Goal: Task Accomplishment & Management: Manage account settings

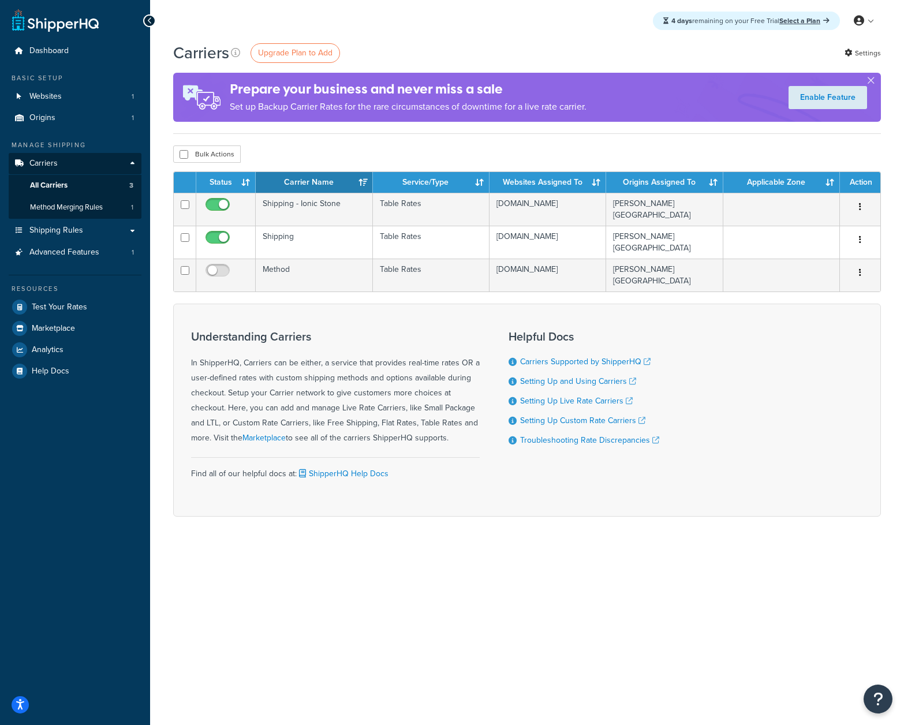
click at [464, 37] on div "4 days remaining on your Free Trial Select a Plan My Profile Billing Global Set…" at bounding box center [527, 21] width 754 height 42
click at [638, 116] on div "Prepare your business and never miss a sale Set up Backup Carrier Rates for the…" at bounding box center [527, 97] width 708 height 49
click at [238, 52] on icon at bounding box center [235, 52] width 9 height 9
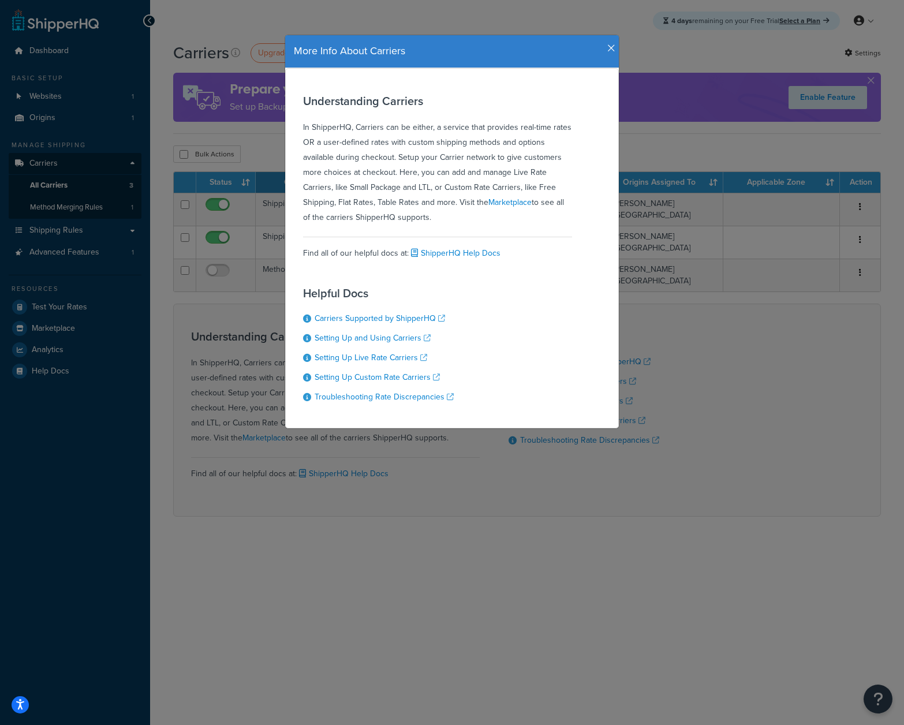
click at [706, 208] on div "More Info About Carriers Understanding Carriers In ShipperHQ, Carriers can be e…" at bounding box center [452, 362] width 904 height 725
click at [608, 45] on icon "button" at bounding box center [612, 48] width 8 height 10
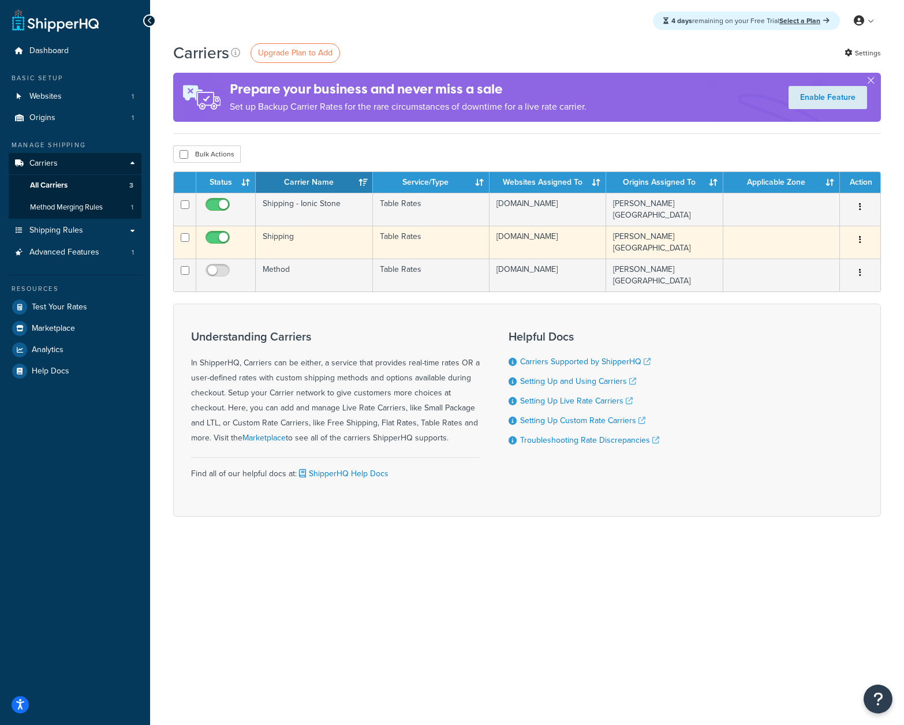
click at [862, 236] on button "button" at bounding box center [860, 240] width 16 height 18
click at [832, 258] on link "Edit" at bounding box center [813, 264] width 91 height 24
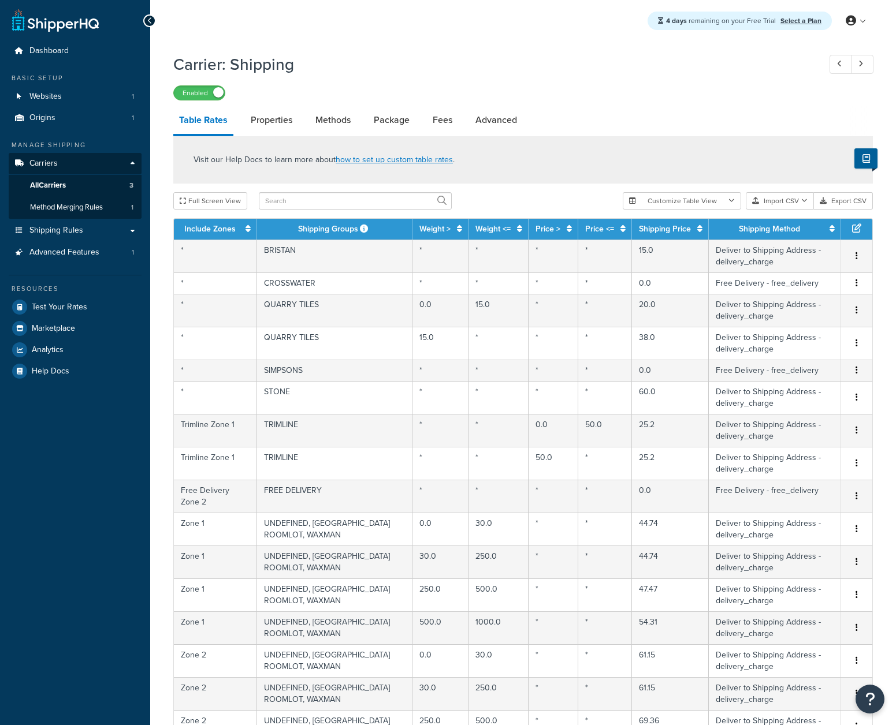
select select "25"
click at [557, 68] on h1 "Carrier: Shipping" at bounding box center [490, 64] width 635 height 23
drag, startPoint x: 600, startPoint y: 122, endPoint x: 379, endPoint y: 59, distance: 230.1
click at [423, 73] on div "Carrier: Shipping Enabled Table Rates Properties Methods Package Fees Advanced …" at bounding box center [522, 595] width 699 height 1097
click at [360, 53] on h1 "Carrier: Shipping" at bounding box center [490, 64] width 635 height 23
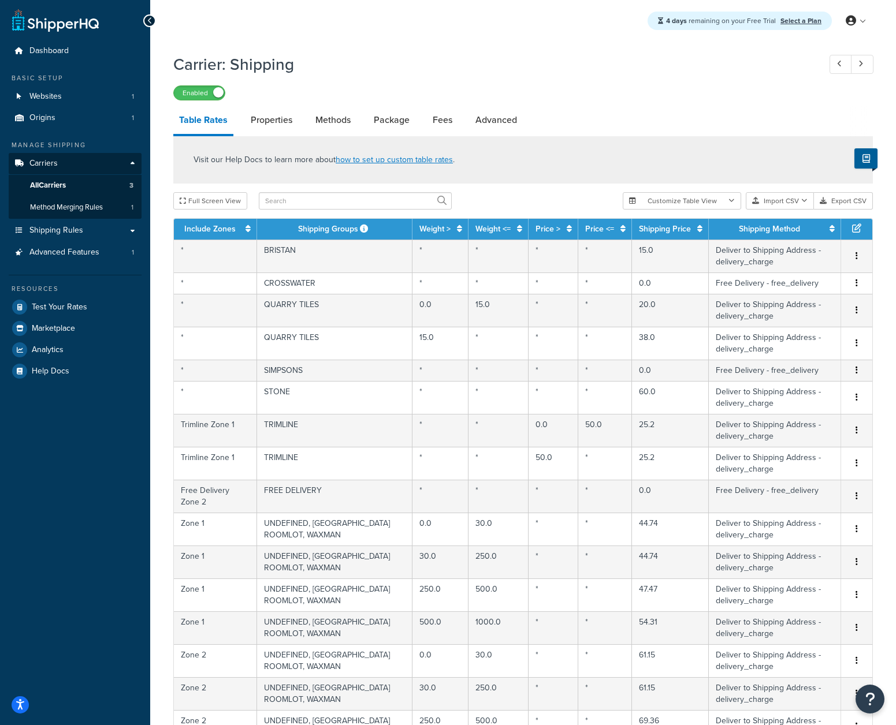
click at [273, 63] on h1 "Carrier: Shipping" at bounding box center [490, 64] width 635 height 23
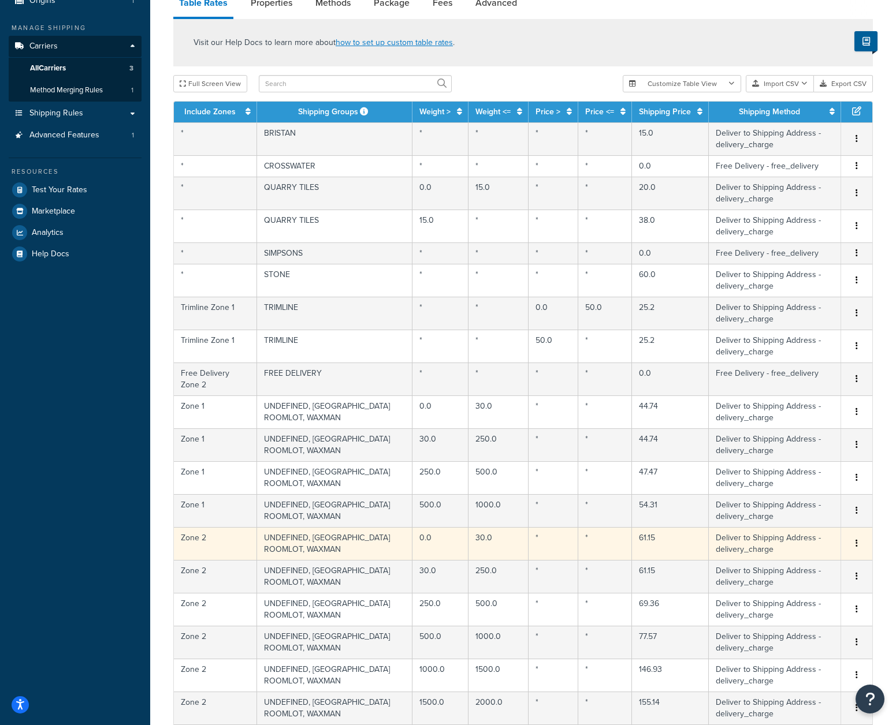
scroll to position [478, 0]
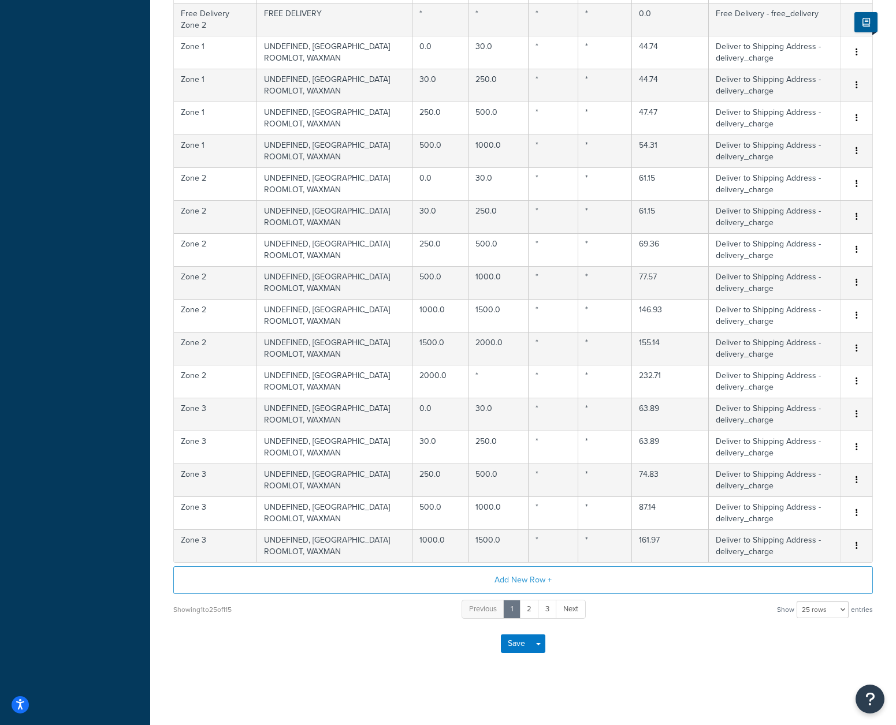
click at [640, 642] on div "Save Save Dropdown Save and Edit" at bounding box center [522, 643] width 699 height 47
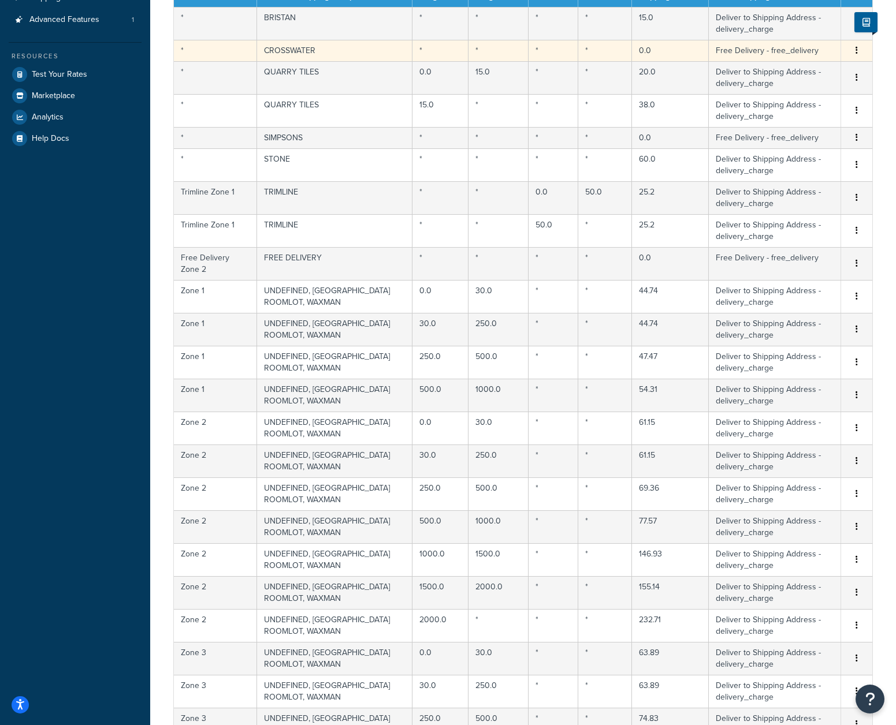
scroll to position [0, 0]
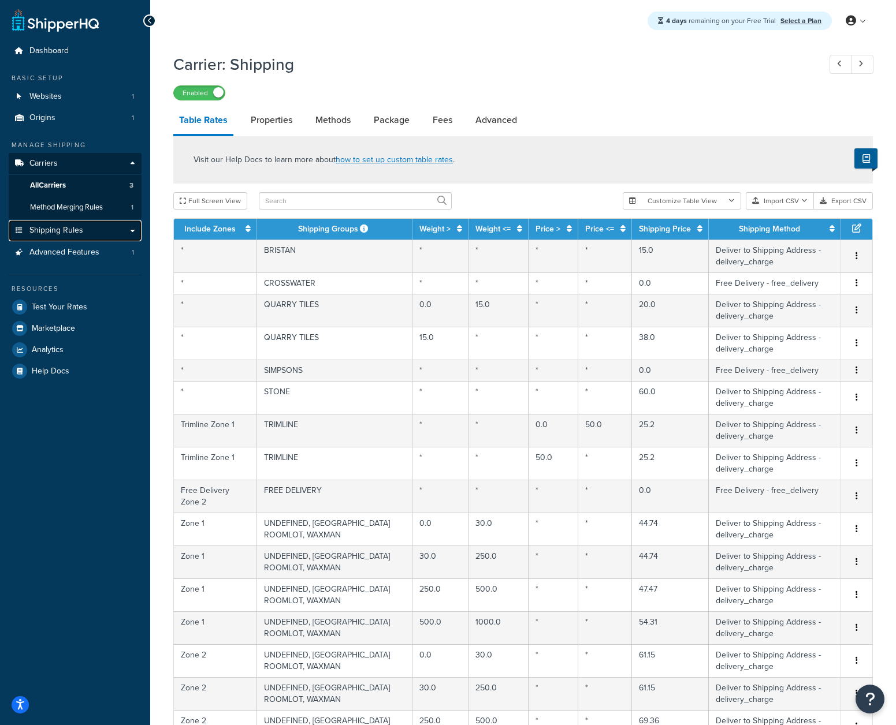
click at [55, 233] on span "Shipping Rules" at bounding box center [56, 231] width 54 height 10
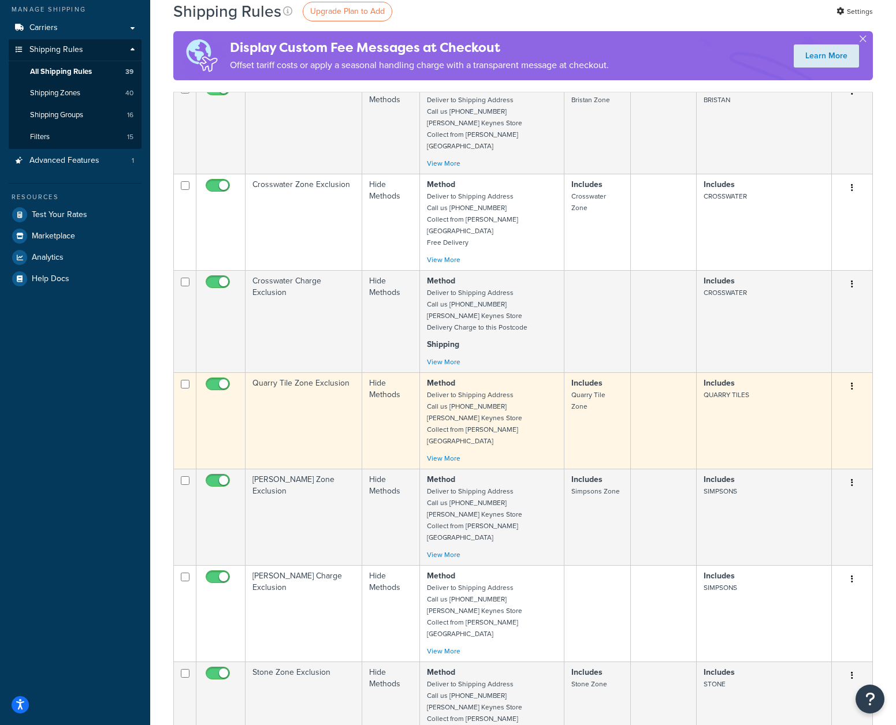
scroll to position [44, 0]
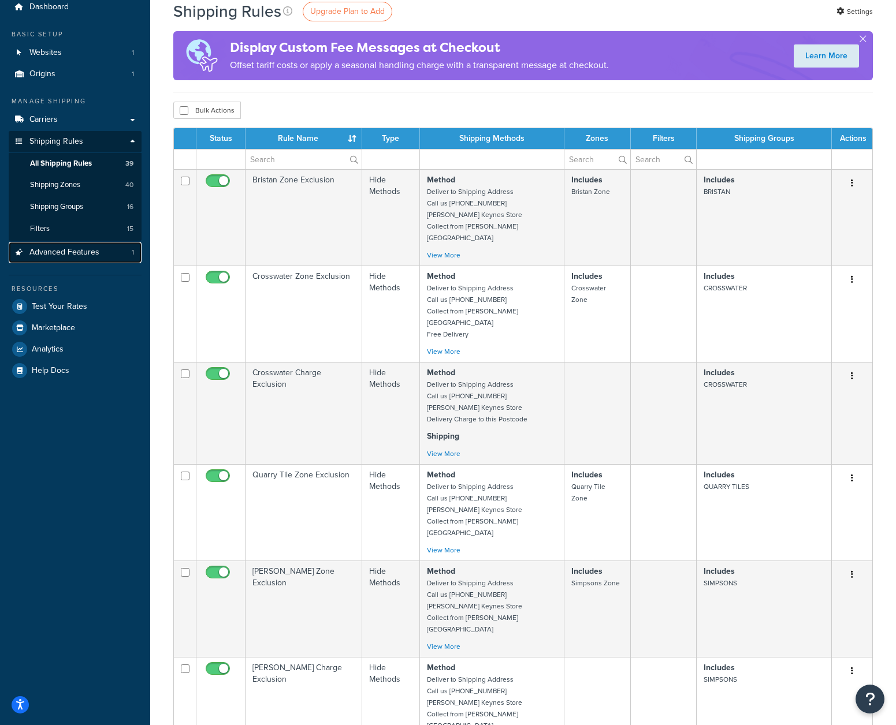
click at [64, 254] on span "Advanced Features" at bounding box center [64, 253] width 70 height 10
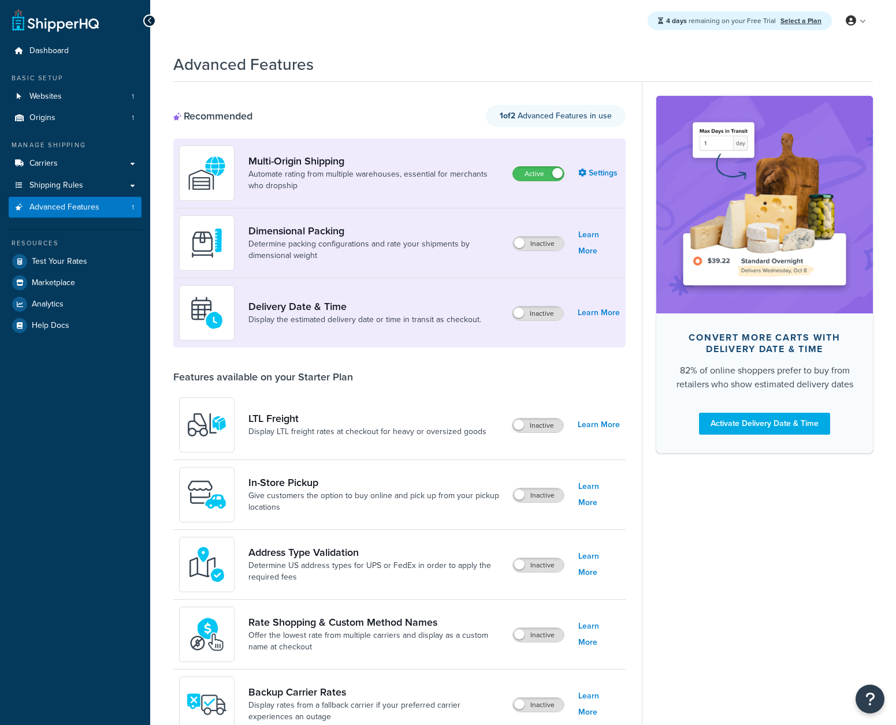
click at [44, 455] on div "Dashboard Basic Setup Websites 1 Origins 1 Manage Shipping Carriers Carriers Al…" at bounding box center [75, 670] width 150 height 1341
click at [64, 192] on link "Shipping Rules" at bounding box center [75, 185] width 133 height 21
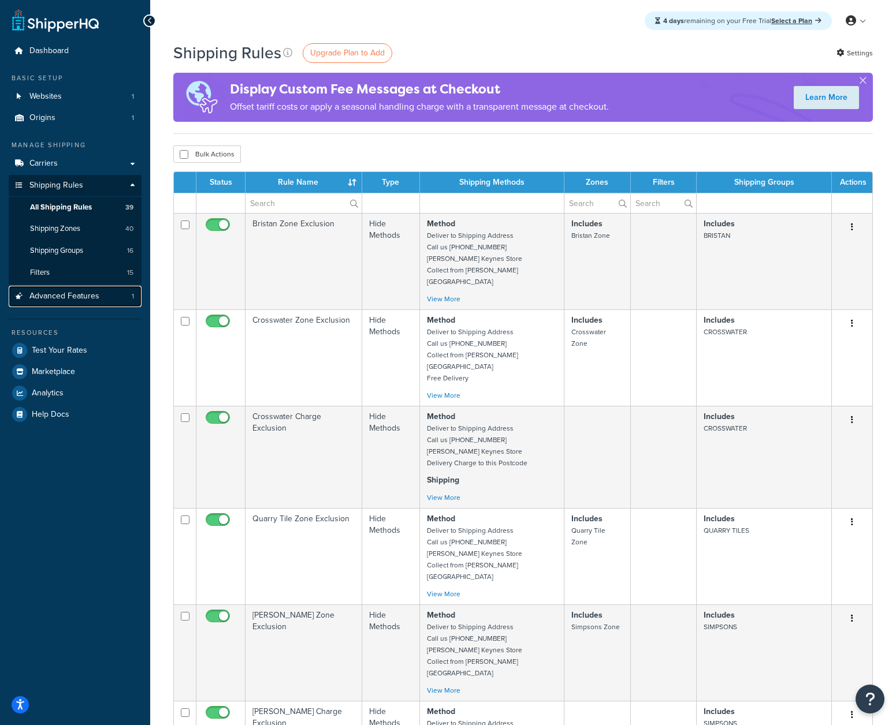
click at [46, 300] on span "Advanced Features" at bounding box center [64, 297] width 70 height 10
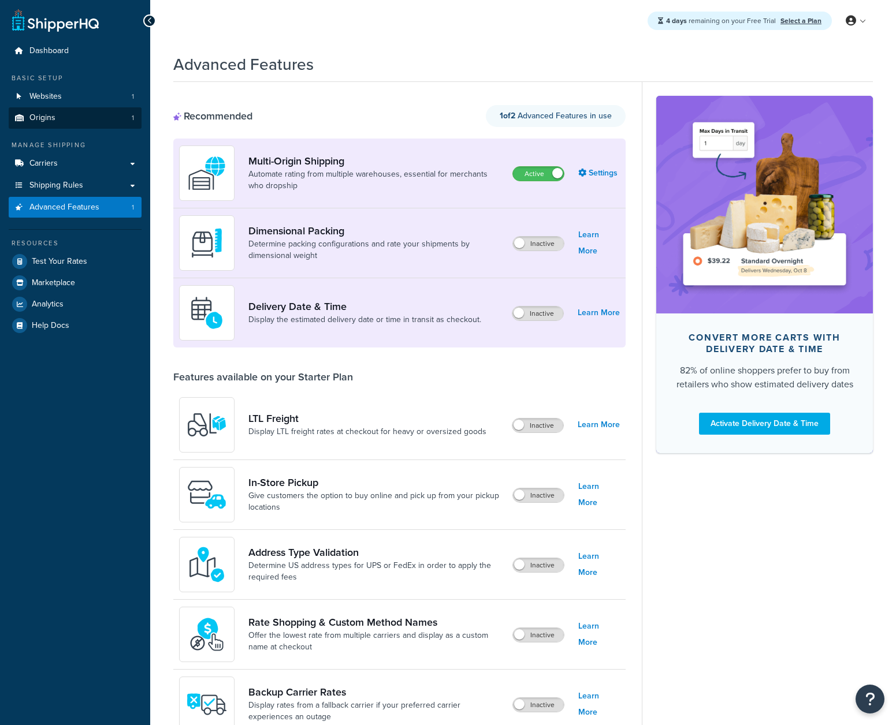
click at [67, 505] on div "Dashboard Basic Setup Websites 1 Origins 1 Manage Shipping Carriers Carriers Al…" at bounding box center [75, 670] width 150 height 1341
click at [55, 181] on span "Shipping Rules" at bounding box center [56, 186] width 54 height 10
click at [58, 165] on link "Carriers" at bounding box center [75, 163] width 133 height 21
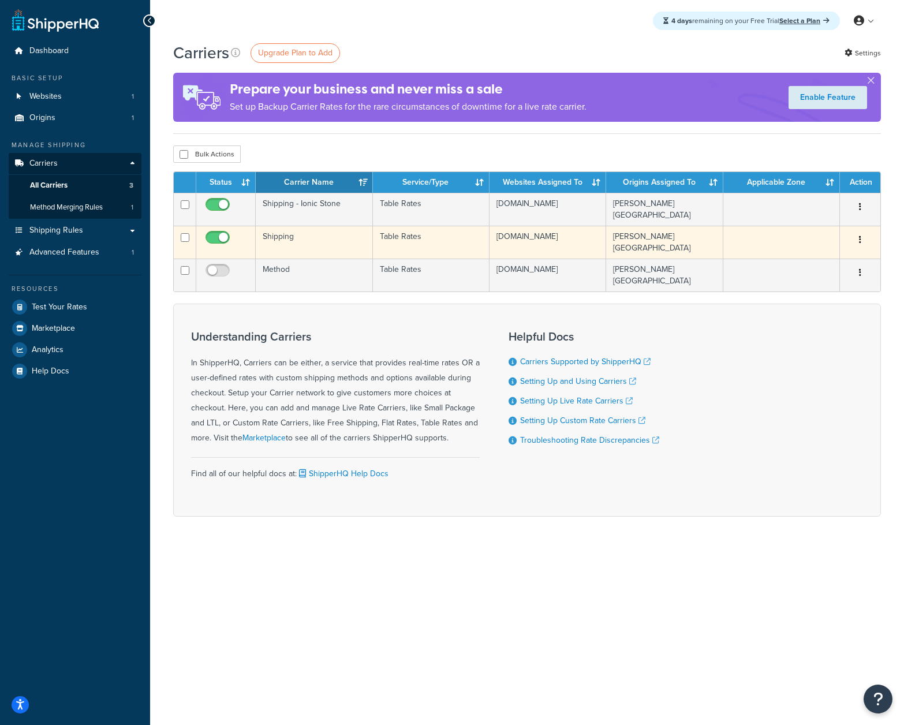
click at [682, 303] on form "Status Carrier Name Service/Type Websites Assigned To Origins Assigned To Appli…" at bounding box center [527, 344] width 708 height 345
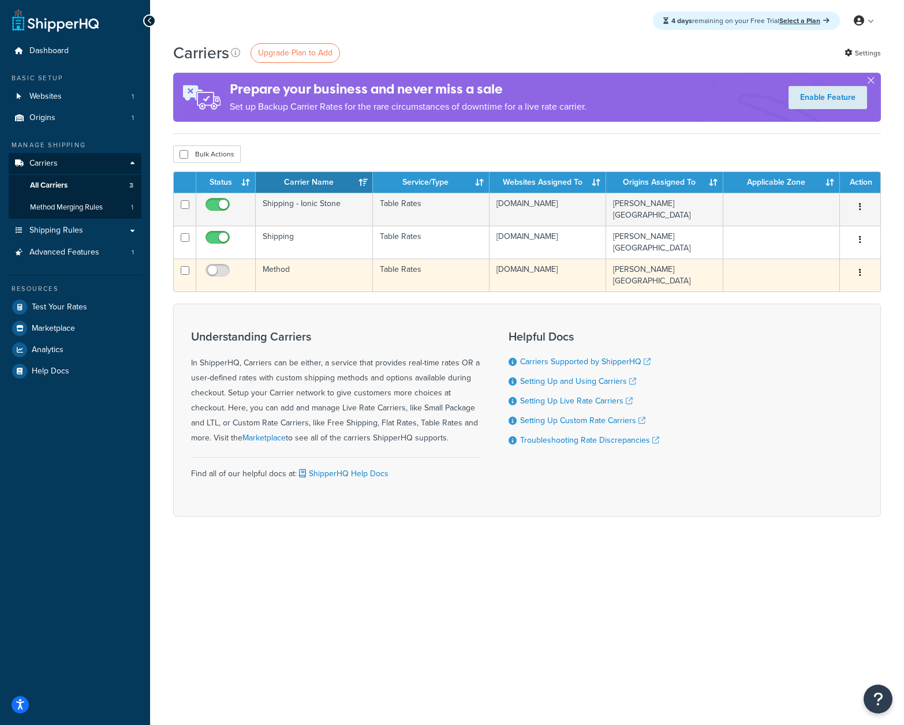
click at [303, 260] on td "Method" at bounding box center [314, 275] width 117 height 33
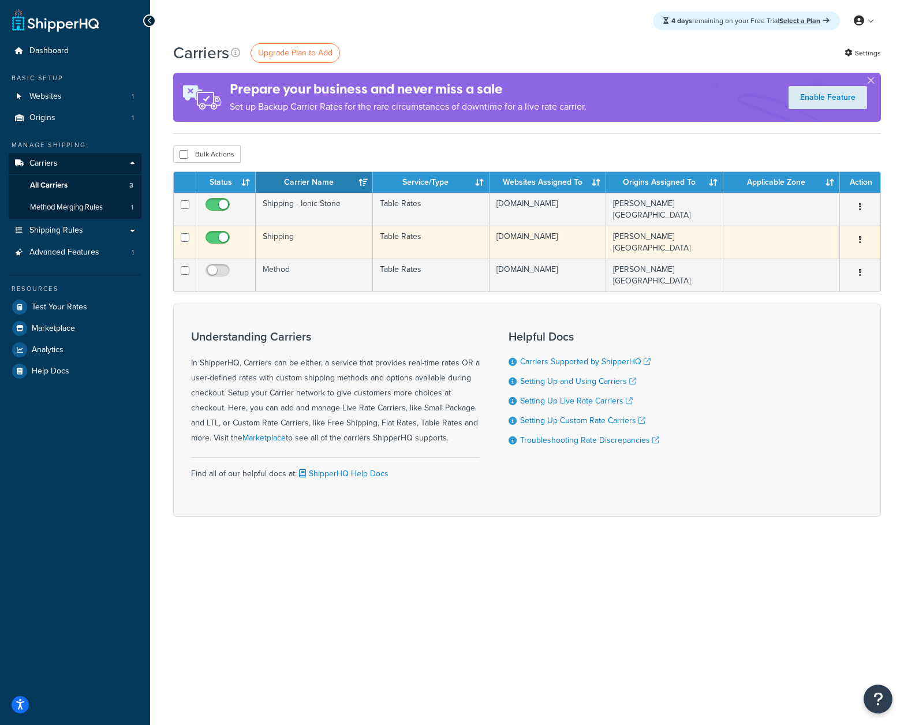
click at [307, 247] on td "Shipping" at bounding box center [314, 242] width 117 height 33
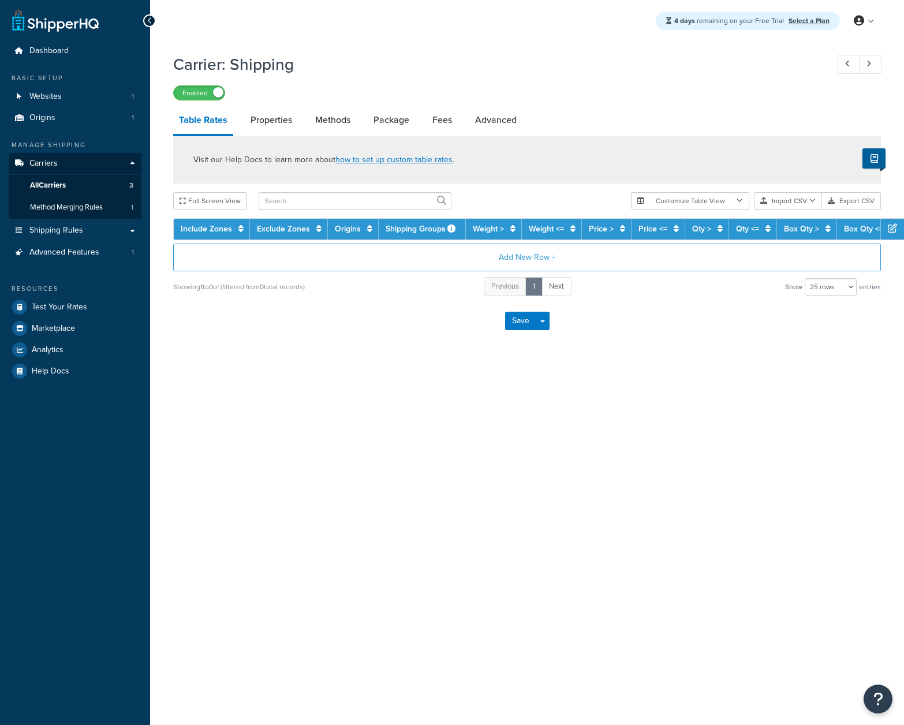
select select "25"
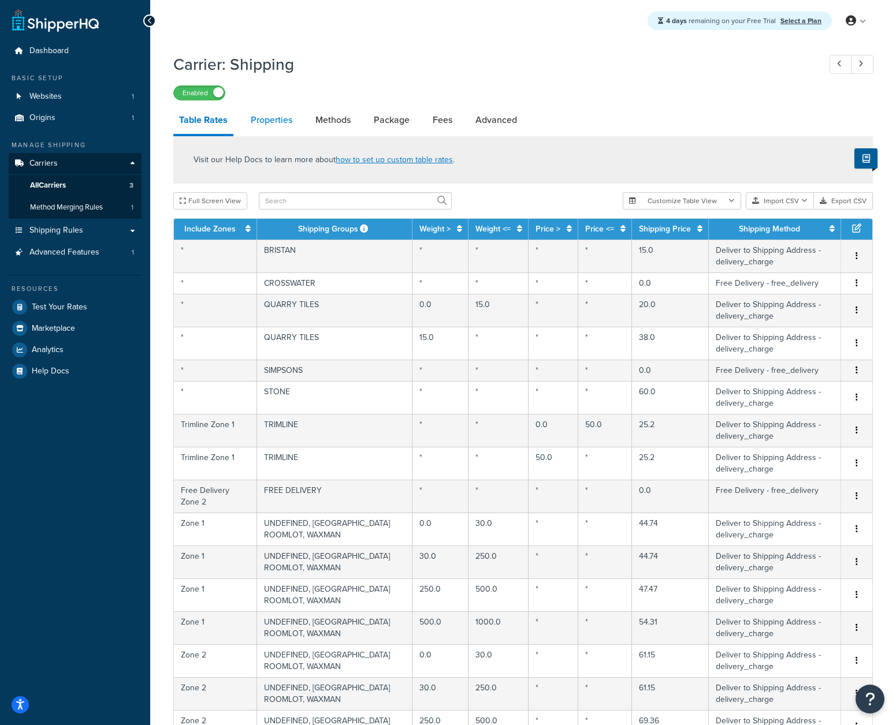
click at [274, 120] on link "Properties" at bounding box center [271, 120] width 53 height 28
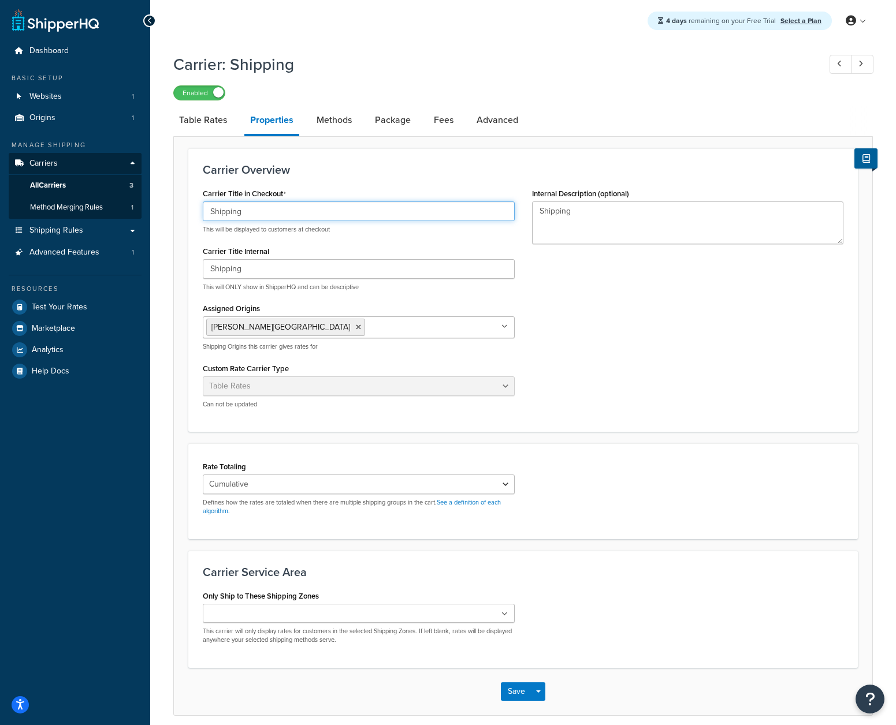
click at [260, 207] on input "Shipping" at bounding box center [359, 212] width 312 height 20
click at [632, 271] on div "Carrier Title in Checkout Shipping This will be displayed to customers at check…" at bounding box center [523, 301] width 658 height 232
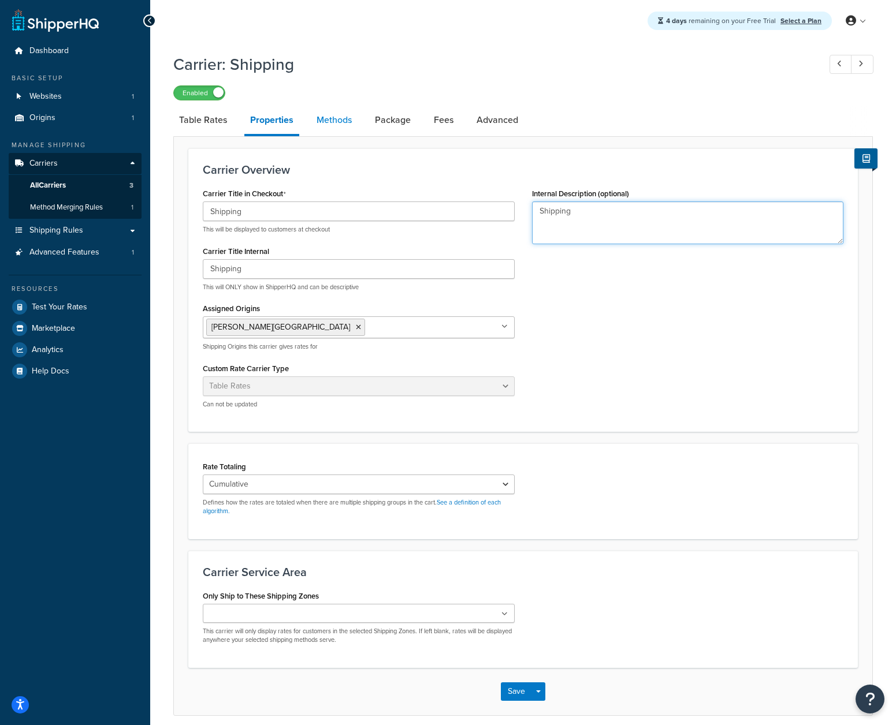
drag, startPoint x: 693, startPoint y: 277, endPoint x: 315, endPoint y: 127, distance: 406.8
click at [315, 127] on div "Table Rates Properties Methods Package Fees Advanced Carrier Overview Carrier T…" at bounding box center [522, 410] width 699 height 609
click at [682, 366] on div "Carrier Title in Checkout Shipping This will be displayed to customers at check…" at bounding box center [523, 301] width 658 height 232
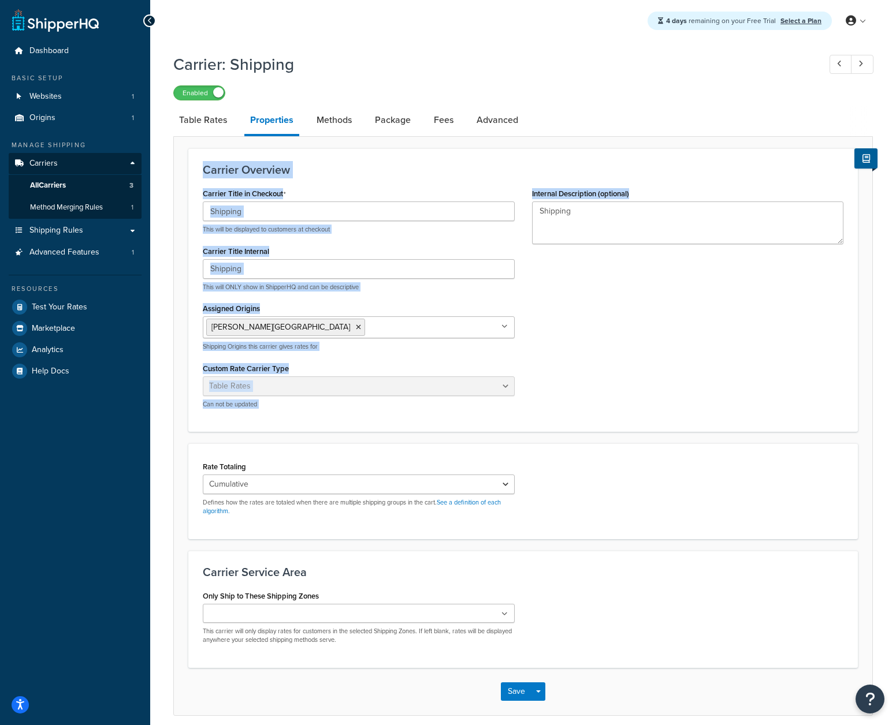
drag, startPoint x: 702, startPoint y: 378, endPoint x: 307, endPoint y: 150, distance: 456.2
click at [305, 148] on div "Carrier Overview Carrier Title in Checkout Shipping This will be displayed to c…" at bounding box center [522, 425] width 699 height 579
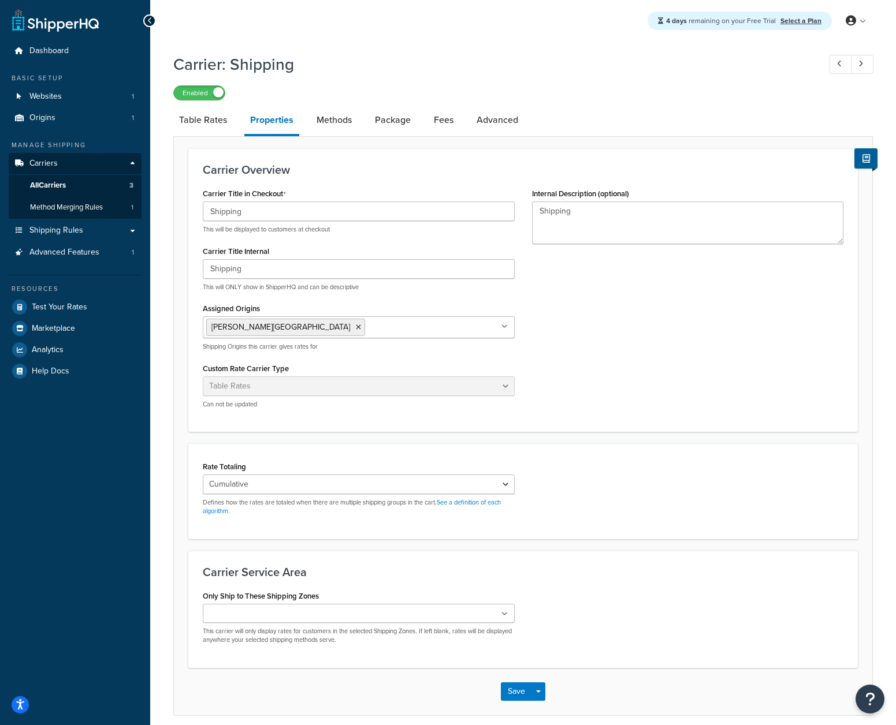
click at [664, 379] on div "Carrier Title in Checkout Shipping This will be displayed to customers at check…" at bounding box center [523, 301] width 658 height 232
click at [329, 120] on link "Methods" at bounding box center [334, 120] width 47 height 28
select select "25"
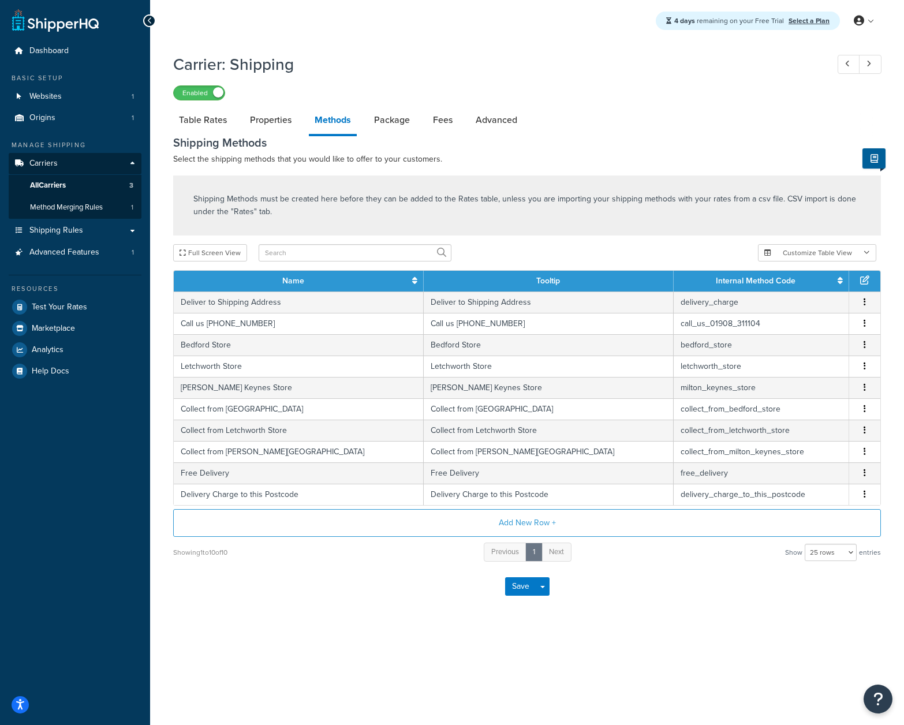
drag, startPoint x: 533, startPoint y: 612, endPoint x: 523, endPoint y: 627, distance: 18.3
click at [411, 627] on div "Carrier: Shipping Enabled Table Rates Properties Methods Package Fees Advanced …" at bounding box center [527, 343] width 754 height 592
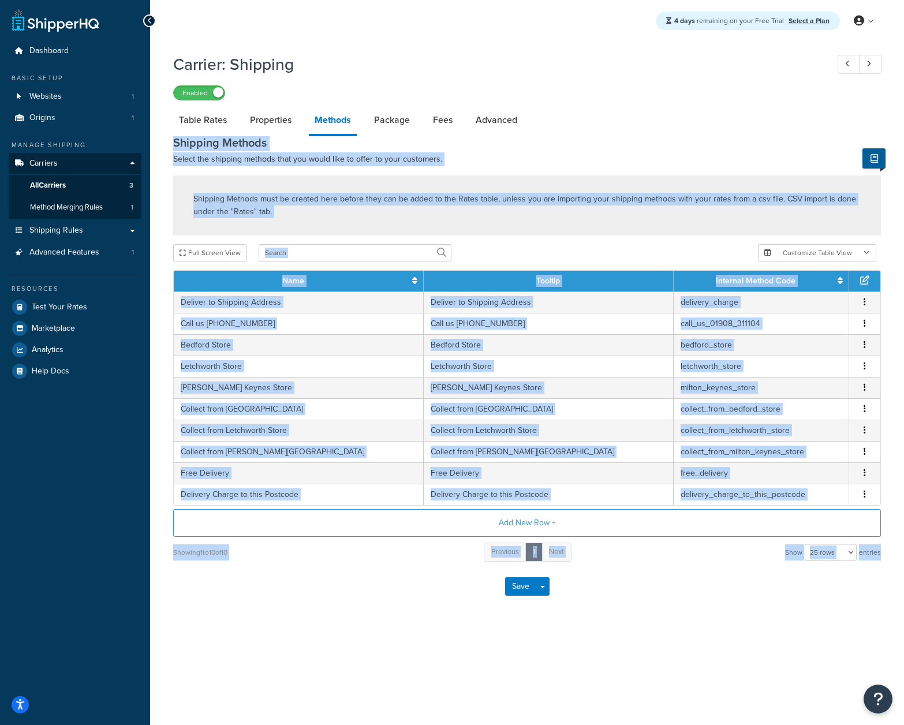
drag, startPoint x: 681, startPoint y: 651, endPoint x: 269, endPoint y: 271, distance: 560.4
click at [165, 126] on div "4 days remaining on your Free Trial Select a Plan My Profile Billing Global Set…" at bounding box center [527, 362] width 754 height 725
drag, startPoint x: 393, startPoint y: 650, endPoint x: 437, endPoint y: 601, distance: 66.2
click at [393, 650] on div "4 days remaining on your Free Trial Select a Plan My Profile Billing Global Set…" at bounding box center [527, 362] width 754 height 725
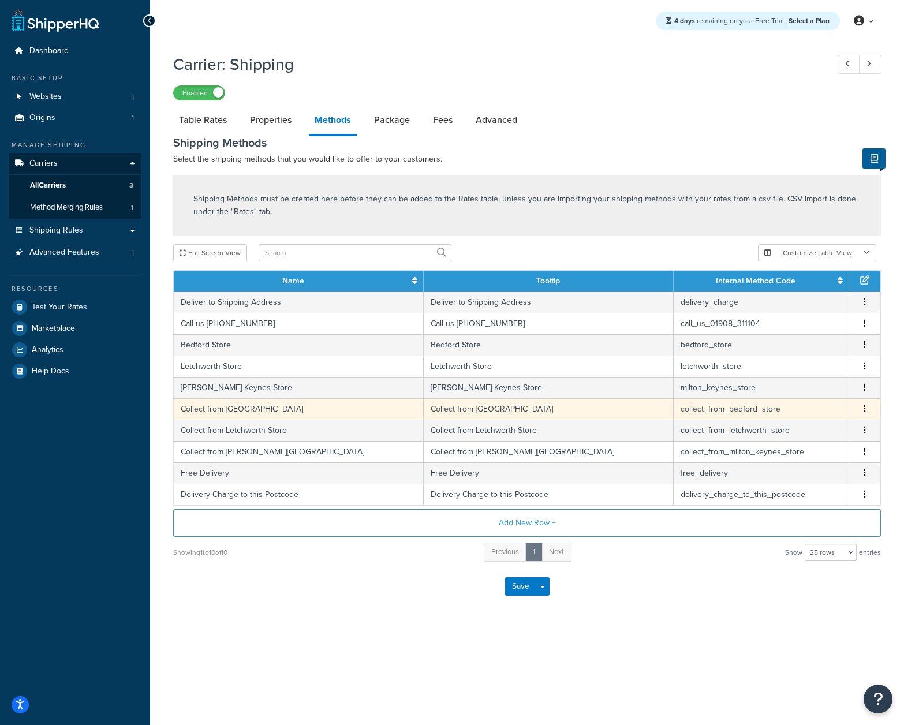
click at [858, 415] on span "Edit Delete" at bounding box center [865, 409] width 17 height 13
click at [866, 412] on icon "button" at bounding box center [865, 409] width 2 height 8
click at [648, 604] on div "Save Save Dropdown Save and Edit" at bounding box center [527, 586] width 708 height 47
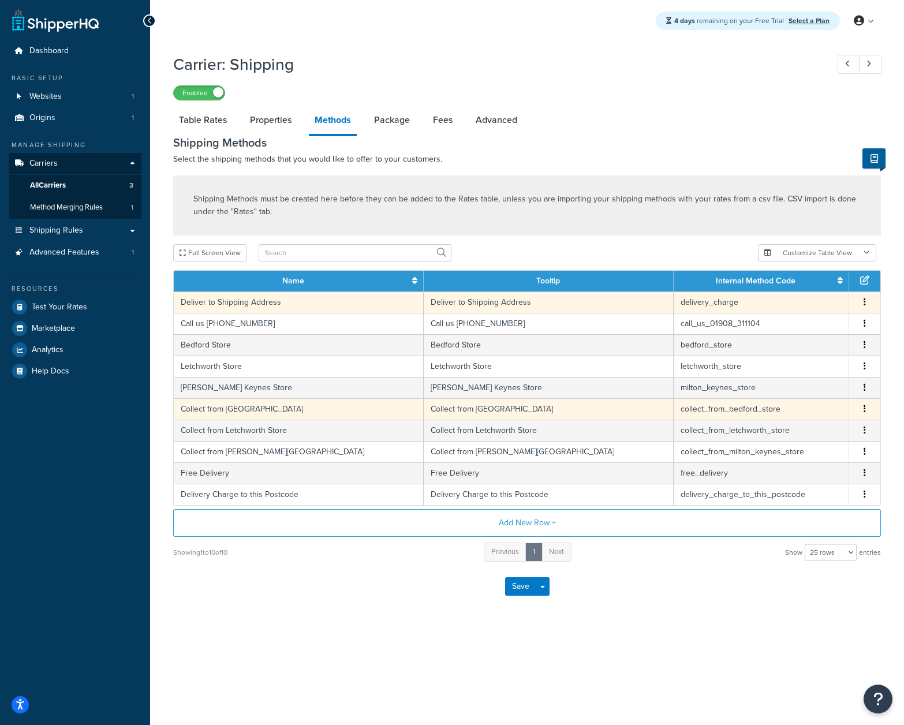
click at [638, 625] on div "Carrier: Shipping Enabled Table Rates Properties Methods Package Fees Advanced …" at bounding box center [527, 343] width 754 height 592
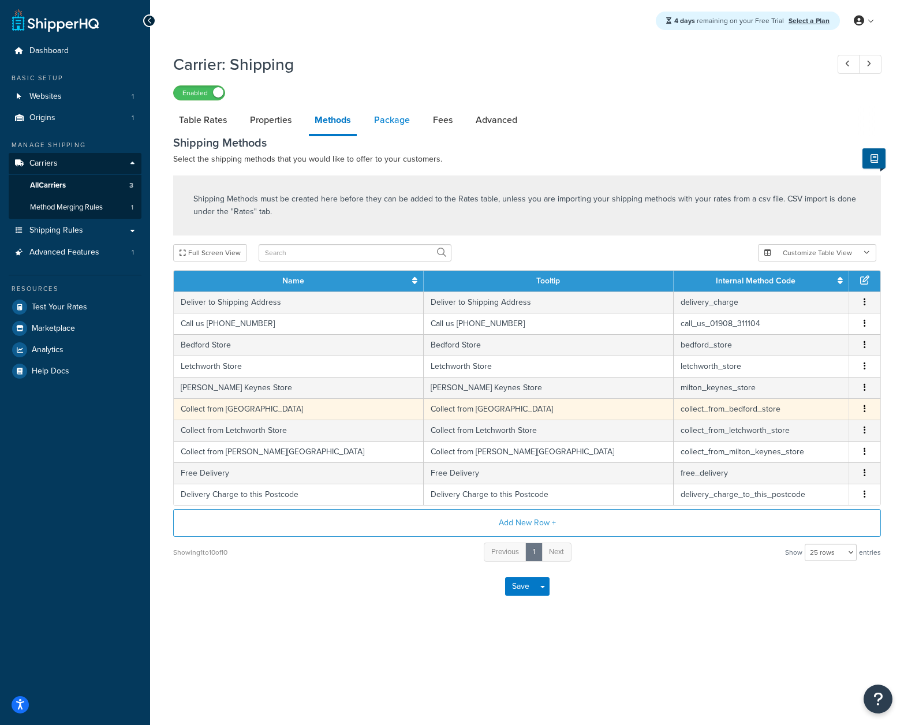
click at [383, 121] on link "Package" at bounding box center [391, 120] width 47 height 28
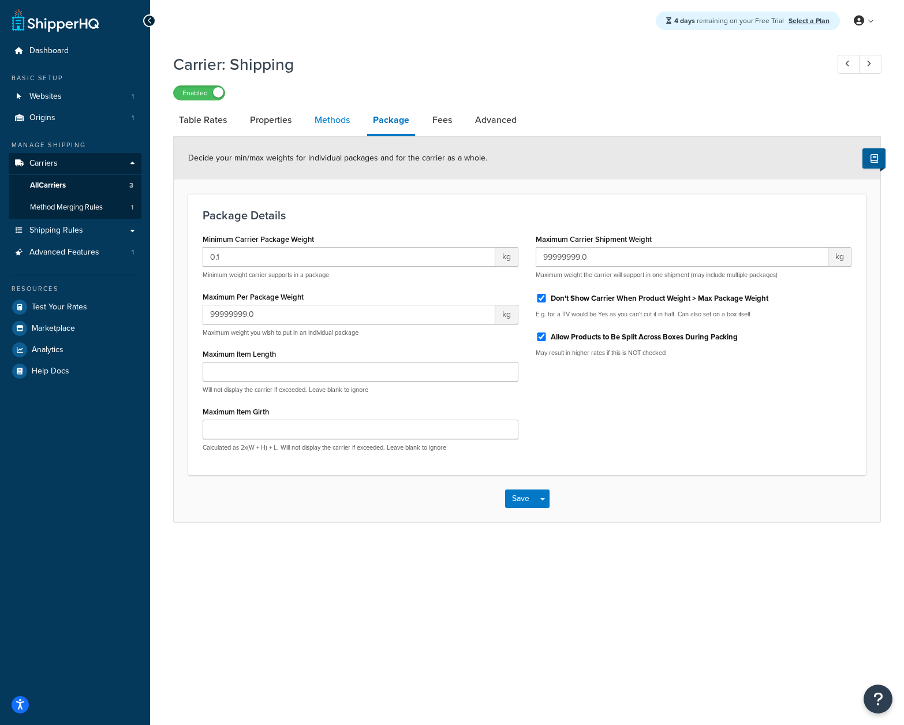
click at [341, 121] on link "Methods" at bounding box center [332, 120] width 47 height 28
select select "25"
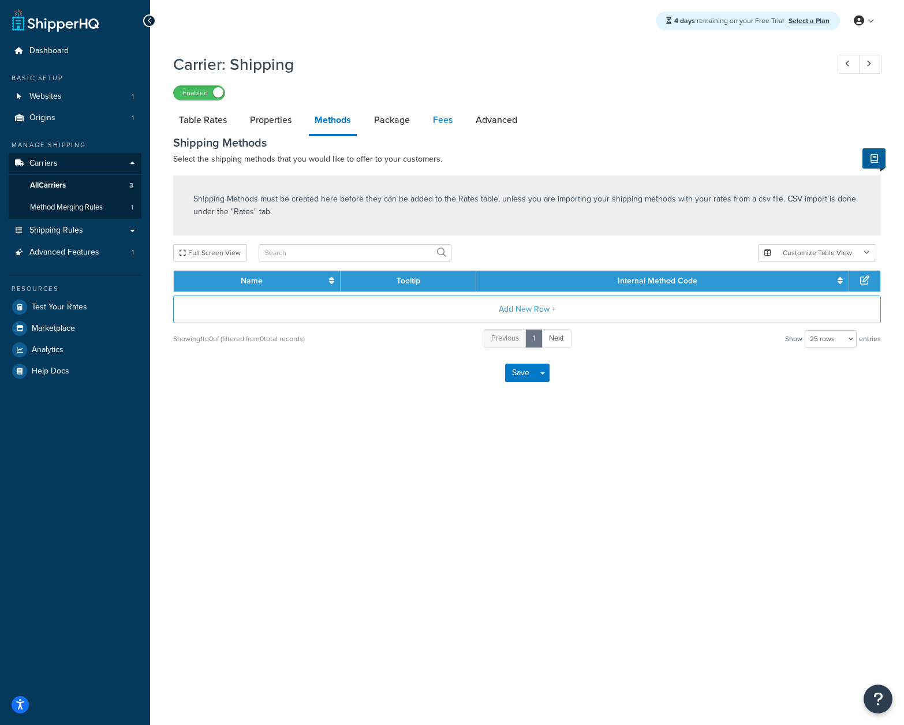
click at [439, 120] on link "Fees" at bounding box center [442, 120] width 31 height 28
select select "AFTER"
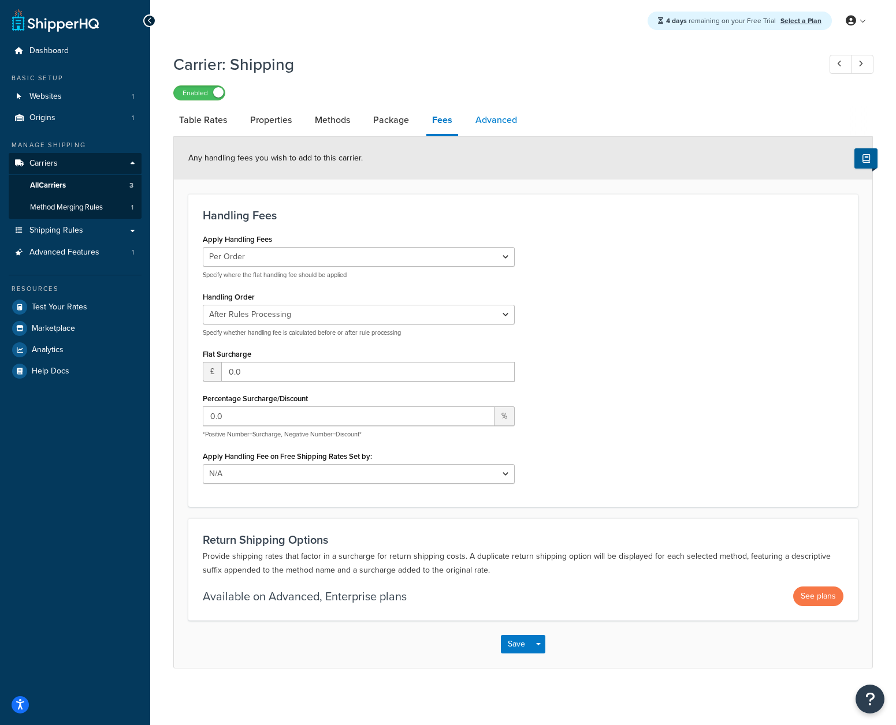
click at [492, 126] on link "Advanced" at bounding box center [496, 120] width 53 height 28
select select "false"
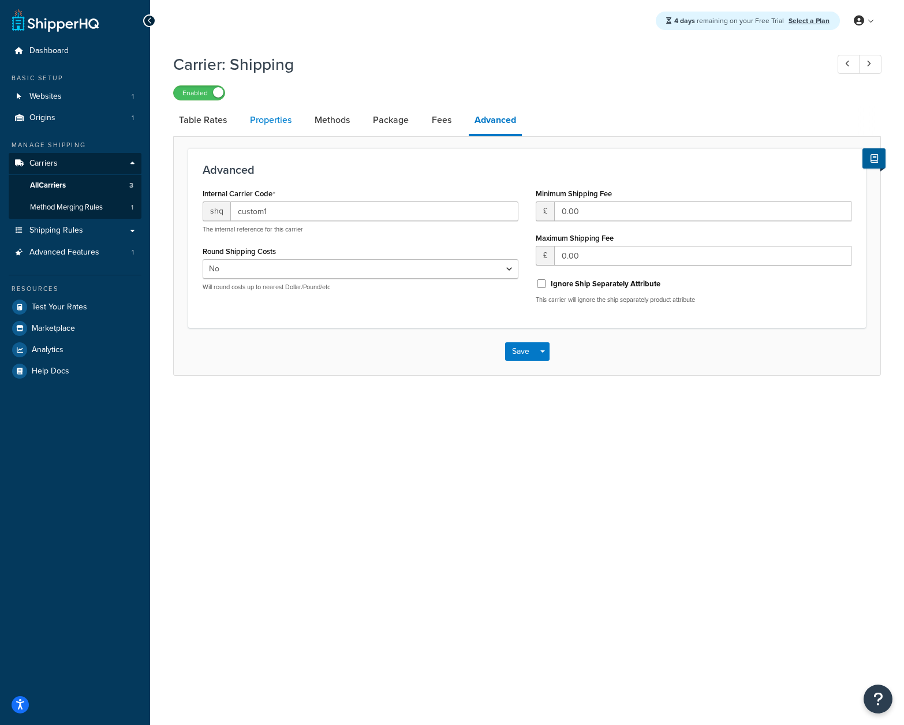
click at [270, 122] on link "Properties" at bounding box center [270, 120] width 53 height 28
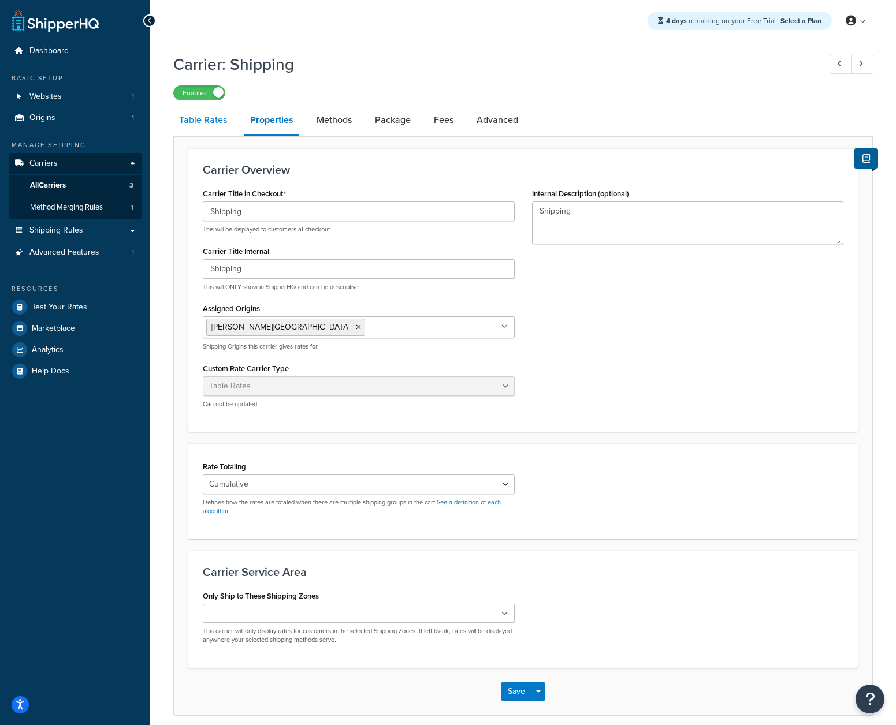
click at [182, 123] on link "Table Rates" at bounding box center [202, 120] width 59 height 28
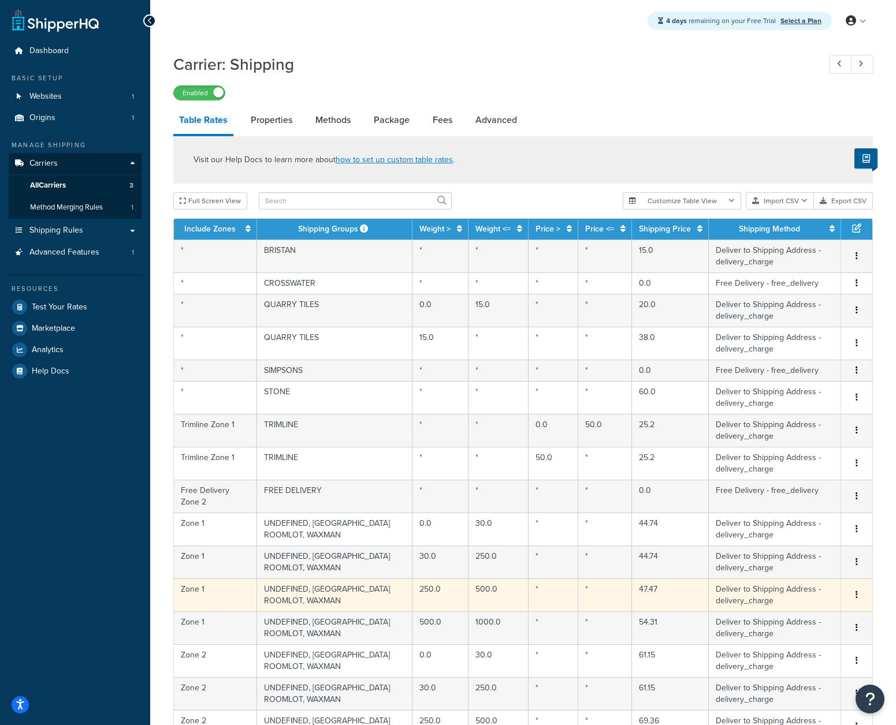
click at [632, 585] on td "47.47" at bounding box center [670, 595] width 77 height 33
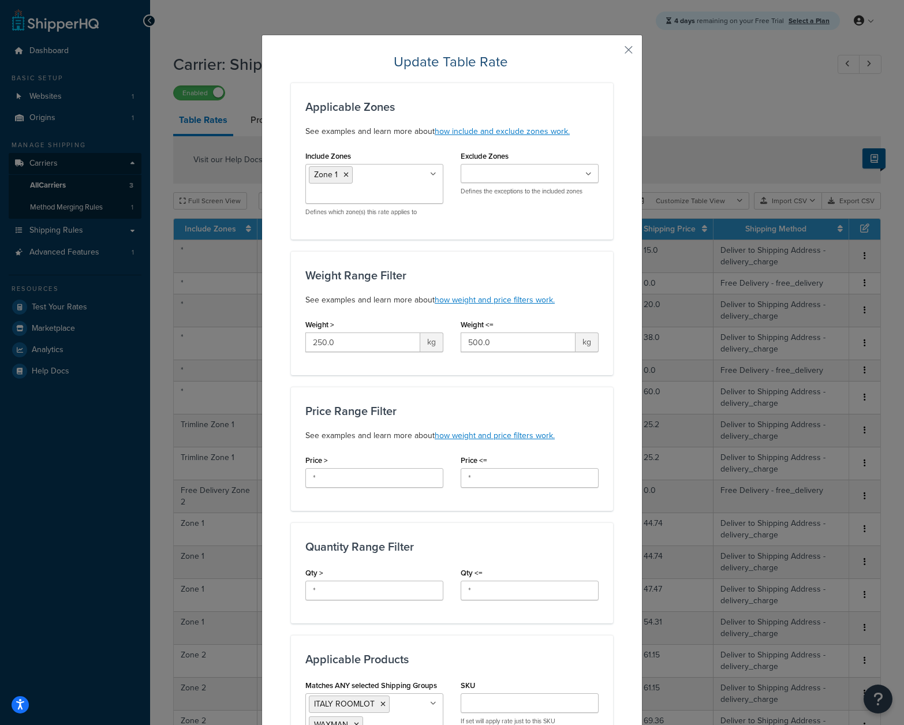
click at [664, 211] on div "Update Table Rate Applicable Zones See examples and learn more about how includ…" at bounding box center [452, 362] width 904 height 725
click at [613, 54] on button "button" at bounding box center [611, 54] width 3 height 3
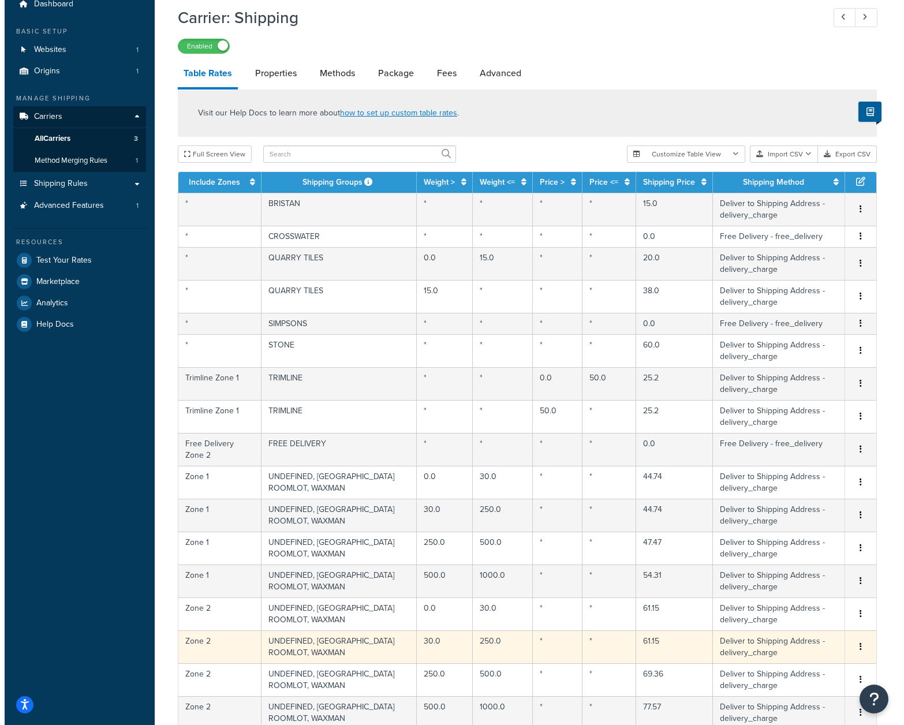
scroll to position [204, 0]
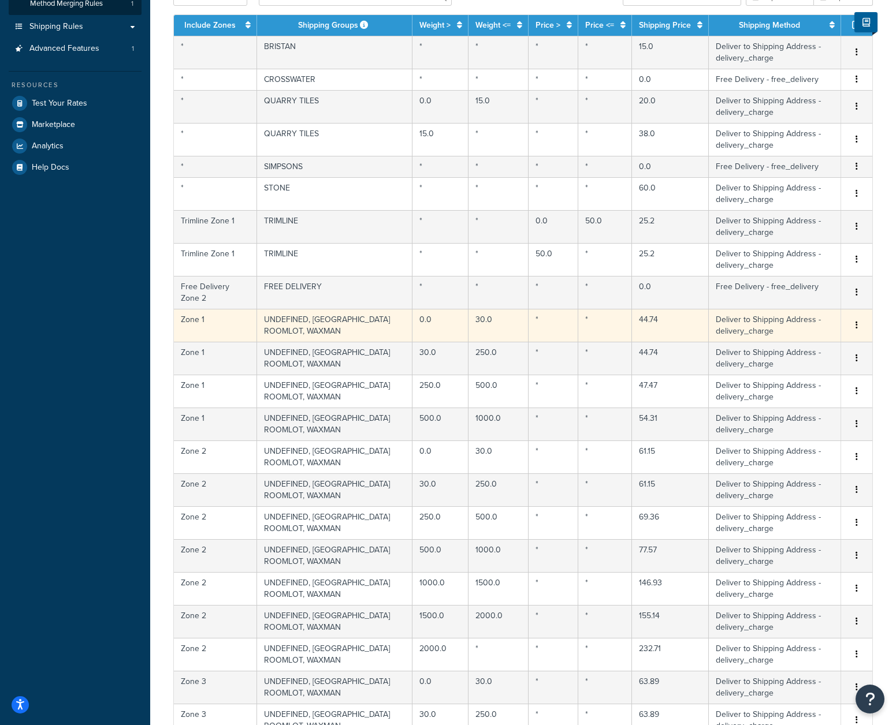
click at [368, 324] on td "UNDEFINED, ITALY ROOMLOT, WAXMAN" at bounding box center [334, 325] width 155 height 33
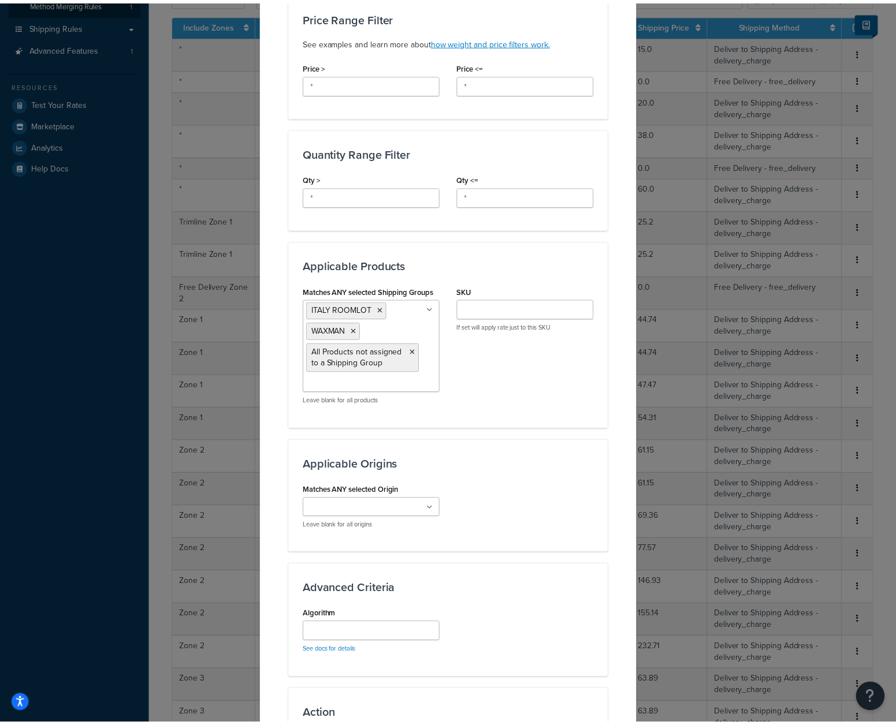
scroll to position [558, 0]
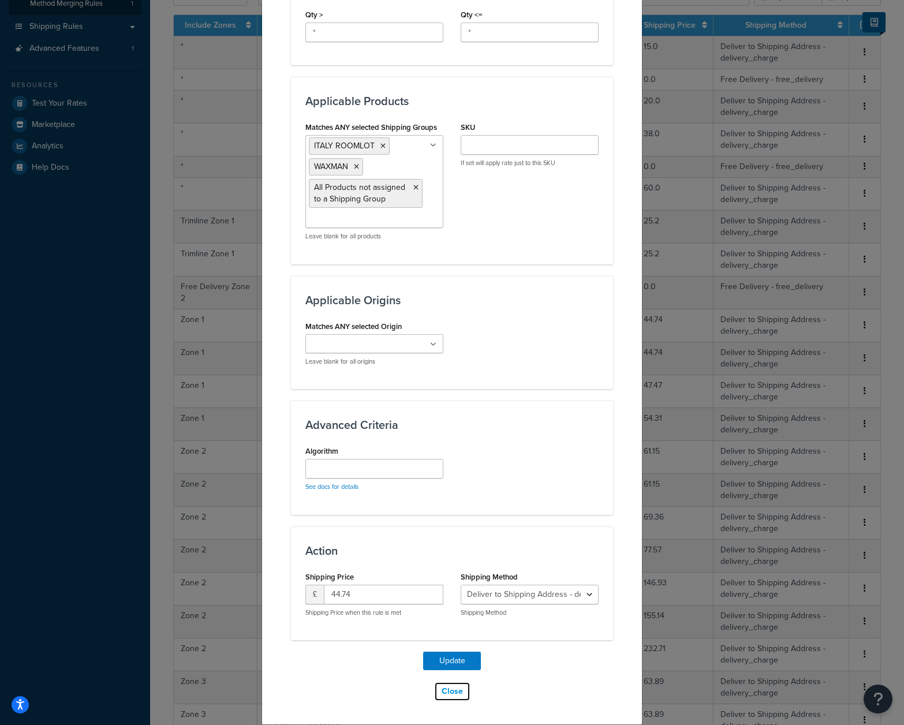
click at [443, 691] on button "Close" at bounding box center [452, 692] width 36 height 20
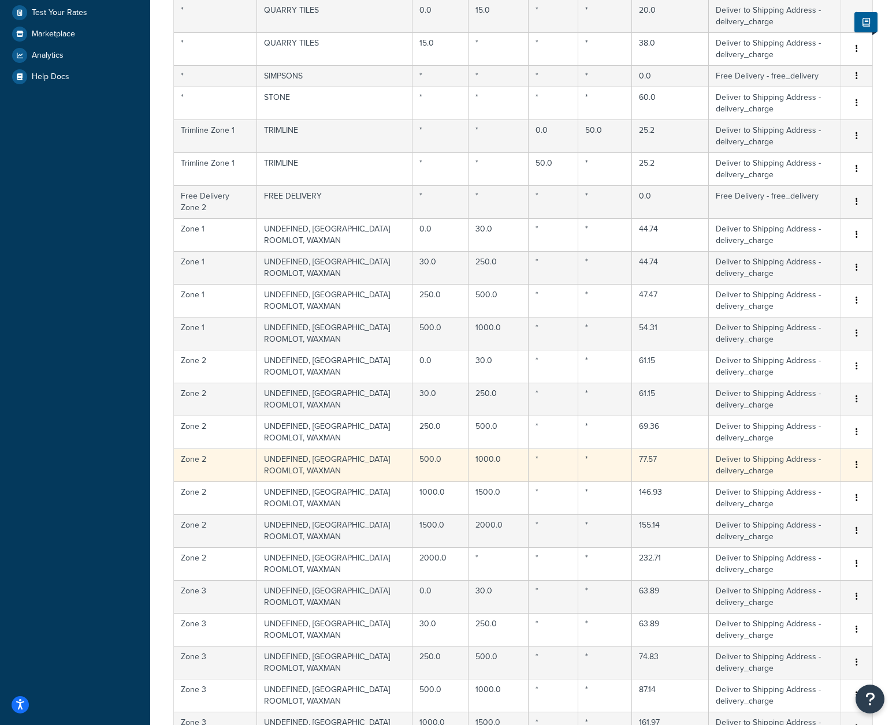
scroll to position [478, 0]
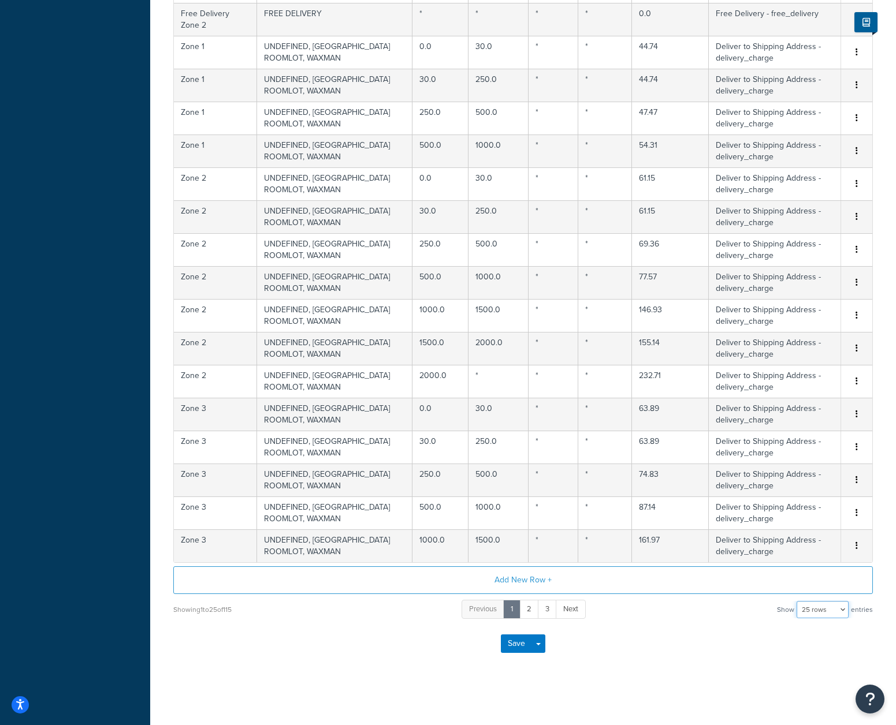
click at [828, 615] on select "10 rows 15 rows 25 rows 50 rows 100 rows 1000 rows" at bounding box center [822, 609] width 52 height 17
select select "1000"
click at [798, 601] on select "10 rows 15 rows 25 rows 50 rows 100 rows 1000 rows" at bounding box center [822, 609] width 52 height 17
click at [98, 510] on div "Dashboard Basic Setup Websites 1 Origins 1 Manage Shipping Carriers Carriers Al…" at bounding box center [75, 124] width 150 height 1202
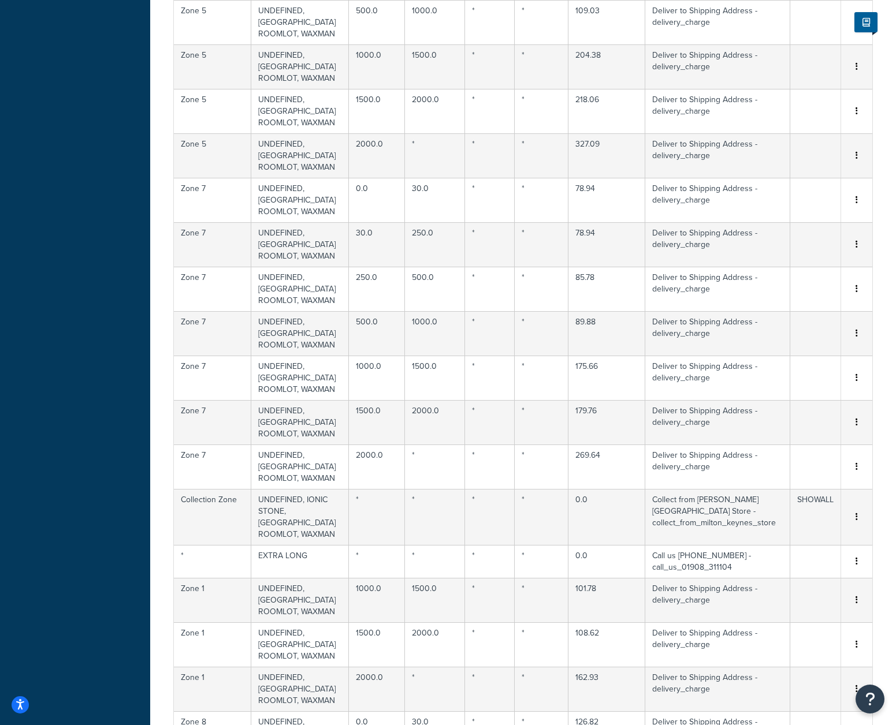
scroll to position [0, 0]
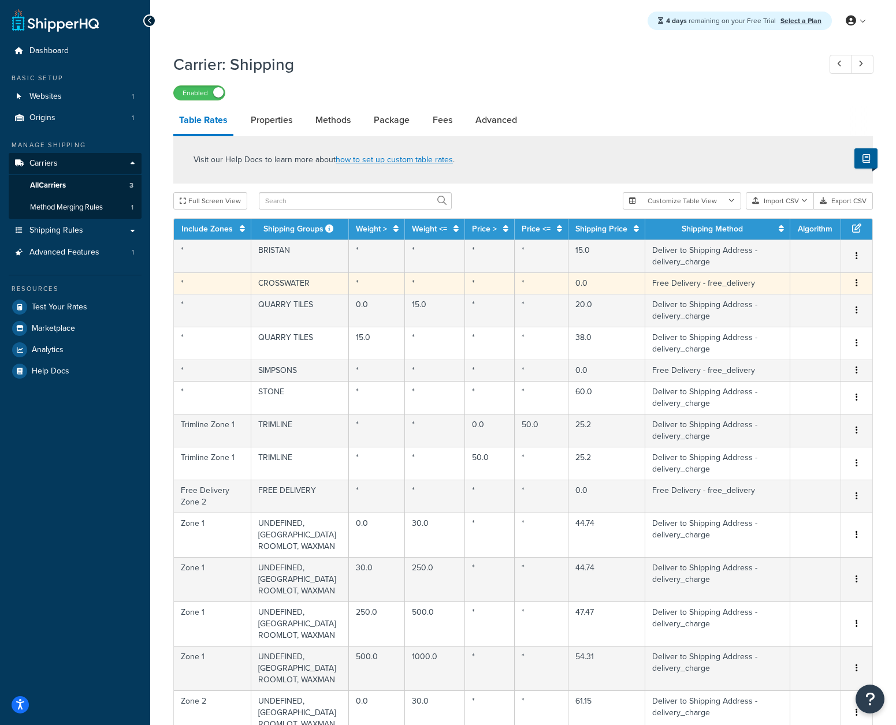
click at [858, 286] on button "button" at bounding box center [856, 283] width 9 height 13
click at [825, 305] on div "Delete" at bounding box center [798, 308] width 82 height 24
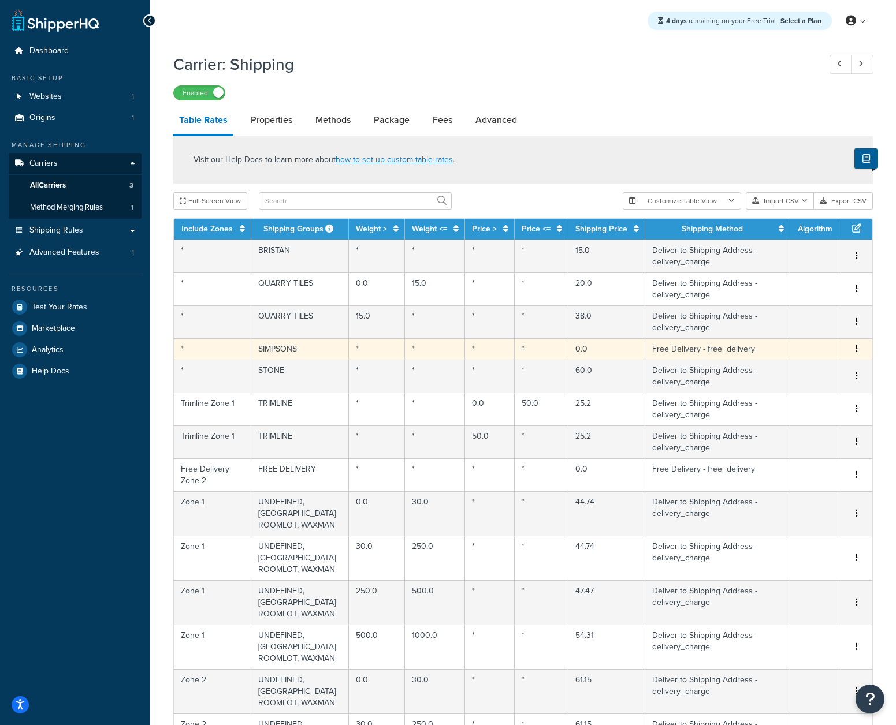
click at [855, 351] on icon "button" at bounding box center [856, 349] width 2 height 8
click at [785, 375] on div "Delete" at bounding box center [798, 374] width 82 height 24
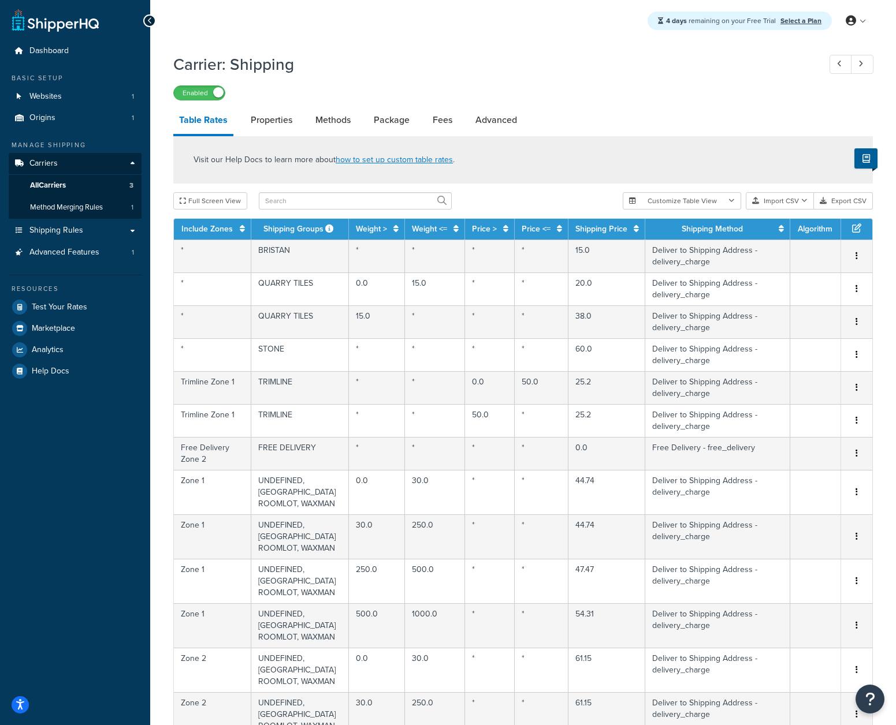
scroll to position [2, 0]
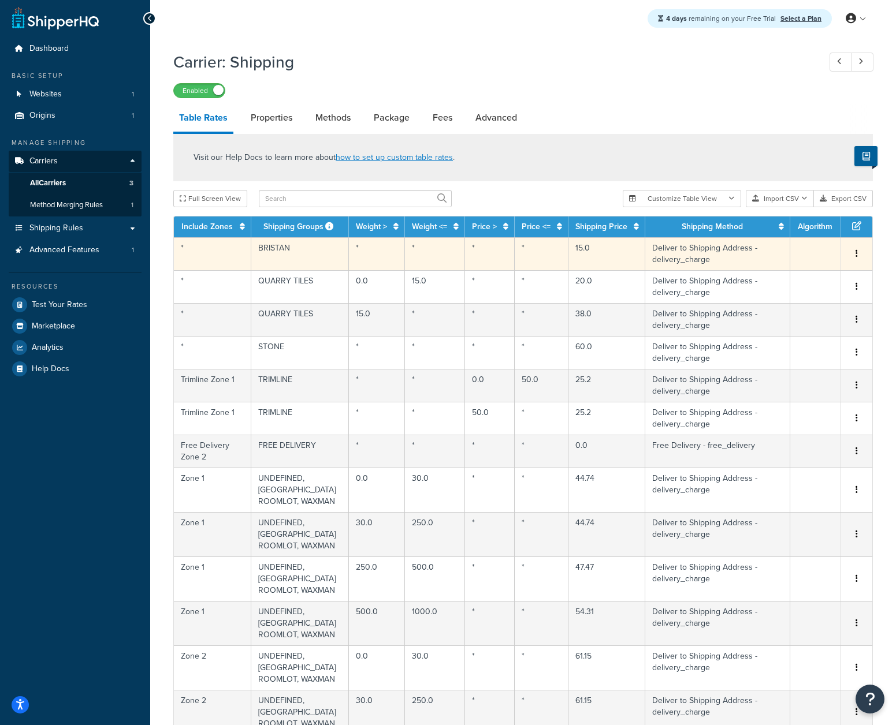
click at [855, 256] on button "button" at bounding box center [856, 254] width 9 height 13
click at [792, 273] on div "Delete" at bounding box center [798, 279] width 82 height 24
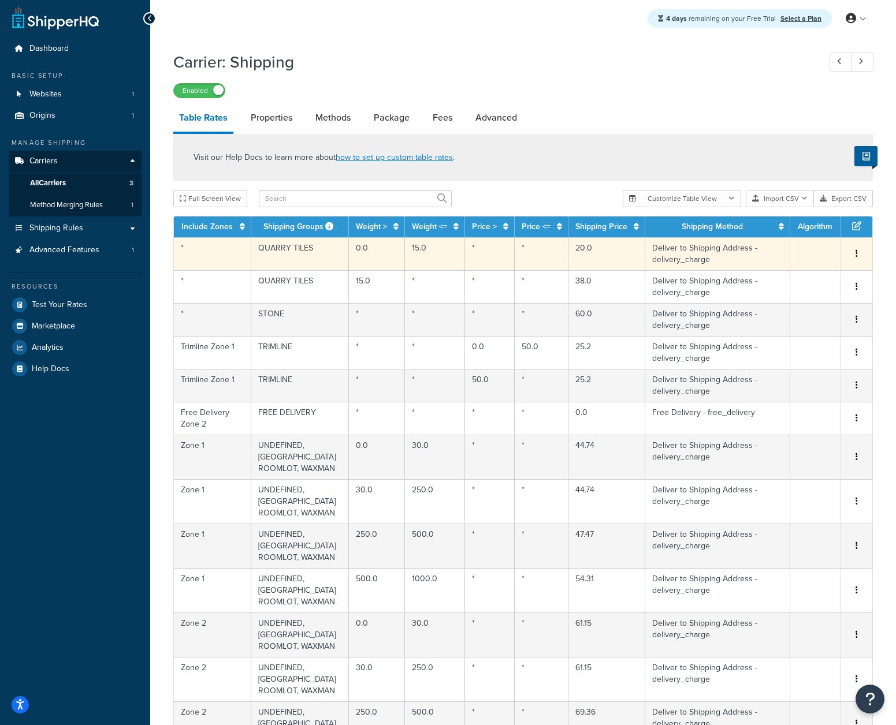
click at [857, 256] on icon "button" at bounding box center [856, 254] width 2 height 8
click at [814, 280] on div "Delete" at bounding box center [798, 279] width 82 height 24
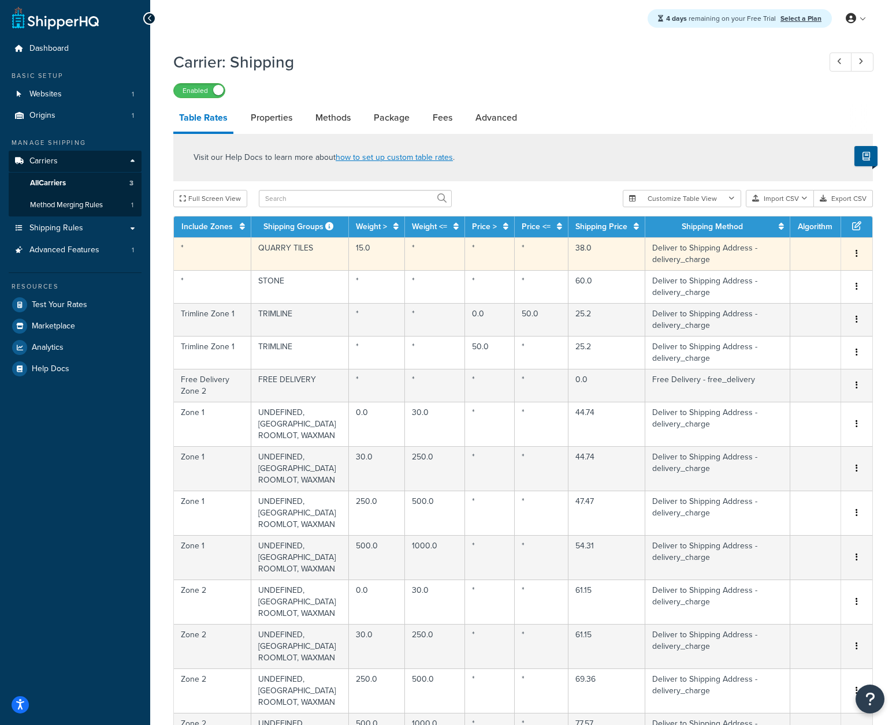
click at [855, 251] on button "button" at bounding box center [856, 254] width 9 height 13
click at [788, 273] on div "Delete" at bounding box center [798, 279] width 82 height 24
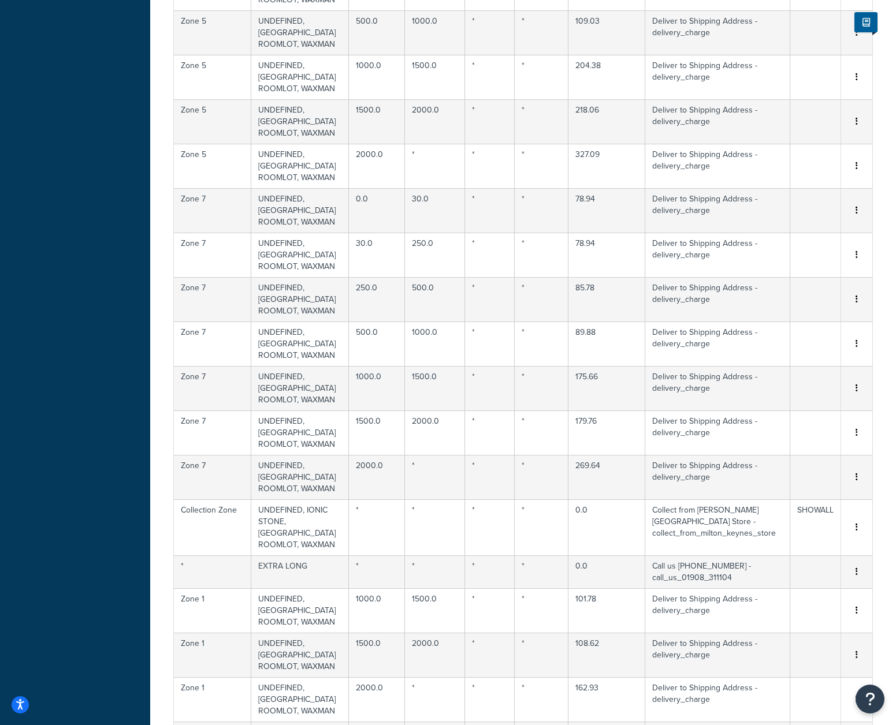
scroll to position [1367, 0]
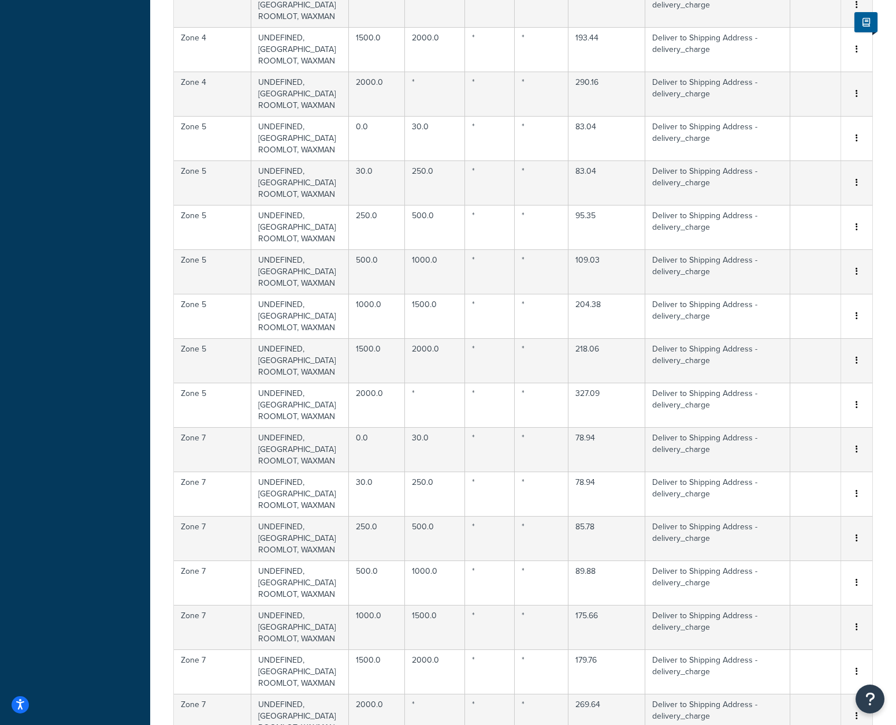
click at [798, 374] on div "Delete" at bounding box center [798, 374] width 82 height 24
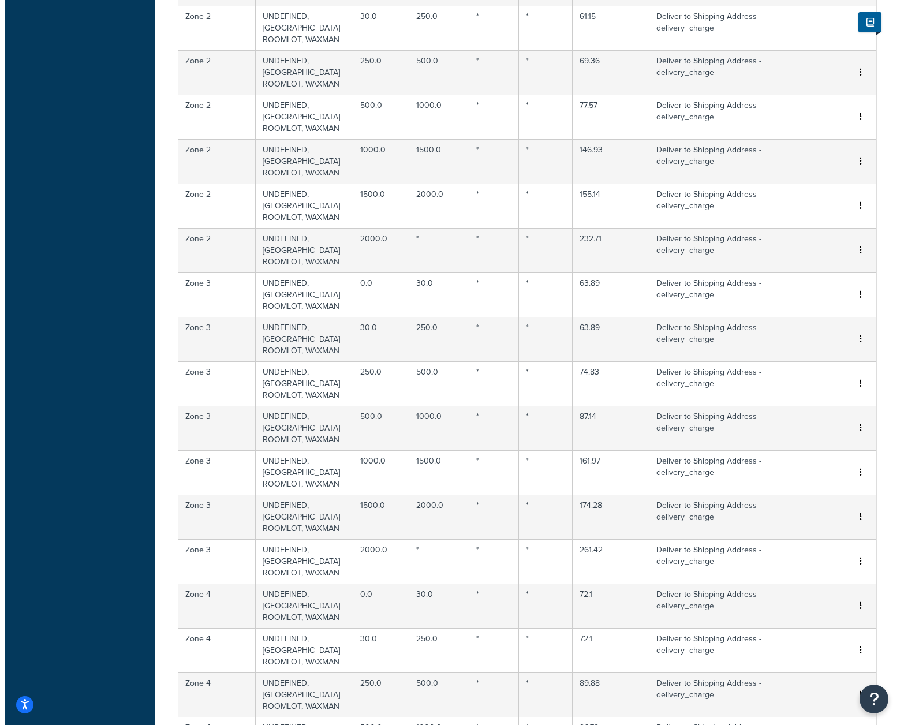
scroll to position [0, 0]
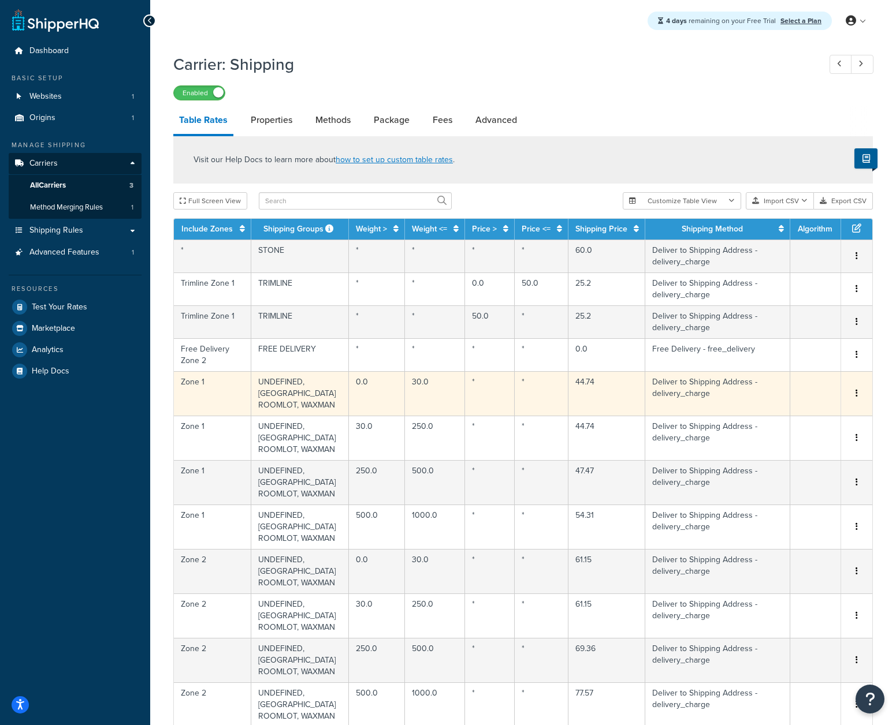
click at [299, 395] on td "UNDEFINED, ITALY ROOMLOT, WAXMAN" at bounding box center [300, 393] width 98 height 44
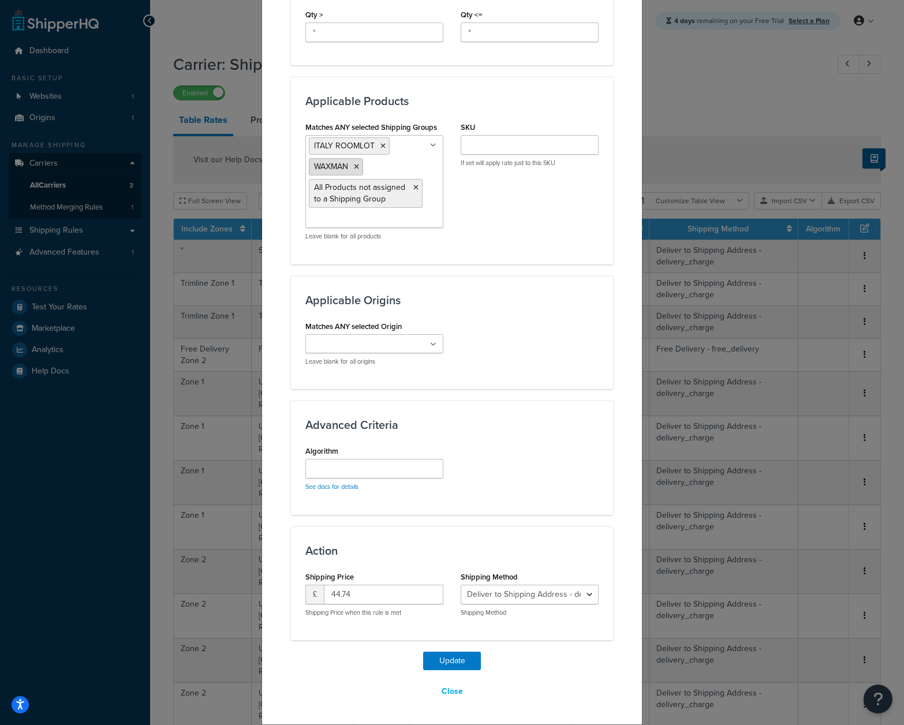
click at [354, 169] on icon at bounding box center [356, 166] width 5 height 7
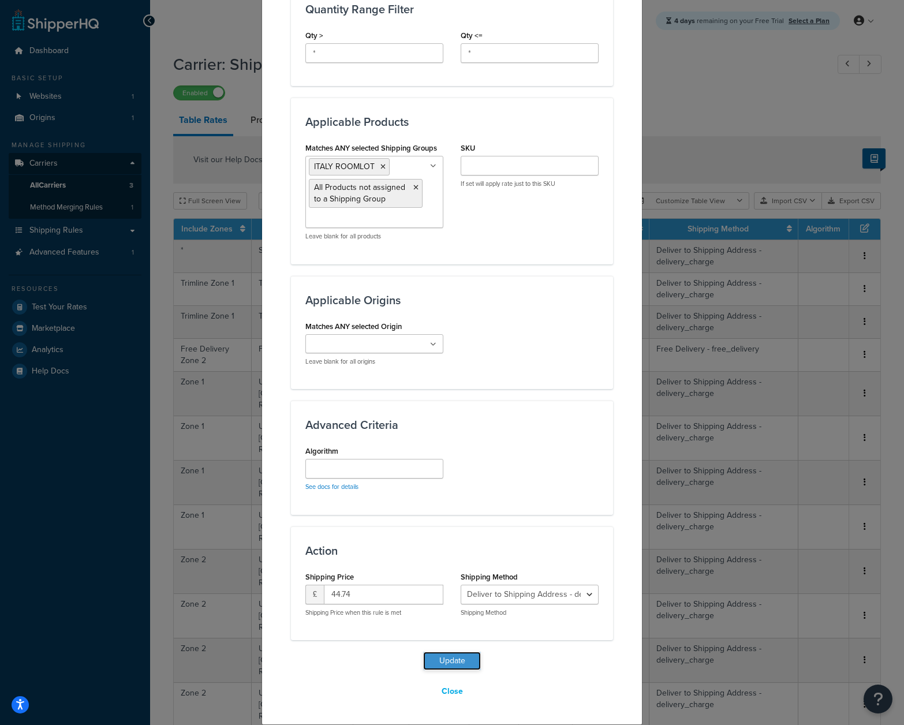
click at [457, 658] on button "Update" at bounding box center [452, 661] width 58 height 18
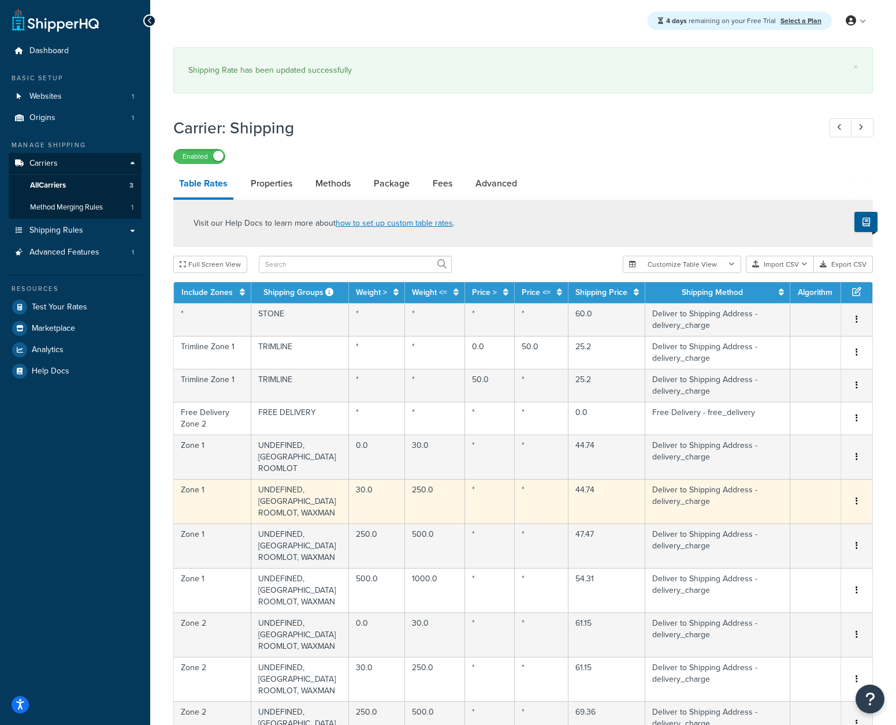
click at [298, 491] on td "UNDEFINED, ITALY ROOMLOT, WAXMAN" at bounding box center [300, 501] width 98 height 44
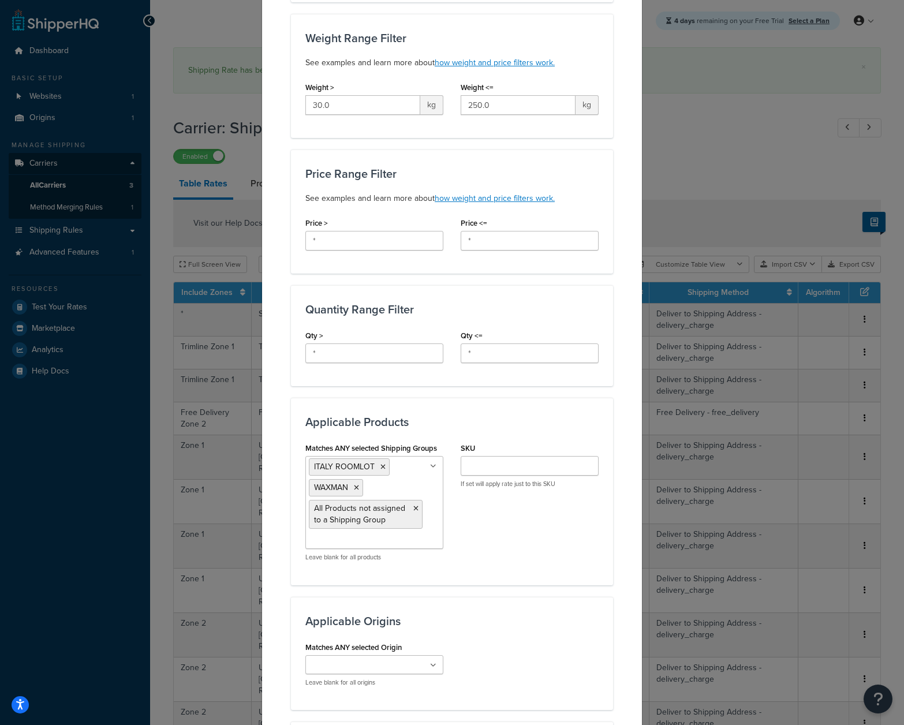
scroll to position [362, 0]
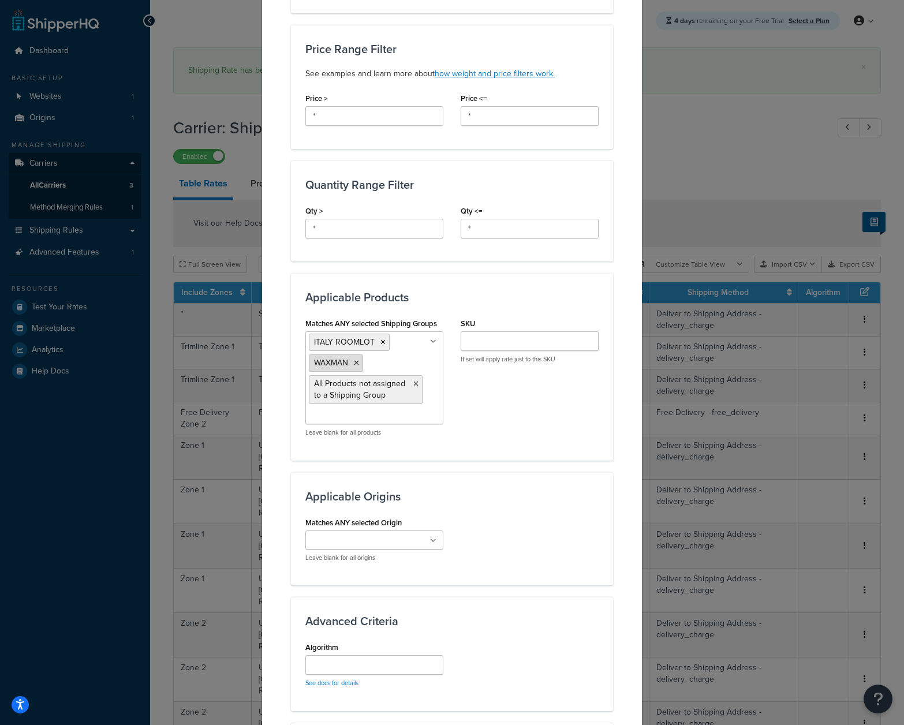
click at [354, 362] on icon at bounding box center [356, 363] width 5 height 7
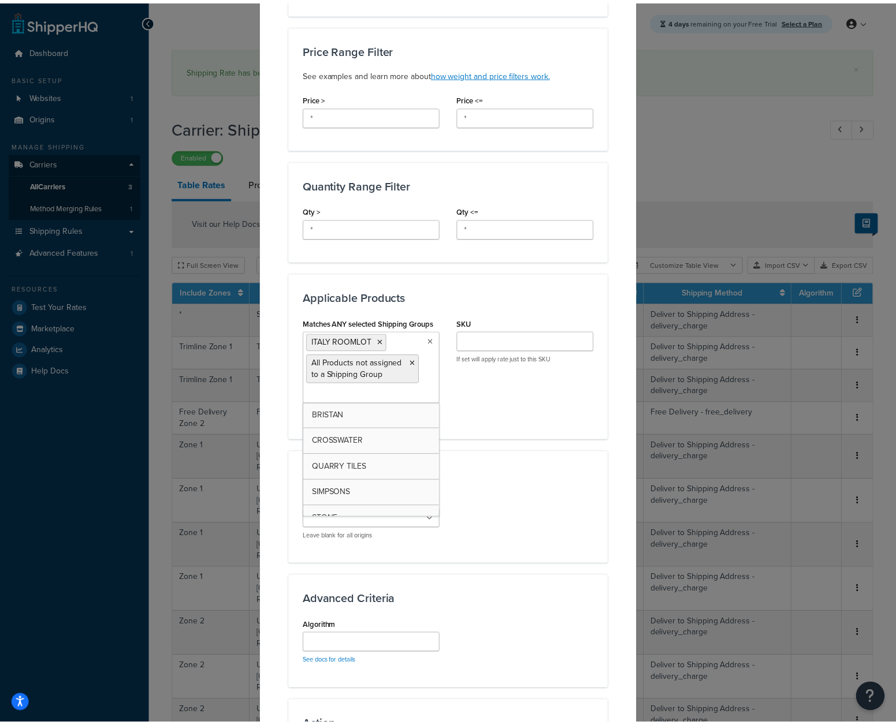
scroll to position [538, 0]
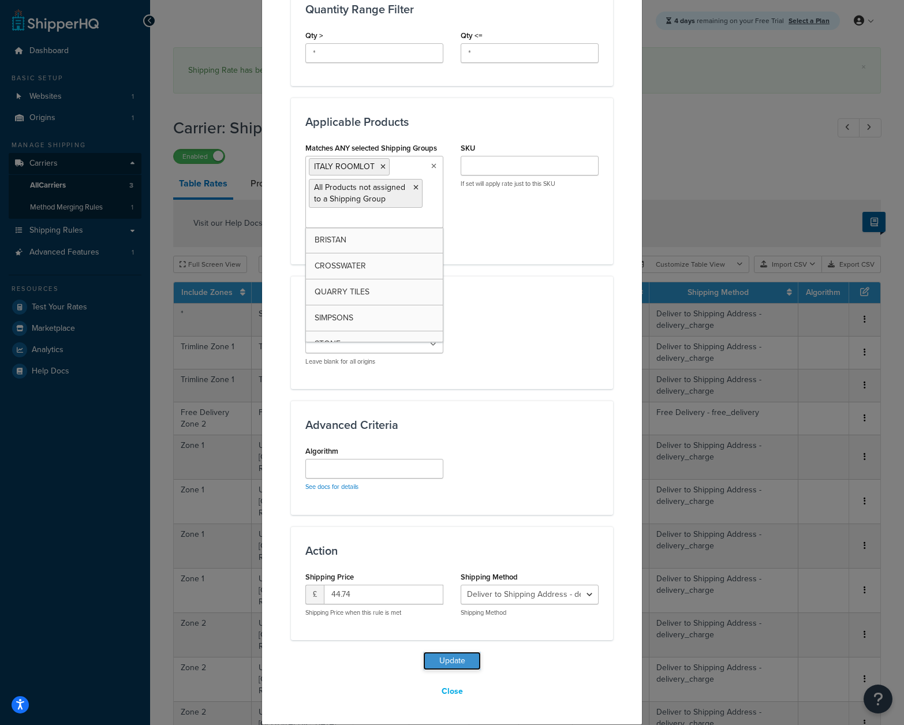
click at [454, 658] on button "Update" at bounding box center [452, 661] width 58 height 18
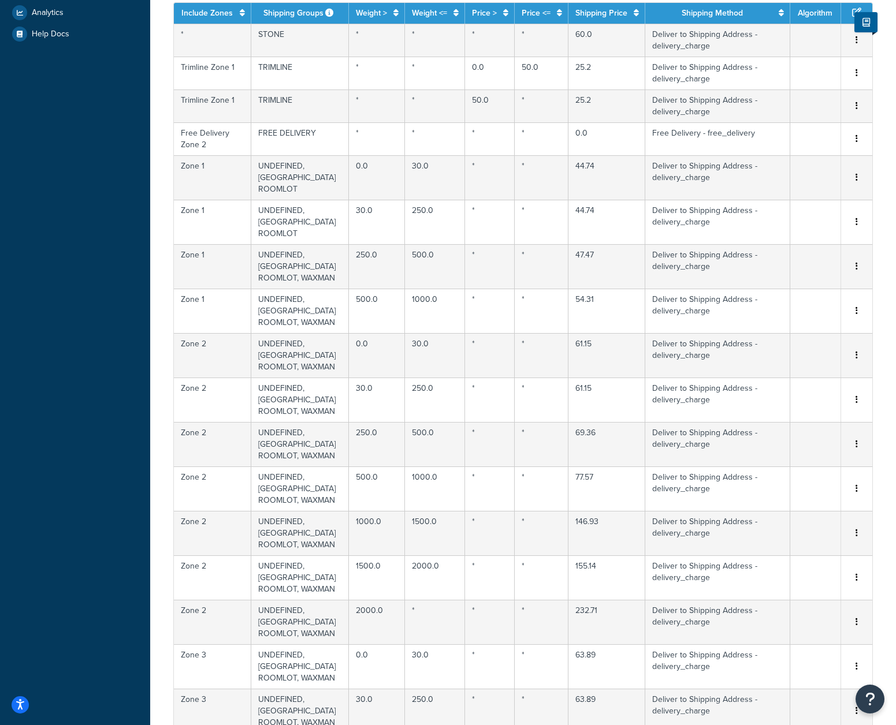
scroll to position [0, 0]
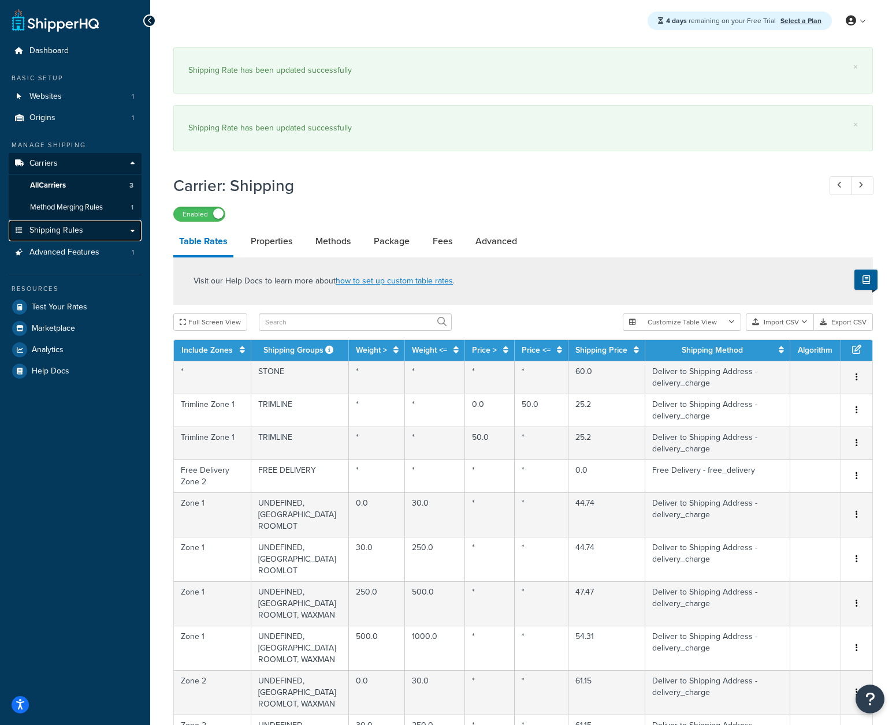
click at [90, 232] on link "Shipping Rules" at bounding box center [75, 230] width 133 height 21
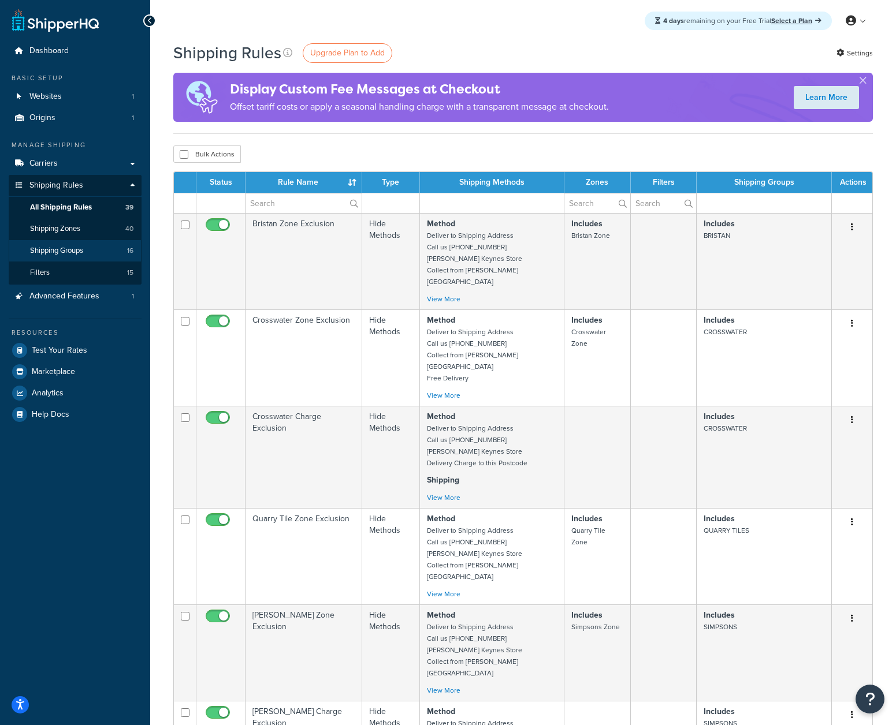
click at [92, 243] on link "Shipping Groups 16" at bounding box center [75, 250] width 133 height 21
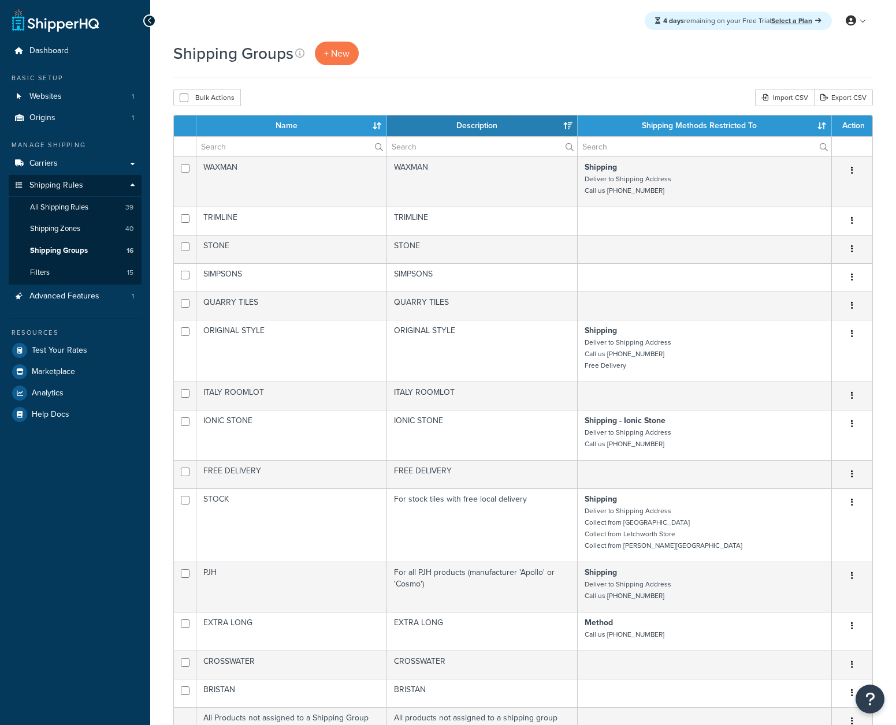
select select "15"
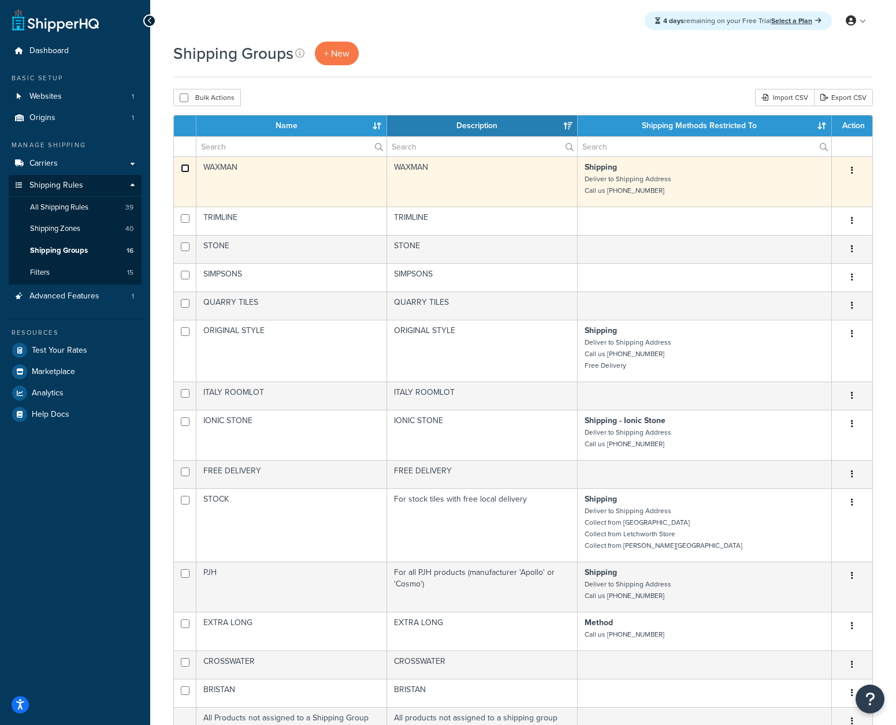
click at [181, 169] on input "checkbox" at bounding box center [185, 168] width 9 height 9
checkbox input "true"
click at [857, 170] on button "button" at bounding box center [852, 171] width 16 height 18
click at [825, 244] on link "Delete" at bounding box center [804, 242] width 91 height 24
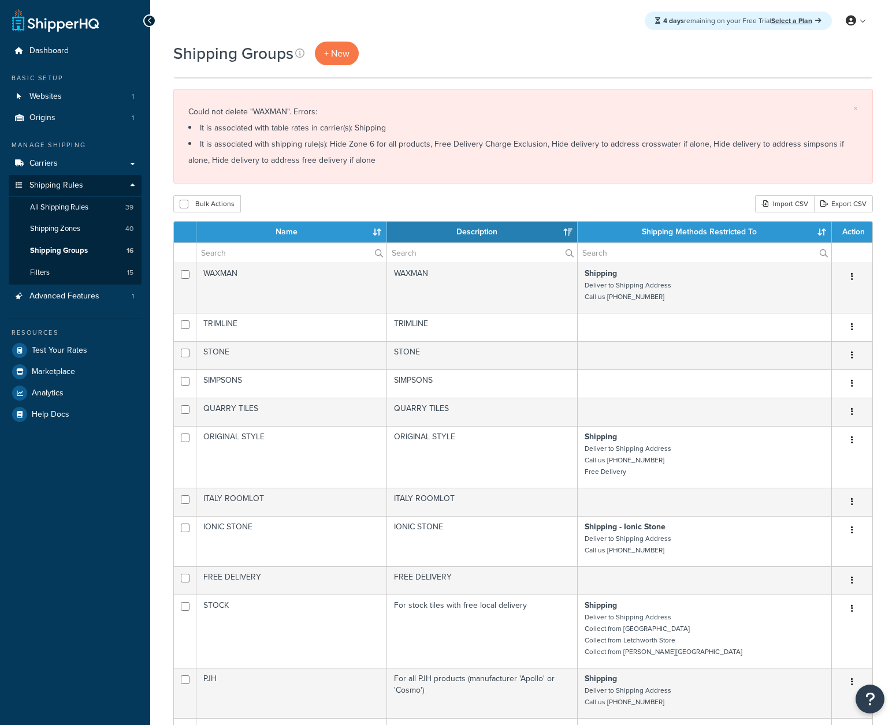
select select "15"
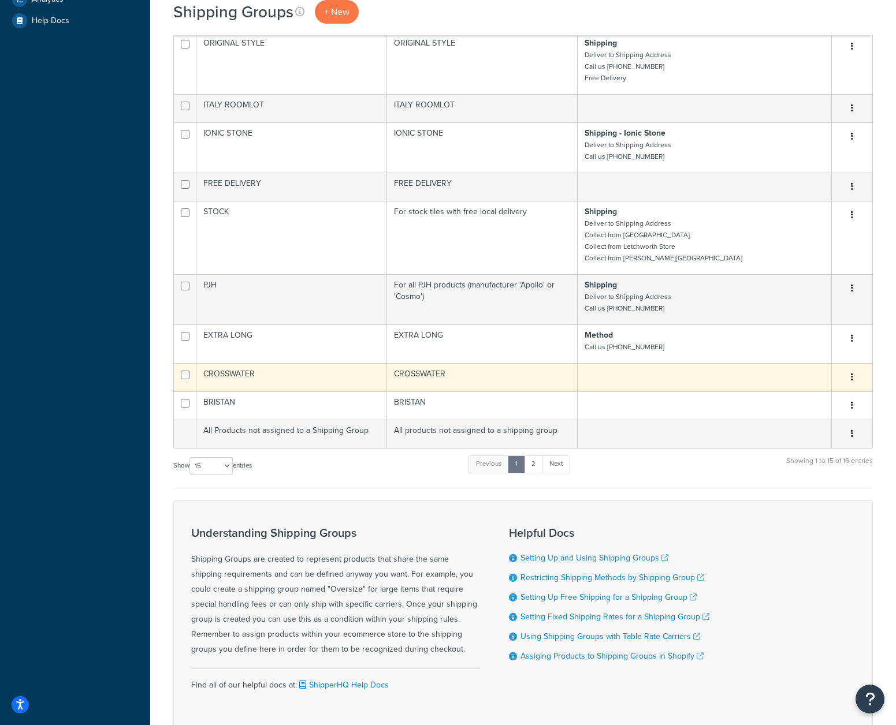
click at [852, 385] on button "button" at bounding box center [852, 377] width 16 height 18
click at [773, 452] on link "Delete" at bounding box center [804, 449] width 91 height 24
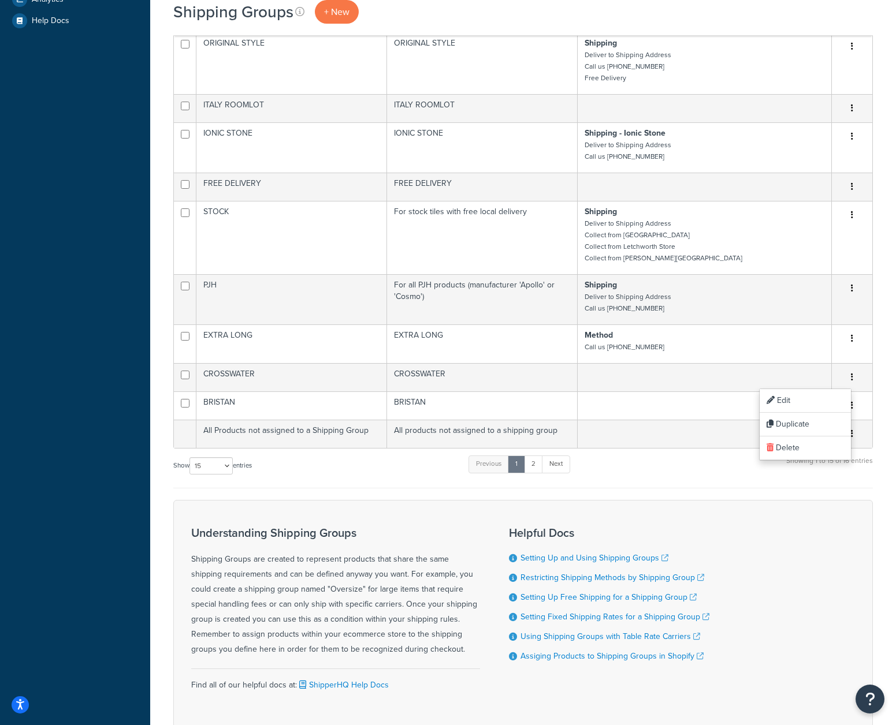
drag, startPoint x: 839, startPoint y: 553, endPoint x: 838, endPoint y: 546, distance: 6.5
click at [839, 553] on div "Understanding Shipping Groups Shipping Groups are created to represent products…" at bounding box center [522, 614] width 699 height 228
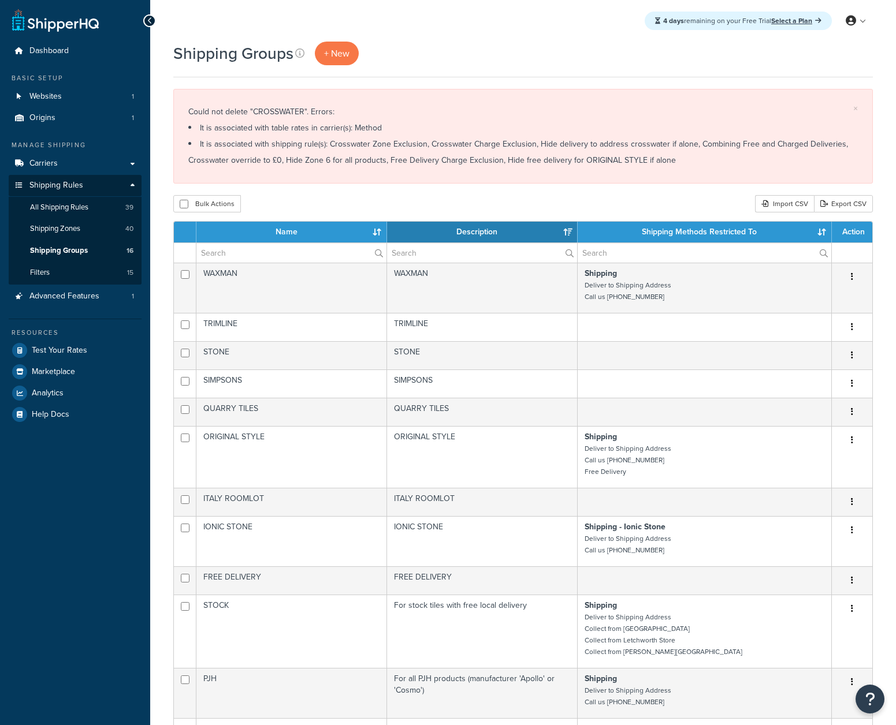
select select "15"
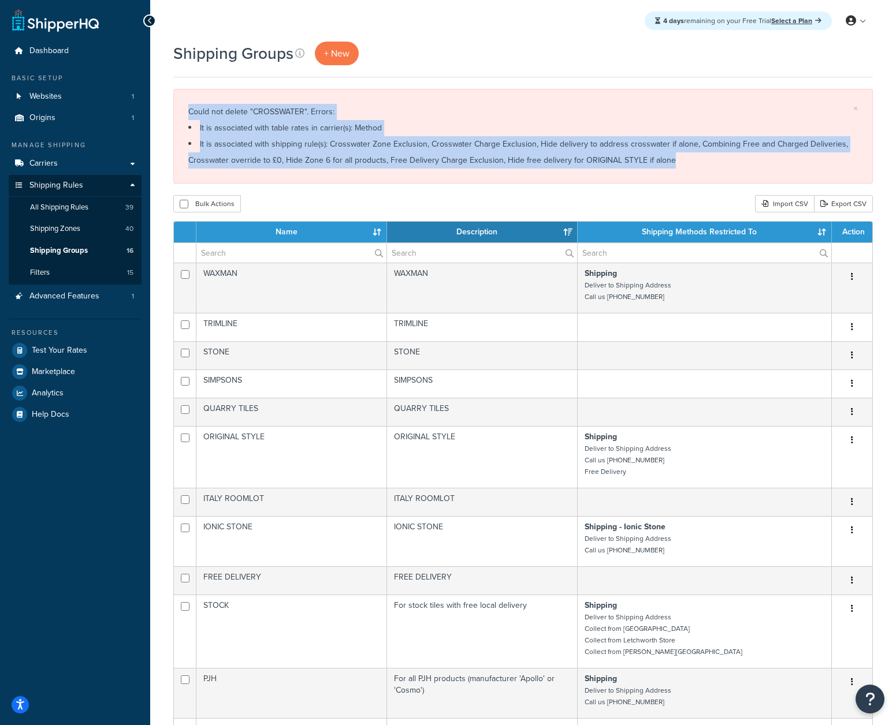
drag, startPoint x: 537, startPoint y: 168, endPoint x: 340, endPoint y: 98, distance: 209.0
click at [340, 98] on div "× Could not delete "CROSSWATER". Errors: It is associated with table rates in c…" at bounding box center [522, 136] width 699 height 95
drag, startPoint x: 437, startPoint y: 107, endPoint x: 687, endPoint y: 162, distance: 256.0
click at [679, 158] on div "× Could not delete "CROSSWATER". Errors: It is associated with table rates in c…" at bounding box center [522, 136] width 699 height 95
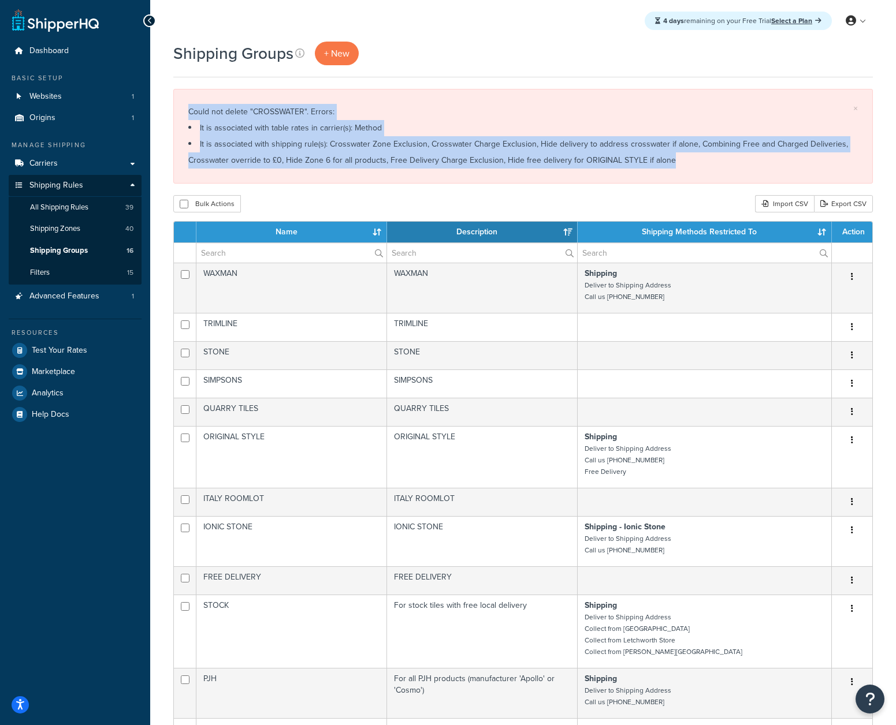
click at [687, 162] on li "It is associated with shipping rule(s): Crosswater Zone Exclusion, Crosswater C…" at bounding box center [522, 152] width 669 height 32
drag, startPoint x: 690, startPoint y: 163, endPoint x: 479, endPoint y: 100, distance: 219.8
click at [496, 105] on div "Could not delete "CROSSWATER". Errors: It is associated with table rates in car…" at bounding box center [522, 136] width 669 height 65
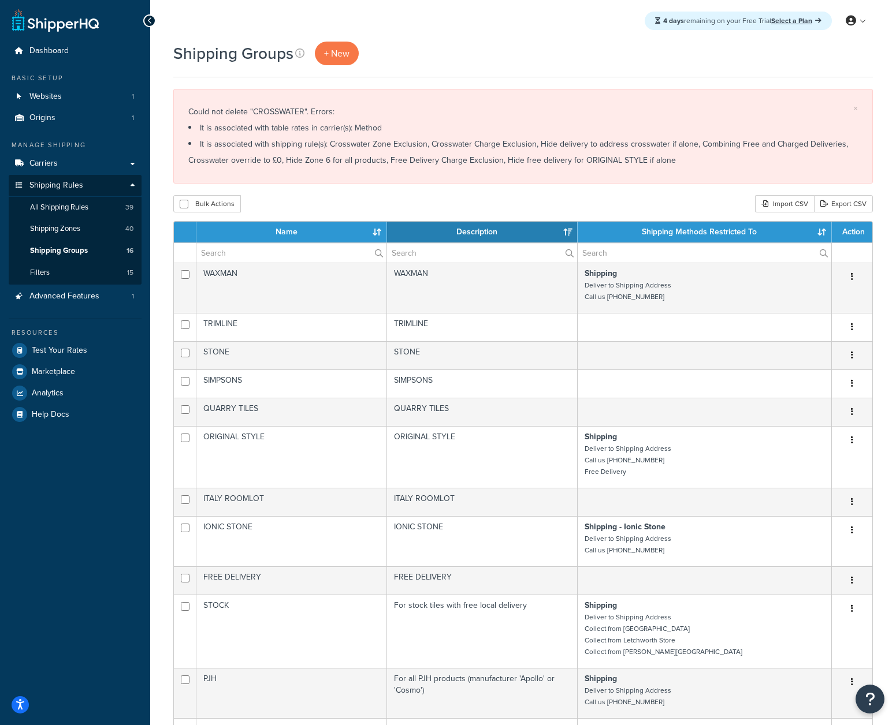
click at [479, 100] on div "× Could not delete "CROSSWATER". Errors: It is associated with table rates in c…" at bounding box center [522, 136] width 699 height 95
click at [589, 151] on li "It is associated with shipping rule(s): Crosswater Zone Exclusion, Crosswater C…" at bounding box center [522, 152] width 669 height 32
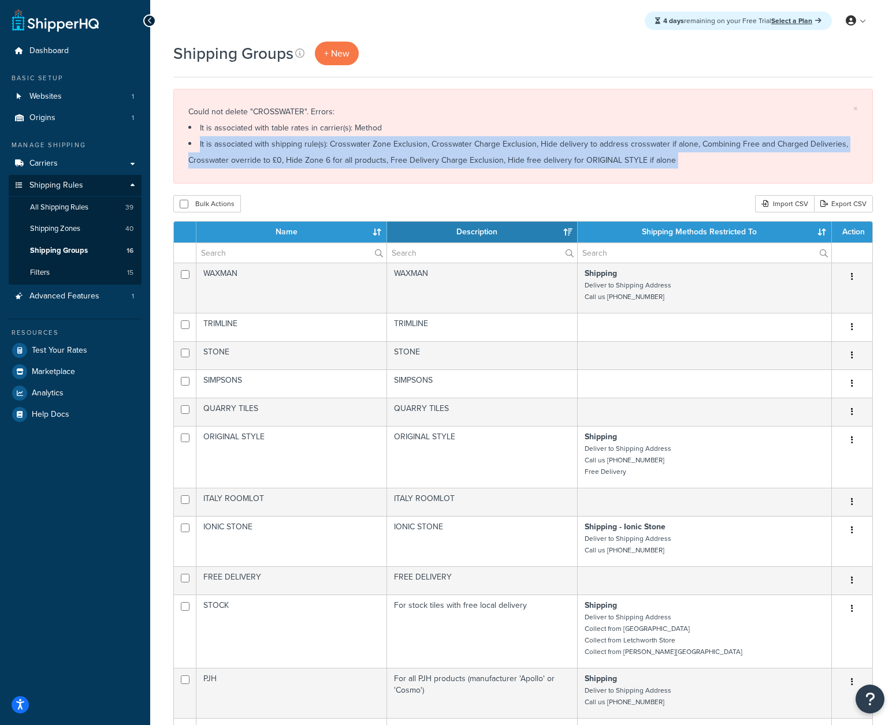
click at [589, 151] on li "It is associated with shipping rule(s): Crosswater Zone Exclusion, Crosswater C…" at bounding box center [522, 152] width 669 height 32
click at [376, 161] on li "It is associated with shipping rule(s): Crosswater Zone Exclusion, Crosswater C…" at bounding box center [522, 152] width 669 height 32
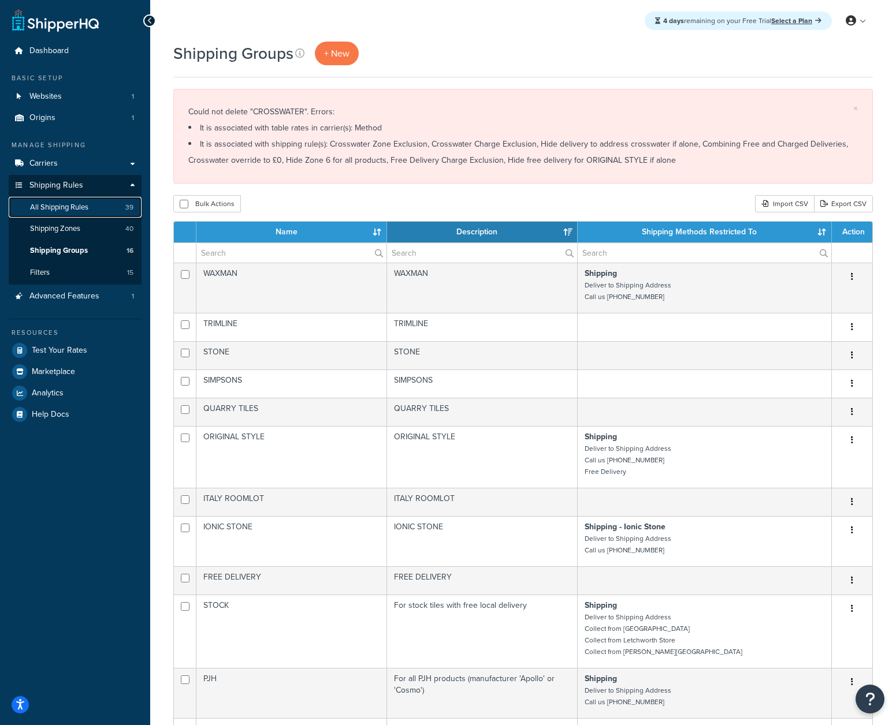
click at [88, 206] on span "All Shipping Rules" at bounding box center [59, 208] width 58 height 10
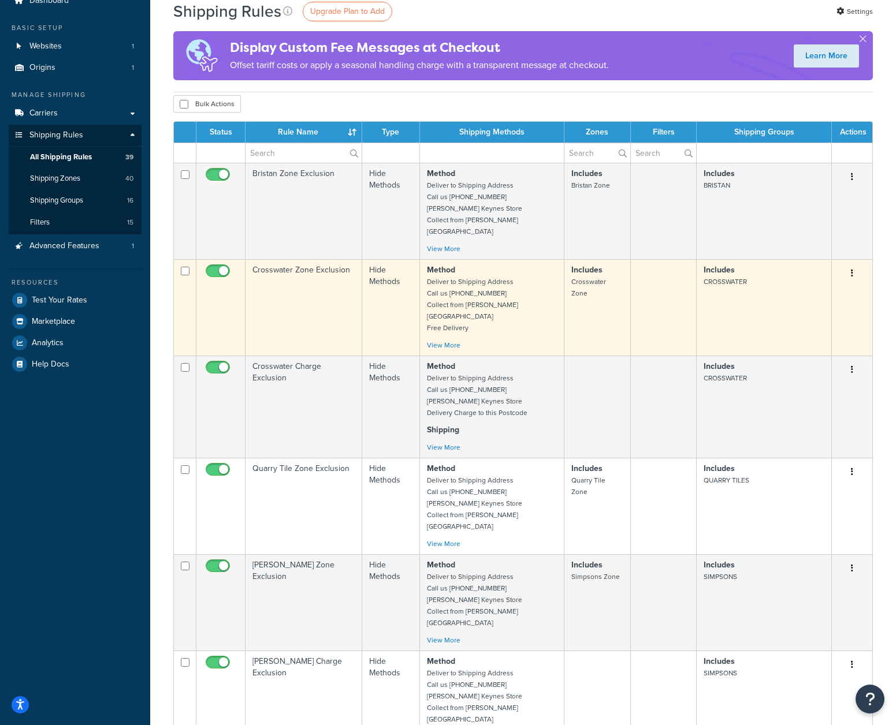
scroll to position [49, 0]
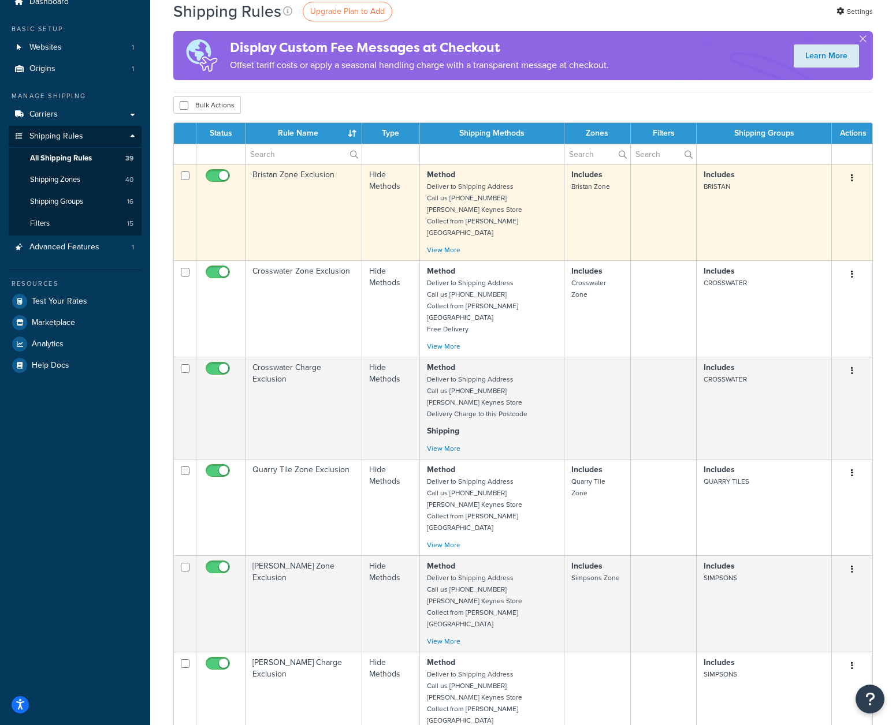
click at [185, 173] on input "checkbox" at bounding box center [185, 176] width 9 height 9
checkbox input "true"
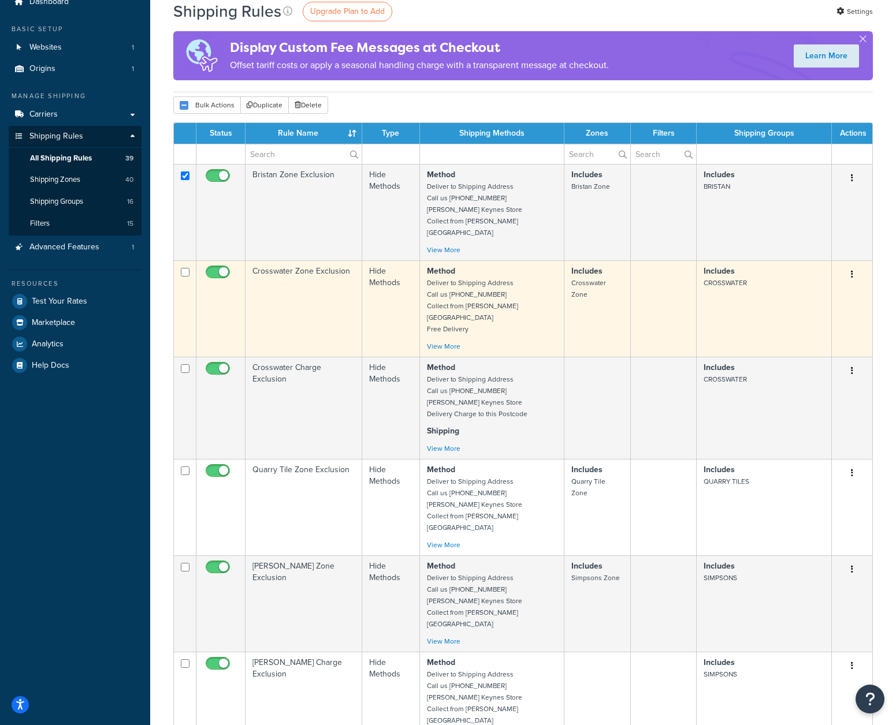
click at [183, 268] on input "checkbox" at bounding box center [185, 272] width 9 height 9
checkbox input "true"
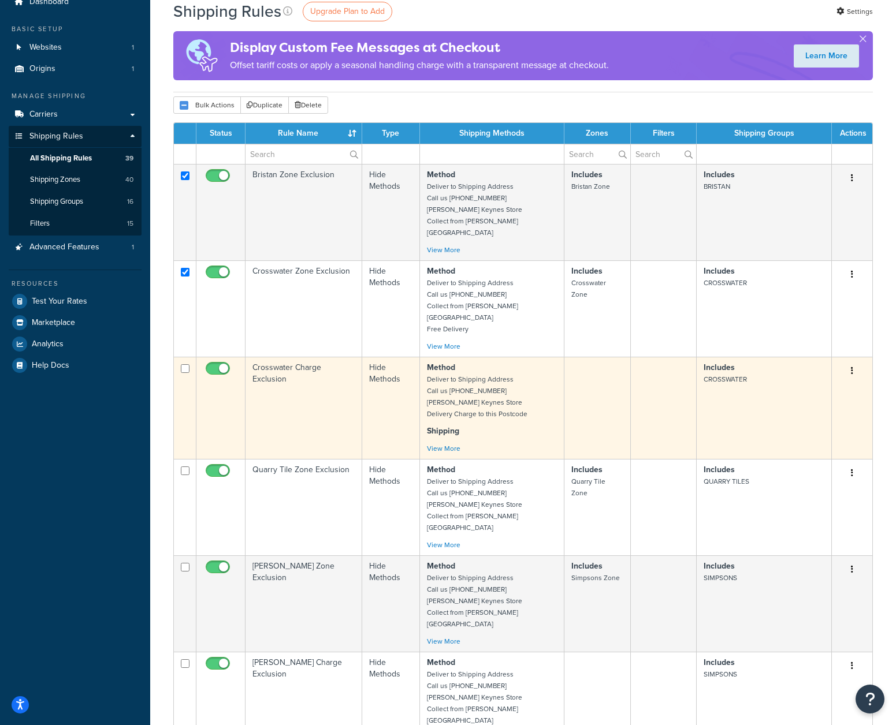
click at [187, 364] on input "checkbox" at bounding box center [185, 368] width 9 height 9
checkbox input "true"
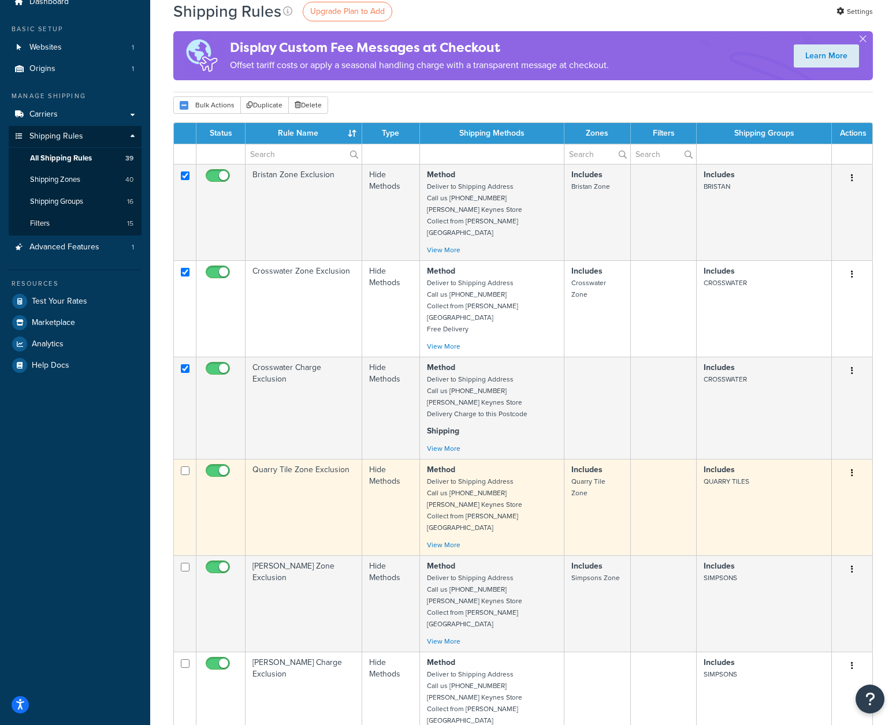
click at [181, 467] on input "checkbox" at bounding box center [185, 471] width 9 height 9
checkbox input "true"
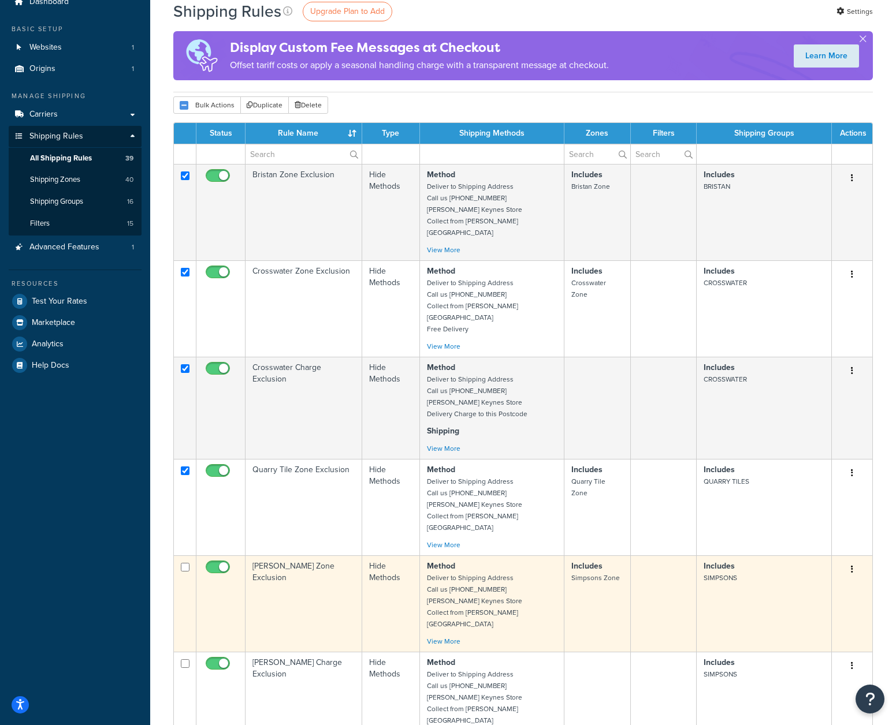
click at [192, 556] on td at bounding box center [185, 604] width 23 height 96
checkbox input "true"
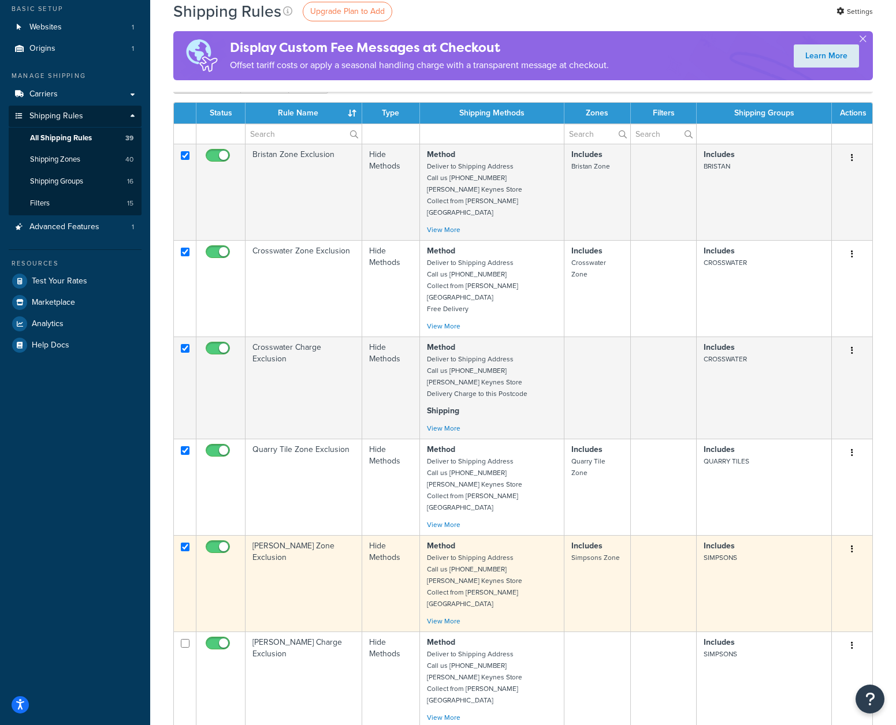
scroll to position [136, 0]
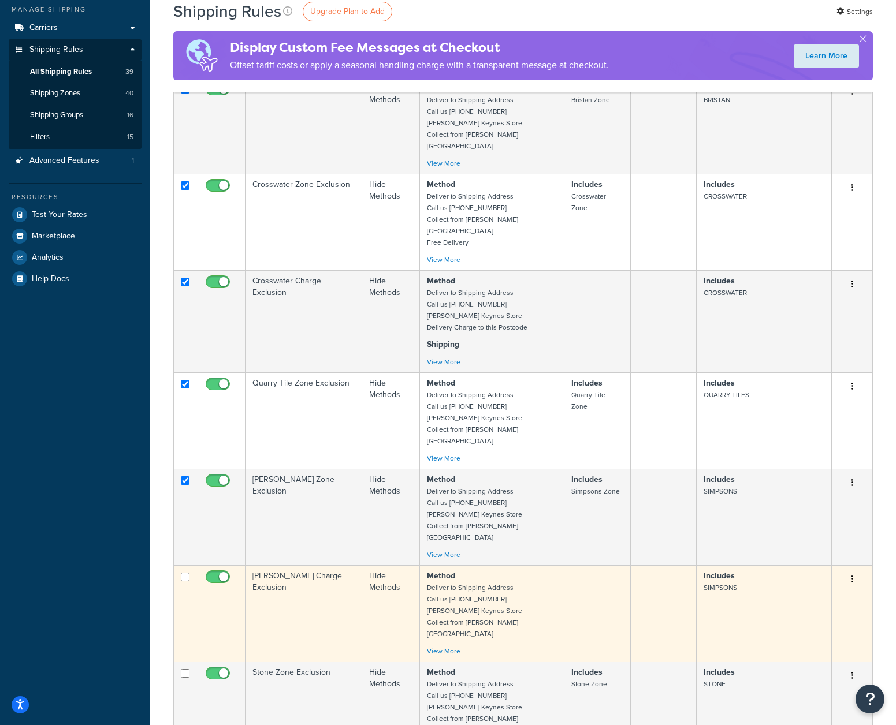
click at [183, 573] on input "checkbox" at bounding box center [185, 577] width 9 height 9
checkbox input "true"
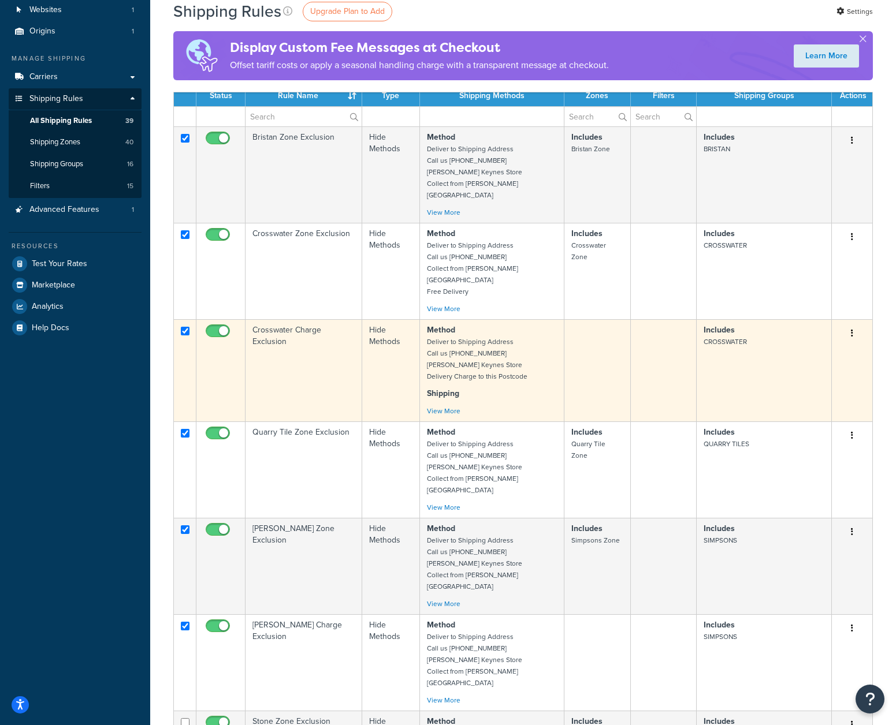
scroll to position [0, 0]
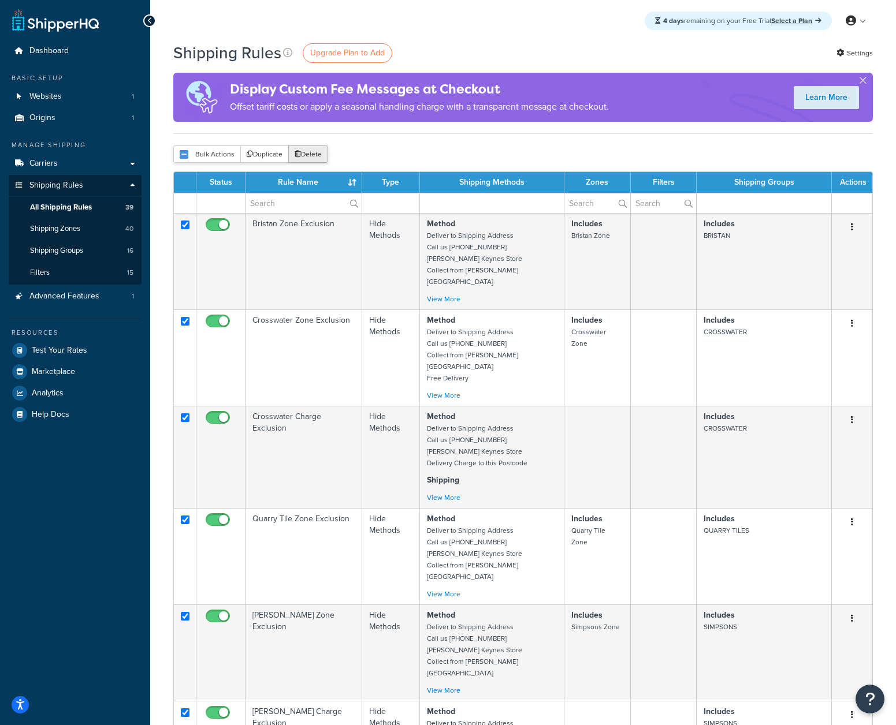
click at [323, 152] on button "Delete" at bounding box center [308, 154] width 40 height 17
drag, startPoint x: 74, startPoint y: 565, endPoint x: 73, endPoint y: 535, distance: 30.1
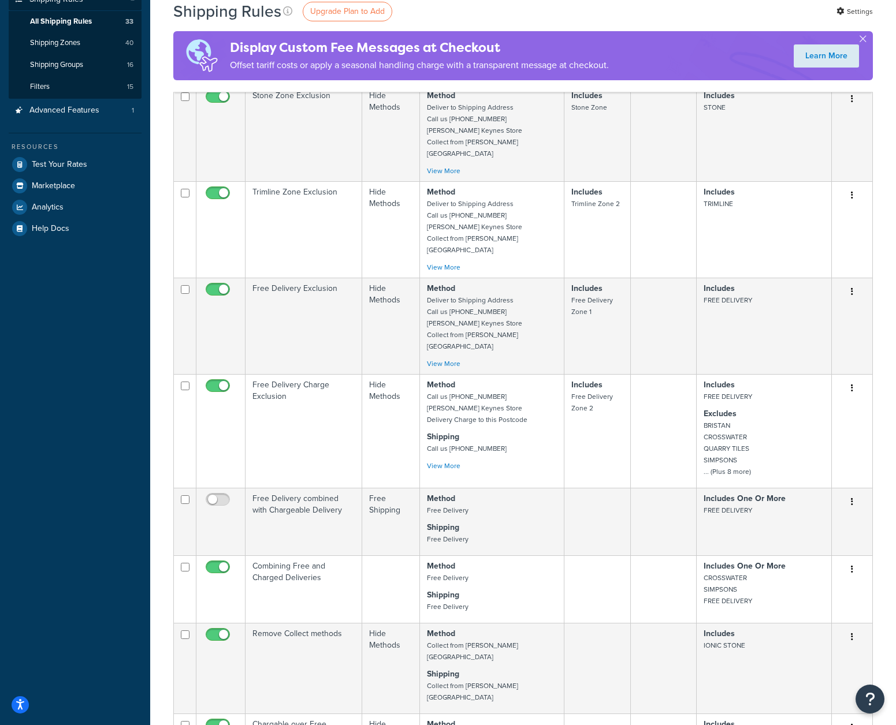
scroll to position [207, 0]
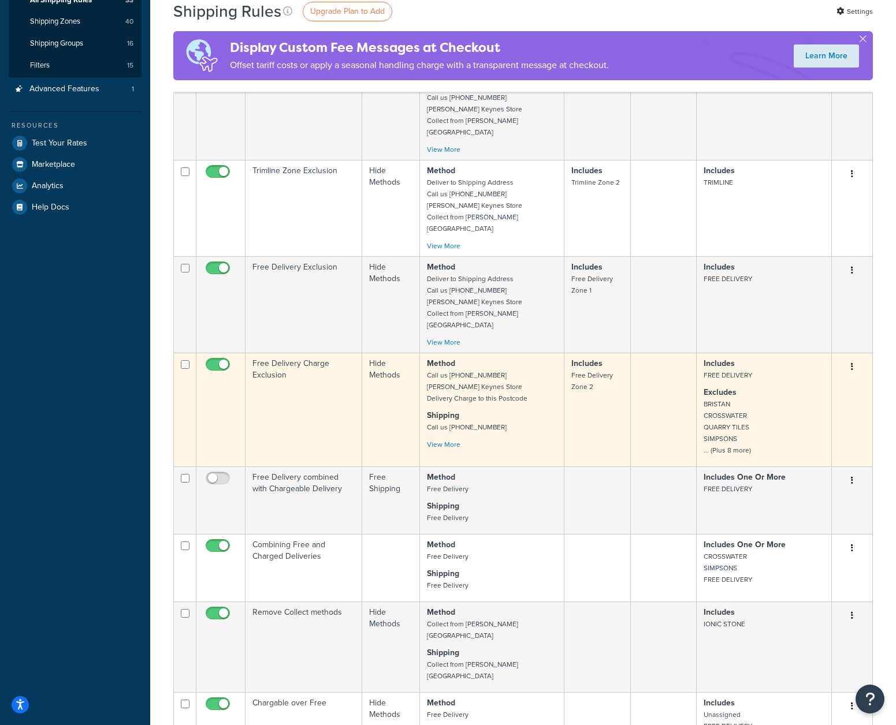
click at [720, 353] on td "Includes FREE DELIVERY Excludes BRISTAN CROSSWATER QUARRY TILES SIMPSONS ... (P…" at bounding box center [764, 410] width 135 height 114
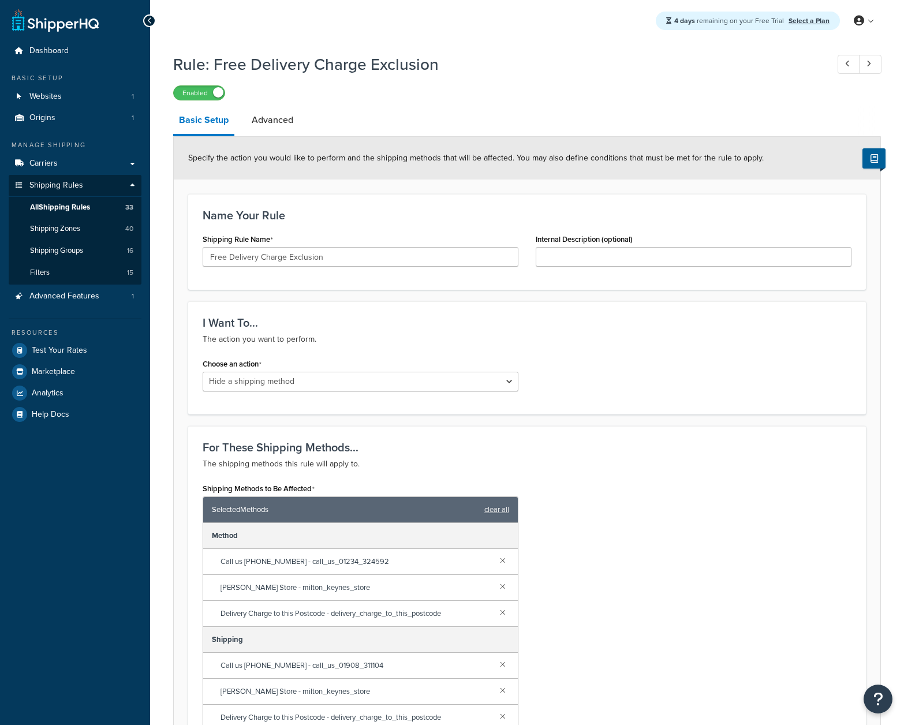
select select "HIDE"
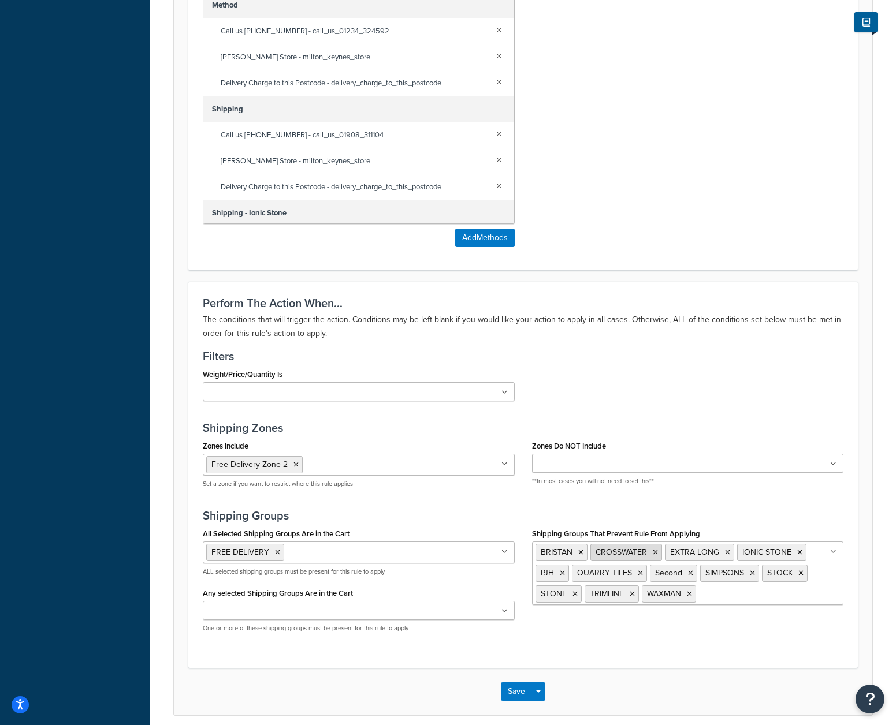
scroll to position [579, 0]
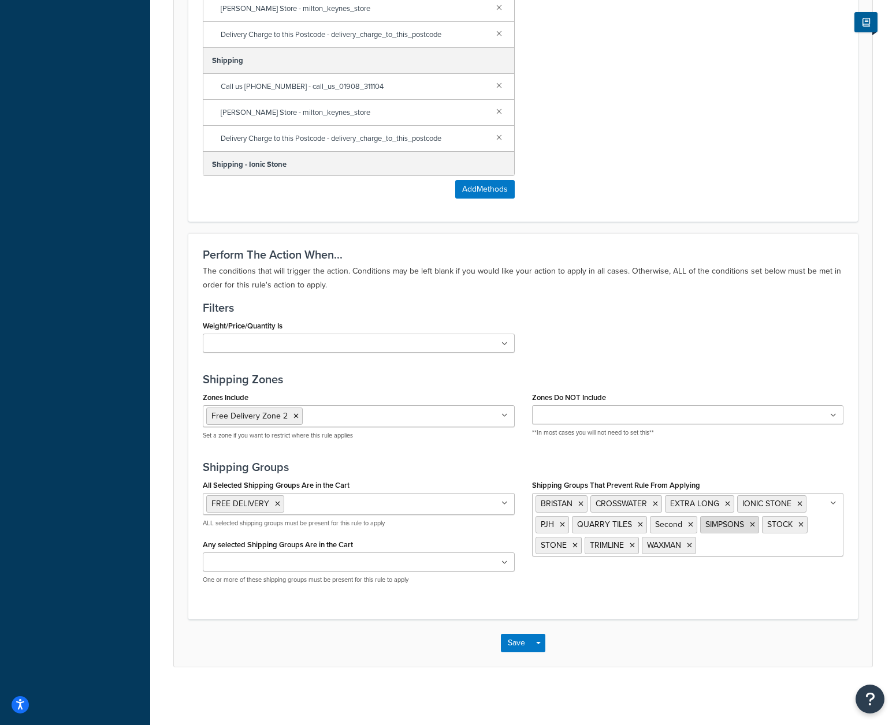
click at [753, 526] on icon at bounding box center [752, 525] width 5 height 7
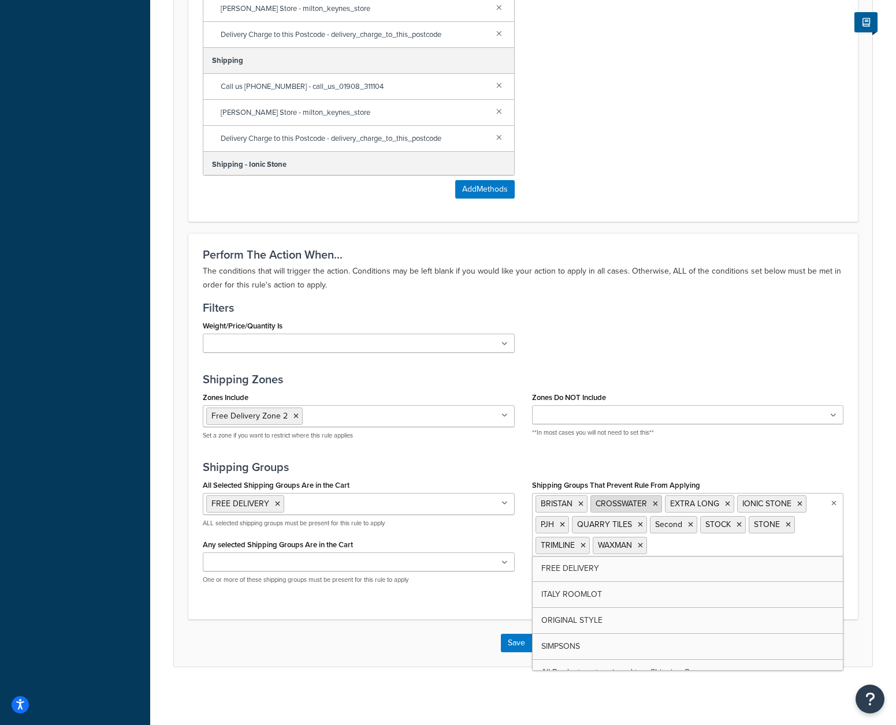
click at [656, 505] on icon at bounding box center [655, 504] width 5 height 7
click at [583, 549] on icon at bounding box center [582, 545] width 5 height 7
click at [369, 656] on div "Save Save Dropdown Save and Edit Save and Duplicate Save and Create New" at bounding box center [523, 643] width 698 height 47
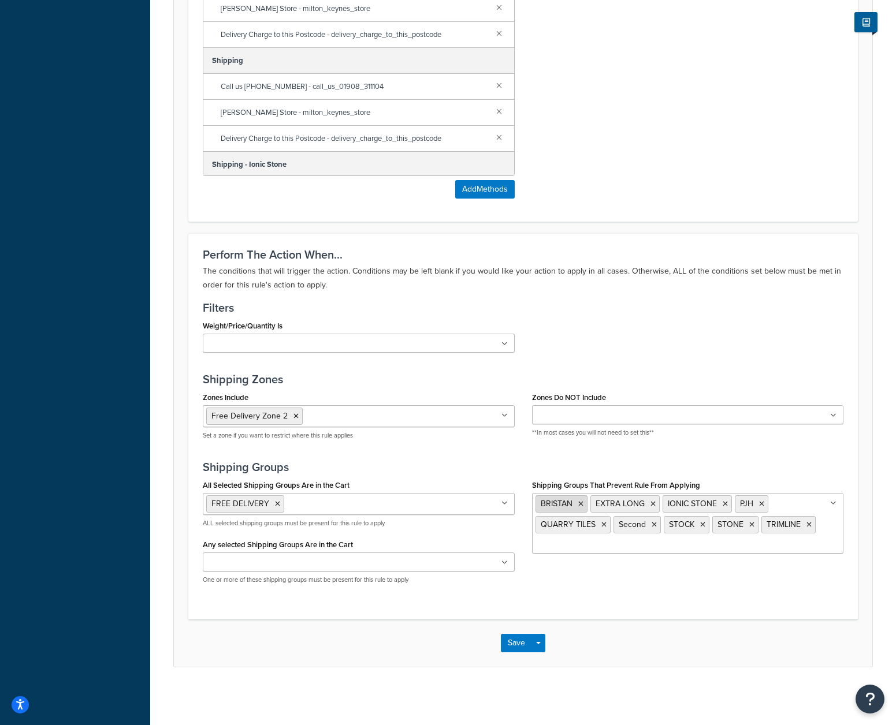
click at [580, 503] on icon at bounding box center [580, 504] width 5 height 7
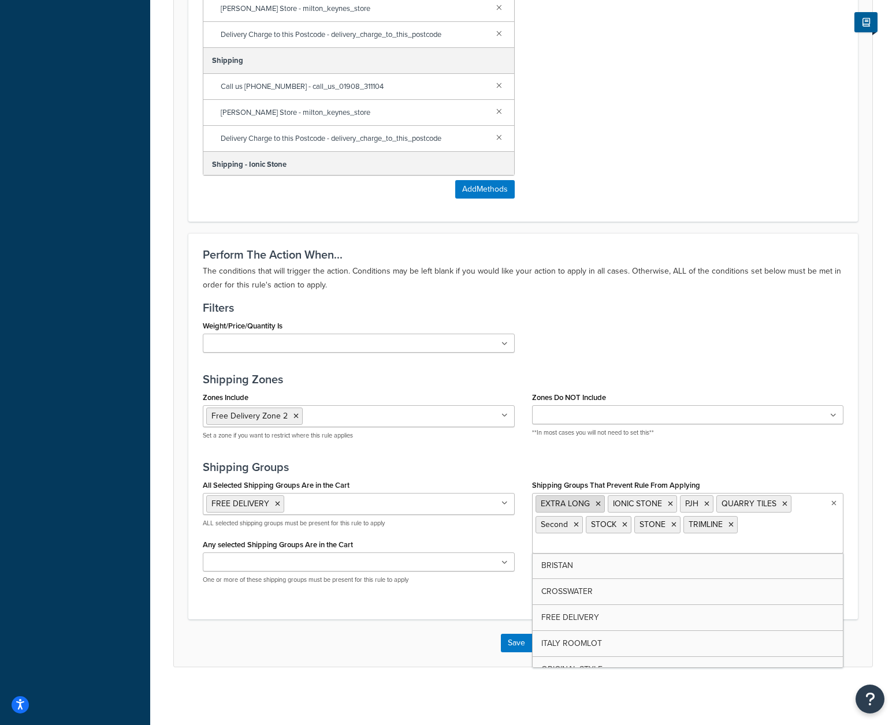
click at [598, 505] on icon at bounding box center [597, 504] width 5 height 7
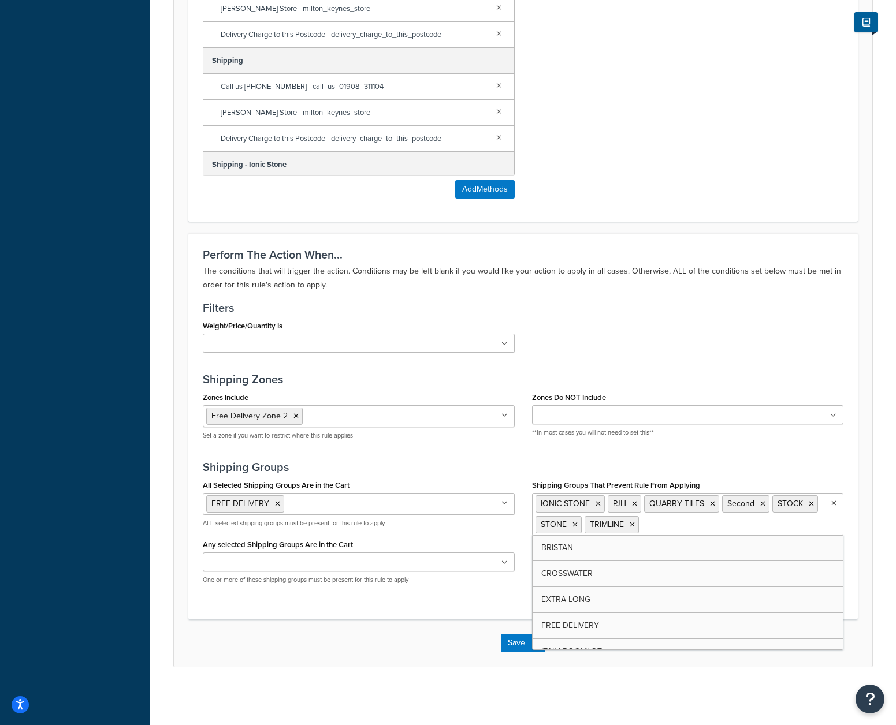
click at [398, 629] on div "Save Save Dropdown Save and Edit Save and Duplicate Save and Create New" at bounding box center [523, 643] width 698 height 47
click at [710, 505] on icon at bounding box center [712, 504] width 5 height 7
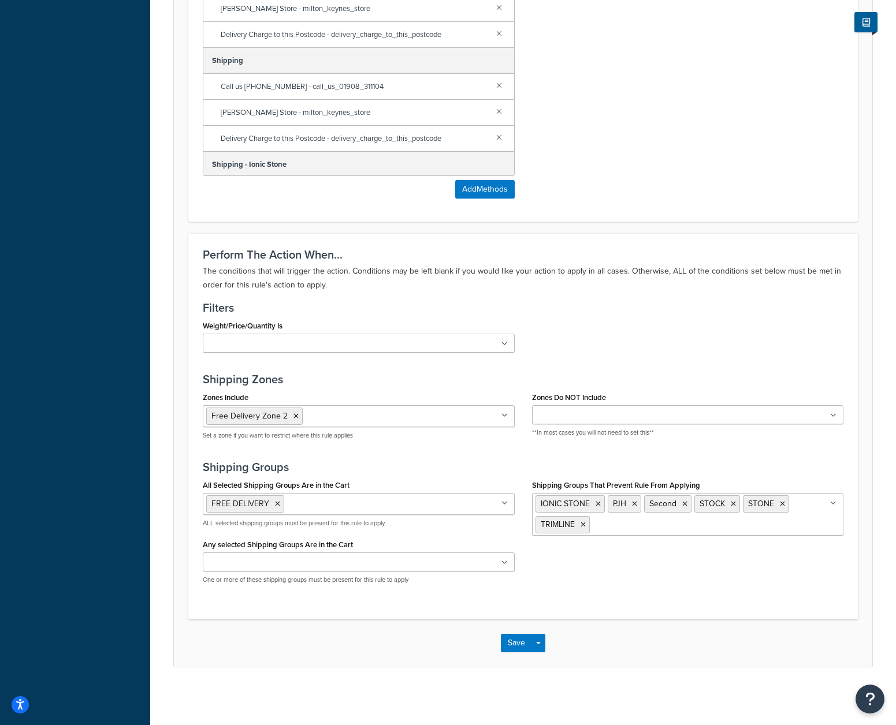
drag, startPoint x: 325, startPoint y: 653, endPoint x: 335, endPoint y: 653, distance: 9.8
click at [326, 654] on div "Save Save Dropdown Save and Edit Save and Duplicate Save and Create New" at bounding box center [523, 643] width 698 height 47
click at [522, 634] on button "Save" at bounding box center [516, 643] width 31 height 18
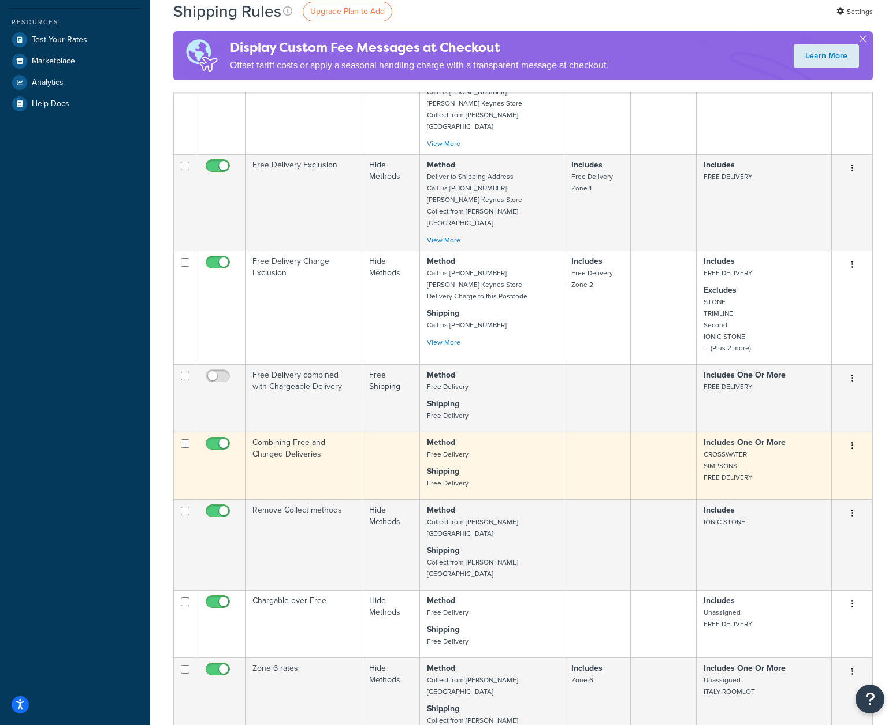
scroll to position [312, 0]
click at [744, 435] on p "Includes One Or More CROSSWATER SIMPSONS FREE DELIVERY" at bounding box center [763, 458] width 121 height 46
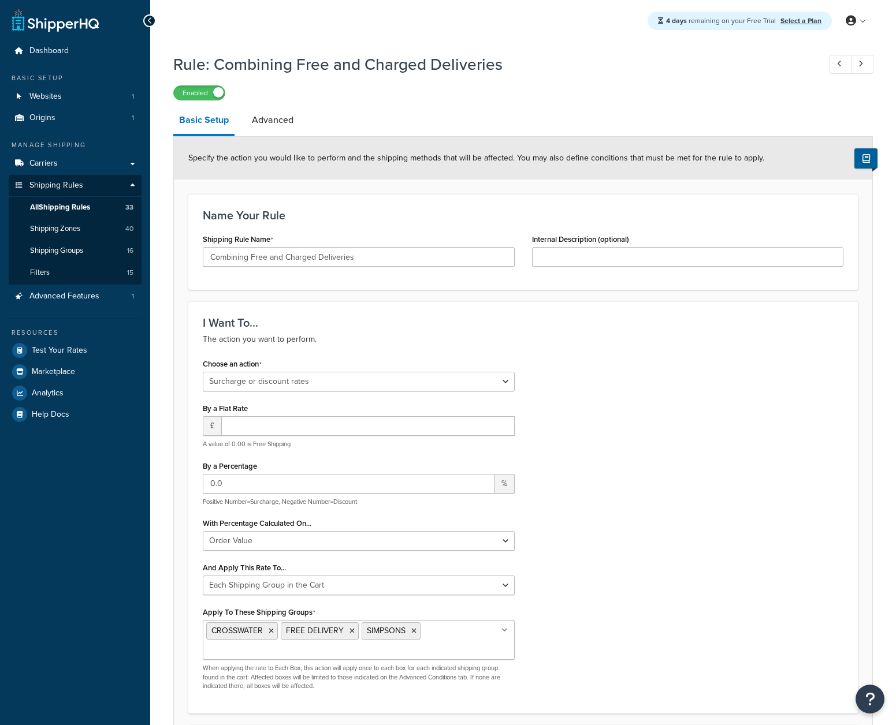
select select "SURCHARGE"
select select "ORDER"
select select "SHIPPING_GROUP"
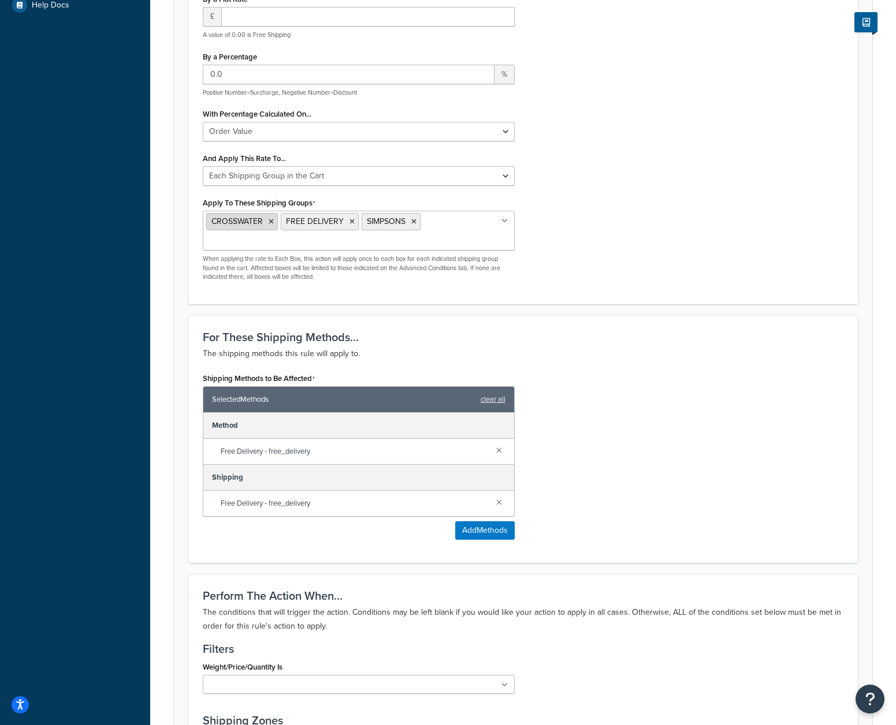
click at [270, 221] on icon at bounding box center [271, 221] width 5 height 7
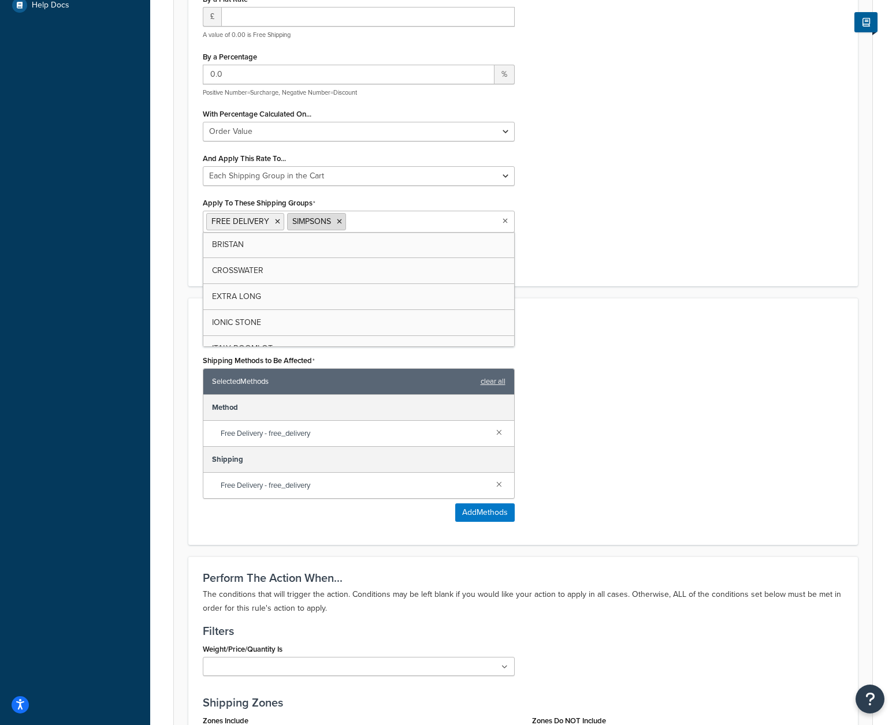
click at [340, 221] on icon at bounding box center [339, 221] width 5 height 7
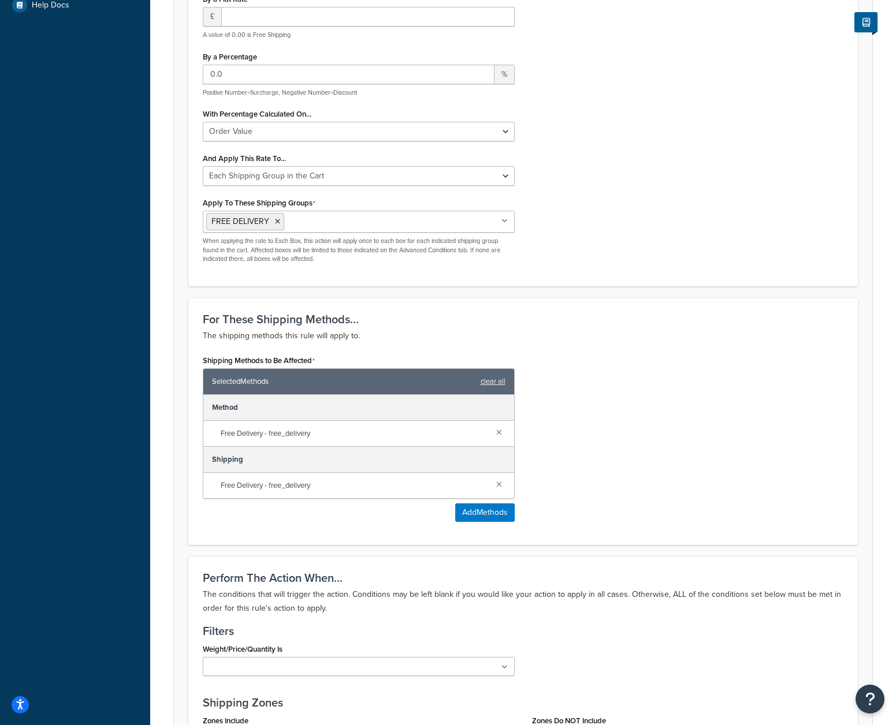
click at [749, 245] on div "Choose an action Choose an action Override Rates Surcharge or discount rates Hi…" at bounding box center [523, 109] width 658 height 326
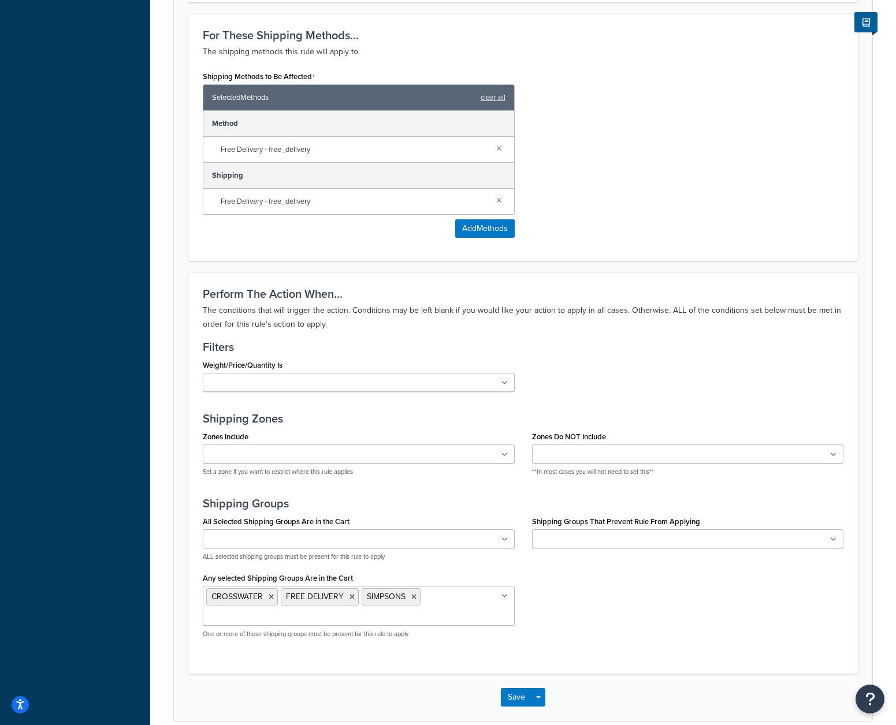
scroll to position [748, 0]
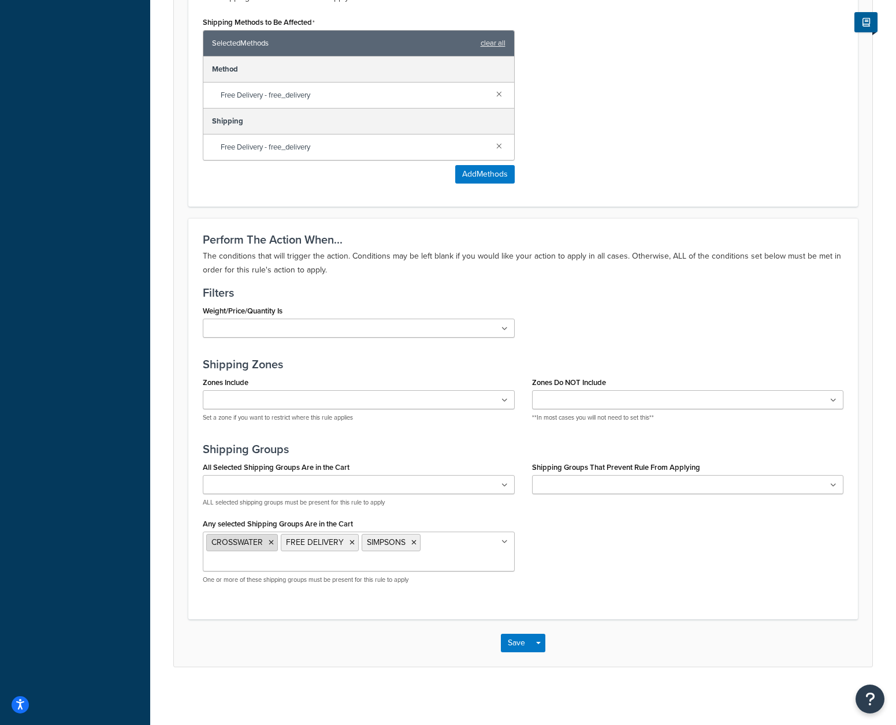
click at [270, 545] on icon at bounding box center [271, 542] width 5 height 7
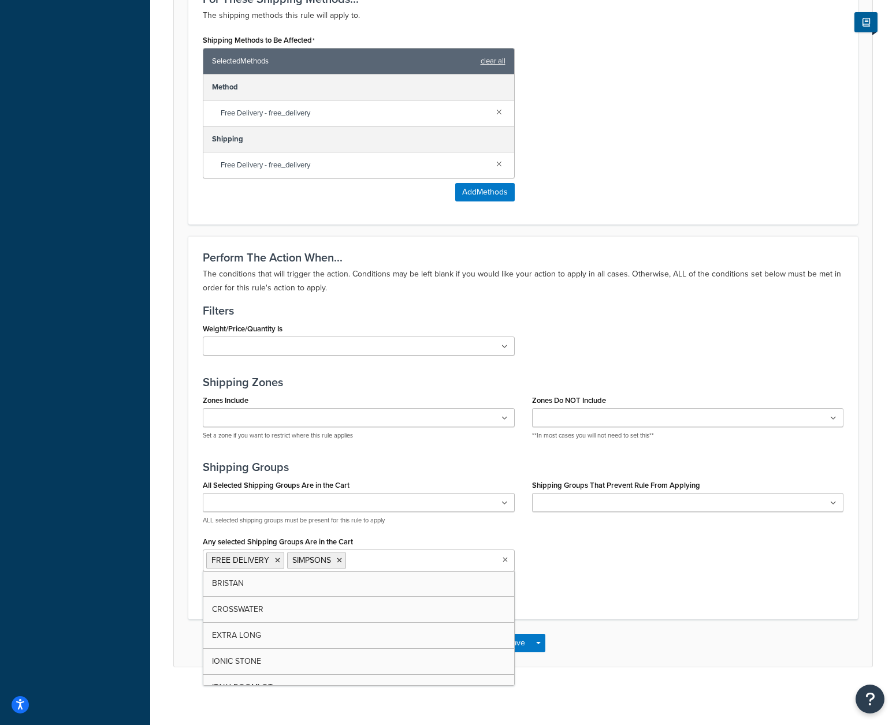
scroll to position [730, 0]
click at [340, 560] on icon at bounding box center [339, 560] width 5 height 7
click at [707, 619] on div "Perform The Action When... The conditions that will trigger the action. Conditi…" at bounding box center [522, 427] width 669 height 383
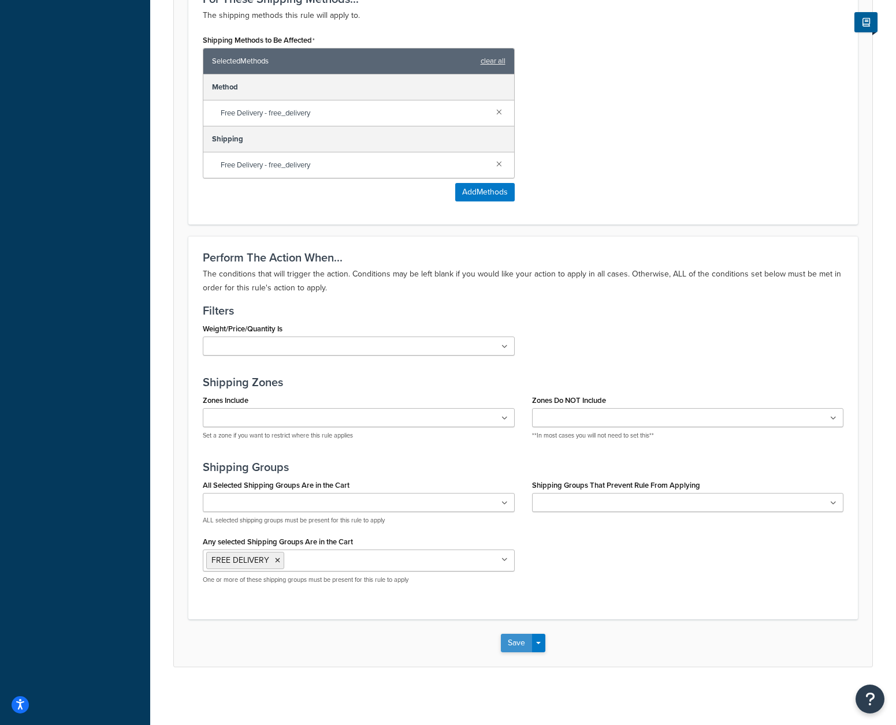
click at [522, 642] on button "Save" at bounding box center [516, 643] width 31 height 18
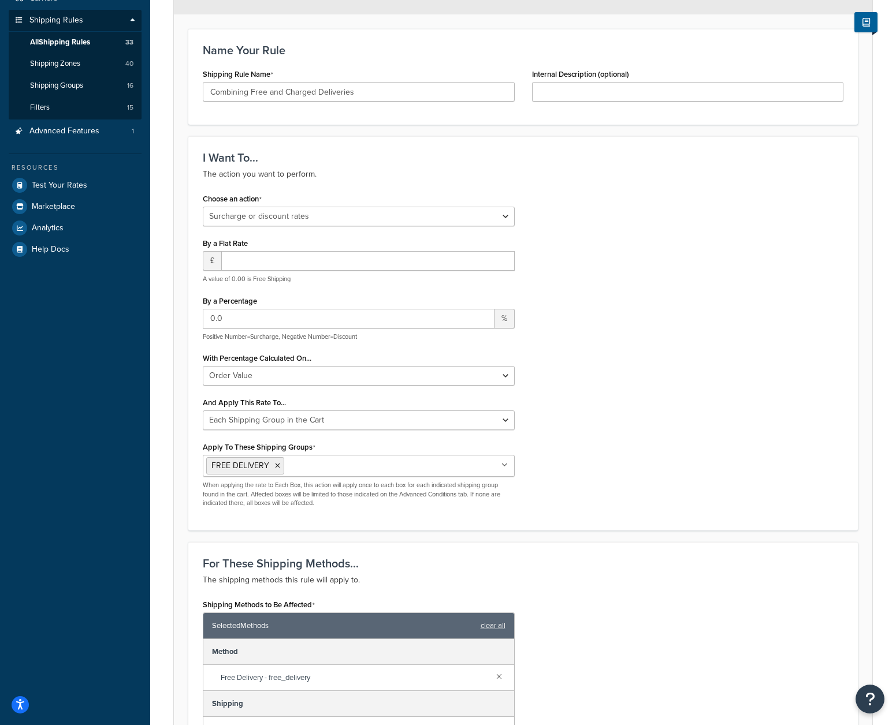
scroll to position [0, 0]
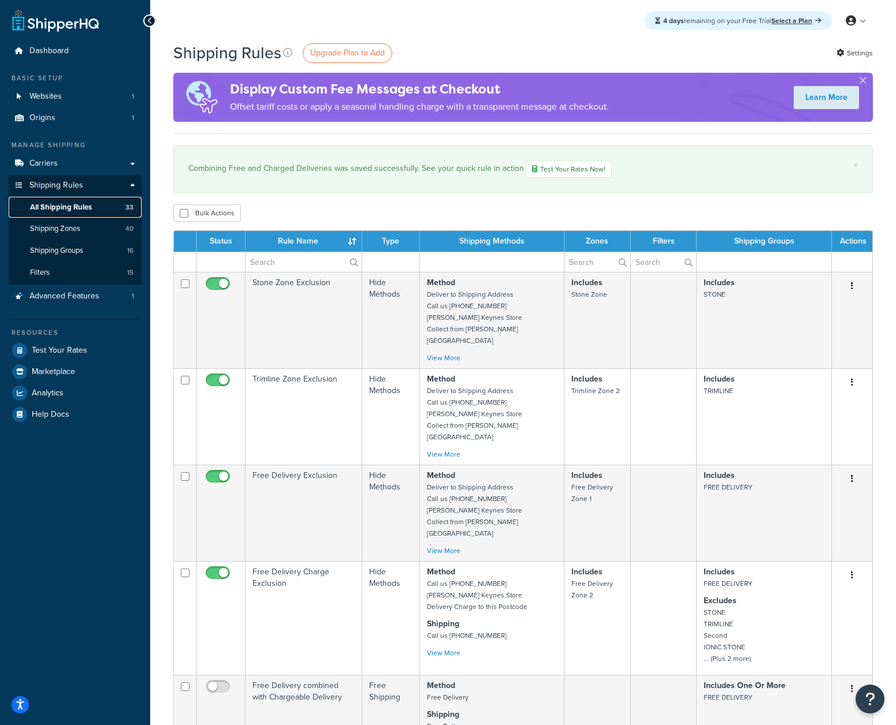
click at [48, 206] on span "All Shipping Rules" at bounding box center [61, 208] width 62 height 10
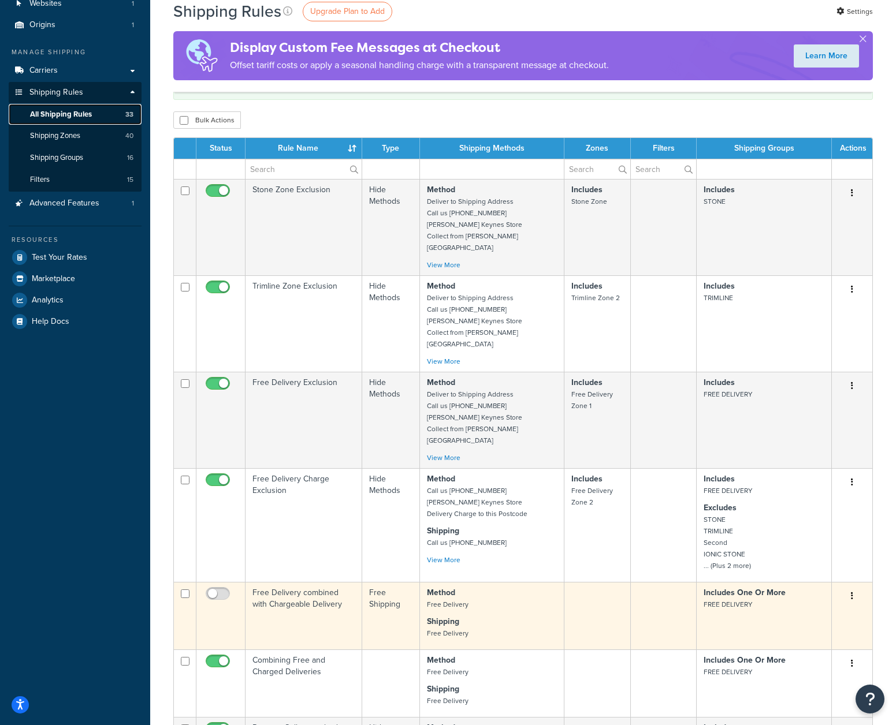
scroll to position [230, 0]
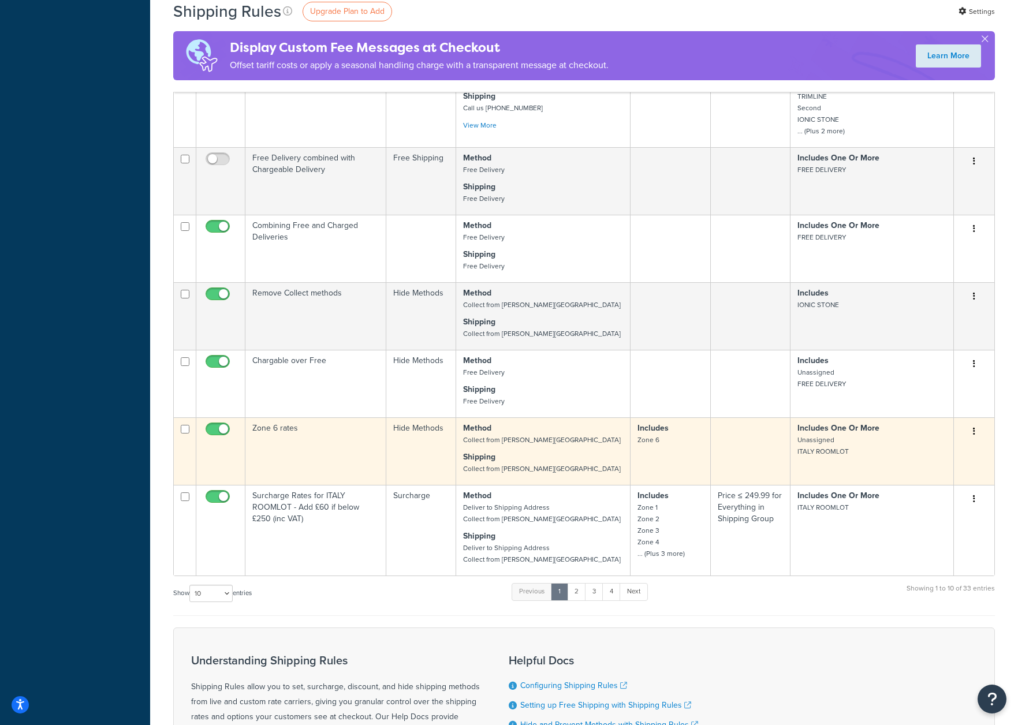
scroll to position [435, 0]
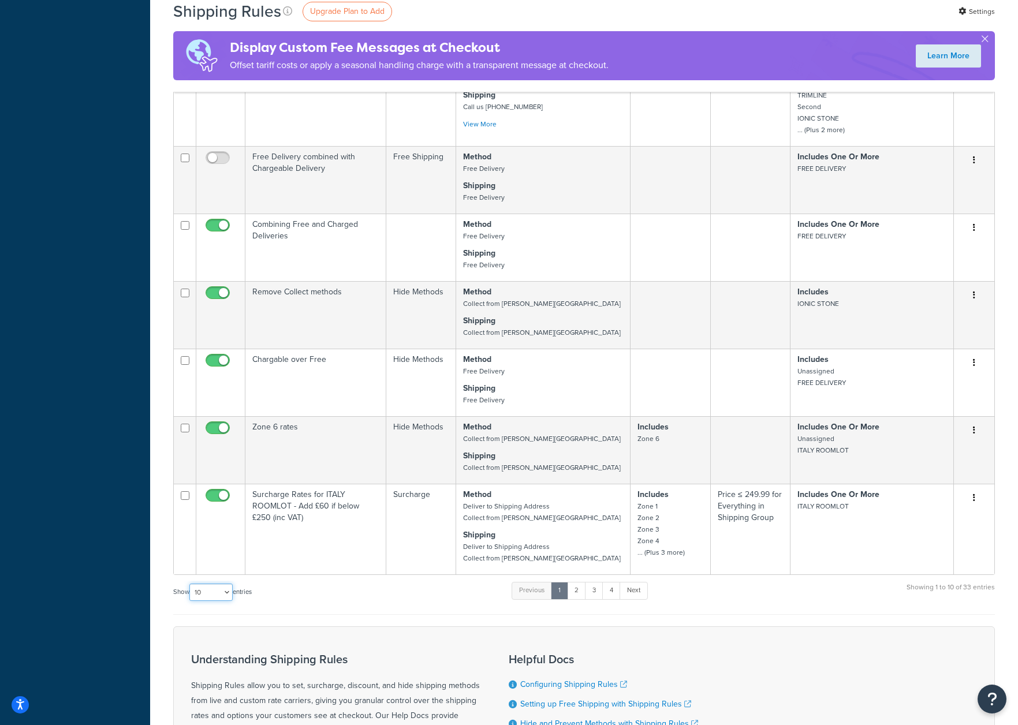
click at [233, 592] on select "10 15 25 50 100 1000" at bounding box center [210, 592] width 43 height 17
select select "1000"
click at [191, 584] on select "10 15 25 50 100 1000" at bounding box center [210, 592] width 43 height 17
click at [131, 572] on div "Dashboard Basic Setup Websites 1 Origins 1 Manage Shipping Carriers Carriers Al…" at bounding box center [75, 234] width 150 height 1339
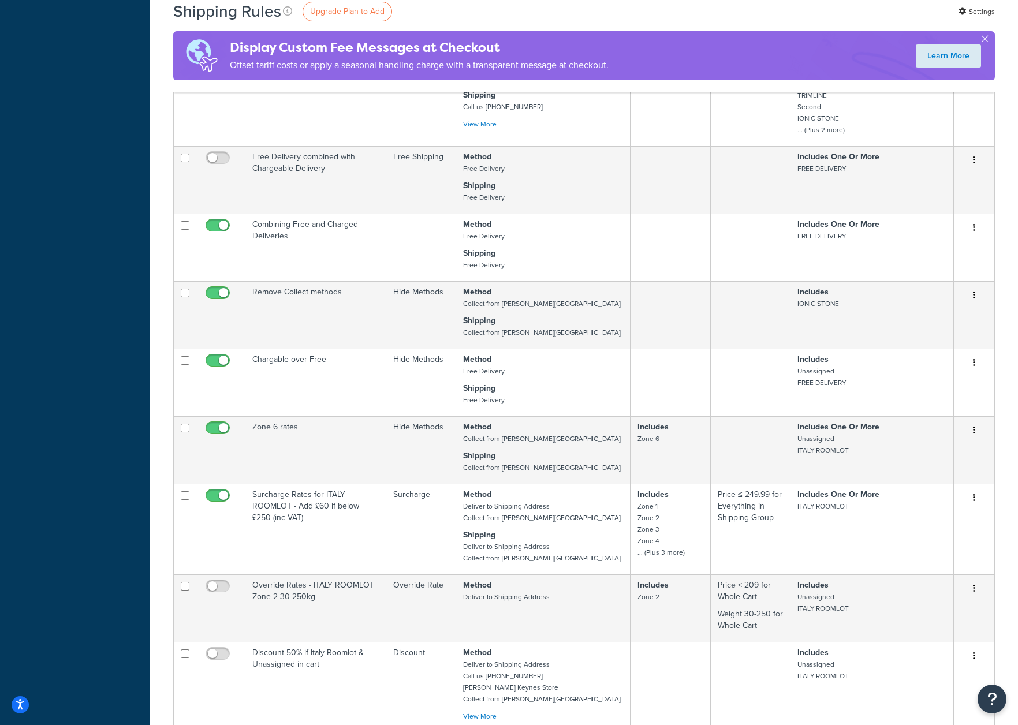
drag, startPoint x: 118, startPoint y: 511, endPoint x: 83, endPoint y: 437, distance: 81.9
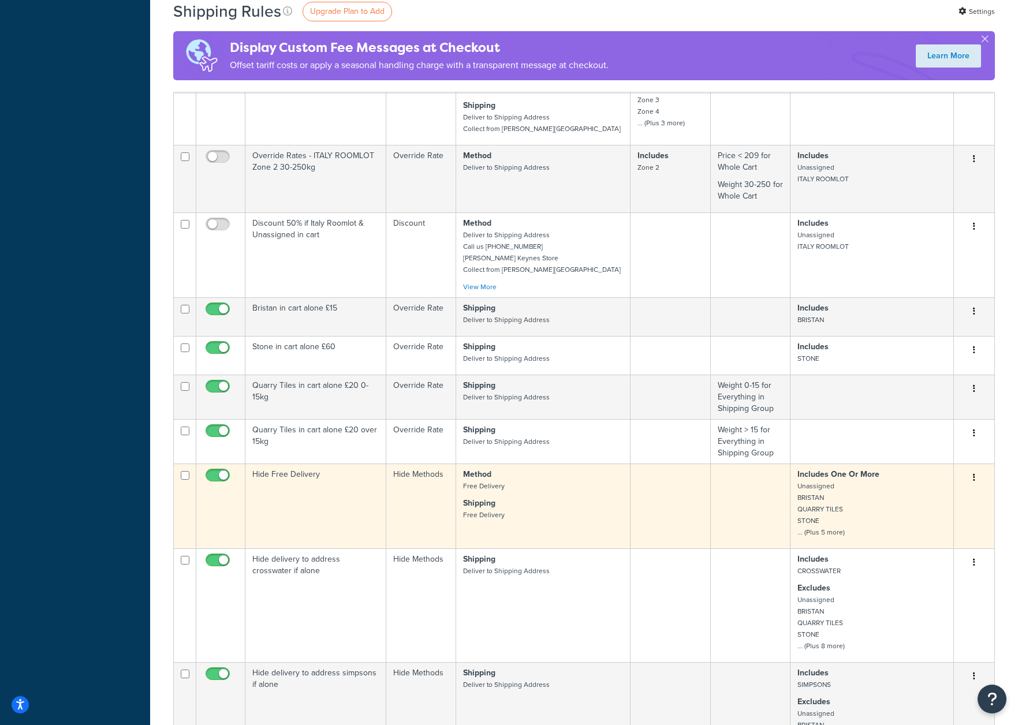
scroll to position [865, 0]
click at [833, 520] on p "Includes One Or More Unassigned BRISTAN QUARRY TILES STONE ... (Plus 5 more)" at bounding box center [872, 503] width 149 height 69
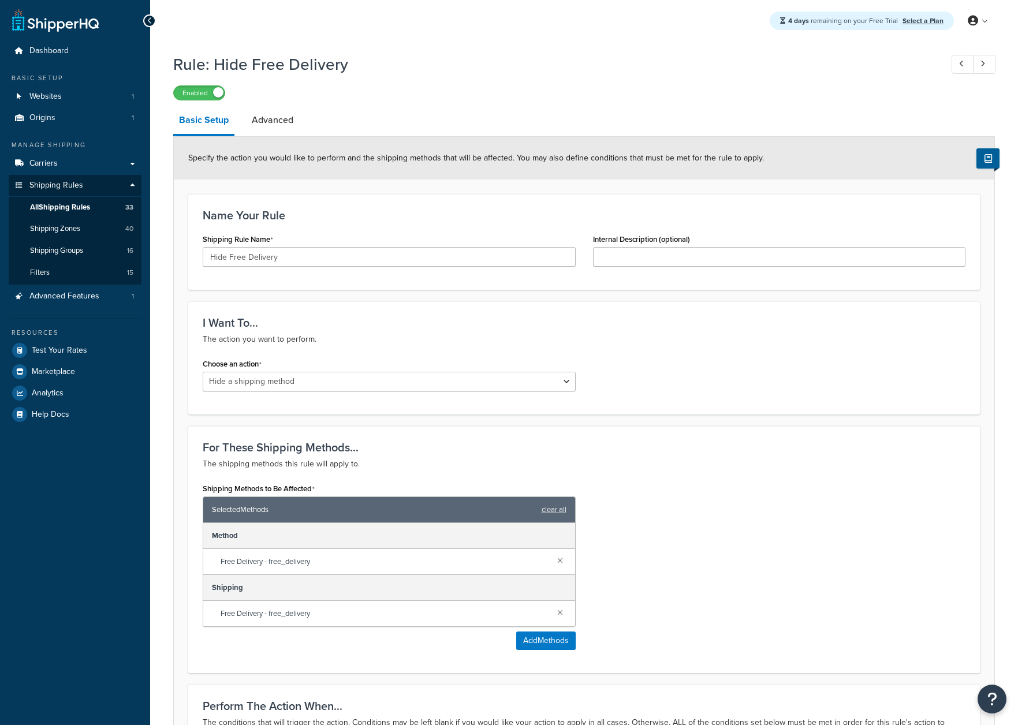
select select "HIDE"
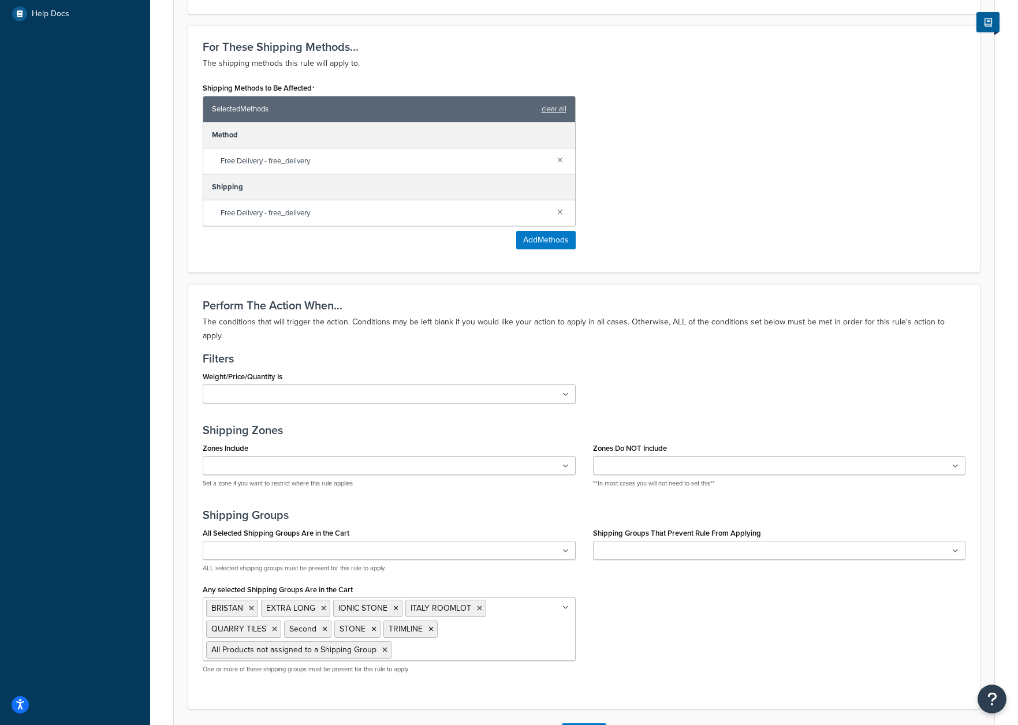
scroll to position [476, 0]
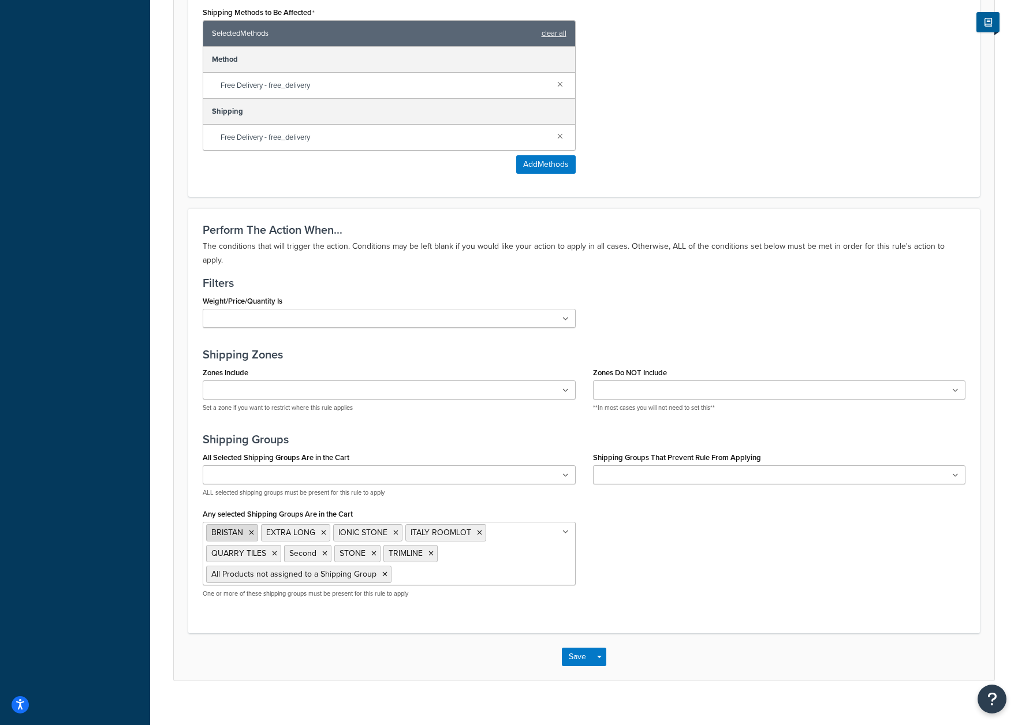
click at [253, 530] on icon at bounding box center [251, 533] width 5 height 7
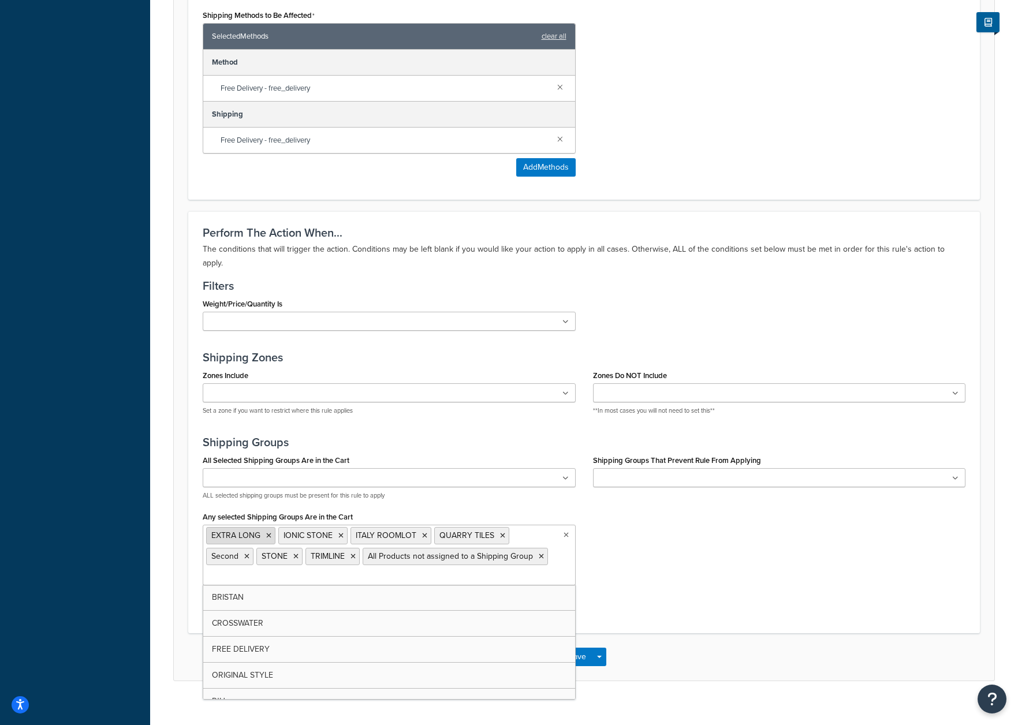
click at [266, 533] on icon at bounding box center [268, 536] width 5 height 7
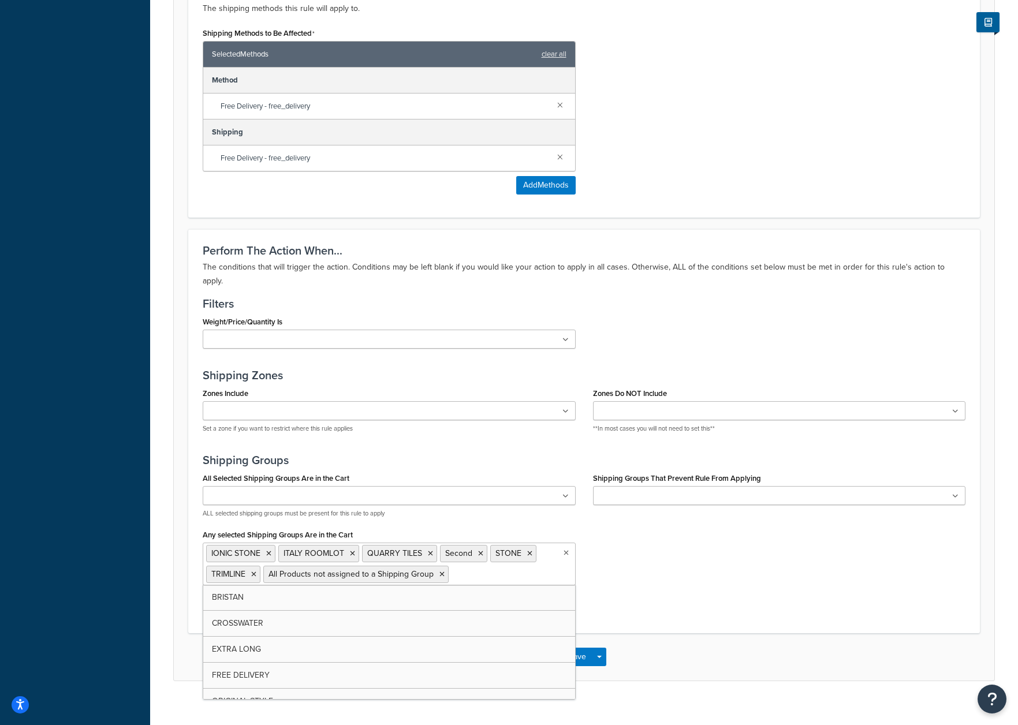
click at [88, 550] on div "Dashboard Basic Setup Websites 1 Origins 1 Manage Shipping Carriers Carriers Al…" at bounding box center [75, 141] width 150 height 1195
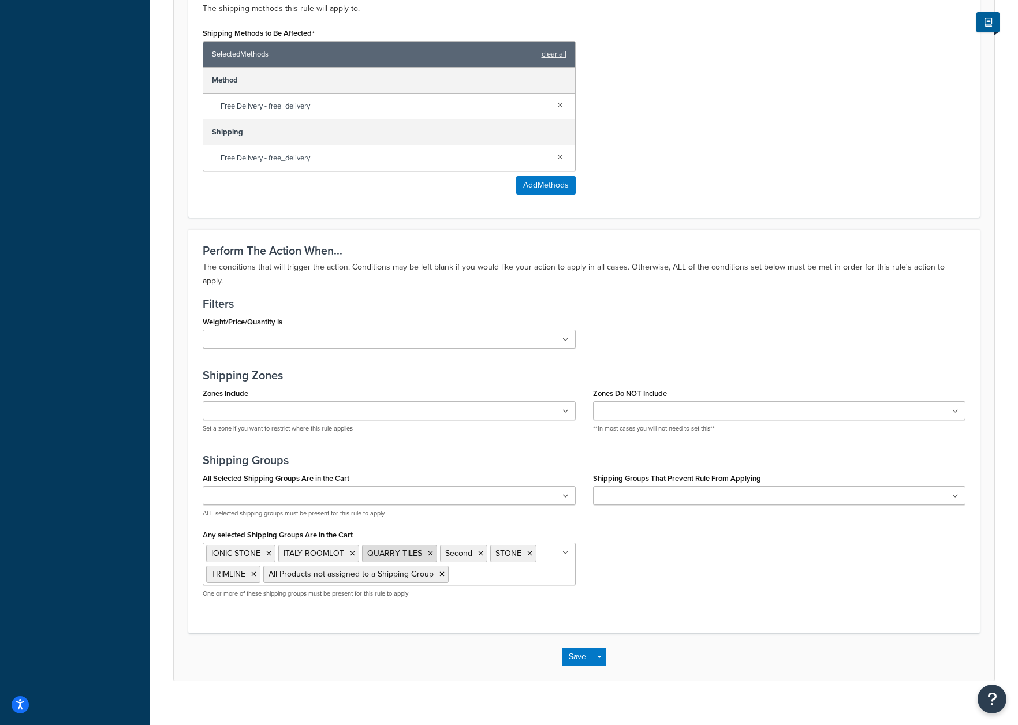
click at [429, 550] on icon at bounding box center [430, 553] width 5 height 7
click at [95, 653] on div "Dashboard Basic Setup Websites 1 Origins 1 Manage Shipping Carriers Carriers Al…" at bounding box center [75, 141] width 150 height 1195
click at [581, 648] on button "Save" at bounding box center [577, 657] width 31 height 18
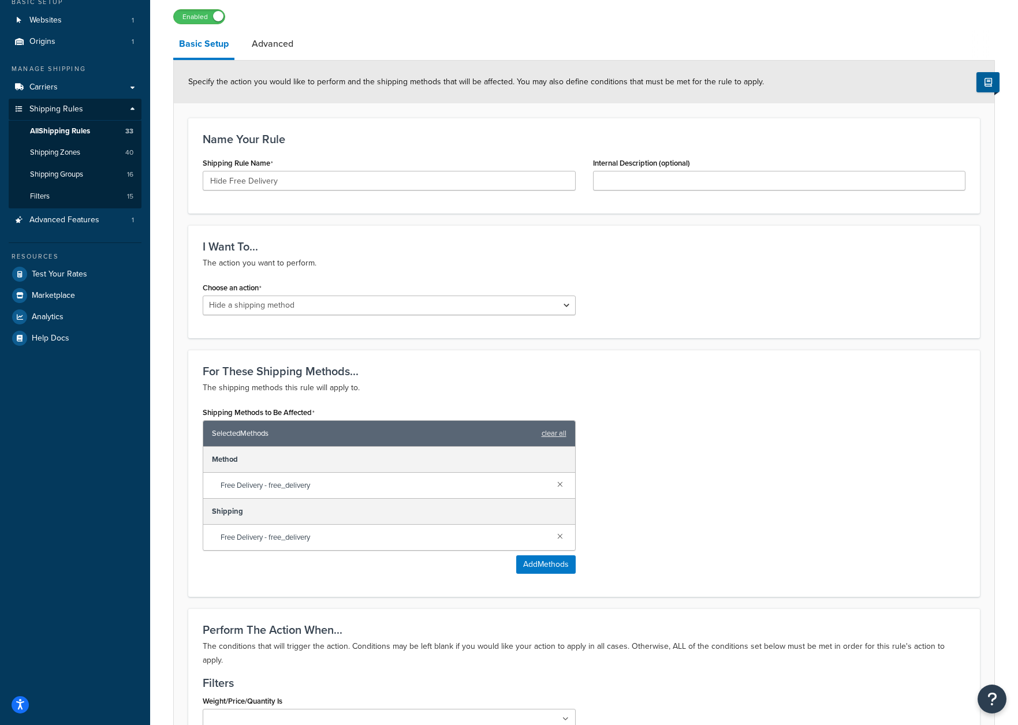
scroll to position [0, 0]
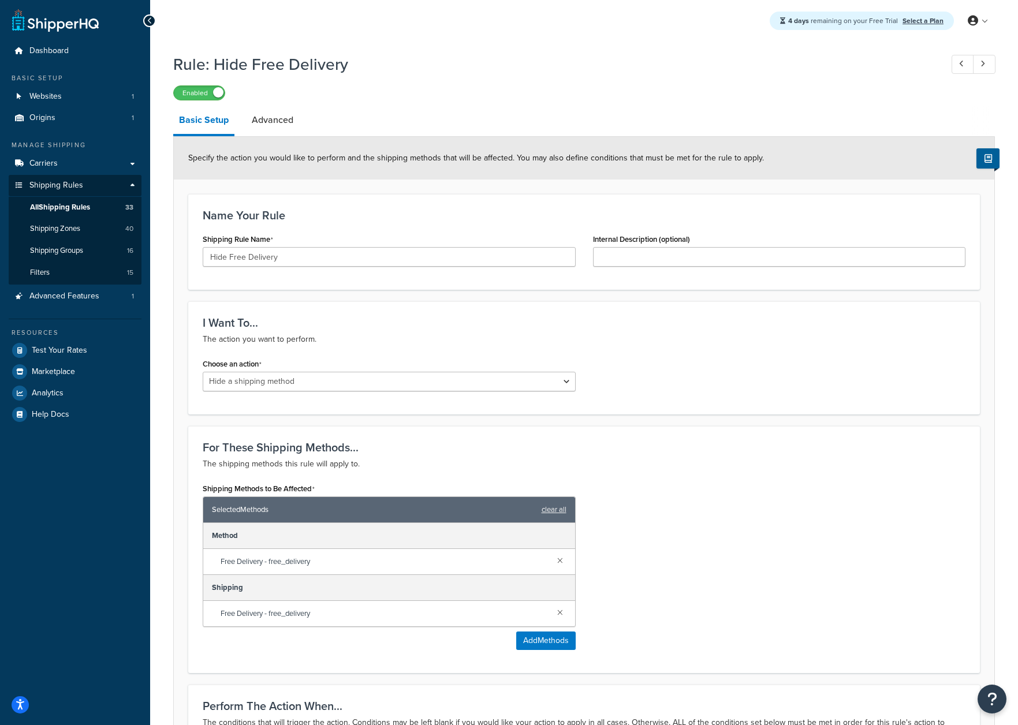
click at [101, 610] on div "Dashboard Basic Setup Websites 1 Origins 1 Manage Shipping Carriers Carriers Al…" at bounding box center [75, 597] width 150 height 1195
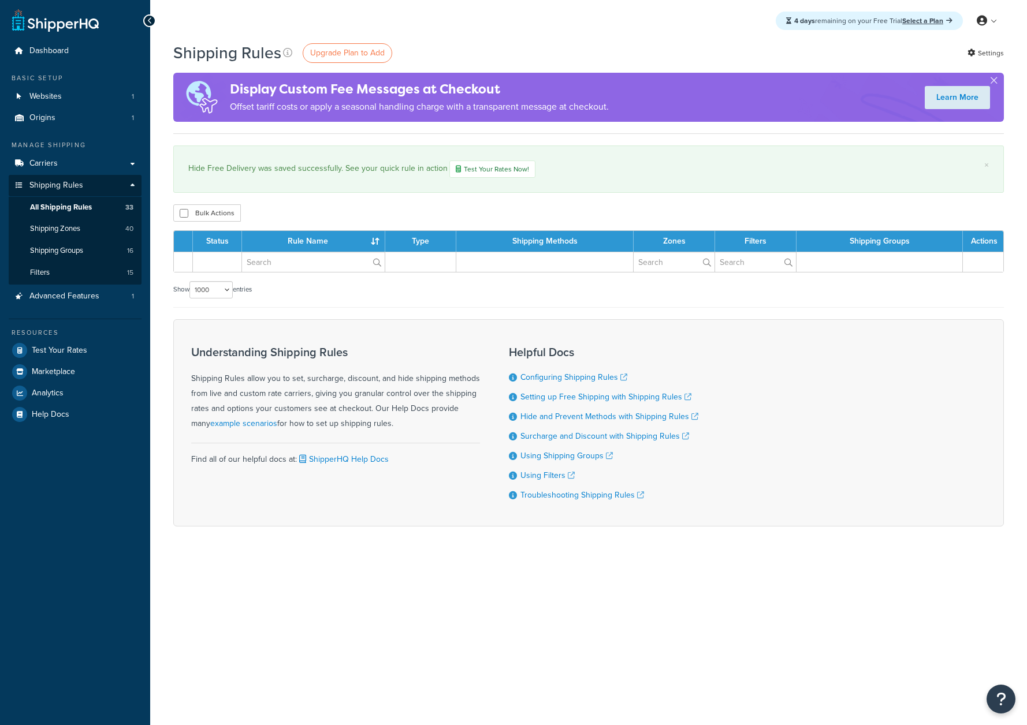
select select "1000"
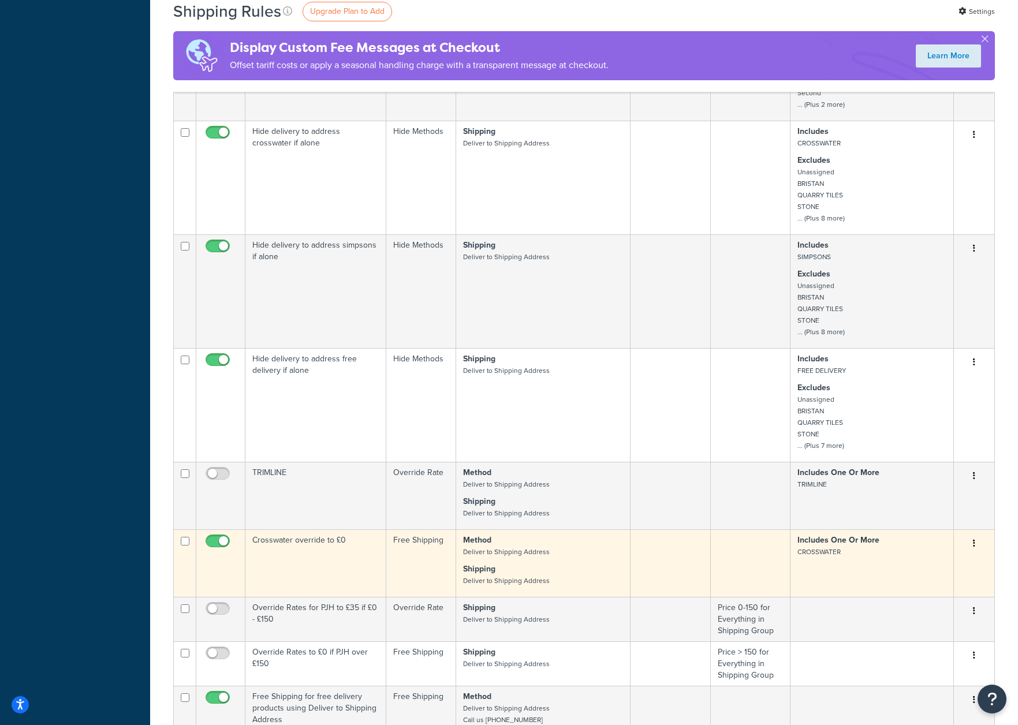
scroll to position [1391, 0]
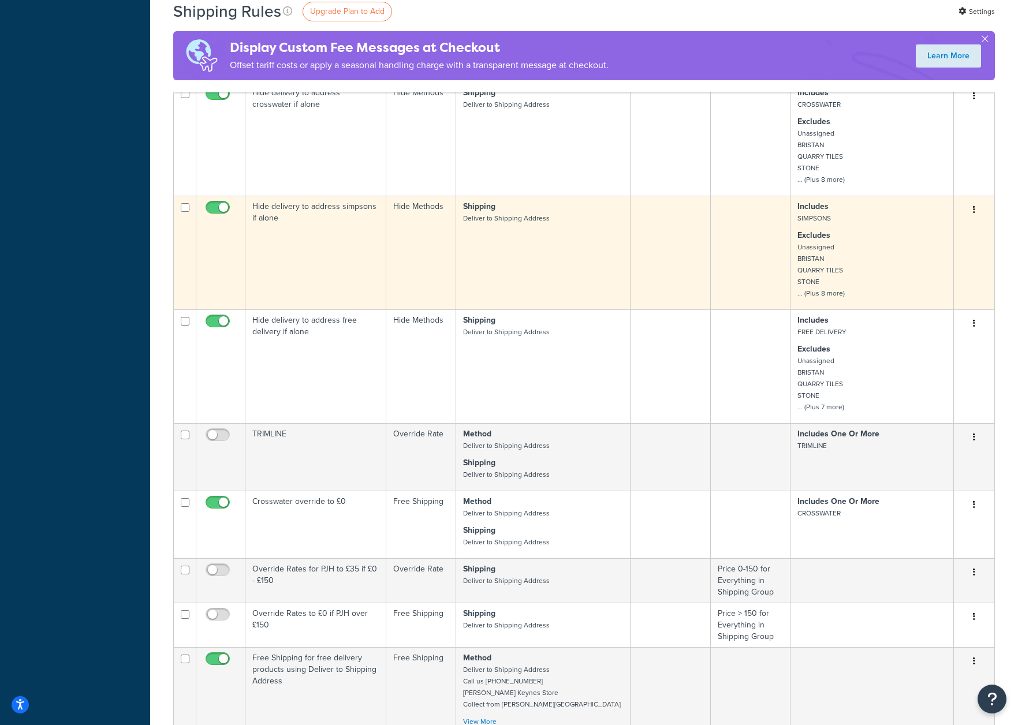
click at [860, 265] on p "Excludes Unassigned BRISTAN QUARRY TILES STONE ... (Plus 8 more)" at bounding box center [872, 264] width 149 height 69
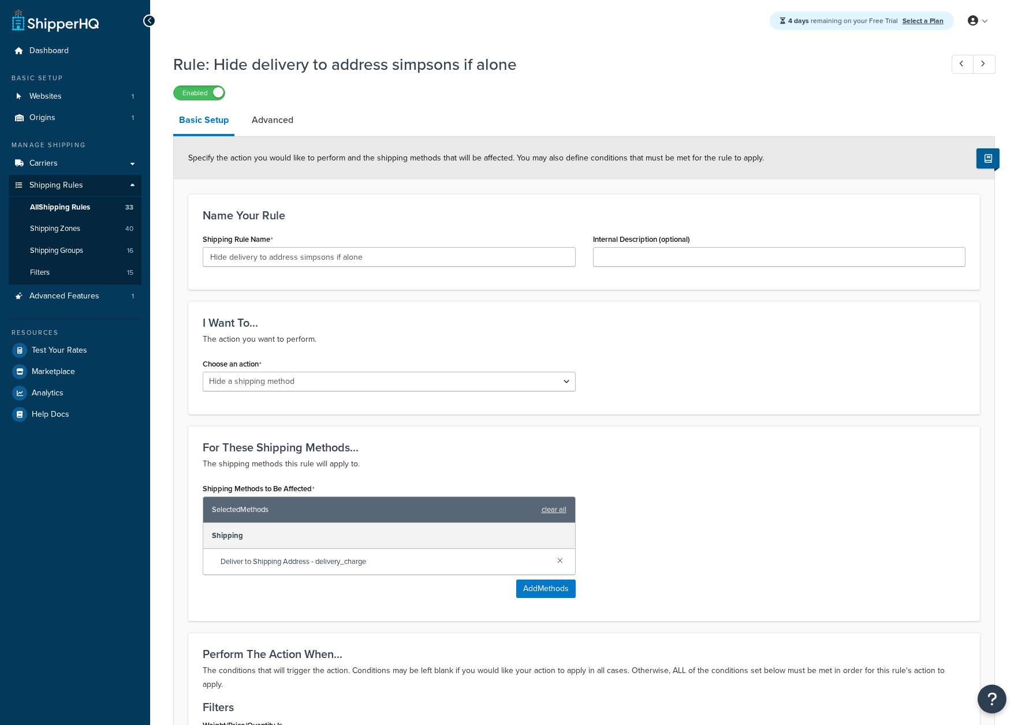
select select "HIDE"
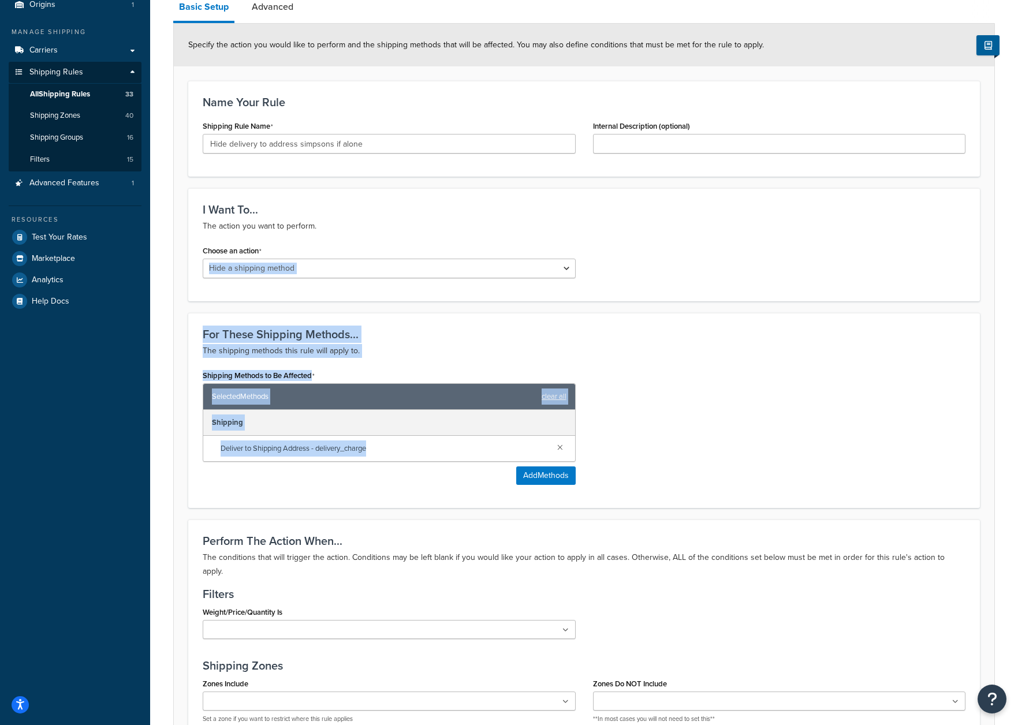
drag, startPoint x: 788, startPoint y: 455, endPoint x: 482, endPoint y: 341, distance: 326.2
click at [358, 289] on form "Specify the action you would like to perform and the shipping methods that will…" at bounding box center [584, 487] width 821 height 926
click at [740, 409] on div "Shipping Methods to Be Affected Selected Methods clear all Shipping Deliver to …" at bounding box center [584, 430] width 780 height 126
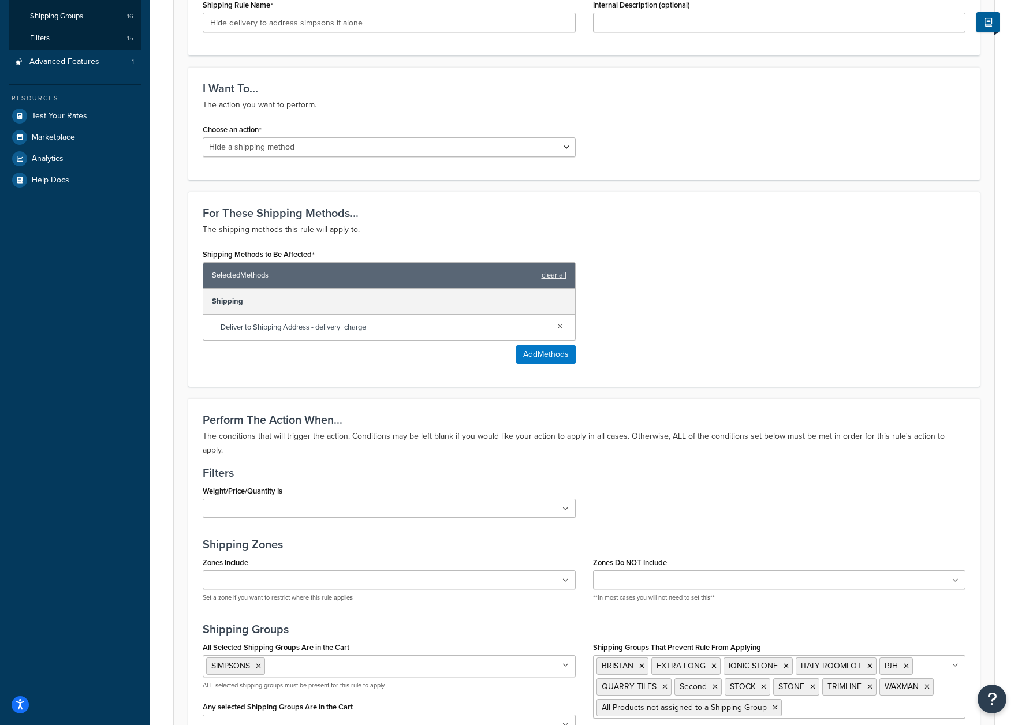
scroll to position [383, 0]
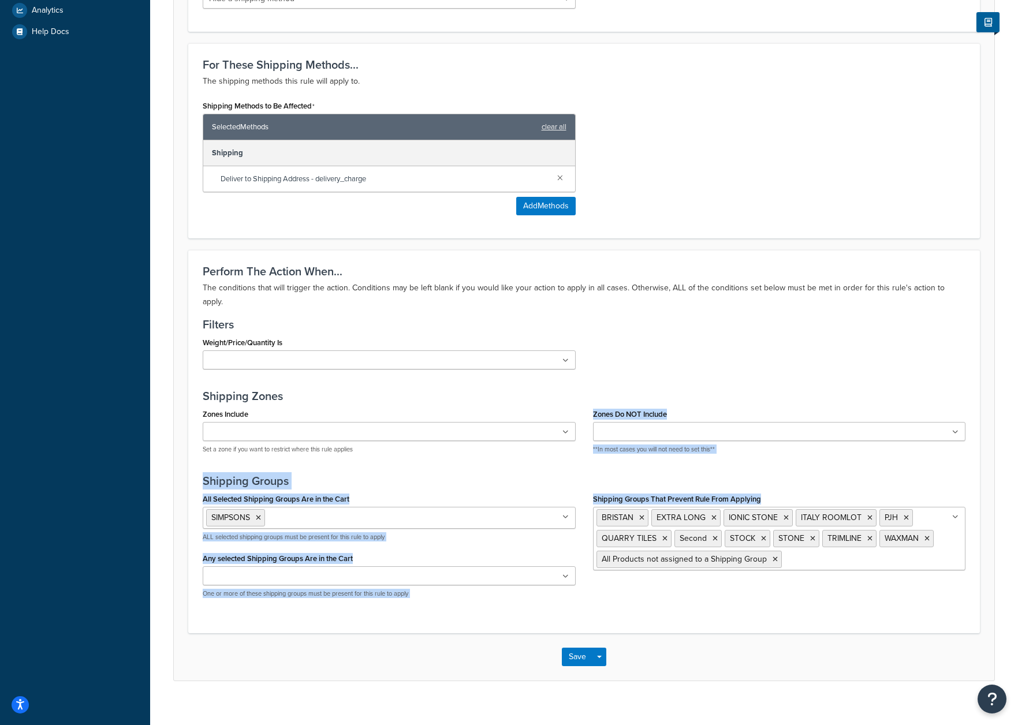
drag, startPoint x: 372, startPoint y: 445, endPoint x: 737, endPoint y: 619, distance: 404.0
click at [737, 619] on div "Perform The Action When... The conditions that will trigger the action. Conditi…" at bounding box center [584, 441] width 792 height 383
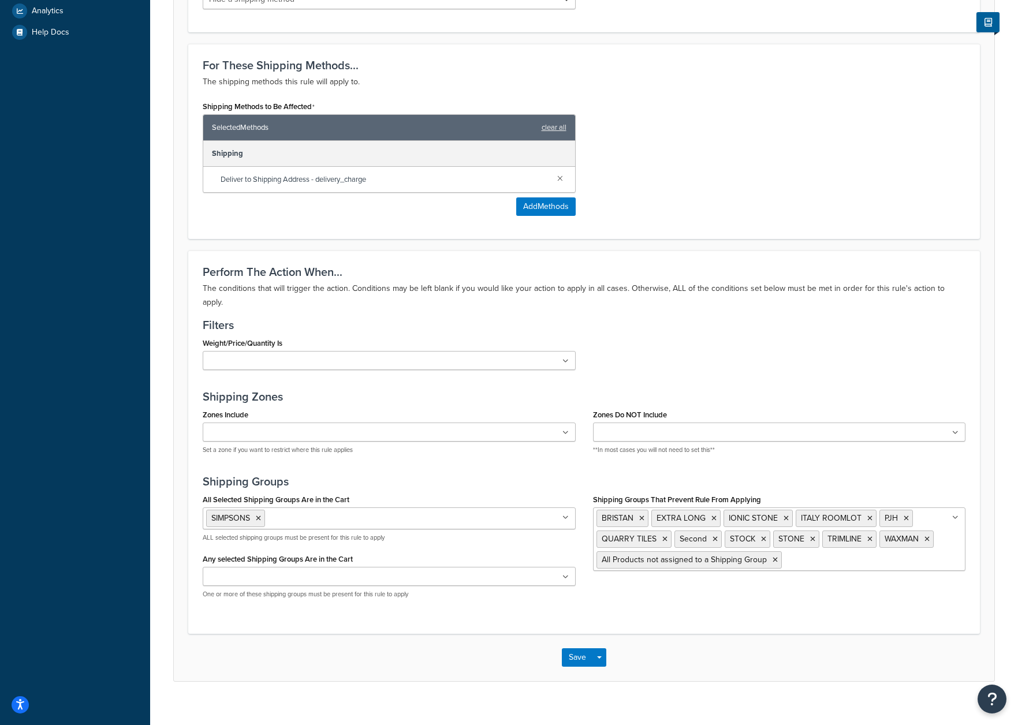
scroll to position [0, 0]
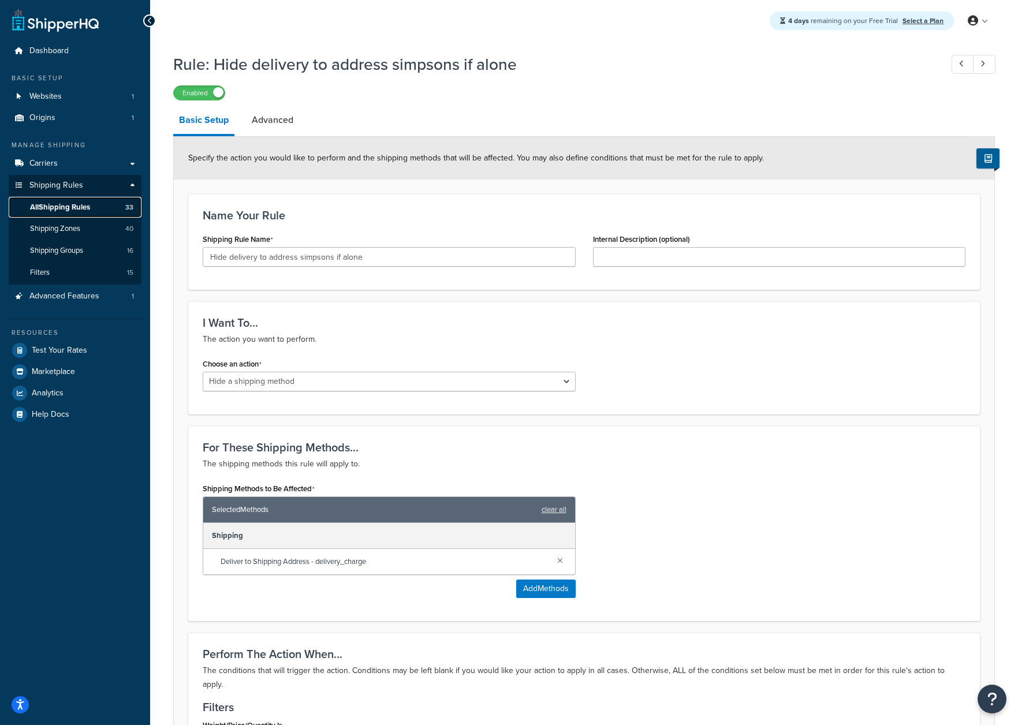
click at [83, 207] on span "All Shipping Rules" at bounding box center [60, 208] width 60 height 10
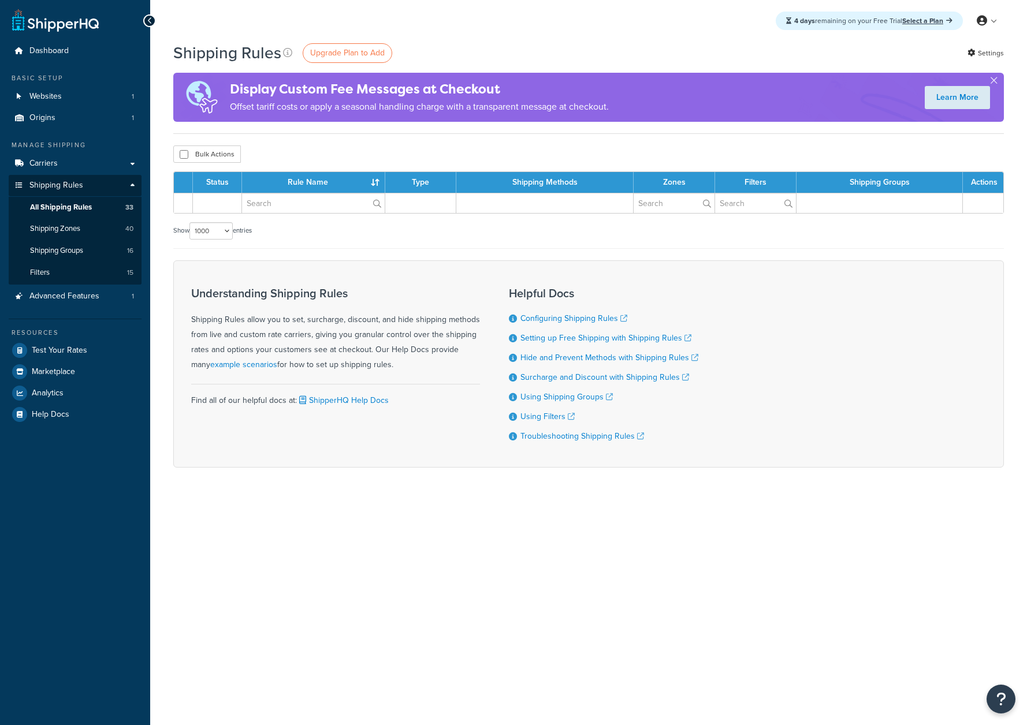
select select "1000"
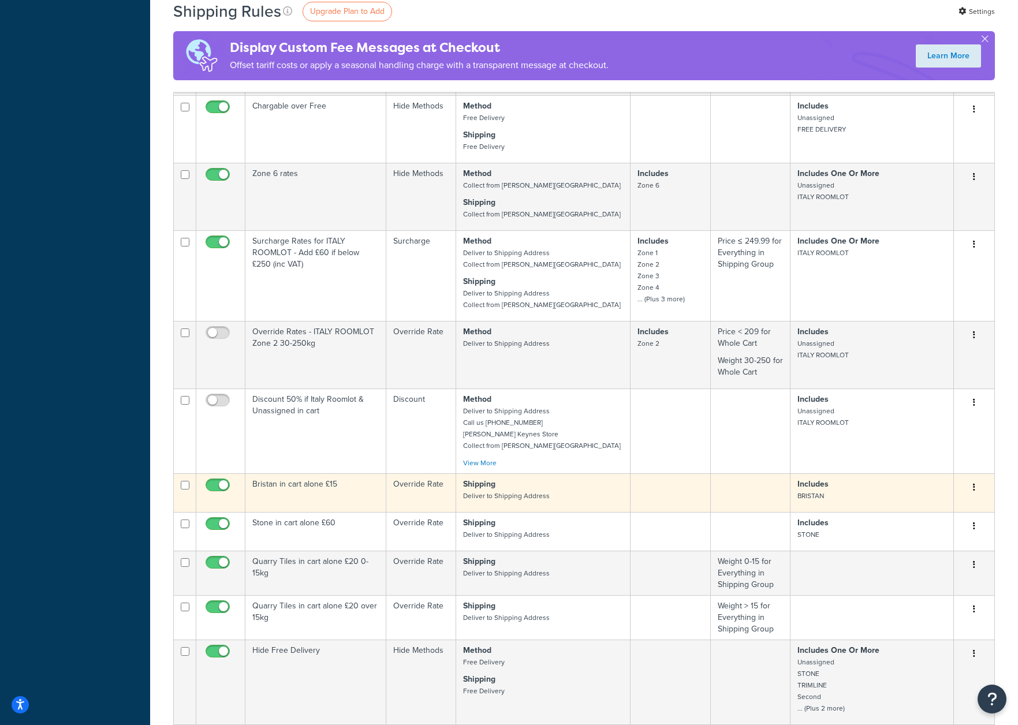
scroll to position [690, 0]
click at [978, 486] on button "button" at bounding box center [974, 487] width 16 height 18
click at [941, 529] on link "Delete" at bounding box center [936, 533] width 91 height 24
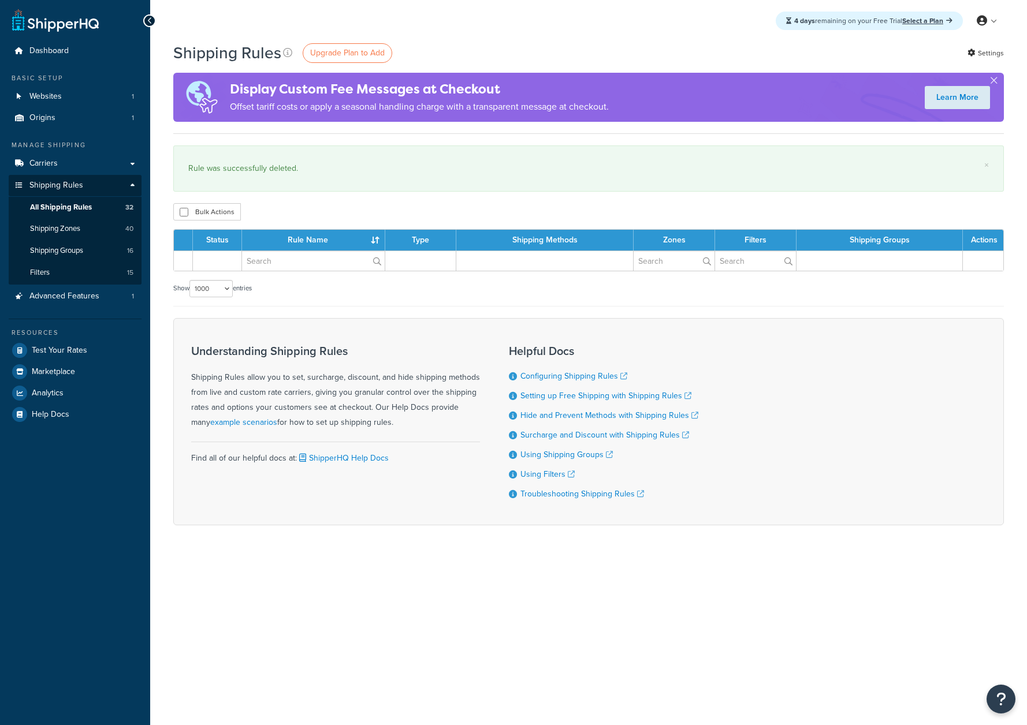
select select "1000"
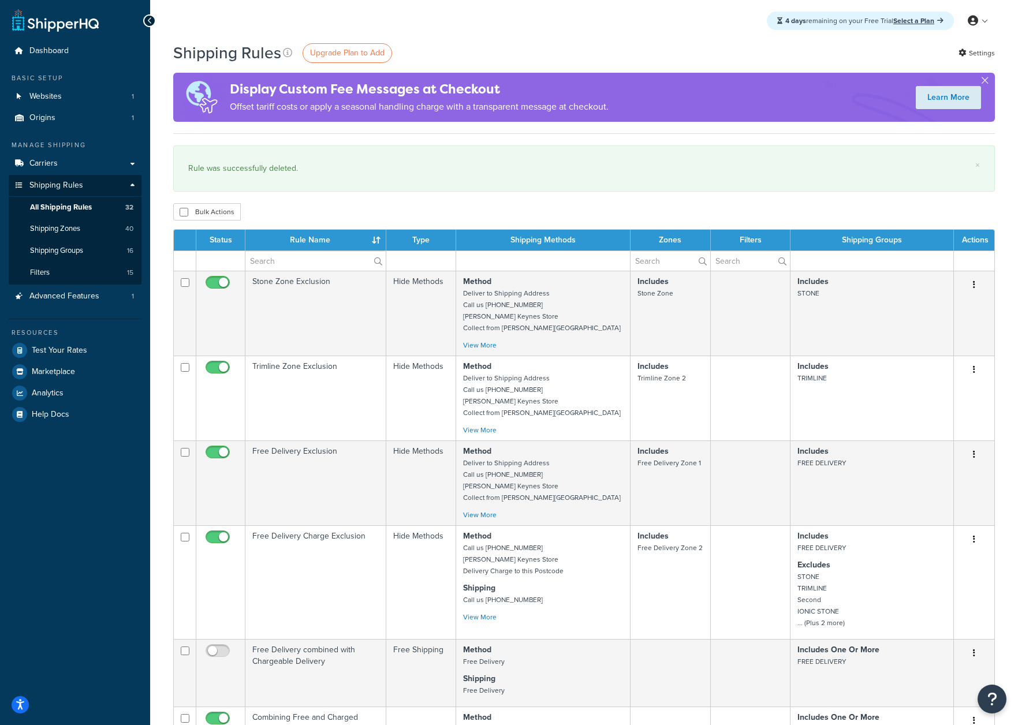
click at [842, 258] on td at bounding box center [872, 261] width 163 height 20
click at [806, 263] on td at bounding box center [872, 261] width 163 height 20
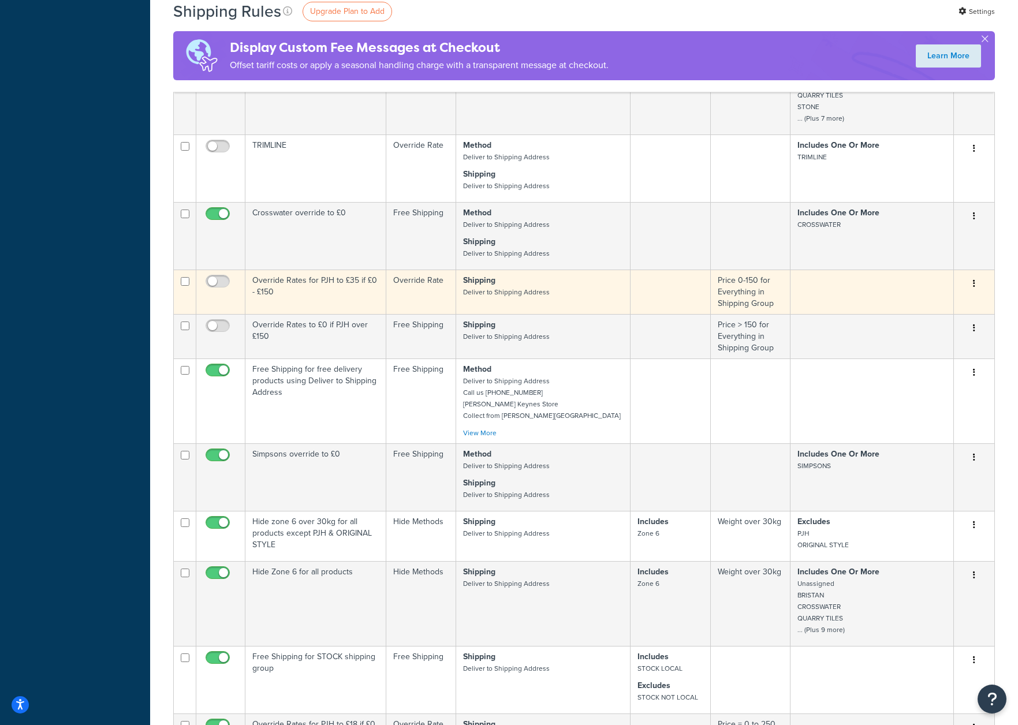
scroll to position [1502, 0]
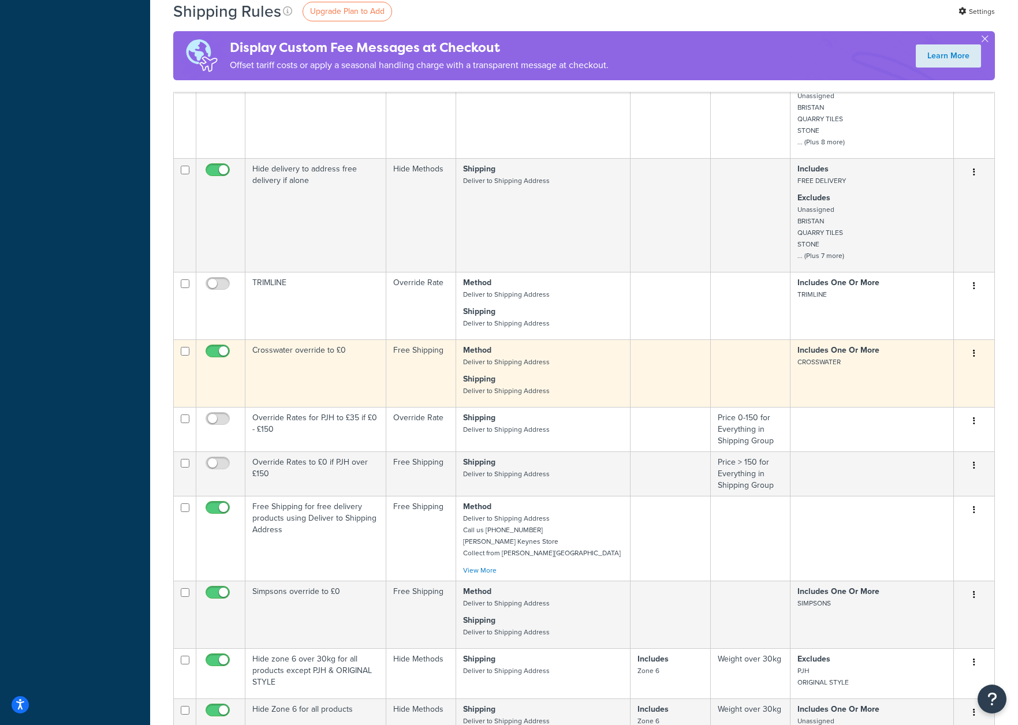
click at [982, 355] on button "button" at bounding box center [974, 354] width 16 height 18
click at [791, 377] on td "Includes One Or More CROSSWATER" at bounding box center [872, 374] width 163 height 68
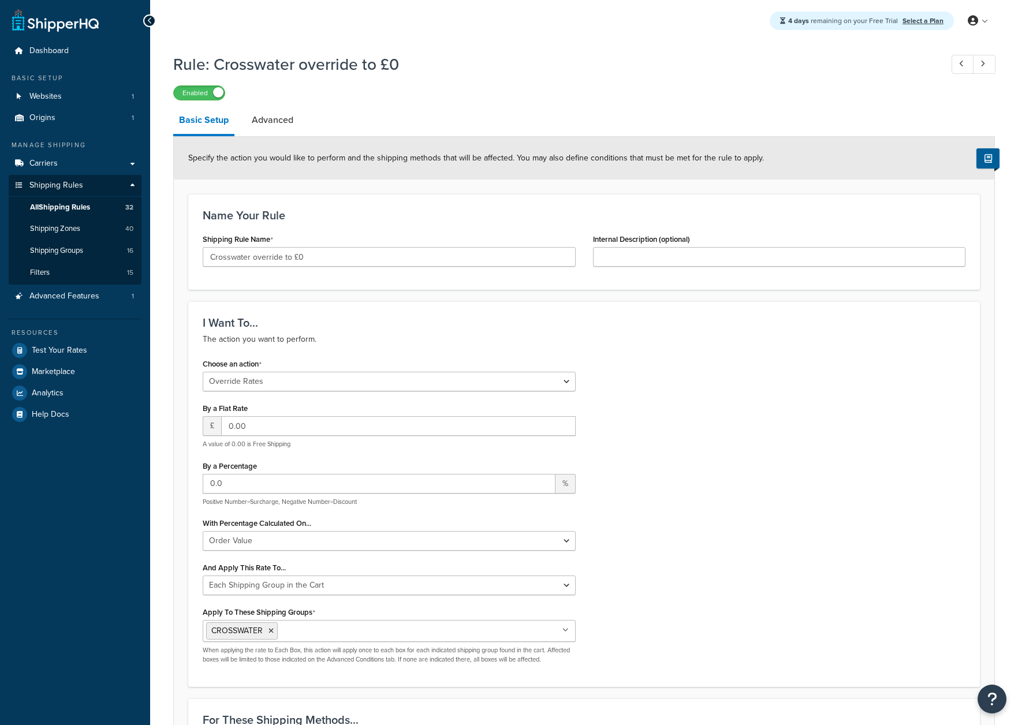
select select "OVERRIDE"
select select "SHIPPING_GROUP"
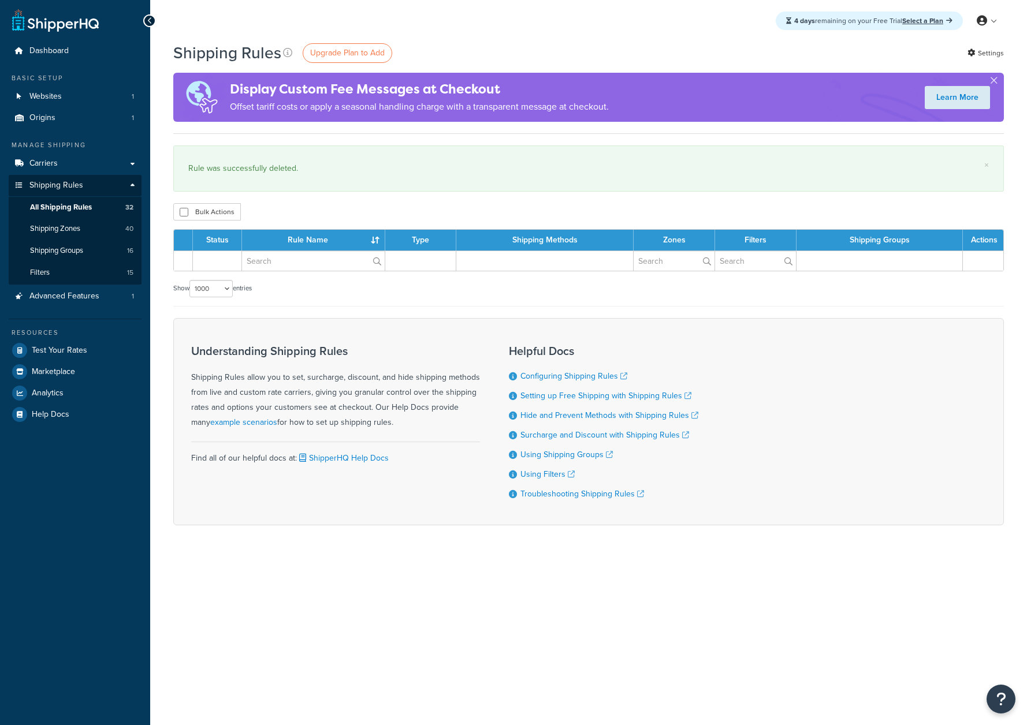
select select "1000"
click at [72, 578] on div "Dashboard Basic Setup Websites 1 Origins 1 Manage Shipping Carriers Carriers Al…" at bounding box center [75, 362] width 150 height 725
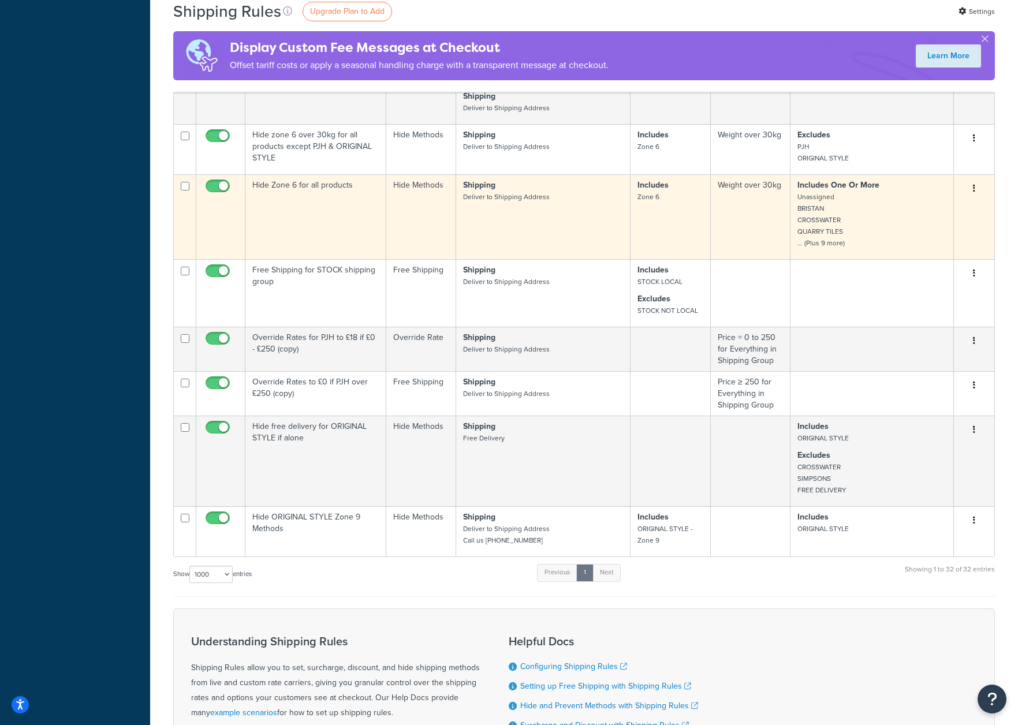
scroll to position [1783, 0]
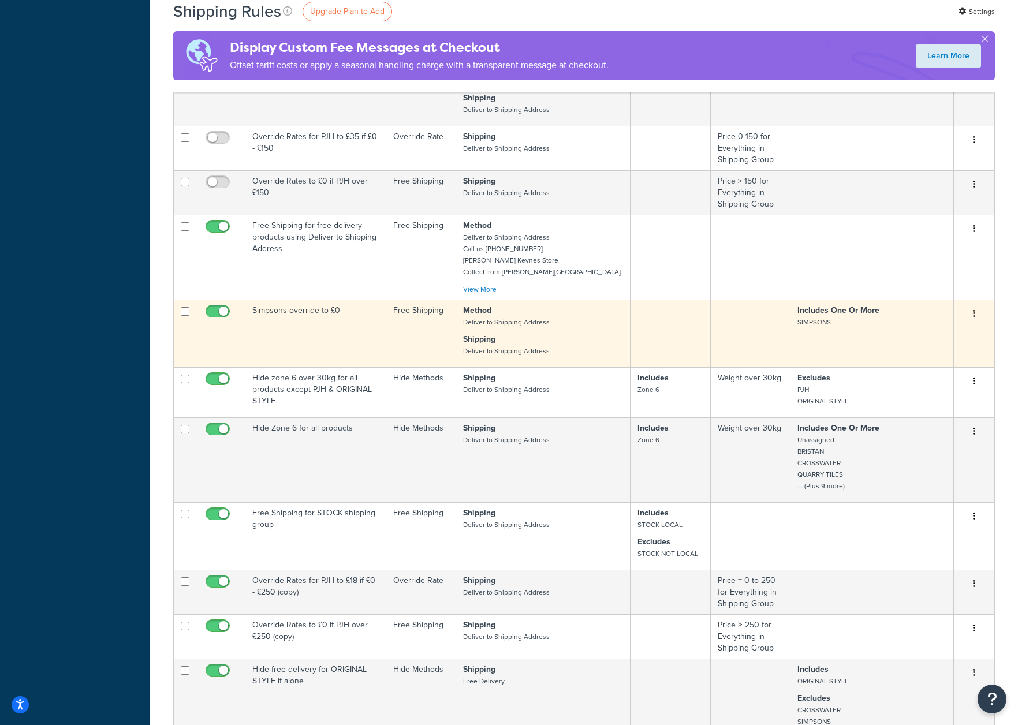
click at [976, 318] on button "button" at bounding box center [974, 314] width 16 height 18
click at [937, 364] on link "Delete" at bounding box center [936, 360] width 91 height 24
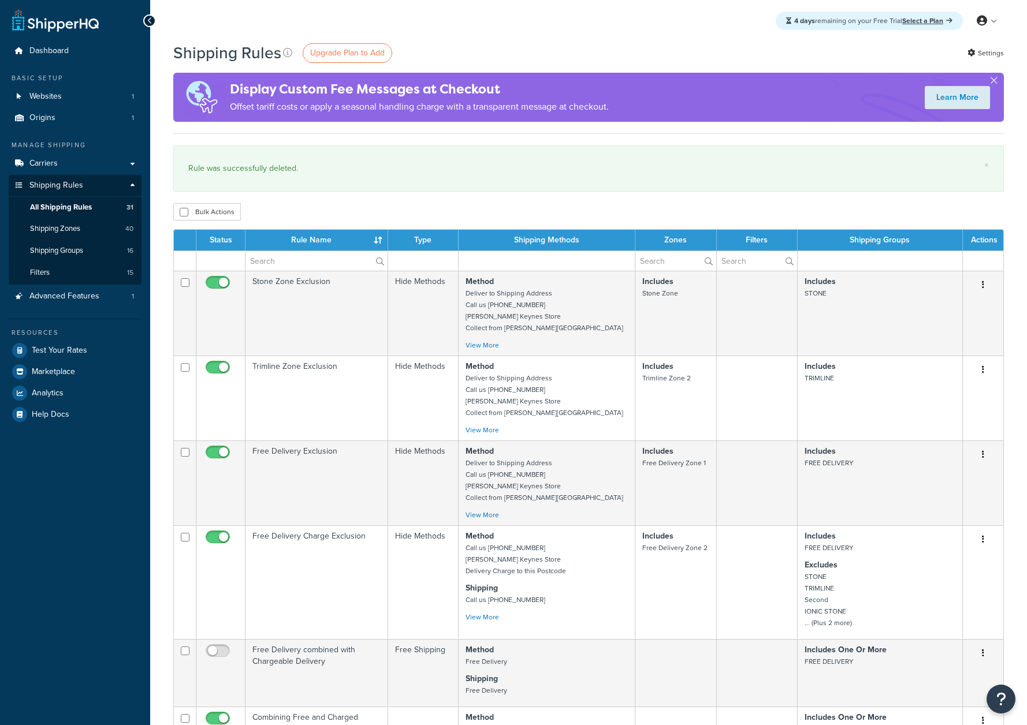
select select "1000"
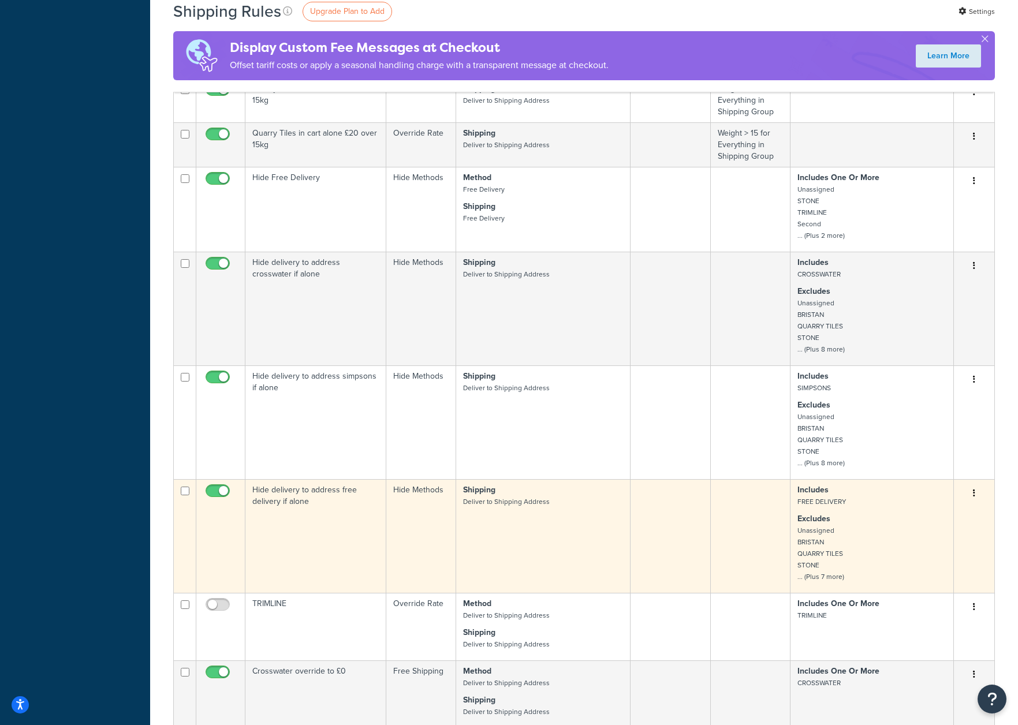
scroll to position [1220, 0]
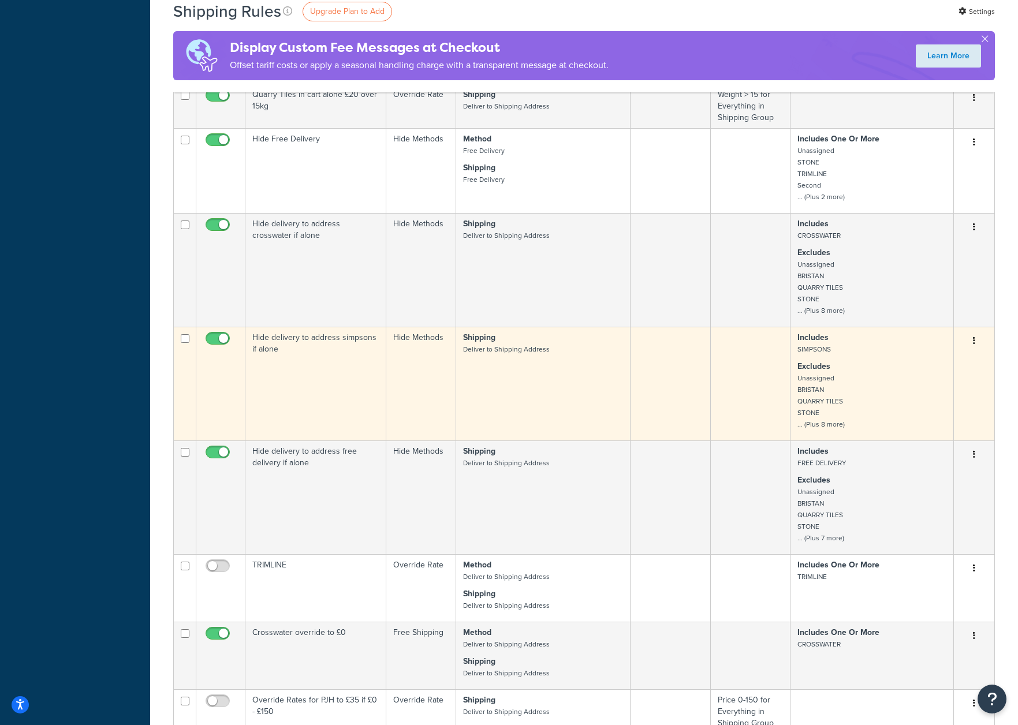
click at [974, 340] on icon "button" at bounding box center [974, 341] width 2 height 8
click at [917, 386] on link "Delete" at bounding box center [936, 387] width 91 height 24
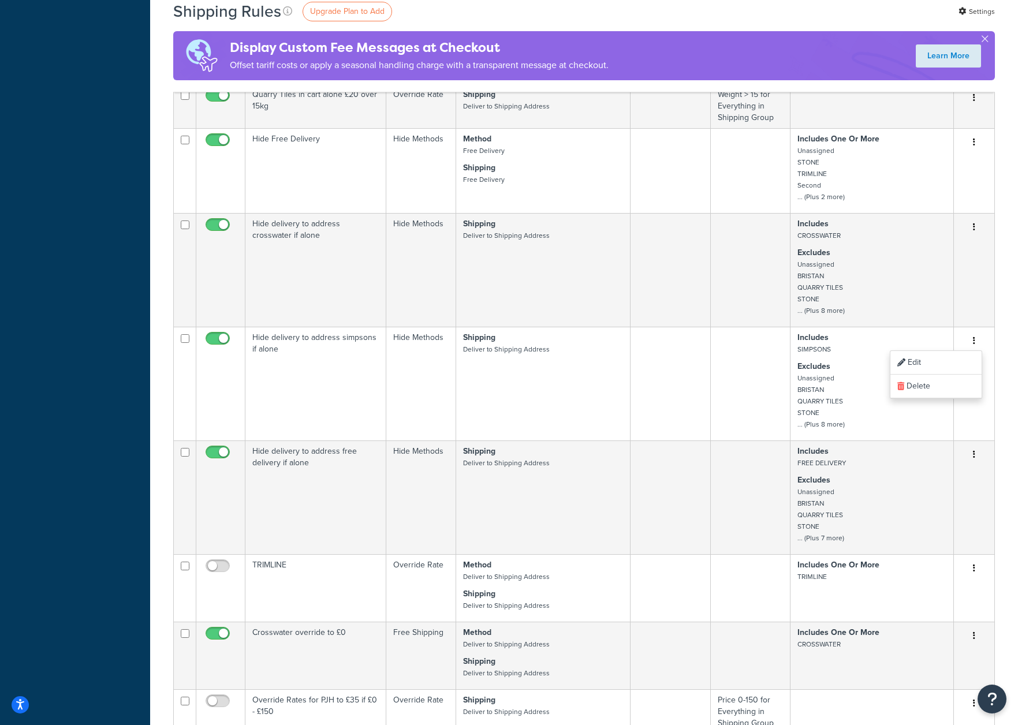
click at [115, 322] on div "Dashboard Basic Setup Websites 1 Origins 1 Manage Shipping Carriers Carriers Al…" at bounding box center [75, 202] width 150 height 2844
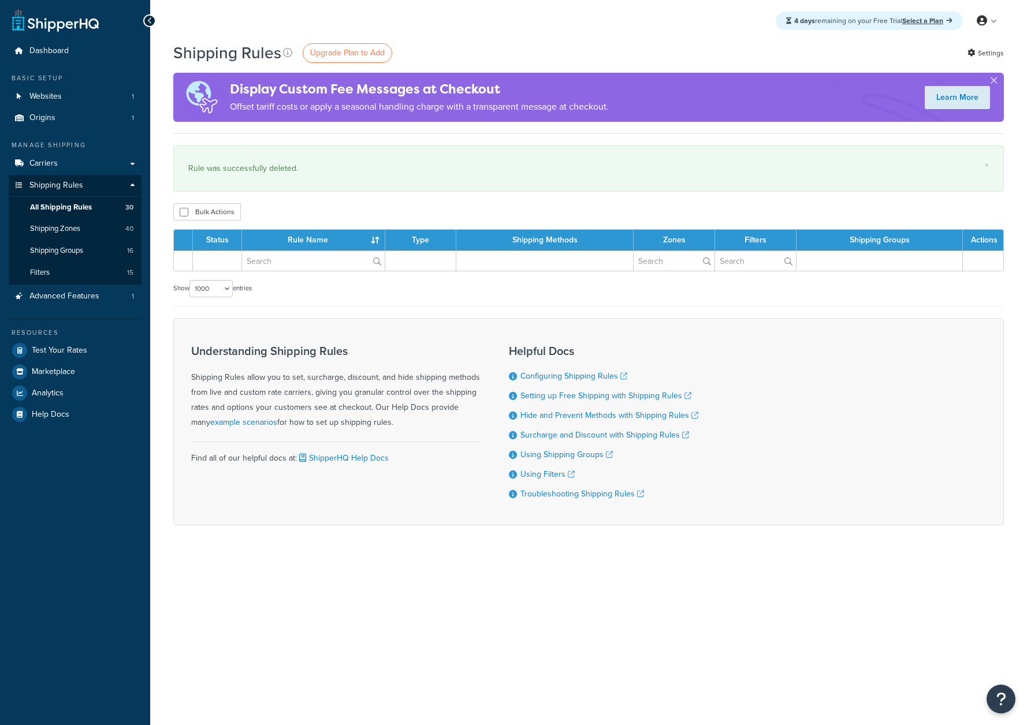
select select "1000"
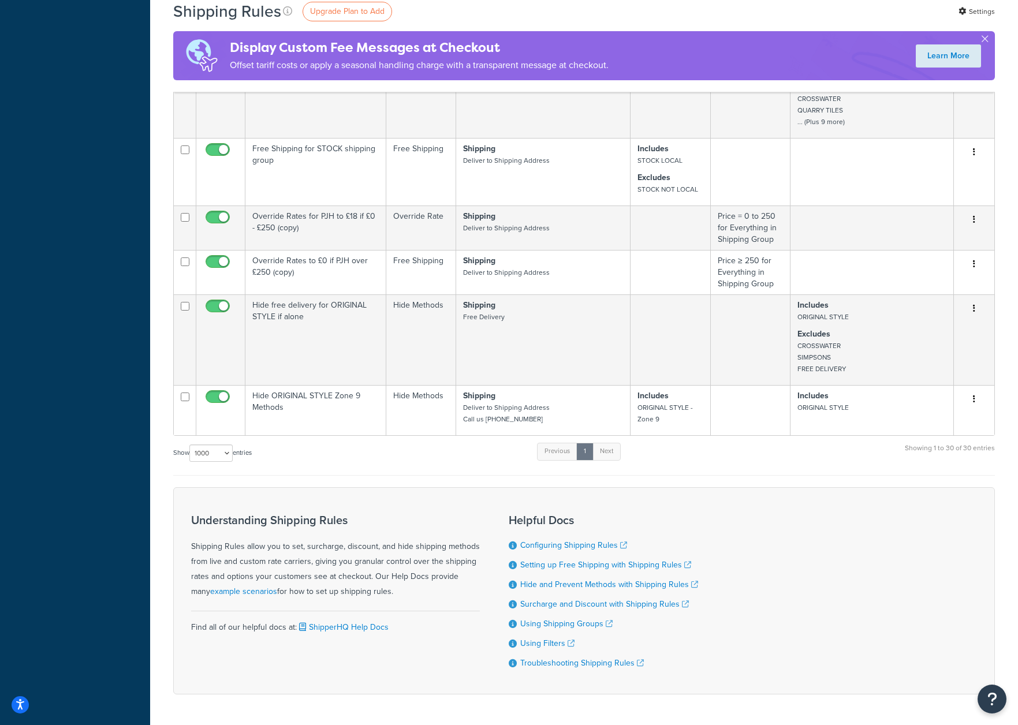
scroll to position [2005, 0]
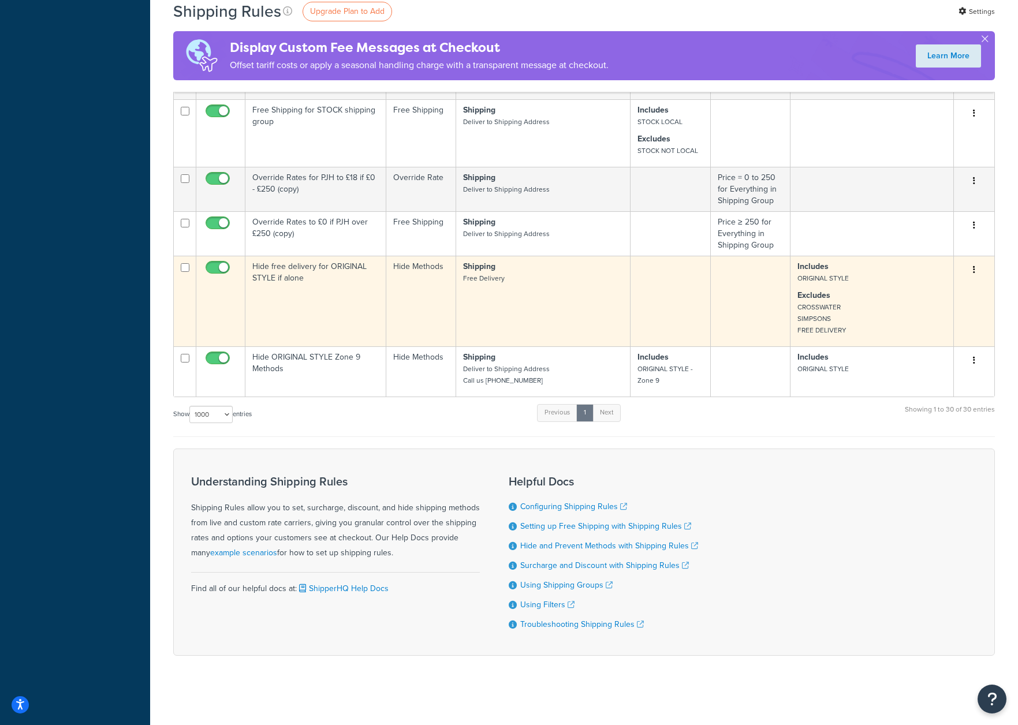
click at [874, 308] on p "Excludes CROSSWATER SIMPSONS FREE DELIVERY" at bounding box center [872, 313] width 149 height 46
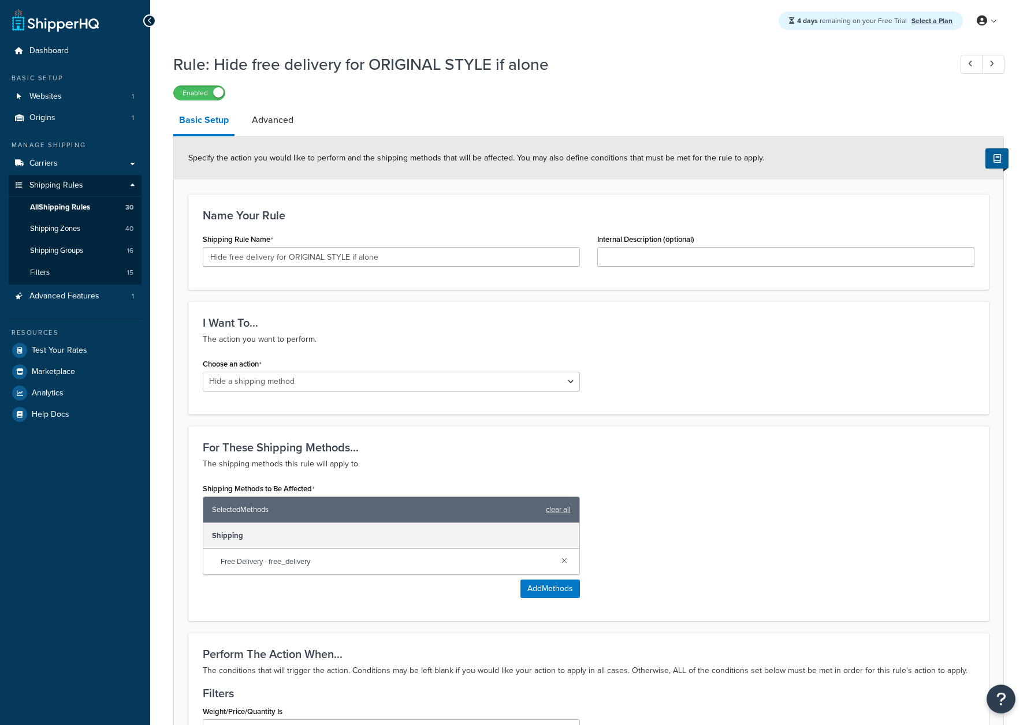
select select "HIDE"
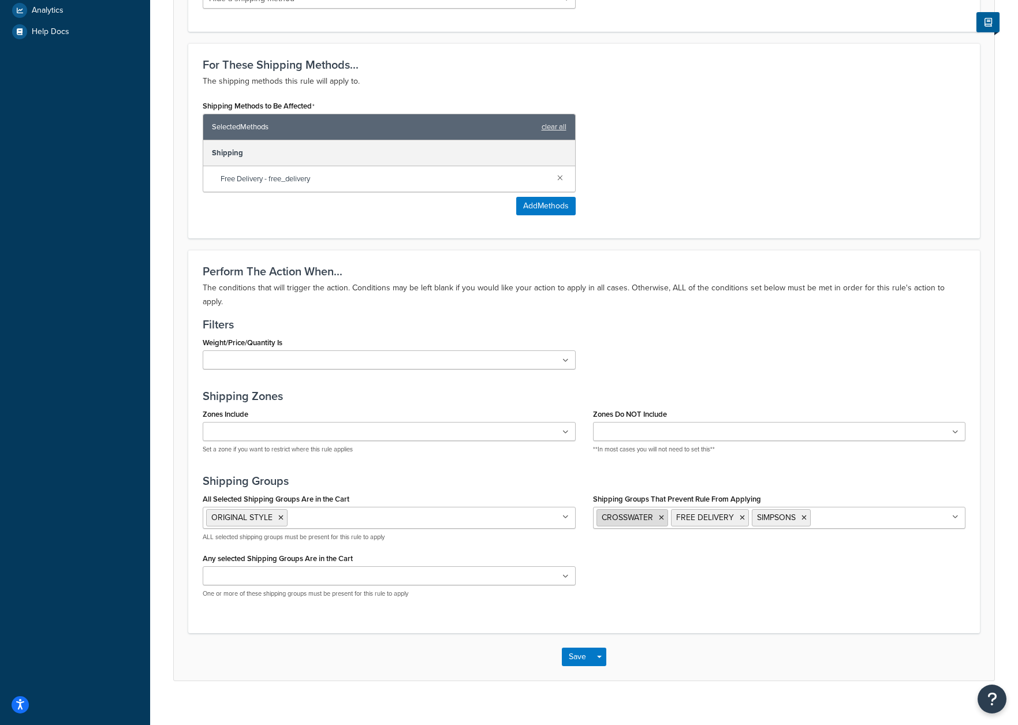
click at [661, 515] on icon at bounding box center [661, 518] width 5 height 7
click at [727, 515] on icon at bounding box center [729, 518] width 5 height 7
click at [429, 593] on div "All Selected Shipping Groups Are in the Cart ORIGINAL STYLE BRISTAN CROSSWATER …" at bounding box center [389, 549] width 390 height 117
click at [583, 648] on button "Save" at bounding box center [577, 657] width 31 height 18
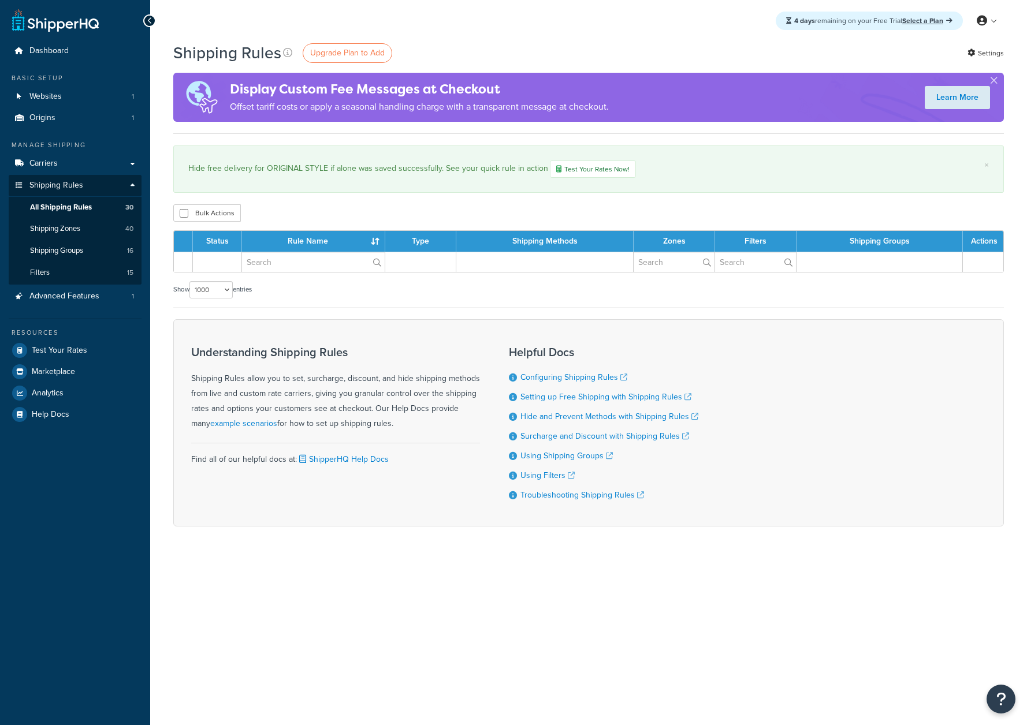
select select "1000"
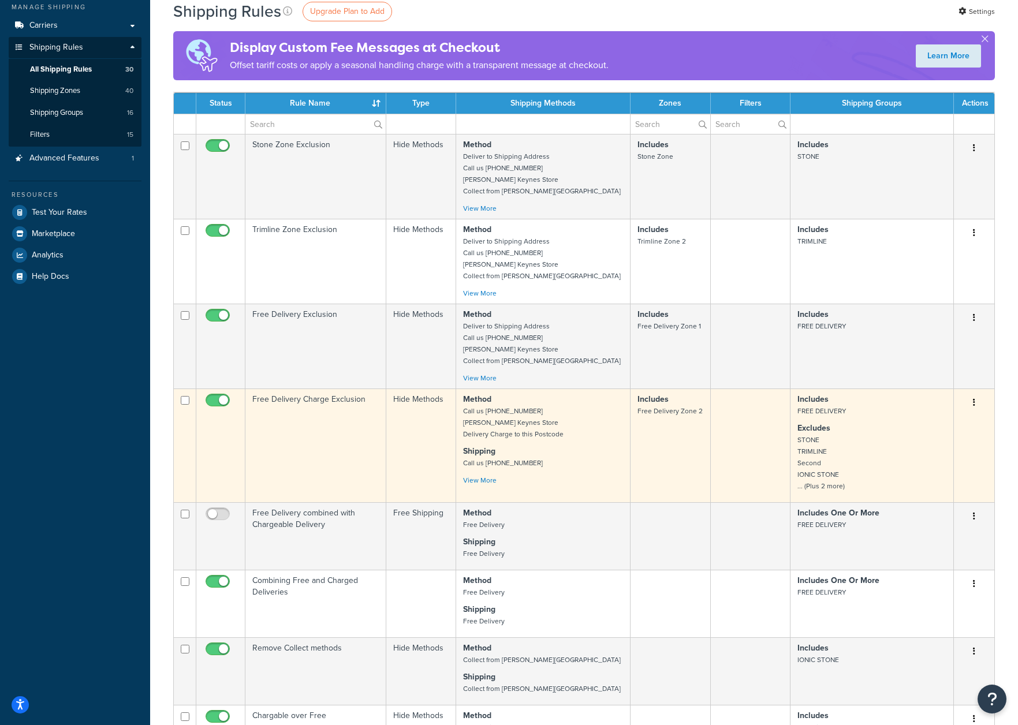
scroll to position [202, 0]
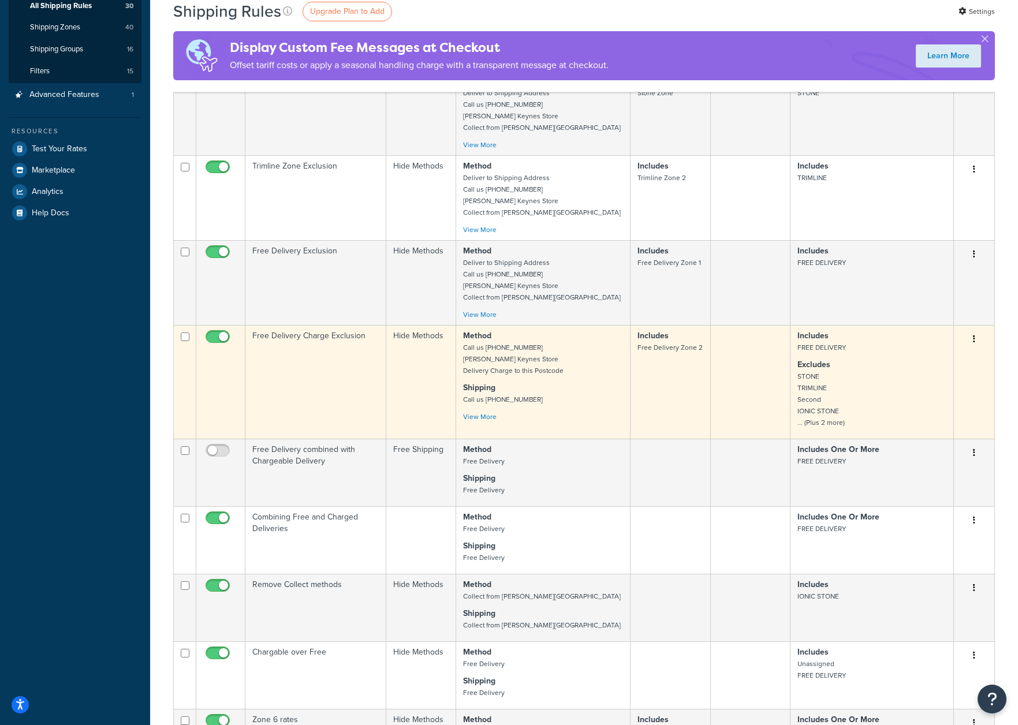
click at [875, 405] on p "Excludes STONE TRIMLINE Second IONIC STONE ... (Plus 2 more)" at bounding box center [872, 393] width 149 height 69
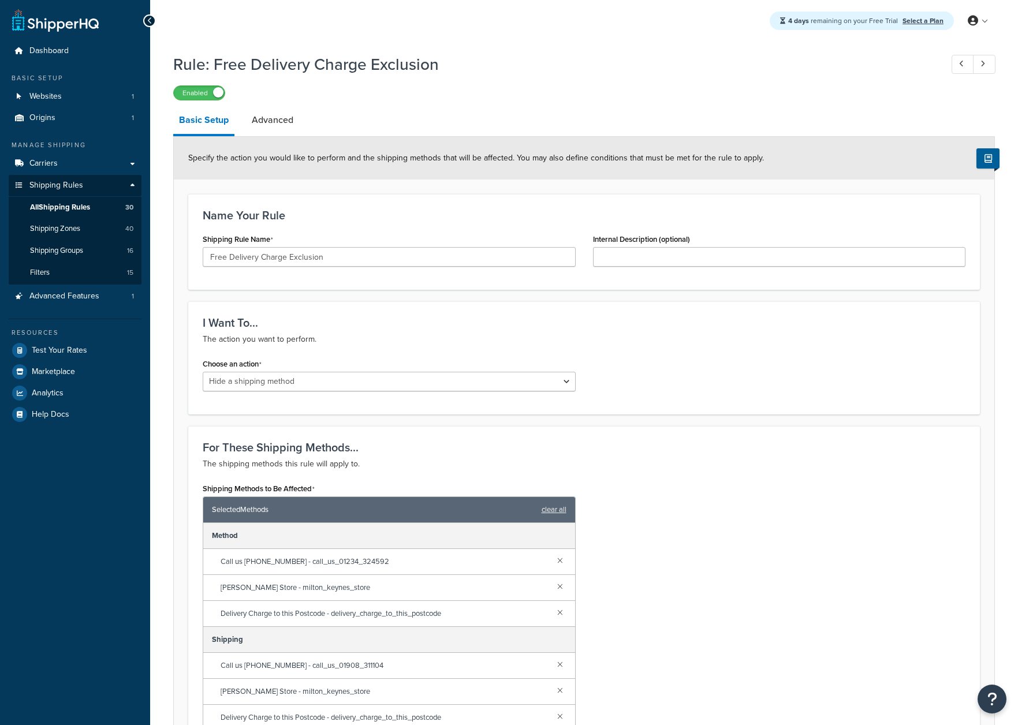
select select "HIDE"
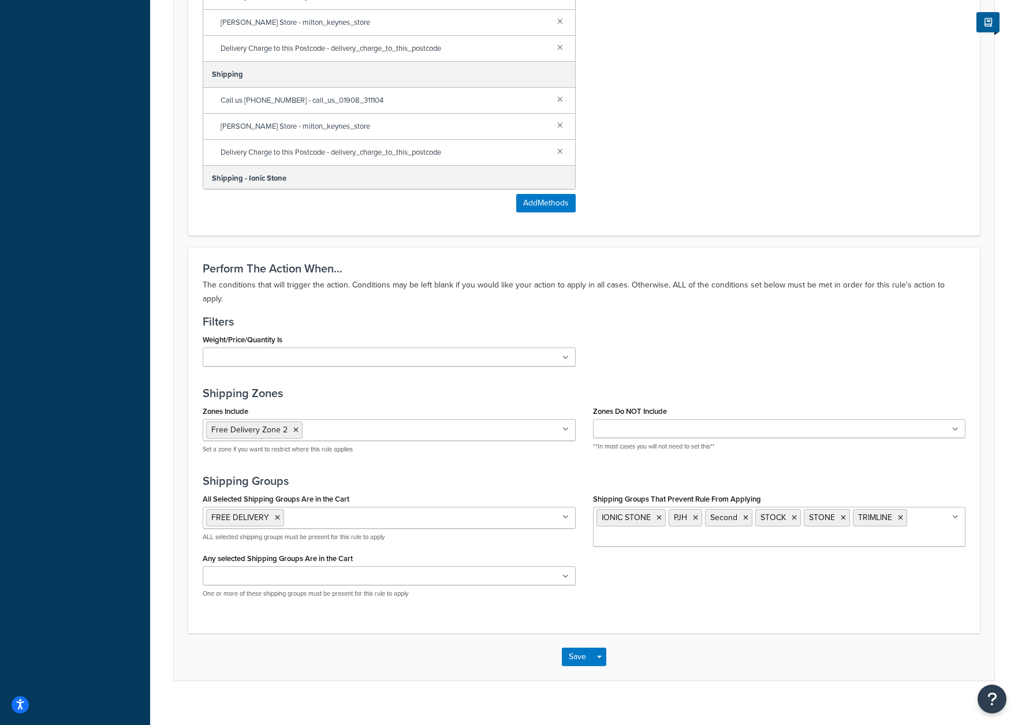
click at [745, 584] on div "All Selected Shipping Groups Are in the Cart FREE DELIVERY BRISTAN CROSSWATER E…" at bounding box center [584, 549] width 780 height 117
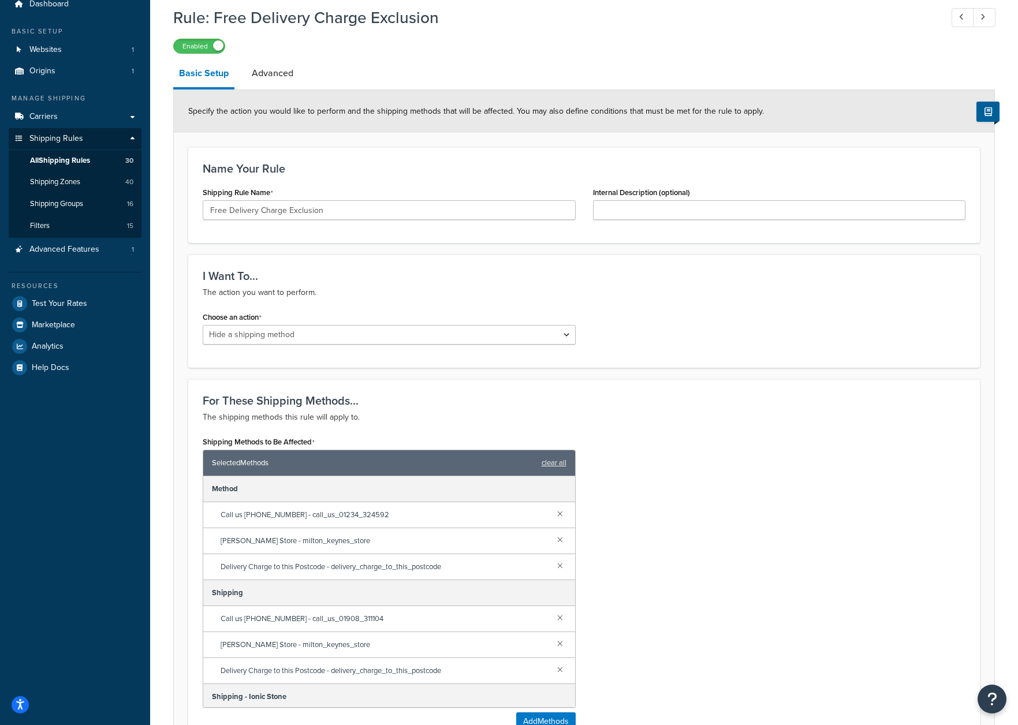
scroll to position [565, 0]
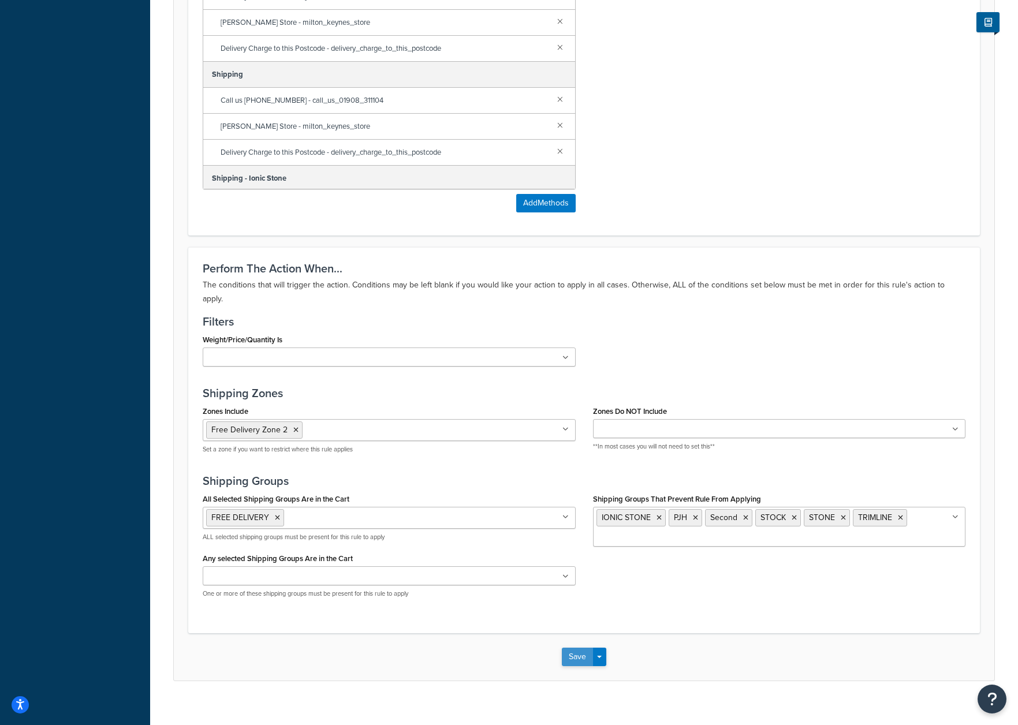
click at [574, 648] on button "Save" at bounding box center [577, 657] width 31 height 18
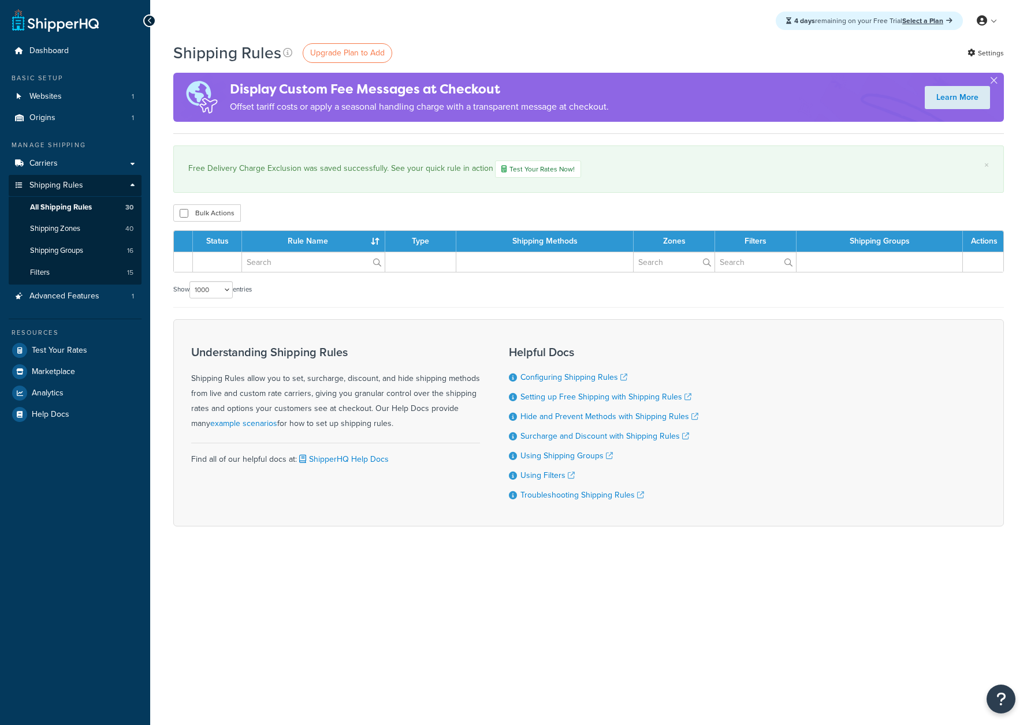
select select "1000"
click at [641, 13] on div "4 days remaining on your Free Trial Select a Plan My Profile Billing Global Set…" at bounding box center [588, 21] width 877 height 42
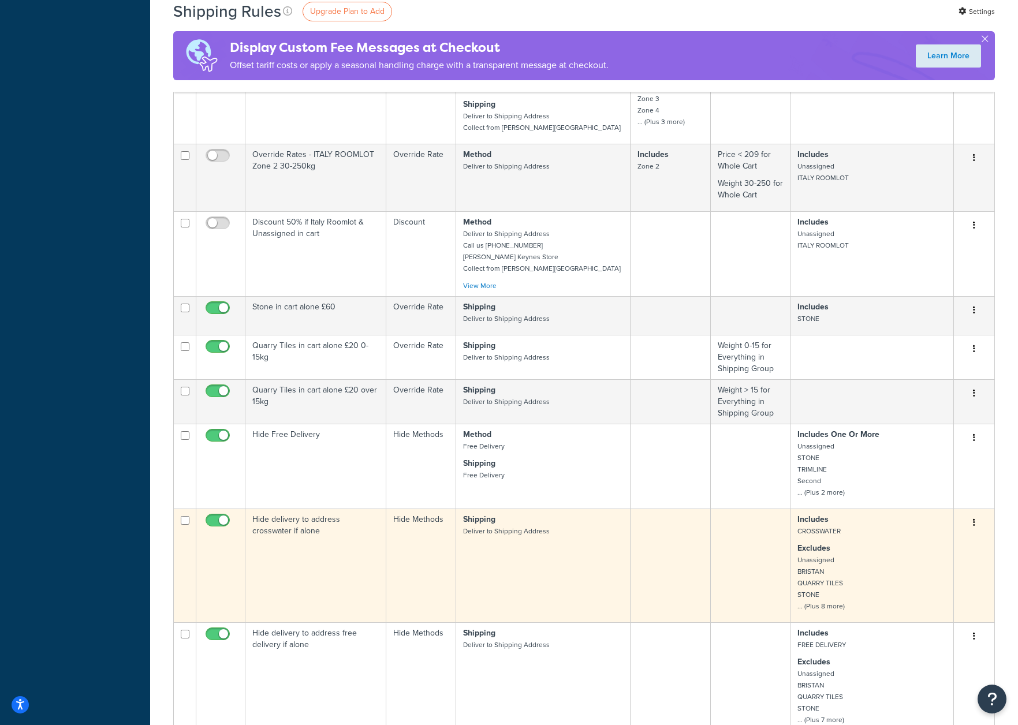
scroll to position [1027, 0]
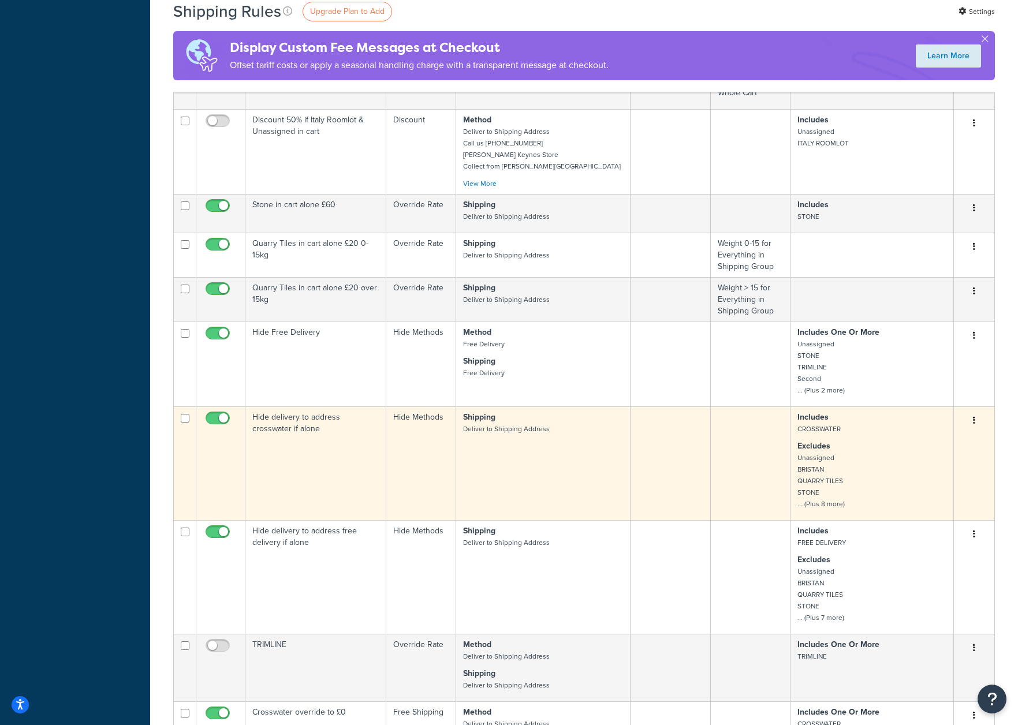
click at [973, 422] on button "button" at bounding box center [974, 421] width 16 height 18
click at [936, 469] on link "Delete" at bounding box center [936, 467] width 91 height 24
click at [930, 472] on link "Delete" at bounding box center [936, 467] width 91 height 24
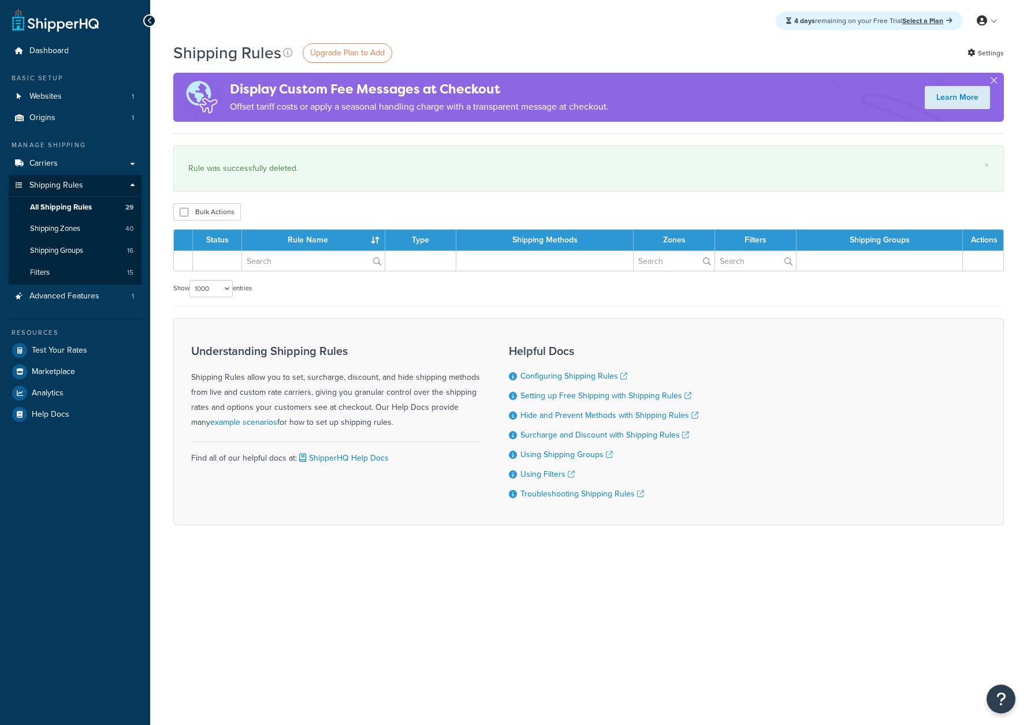
select select "1000"
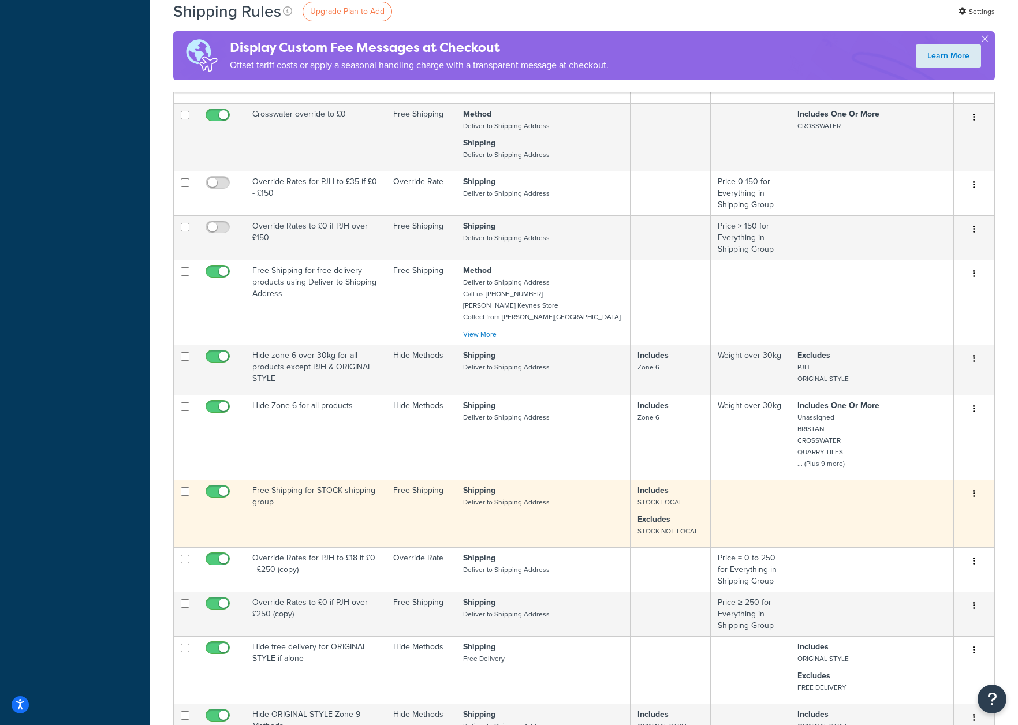
scroll to position [1588, 0]
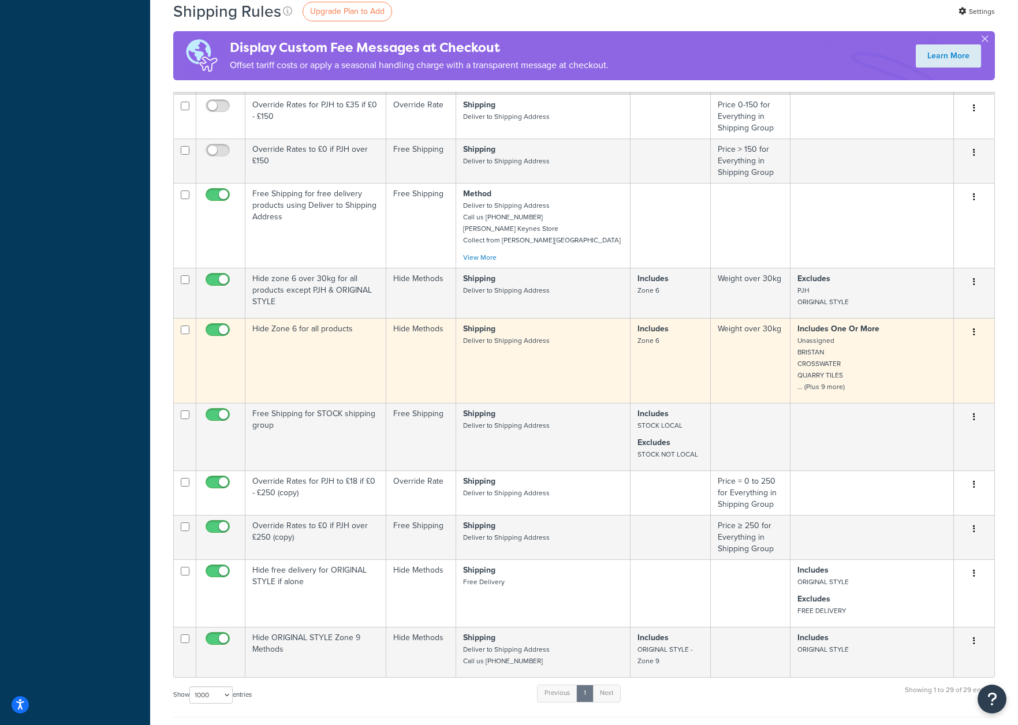
click at [856, 361] on p "Includes One Or More Unassigned BRISTAN CROSSWATER QUARRY TILES ... (Plus 9 mor…" at bounding box center [872, 357] width 149 height 69
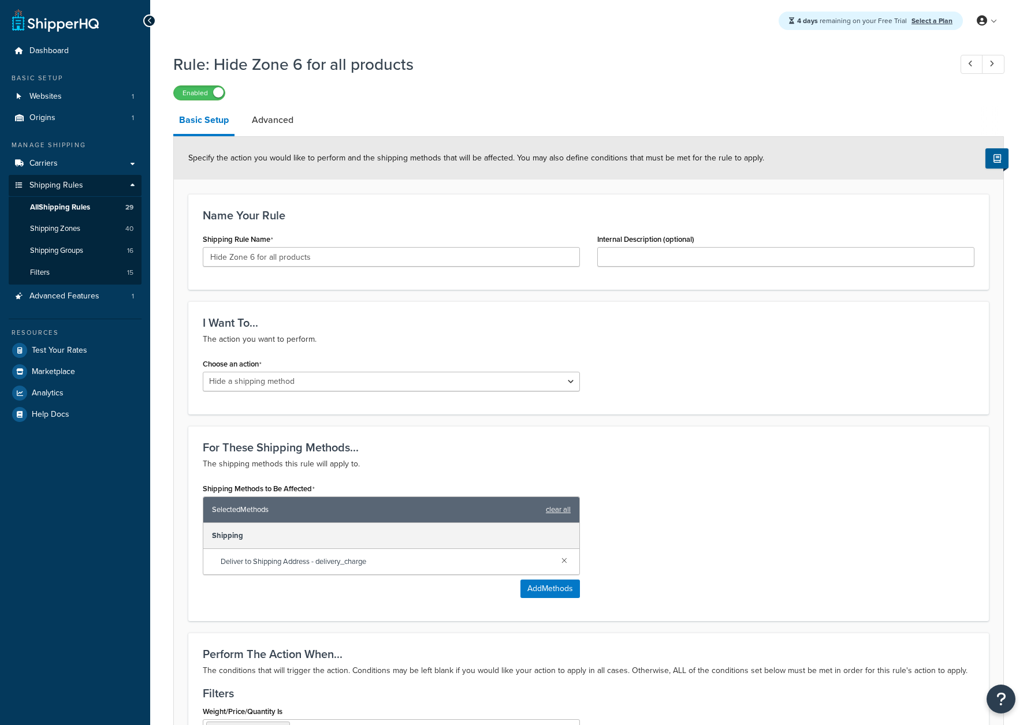
select select "HIDE"
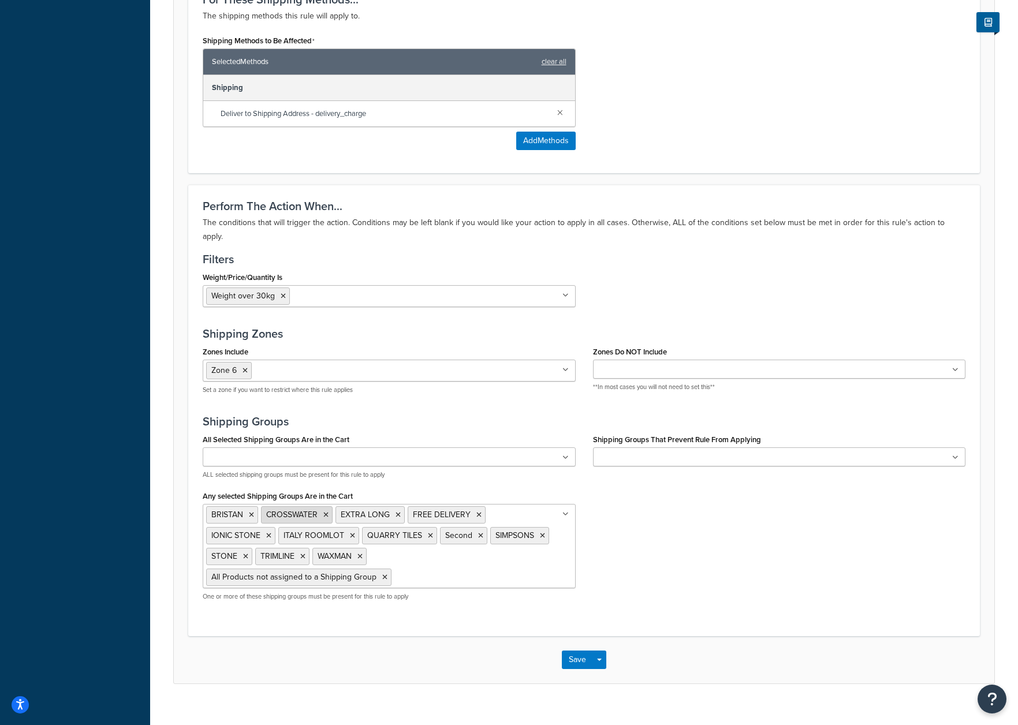
click at [327, 512] on icon at bounding box center [325, 515] width 5 height 7
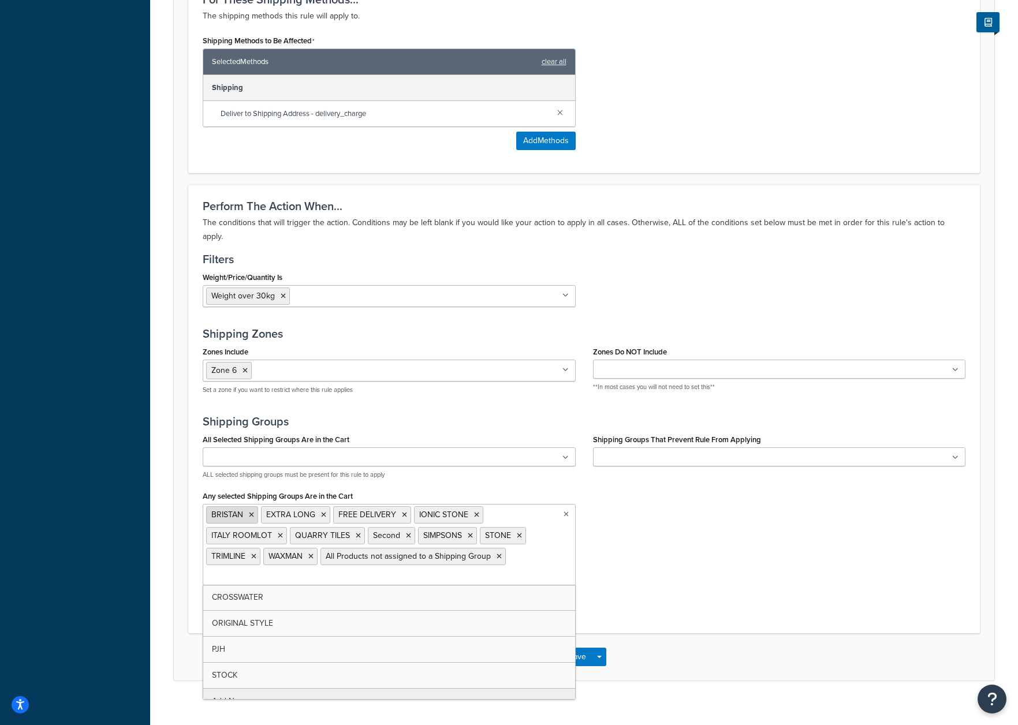
click at [253, 512] on icon at bounding box center [251, 515] width 5 height 7
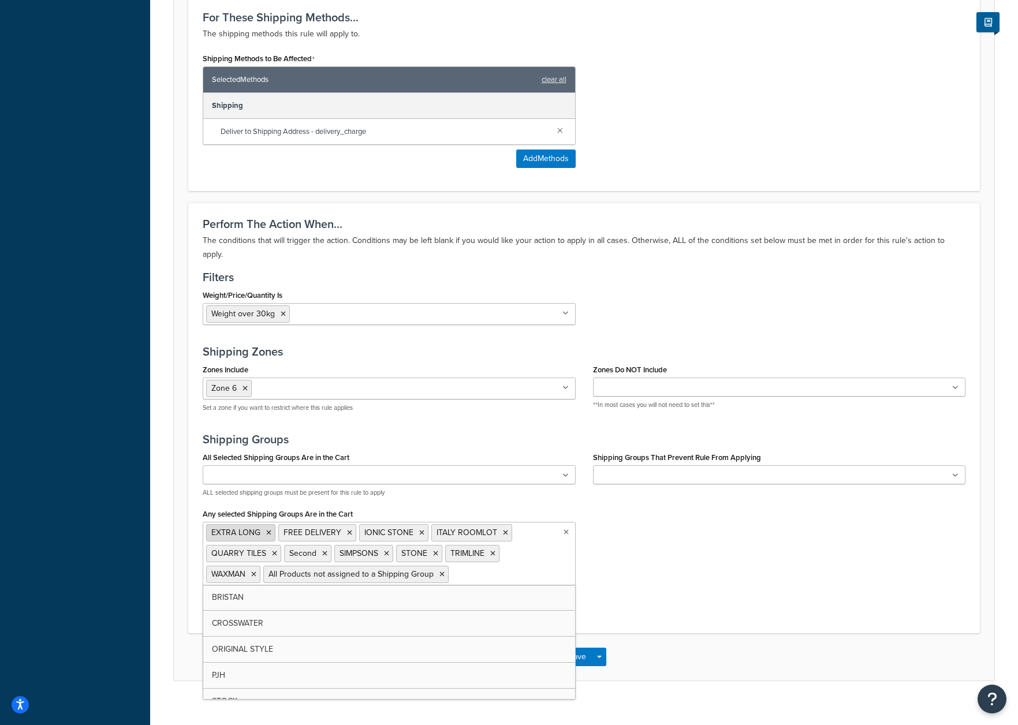
click at [269, 530] on icon at bounding box center [268, 533] width 5 height 7
click at [509, 530] on icon at bounding box center [511, 533] width 5 height 7
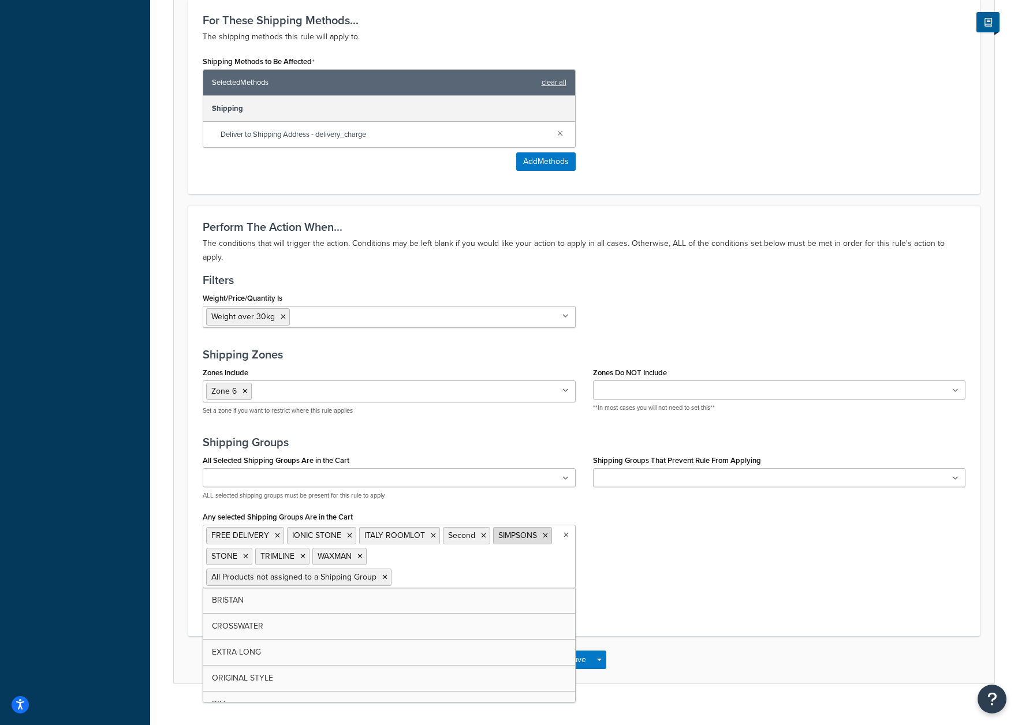
click at [544, 533] on icon at bounding box center [545, 536] width 5 height 7
click at [311, 553] on icon at bounding box center [310, 556] width 5 height 7
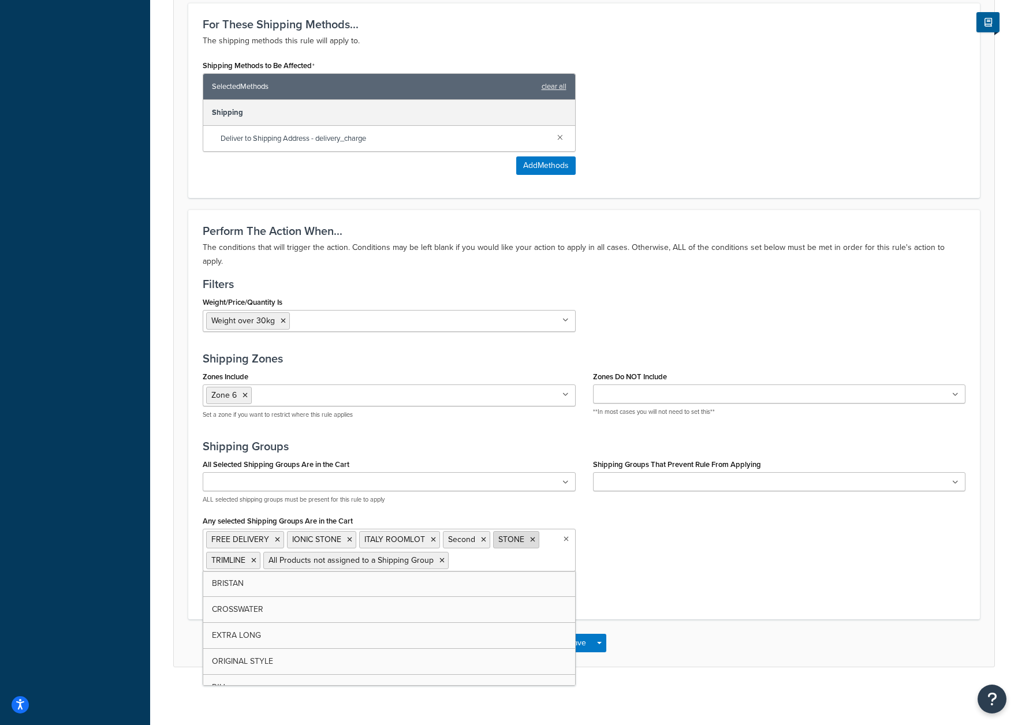
scroll to position [409, 0]
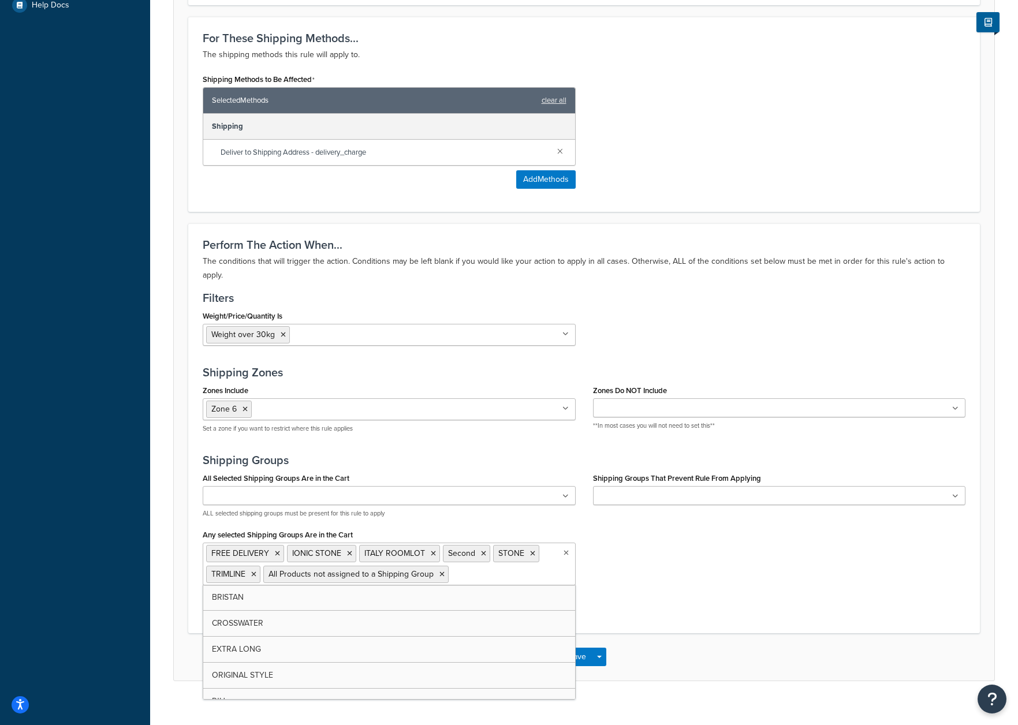
click at [784, 557] on div "All Selected Shipping Groups Are in the Cart BRISTAN CROSSWATER EXTRA LONG FREE…" at bounding box center [584, 538] width 780 height 137
click at [579, 648] on button "Save" at bounding box center [577, 657] width 31 height 18
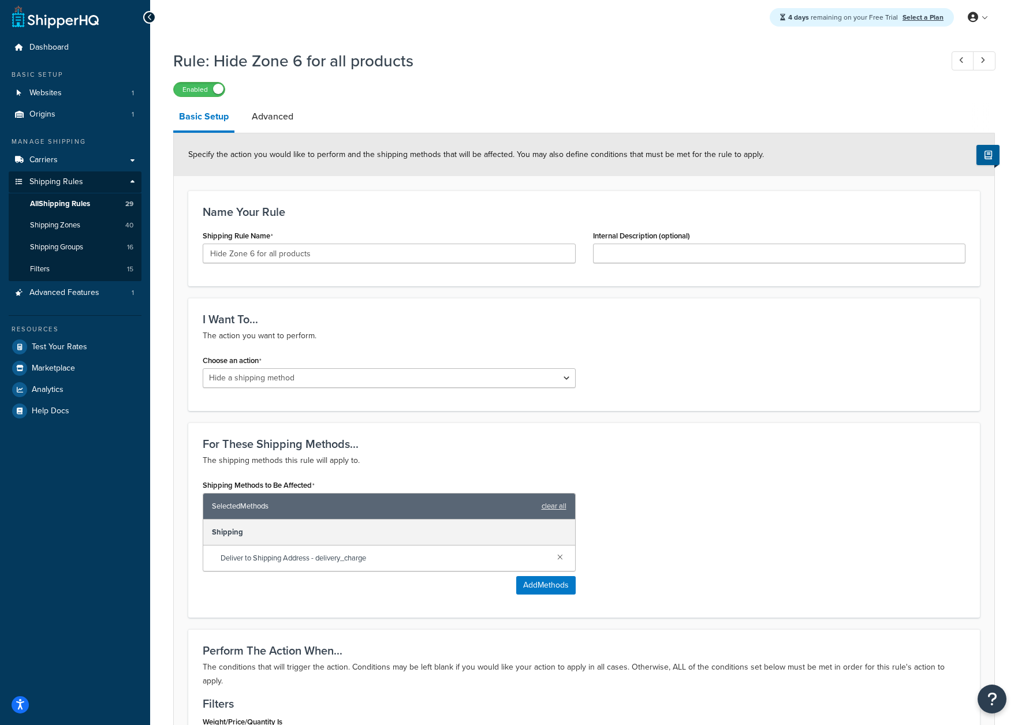
scroll to position [0, 0]
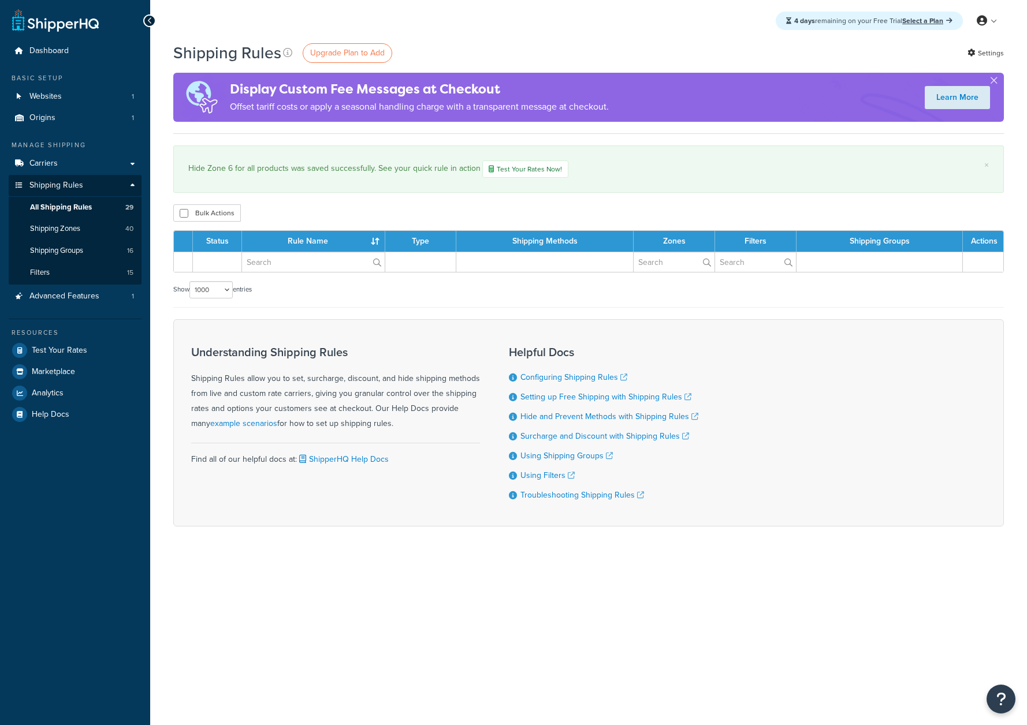
select select "1000"
click at [58, 525] on div "Dashboard Basic Setup Websites 1 Origins 1 Manage Shipping Carriers Carriers Al…" at bounding box center [75, 362] width 150 height 725
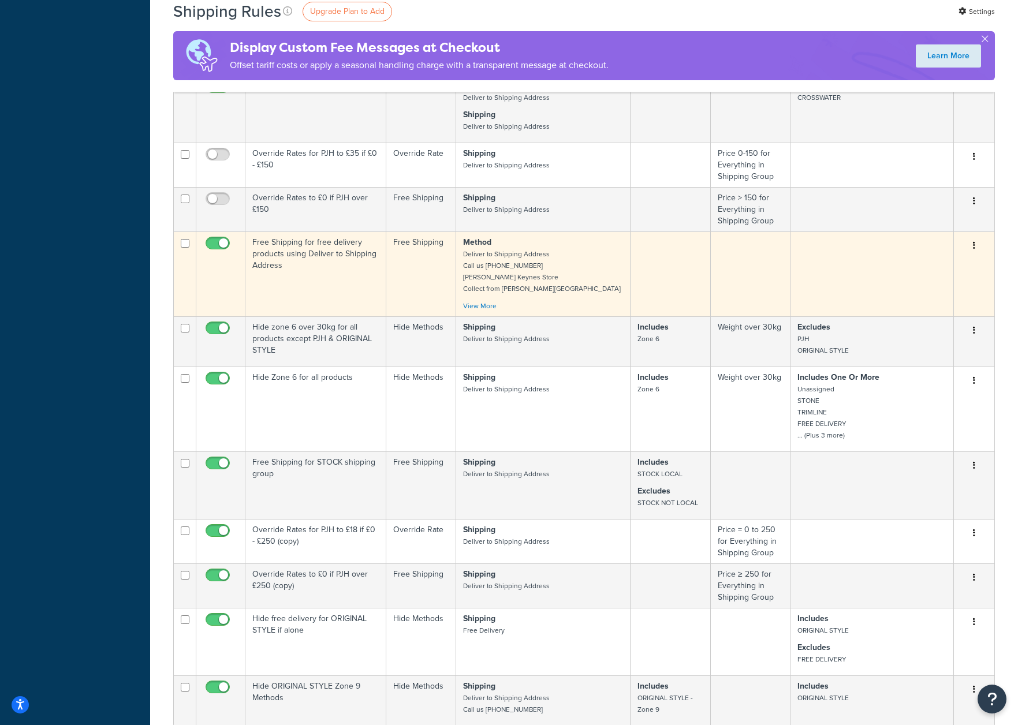
scroll to position [1410, 0]
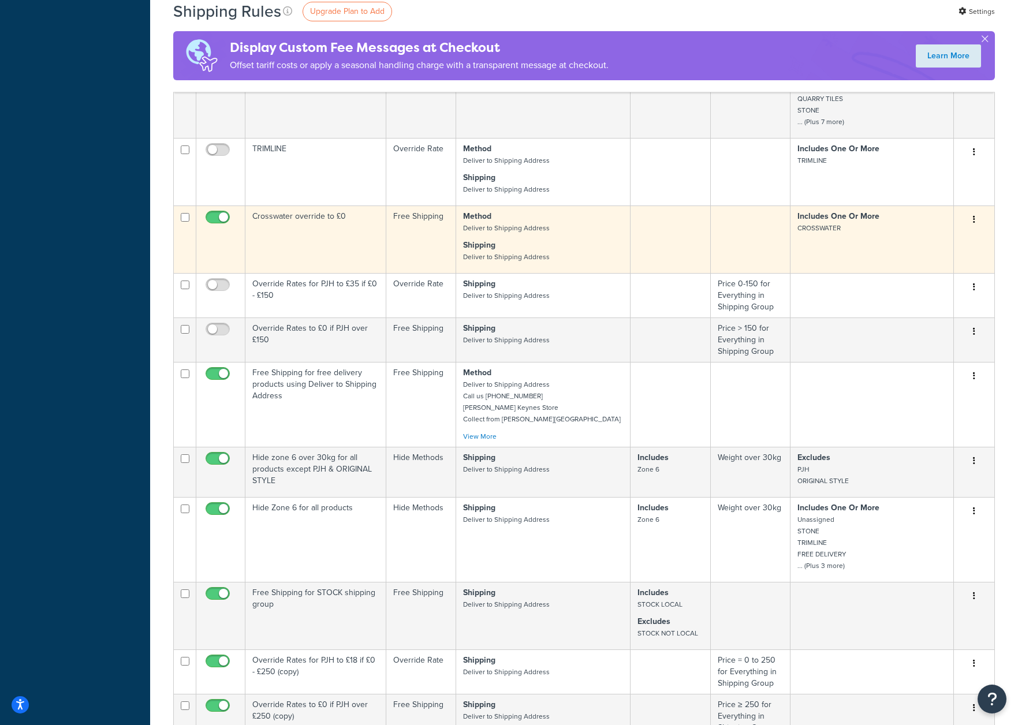
click at [975, 221] on button "button" at bounding box center [974, 220] width 16 height 18
click at [937, 265] on link "Delete" at bounding box center [936, 266] width 91 height 24
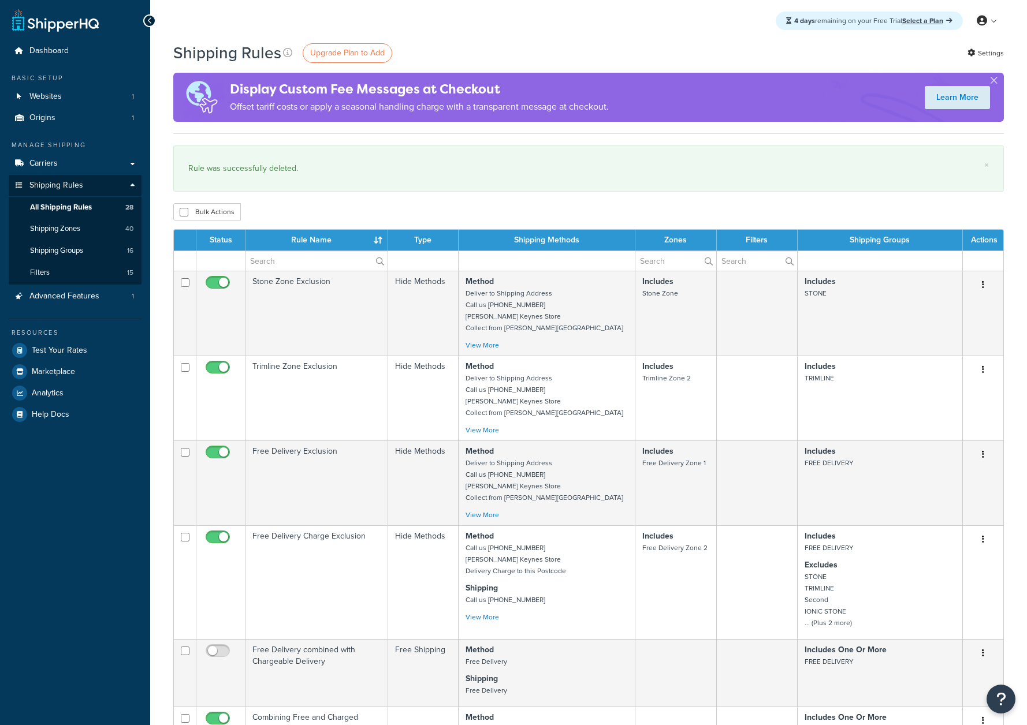
select select "1000"
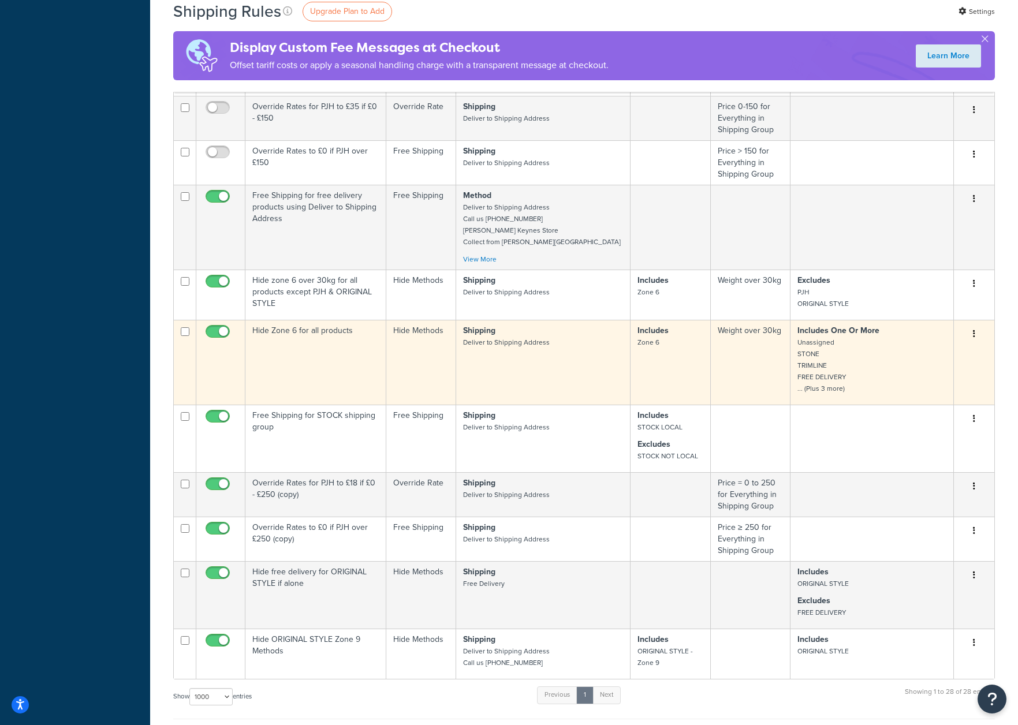
scroll to position [1518, 0]
click at [849, 371] on p "Includes One Or More Unassigned STONE TRIMLINE FREE DELIVERY ... (Plus 3 more)" at bounding box center [872, 360] width 149 height 69
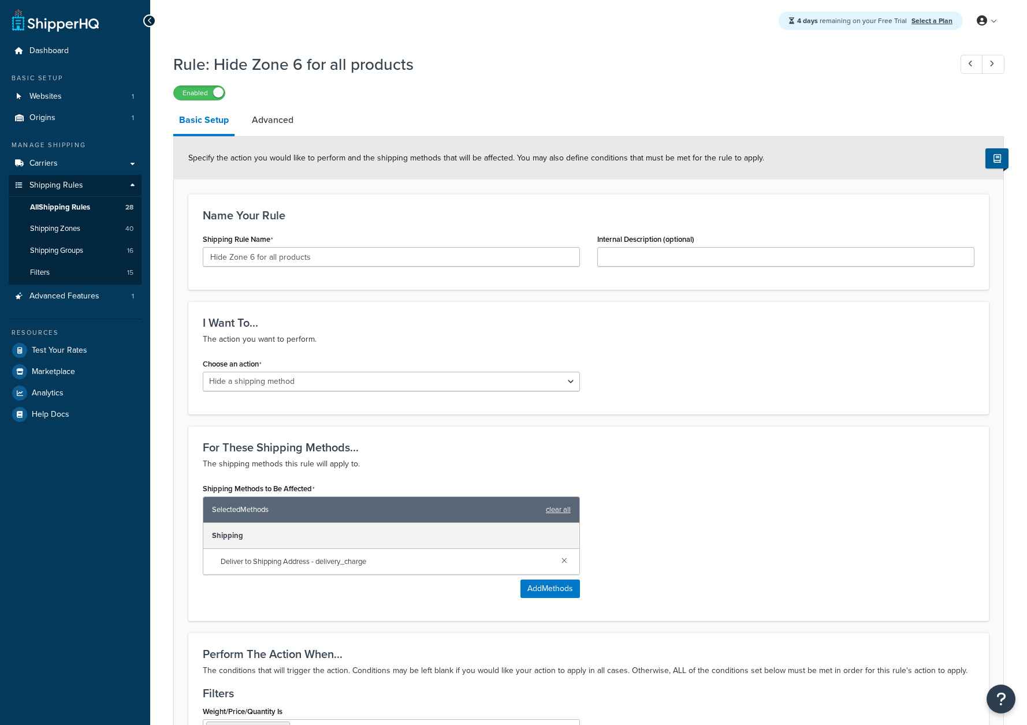
select select "HIDE"
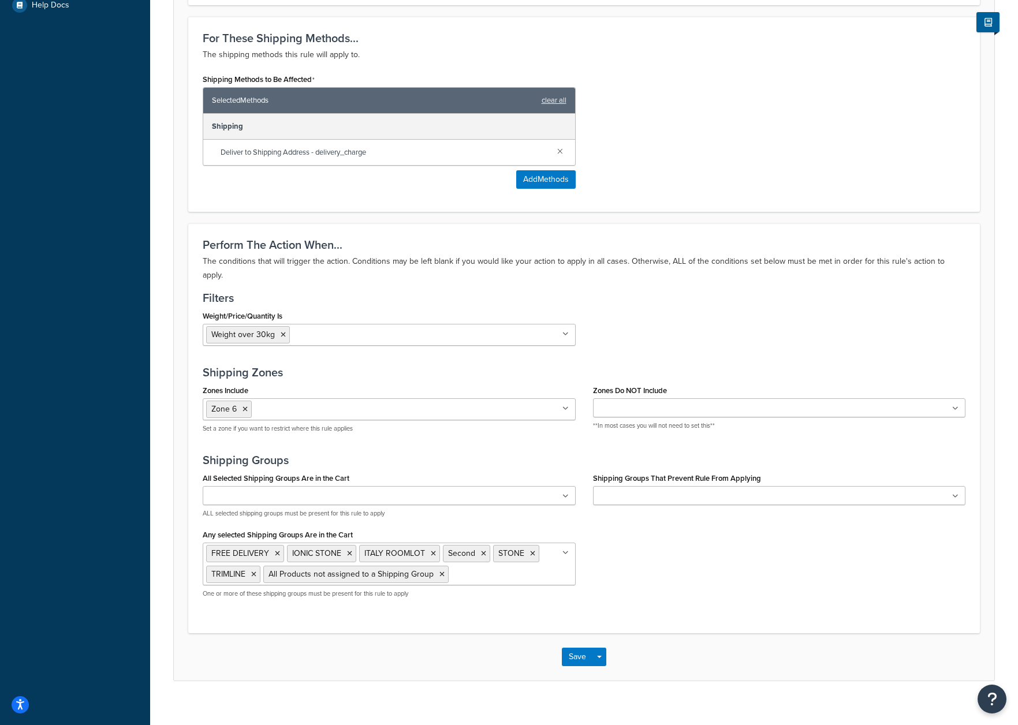
click at [769, 585] on div "All Selected Shipping Groups Are in the Cart BRISTAN CROSSWATER EXTRA LONG FREE…" at bounding box center [584, 538] width 780 height 137
click at [575, 648] on button "Save" at bounding box center [577, 657] width 31 height 18
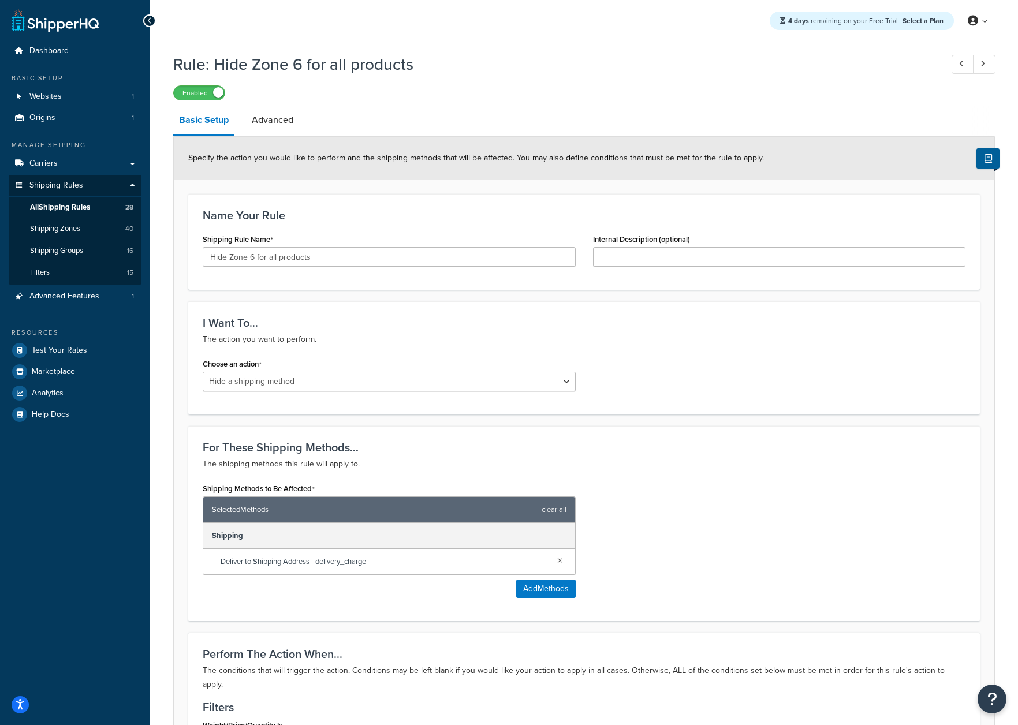
click at [82, 335] on div "Resources" at bounding box center [75, 333] width 133 height 10
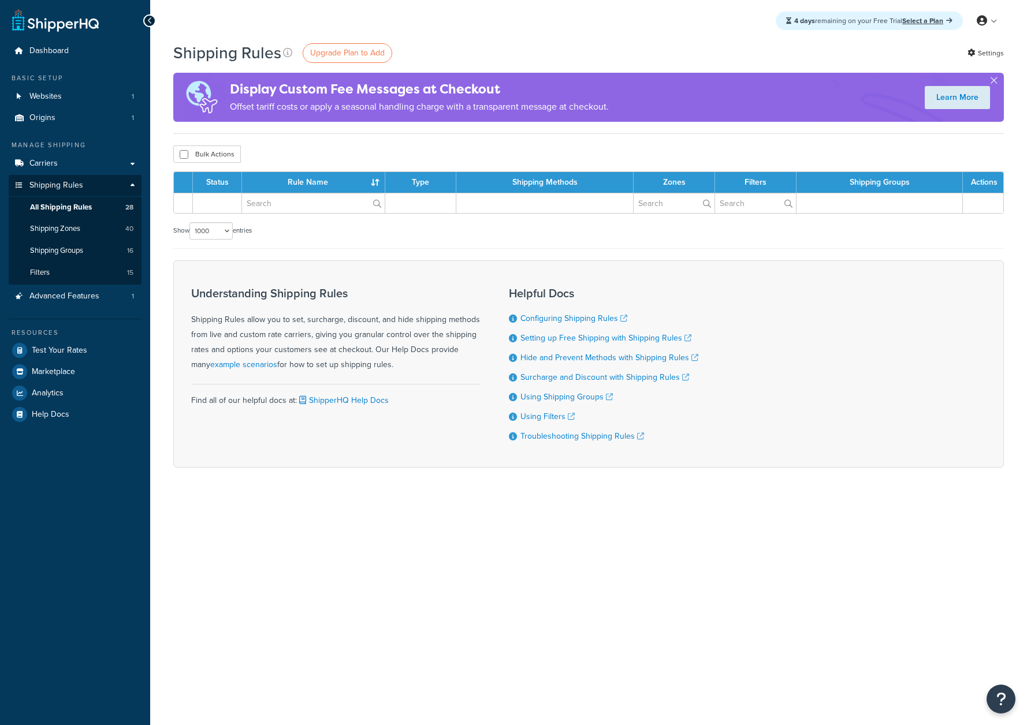
select select "1000"
click at [64, 253] on span "Shipping Groups" at bounding box center [56, 251] width 53 height 10
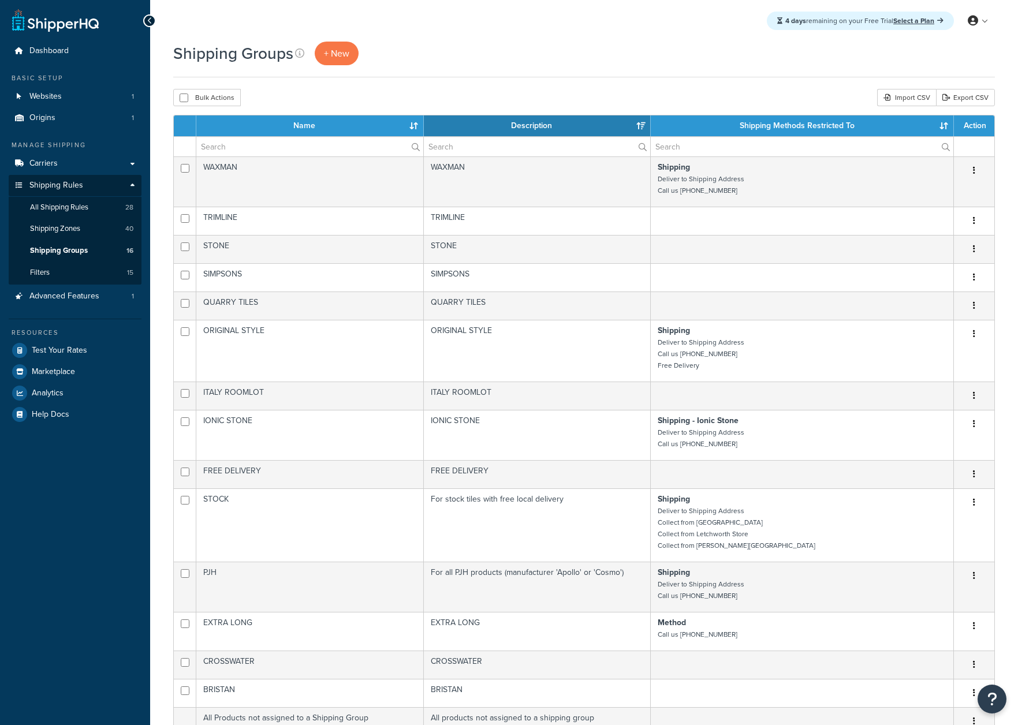
select select "15"
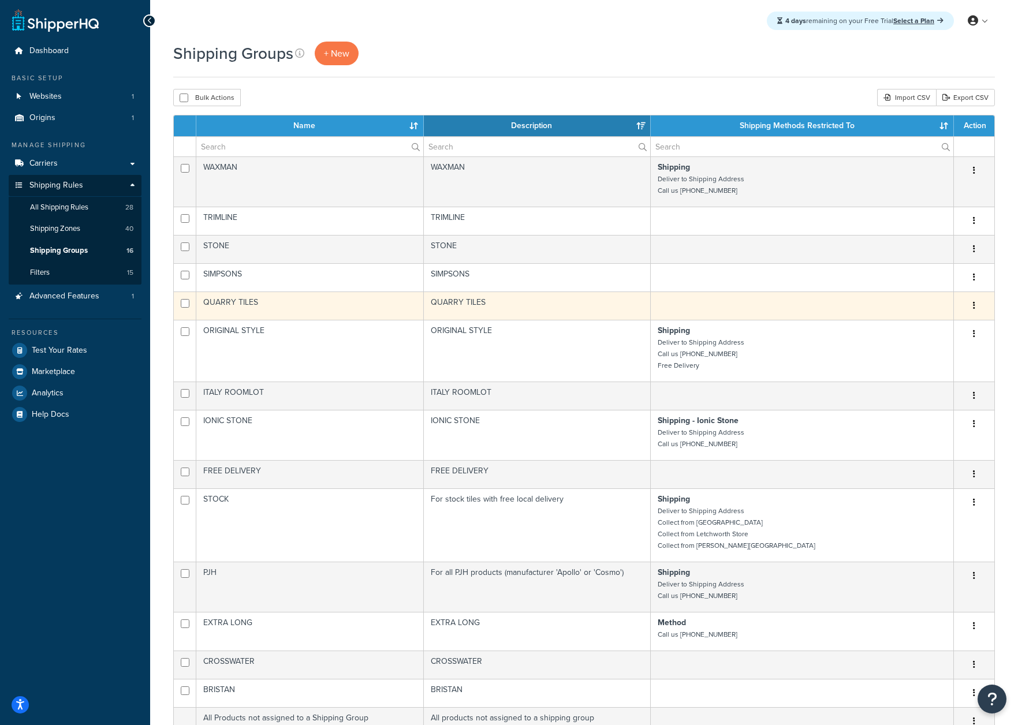
click at [973, 306] on button "button" at bounding box center [974, 306] width 16 height 18
click at [933, 371] on link "Delete" at bounding box center [927, 377] width 91 height 24
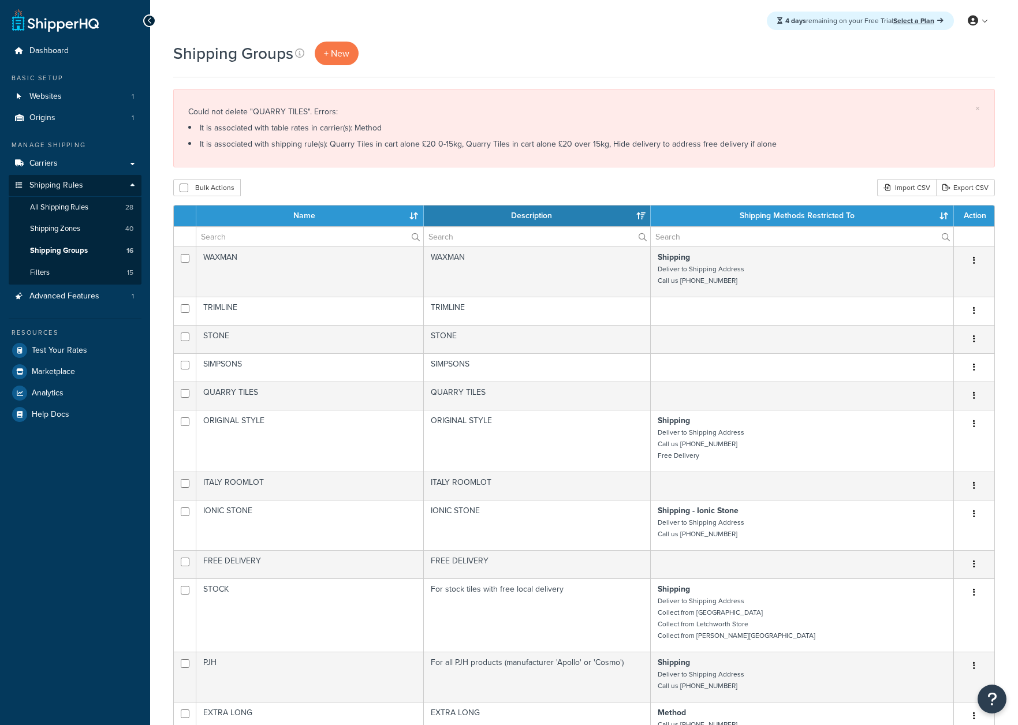
select select "15"
drag, startPoint x: 475, startPoint y: 130, endPoint x: 388, endPoint y: 113, distance: 88.8
click at [388, 113] on div "Could not delete "QUARRY TILES". Errors: It is associated with table rates in c…" at bounding box center [584, 128] width 792 height 49
drag, startPoint x: 388, startPoint y: 109, endPoint x: 498, endPoint y: 140, distance: 114.5
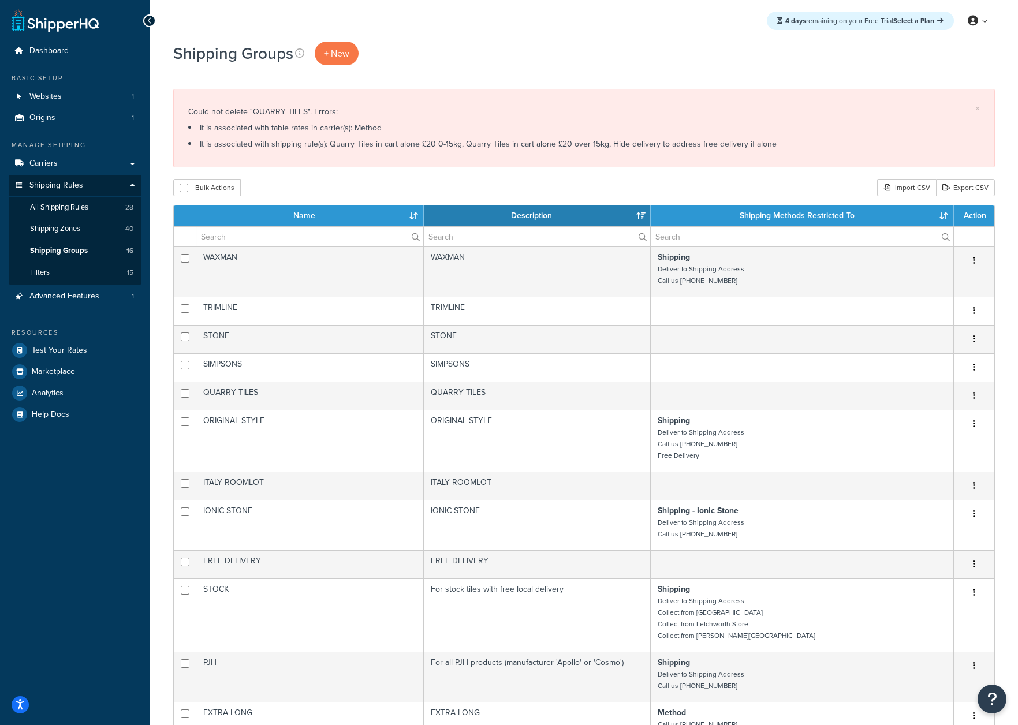
click at [498, 140] on div "Could not delete "QUARRY TILES". Errors: It is associated with table rates in c…" at bounding box center [584, 128] width 792 height 49
click at [498, 140] on li "It is associated with shipping rule(s): Quarry Tiles in cart alone £20 0-15kg, …" at bounding box center [584, 144] width 792 height 16
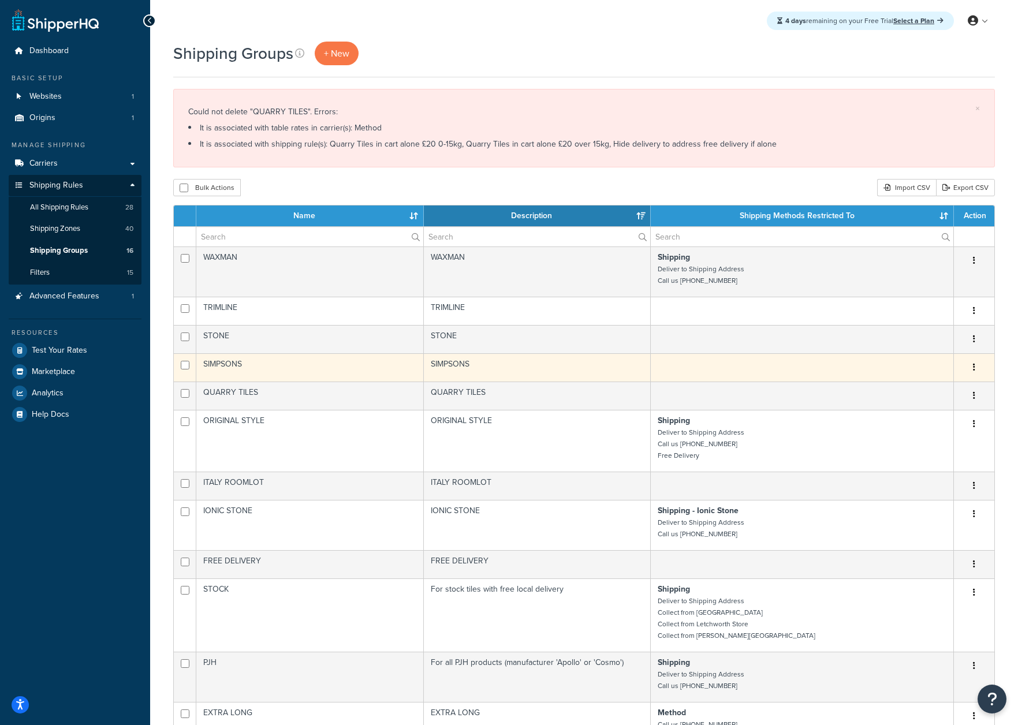
click at [975, 368] on icon "button" at bounding box center [974, 367] width 2 height 8
click at [921, 439] on link "Delete" at bounding box center [927, 439] width 91 height 24
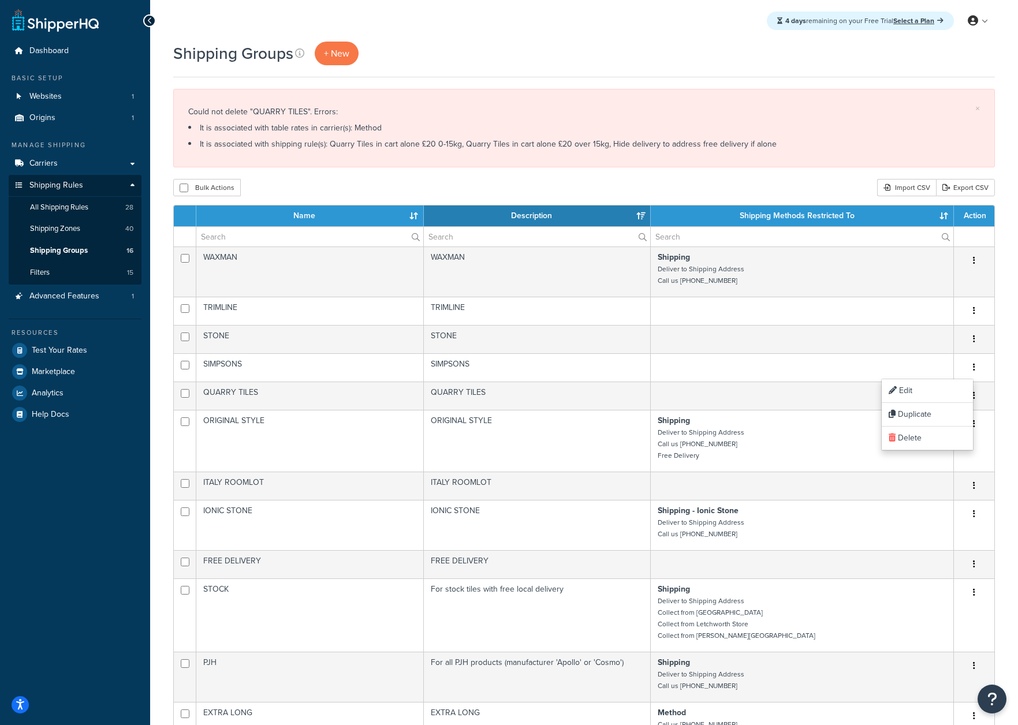
click at [557, 123] on li "It is associated with table rates in carrier(s): Method" at bounding box center [584, 128] width 792 height 16
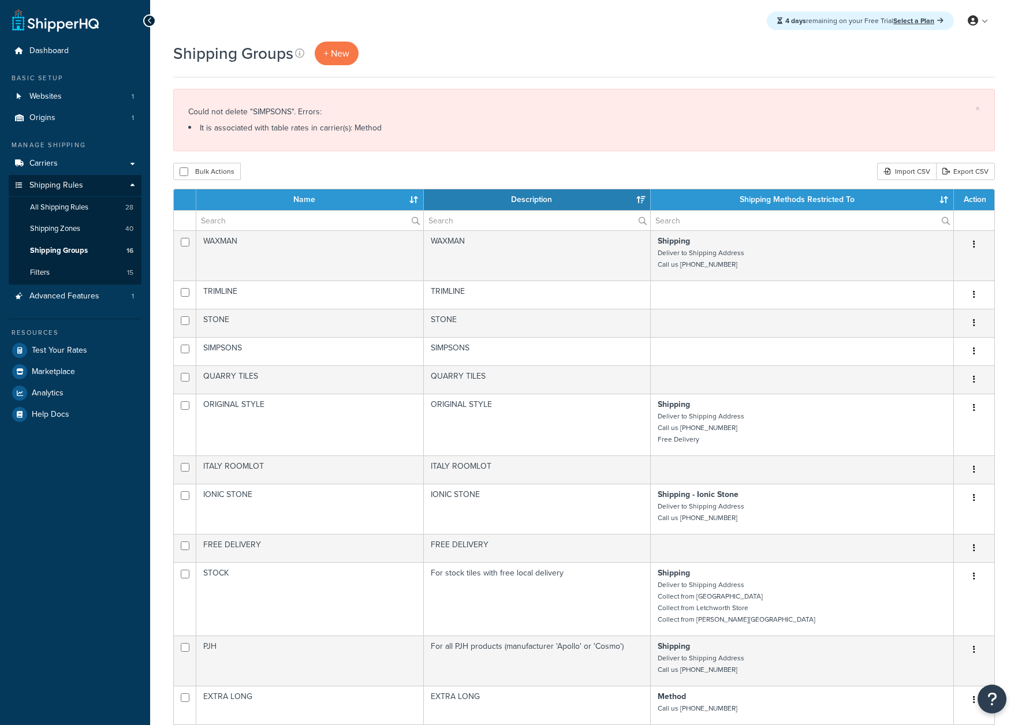
select select "15"
click at [65, 234] on span "Shipping Zones" at bounding box center [55, 229] width 50 height 10
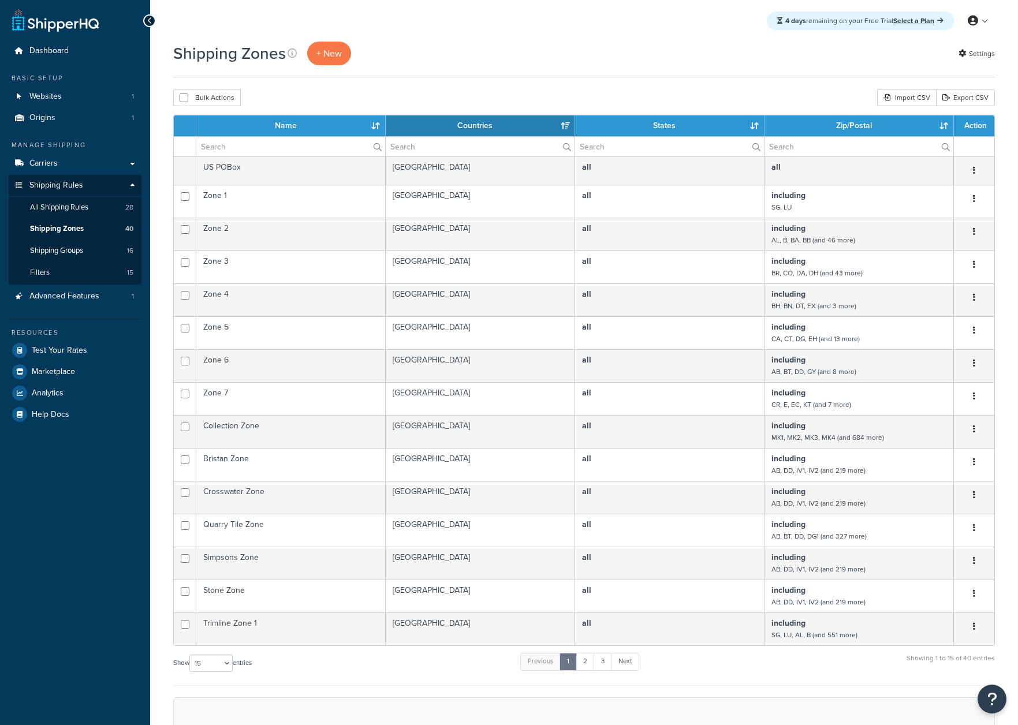
select select "15"
click at [73, 203] on span "All Shipping Rules" at bounding box center [59, 208] width 58 height 10
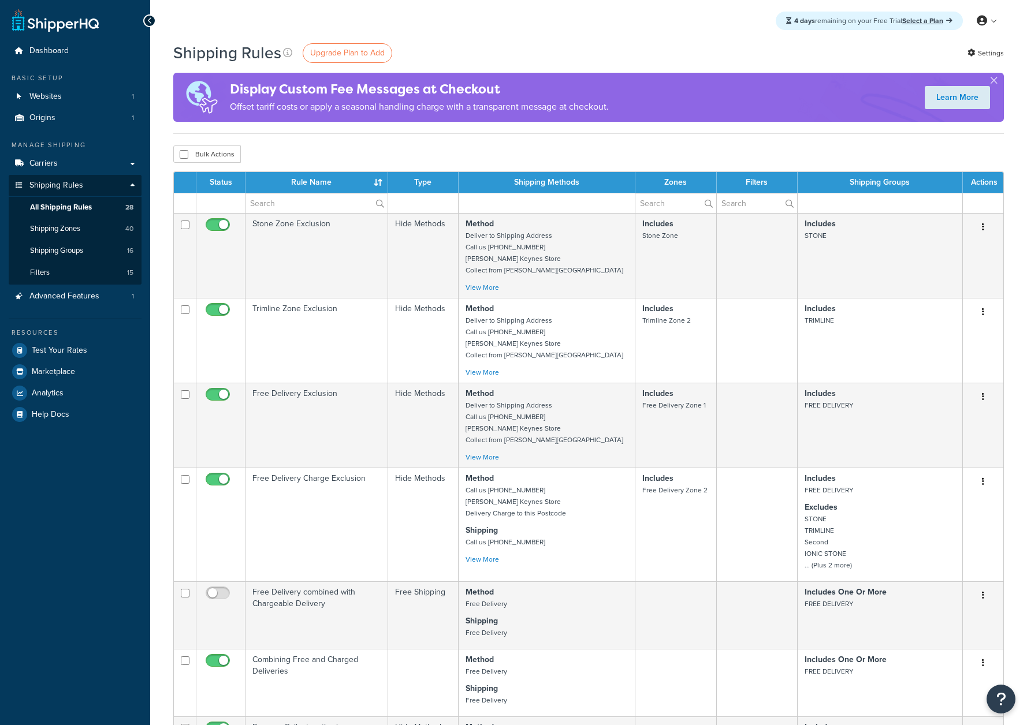
select select "1000"
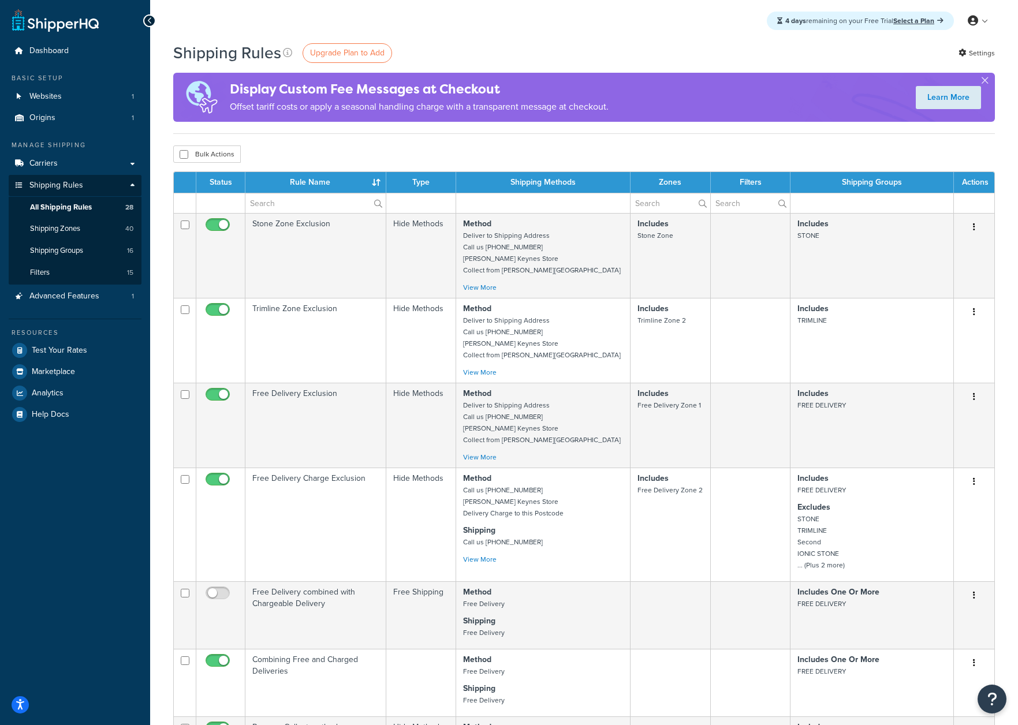
scroll to position [850, 0]
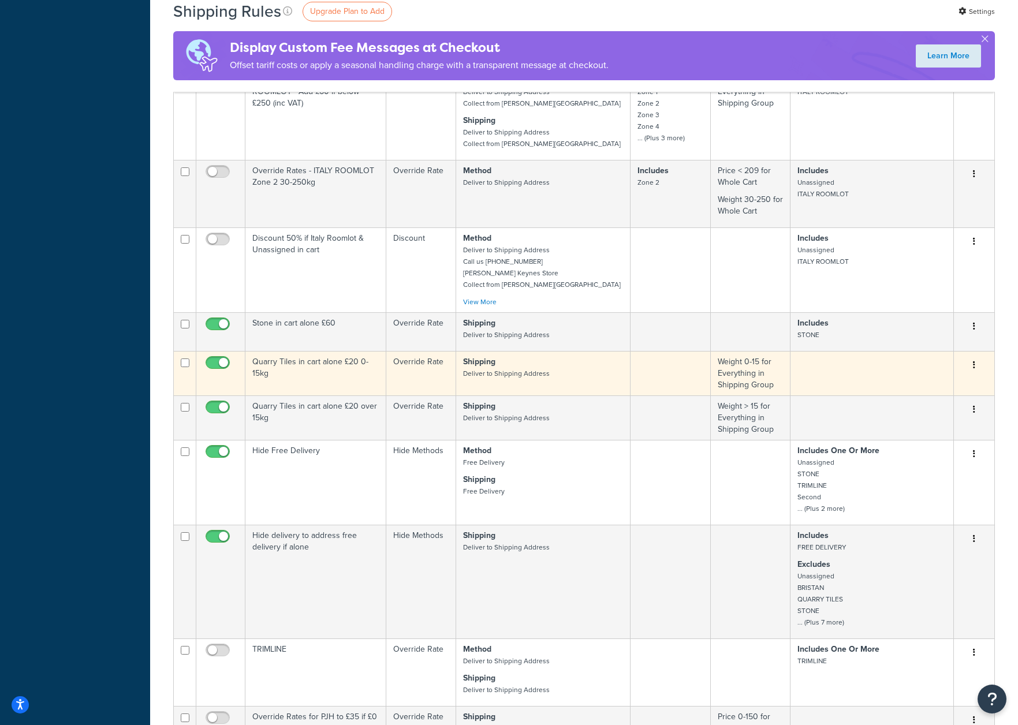
click at [974, 369] on icon "button" at bounding box center [974, 365] width 2 height 8
click at [939, 408] on link "Delete" at bounding box center [936, 411] width 91 height 24
click at [908, 410] on link "Delete" at bounding box center [936, 411] width 91 height 24
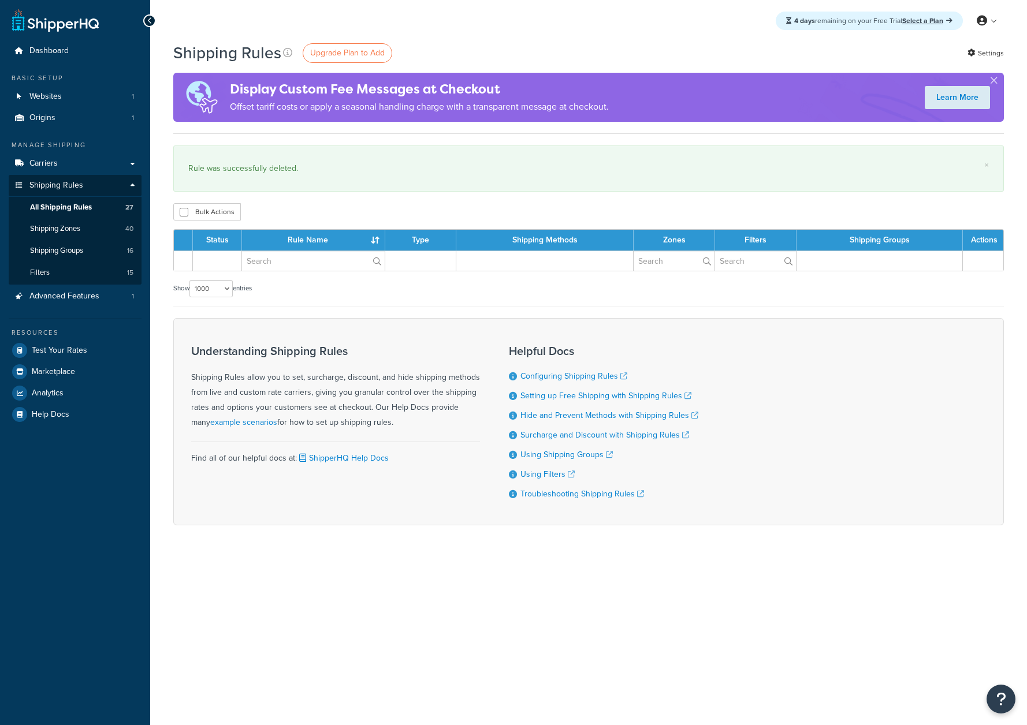
select select "1000"
click at [1010, 397] on div "Shipping Rules Upgrade Plan to Add Settings Display Custom Fee Messages at Chec…" at bounding box center [588, 304] width 877 height 524
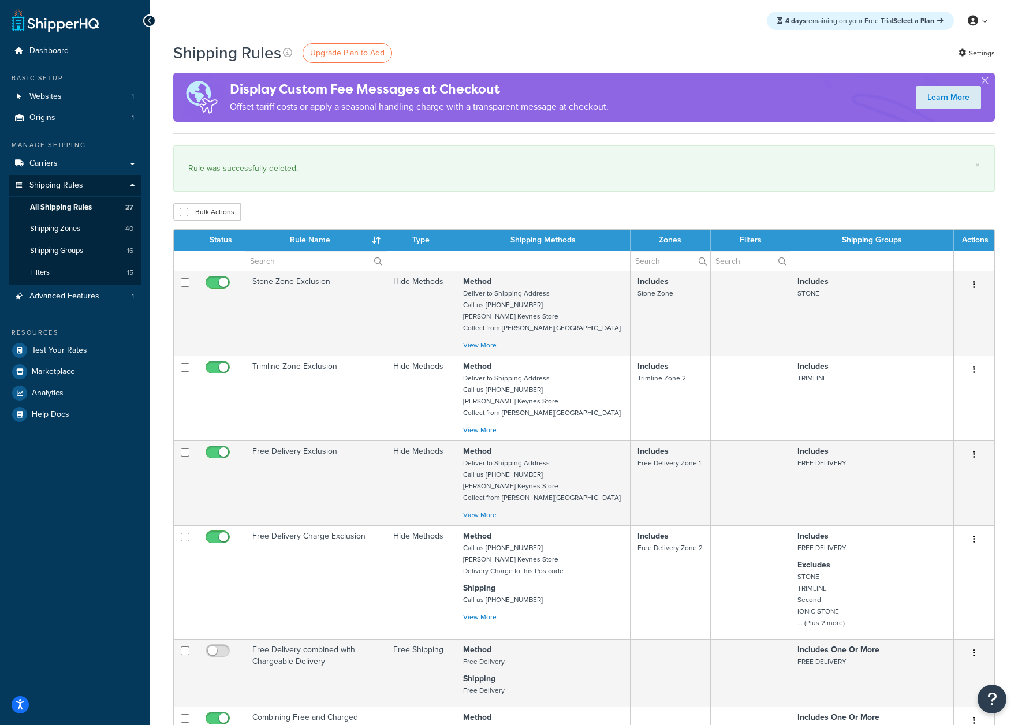
scroll to position [908, 0]
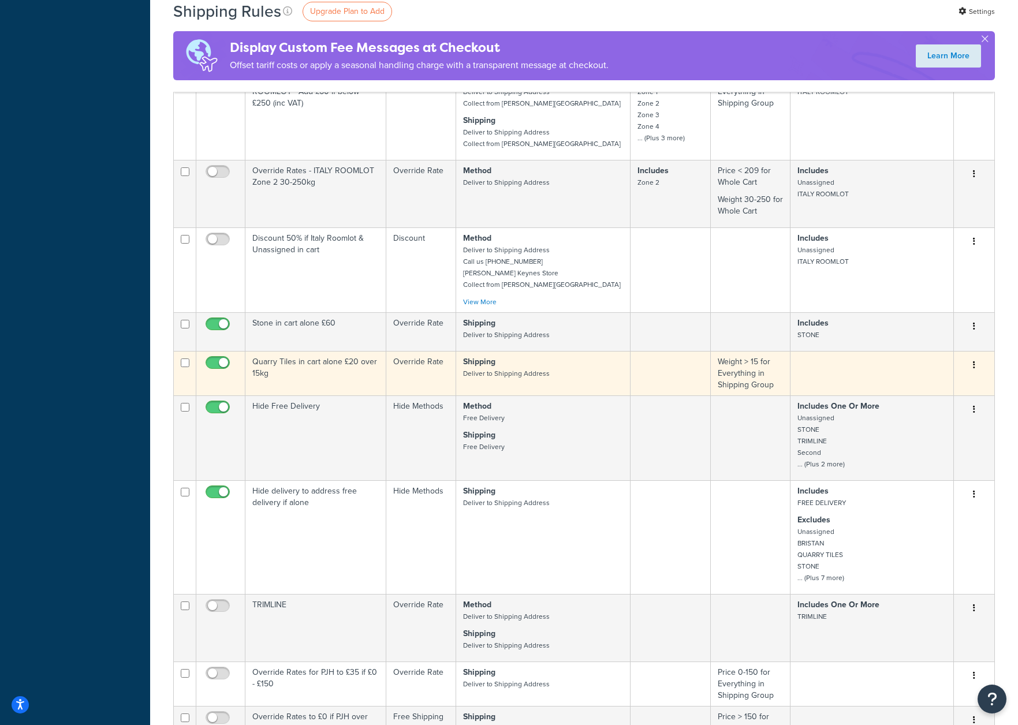
click at [975, 367] on button "button" at bounding box center [974, 365] width 16 height 18
click at [919, 414] on link "Delete" at bounding box center [936, 411] width 91 height 24
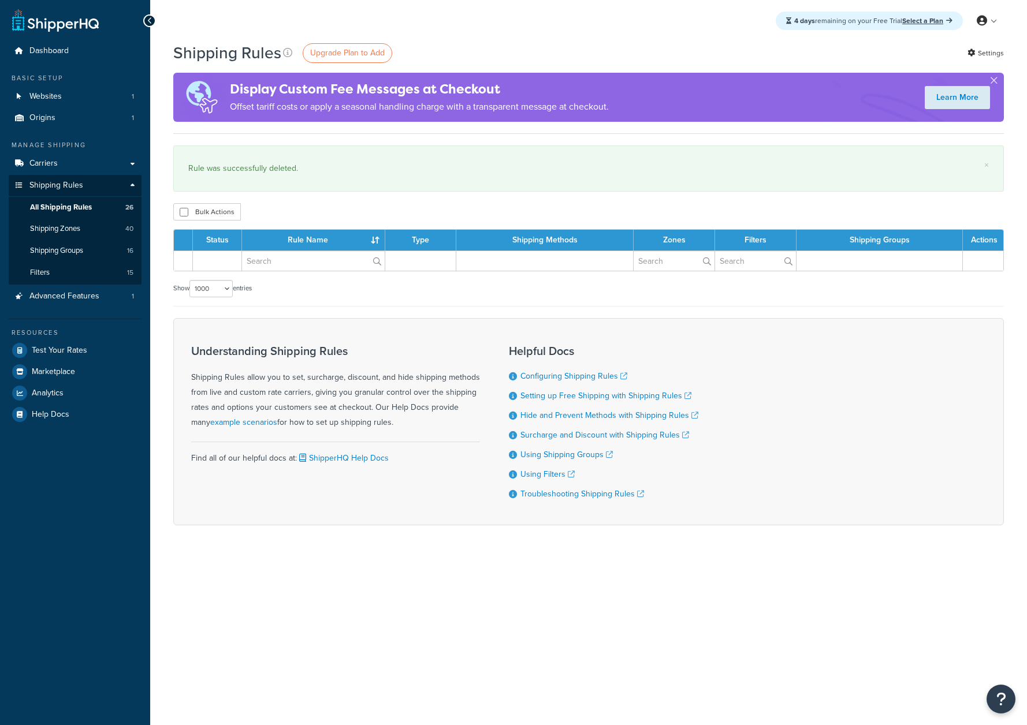
select select "1000"
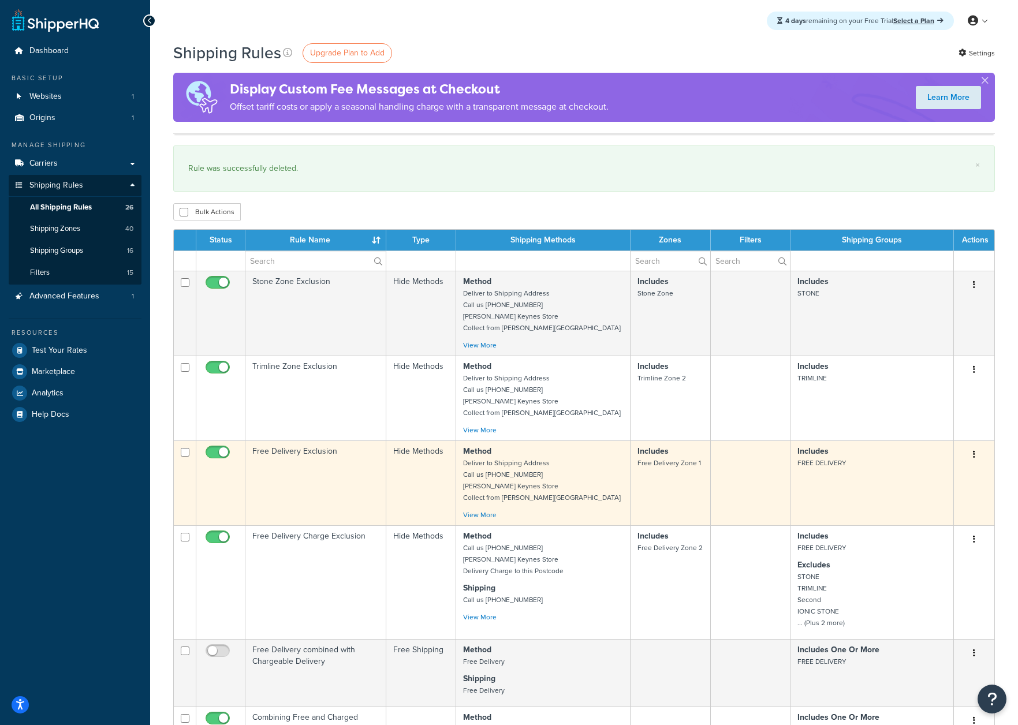
scroll to position [1056, 0]
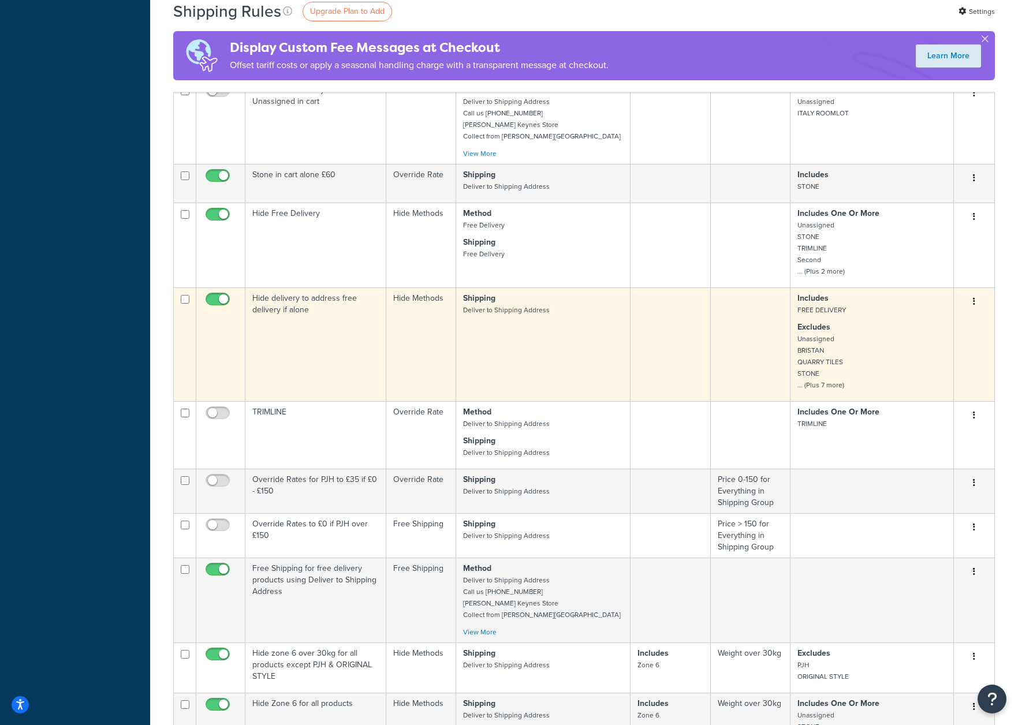
click at [884, 337] on p "Excludes Unassigned BRISTAN QUARRY TILES STONE ... (Plus 7 more)" at bounding box center [872, 356] width 149 height 69
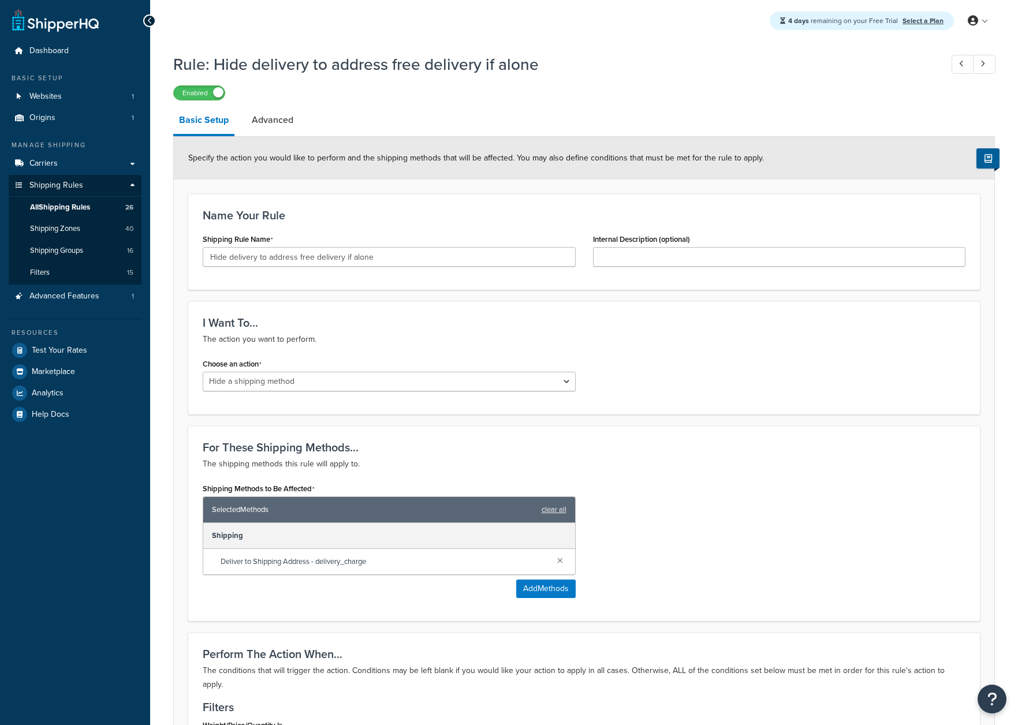
select select "HIDE"
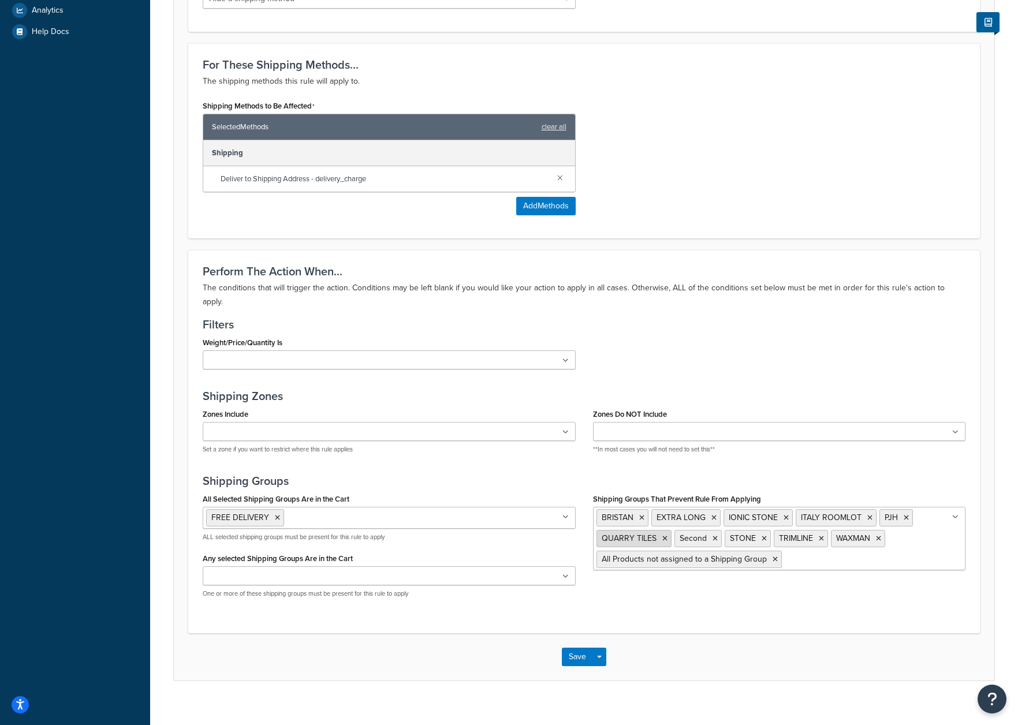
click at [662, 535] on icon at bounding box center [664, 538] width 5 height 7
click at [641, 515] on icon at bounding box center [641, 518] width 5 height 7
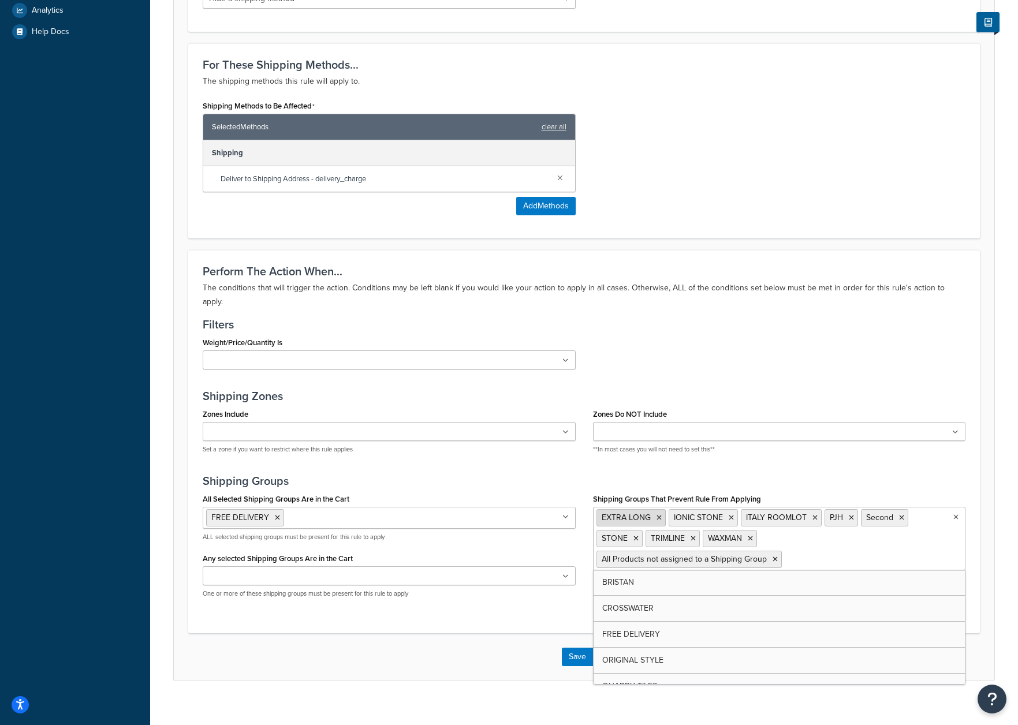
click at [658, 515] on icon at bounding box center [659, 518] width 5 height 7
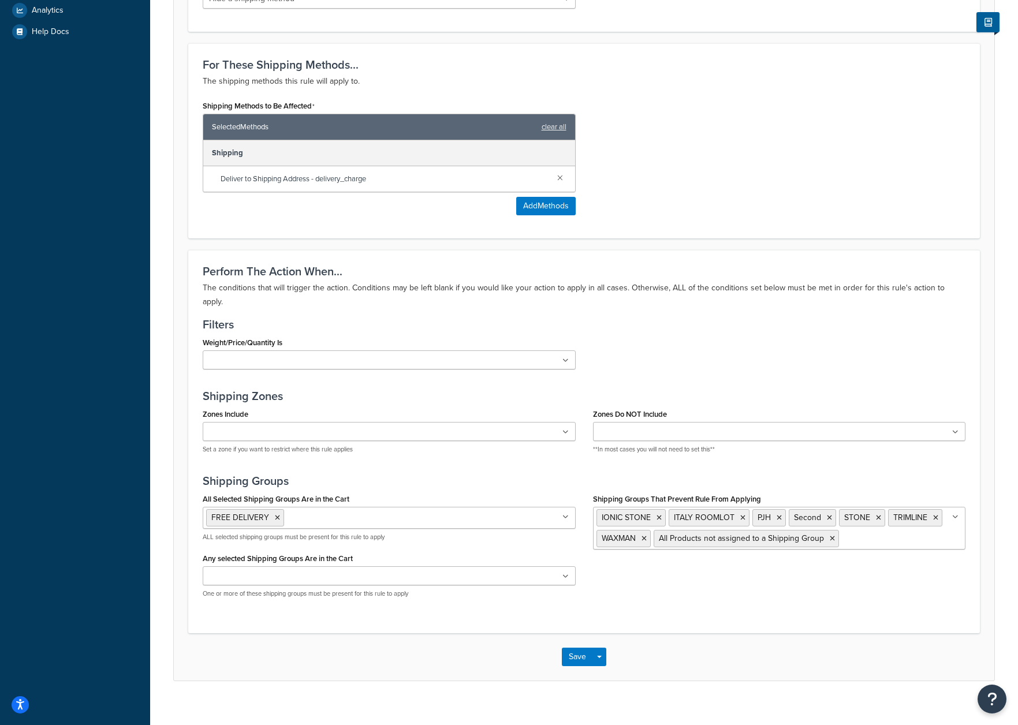
click at [847, 475] on h3 "Shipping Groups" at bounding box center [584, 481] width 763 height 13
click at [645, 535] on icon at bounding box center [644, 538] width 5 height 7
click at [850, 475] on h3 "Shipping Groups" at bounding box center [584, 481] width 763 height 13
click at [873, 594] on div "Perform The Action When... The conditions that will trigger the action. Conditi…" at bounding box center [584, 441] width 792 height 383
click at [585, 648] on button "Save" at bounding box center [577, 657] width 31 height 18
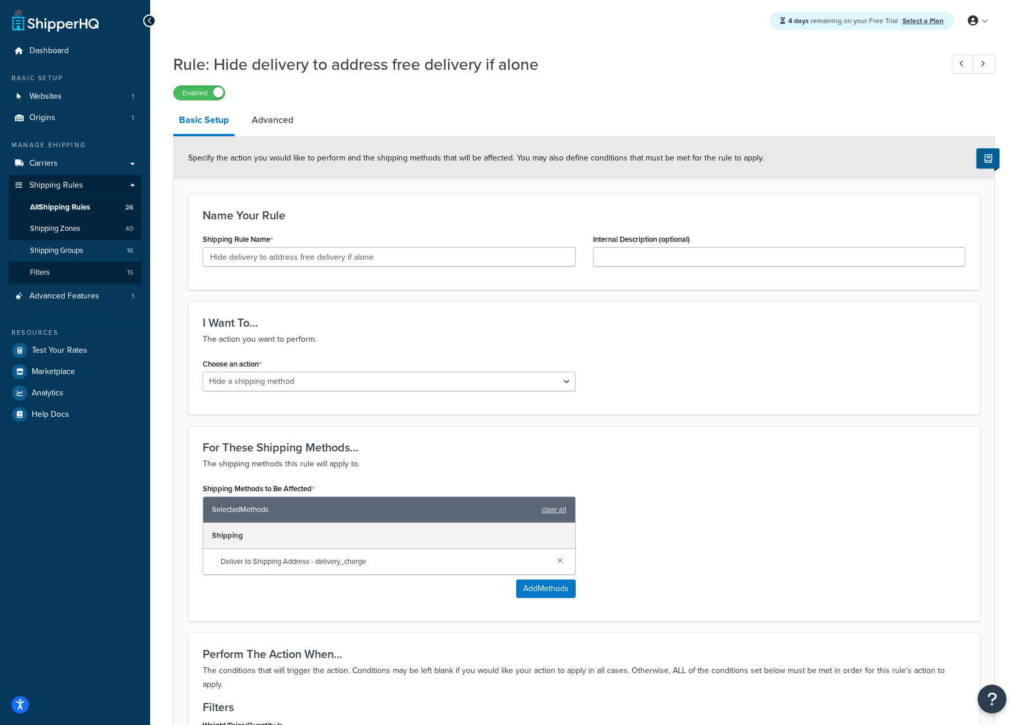
click at [44, 548] on div "Dashboard Basic Setup Websites 1 Origins 1 Manage Shipping Carriers Carriers Al…" at bounding box center [75, 561] width 150 height 1122
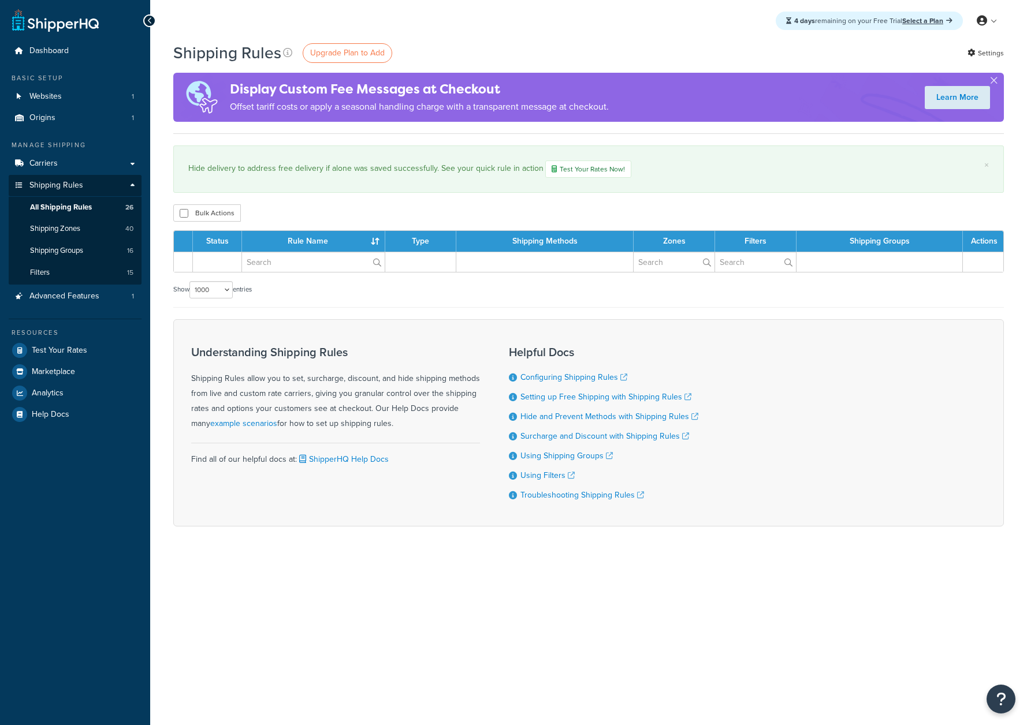
select select "1000"
click at [75, 232] on span "Shipping Zones" at bounding box center [55, 229] width 50 height 10
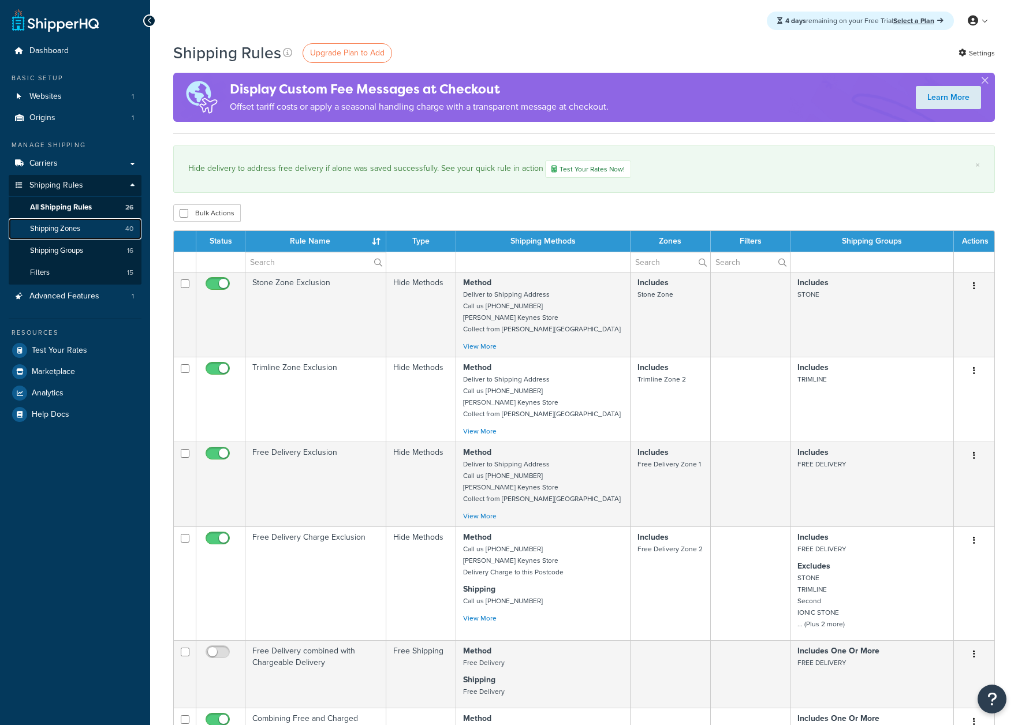
click at [75, 232] on span "Shipping Zones" at bounding box center [55, 229] width 50 height 10
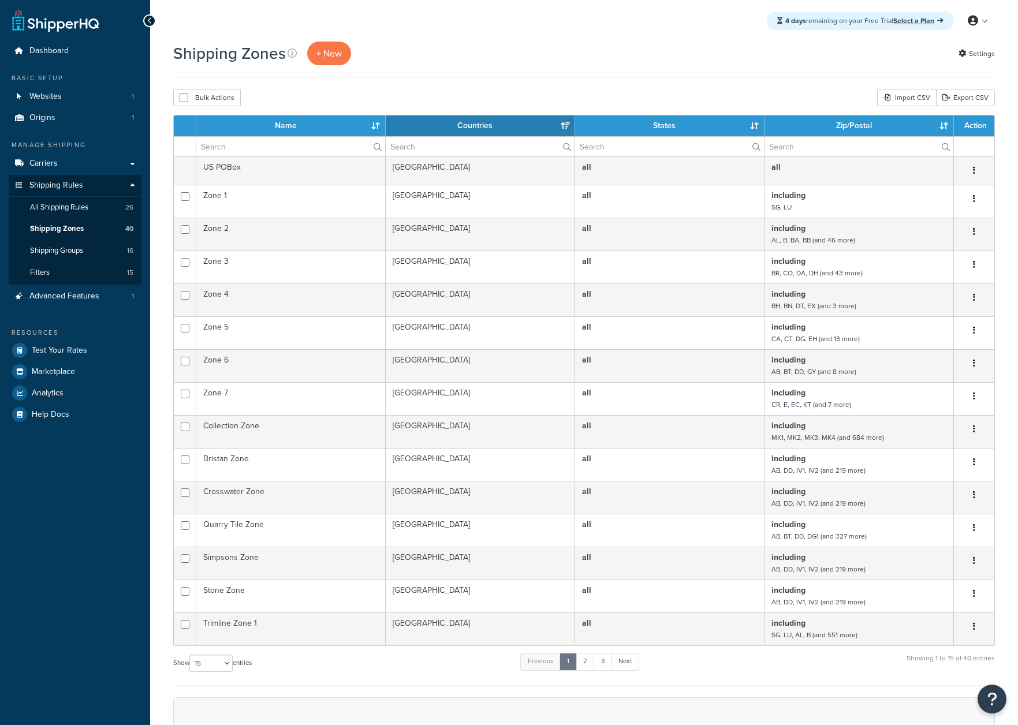
select select "15"
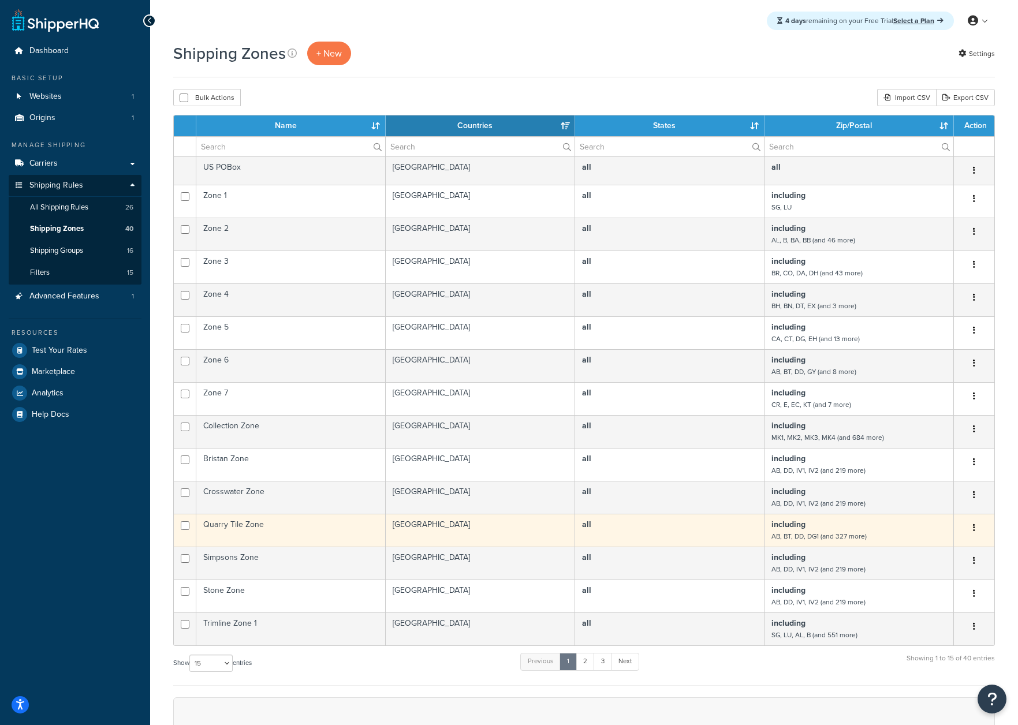
click at [710, 539] on td "all" at bounding box center [669, 530] width 189 height 33
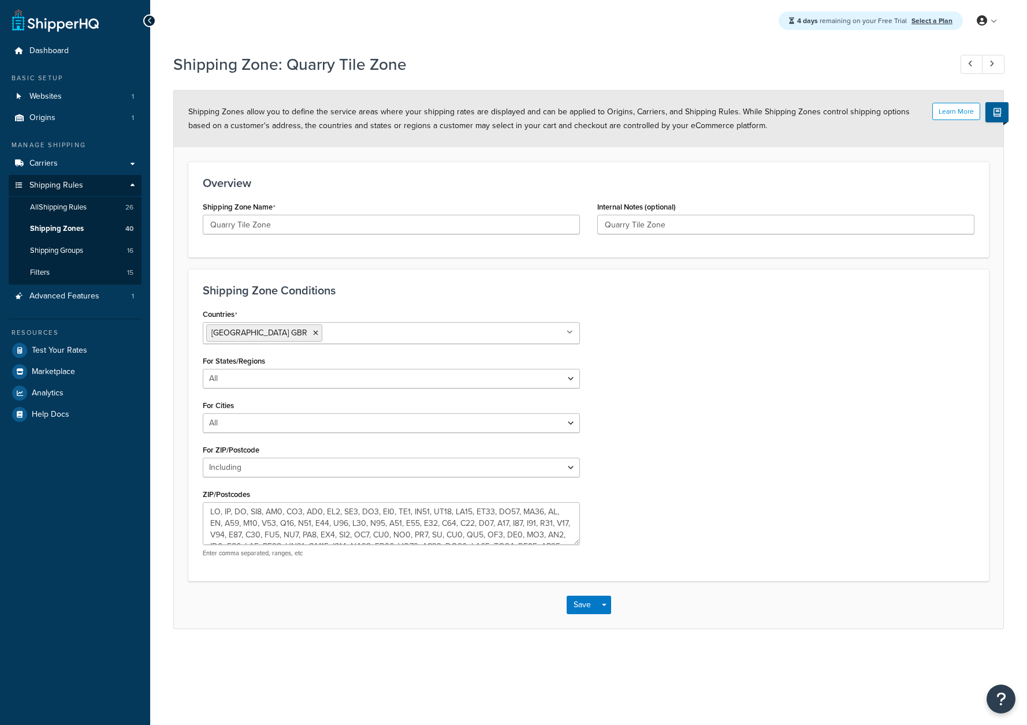
select select "including"
click at [815, 416] on div "Countries United Kingdom GBR All Countries ALL United States USA Afghanistan AF…" at bounding box center [588, 436] width 789 height 260
click at [358, 222] on input "Quarry Tile Zone" at bounding box center [391, 225] width 377 height 20
click at [795, 470] on div "Countries United Kingdom GBR All Countries ALL United States USA Afghanistan AF…" at bounding box center [588, 436] width 789 height 260
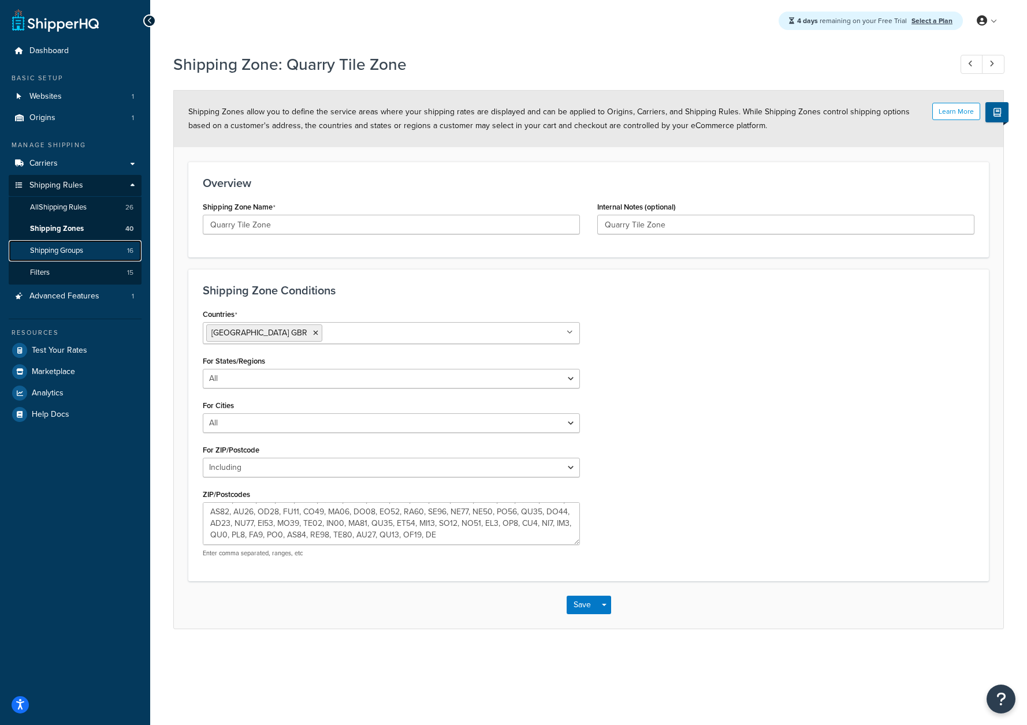
click at [66, 248] on span "Shipping Groups" at bounding box center [56, 251] width 53 height 10
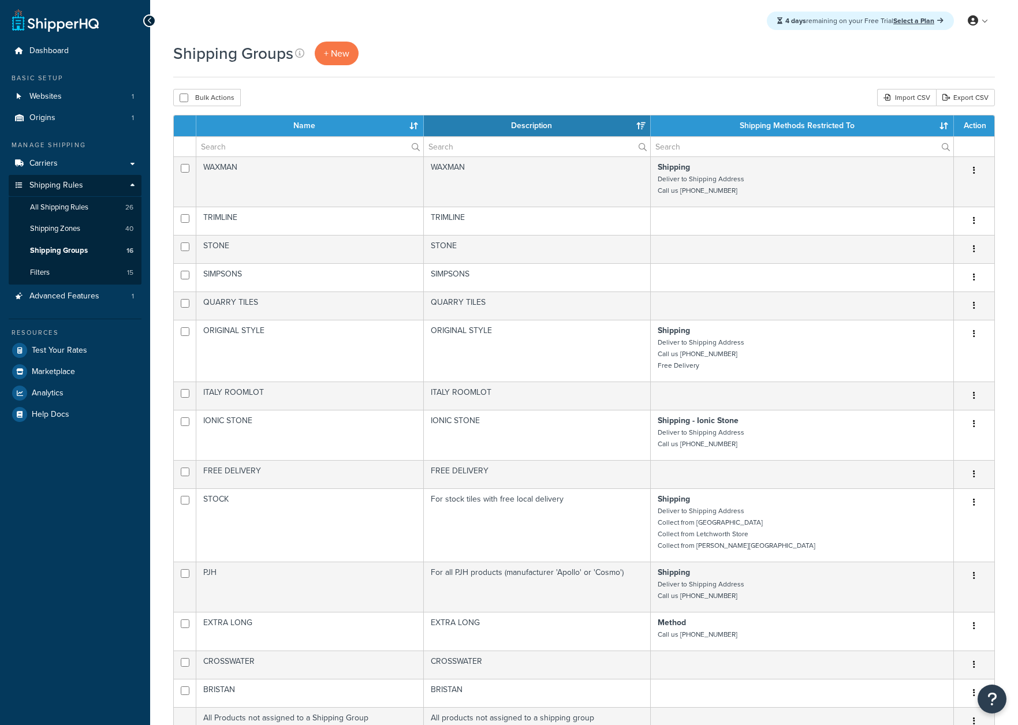
select select "15"
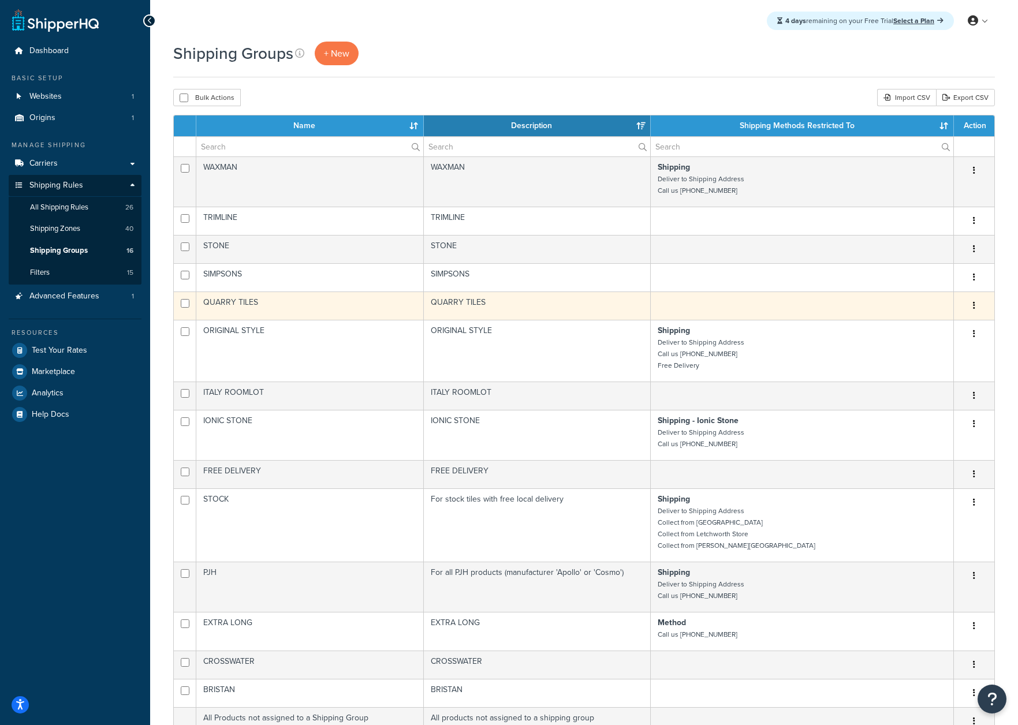
click at [977, 306] on button "button" at bounding box center [974, 306] width 16 height 18
click at [922, 375] on link "Delete" at bounding box center [927, 377] width 91 height 24
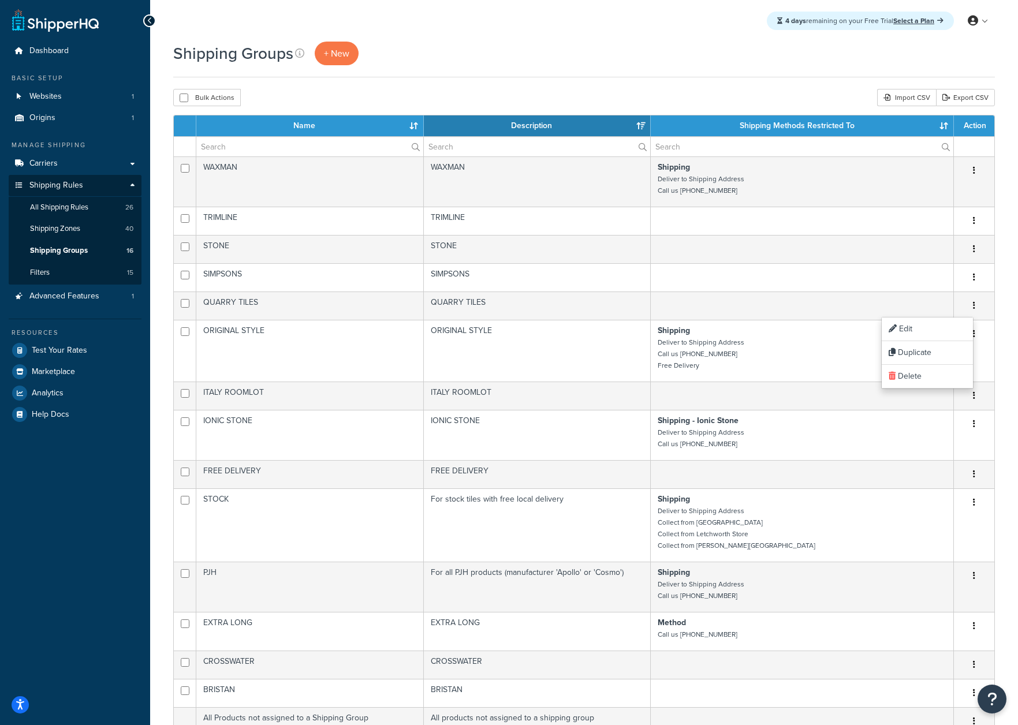
click at [642, 79] on div "Shipping Groups + New Bulk Actions Duplicate [GEOGRAPHIC_DATA] Import CSV Expor…" at bounding box center [584, 549] width 868 height 1015
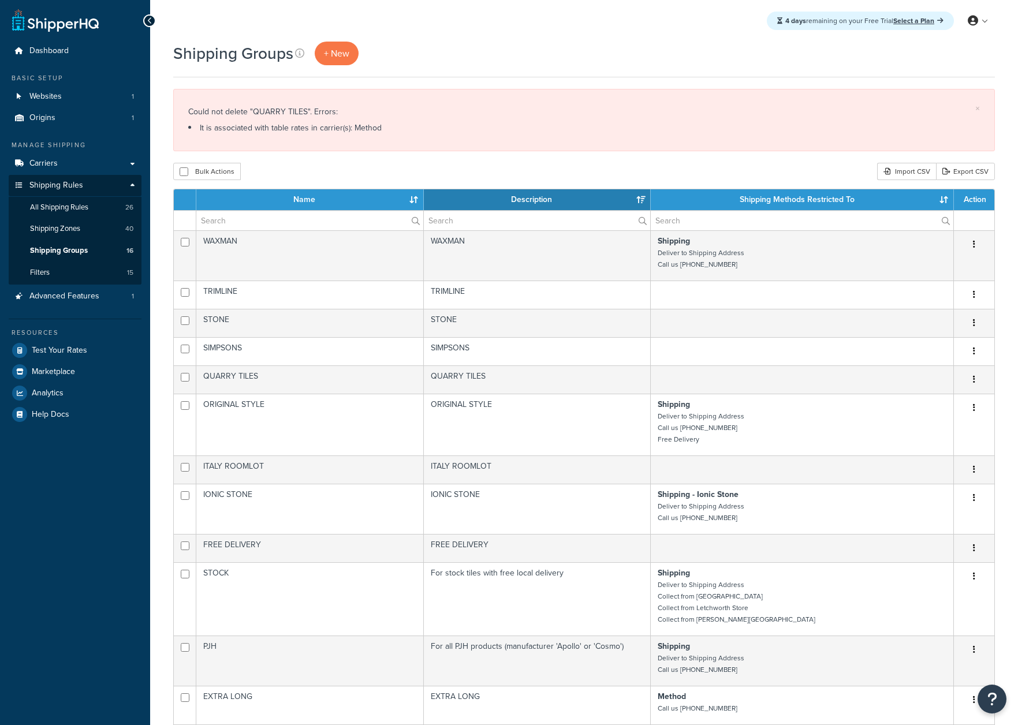
select select "15"
drag, startPoint x: 385, startPoint y: 127, endPoint x: 213, endPoint y: 108, distance: 173.2
click at [213, 108] on div "Could not delete "QUARRY TILES". Errors: It is associated with table rates in c…" at bounding box center [584, 120] width 792 height 32
click at [291, 123] on li "It is associated with table rates in carrier(s): Method" at bounding box center [584, 128] width 792 height 16
drag, startPoint x: 286, startPoint y: 130, endPoint x: 316, endPoint y: 126, distance: 29.7
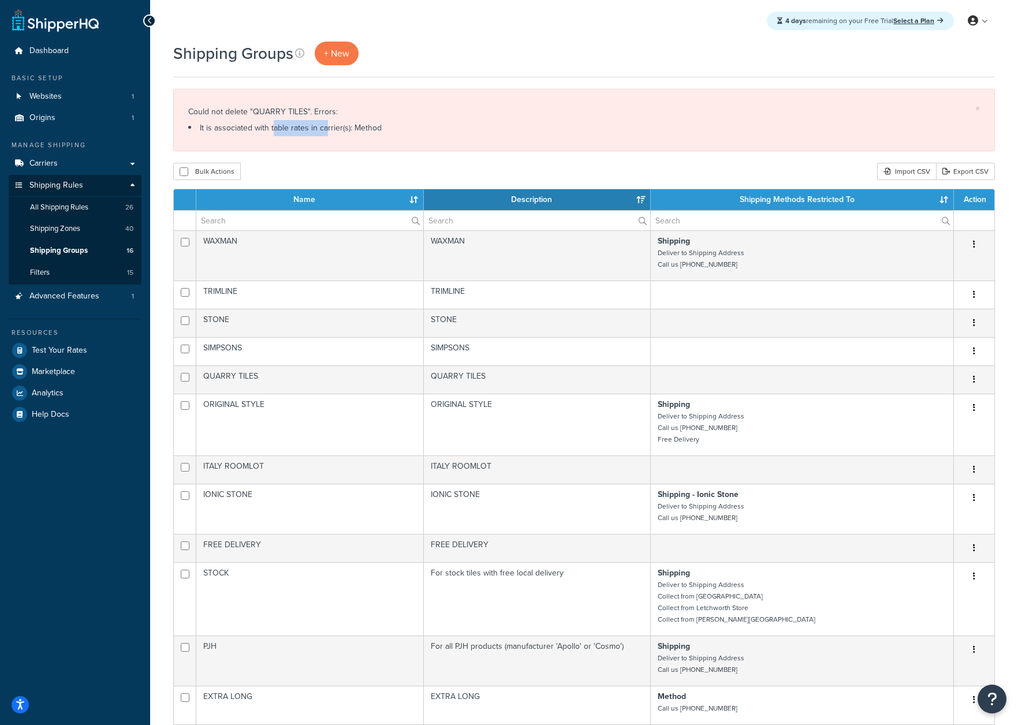
click at [316, 126] on li "It is associated with table rates in carrier(s): Method" at bounding box center [584, 128] width 792 height 16
drag, startPoint x: 250, startPoint y: 125, endPoint x: 315, endPoint y: 125, distance: 65.3
click at [315, 125] on li "It is associated with table rates in carrier(s): Method" at bounding box center [584, 128] width 792 height 16
click at [316, 125] on li "It is associated with table rates in carrier(s): Method" at bounding box center [584, 128] width 792 height 16
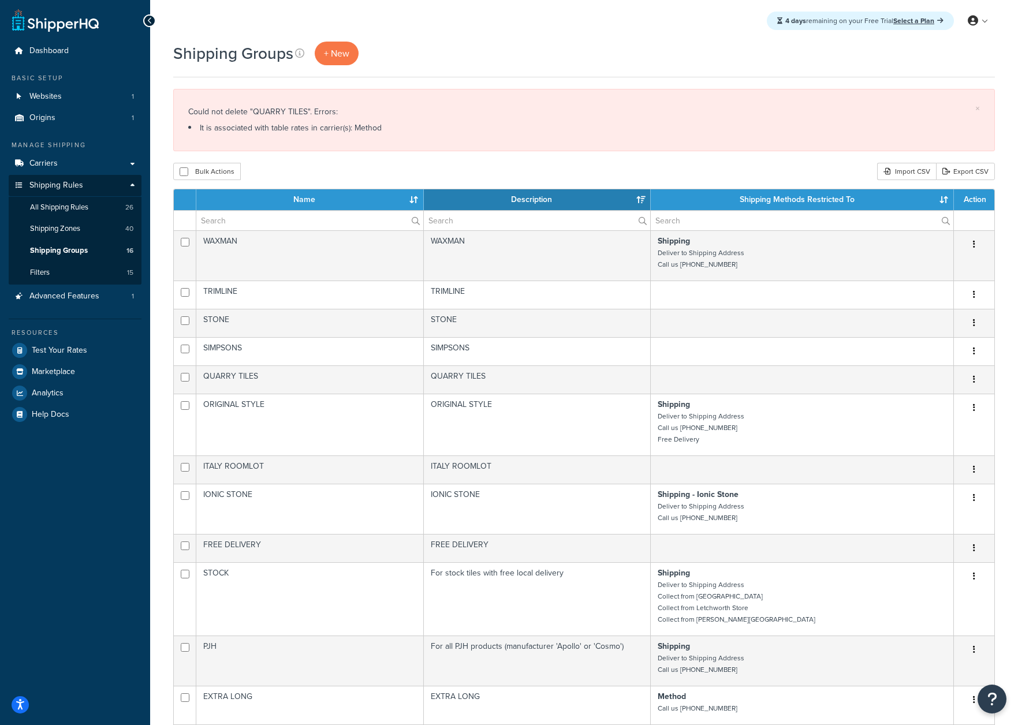
drag, startPoint x: 388, startPoint y: 128, endPoint x: 372, endPoint y: 120, distance: 18.1
click at [336, 117] on div "Could not delete "QUARRY TILES". Errors: It is associated with table rates in c…" at bounding box center [584, 120] width 792 height 32
click at [373, 120] on div "Could not delete "QUARRY TILES". Errors: It is associated with table rates in c…" at bounding box center [584, 120] width 792 height 32
click at [85, 156] on link "Carriers" at bounding box center [75, 163] width 133 height 21
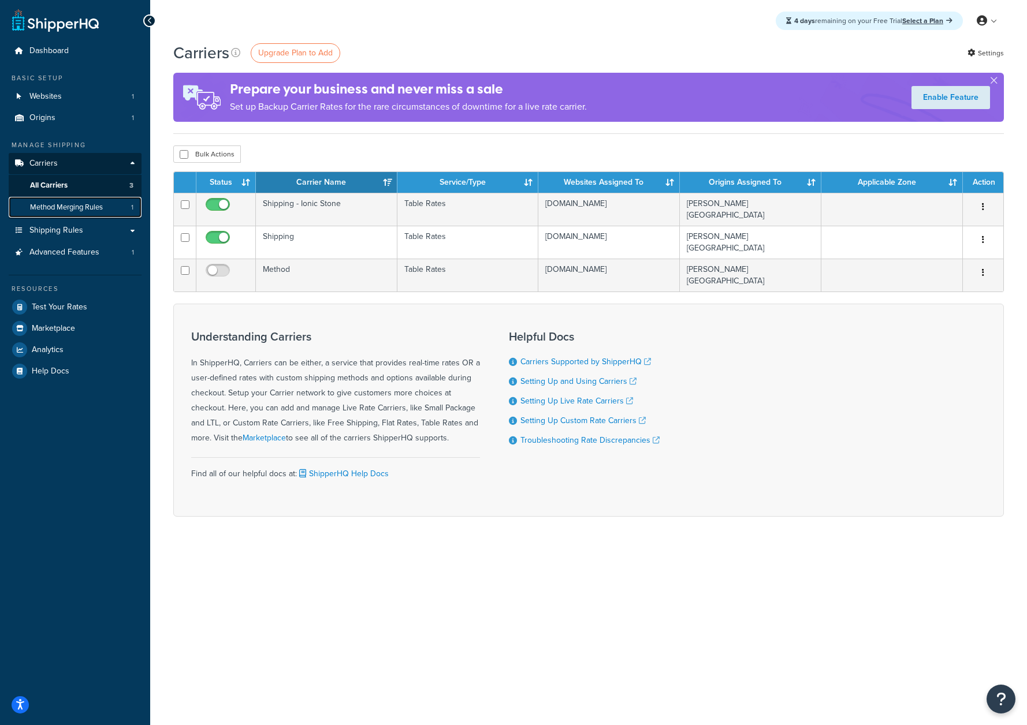
click at [82, 212] on span "Method Merging Rules" at bounding box center [66, 208] width 73 height 10
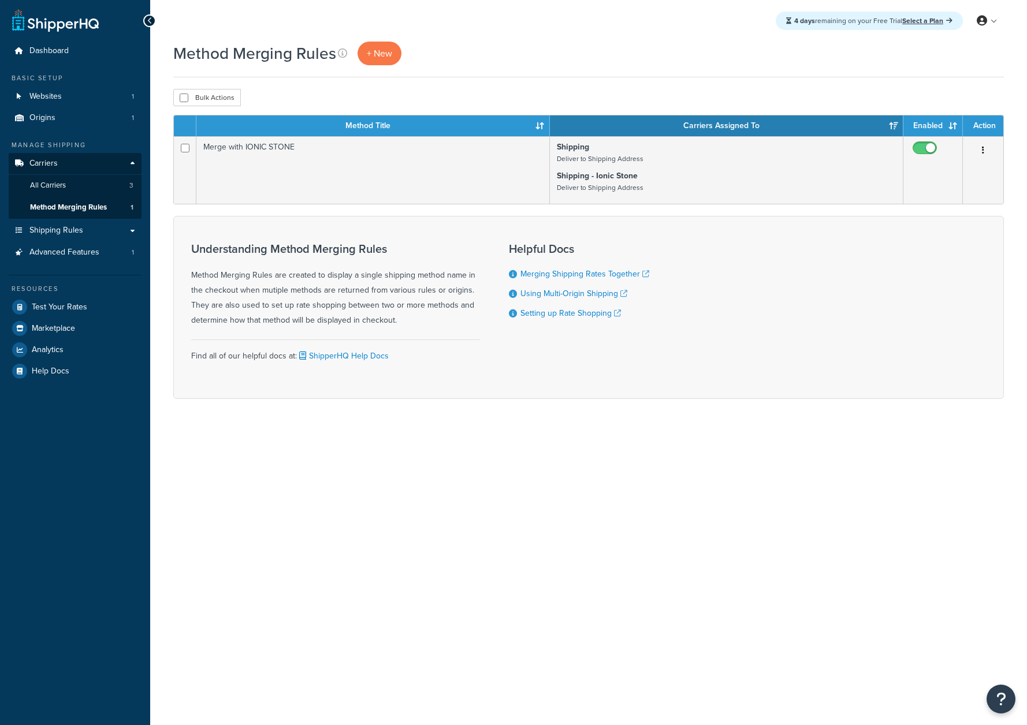
click at [98, 523] on div "Dashboard Basic Setup Websites 1 Origins 1 Manage Shipping Carriers Carriers Al…" at bounding box center [75, 362] width 150 height 725
click at [86, 189] on link "All Carriers 3" at bounding box center [75, 185] width 133 height 21
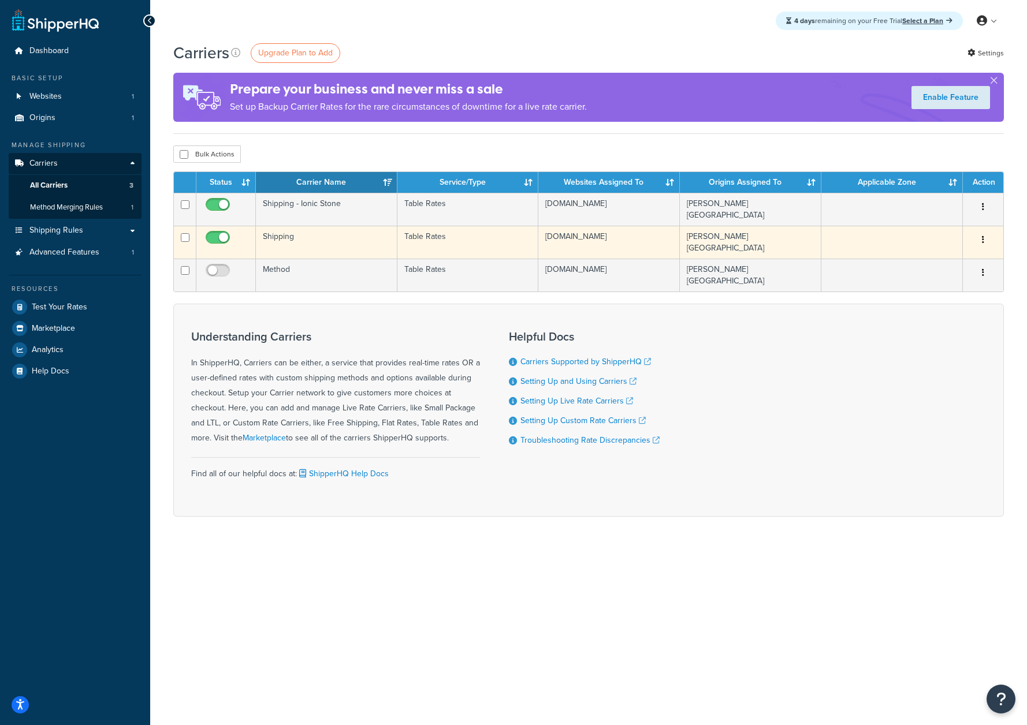
click at [869, 246] on td at bounding box center [891, 242] width 141 height 33
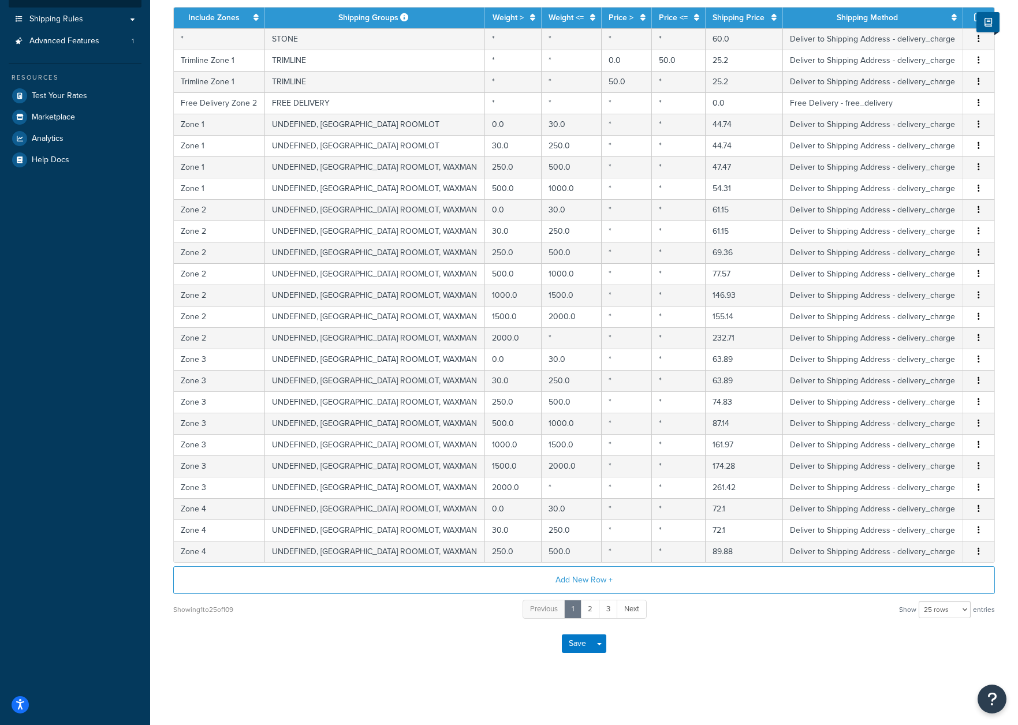
scroll to position [188, 0]
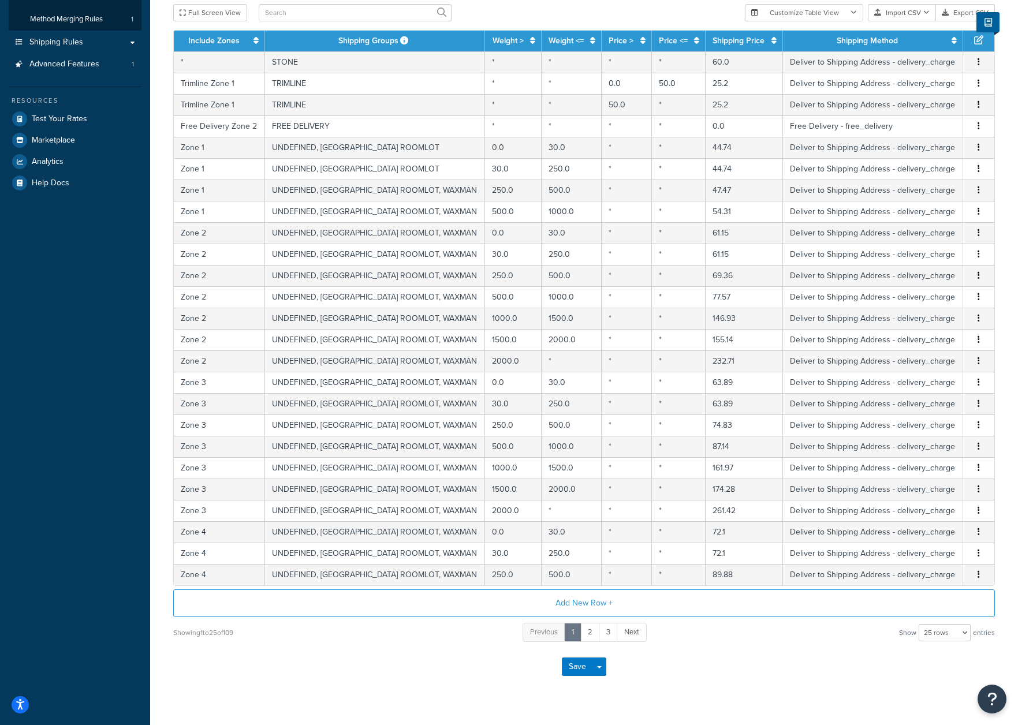
click at [979, 638] on span "entries" at bounding box center [984, 633] width 22 height 16
click at [968, 636] on select "10 rows 15 rows 25 rows 50 rows 100 rows 1000 rows" at bounding box center [945, 632] width 52 height 17
select select "1000"
click at [920, 625] on select "10 rows 15 rows 25 rows 50 rows 100 rows 1000 rows" at bounding box center [945, 632] width 52 height 17
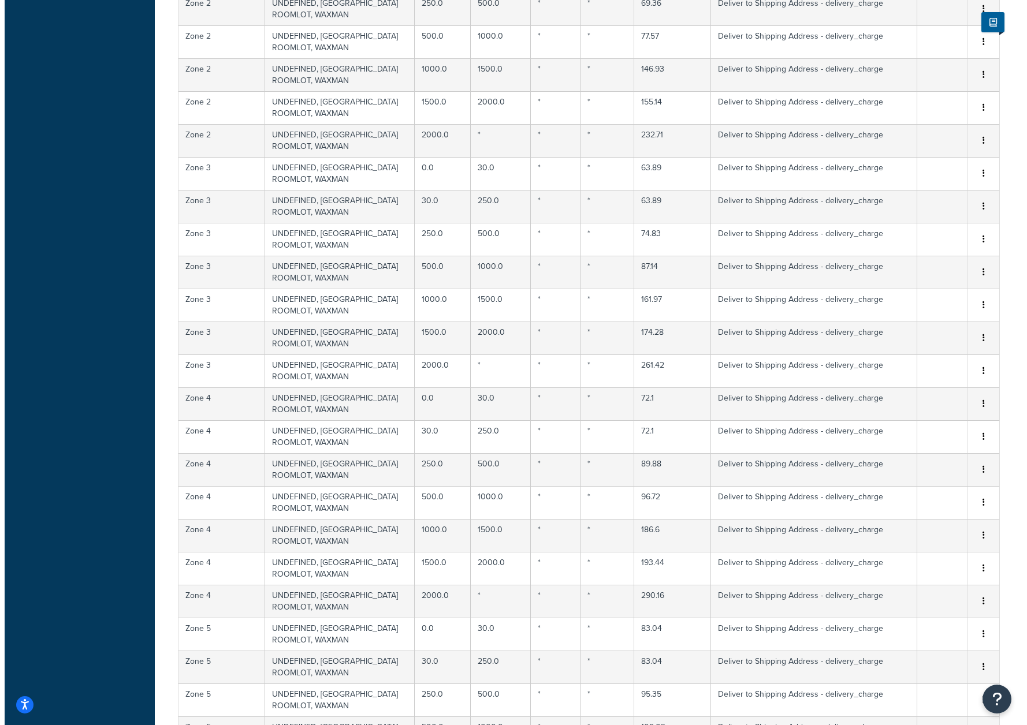
scroll to position [185, 0]
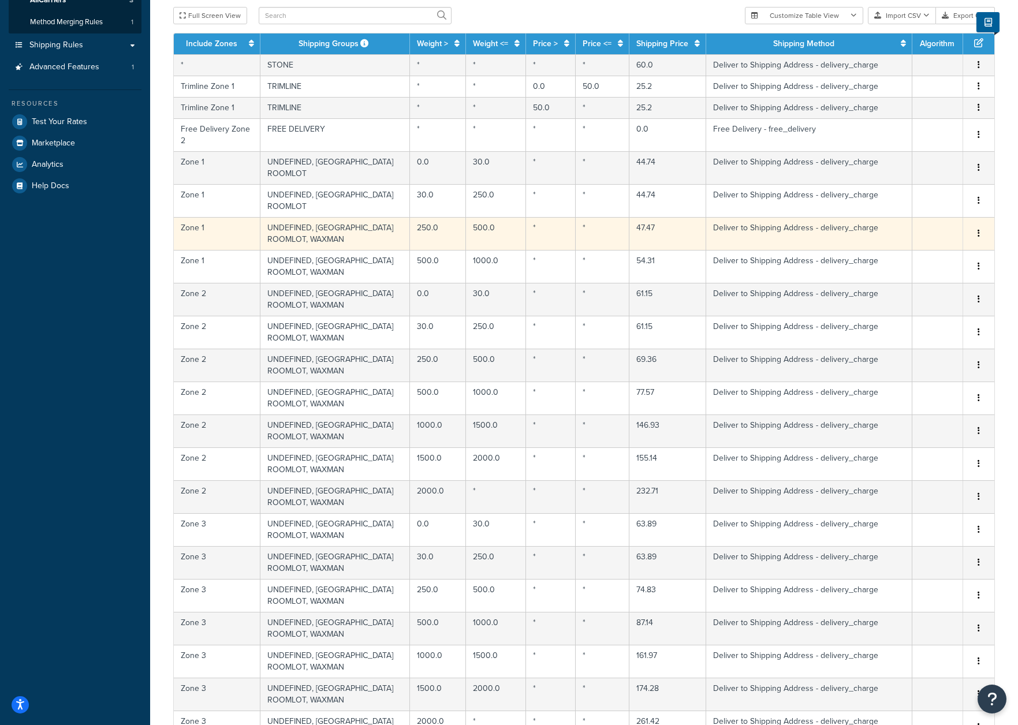
click at [327, 217] on td "UNDEFINED, ITALY ROOMLOT, WAXMAN" at bounding box center [335, 233] width 150 height 33
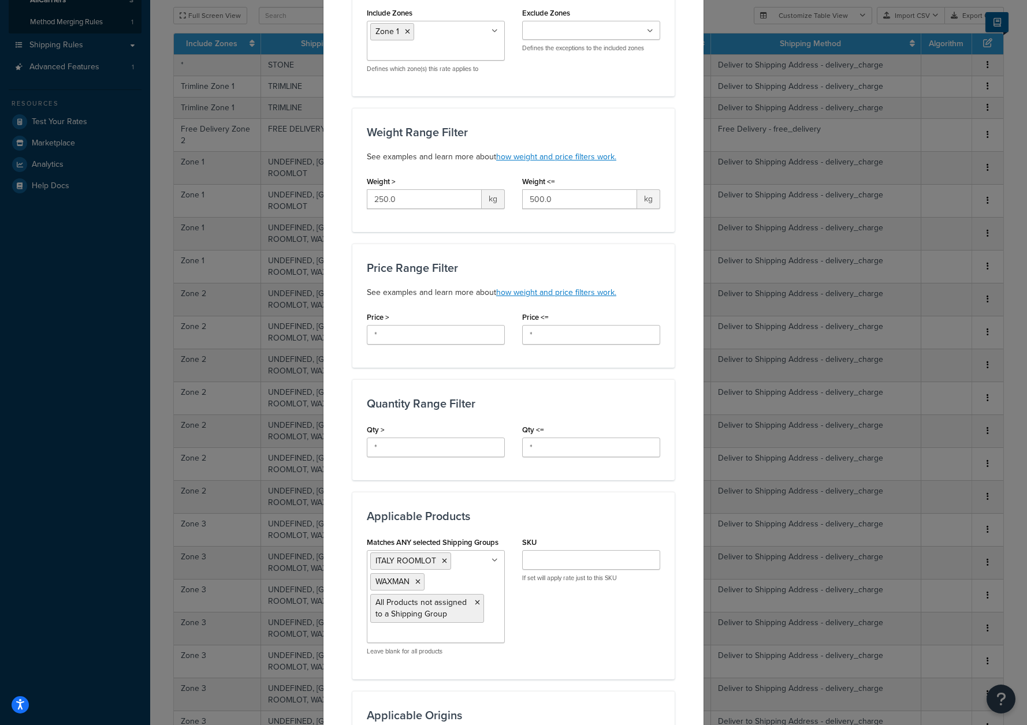
scroll to position [548, 0]
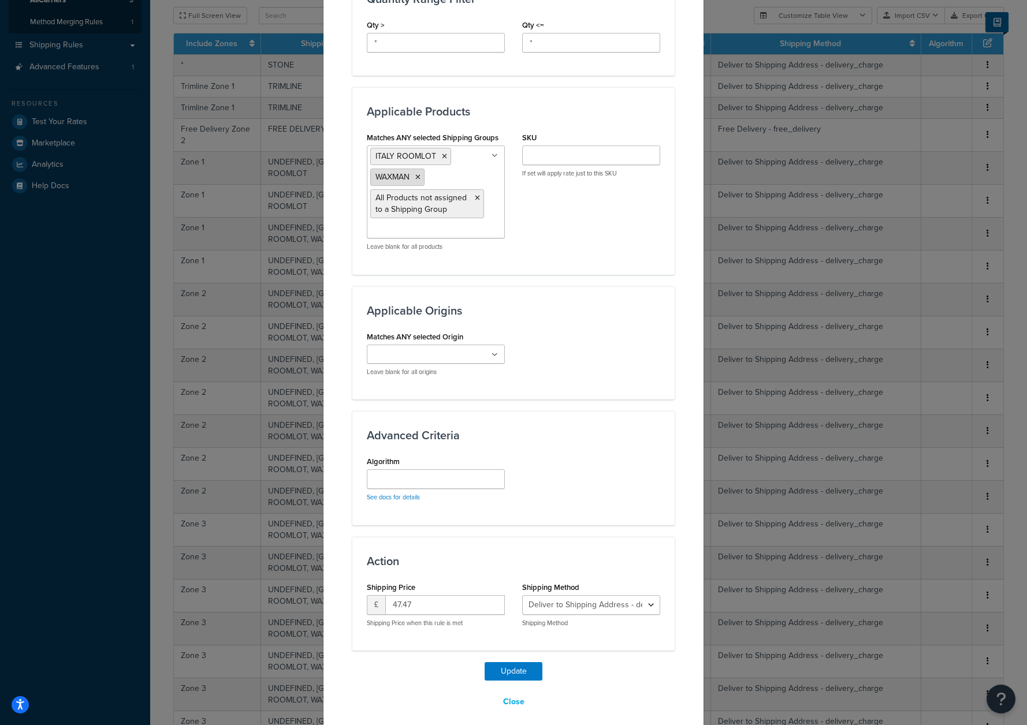
click at [415, 176] on icon at bounding box center [417, 177] width 5 height 7
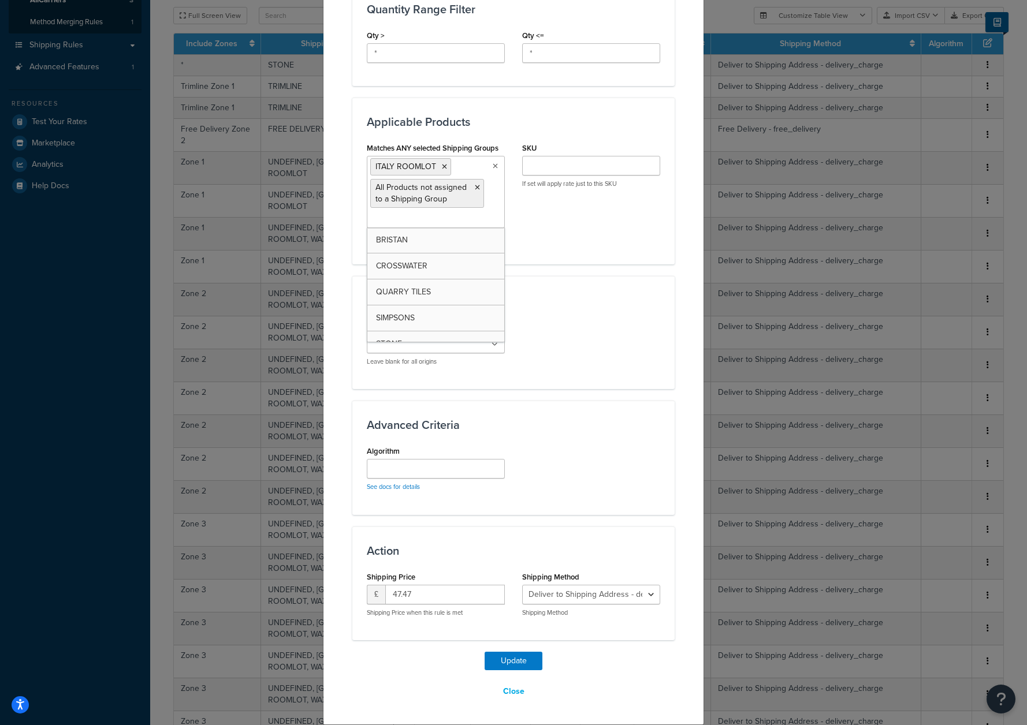
scroll to position [538, 0]
click at [527, 656] on button "Update" at bounding box center [514, 661] width 58 height 18
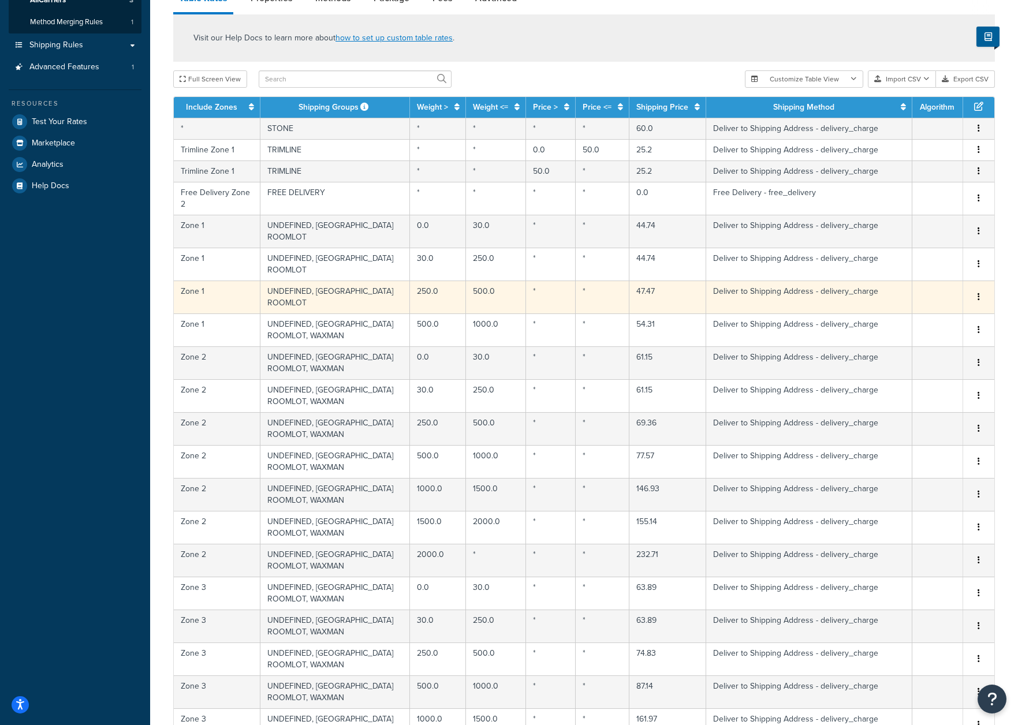
drag, startPoint x: 293, startPoint y: 257, endPoint x: 293, endPoint y: 267, distance: 9.8
click at [293, 281] on td "UNDEFINED, ITALY ROOMLOT" at bounding box center [335, 297] width 150 height 33
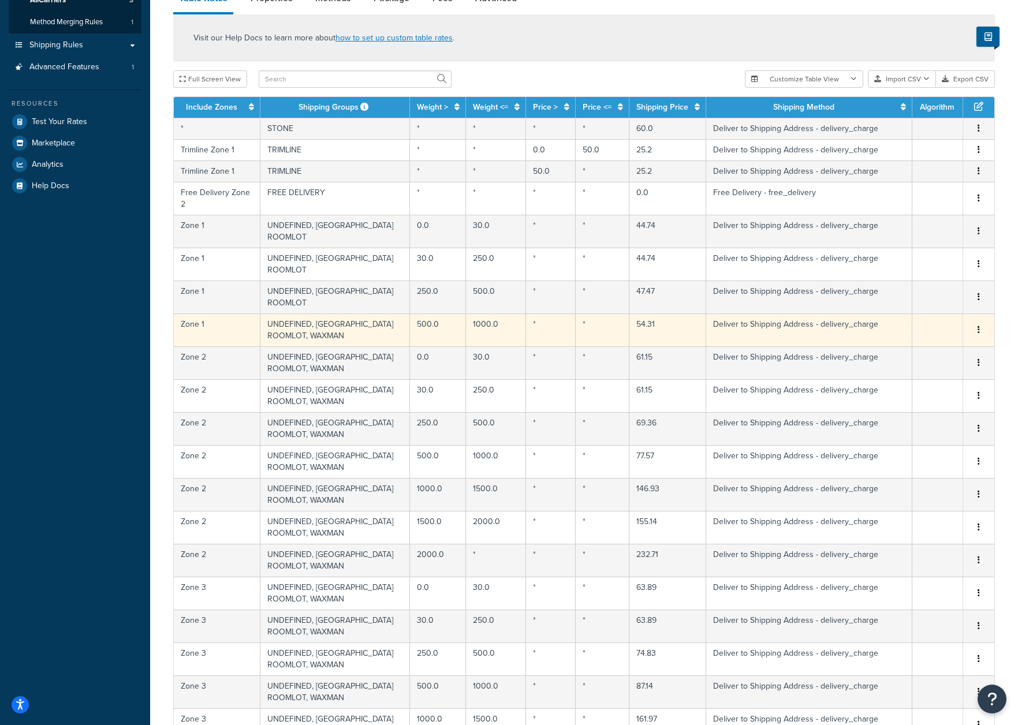
click at [296, 314] on td "UNDEFINED, ITALY ROOMLOT, WAXMAN" at bounding box center [335, 330] width 150 height 33
click at [297, 314] on td "UNDEFINED, ITALY ROOMLOT, WAXMAN" at bounding box center [335, 330] width 150 height 33
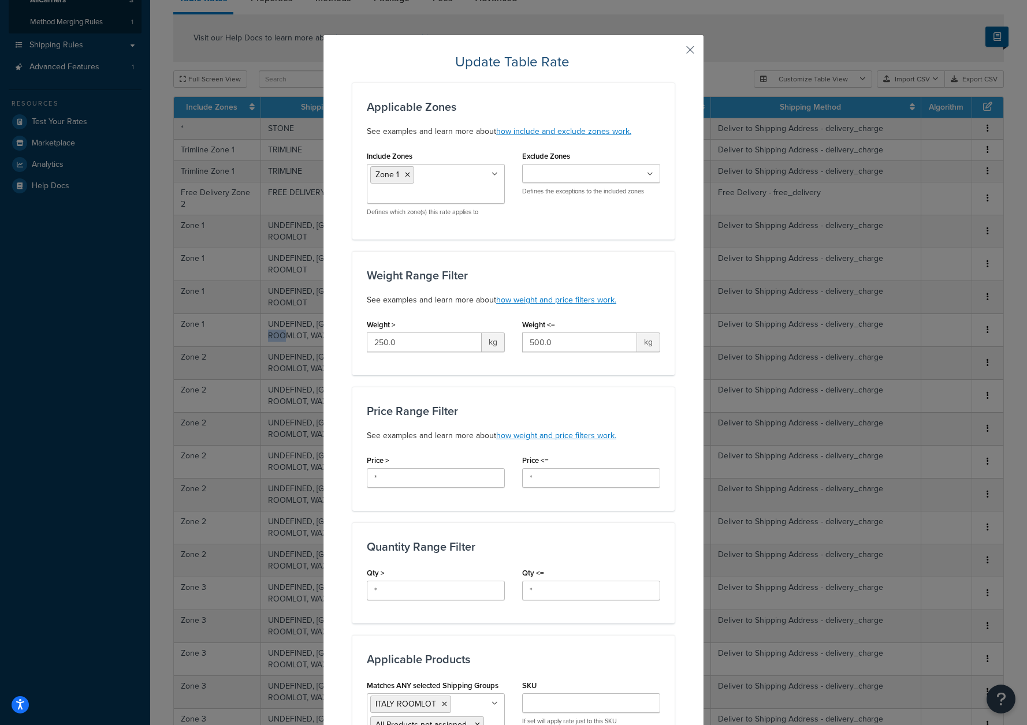
type input "500.0"
type input "1000.0"
type input "54.31"
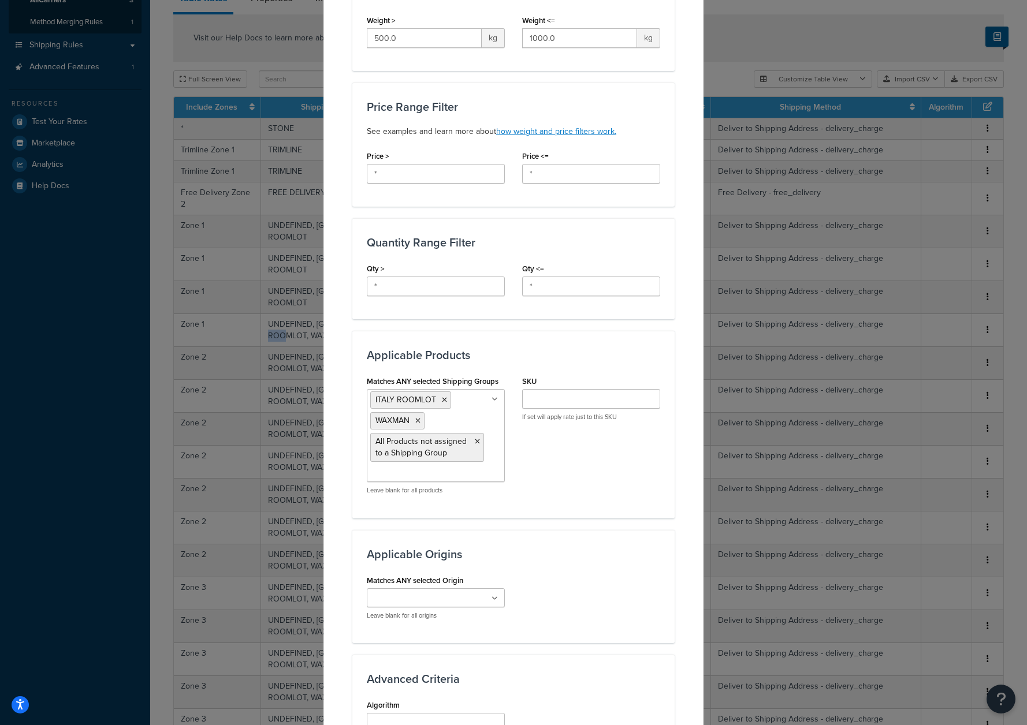
scroll to position [416, 0]
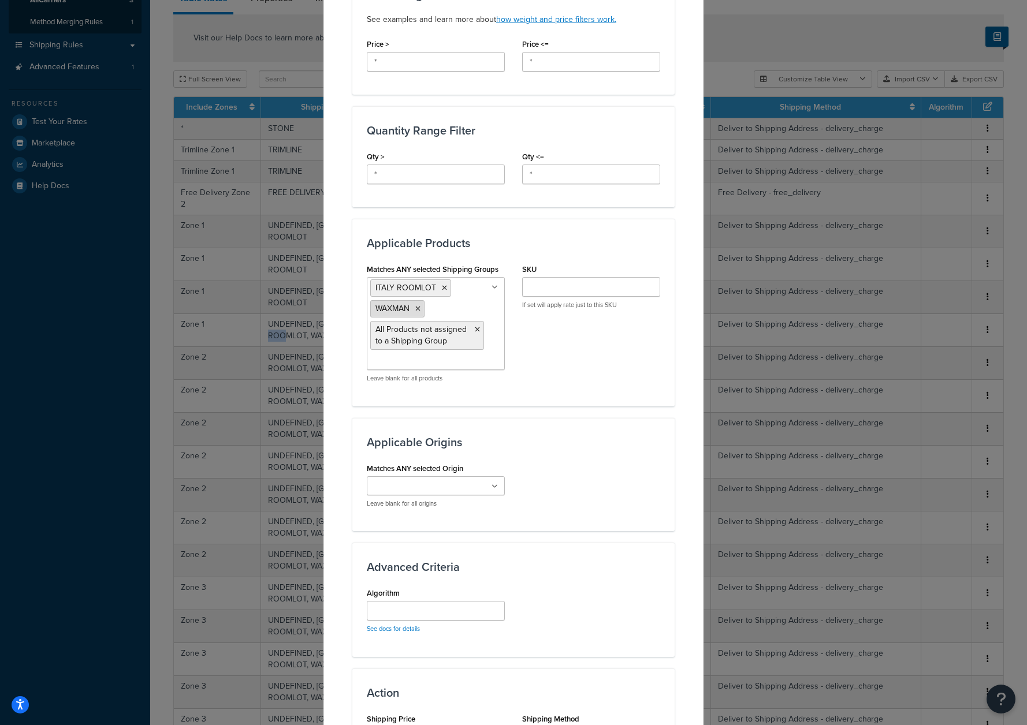
click at [415, 308] on icon at bounding box center [417, 309] width 5 height 7
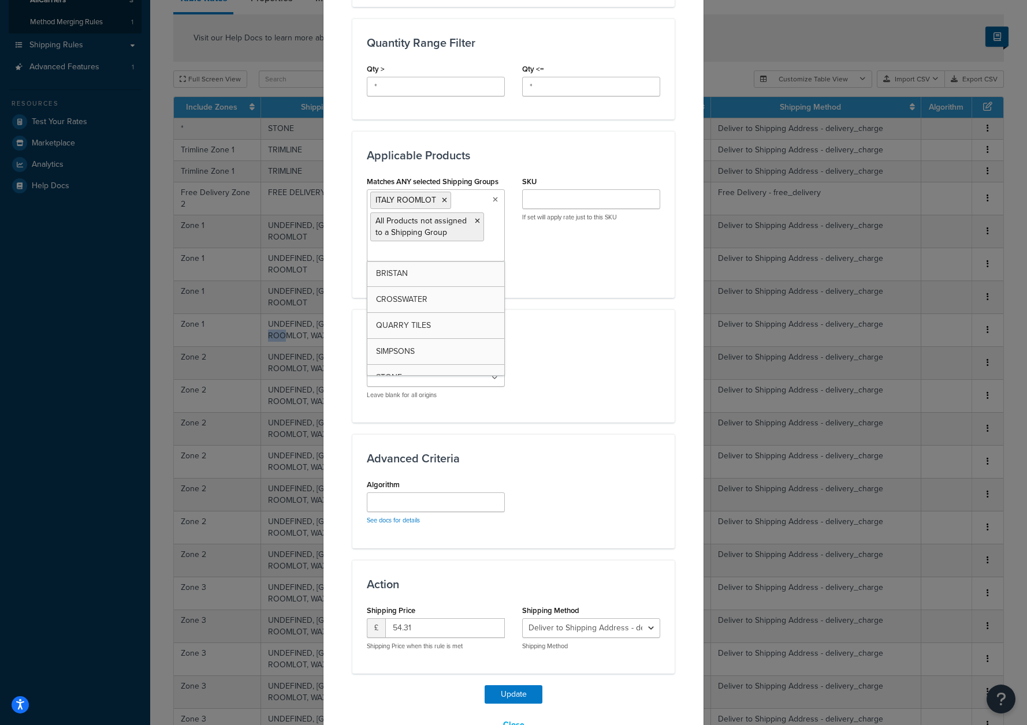
scroll to position [538, 0]
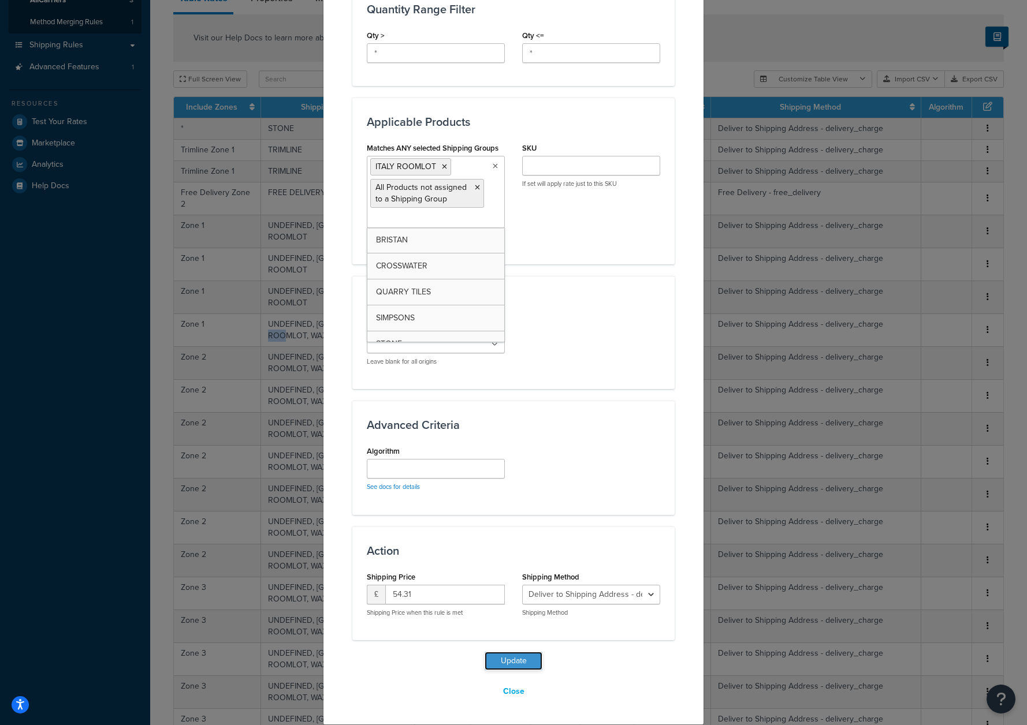
click at [516, 666] on button "Update" at bounding box center [514, 661] width 58 height 18
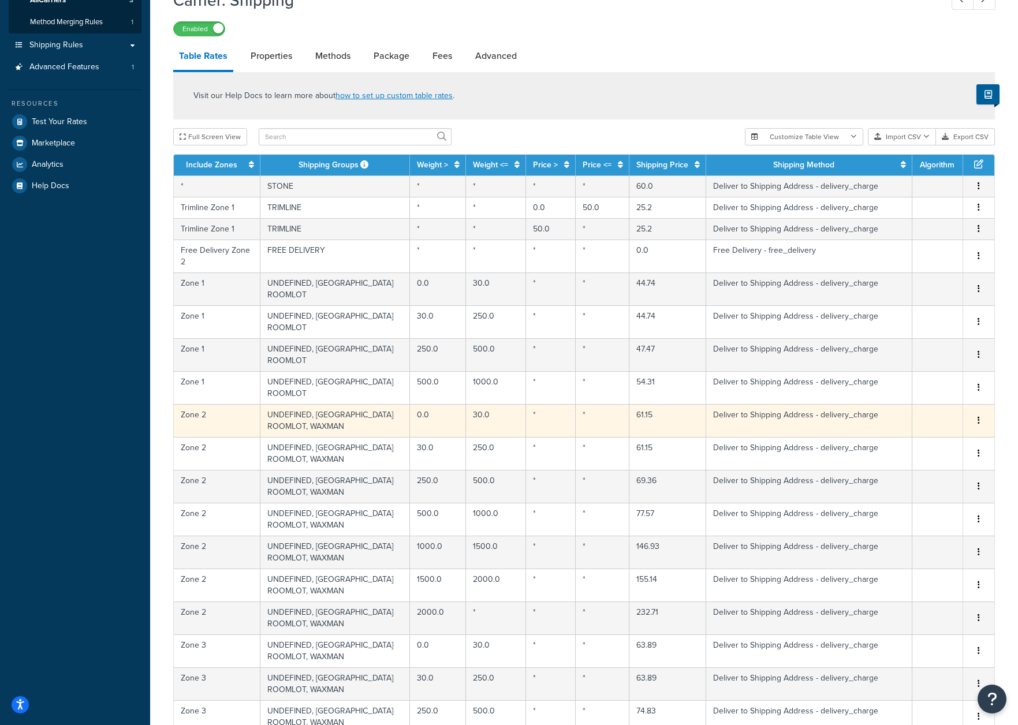
click at [303, 404] on td "UNDEFINED, ITALY ROOMLOT, WAXMAN" at bounding box center [335, 420] width 150 height 33
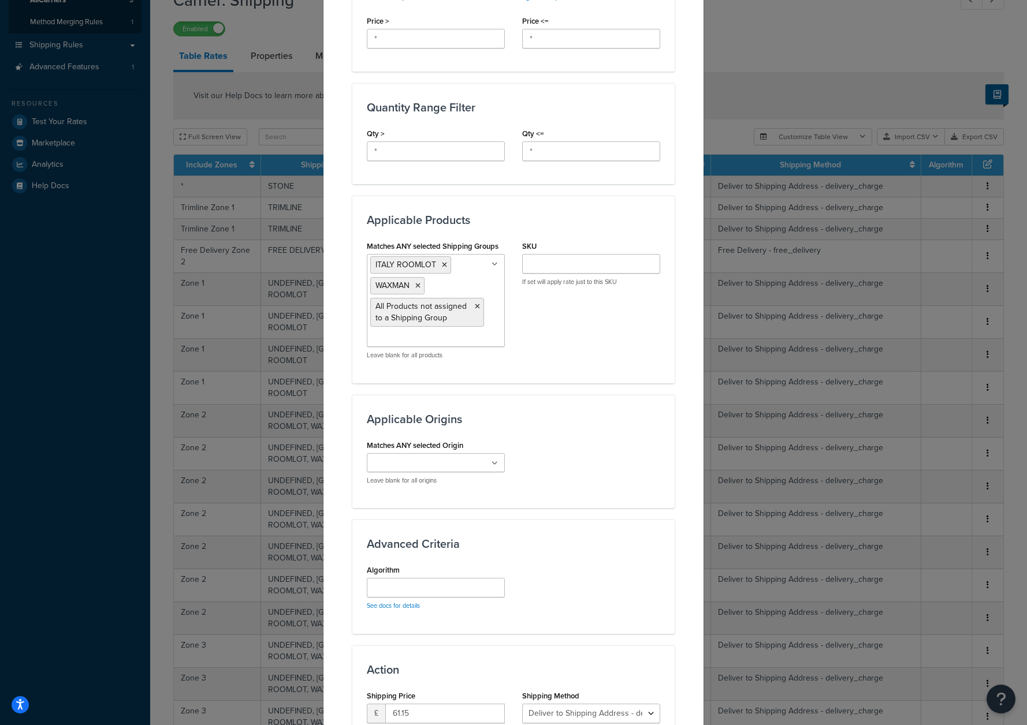
scroll to position [558, 0]
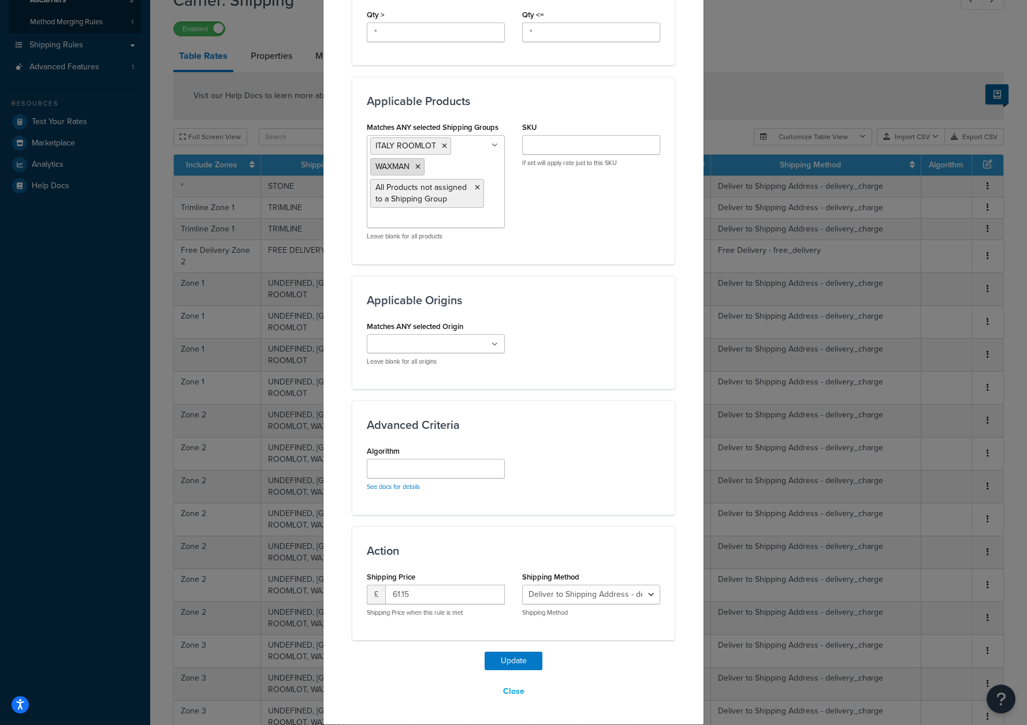
click at [415, 167] on icon at bounding box center [417, 166] width 5 height 7
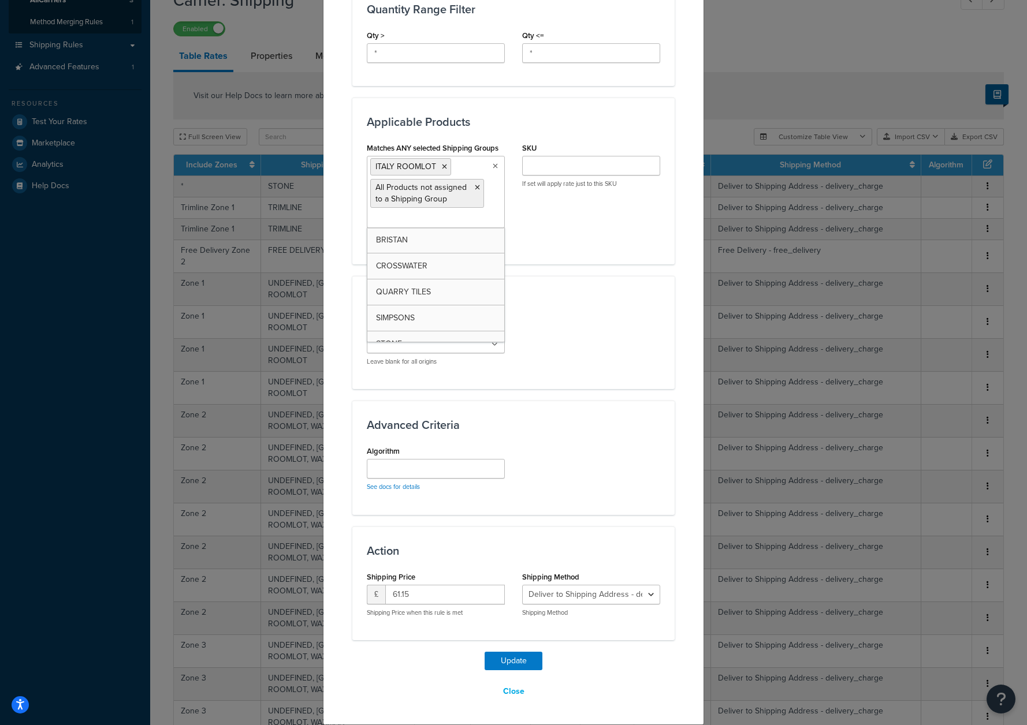
scroll to position [538, 0]
click at [508, 658] on button "Update" at bounding box center [514, 661] width 58 height 18
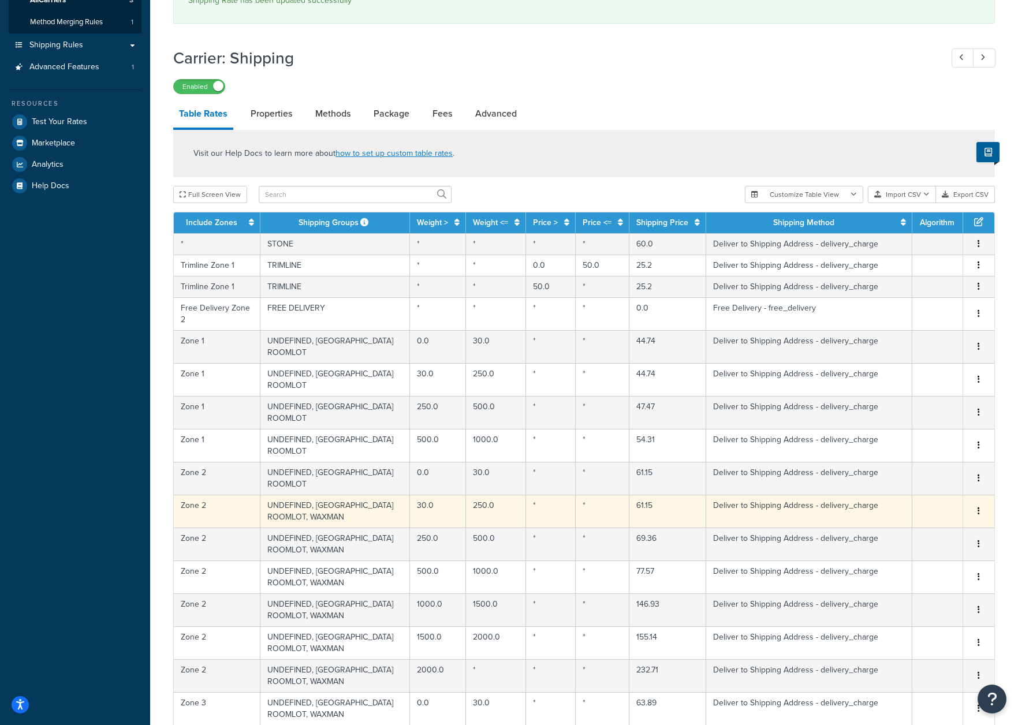
click at [299, 495] on td "UNDEFINED, ITALY ROOMLOT, WAXMAN" at bounding box center [335, 511] width 150 height 33
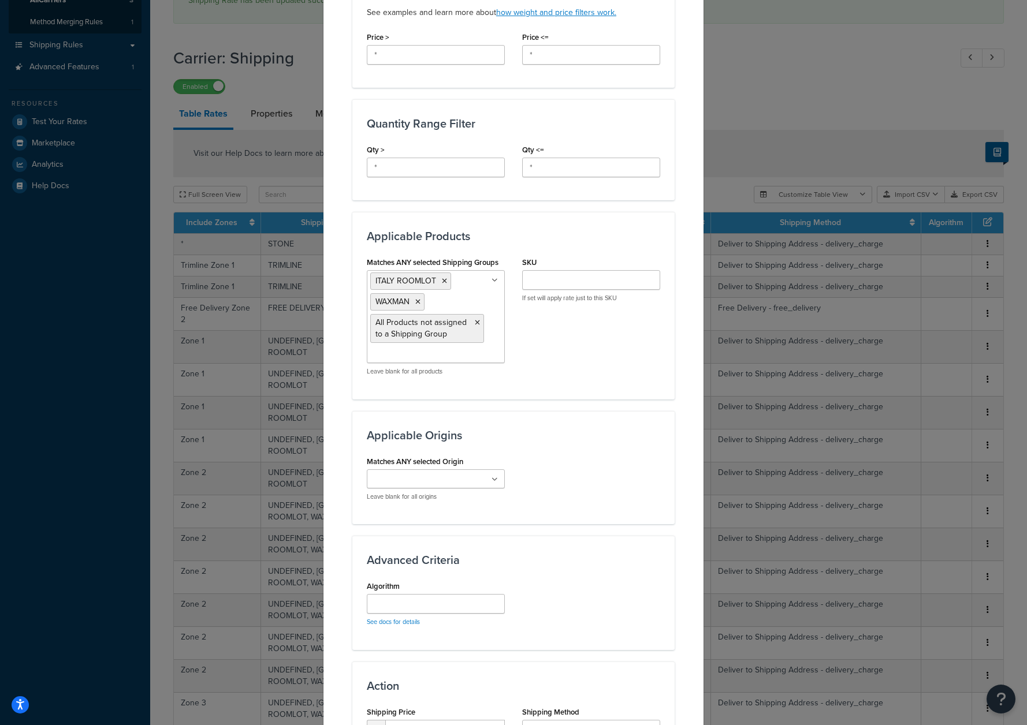
scroll to position [558, 0]
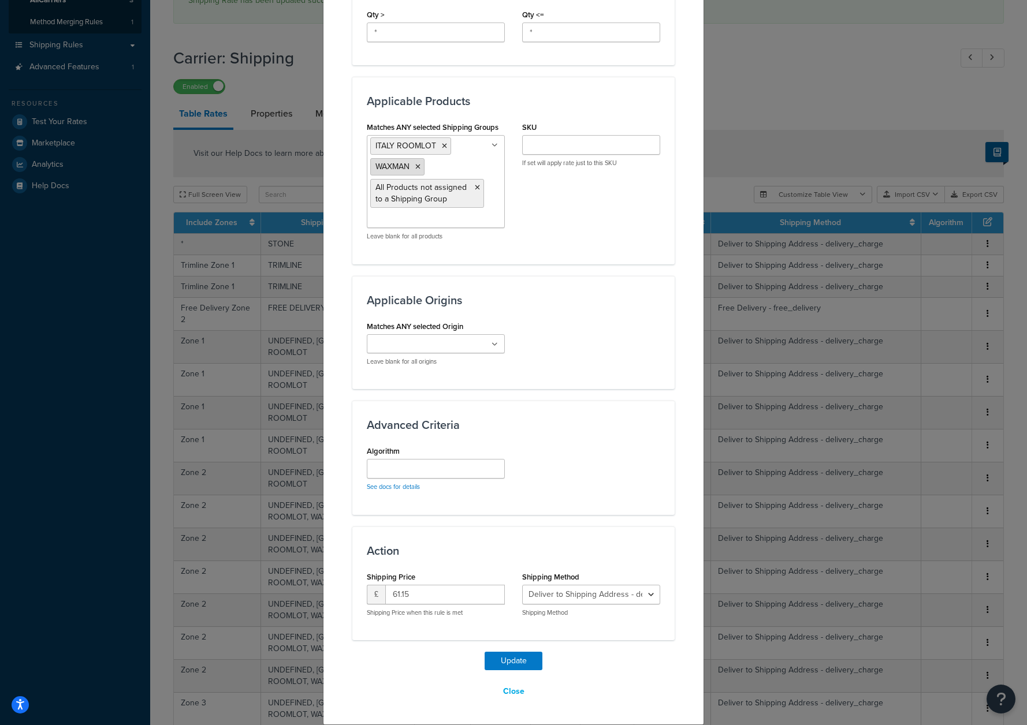
click at [415, 170] on icon at bounding box center [417, 166] width 5 height 7
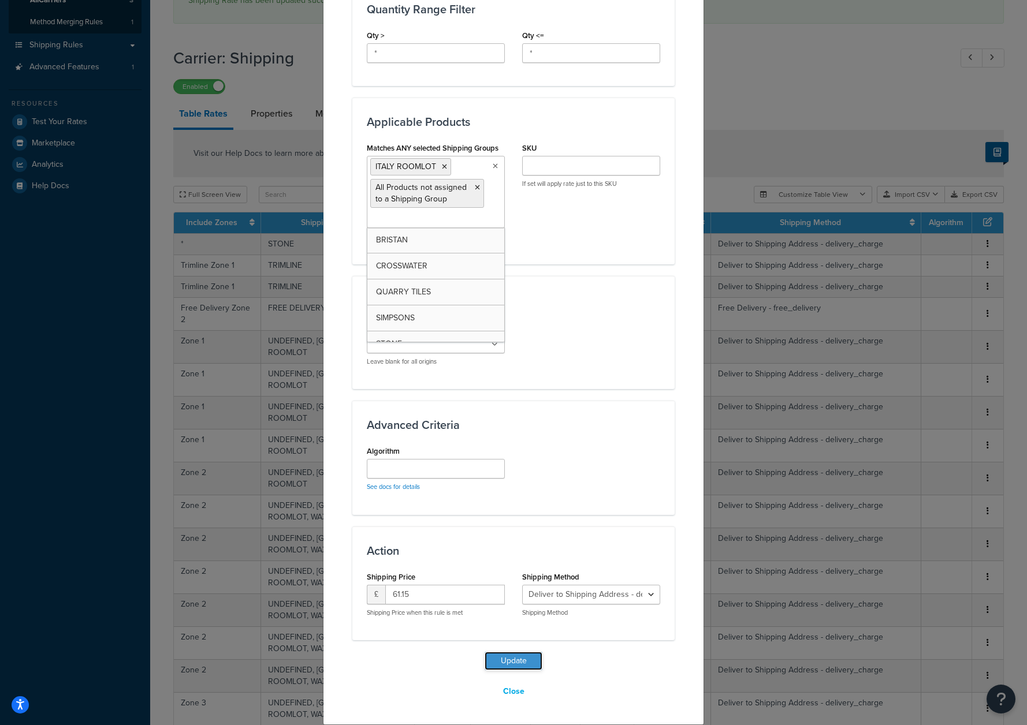
click at [503, 660] on button "Update" at bounding box center [514, 661] width 58 height 18
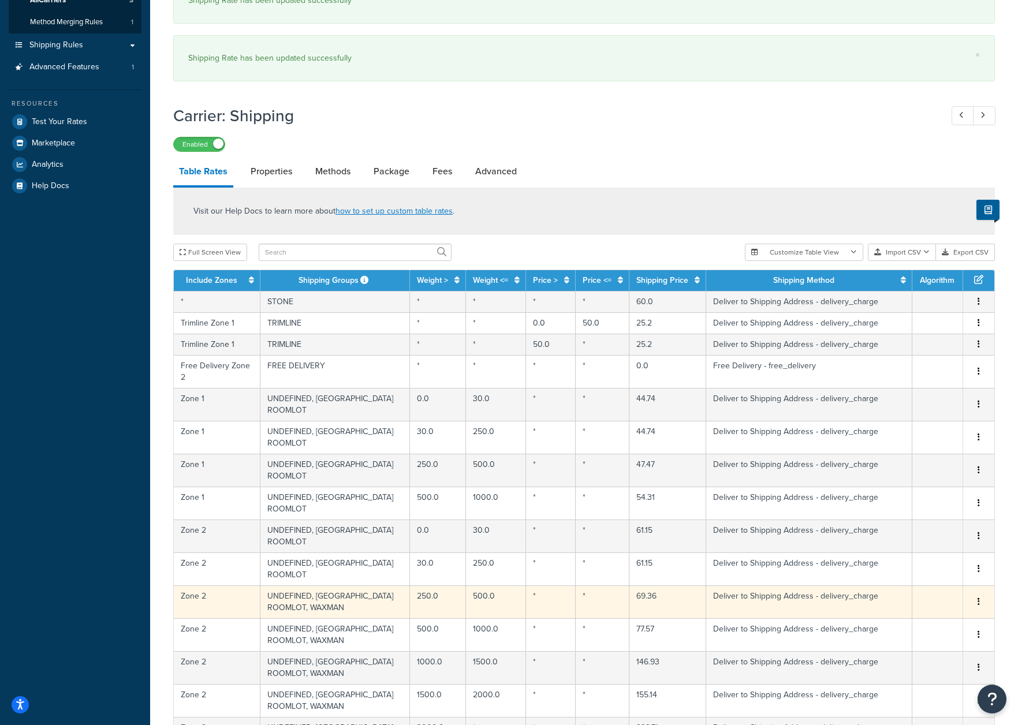
click at [301, 586] on td "UNDEFINED, ITALY ROOMLOT, WAXMAN" at bounding box center [335, 602] width 150 height 33
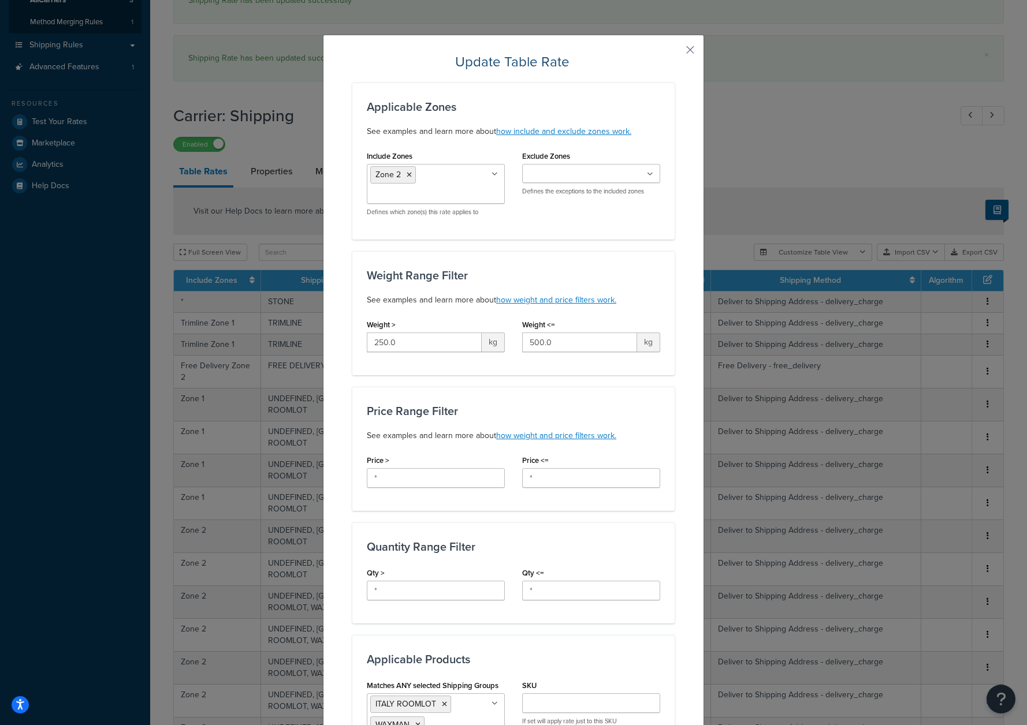
scroll to position [411, 0]
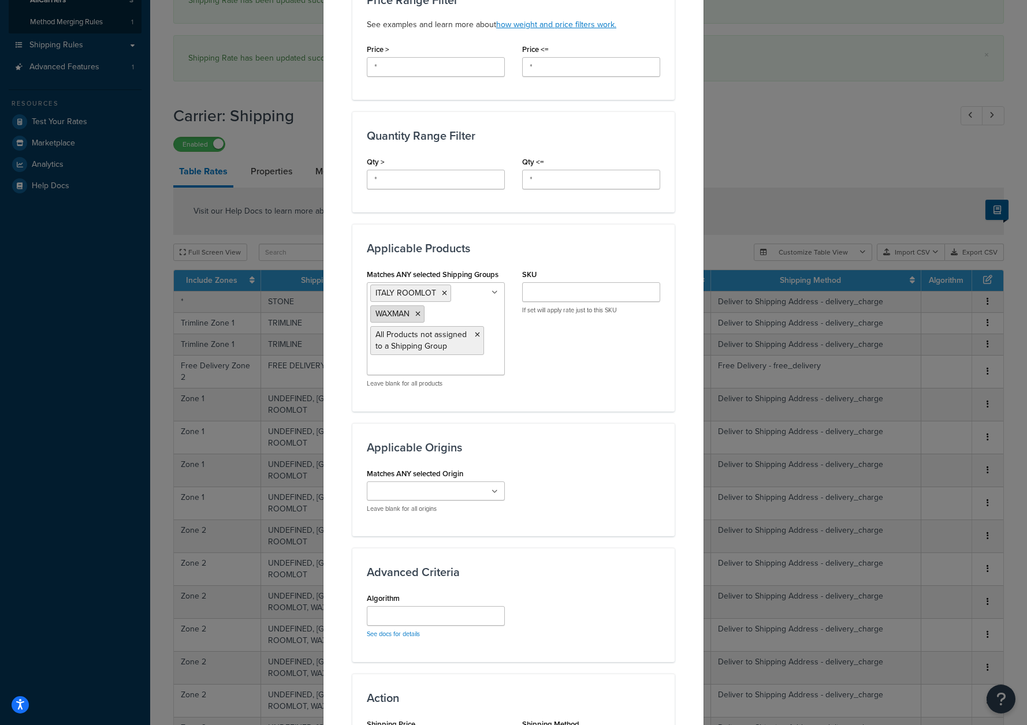
click at [417, 317] on li "WAXMAN" at bounding box center [397, 314] width 54 height 17
click at [415, 314] on icon at bounding box center [417, 314] width 5 height 7
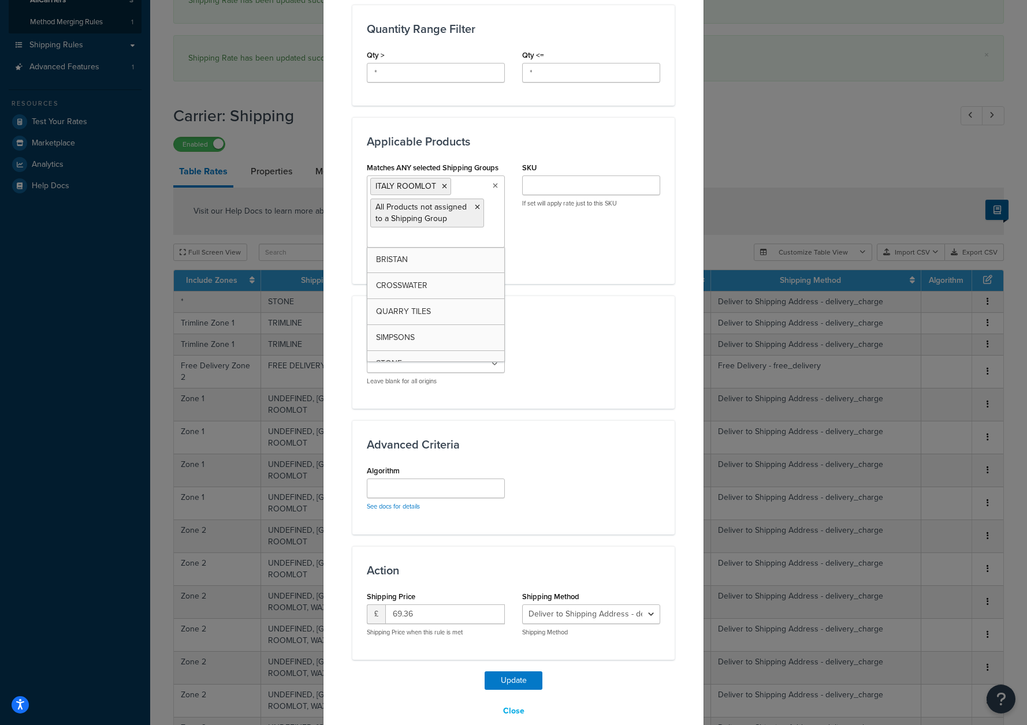
scroll to position [538, 0]
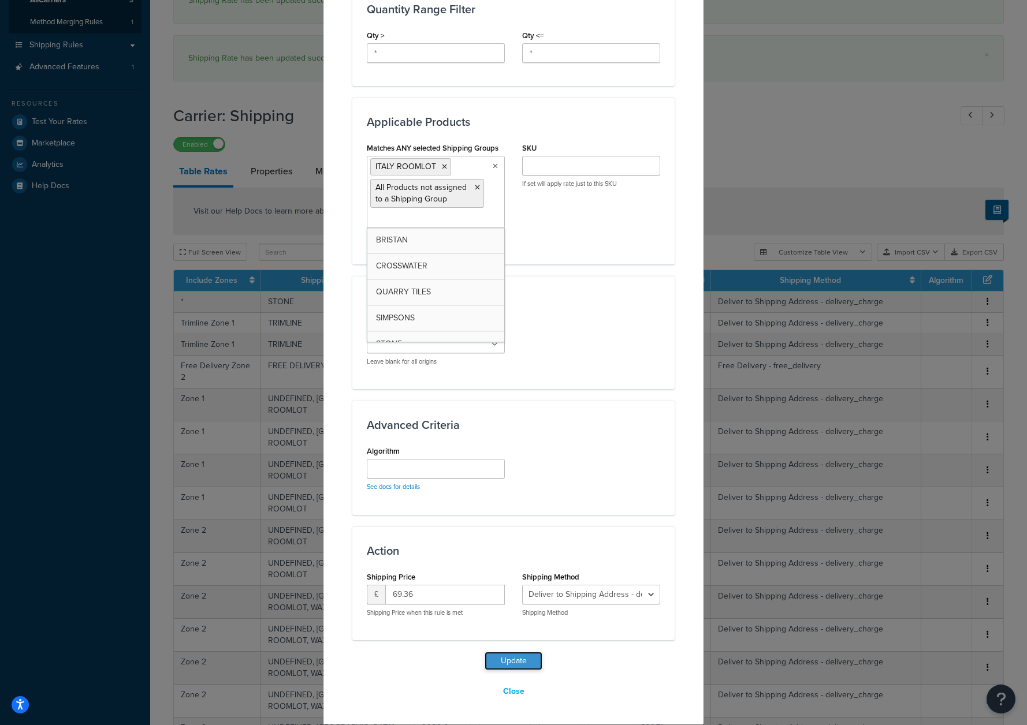
click at [498, 662] on button "Update" at bounding box center [514, 661] width 58 height 18
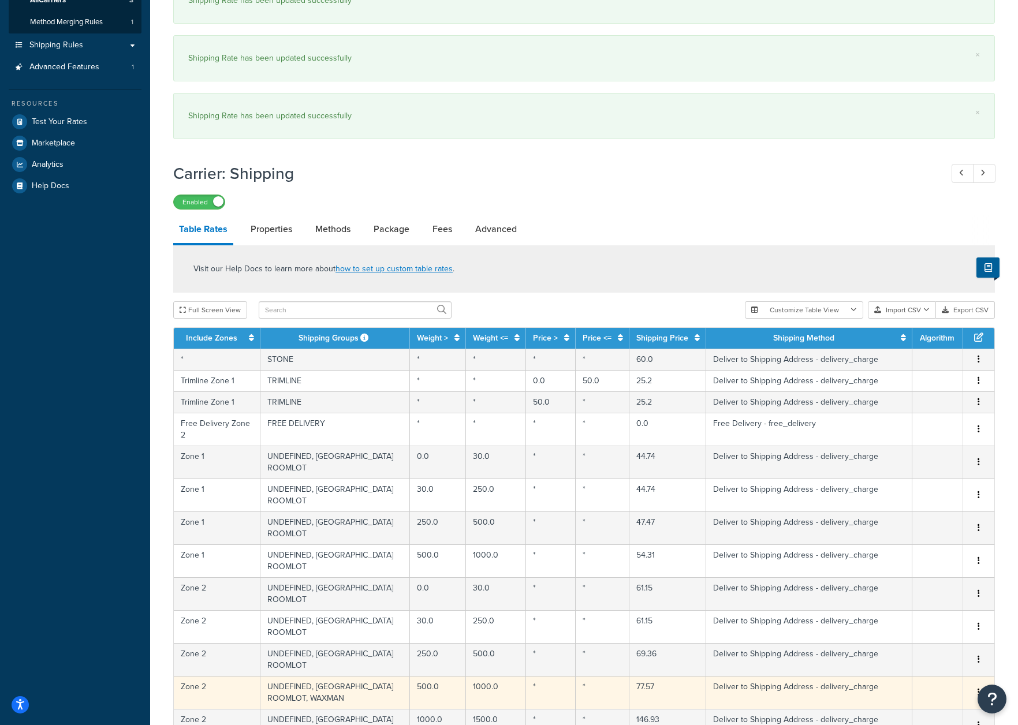
click at [338, 676] on td "UNDEFINED, ITALY ROOMLOT, WAXMAN" at bounding box center [335, 692] width 150 height 33
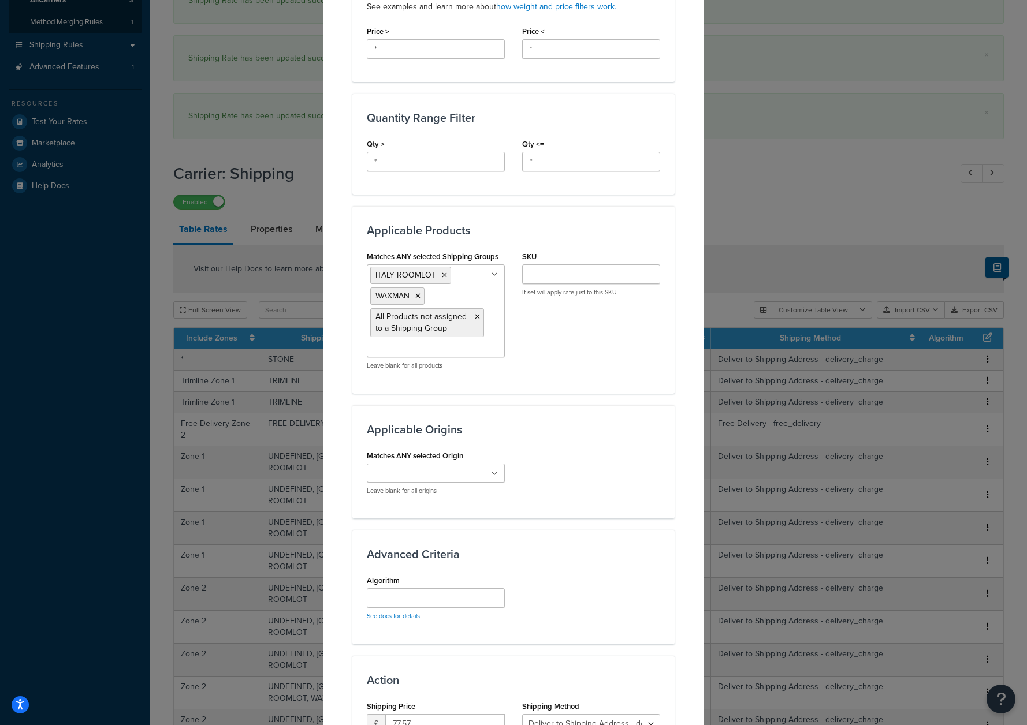
scroll to position [558, 0]
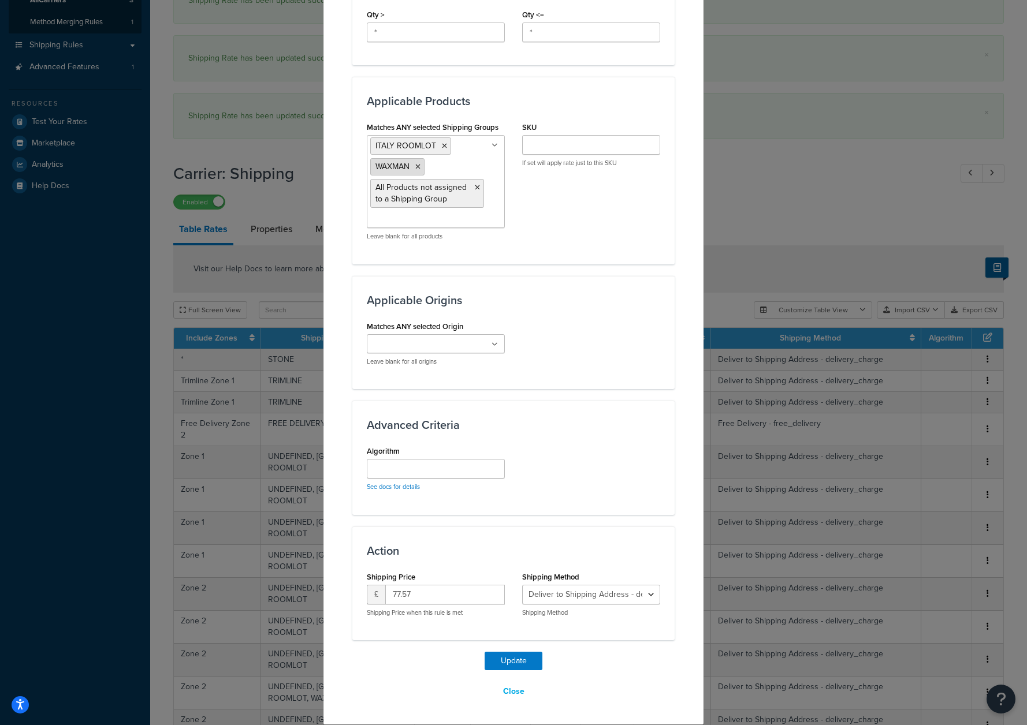
click at [415, 165] on icon at bounding box center [417, 166] width 5 height 7
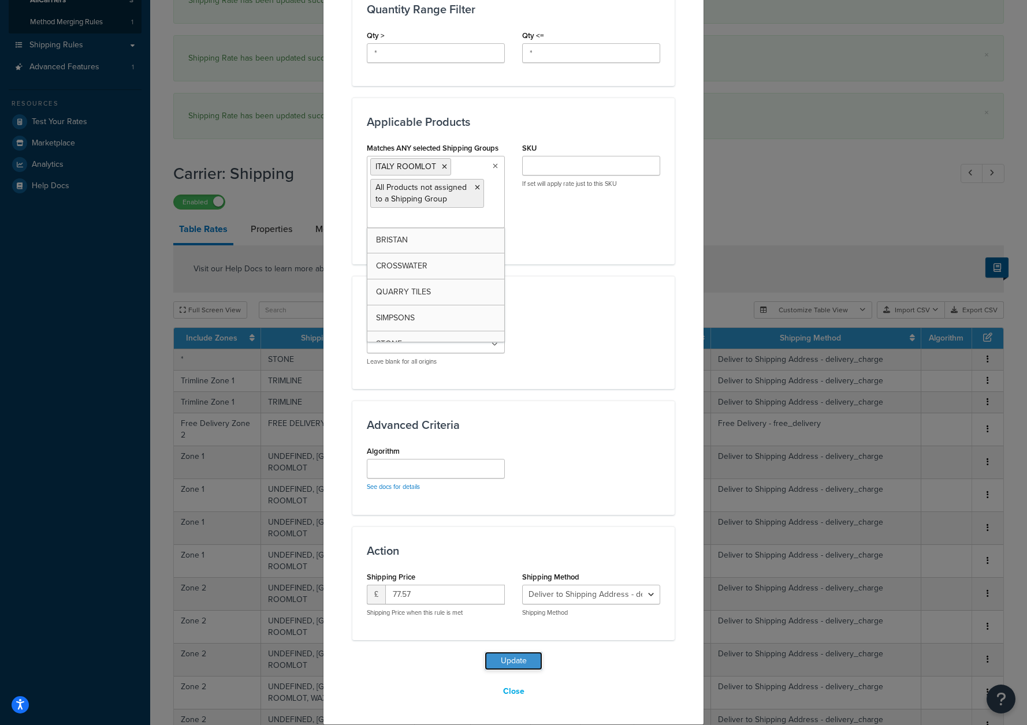
click at [512, 660] on button "Update" at bounding box center [514, 661] width 58 height 18
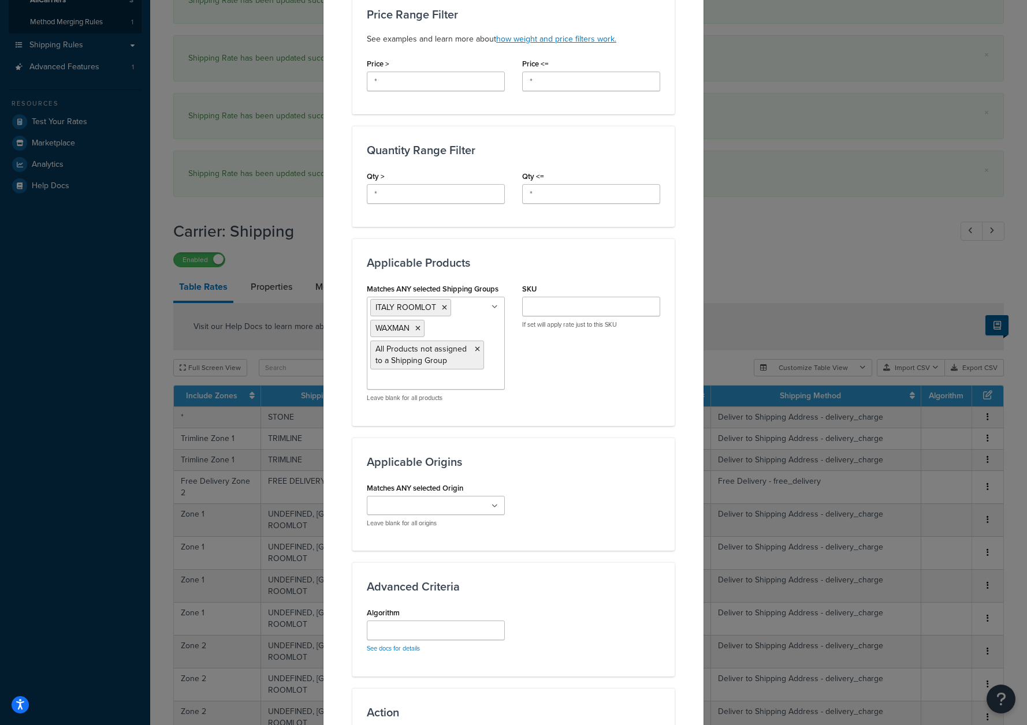
scroll to position [558, 0]
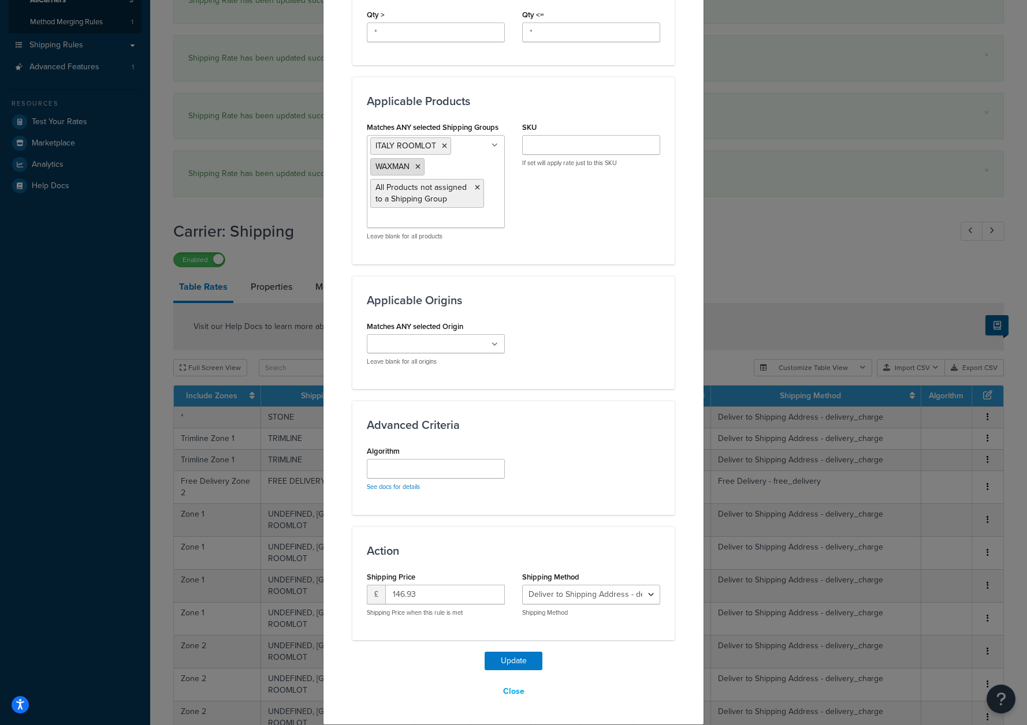
click at [415, 166] on icon at bounding box center [417, 166] width 5 height 7
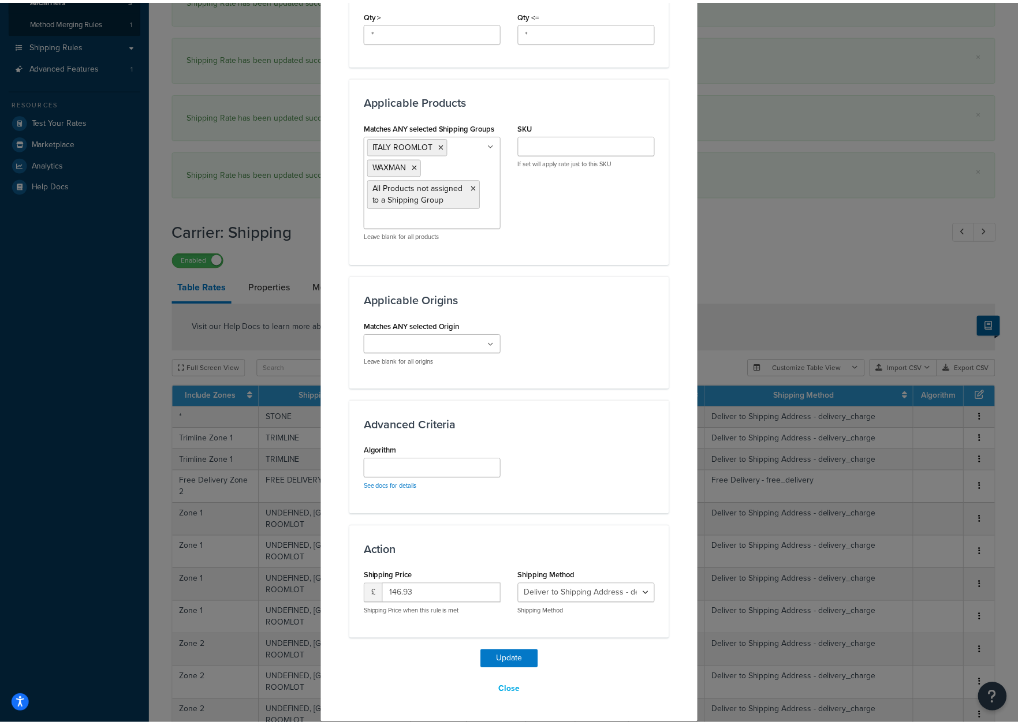
scroll to position [538, 0]
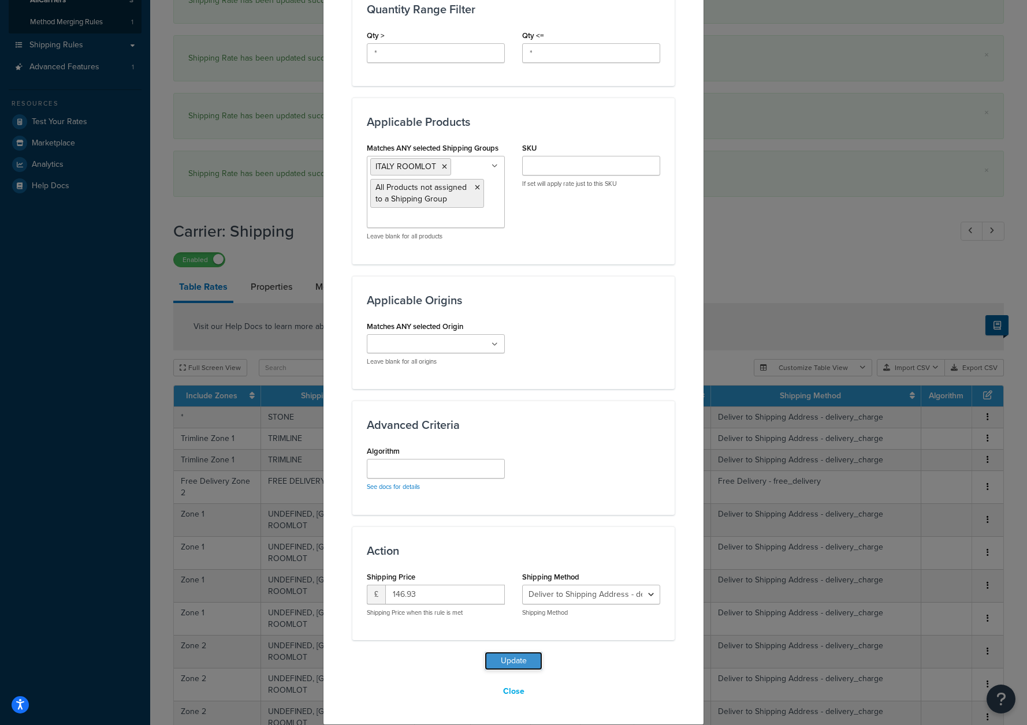
click at [509, 661] on button "Update" at bounding box center [514, 661] width 58 height 18
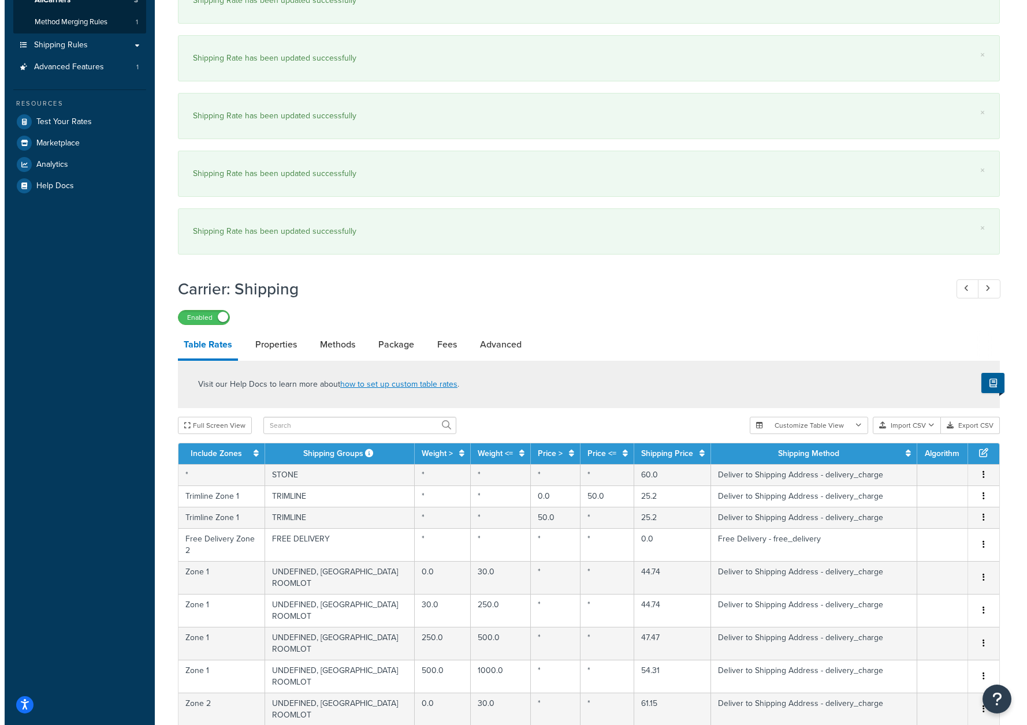
scroll to position [750, 0]
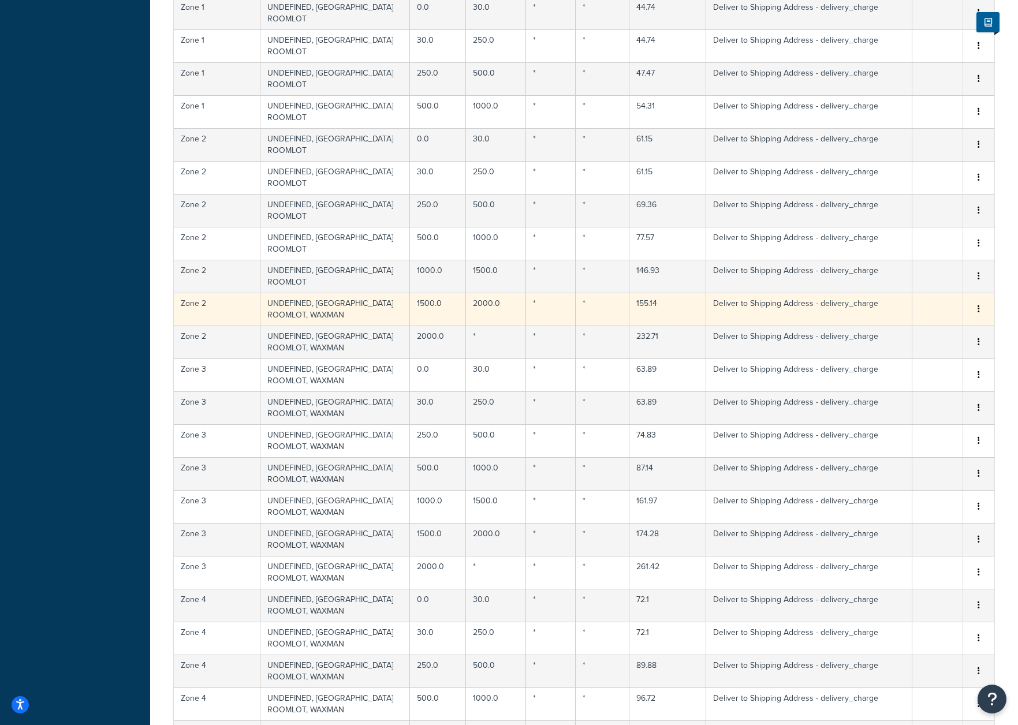
click at [324, 293] on td "UNDEFINED, ITALY ROOMLOT, WAXMAN" at bounding box center [335, 309] width 150 height 33
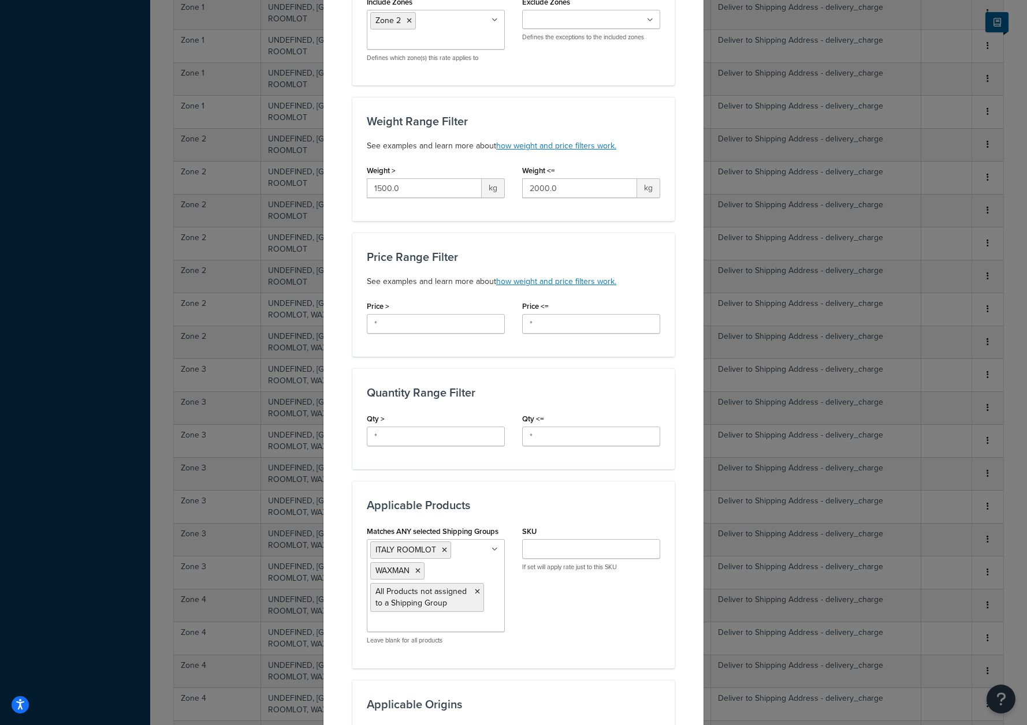
scroll to position [243, 0]
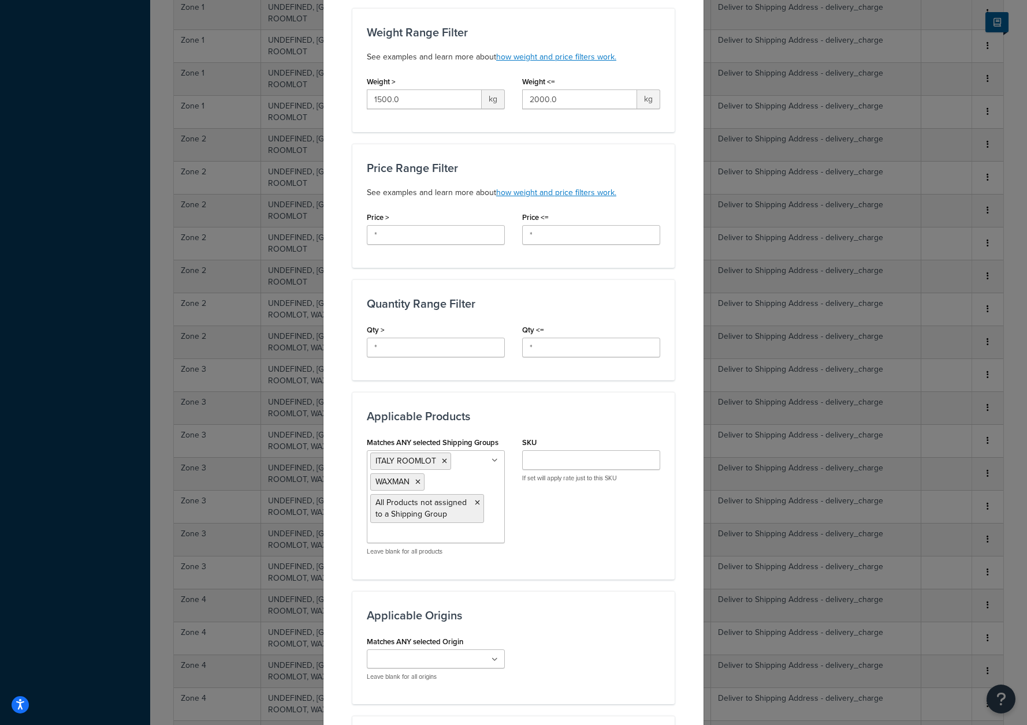
drag, startPoint x: 415, startPoint y: 480, endPoint x: 486, endPoint y: 494, distance: 72.4
click at [415, 480] on icon at bounding box center [417, 482] width 5 height 7
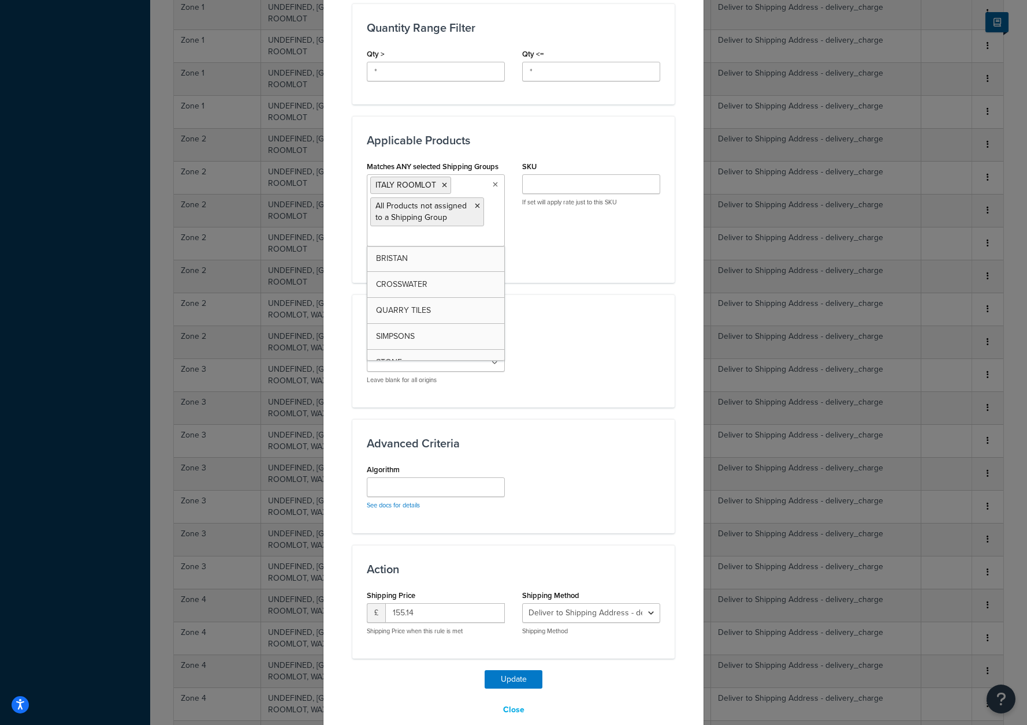
scroll to position [538, 0]
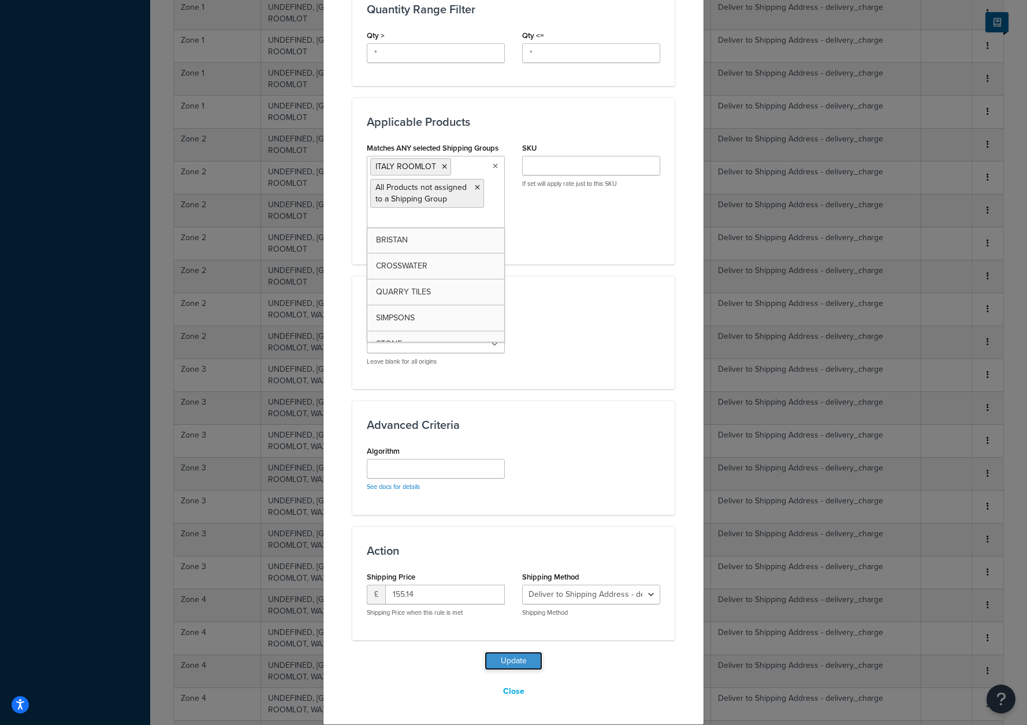
click at [500, 654] on button "Update" at bounding box center [514, 661] width 58 height 18
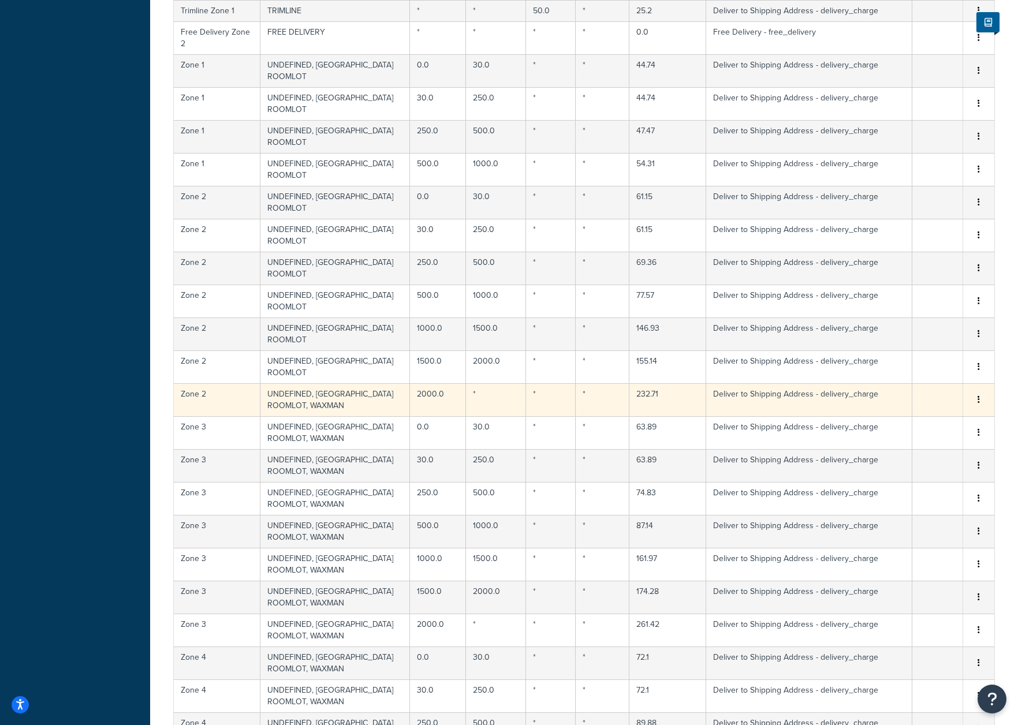
click at [349, 383] on td "UNDEFINED, ITALY ROOMLOT, WAXMAN" at bounding box center [335, 399] width 150 height 33
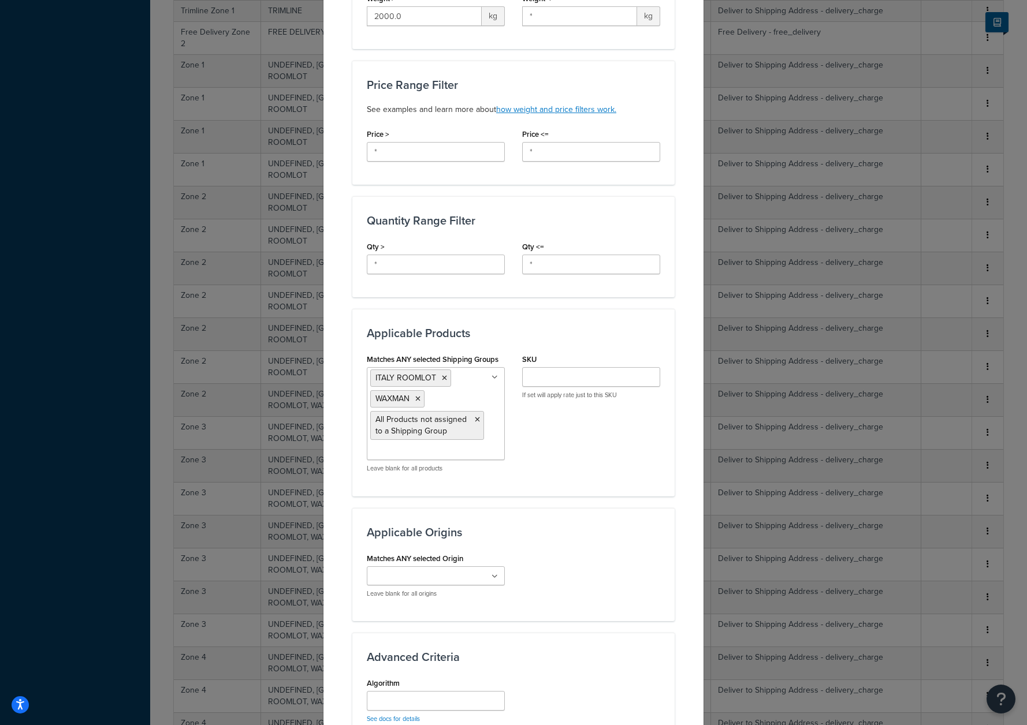
scroll to position [558, 0]
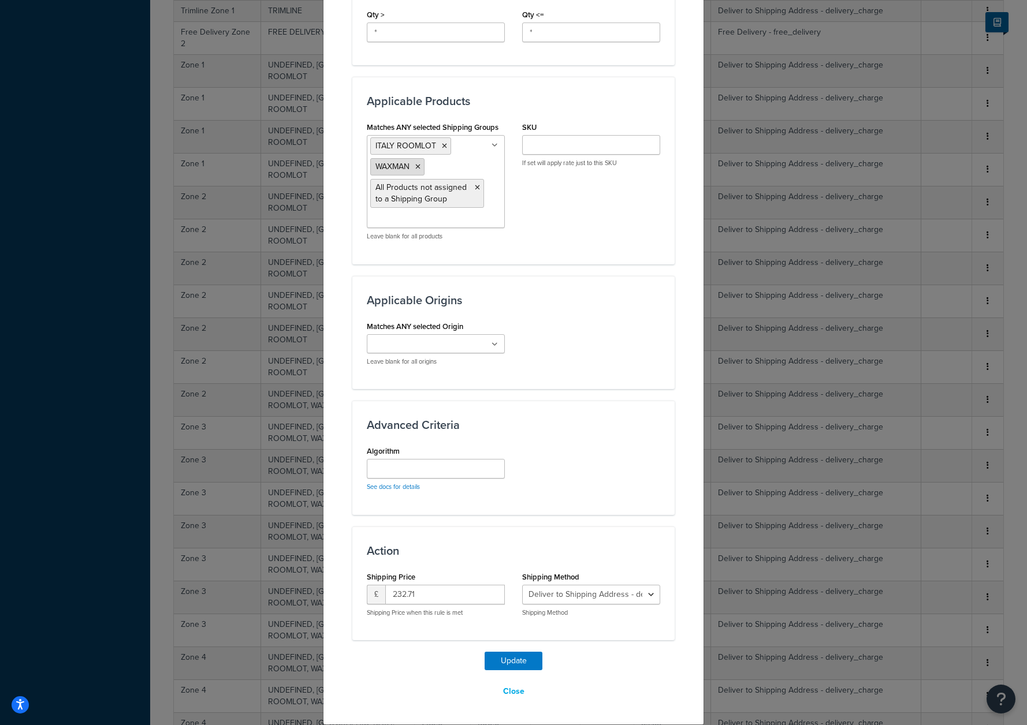
click at [415, 166] on icon at bounding box center [417, 166] width 5 height 7
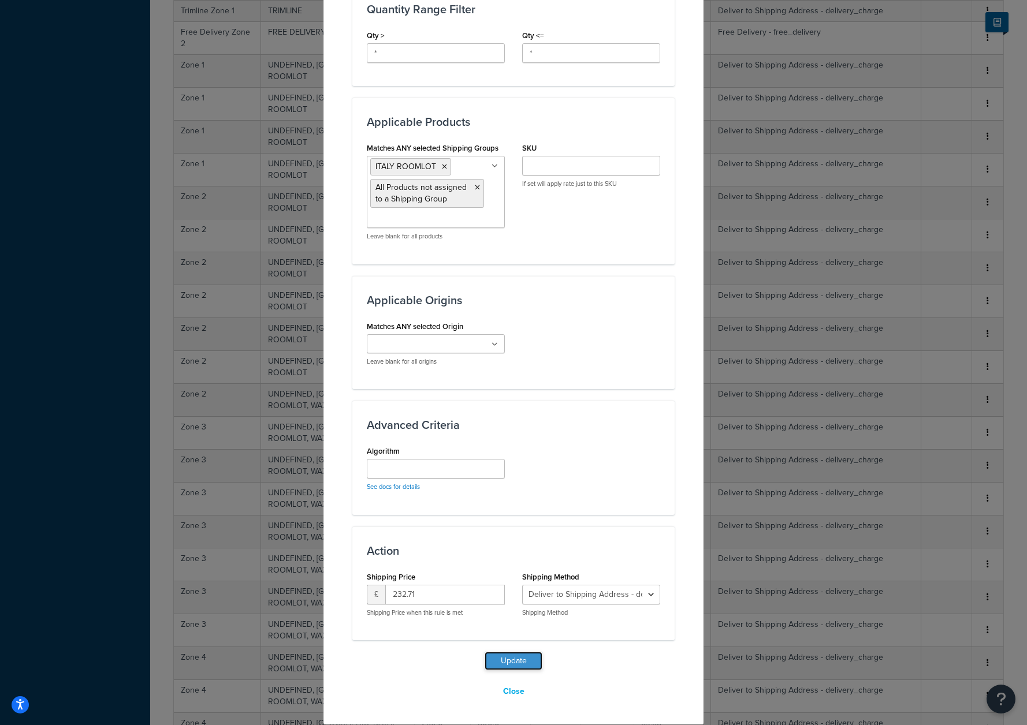
click at [517, 665] on button "Update" at bounding box center [514, 661] width 58 height 18
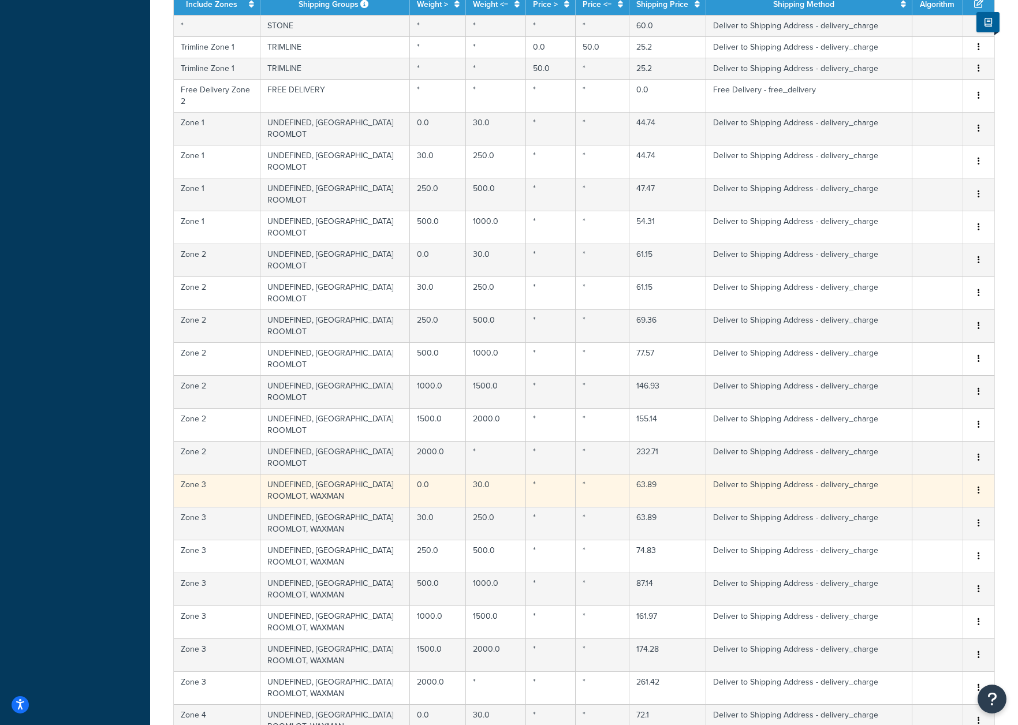
click at [308, 474] on td "UNDEFINED, ITALY ROOMLOT, WAXMAN" at bounding box center [335, 490] width 150 height 33
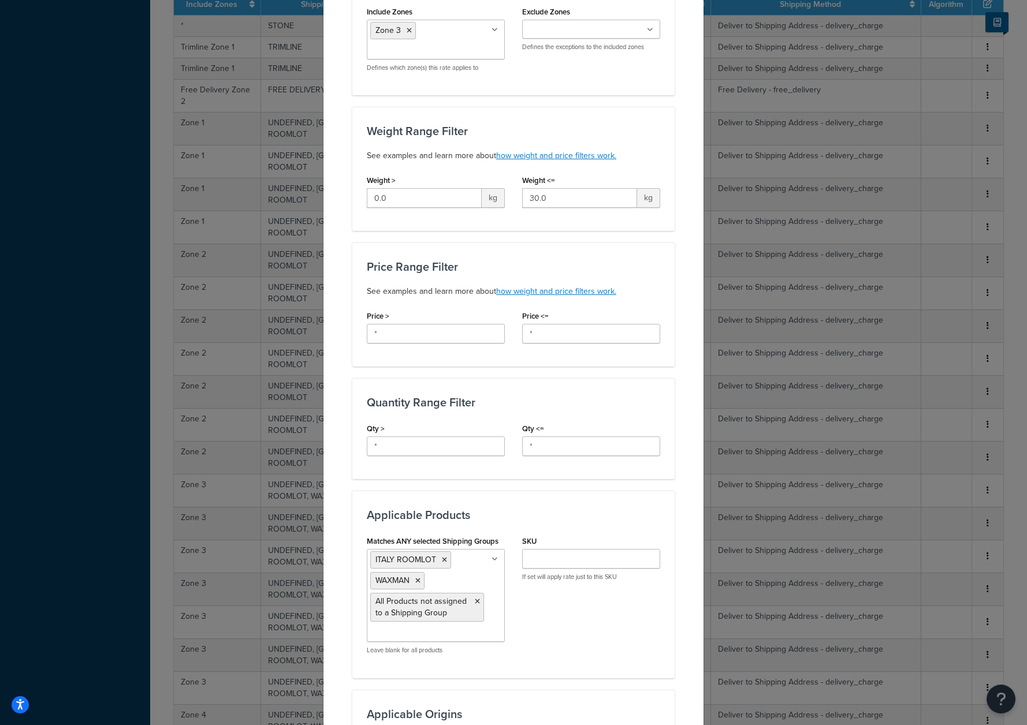
scroll to position [252, 0]
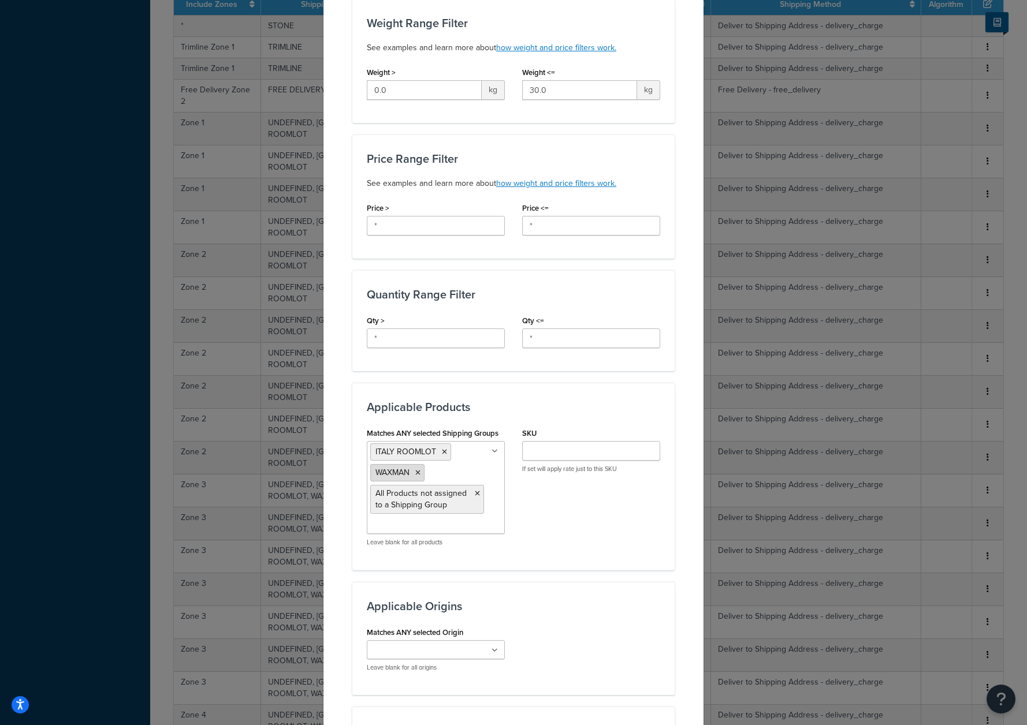
click at [416, 474] on icon at bounding box center [417, 473] width 5 height 7
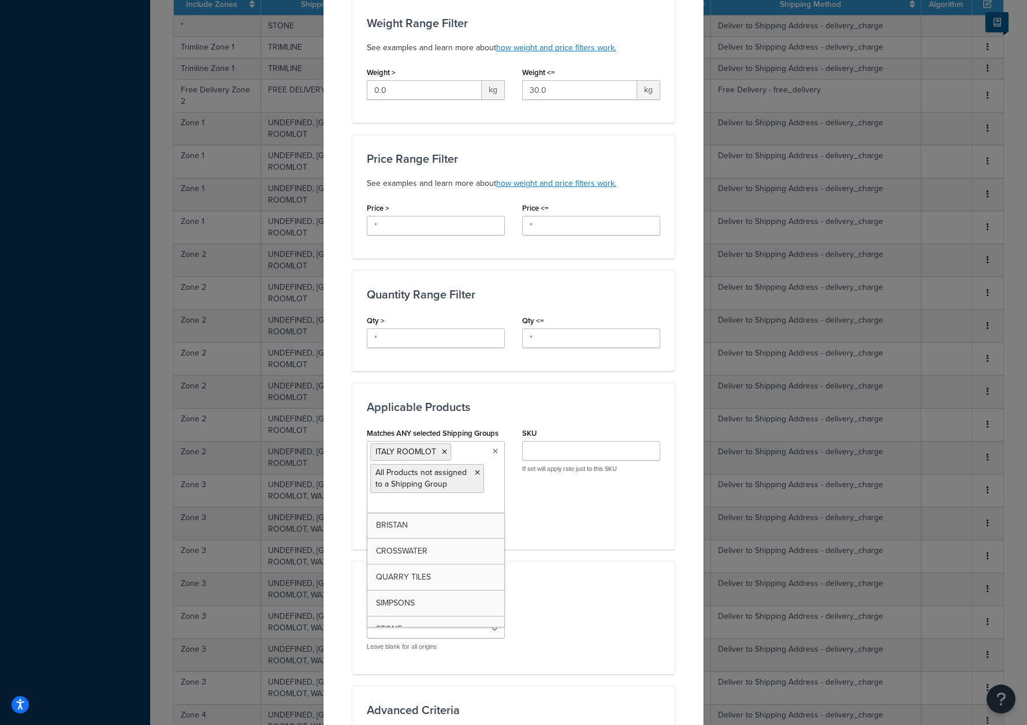
scroll to position [538, 0]
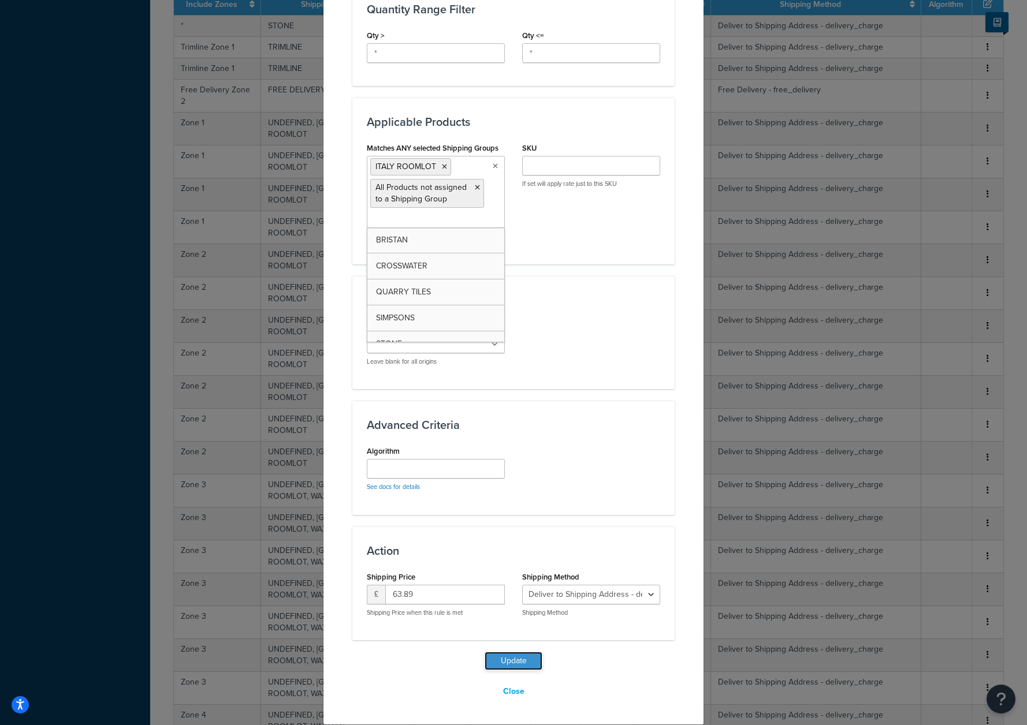
click at [517, 670] on button "Update" at bounding box center [514, 661] width 58 height 18
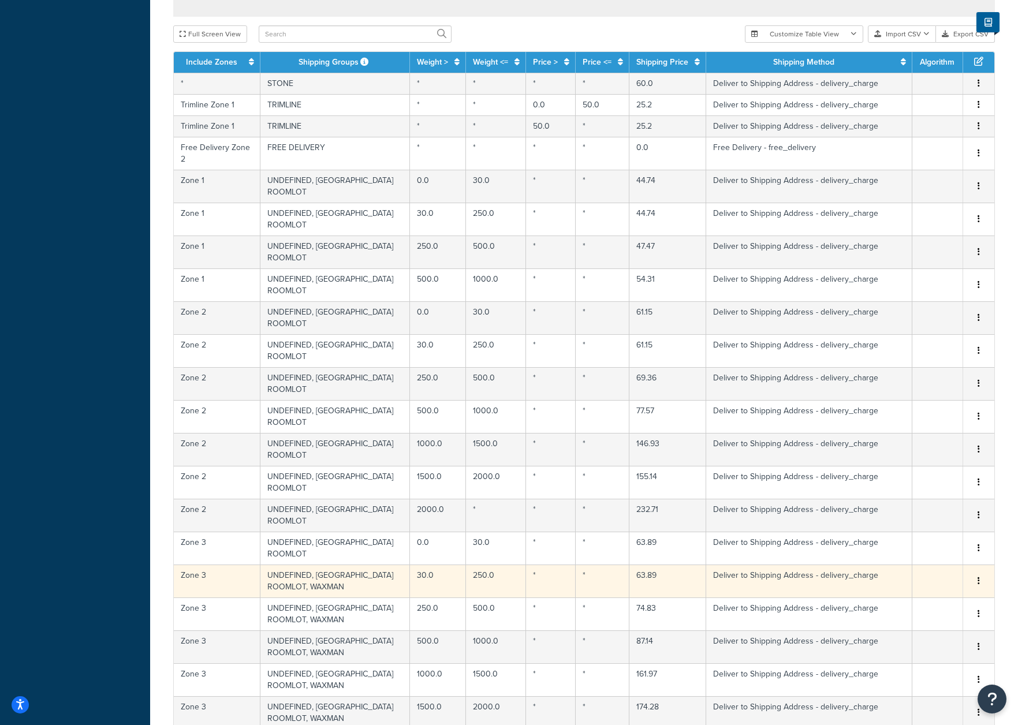
click at [333, 565] on td "UNDEFINED, ITALY ROOMLOT, WAXMAN" at bounding box center [335, 581] width 150 height 33
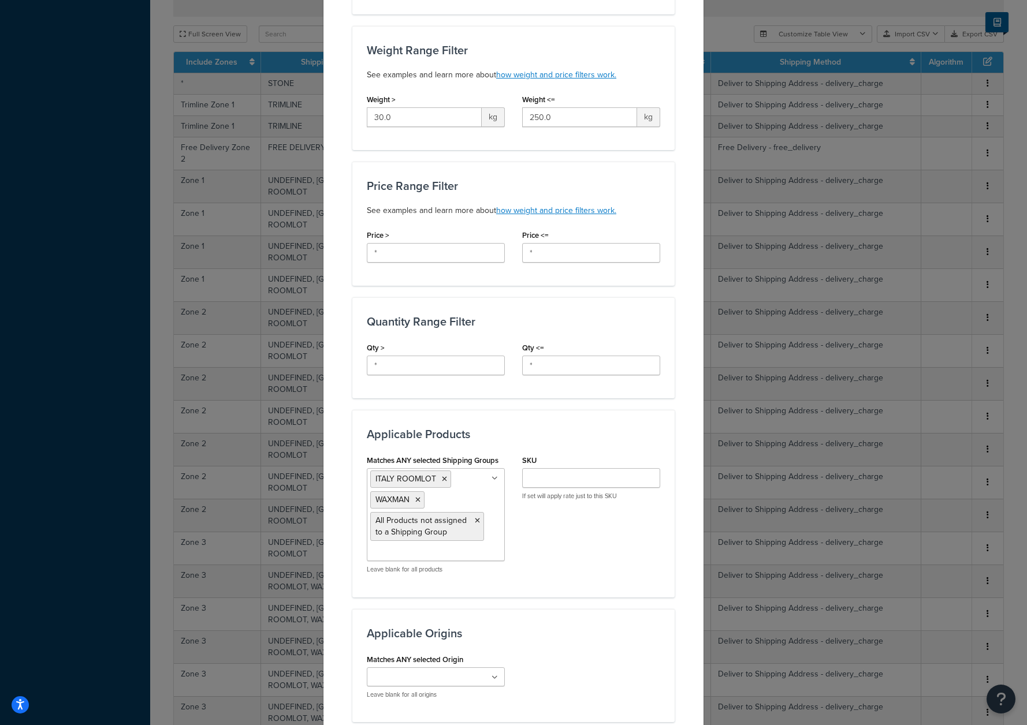
scroll to position [400, 0]
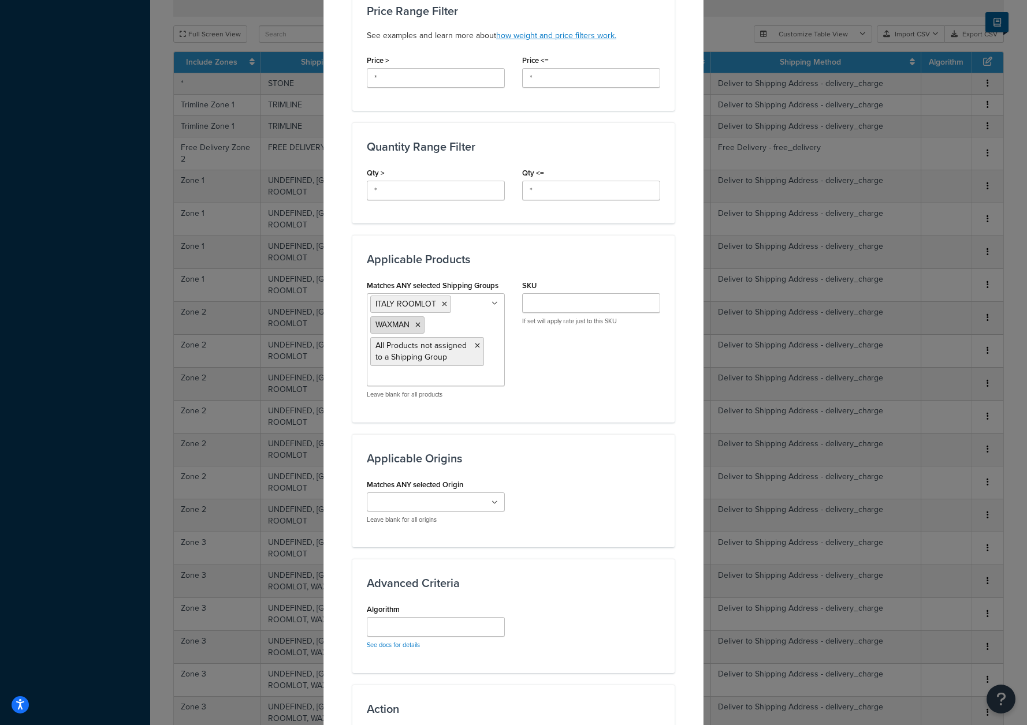
click at [417, 323] on li "WAXMAN" at bounding box center [397, 324] width 54 height 17
click at [415, 324] on icon at bounding box center [417, 325] width 5 height 7
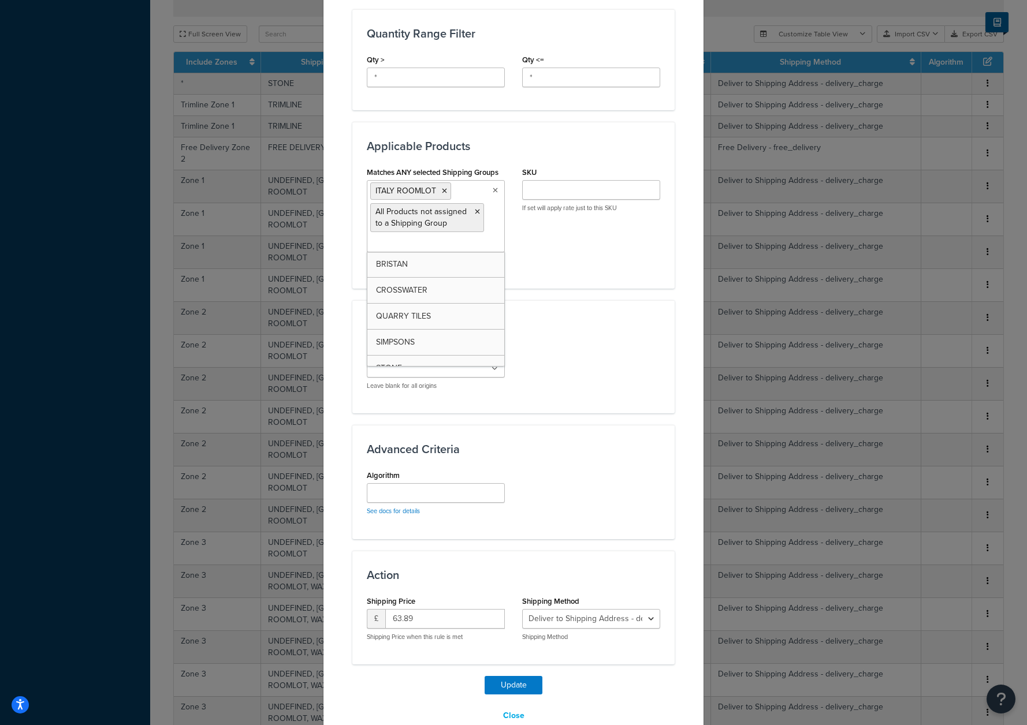
scroll to position [538, 0]
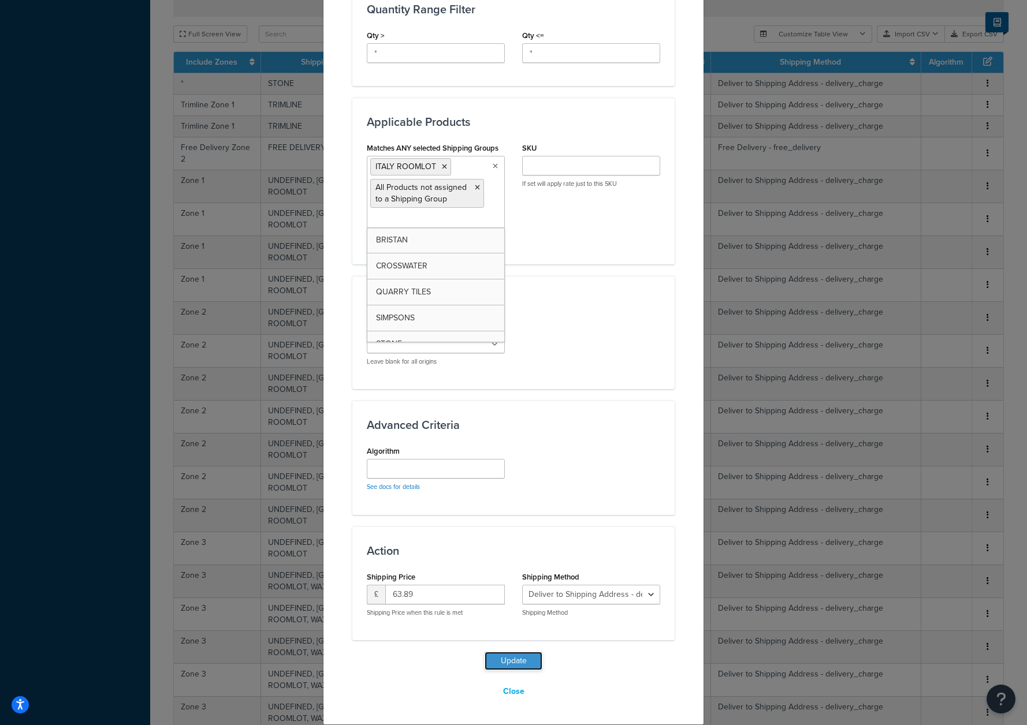
click at [504, 667] on button "Update" at bounding box center [514, 661] width 58 height 18
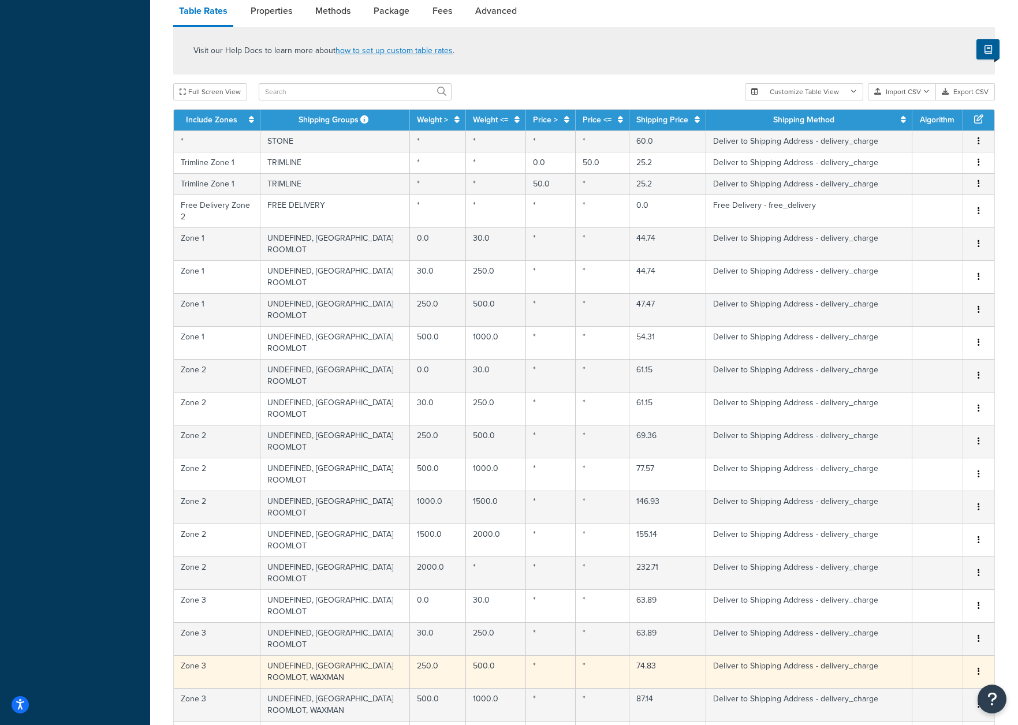
click at [334, 656] on td "UNDEFINED, ITALY ROOMLOT, WAXMAN" at bounding box center [335, 672] width 150 height 33
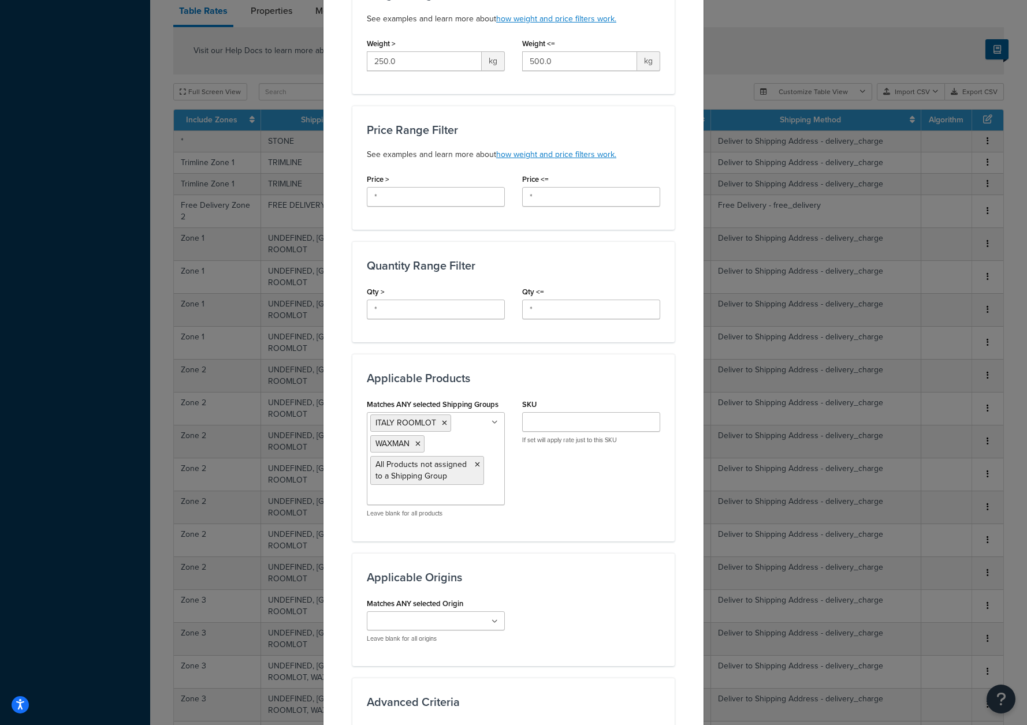
scroll to position [405, 0]
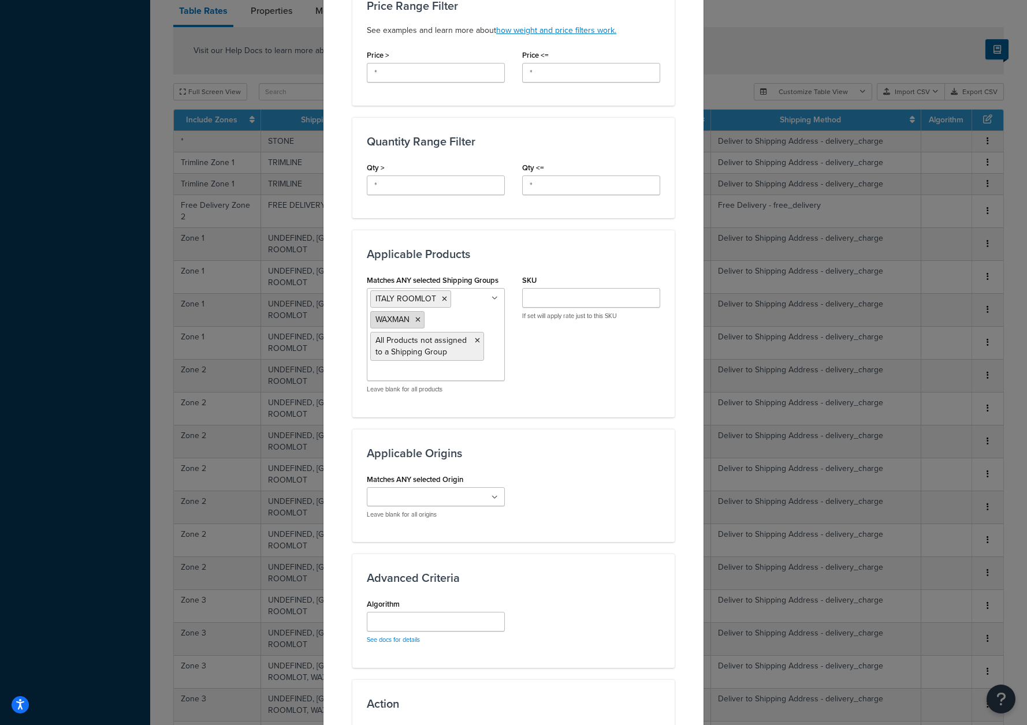
click at [415, 323] on icon at bounding box center [417, 319] width 5 height 7
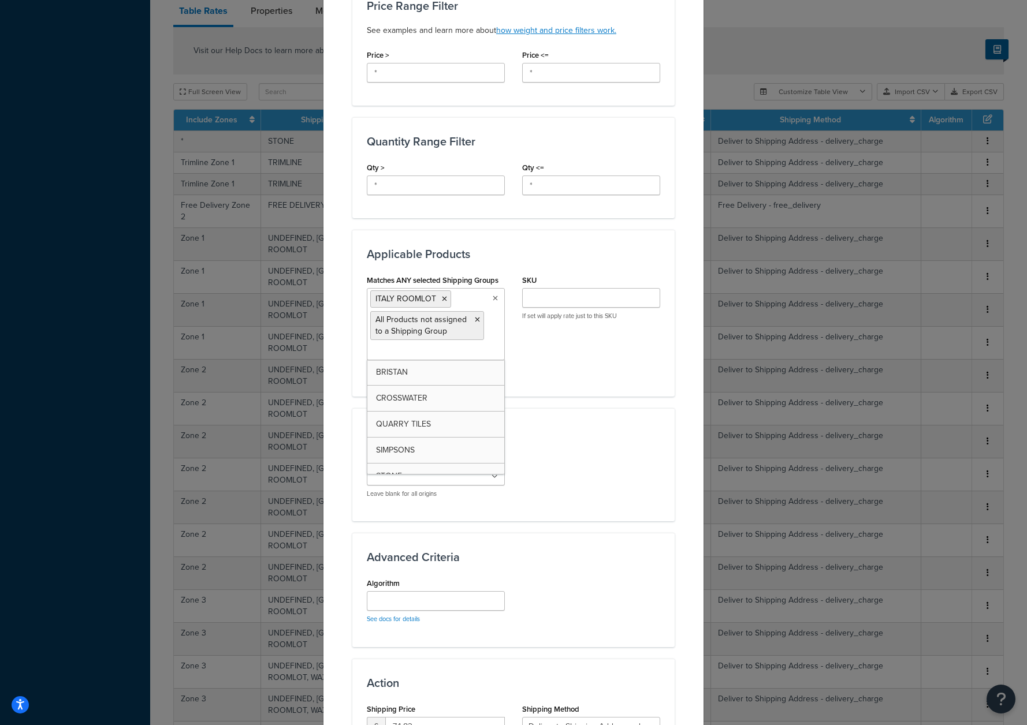
scroll to position [538, 0]
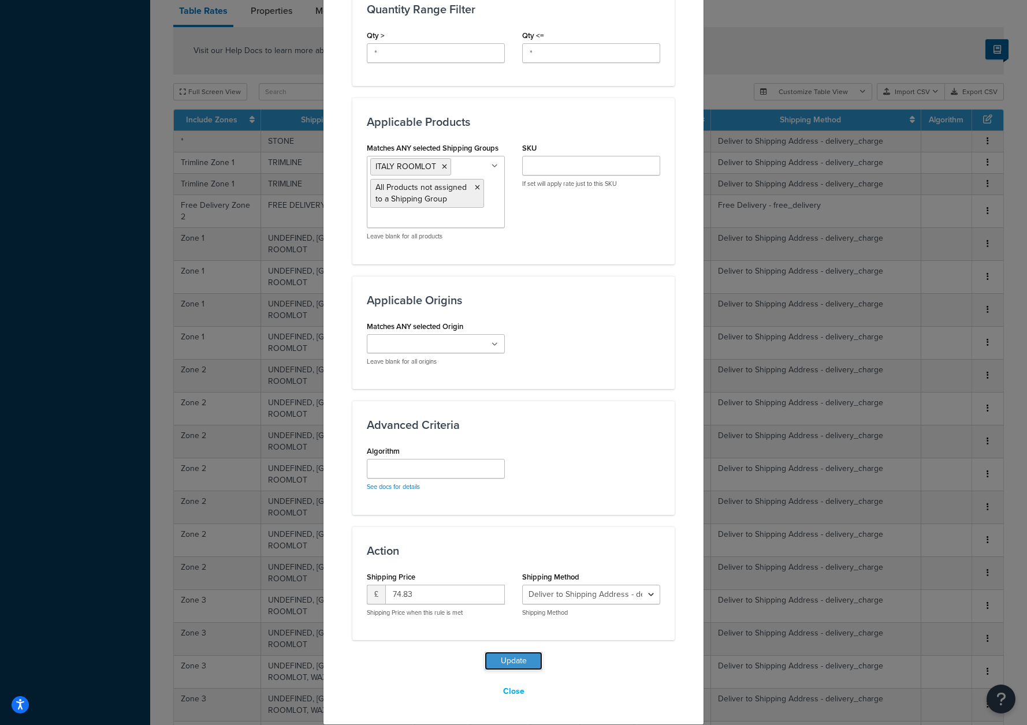
click at [488, 653] on button "Update" at bounding box center [514, 661] width 58 height 18
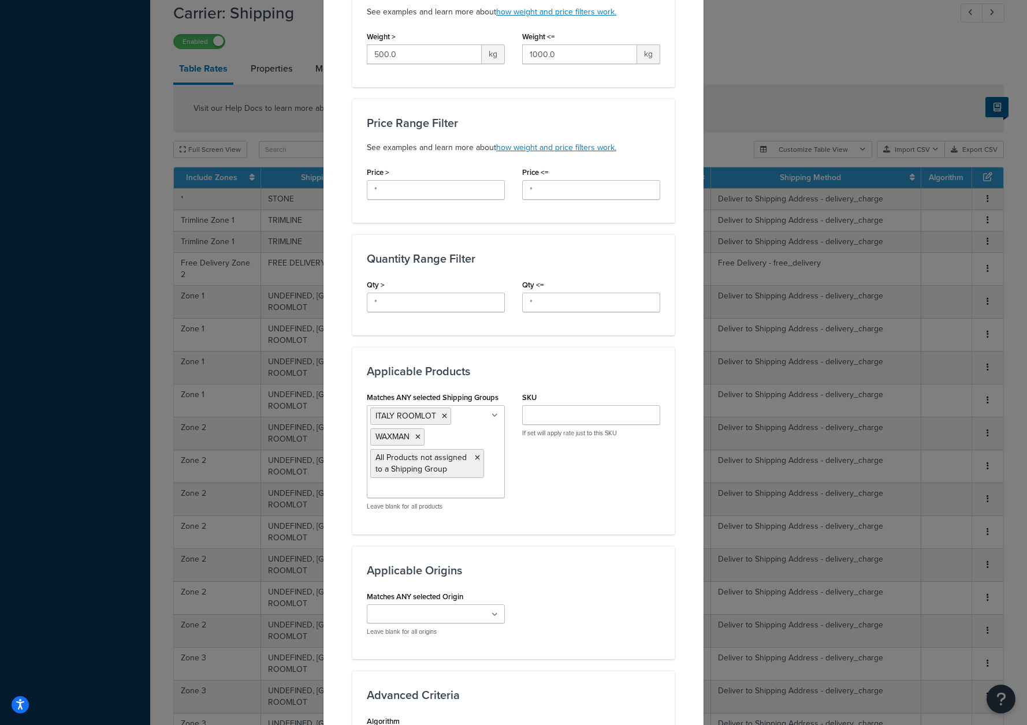
scroll to position [396, 0]
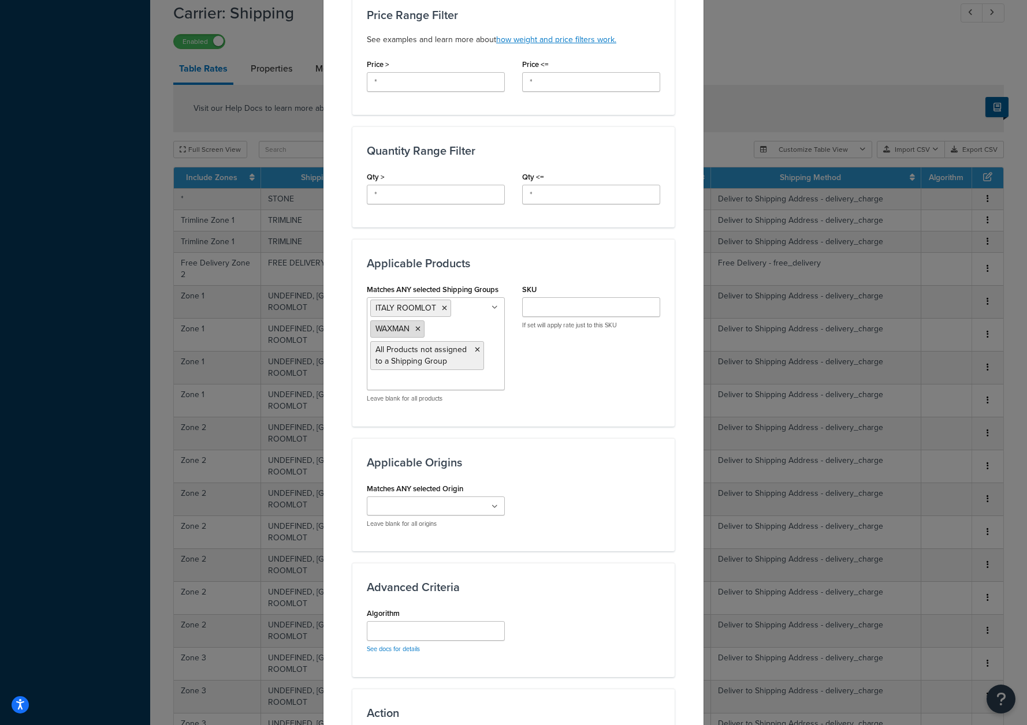
click at [415, 329] on icon at bounding box center [417, 329] width 5 height 7
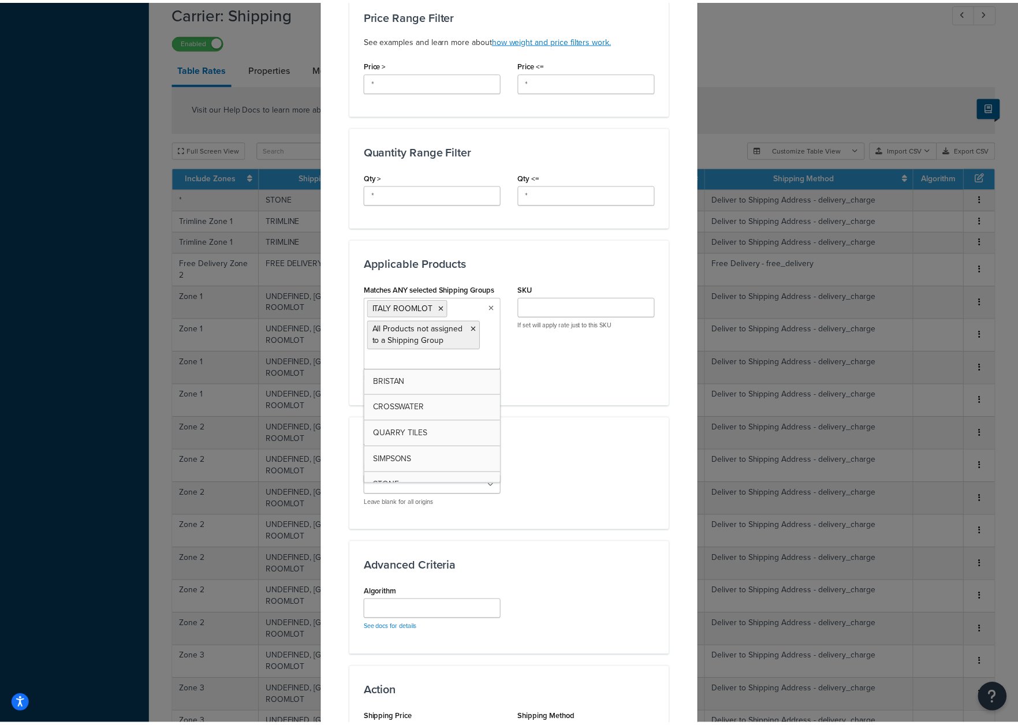
scroll to position [538, 0]
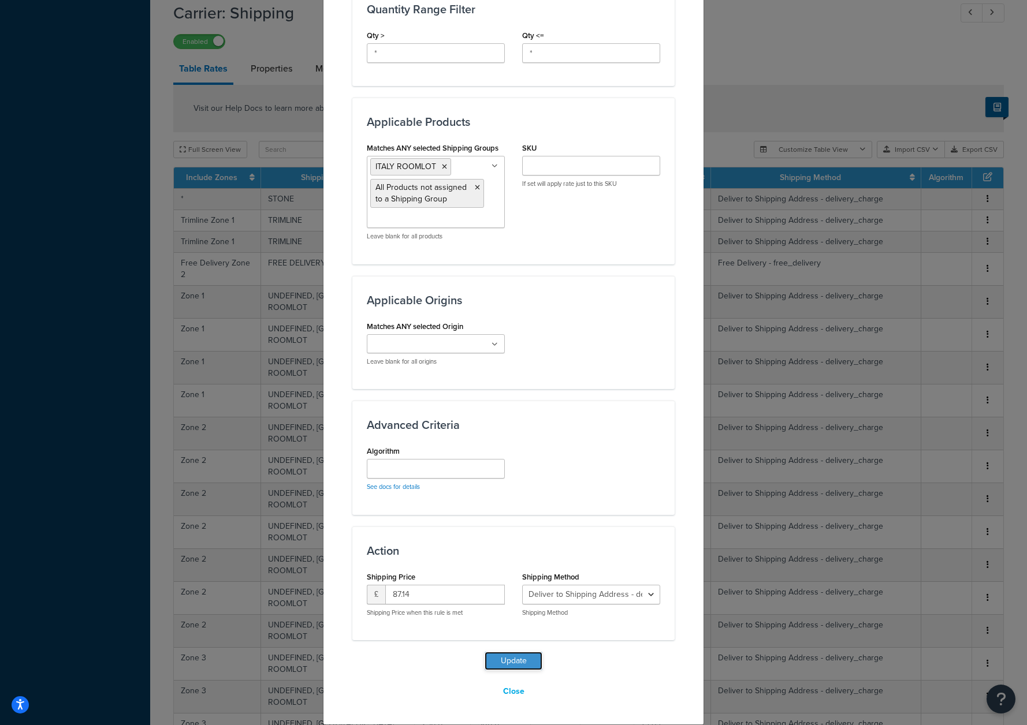
click at [501, 665] on button "Update" at bounding box center [514, 661] width 58 height 18
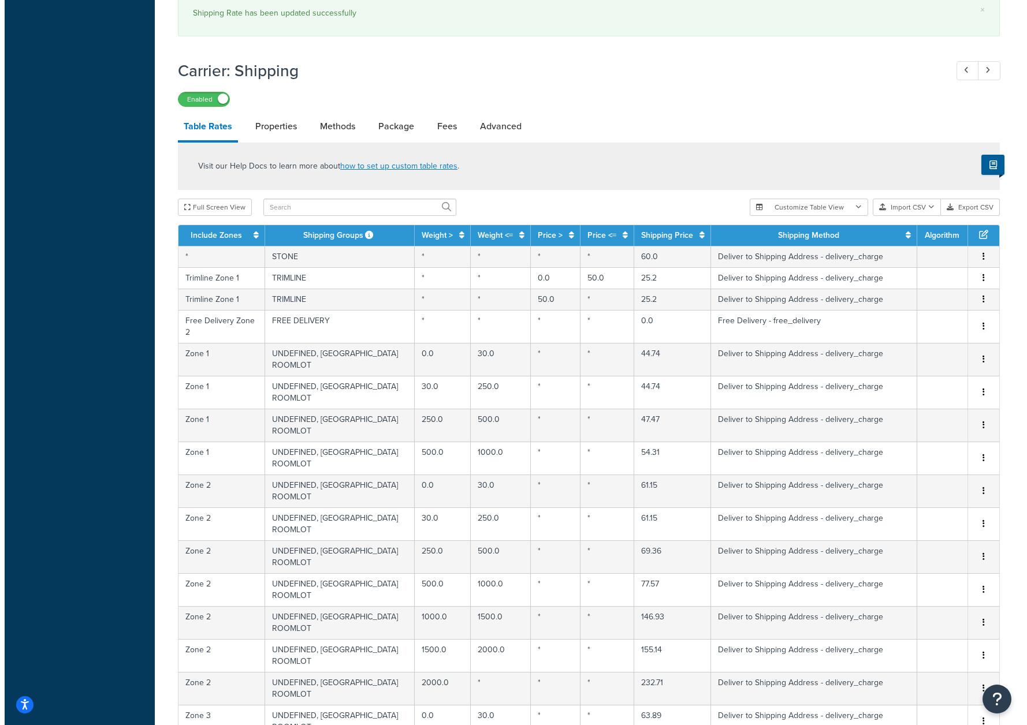
scroll to position [996, 0]
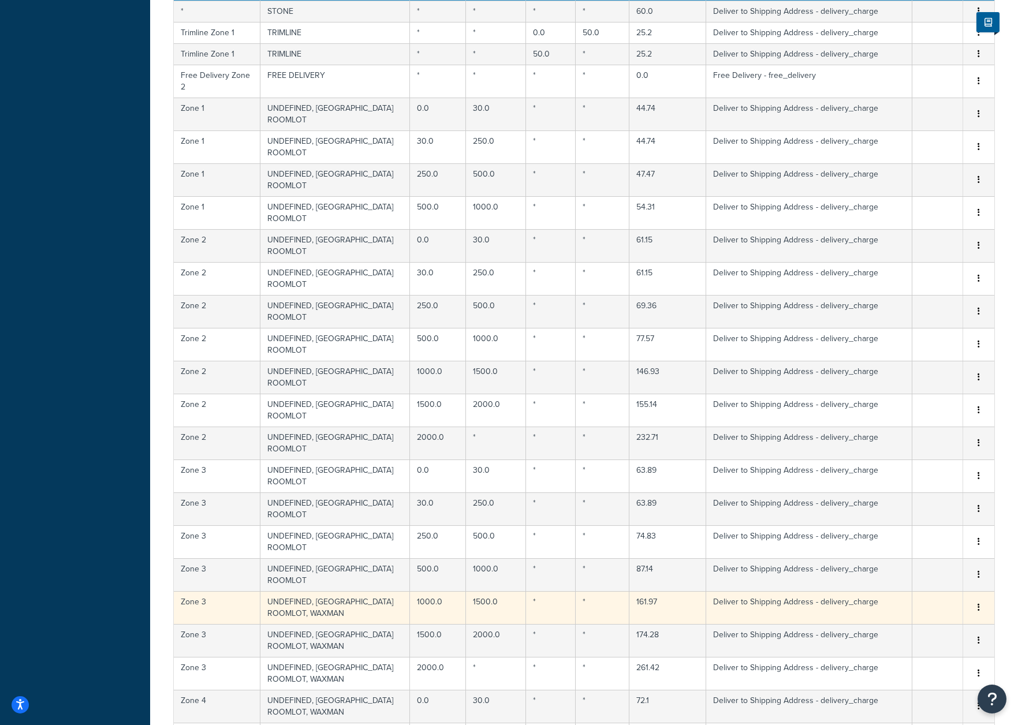
click at [317, 591] on td "UNDEFINED, ITALY ROOMLOT, WAXMAN" at bounding box center [335, 607] width 150 height 33
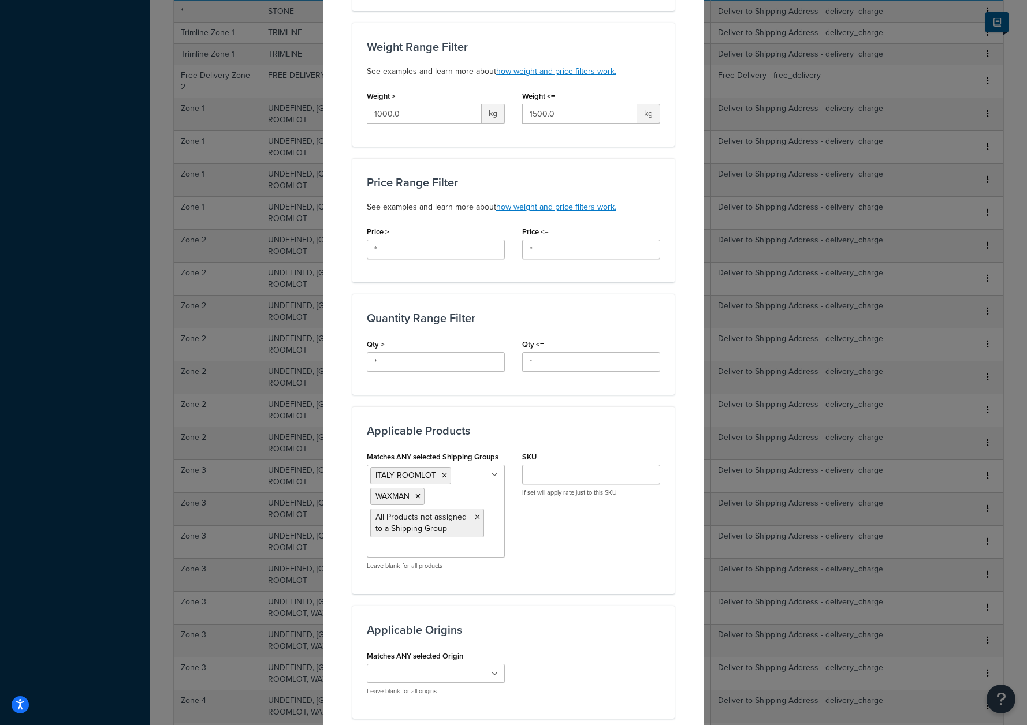
scroll to position [368, 0]
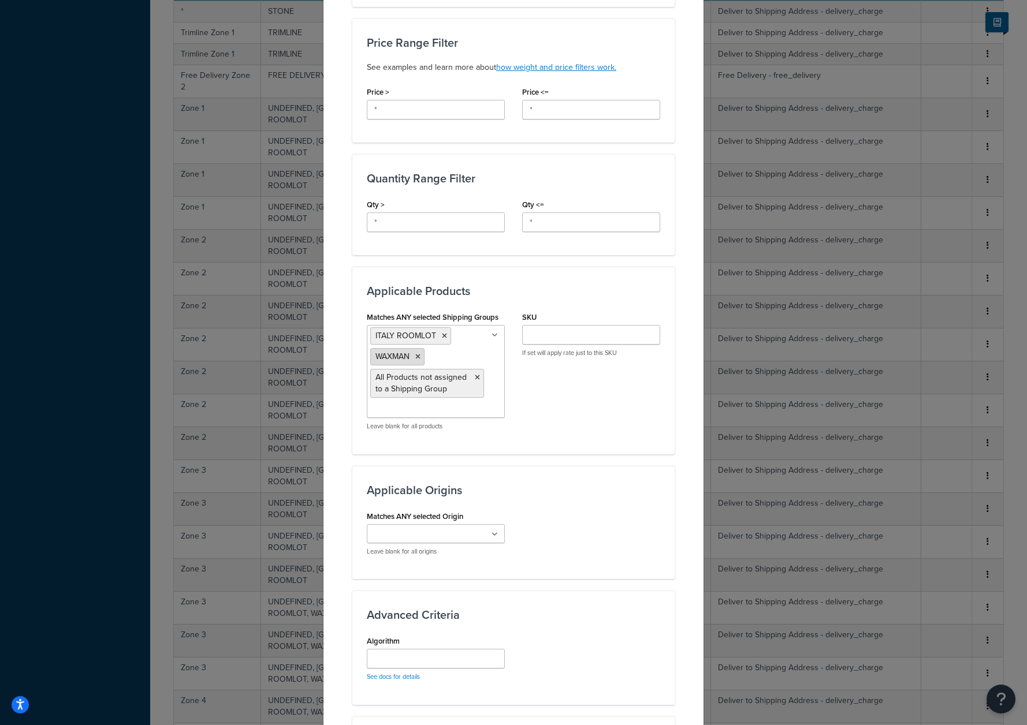
click at [415, 360] on icon at bounding box center [417, 356] width 5 height 7
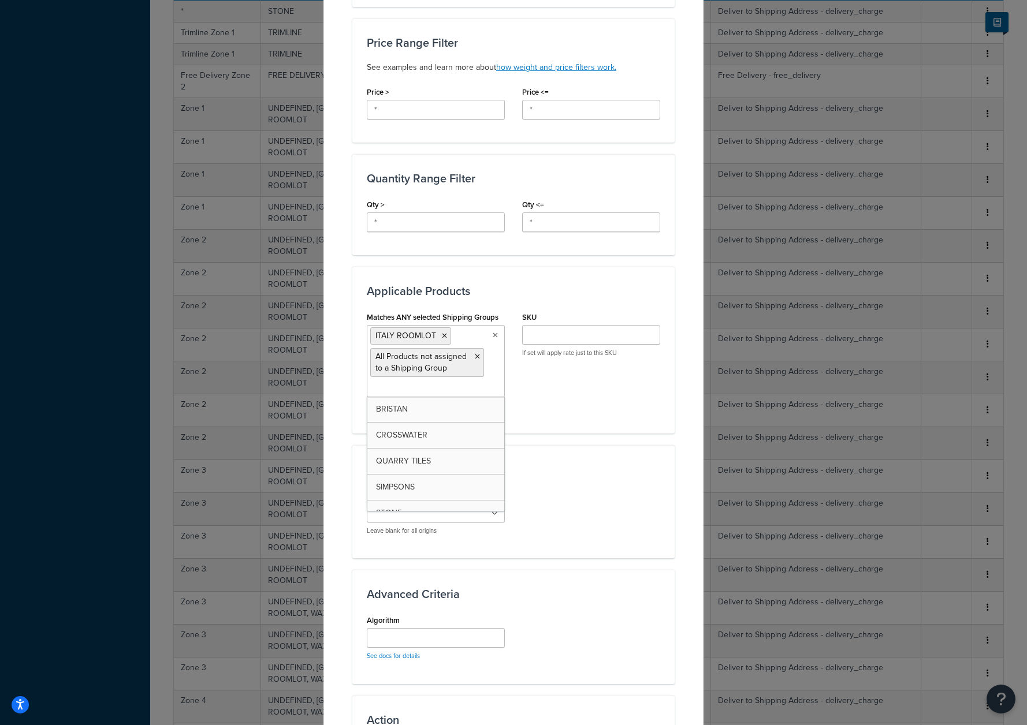
scroll to position [538, 0]
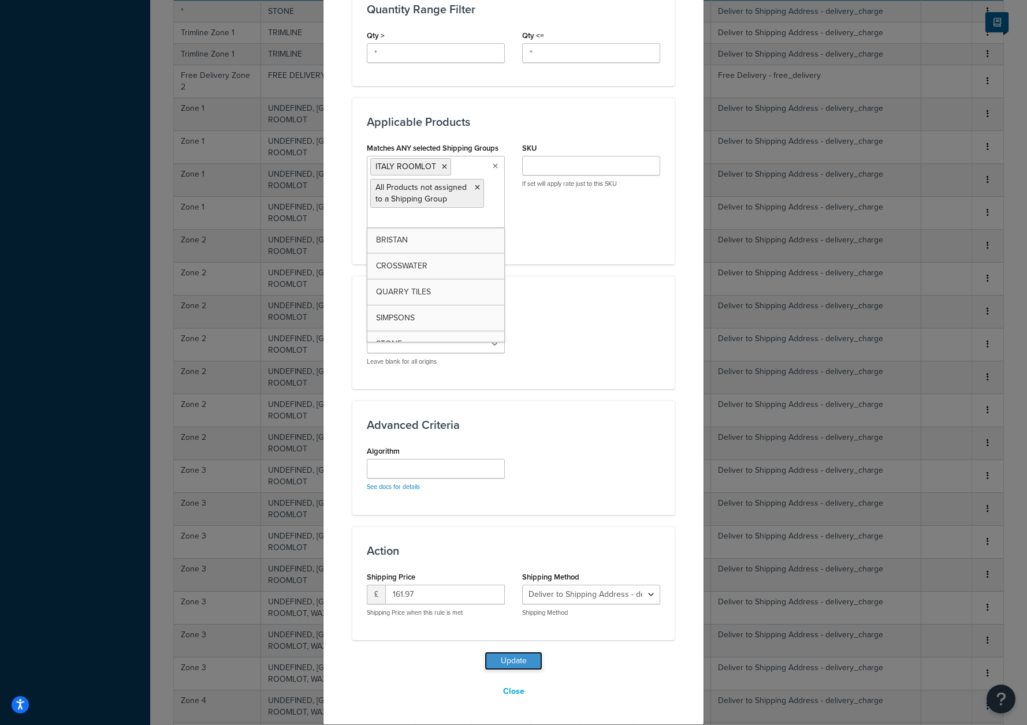
click at [512, 665] on button "Update" at bounding box center [514, 661] width 58 height 18
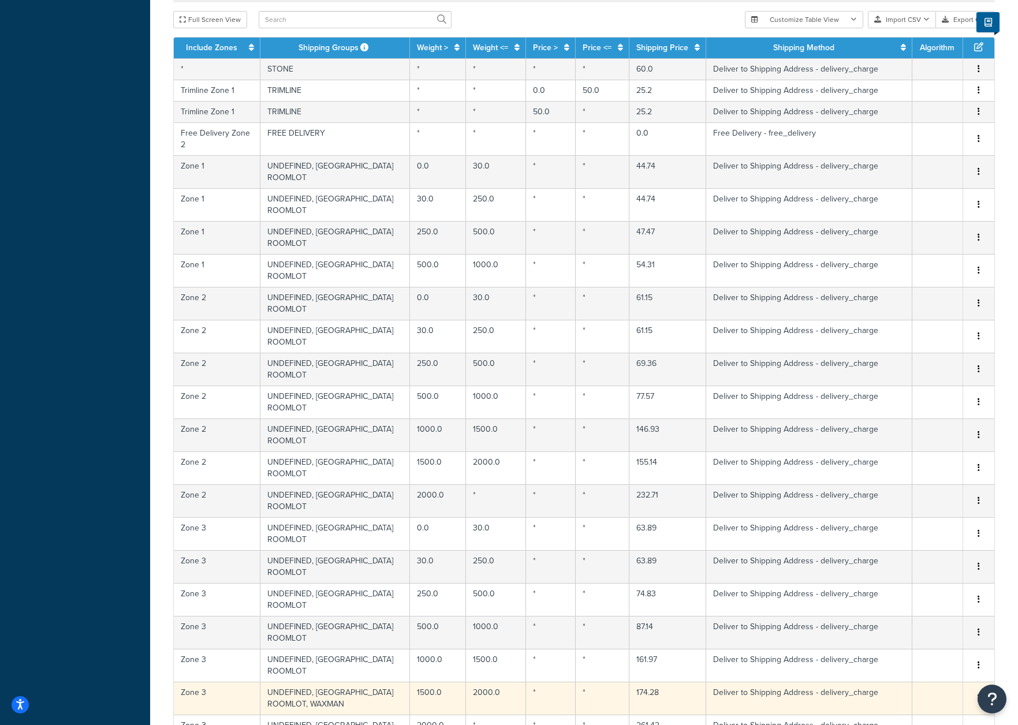
click at [348, 682] on td "UNDEFINED, ITALY ROOMLOT, WAXMAN" at bounding box center [335, 698] width 150 height 33
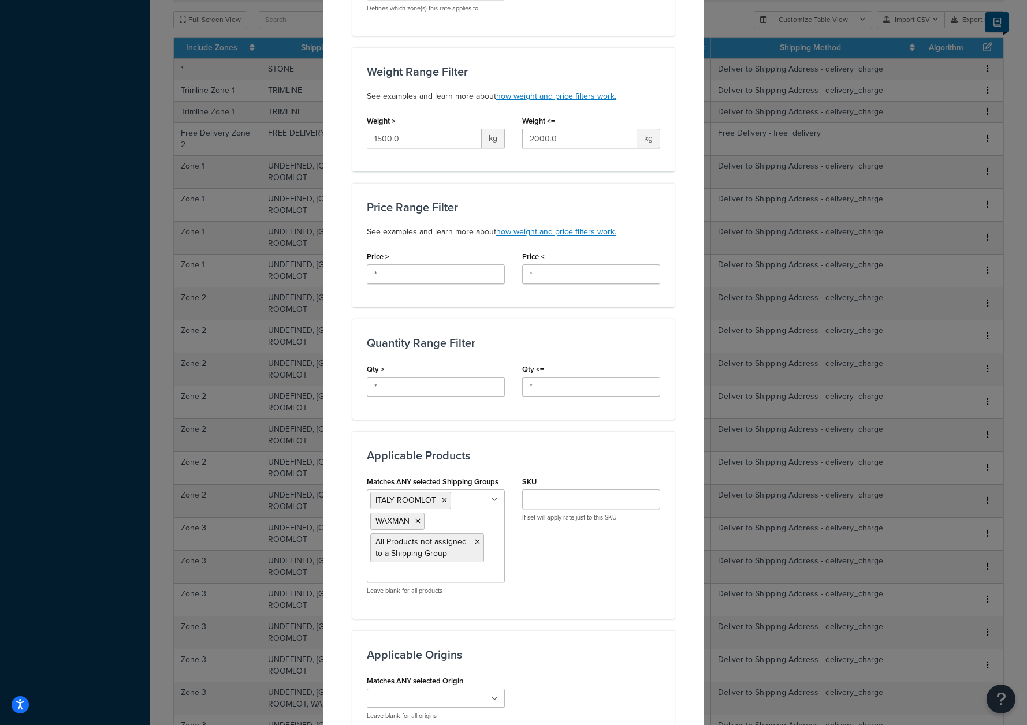
scroll to position [550, 0]
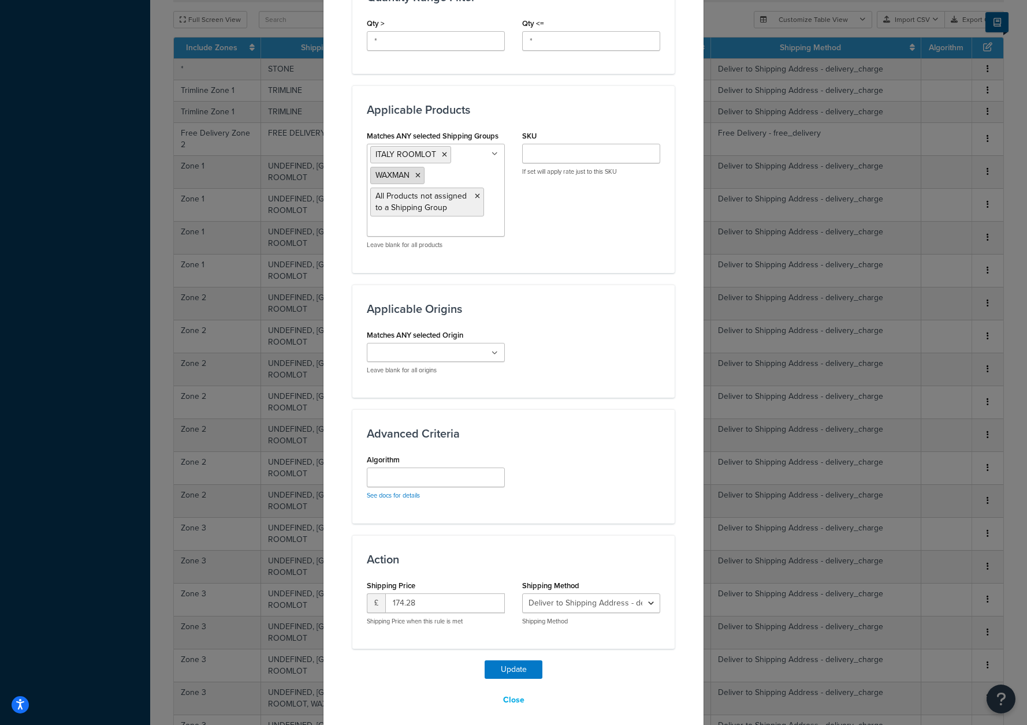
click at [415, 176] on icon at bounding box center [417, 175] width 5 height 7
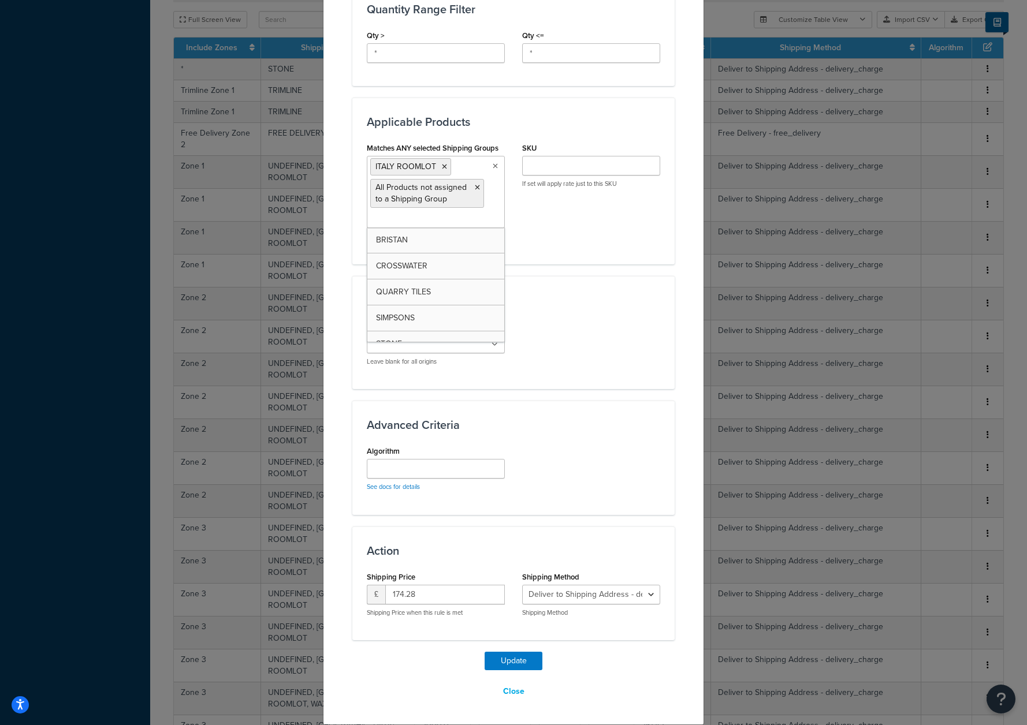
scroll to position [538, 0]
click at [515, 660] on button "Update" at bounding box center [514, 661] width 58 height 18
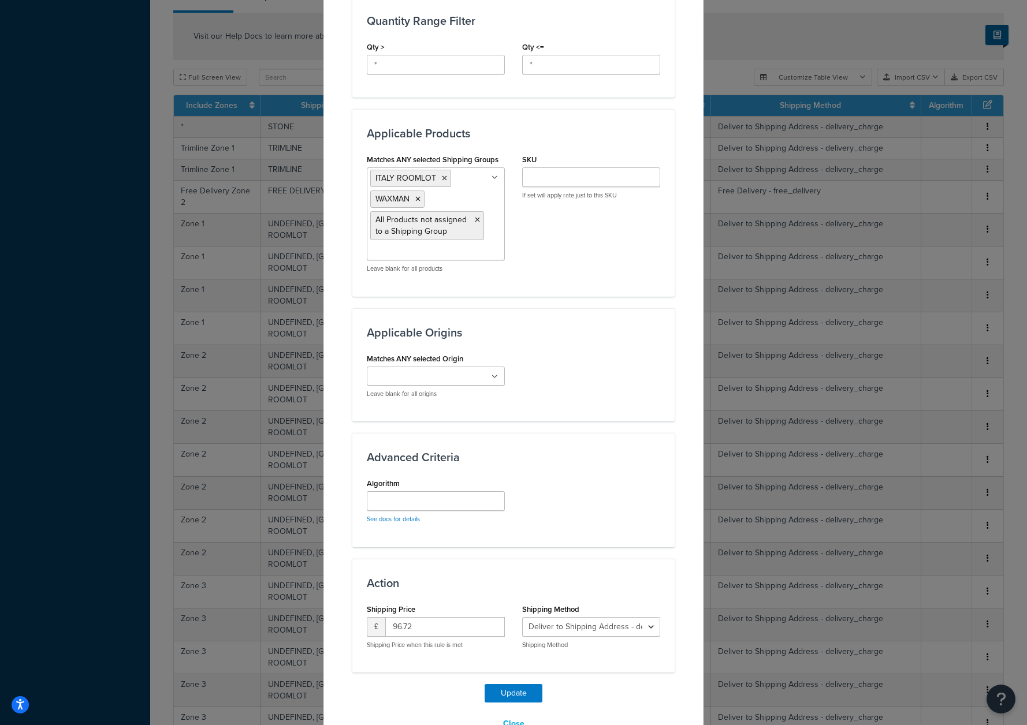
scroll to position [558, 0]
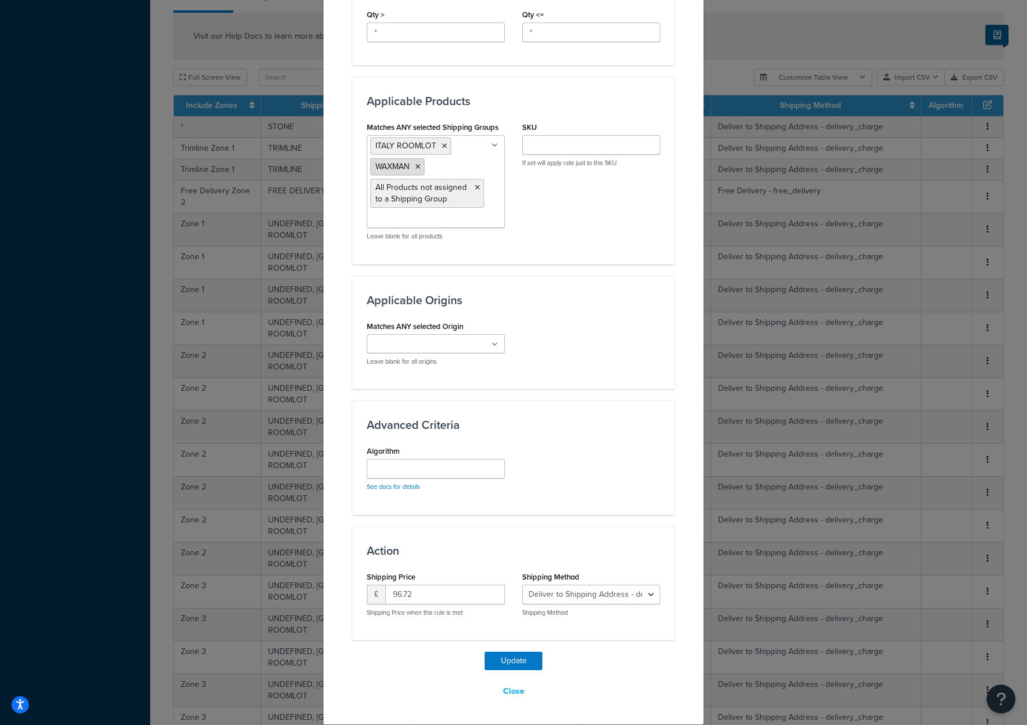
click at [415, 168] on icon at bounding box center [417, 166] width 5 height 7
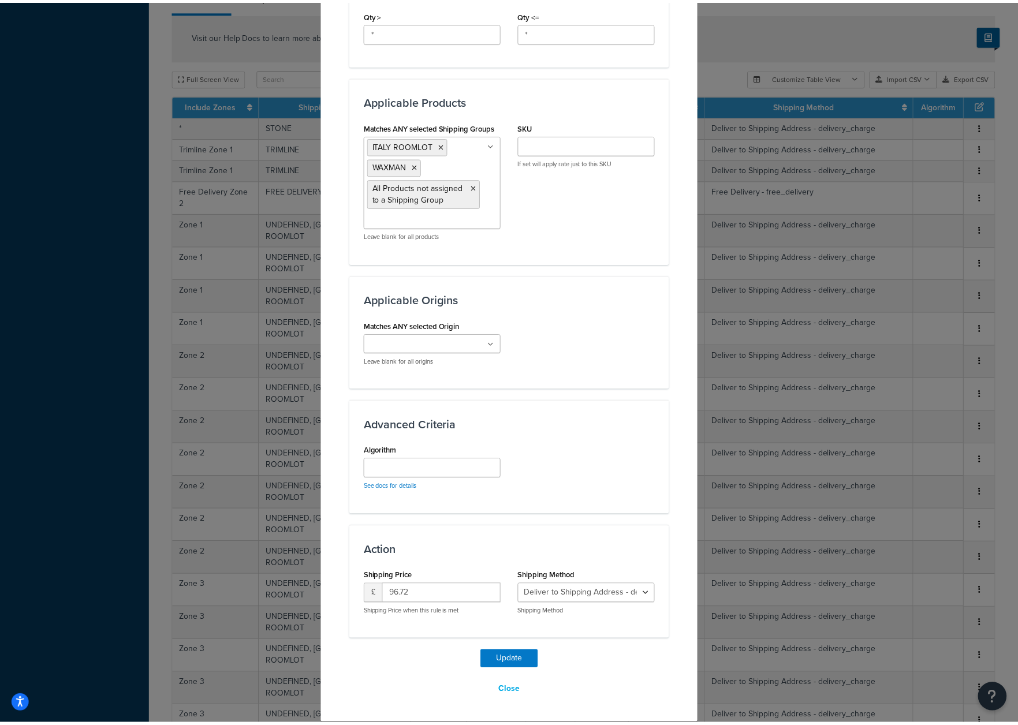
scroll to position [538, 0]
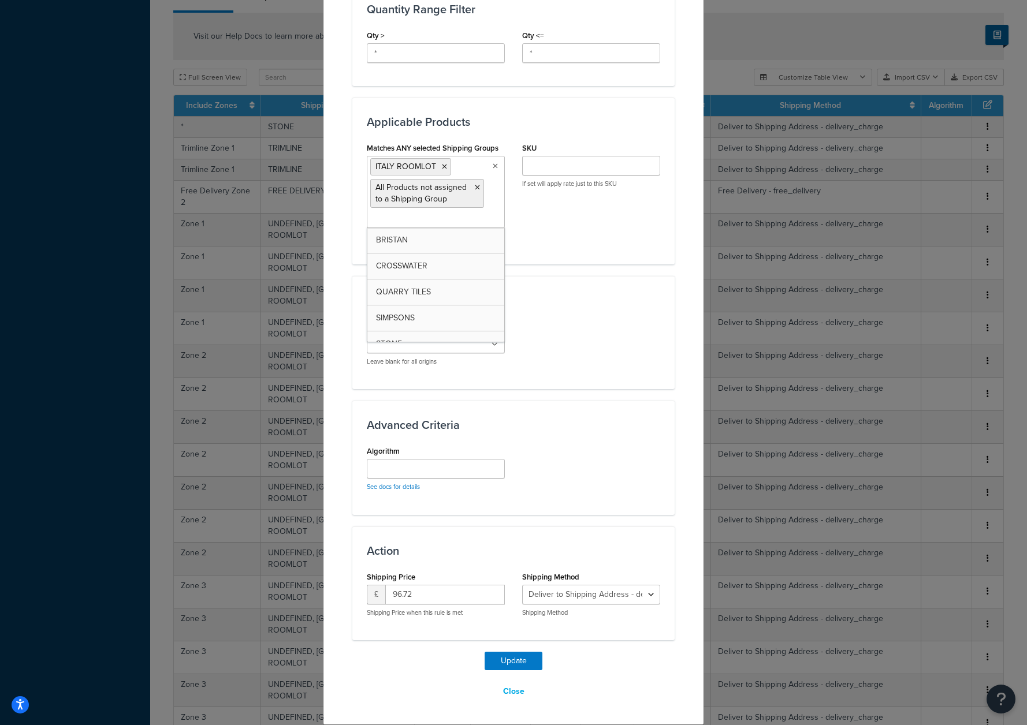
click at [500, 650] on div "Update Table Rate Applicable Zones See examples and learn more about how includ…" at bounding box center [513, 108] width 322 height 1187
click at [504, 662] on button "Update" at bounding box center [514, 661] width 58 height 18
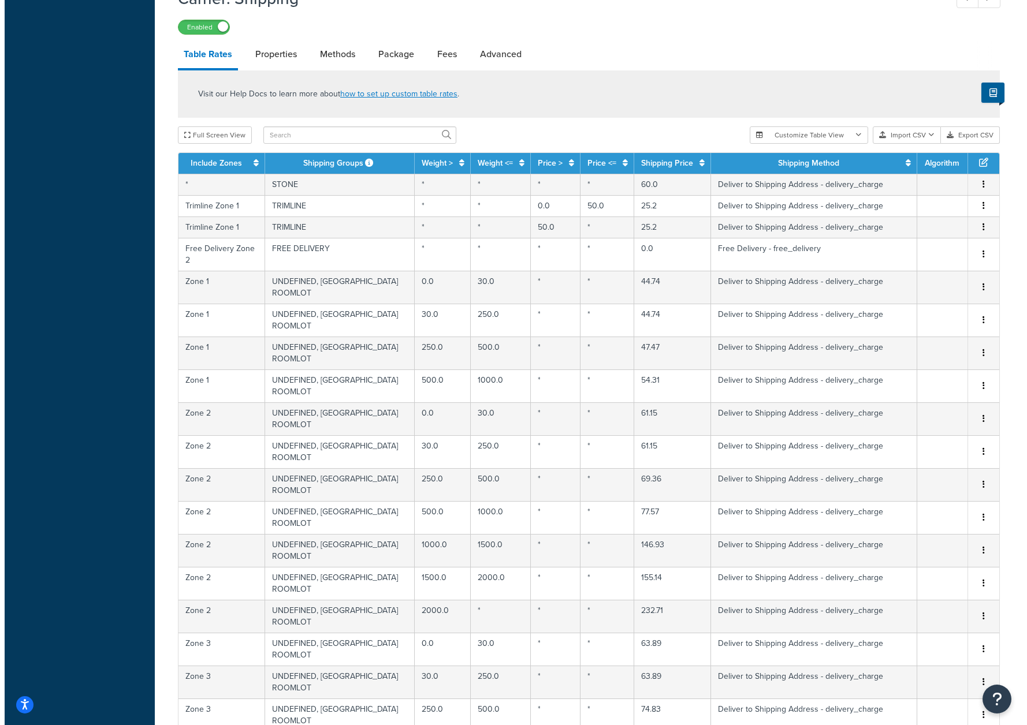
scroll to position [1548, 0]
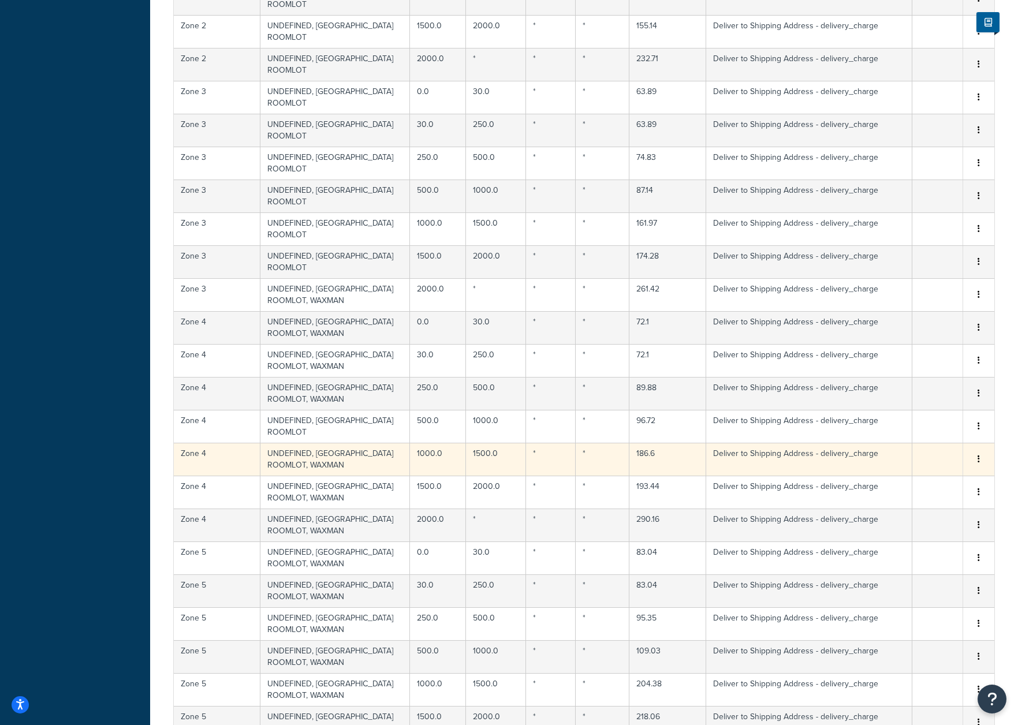
click at [322, 443] on td "UNDEFINED, ITALY ROOMLOT, WAXMAN" at bounding box center [335, 459] width 150 height 33
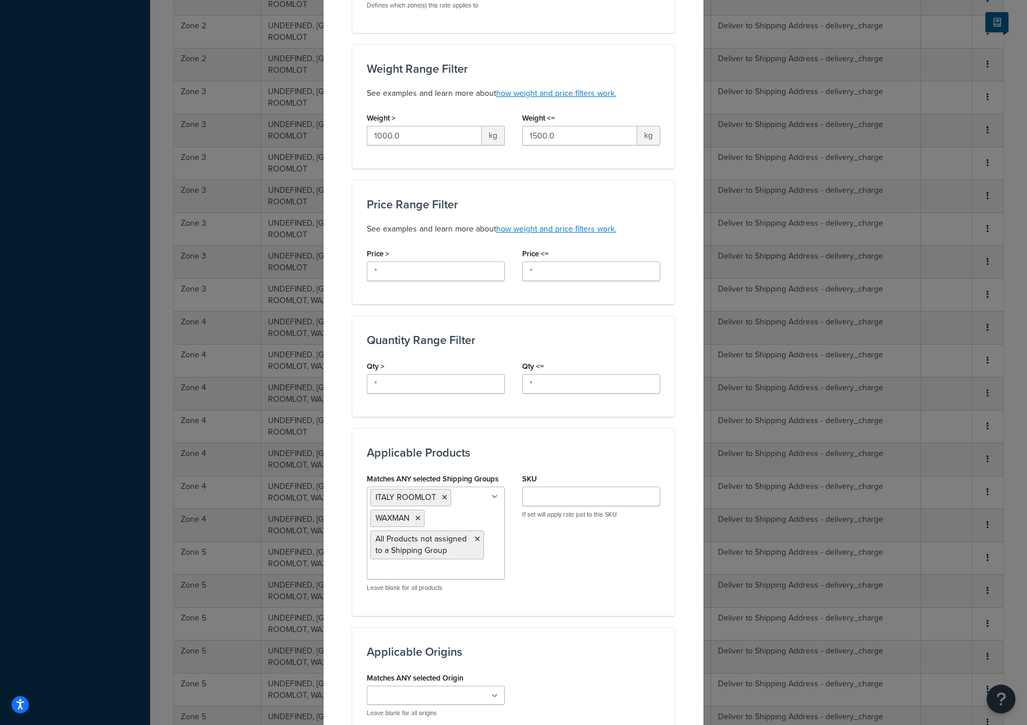
scroll to position [232, 0]
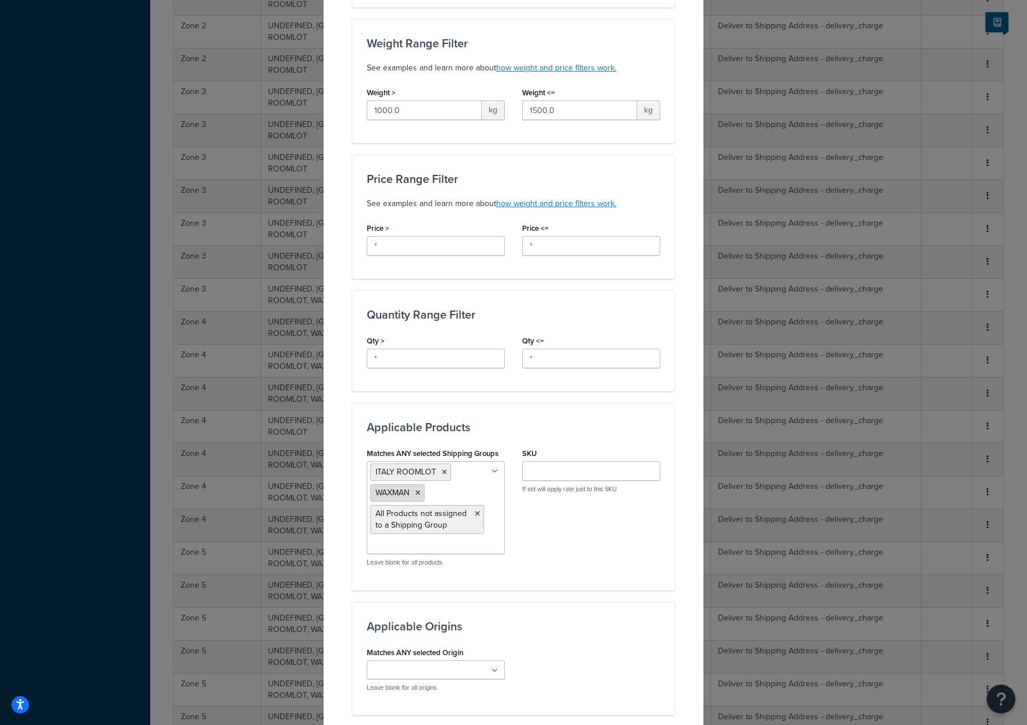
click at [415, 492] on icon at bounding box center [417, 493] width 5 height 7
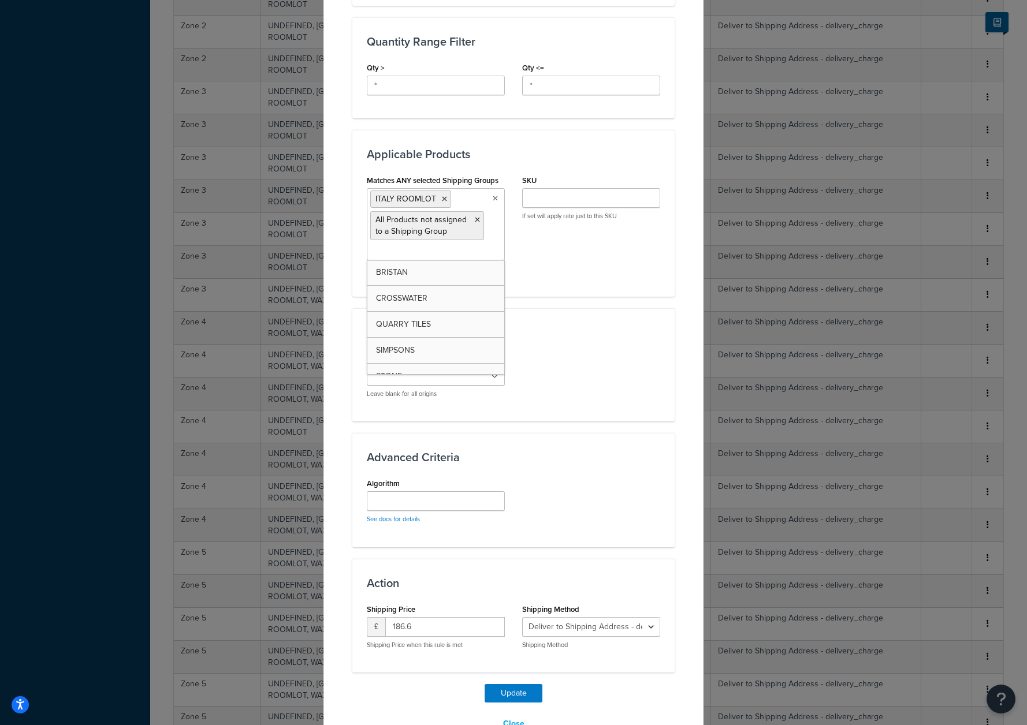
scroll to position [538, 0]
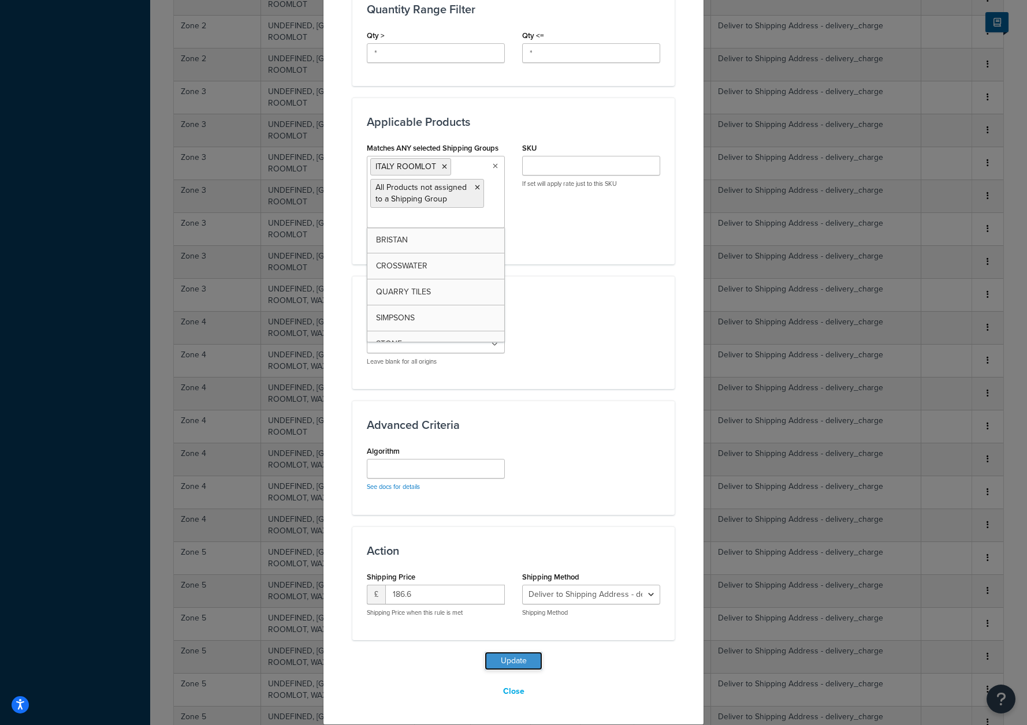
click at [512, 664] on button "Update" at bounding box center [514, 661] width 58 height 18
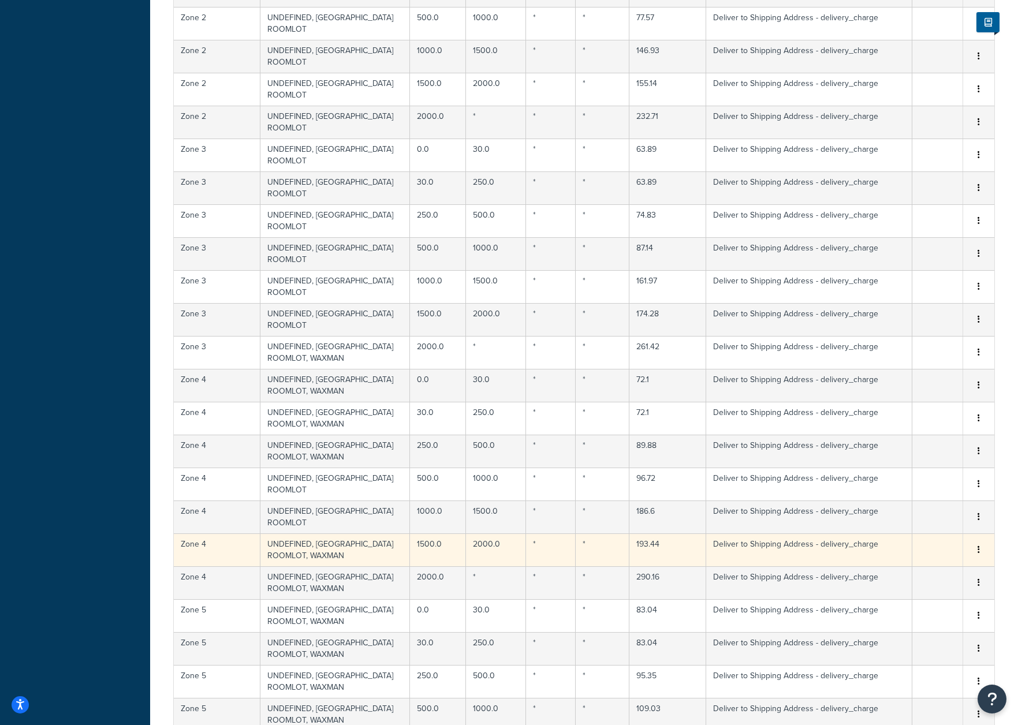
click at [342, 534] on td "UNDEFINED, ITALY ROOMLOT, WAXMAN" at bounding box center [335, 550] width 150 height 33
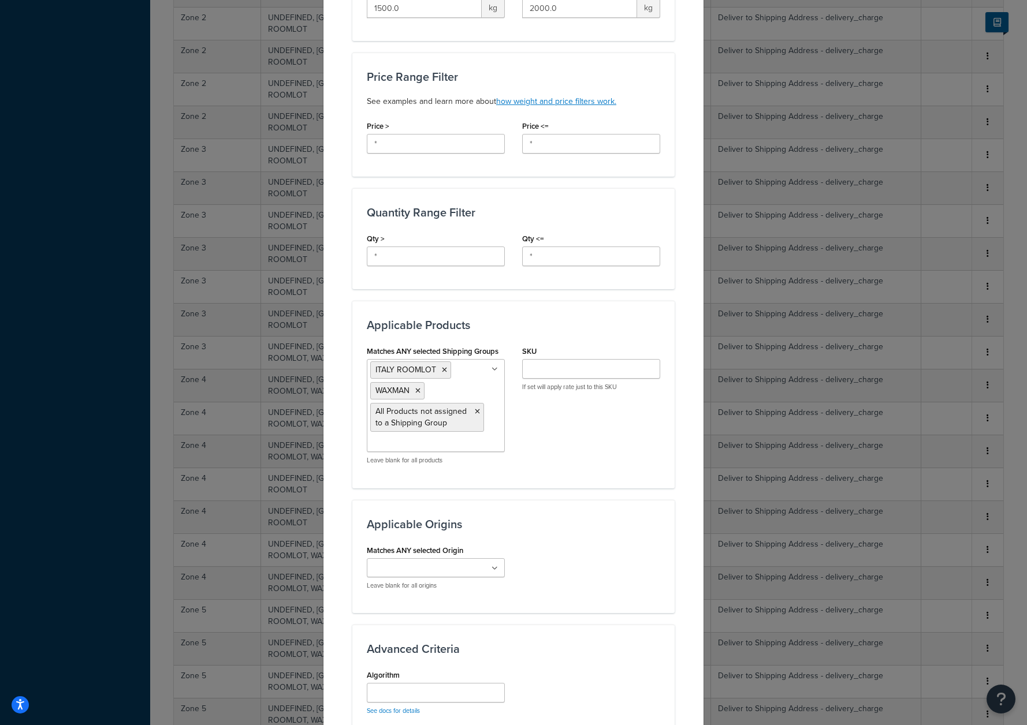
scroll to position [396, 0]
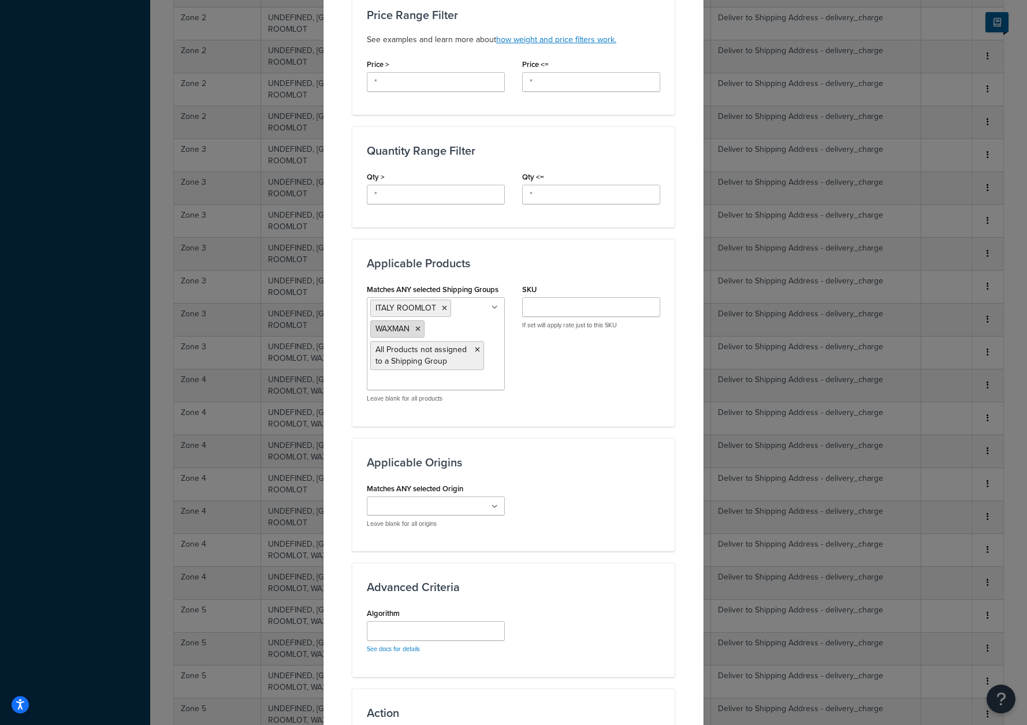
click at [416, 330] on icon at bounding box center [417, 329] width 5 height 7
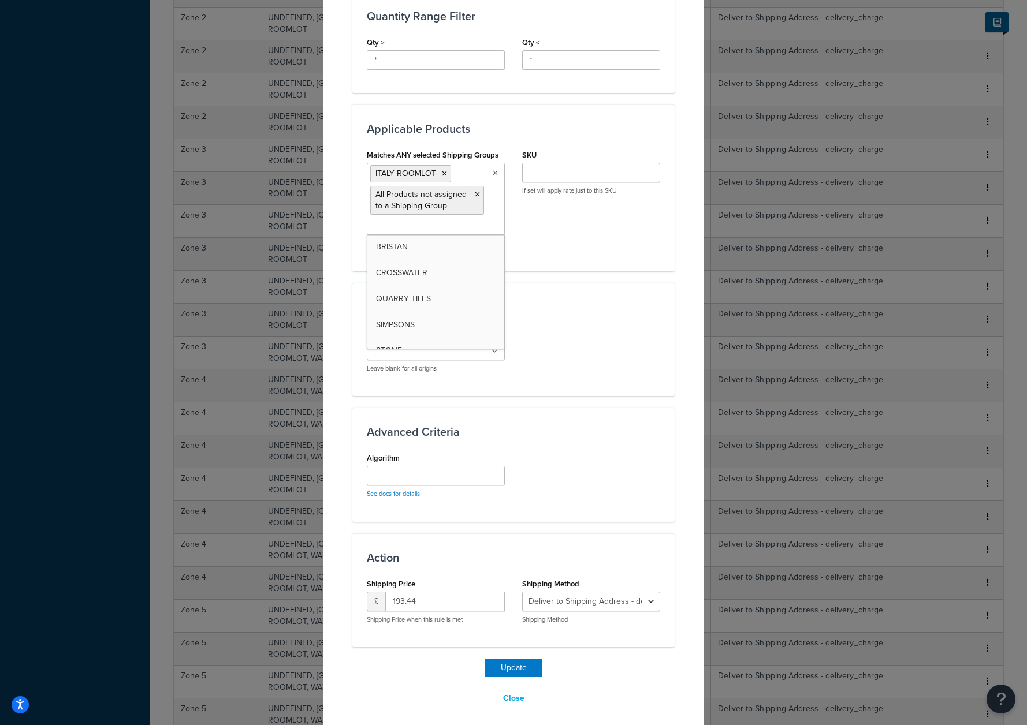
scroll to position [538, 0]
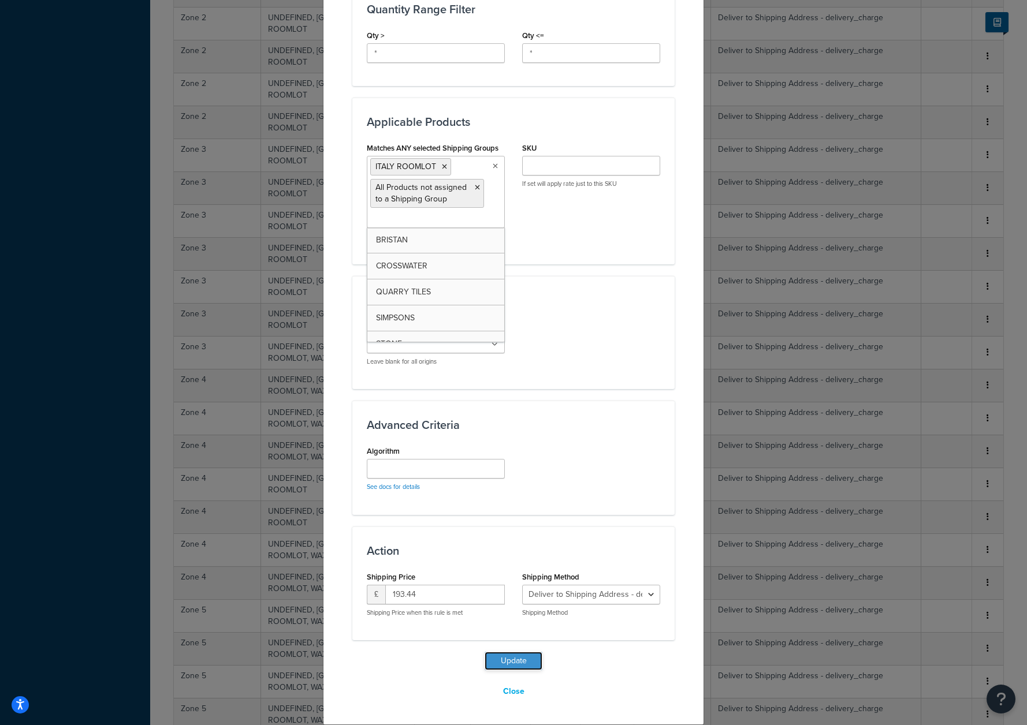
click at [516, 656] on button "Update" at bounding box center [514, 661] width 58 height 18
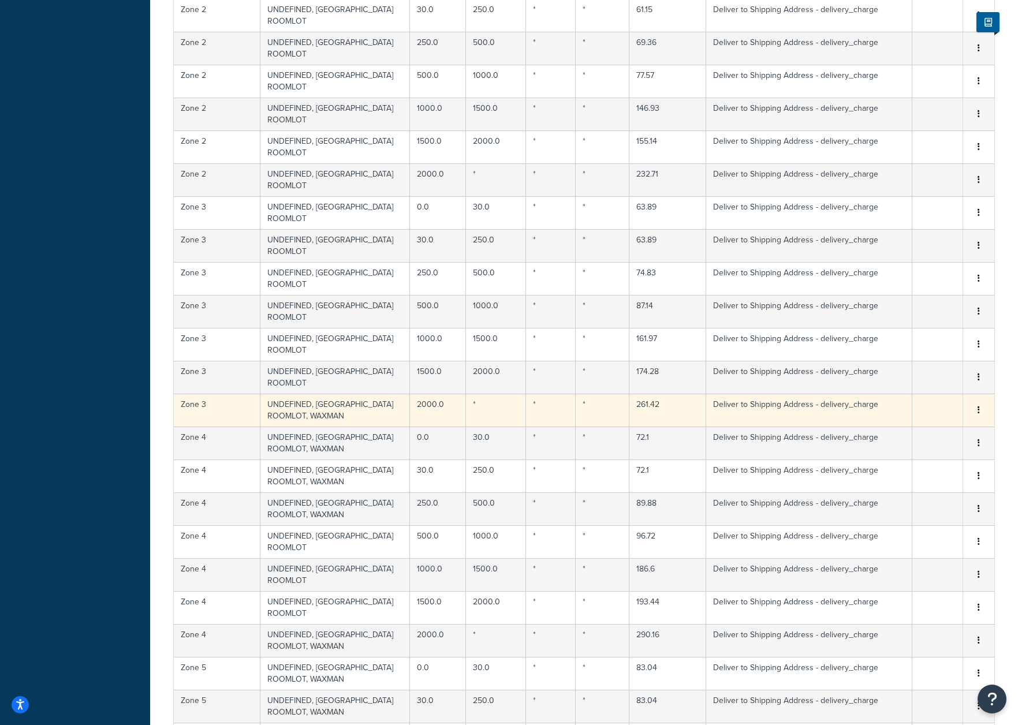
click at [314, 394] on td "UNDEFINED, ITALY ROOMLOT, WAXMAN" at bounding box center [335, 410] width 150 height 33
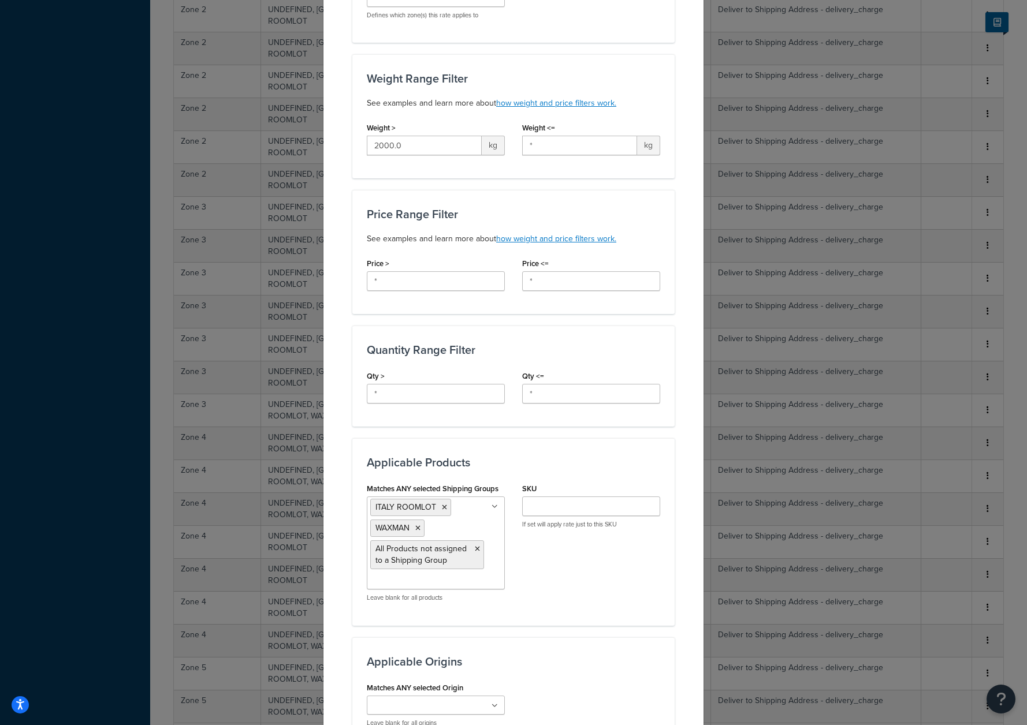
scroll to position [403, 0]
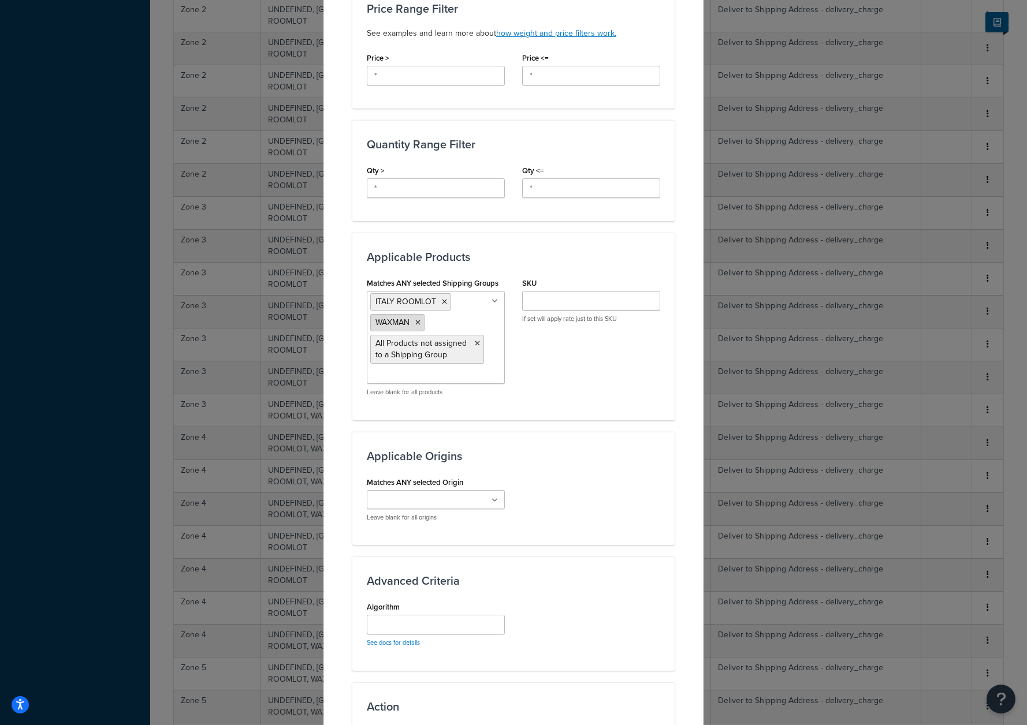
click at [411, 321] on li "WAXMAN" at bounding box center [397, 322] width 54 height 17
click at [415, 322] on icon at bounding box center [417, 322] width 5 height 7
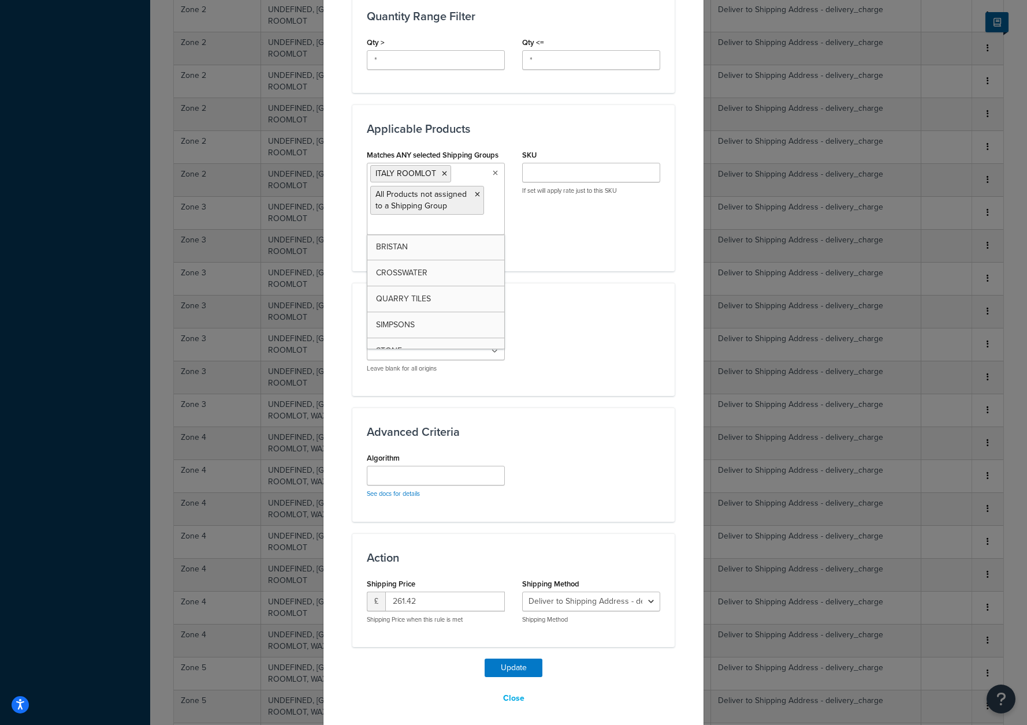
scroll to position [538, 0]
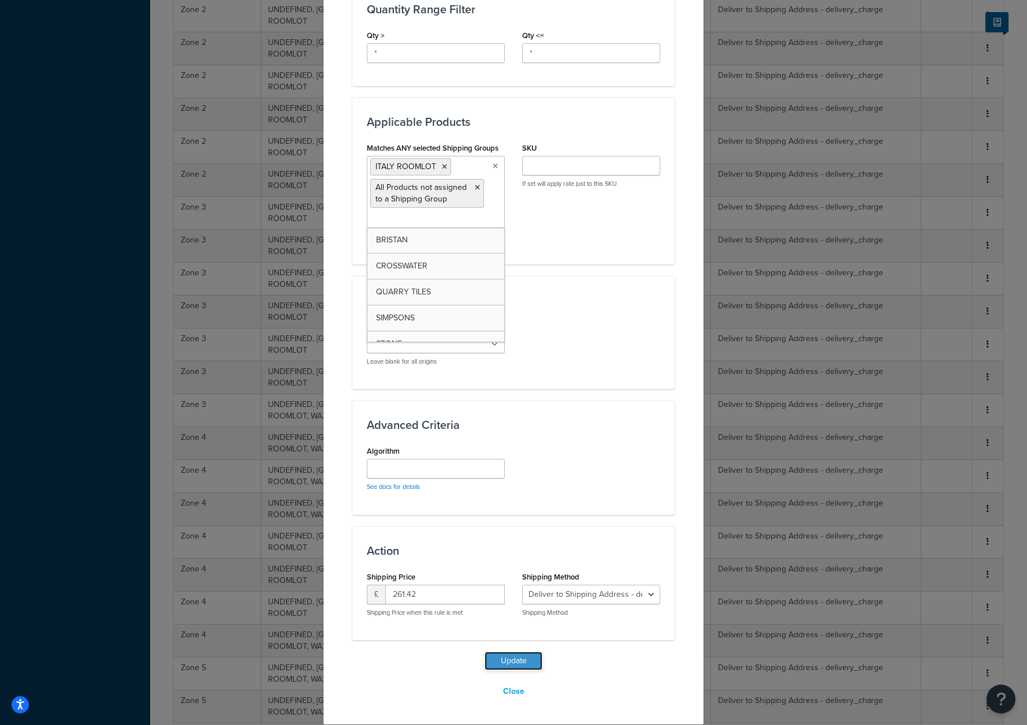
click at [507, 653] on button "Update" at bounding box center [514, 661] width 58 height 18
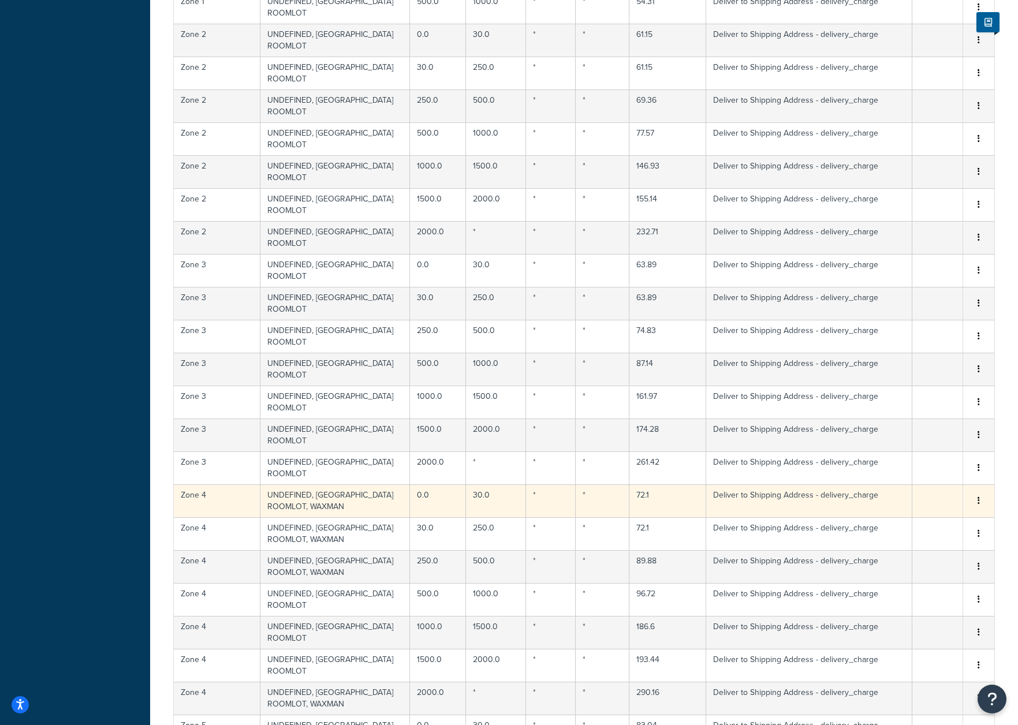
click at [344, 485] on td "UNDEFINED, ITALY ROOMLOT, WAXMAN" at bounding box center [335, 501] width 150 height 33
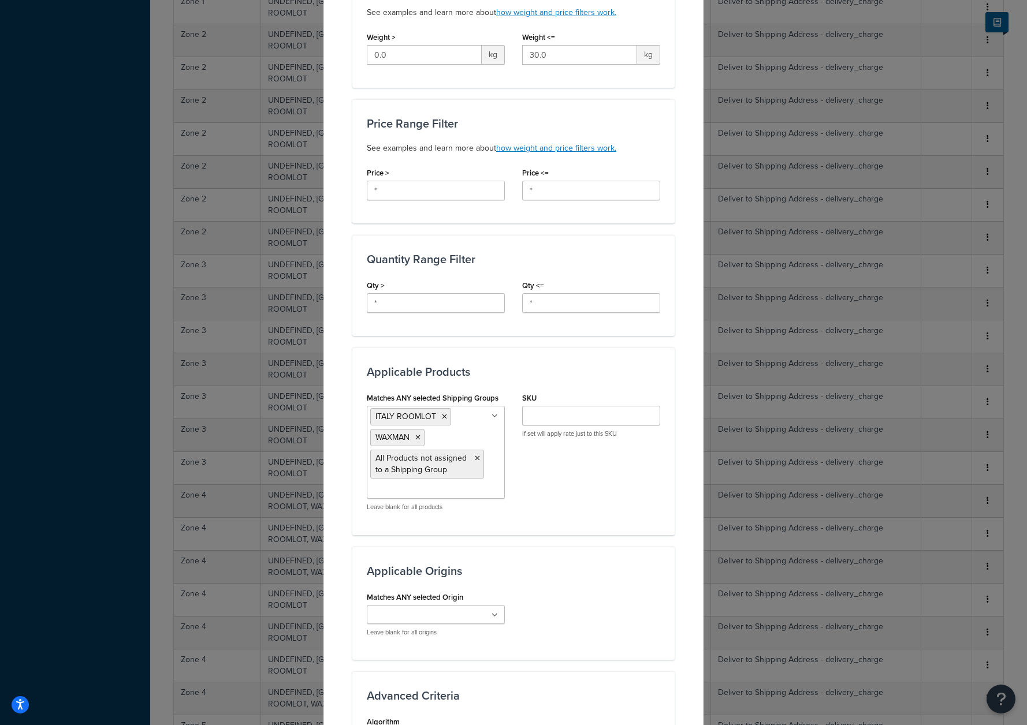
scroll to position [394, 0]
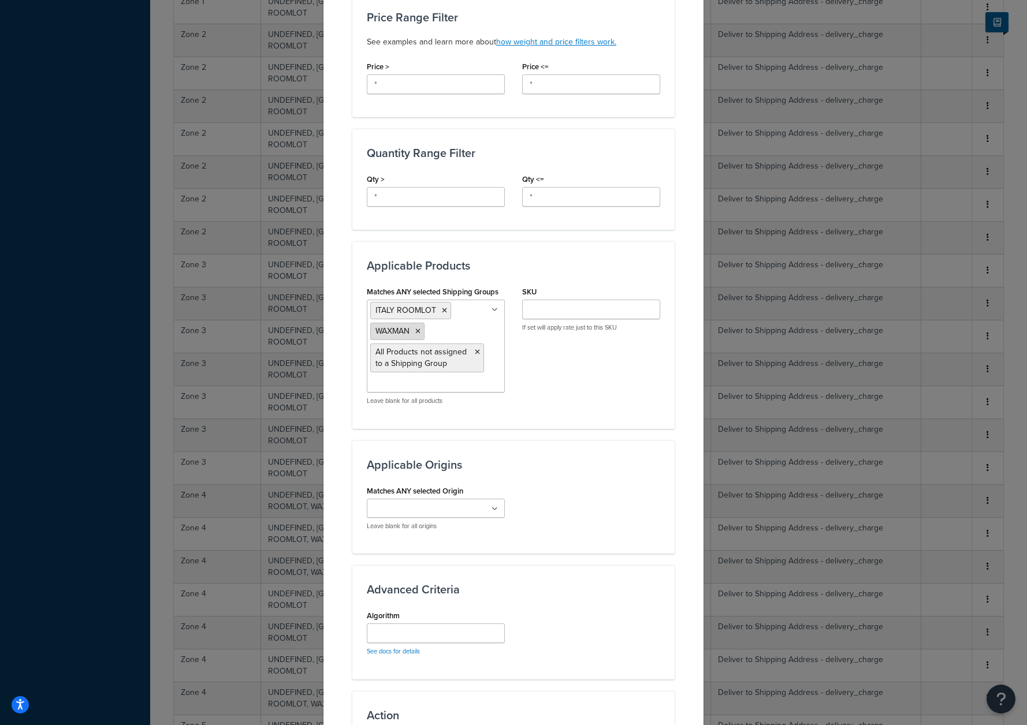
click at [415, 333] on icon at bounding box center [417, 331] width 5 height 7
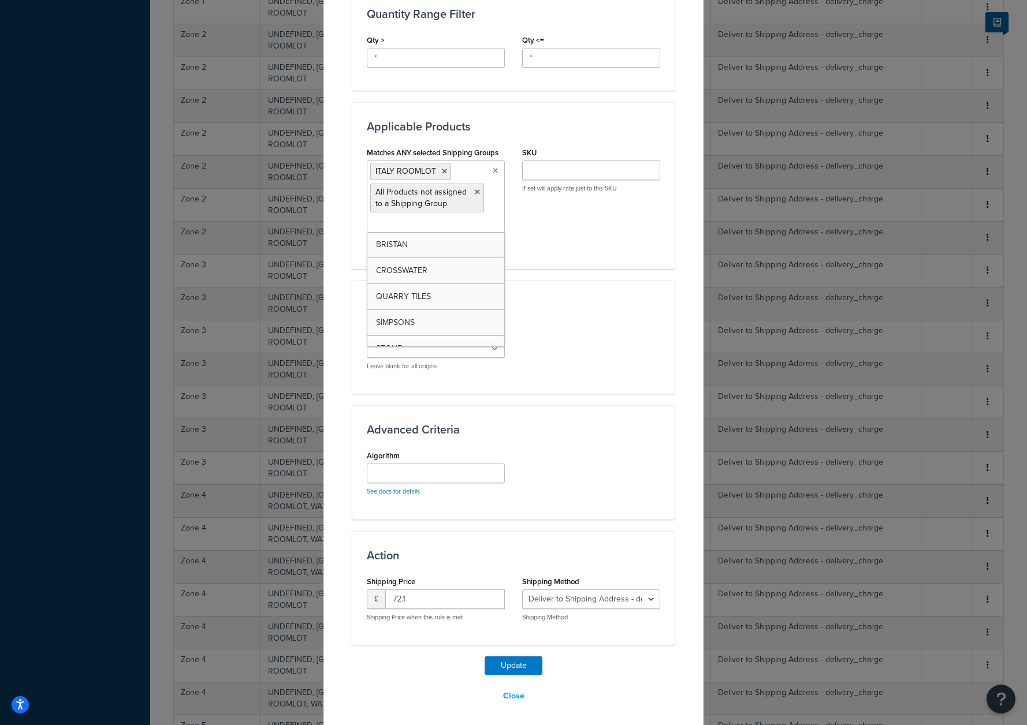
scroll to position [538, 0]
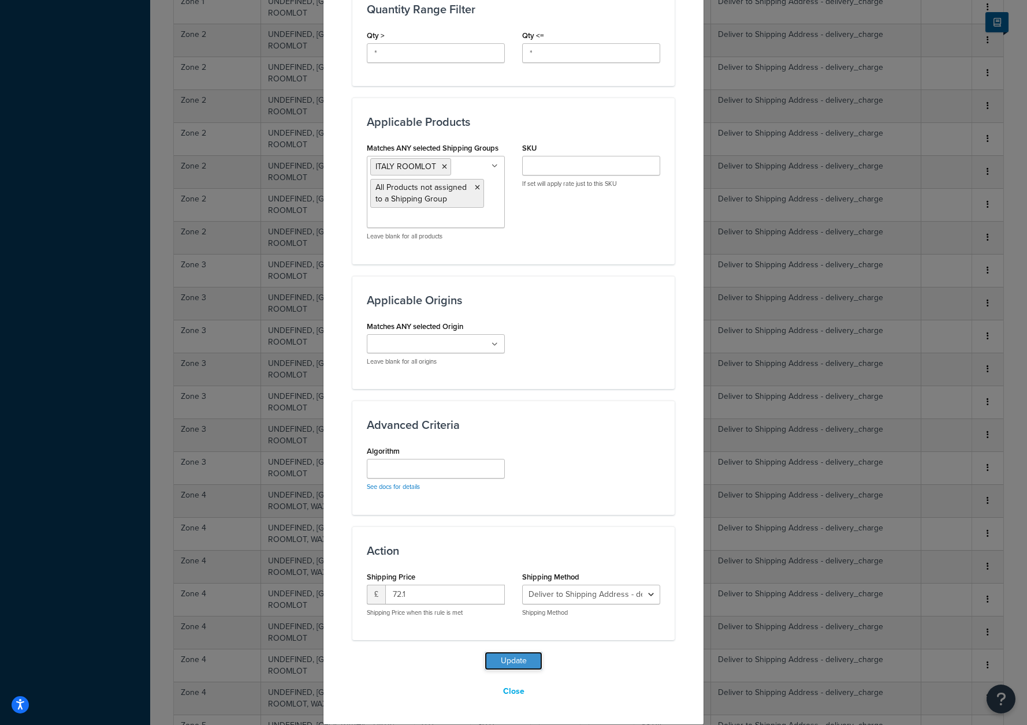
click at [498, 659] on button "Update" at bounding box center [514, 661] width 58 height 18
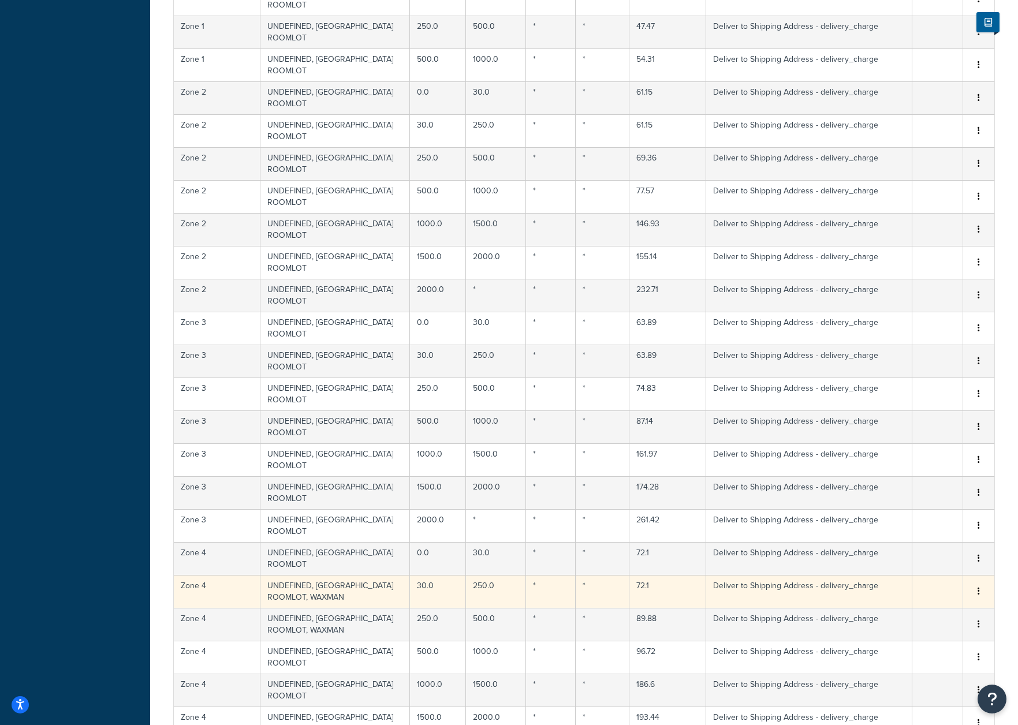
click at [318, 575] on td "UNDEFINED, ITALY ROOMLOT, WAXMAN" at bounding box center [335, 591] width 150 height 33
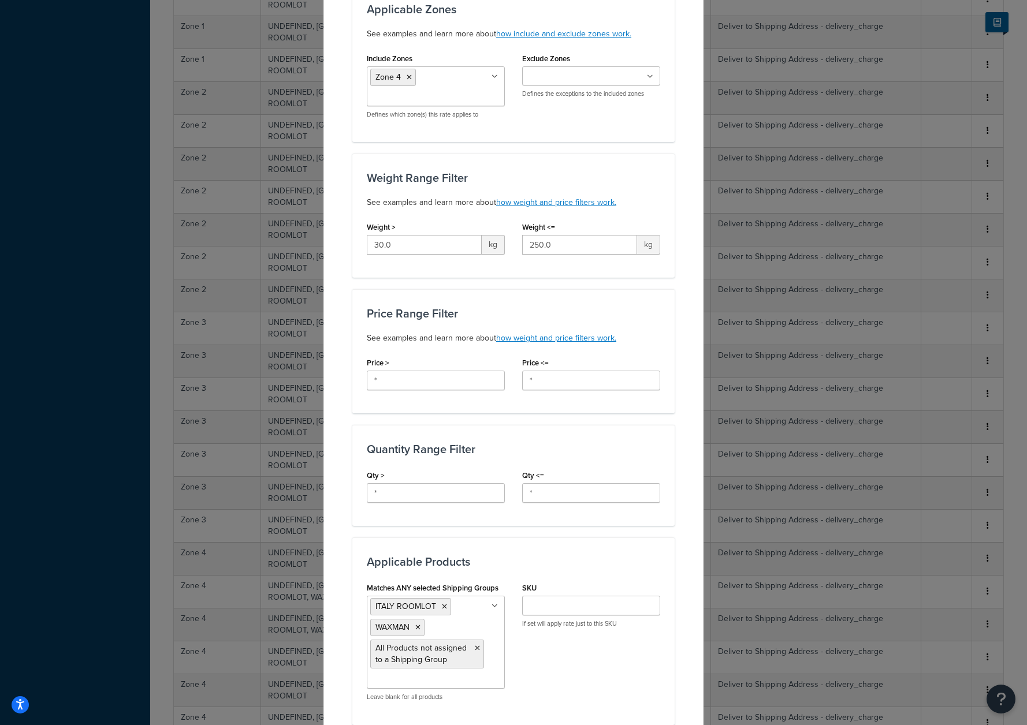
scroll to position [390, 0]
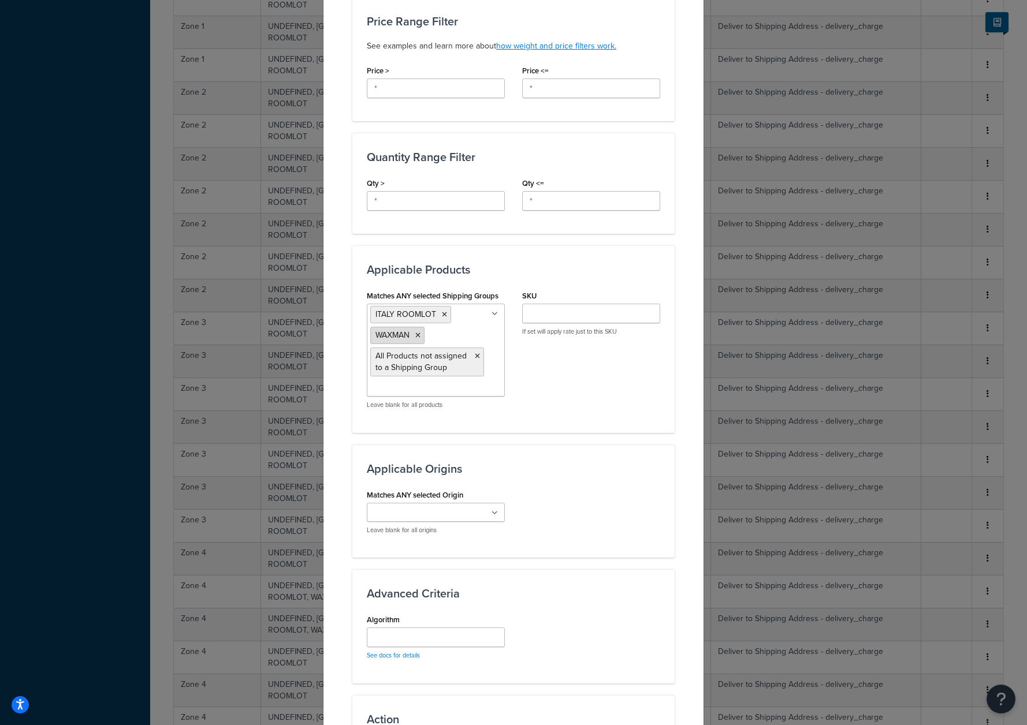
click at [415, 334] on icon at bounding box center [417, 335] width 5 height 7
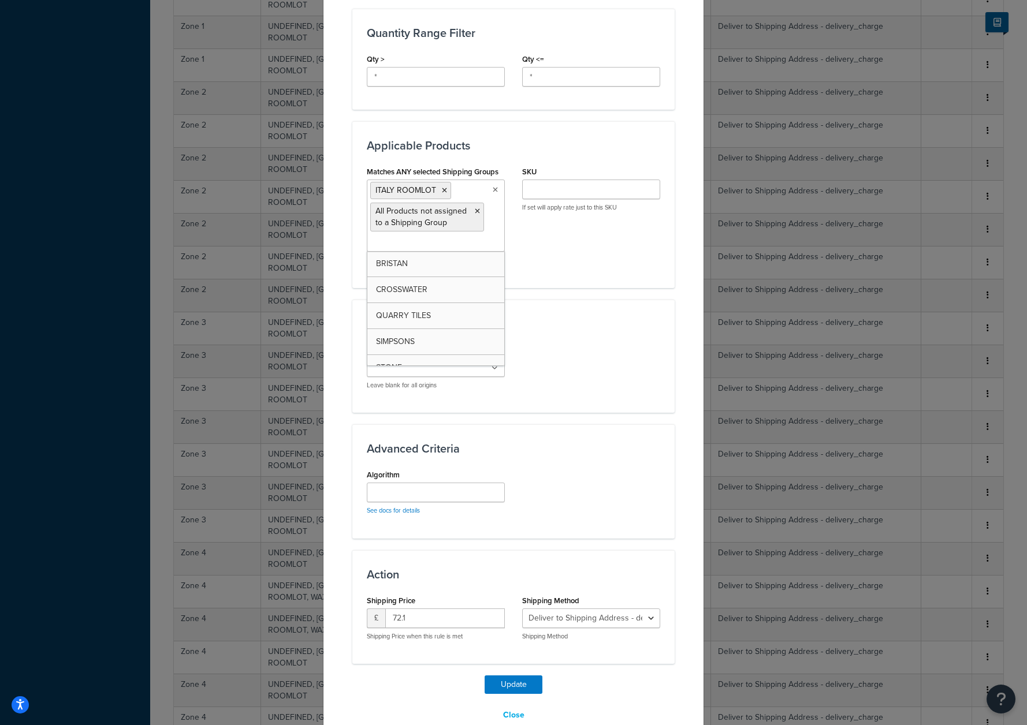
scroll to position [538, 0]
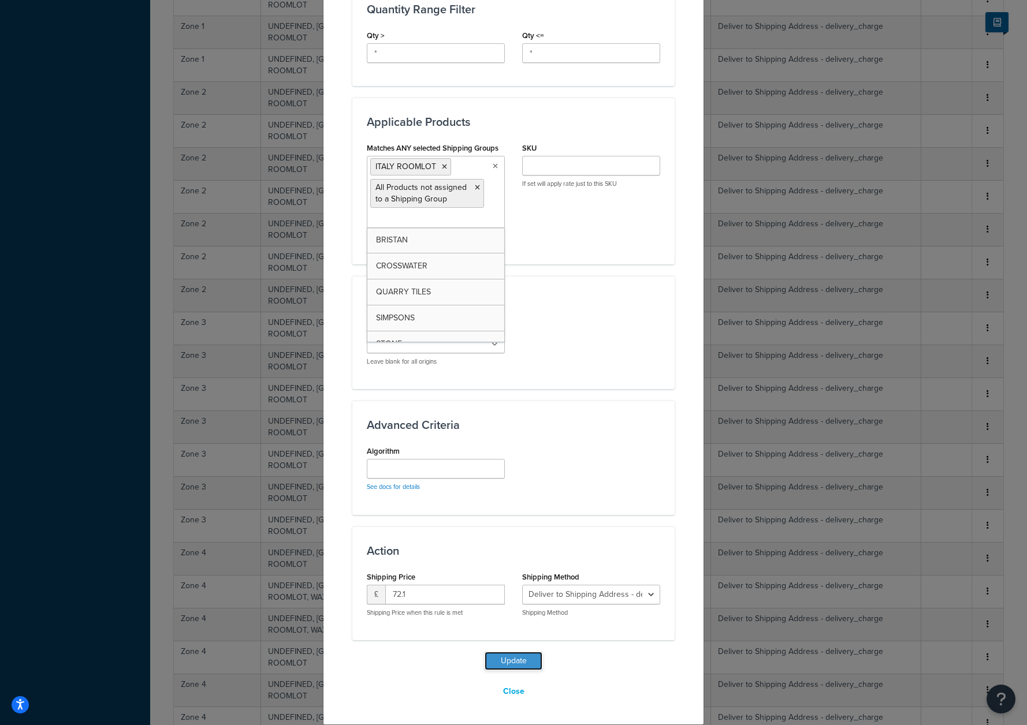
click at [506, 666] on button "Update" at bounding box center [514, 661] width 58 height 18
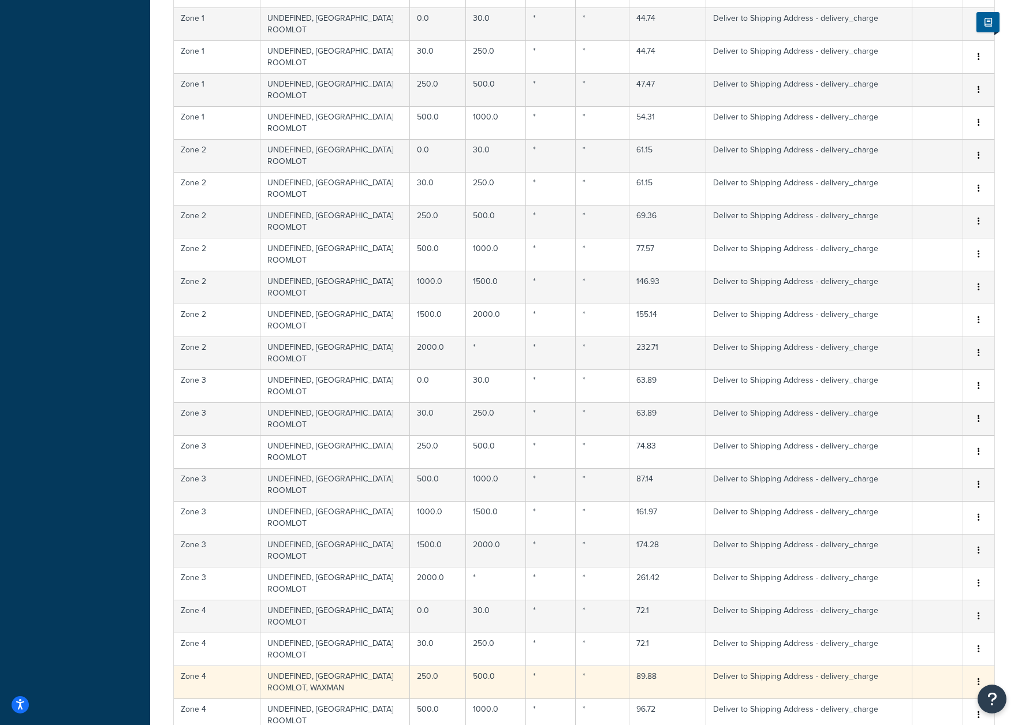
click at [332, 666] on td "UNDEFINED, ITALY ROOMLOT, WAXMAN" at bounding box center [335, 682] width 150 height 33
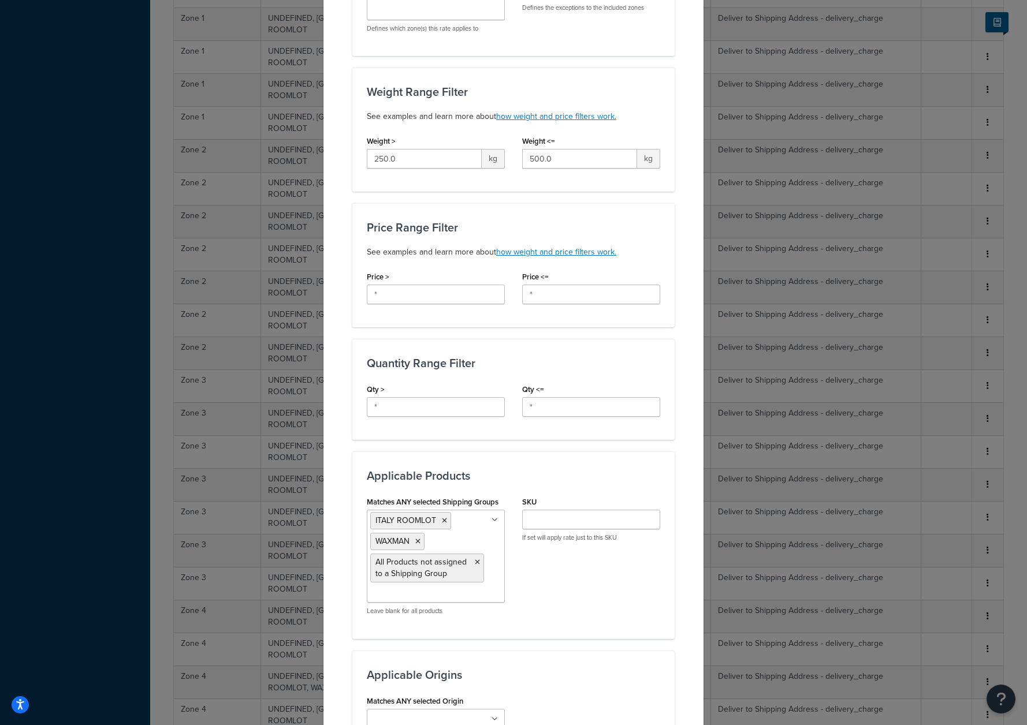
scroll to position [400, 0]
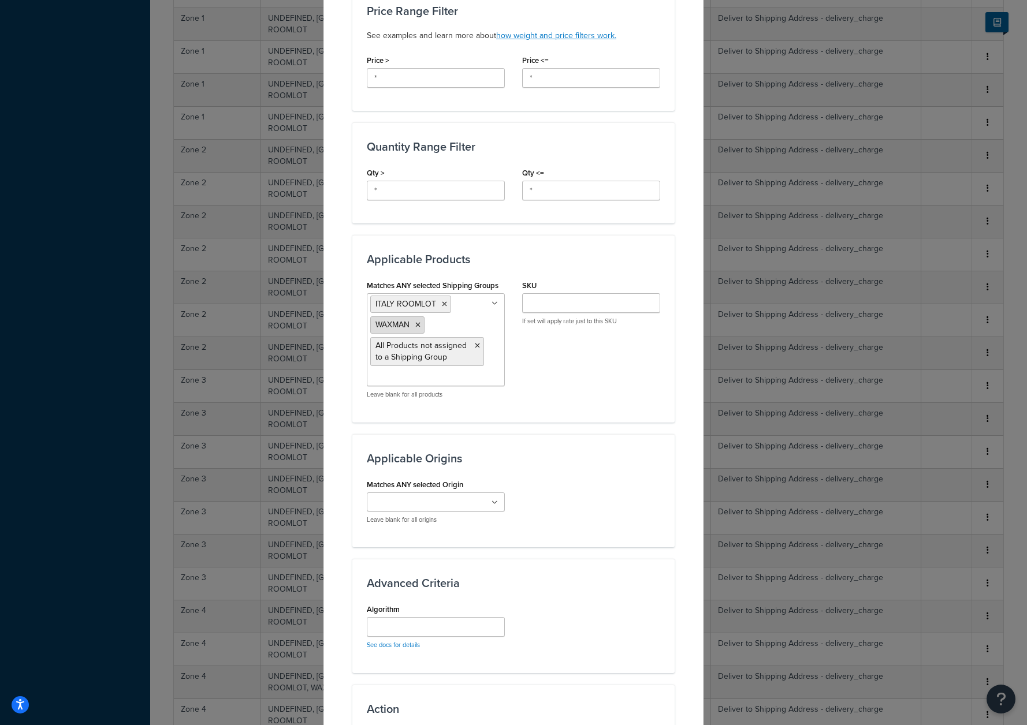
click at [415, 326] on icon at bounding box center [417, 325] width 5 height 7
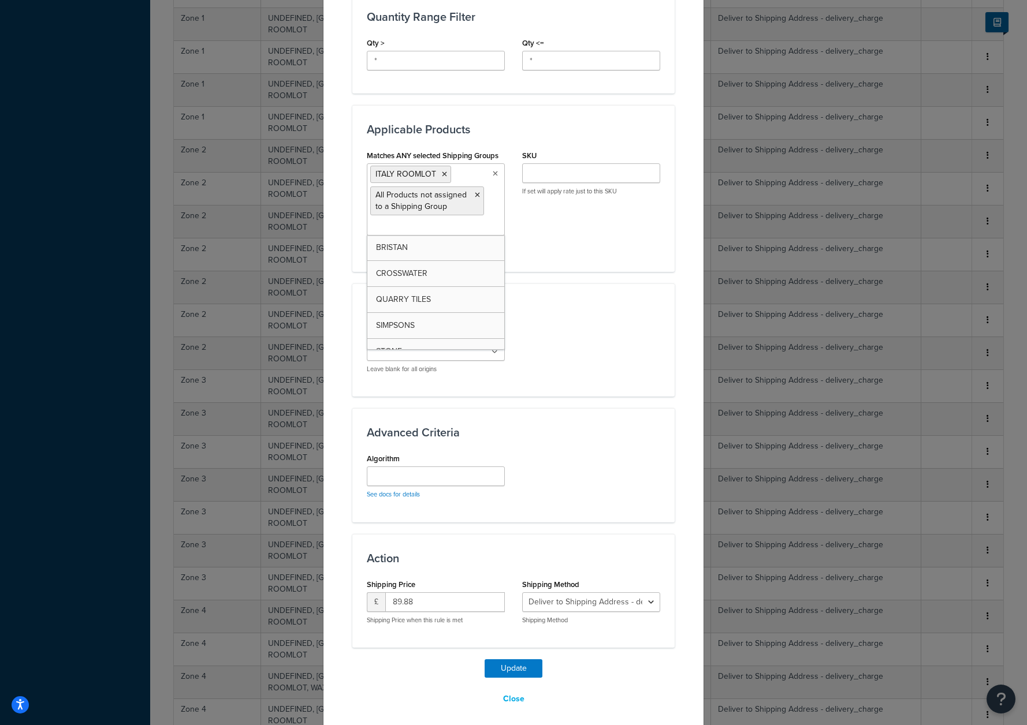
scroll to position [538, 0]
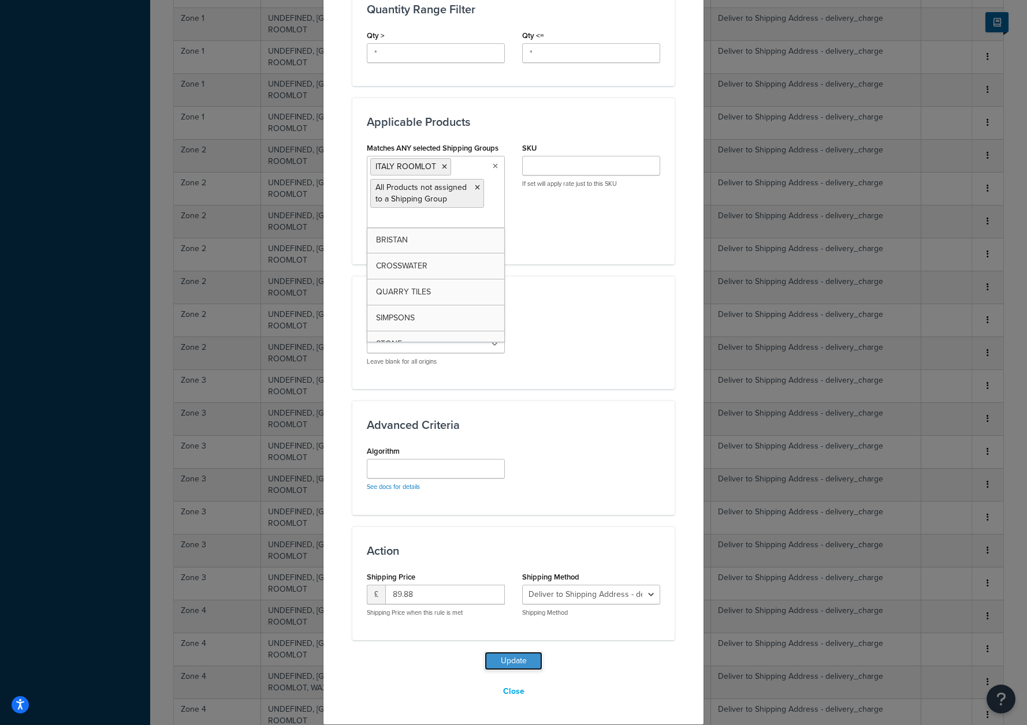
click at [491, 653] on button "Update" at bounding box center [514, 661] width 58 height 18
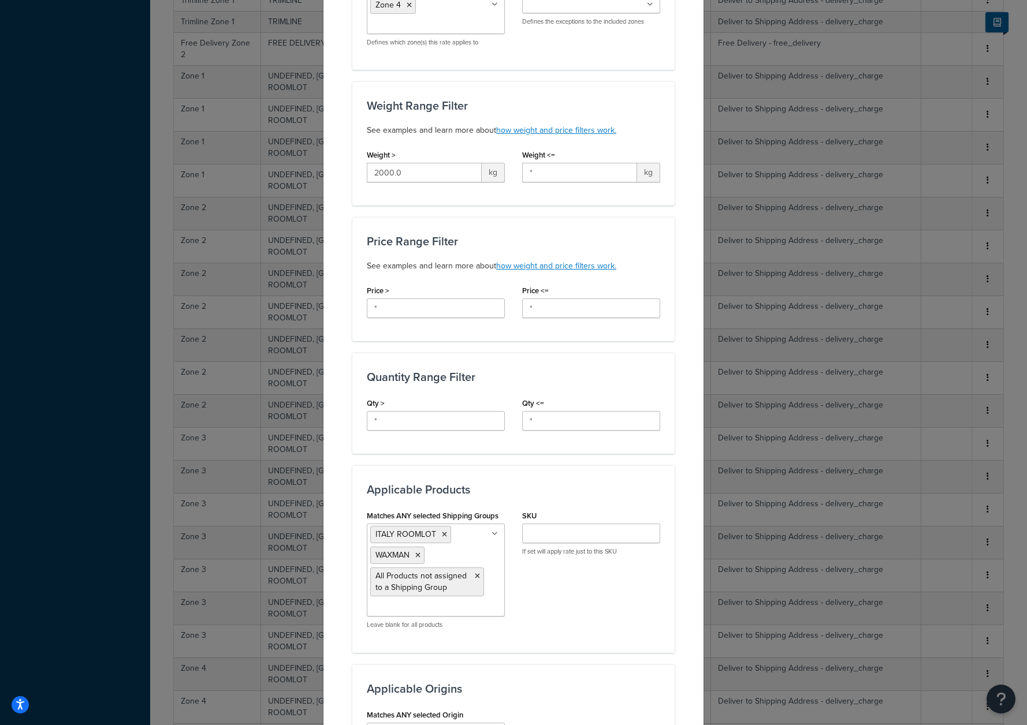
scroll to position [220, 0]
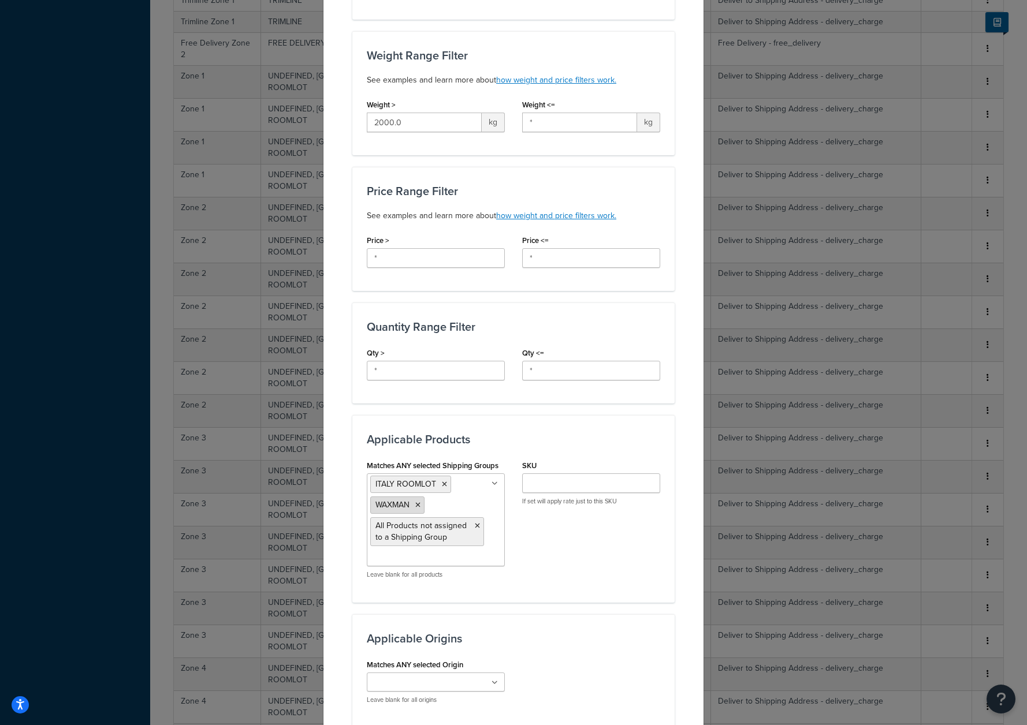
click at [415, 507] on icon at bounding box center [417, 505] width 5 height 7
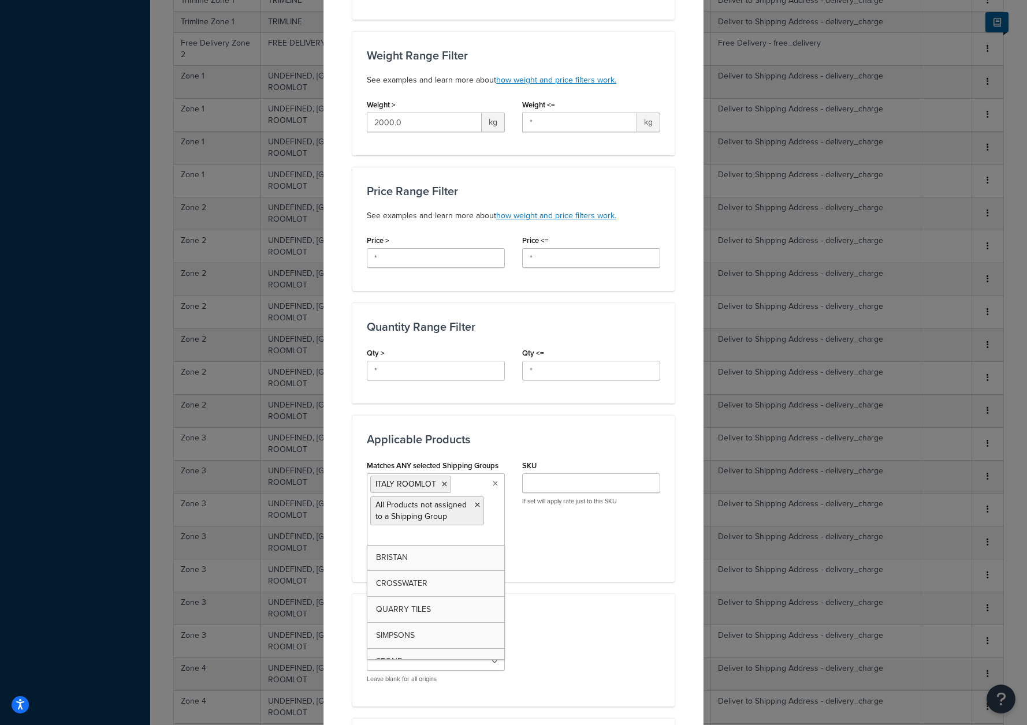
scroll to position [538, 0]
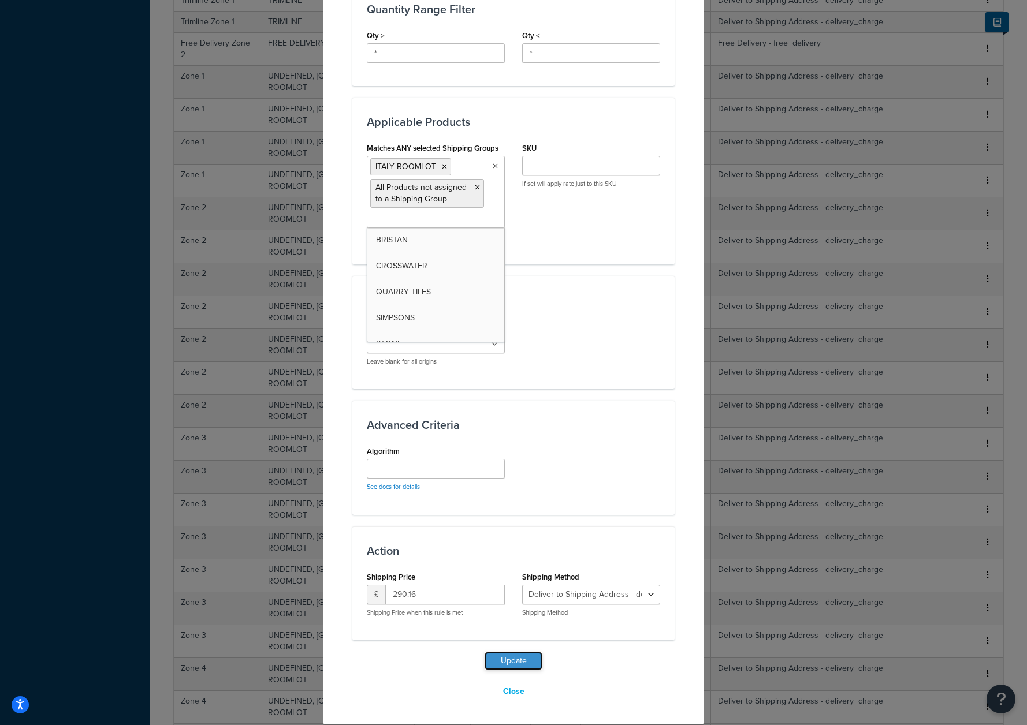
click at [509, 668] on button "Update" at bounding box center [514, 661] width 58 height 18
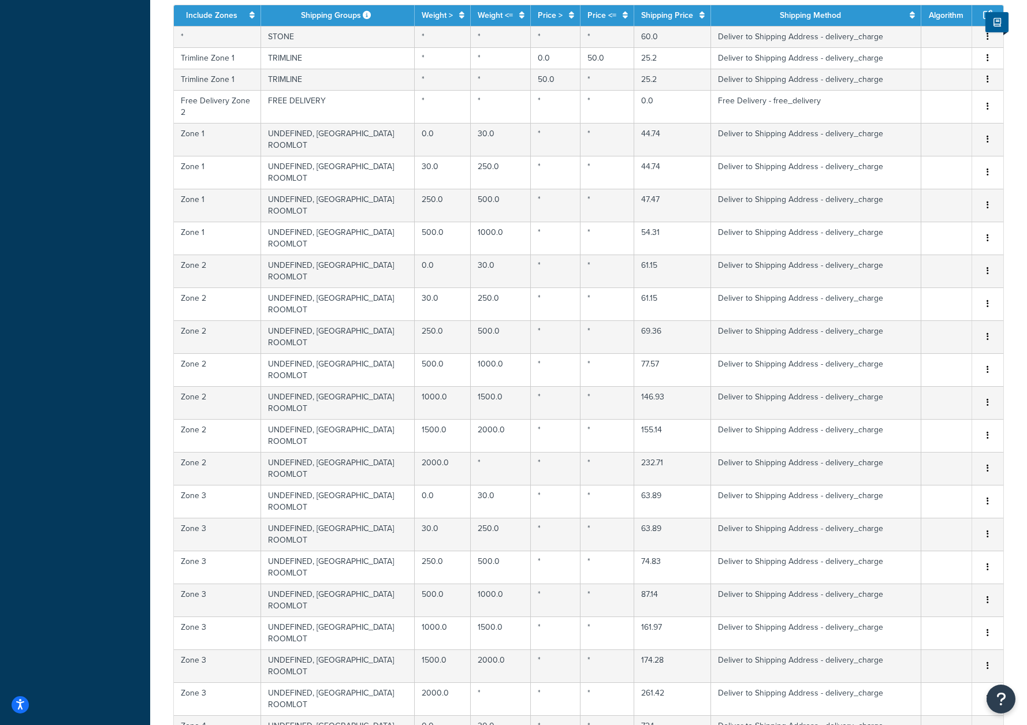
scroll to position [1688, 0]
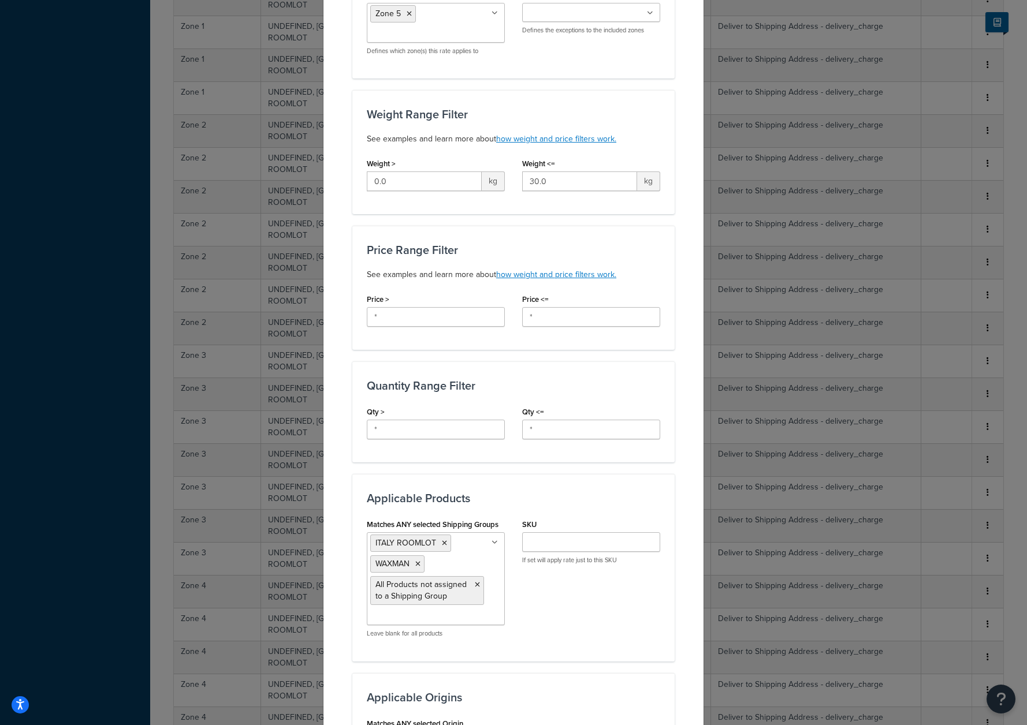
scroll to position [233, 0]
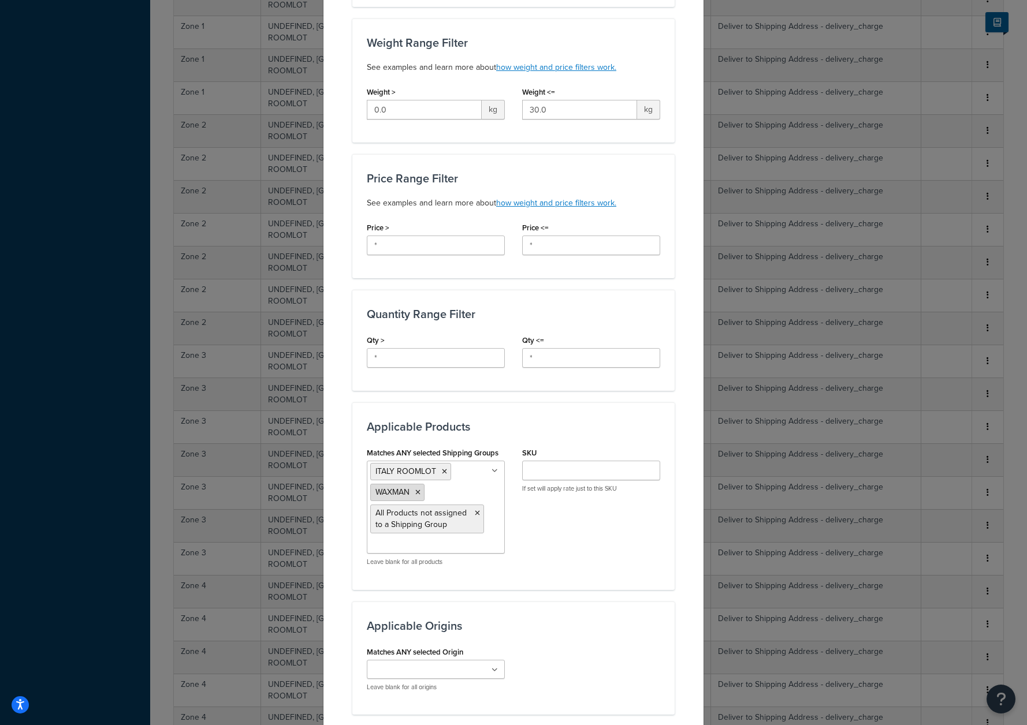
click at [415, 493] on icon at bounding box center [417, 492] width 5 height 7
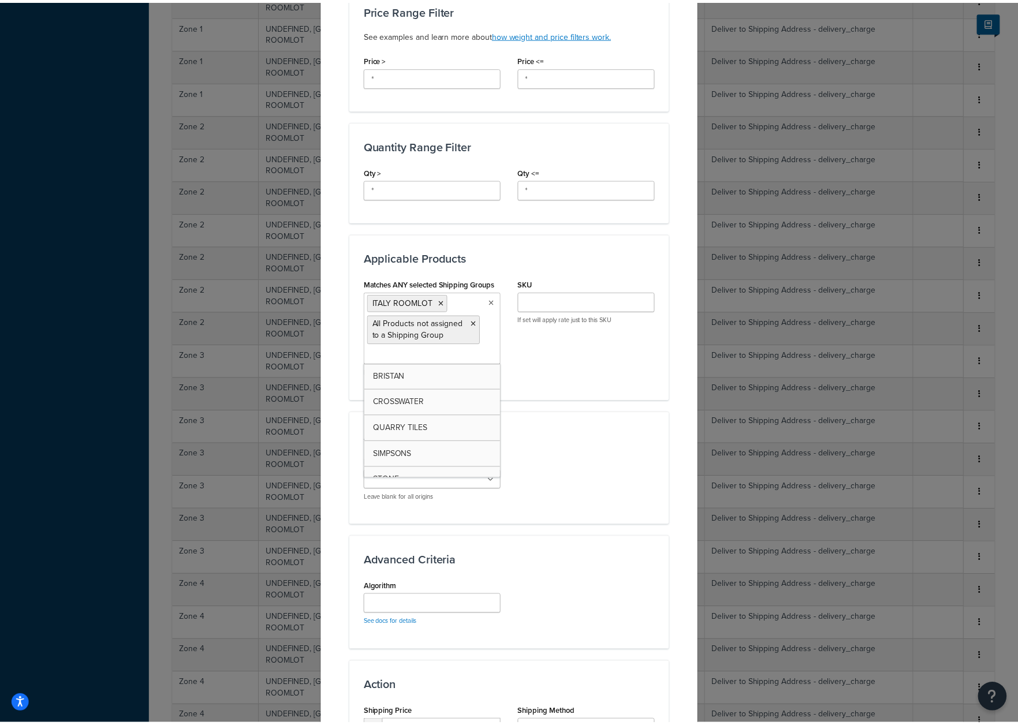
scroll to position [538, 0]
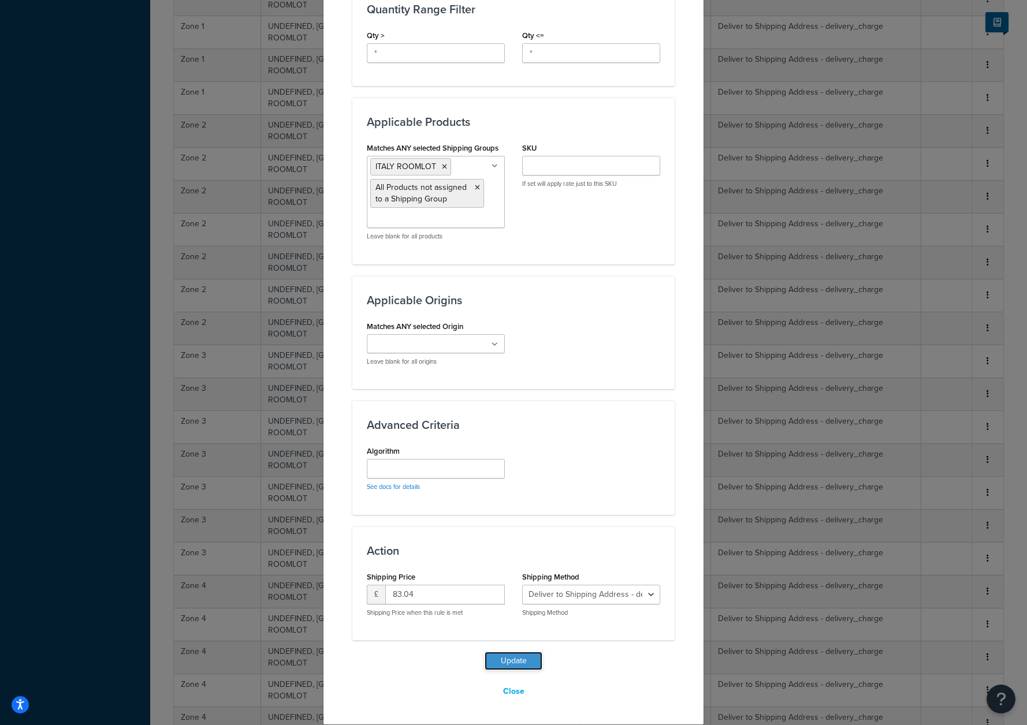
click at [494, 662] on button "Update" at bounding box center [514, 661] width 58 height 18
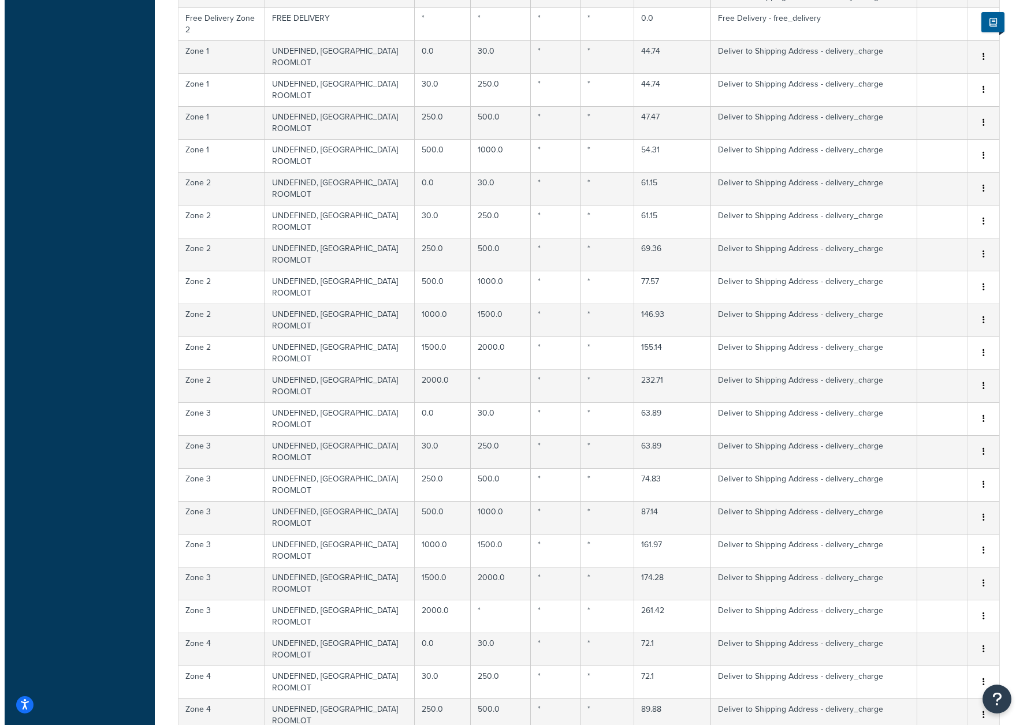
scroll to position [1927, 0]
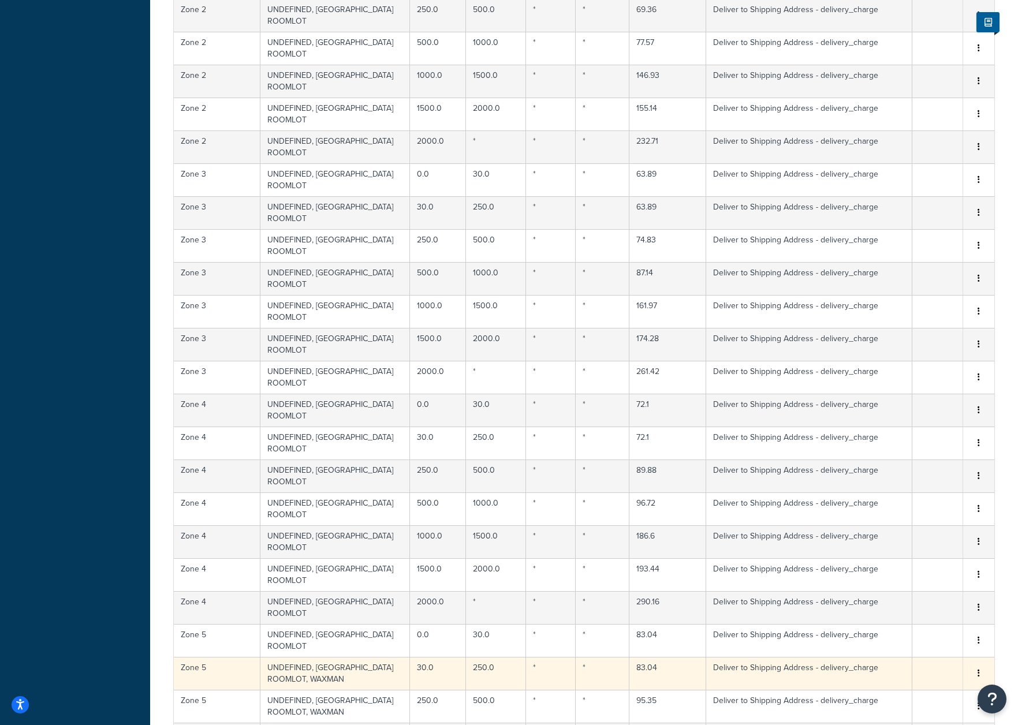
click at [300, 657] on td "UNDEFINED, ITALY ROOMLOT, WAXMAN" at bounding box center [335, 673] width 150 height 33
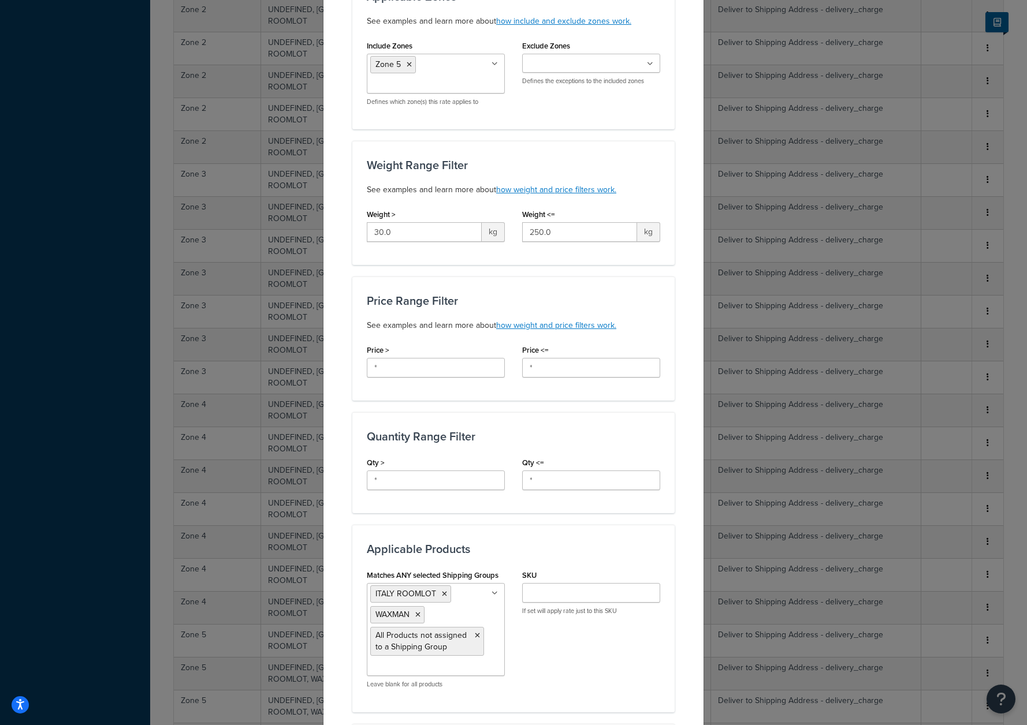
scroll to position [111, 0]
click at [415, 615] on icon at bounding box center [417, 614] width 5 height 7
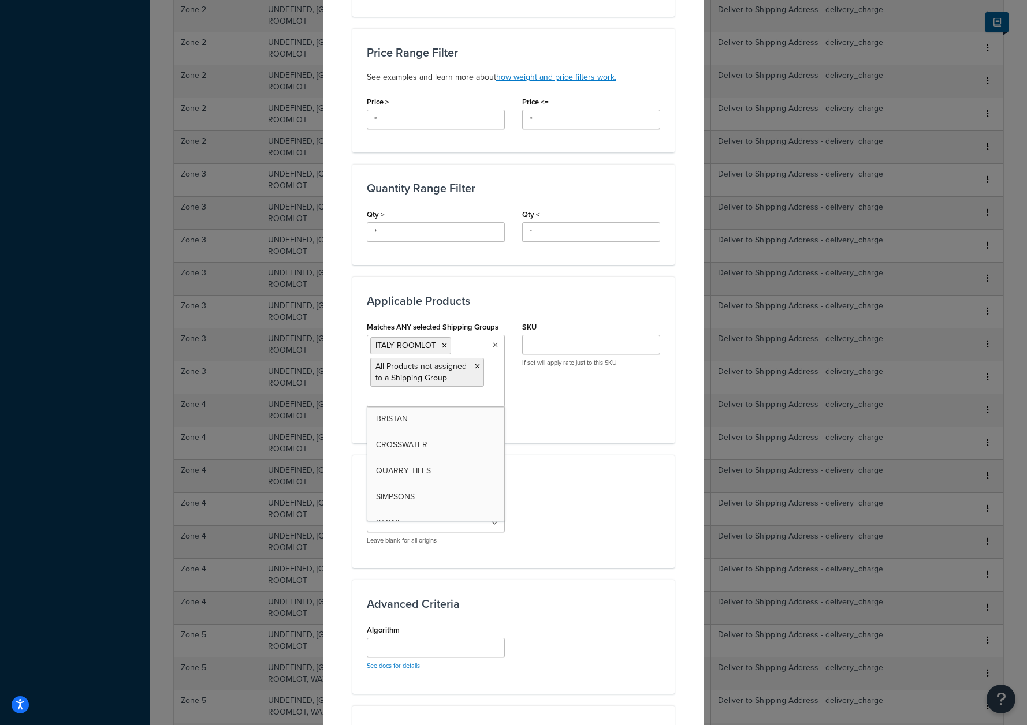
scroll to position [538, 0]
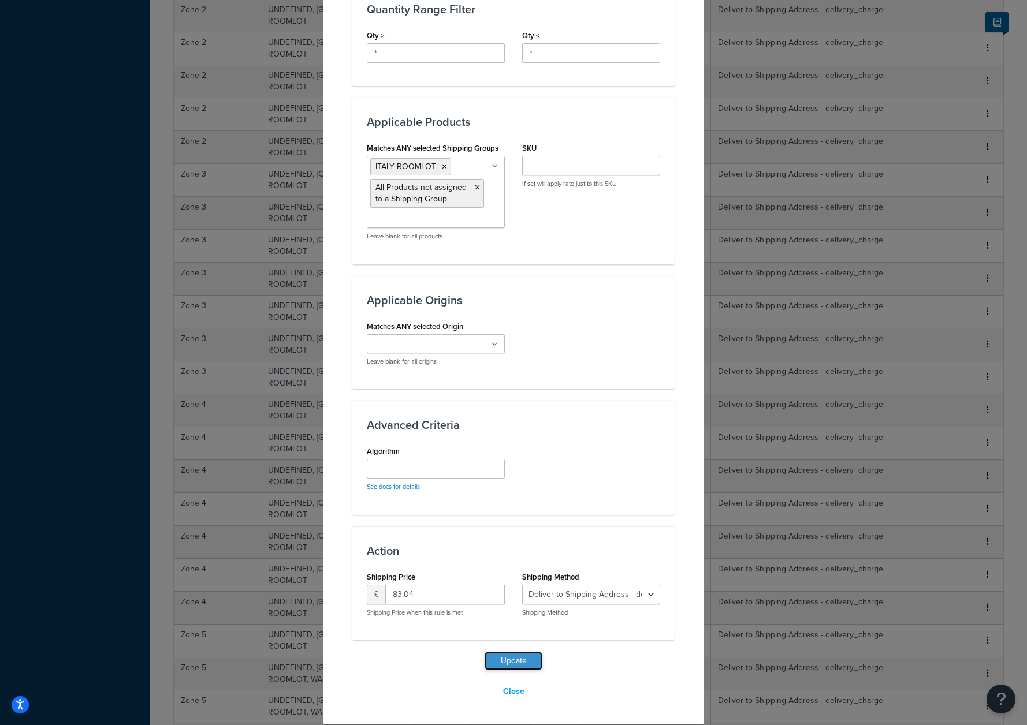
click at [499, 664] on button "Update" at bounding box center [514, 661] width 58 height 18
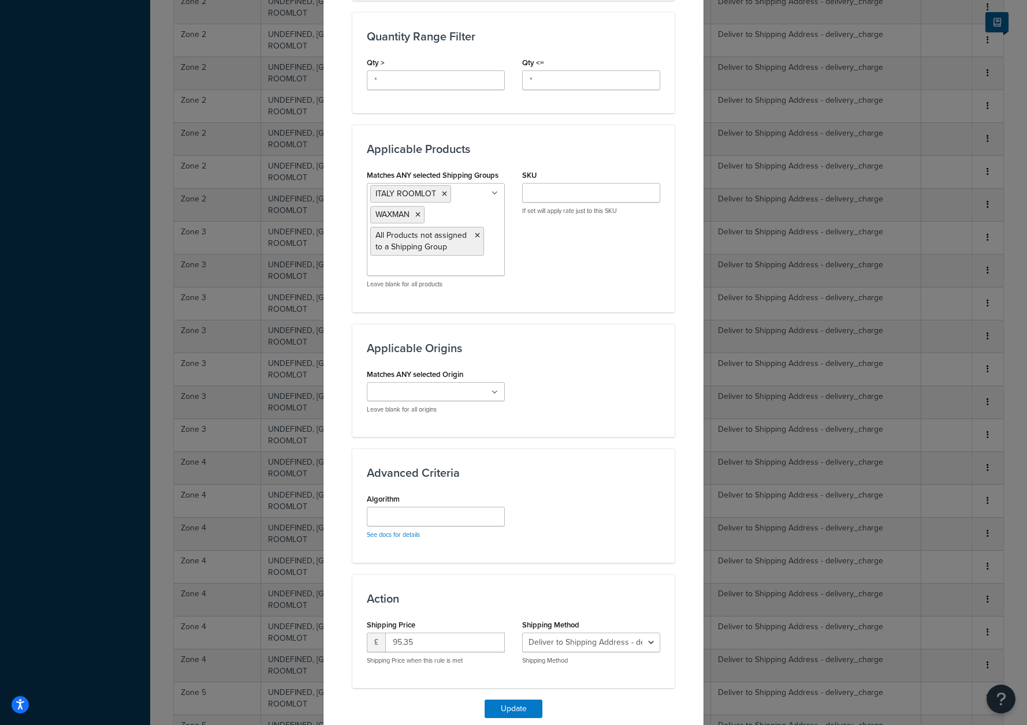
scroll to position [511, 0]
click at [415, 211] on icon at bounding box center [417, 214] width 5 height 7
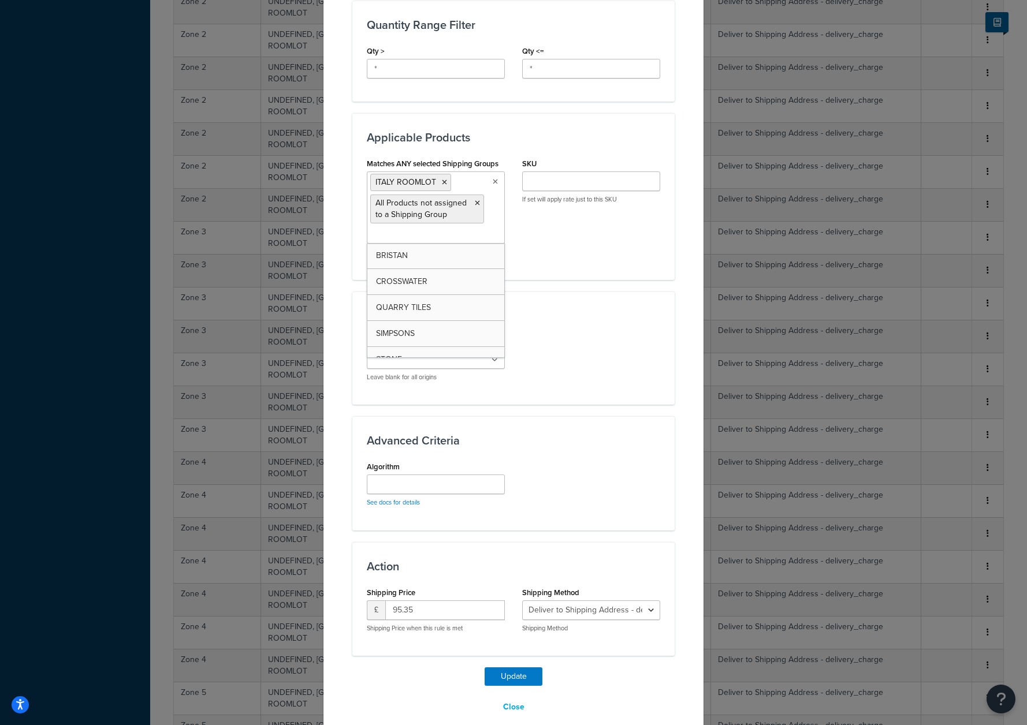
scroll to position [538, 0]
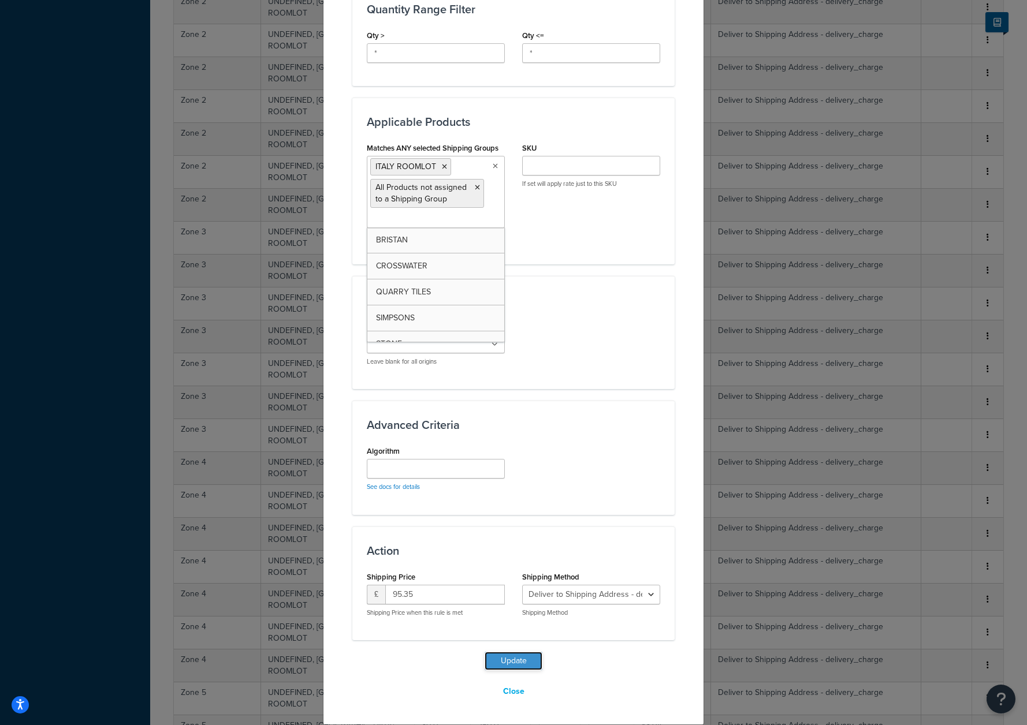
click at [514, 660] on button "Update" at bounding box center [514, 661] width 58 height 18
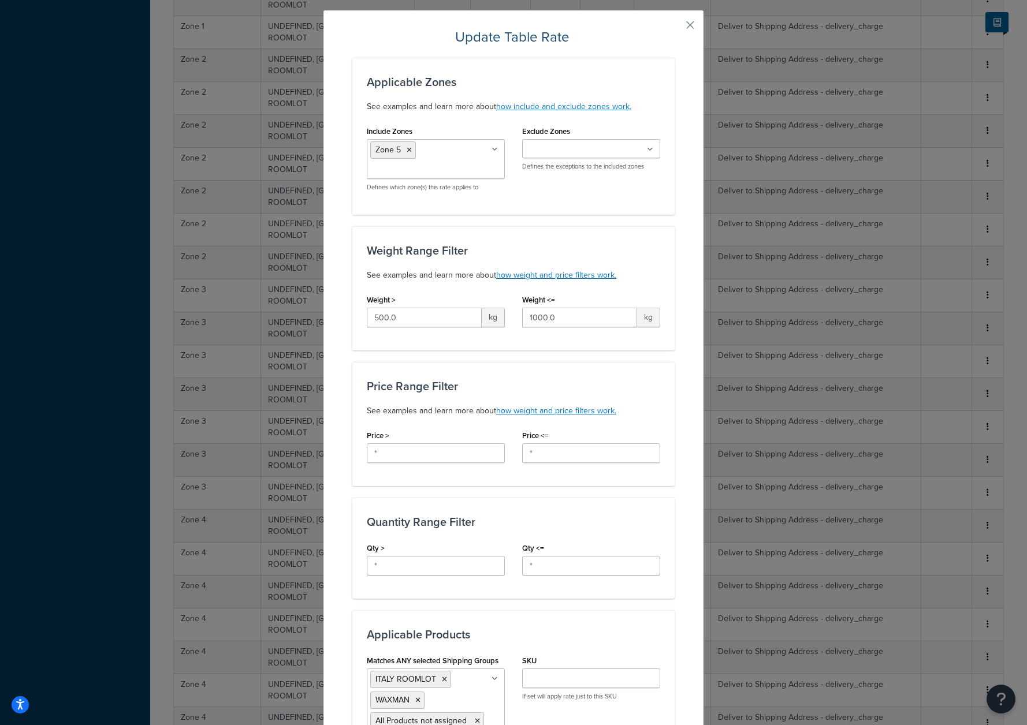
scroll to position [174, 0]
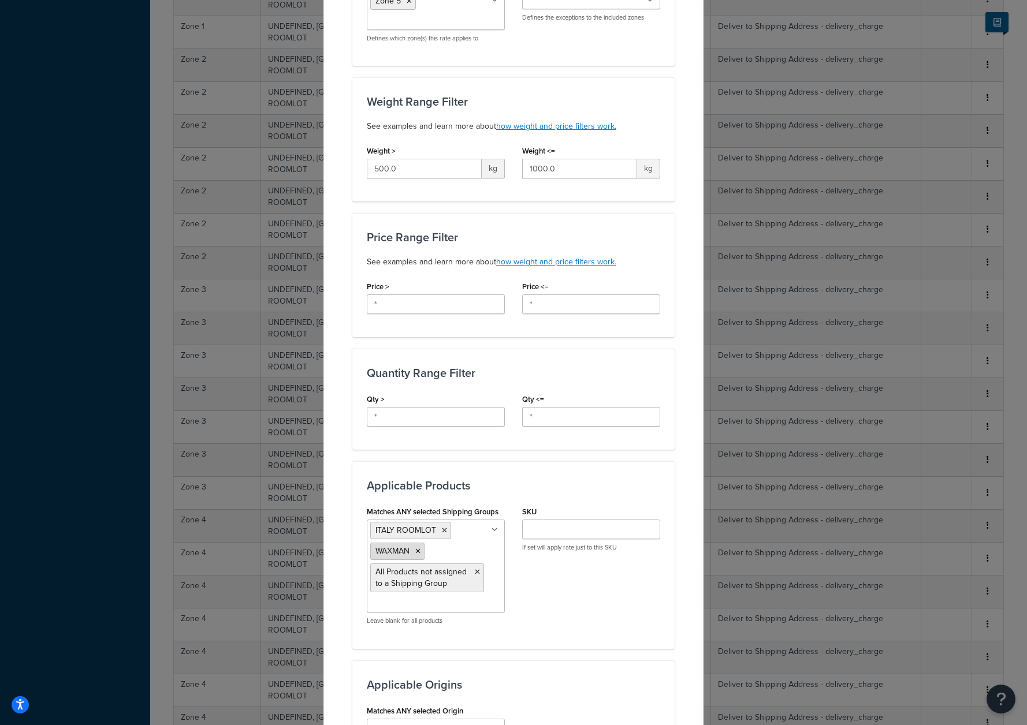
click at [411, 553] on li "WAXMAN" at bounding box center [397, 551] width 54 height 17
click at [415, 553] on icon at bounding box center [417, 551] width 5 height 7
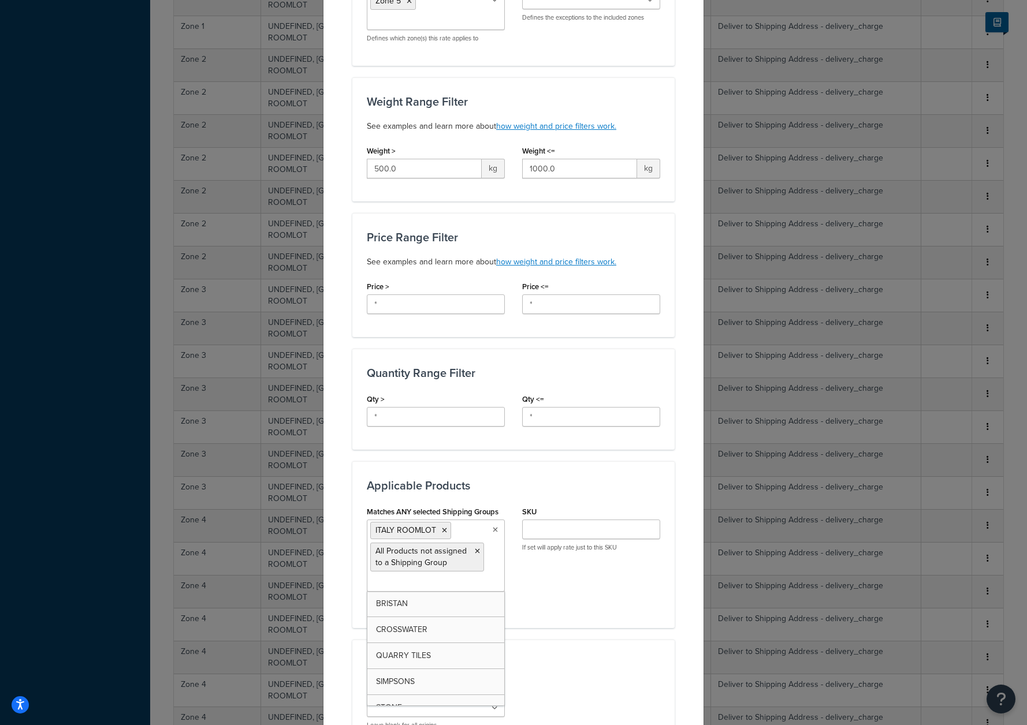
scroll to position [538, 0]
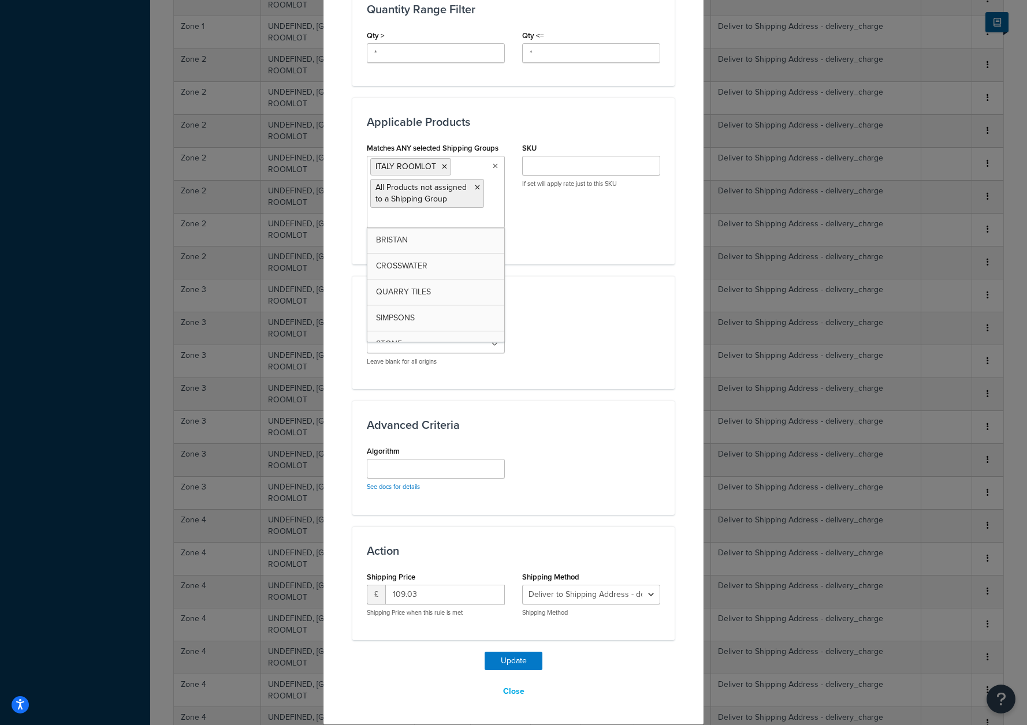
click at [624, 355] on div "Matches ANY selected Origin Milton Keynes Leave blank for all origins" at bounding box center [513, 346] width 311 height 57
click at [517, 662] on button "Update" at bounding box center [514, 661] width 58 height 18
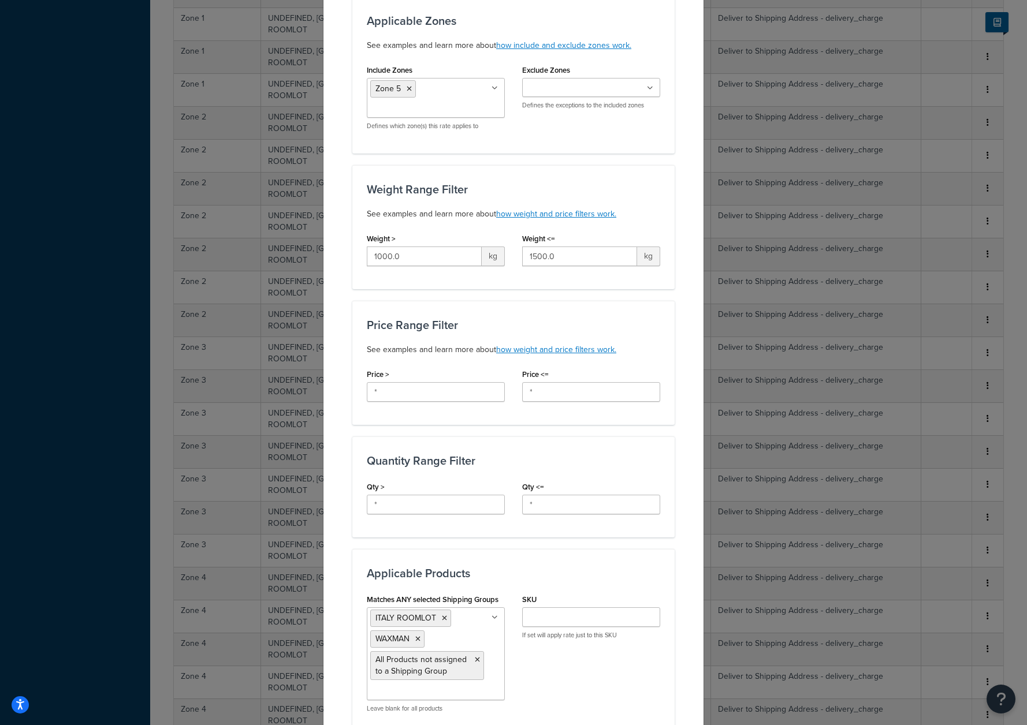
scroll to position [106, 0]
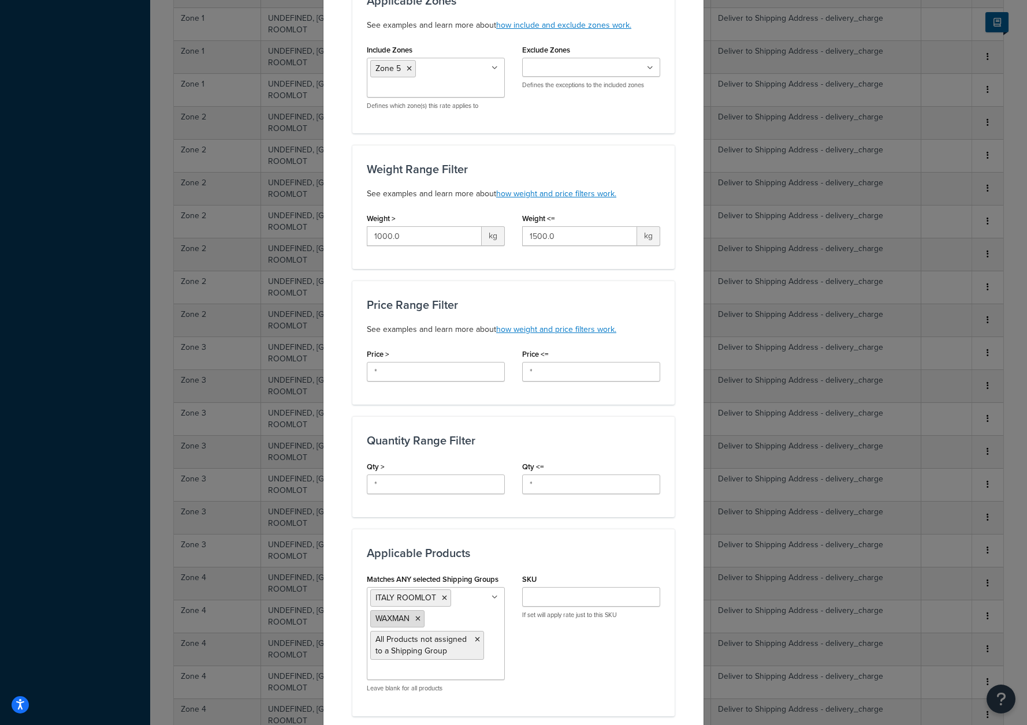
click at [415, 621] on icon at bounding box center [417, 619] width 5 height 7
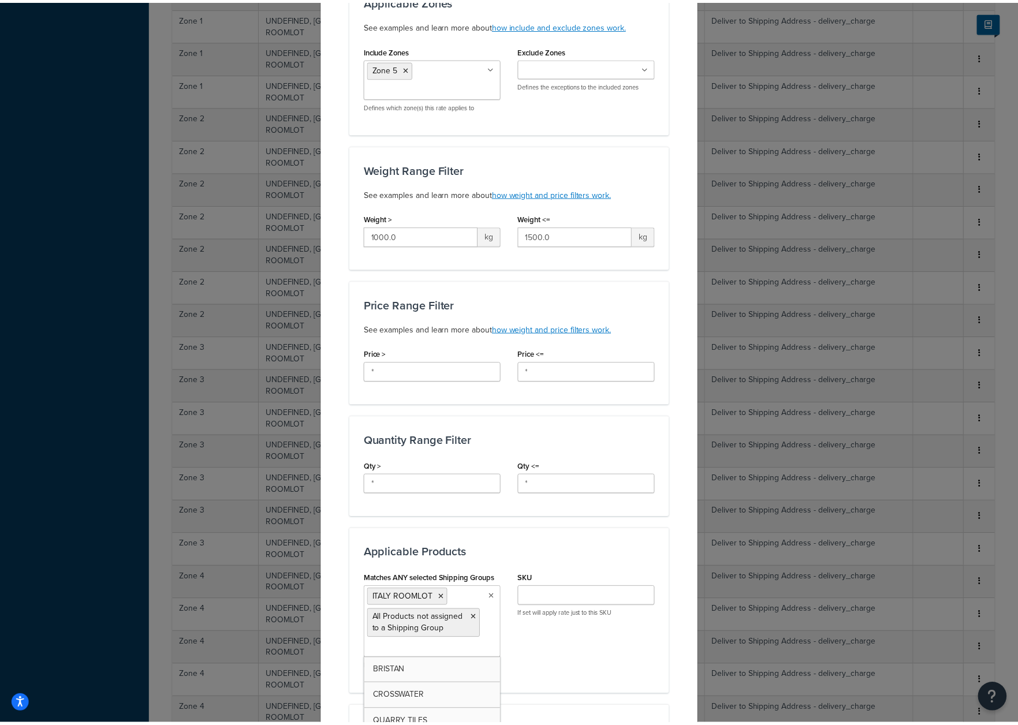
scroll to position [538, 0]
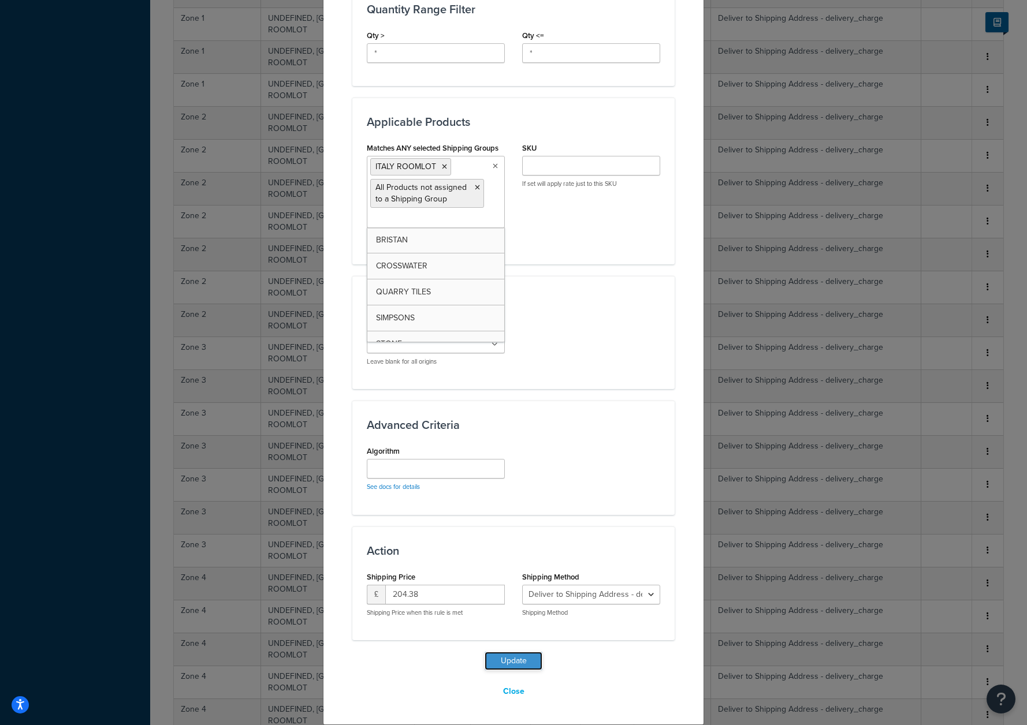
click at [496, 661] on button "Update" at bounding box center [514, 661] width 58 height 18
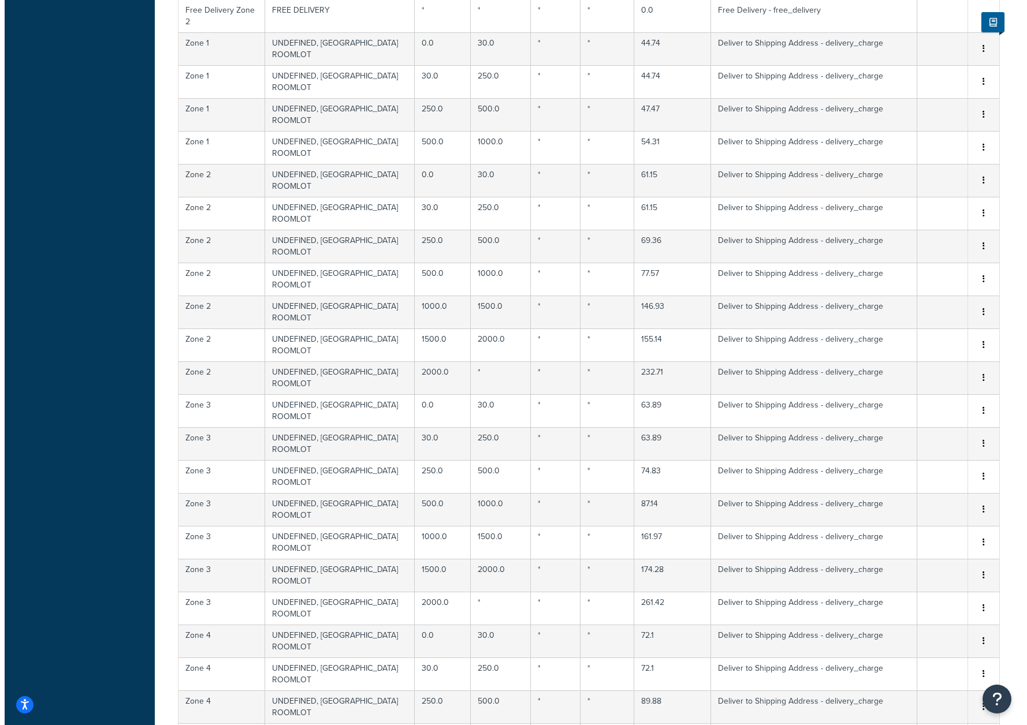
scroll to position [2136, 0]
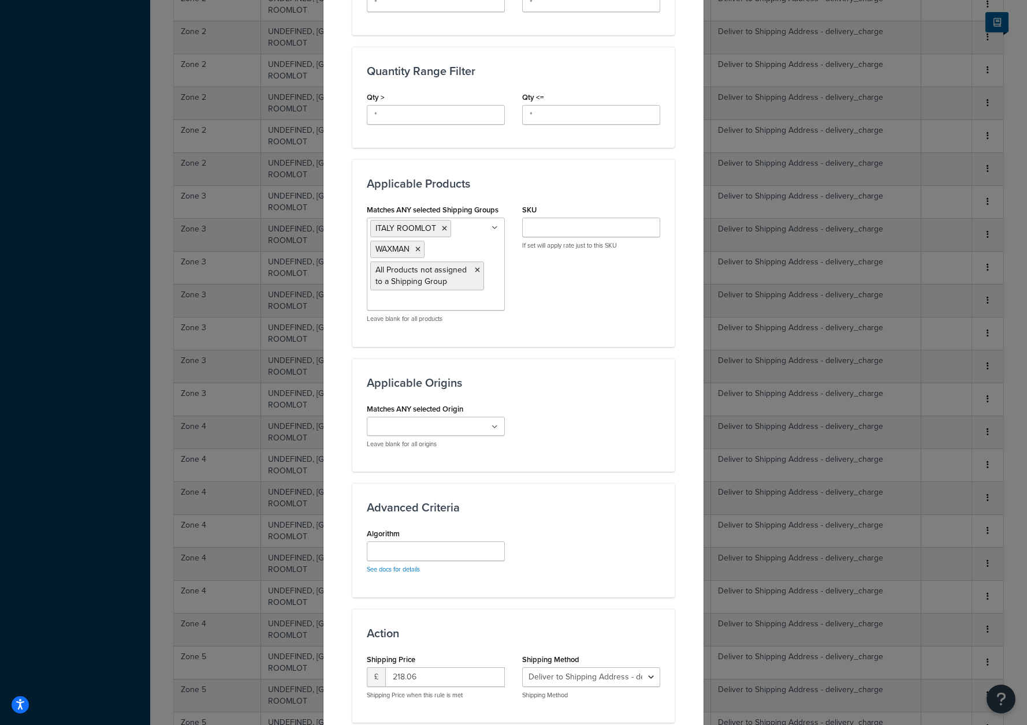
scroll to position [558, 0]
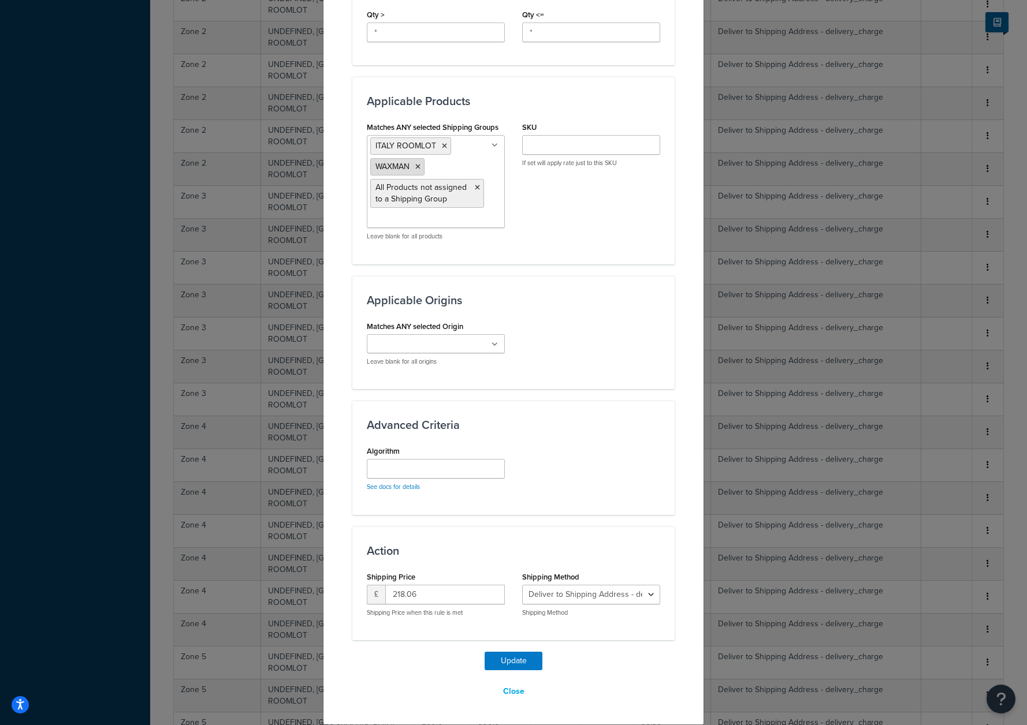
click at [415, 166] on icon at bounding box center [417, 166] width 5 height 7
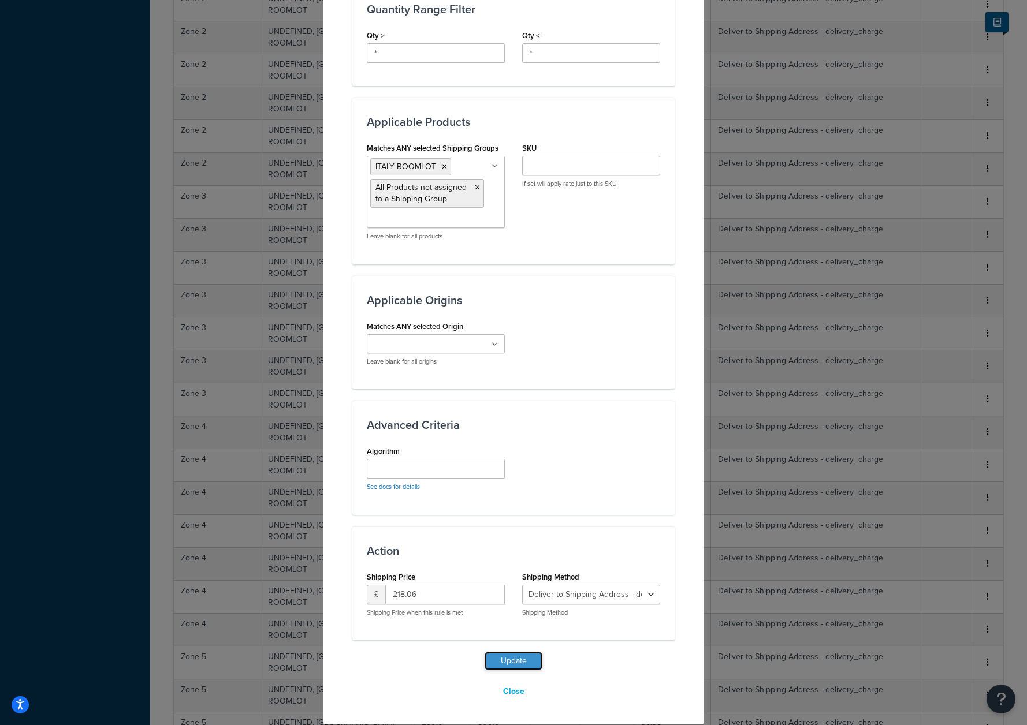
click at [522, 653] on button "Update" at bounding box center [514, 661] width 58 height 18
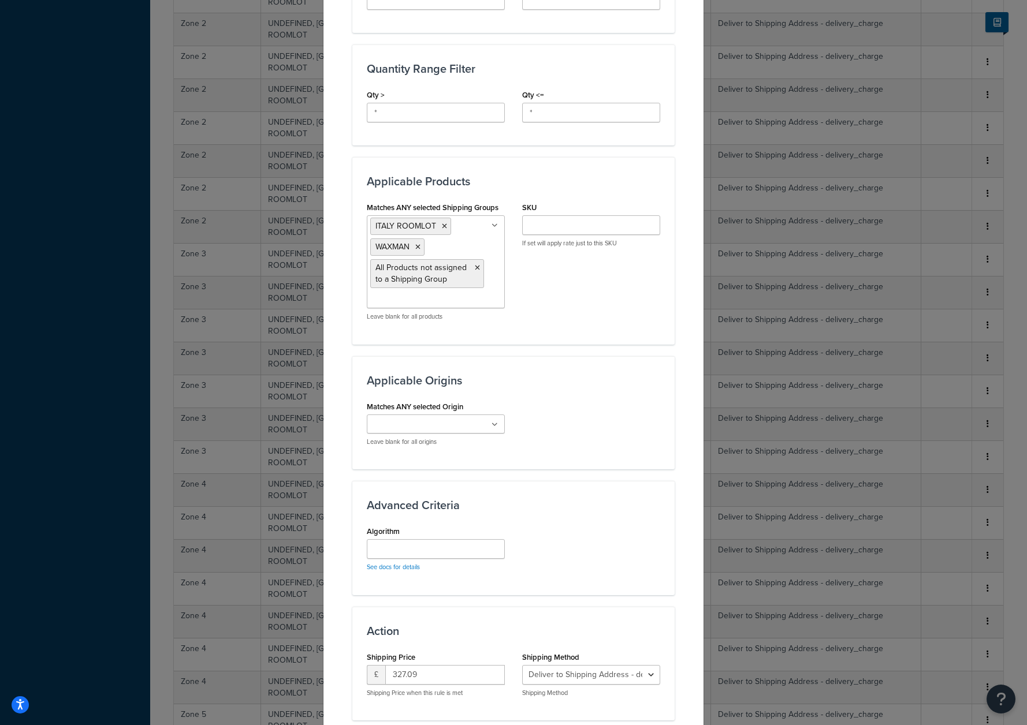
scroll to position [558, 0]
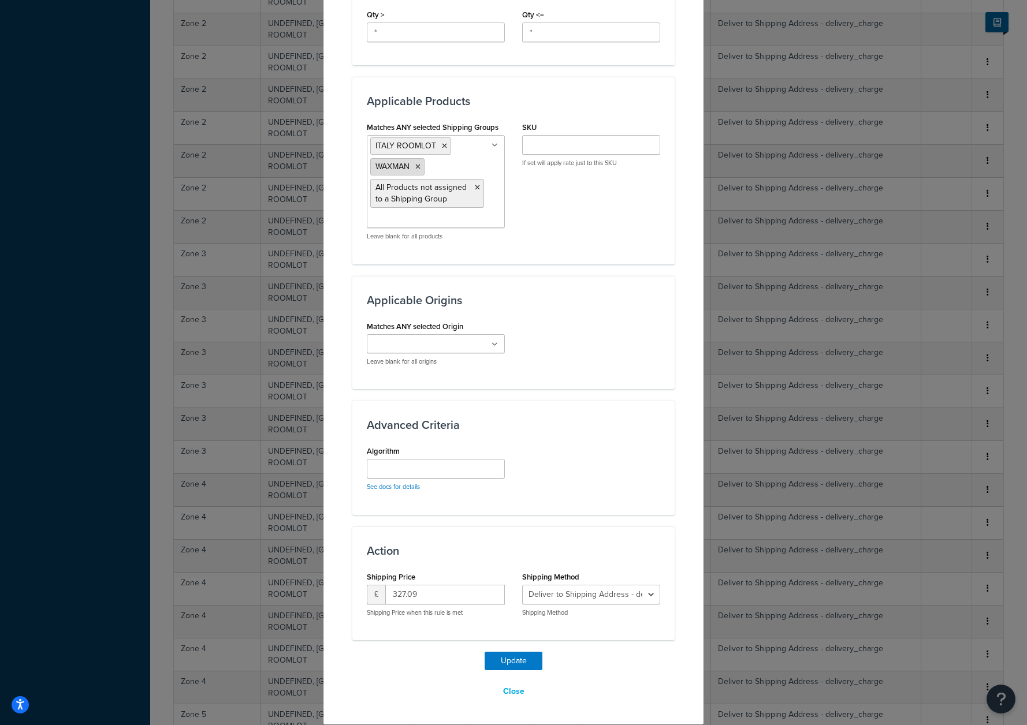
click at [415, 165] on icon at bounding box center [417, 166] width 5 height 7
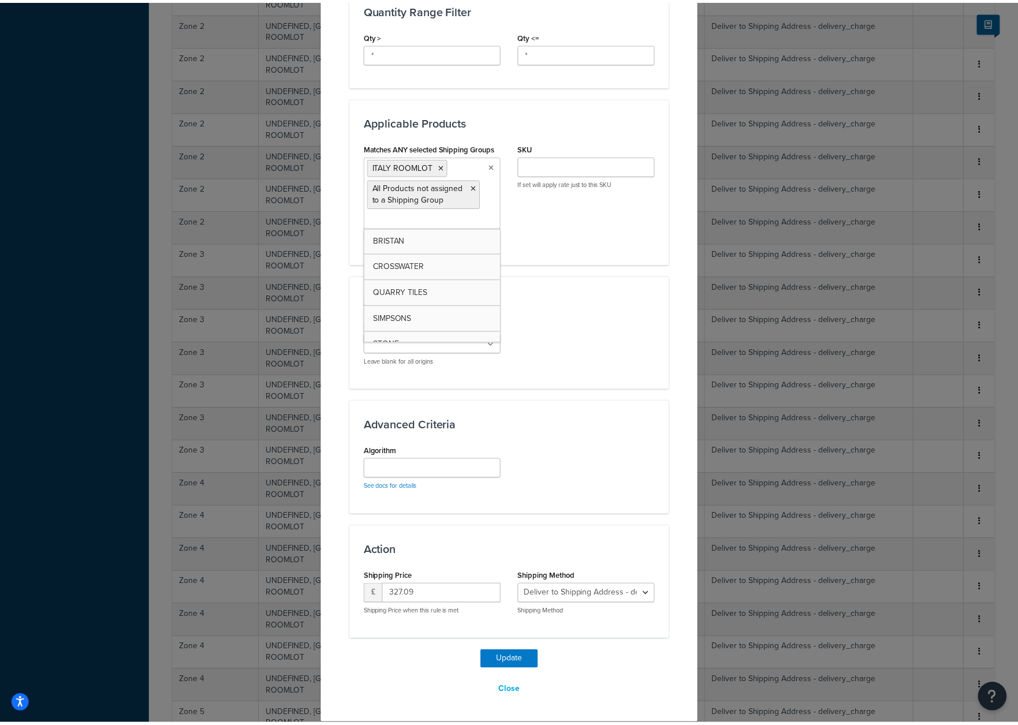
scroll to position [538, 0]
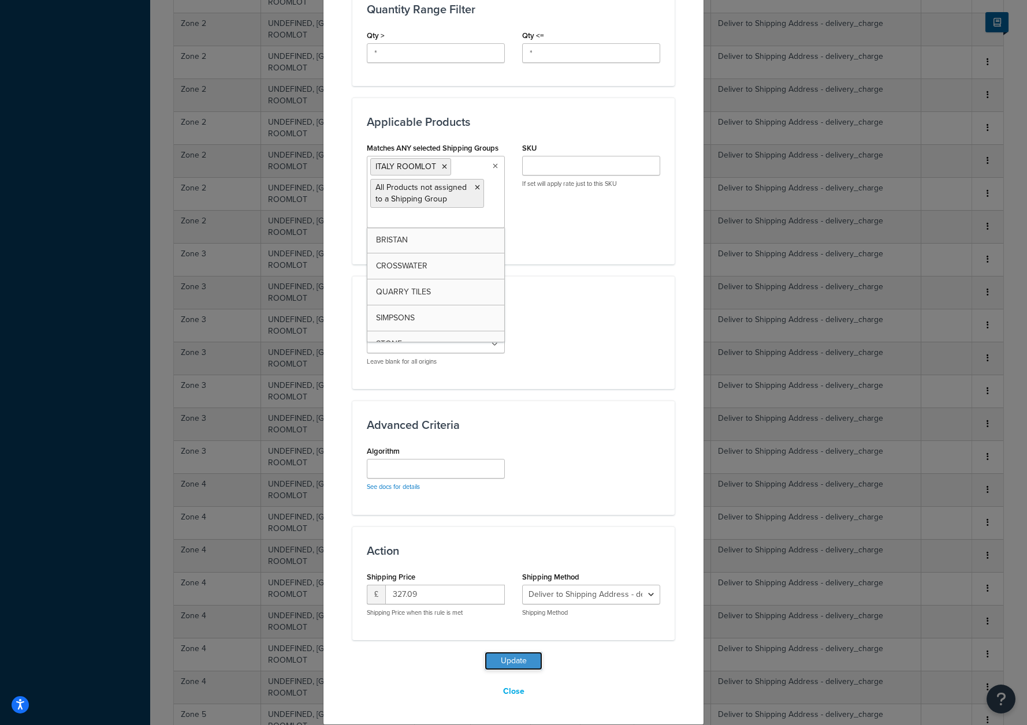
click at [523, 653] on button "Update" at bounding box center [514, 661] width 58 height 18
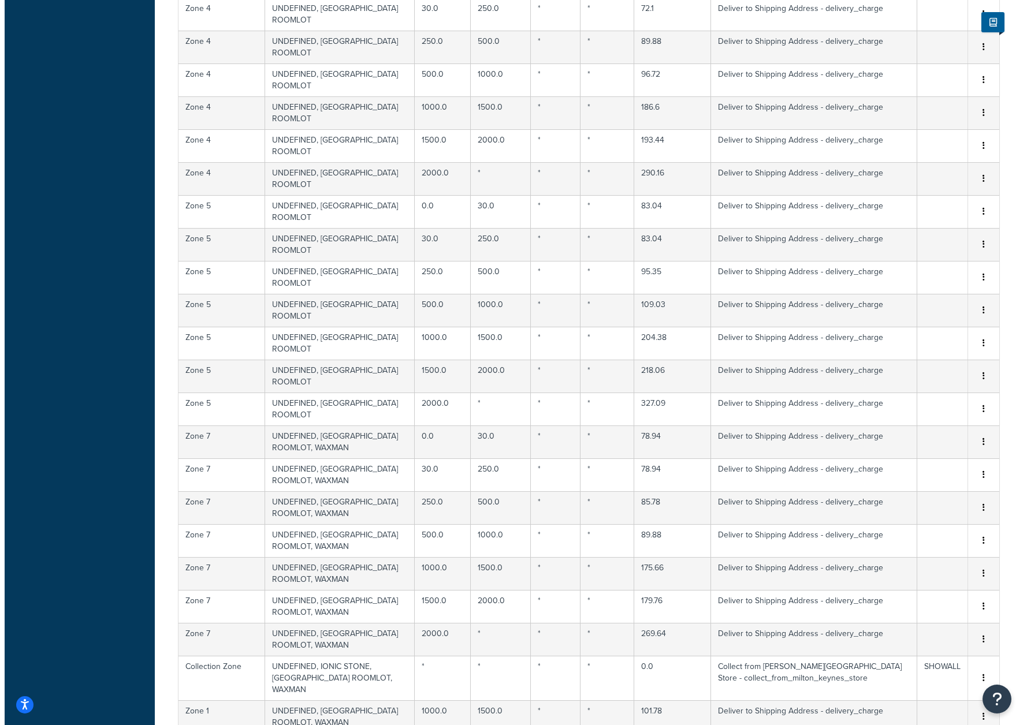
scroll to position [2705, 0]
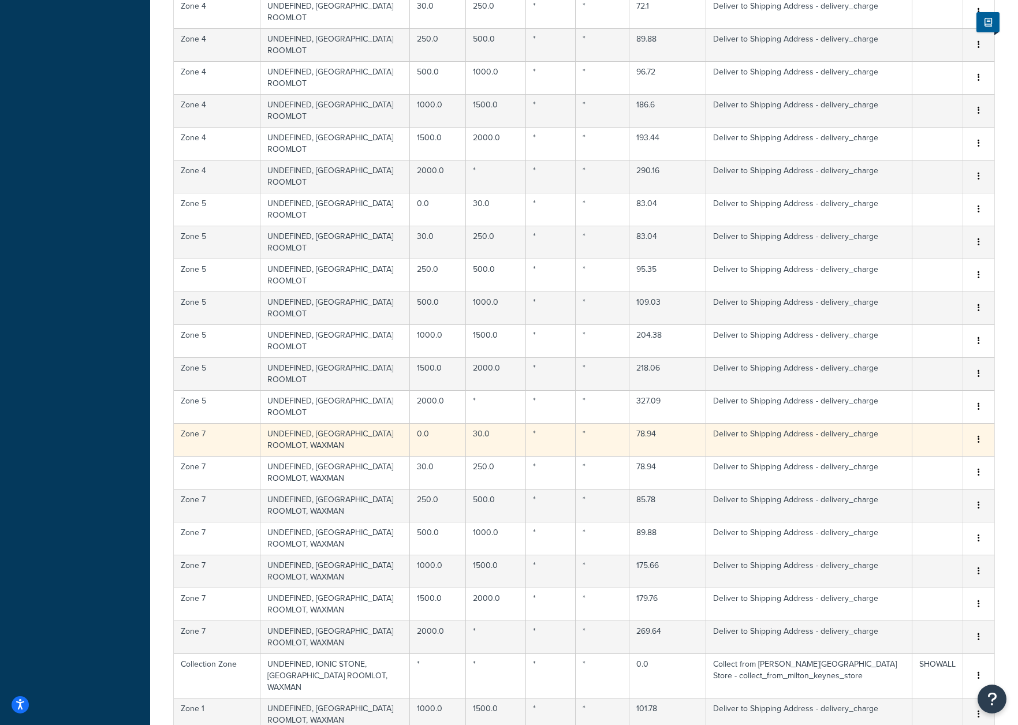
click at [324, 423] on td "UNDEFINED, ITALY ROOMLOT, WAXMAN" at bounding box center [335, 439] width 150 height 33
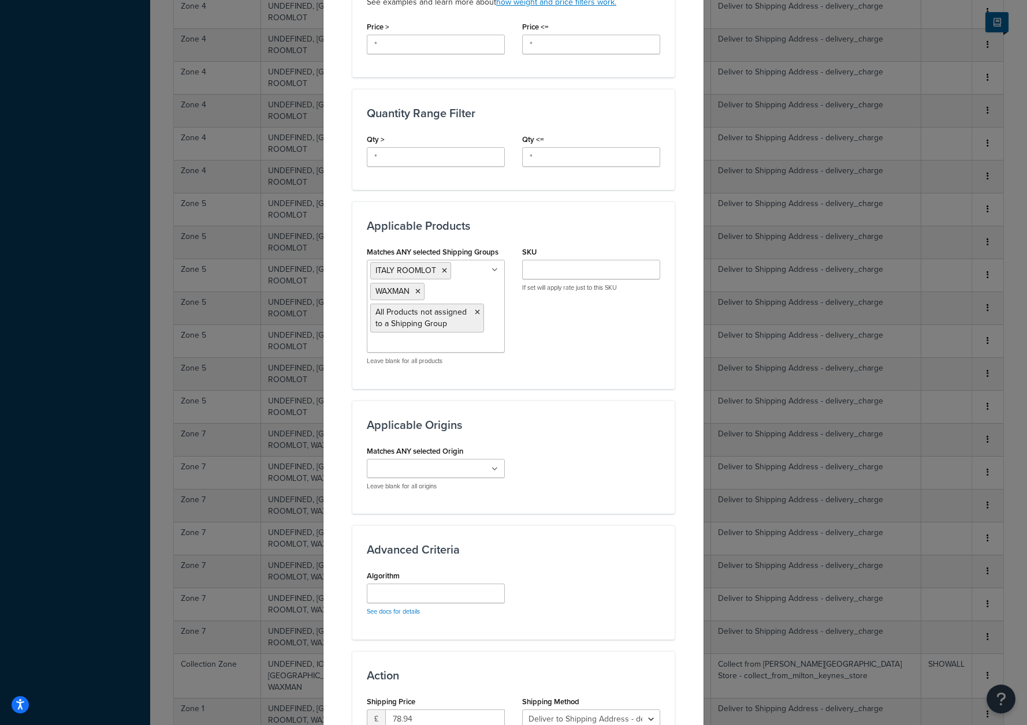
scroll to position [558, 0]
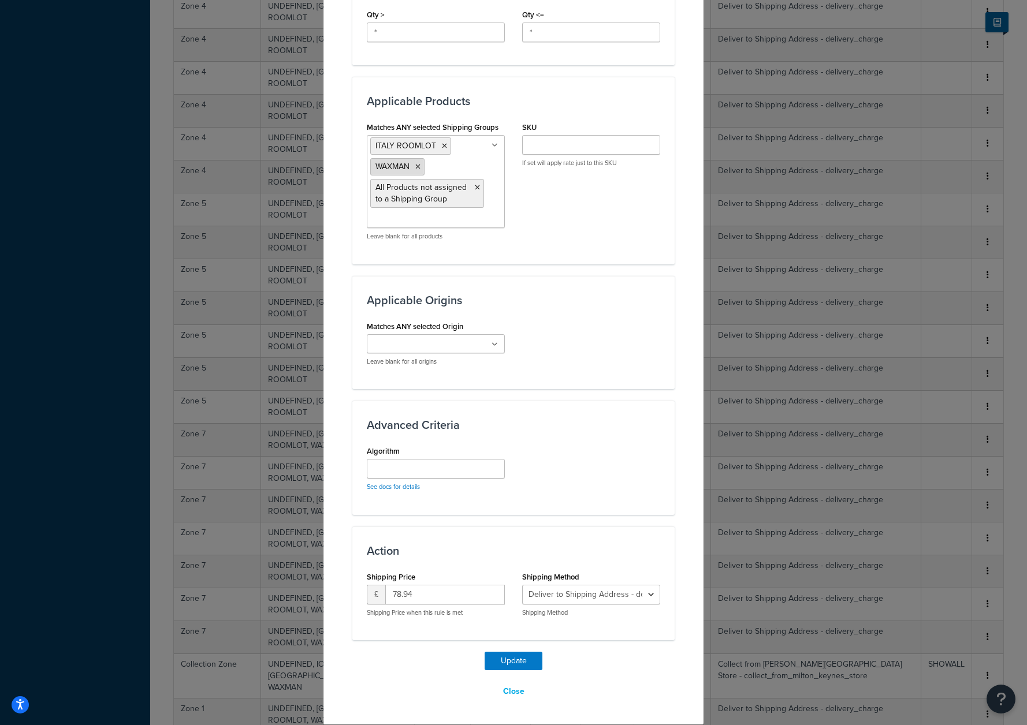
click at [415, 169] on icon at bounding box center [417, 166] width 5 height 7
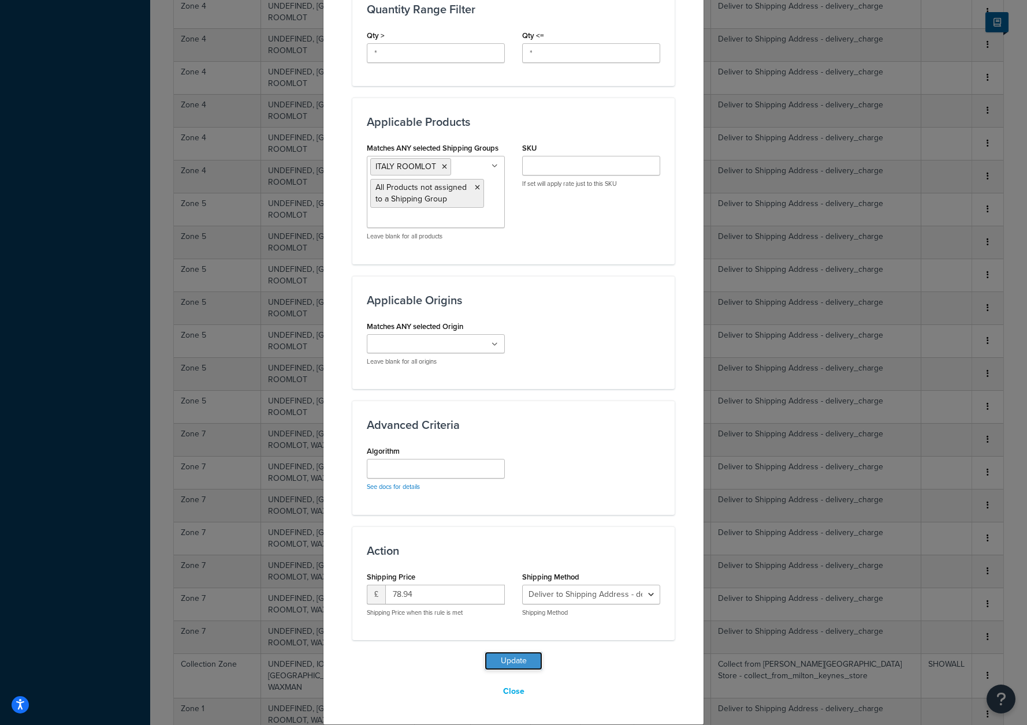
click at [508, 663] on button "Update" at bounding box center [514, 661] width 58 height 18
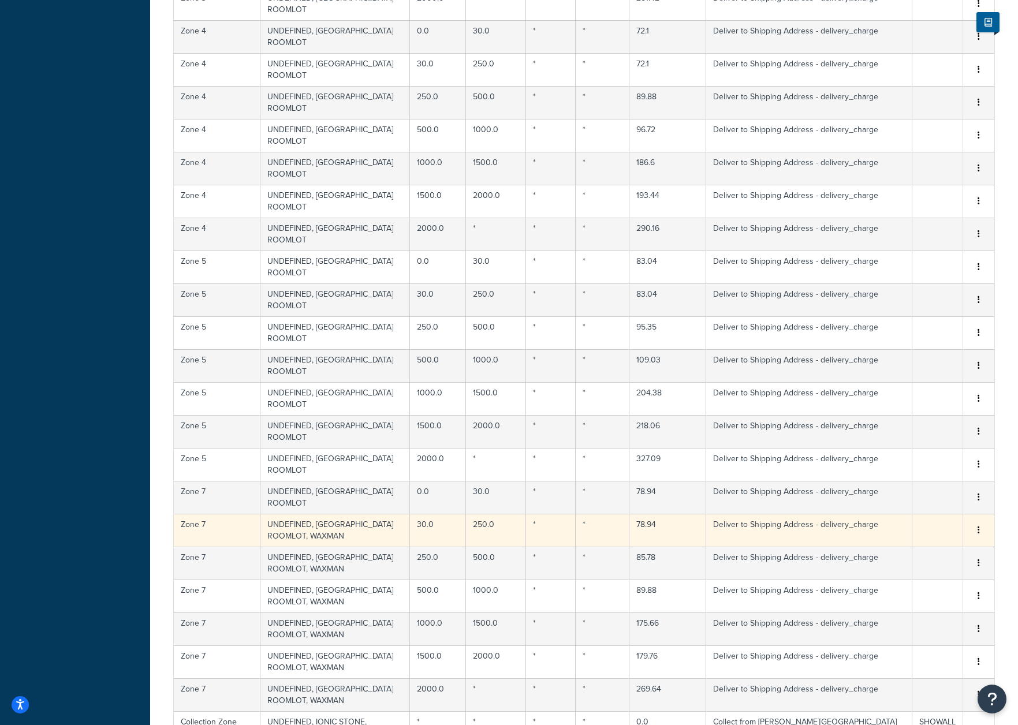
click at [332, 514] on td "UNDEFINED, ITALY ROOMLOT, WAXMAN" at bounding box center [335, 530] width 150 height 33
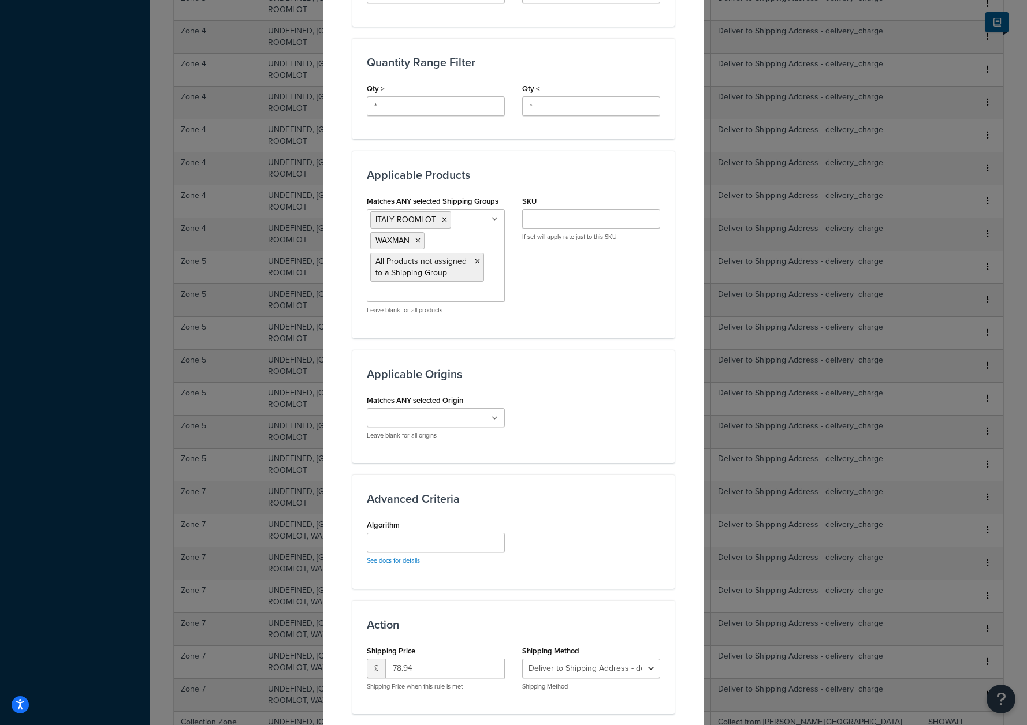
scroll to position [558, 0]
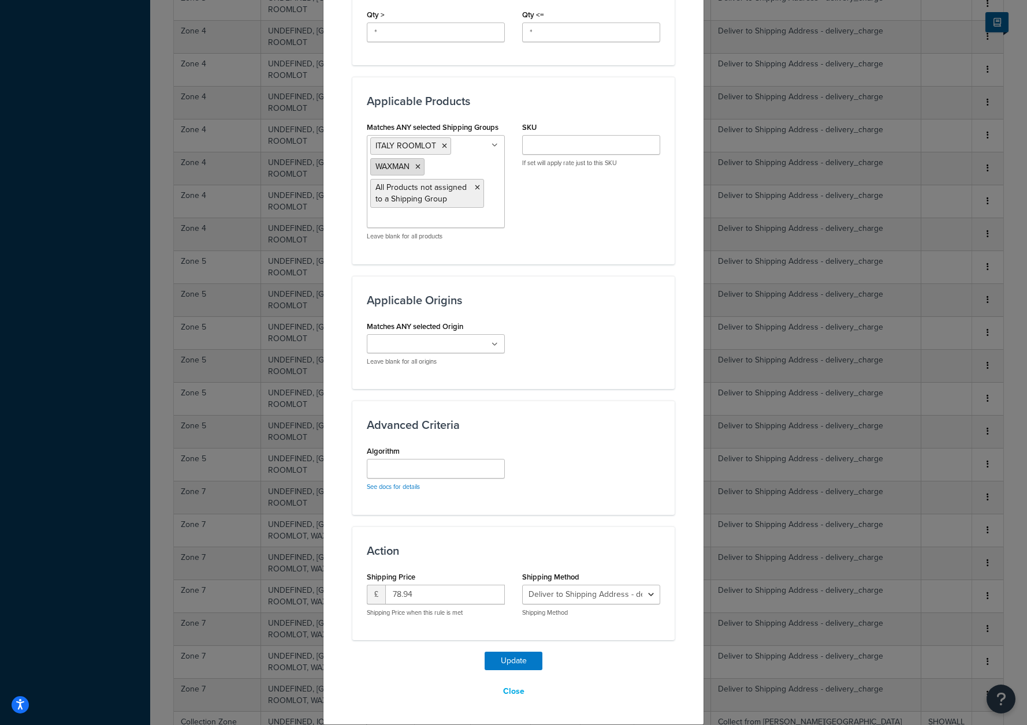
click at [417, 167] on li "WAXMAN" at bounding box center [397, 166] width 54 height 17
click at [415, 166] on icon at bounding box center [417, 166] width 5 height 7
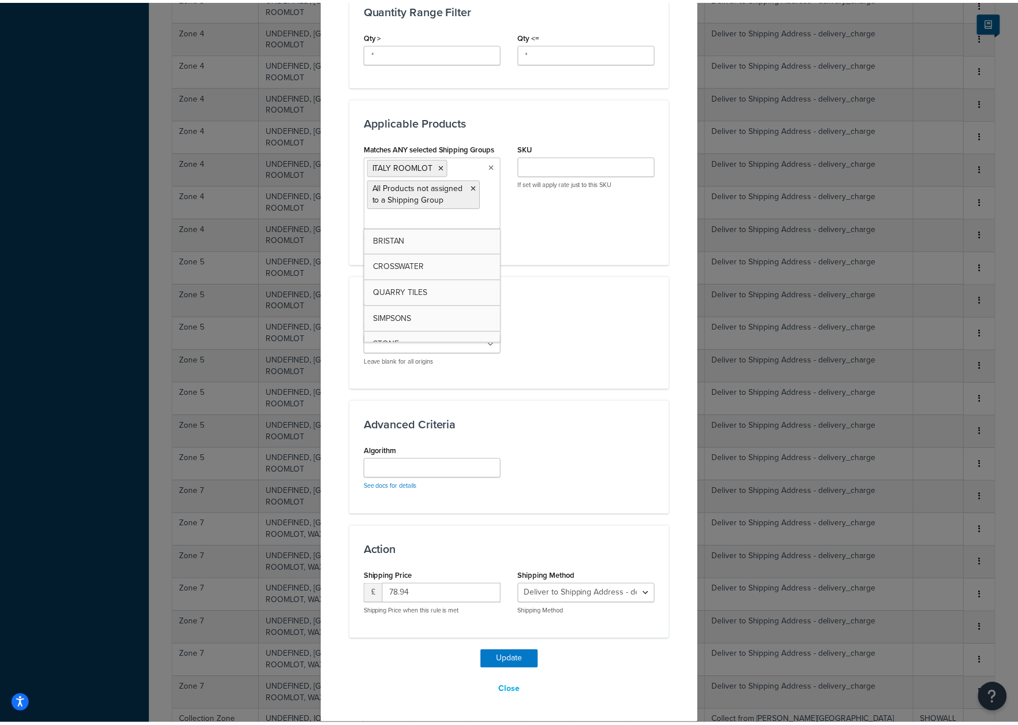
scroll to position [538, 0]
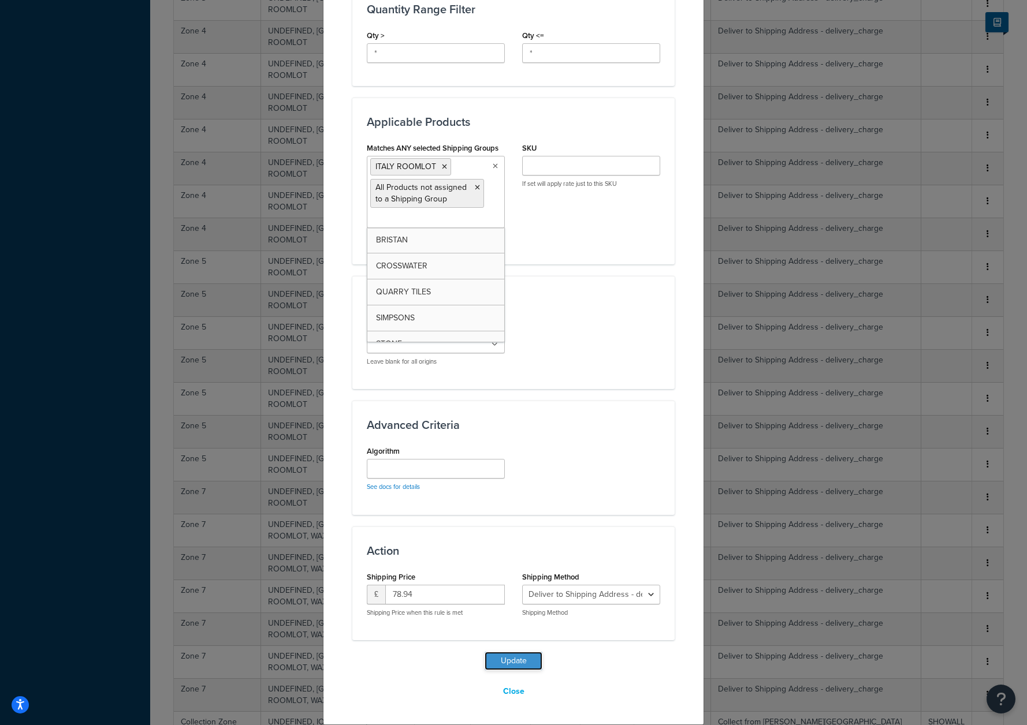
click at [515, 654] on button "Update" at bounding box center [514, 661] width 58 height 18
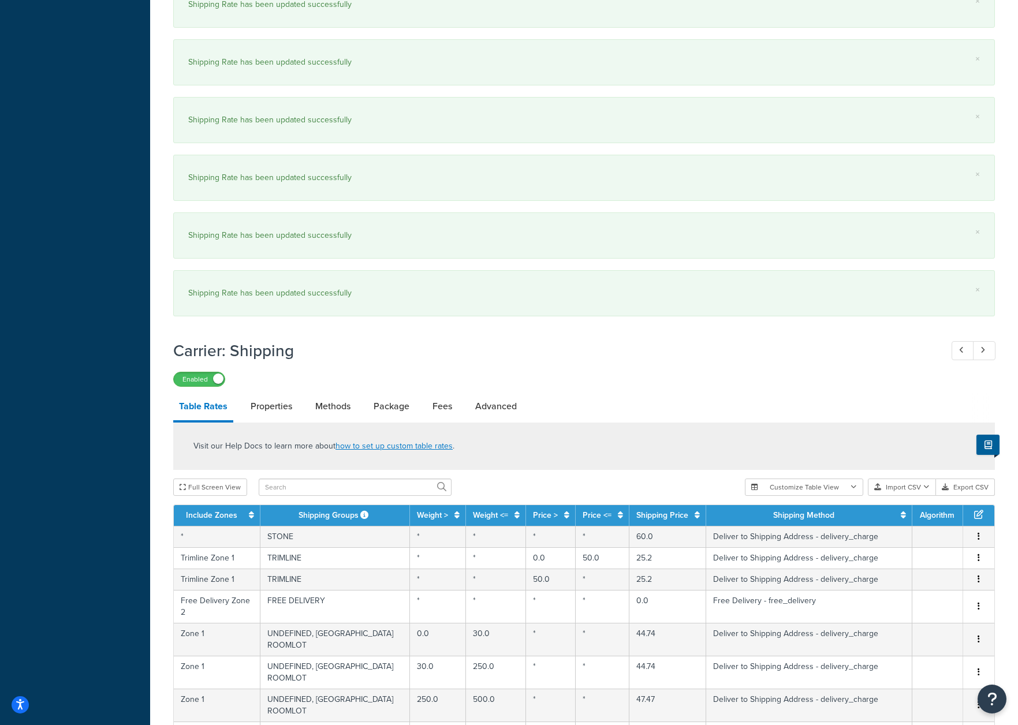
scroll to position [1853, 0]
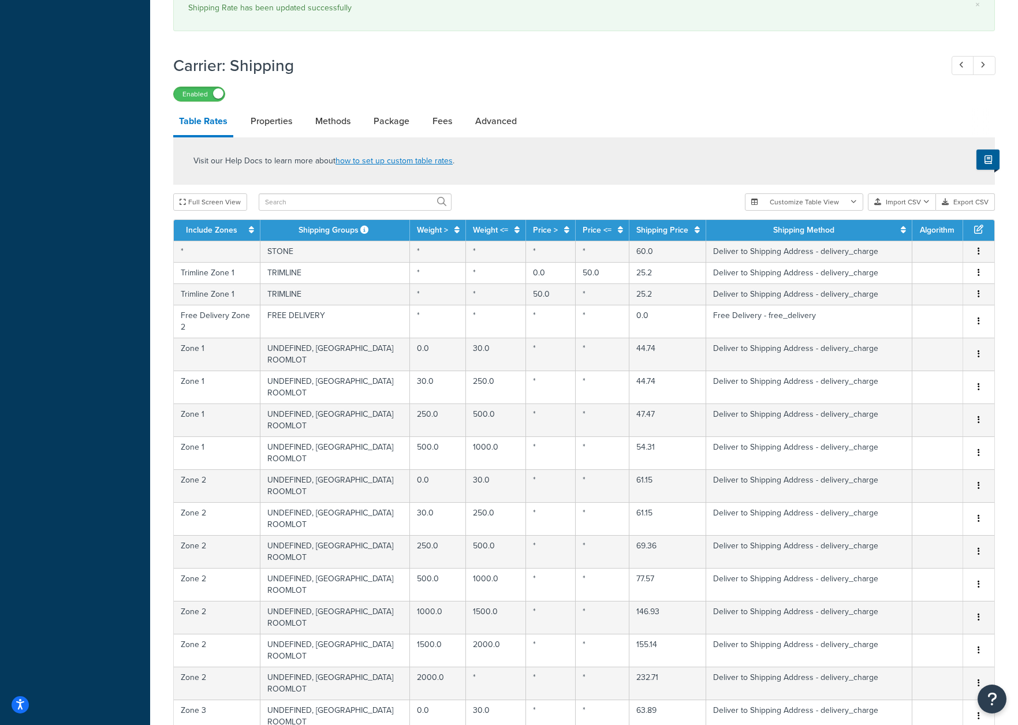
click at [594, 173] on div "Visit our Help Docs to learn more about how to set up custom table rates ." at bounding box center [584, 160] width 822 height 47
click at [836, 206] on button "Customize Table View" at bounding box center [804, 201] width 118 height 17
click at [813, 232] on label "Show all columns" at bounding box center [804, 229] width 100 height 16
click at [763, 232] on input "Show all columns" at bounding box center [758, 229] width 9 height 9
click at [807, 248] on label "Show selected columns" at bounding box center [804, 245] width 100 height 16
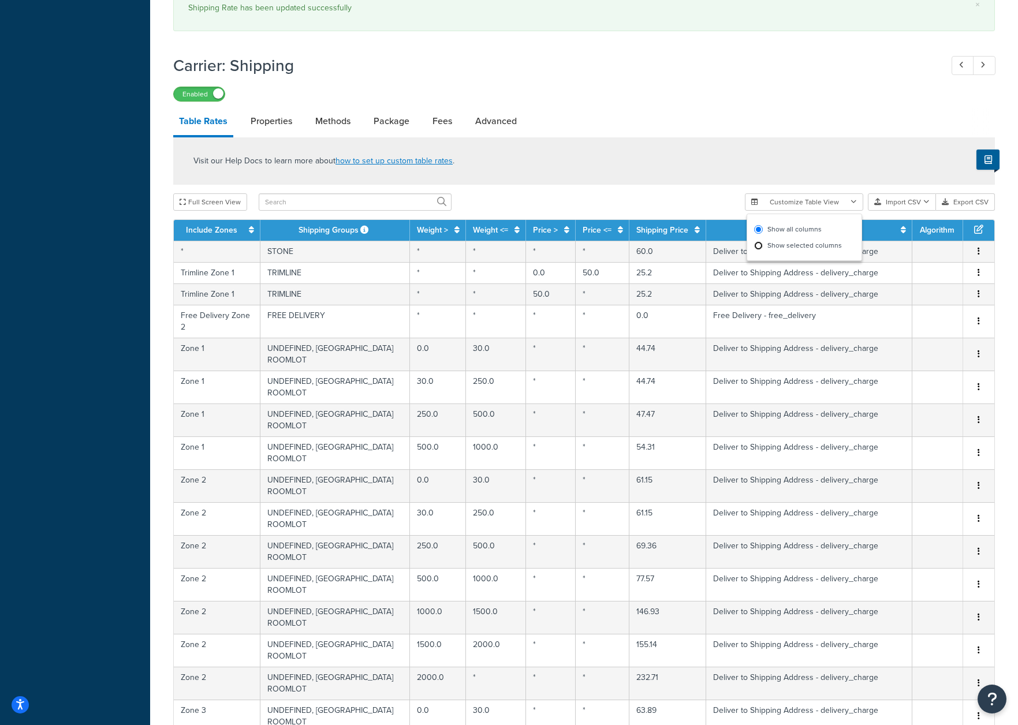
click at [763, 248] on input "Show selected columns" at bounding box center [758, 245] width 9 height 9
radio input "true"
click at [803, 229] on label "Show all columns" at bounding box center [804, 229] width 100 height 16
click at [763, 229] on input "Show all columns" at bounding box center [758, 229] width 9 height 9
radio input "true"
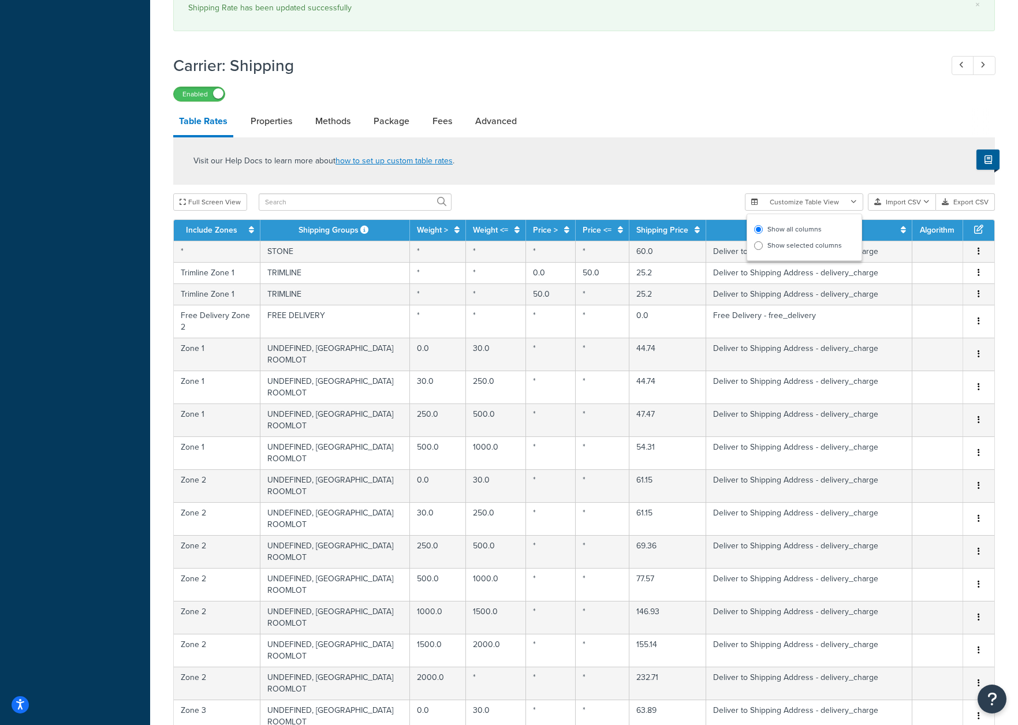
click at [640, 181] on div "Visit our Help Docs to learn more about how to set up custom table rates ." at bounding box center [584, 160] width 822 height 47
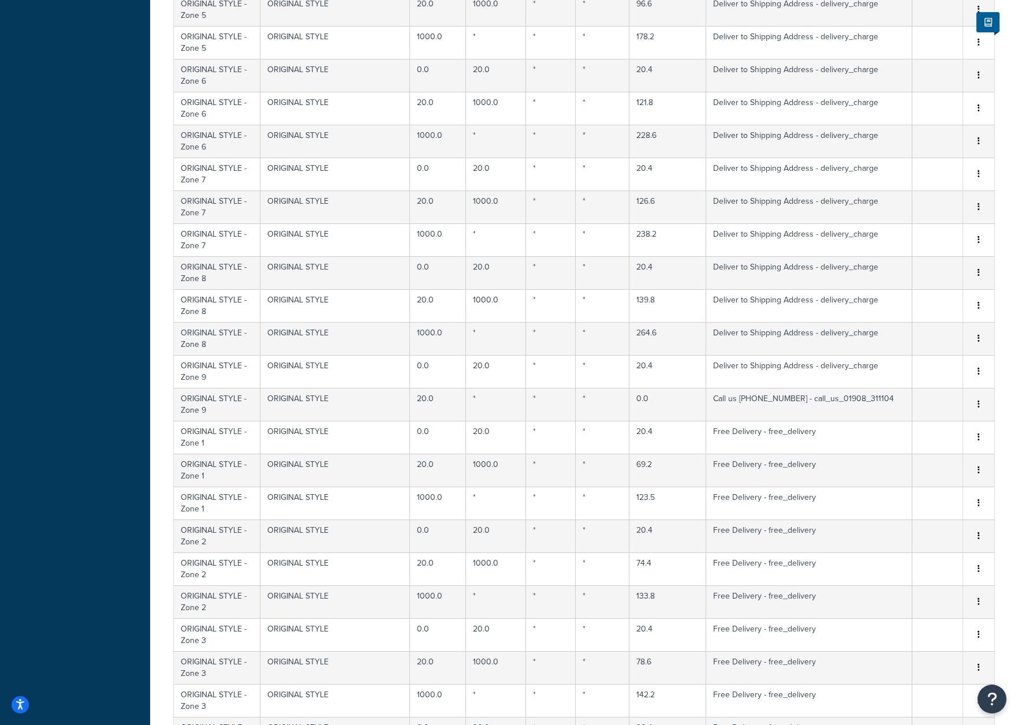
scroll to position [2708, 0]
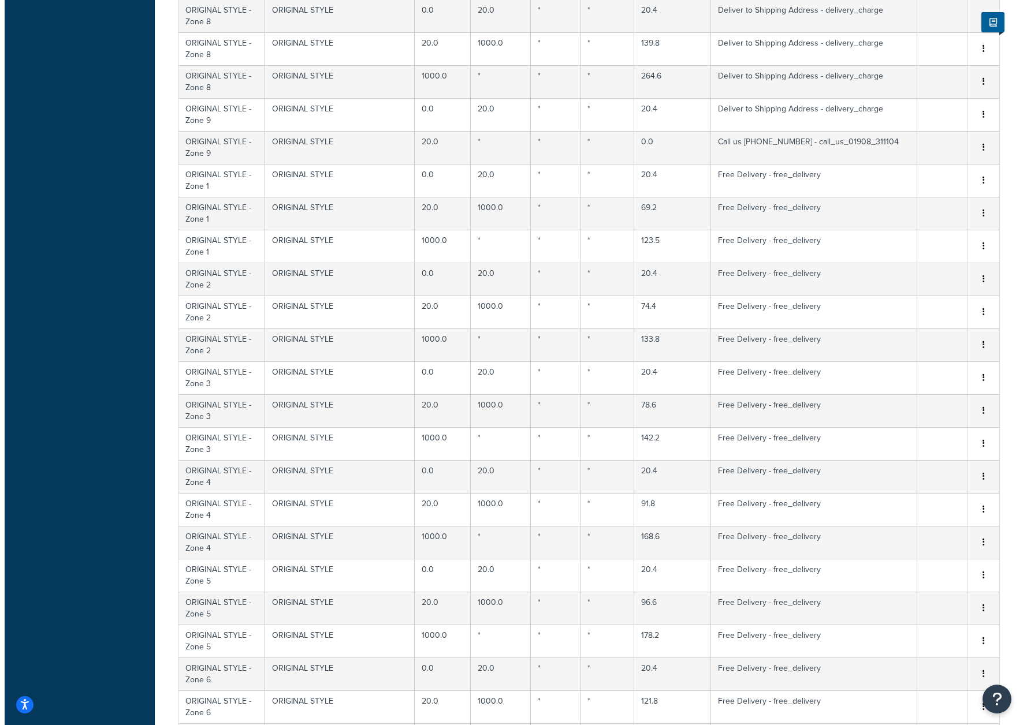
scroll to position [2710, 0]
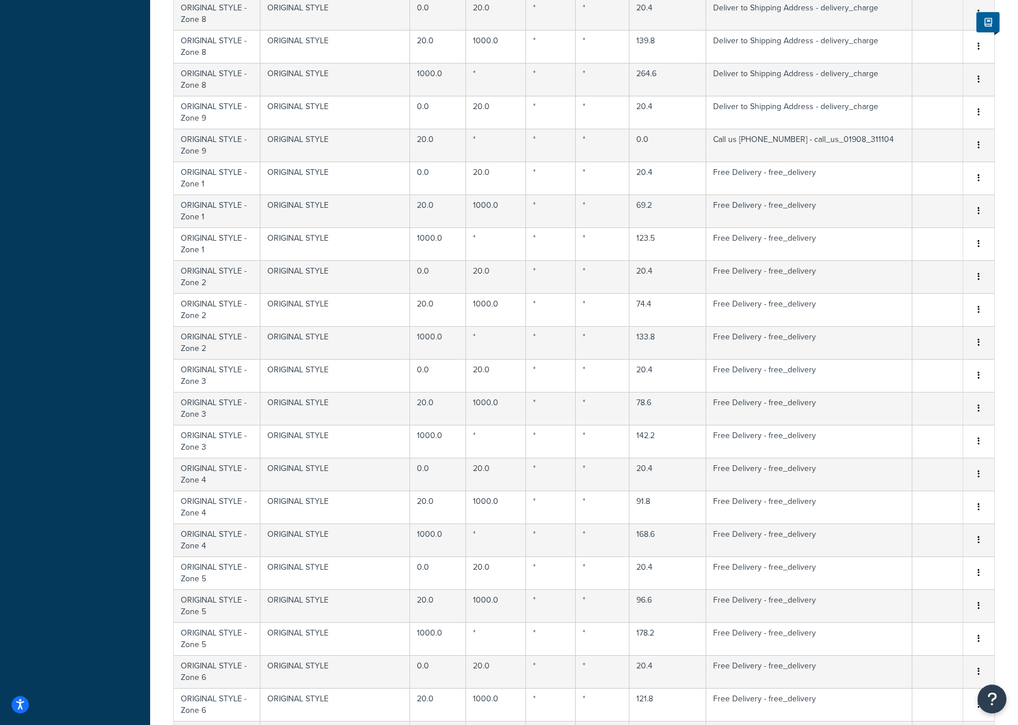
select select "181969"
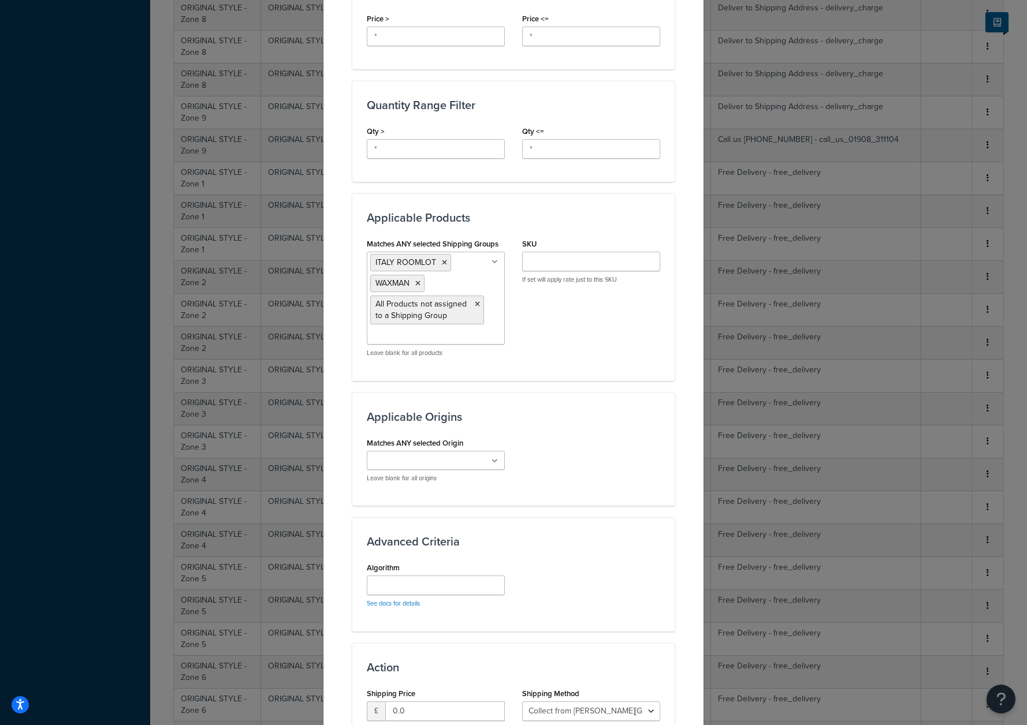
scroll to position [558, 0]
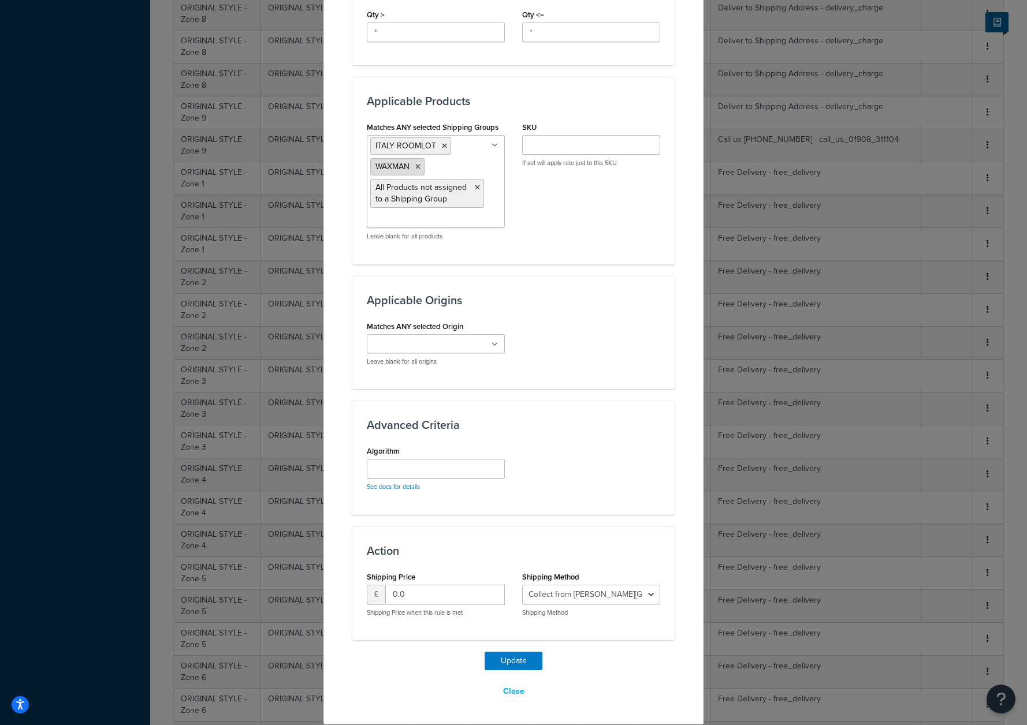
click at [415, 169] on icon at bounding box center [417, 166] width 5 height 7
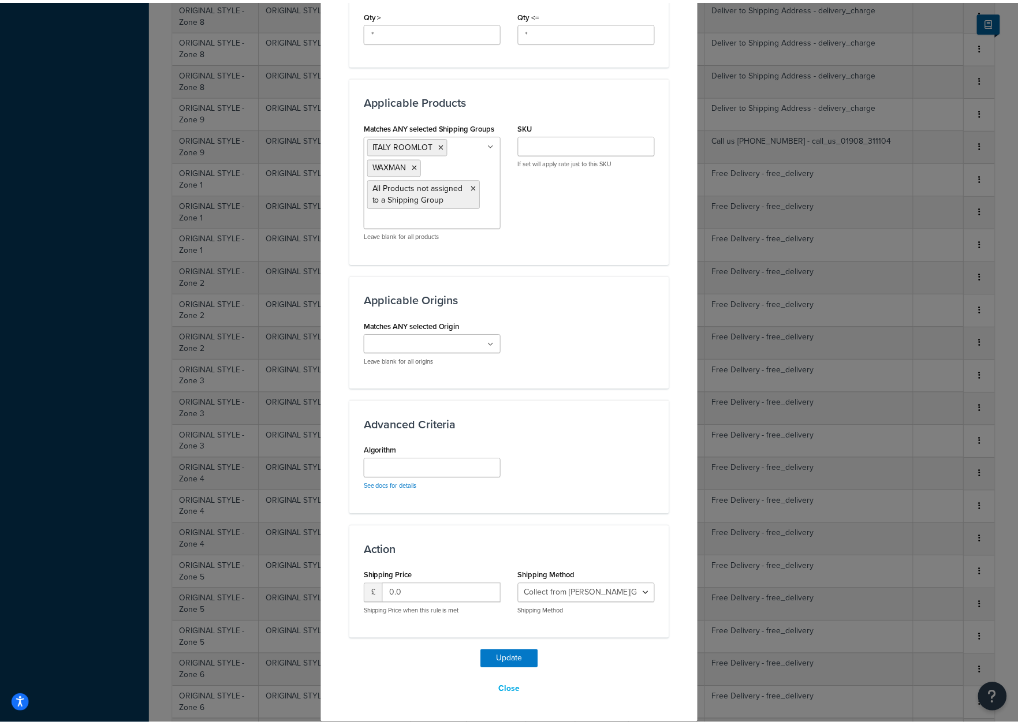
scroll to position [538, 0]
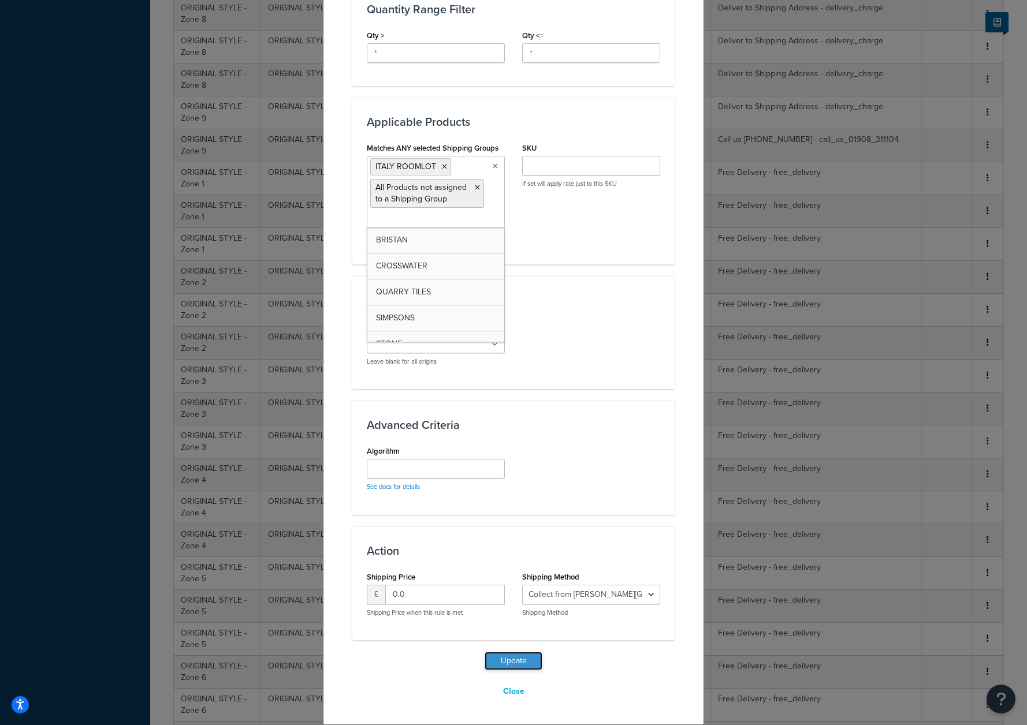
click at [522, 661] on button "Update" at bounding box center [514, 661] width 58 height 18
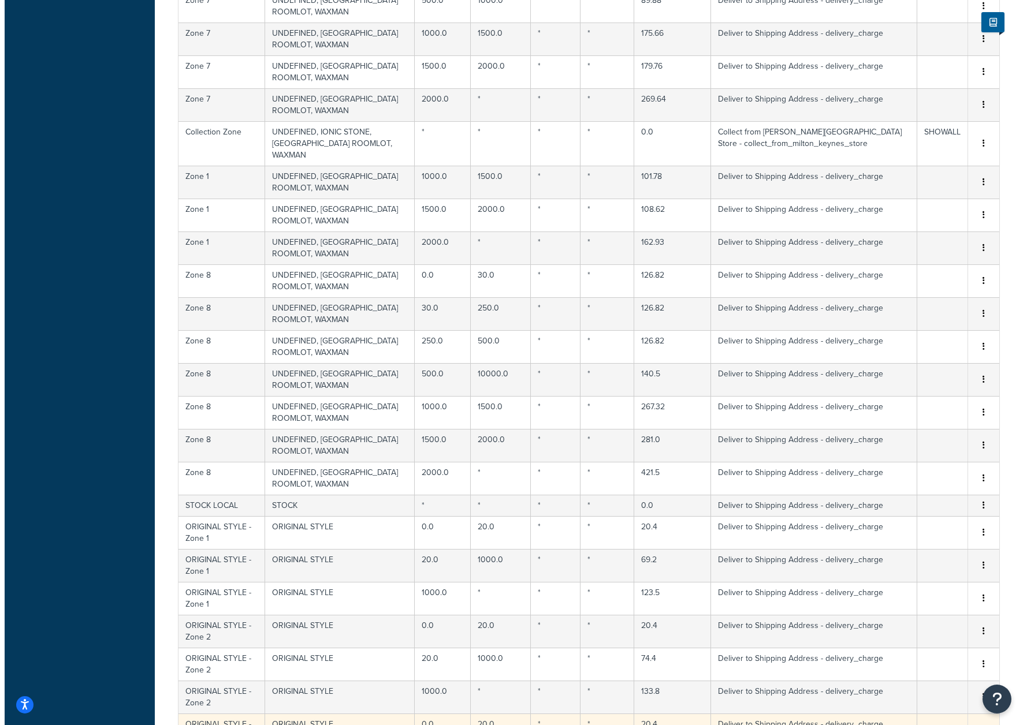
scroll to position [1334, 0]
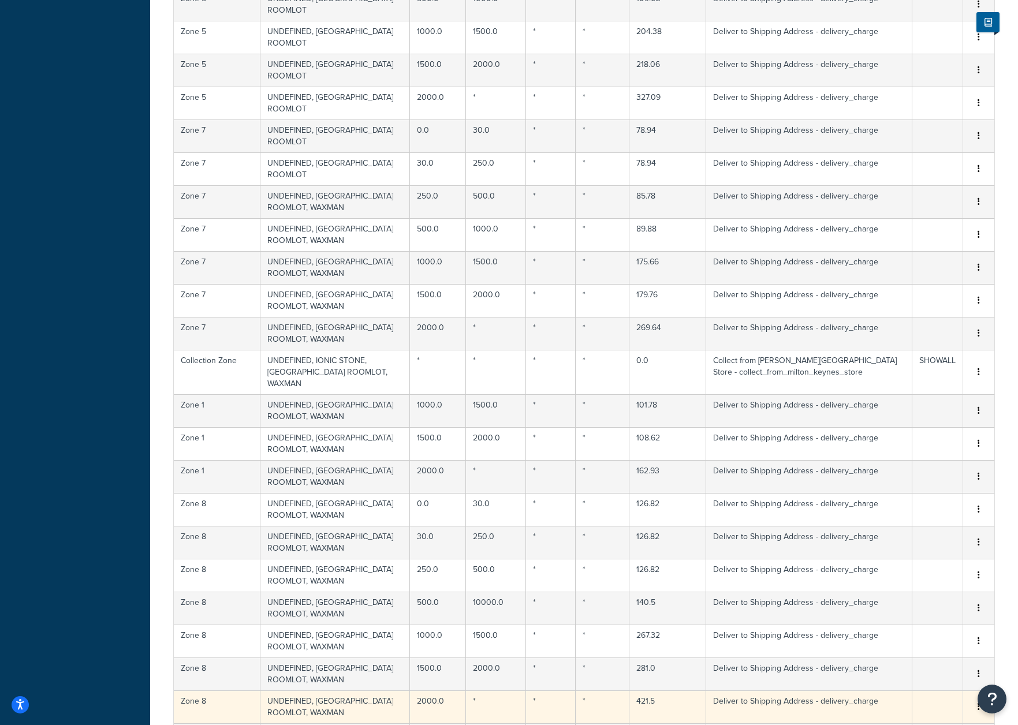
click at [348, 691] on td "UNDEFINED, ITALY ROOMLOT, WAXMAN" at bounding box center [335, 707] width 150 height 33
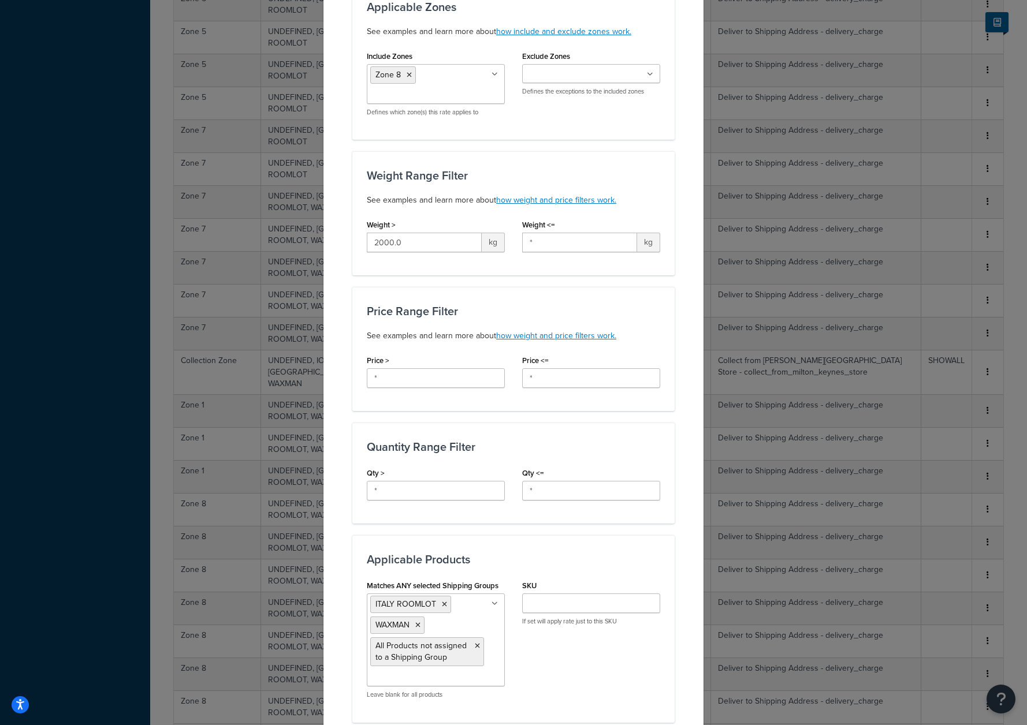
scroll to position [203, 0]
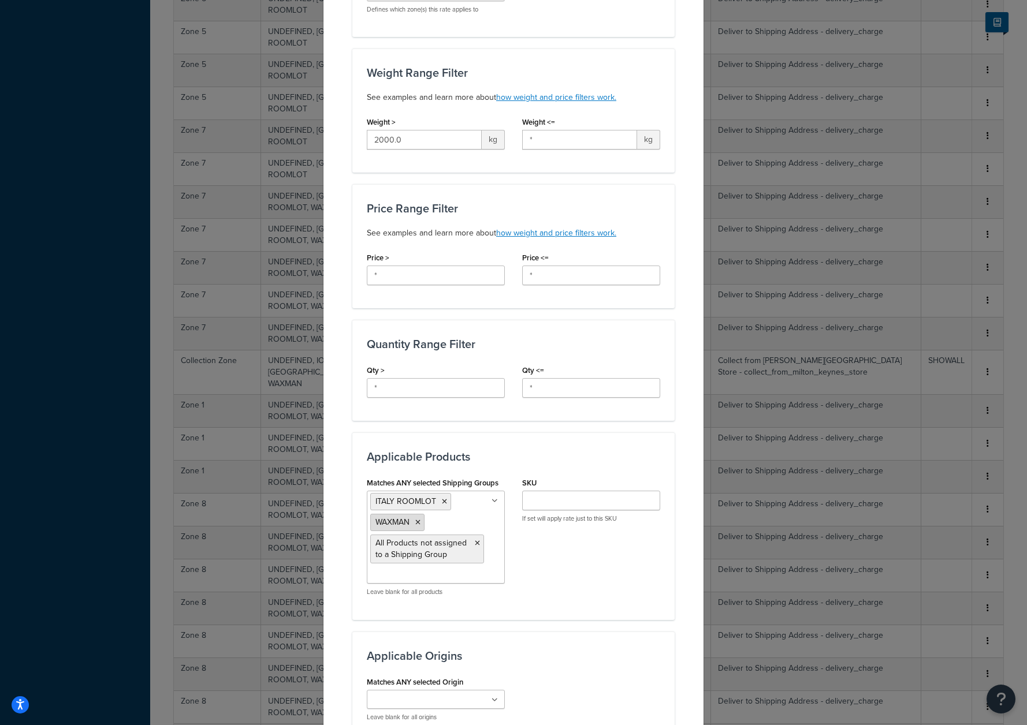
click at [415, 524] on icon at bounding box center [417, 522] width 5 height 7
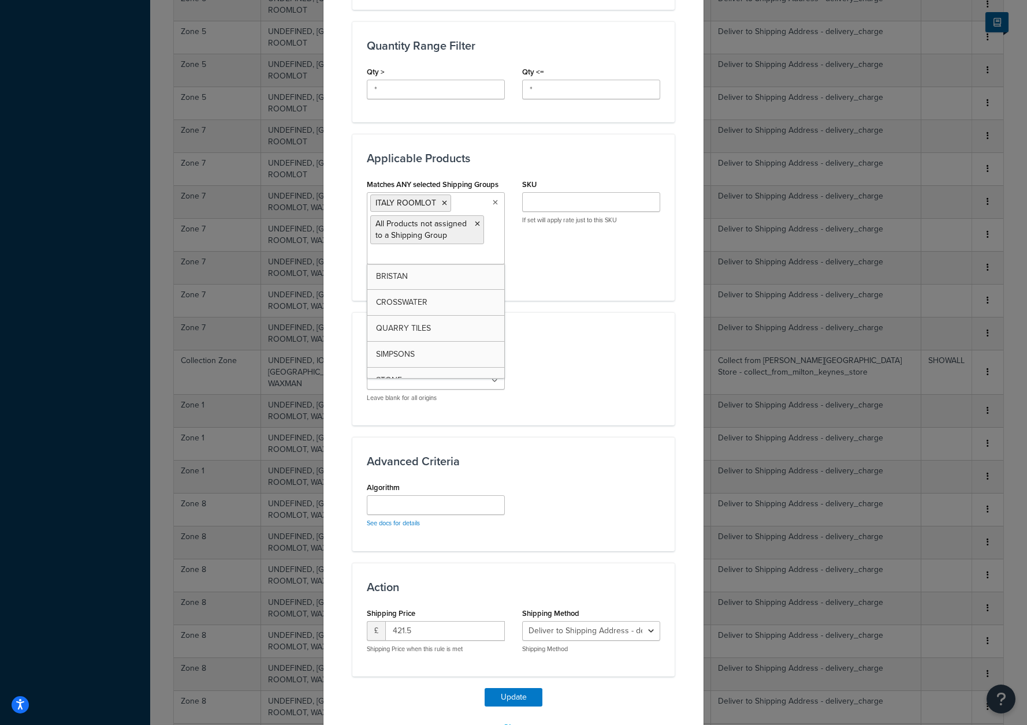
scroll to position [538, 0]
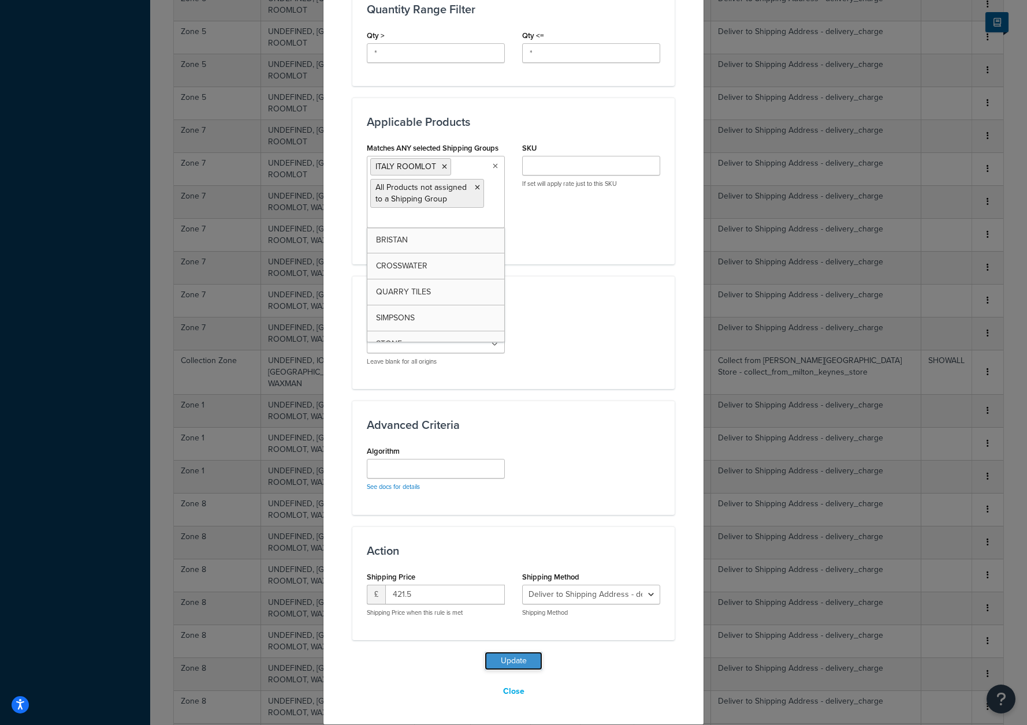
click at [508, 656] on button "Update" at bounding box center [514, 661] width 58 height 18
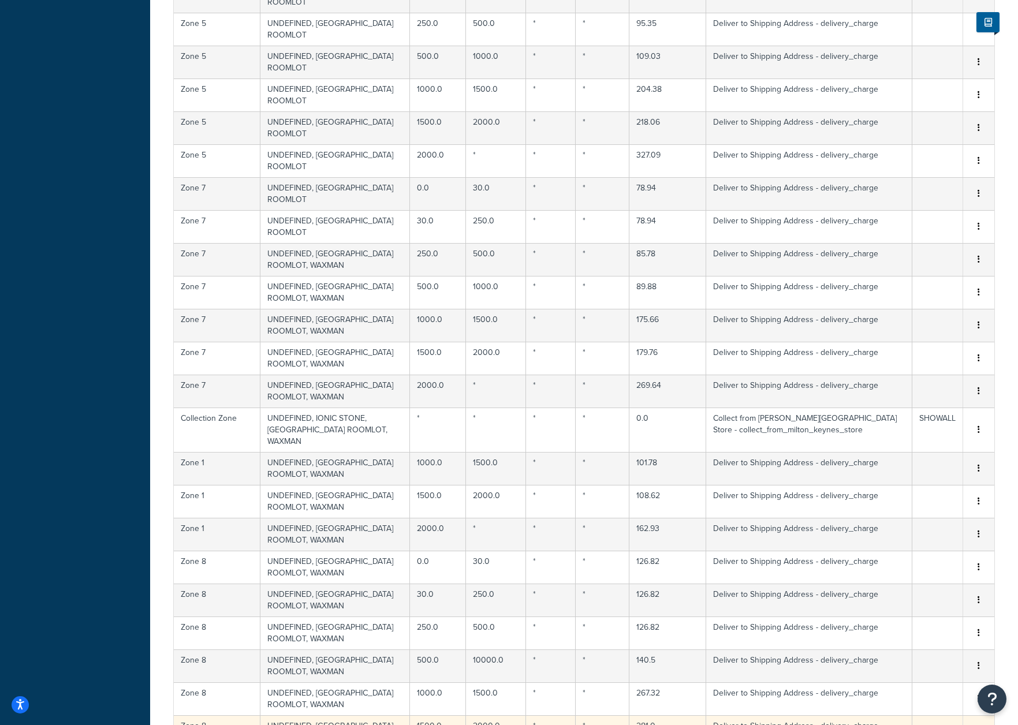
click at [319, 716] on td "UNDEFINED, ITALY ROOMLOT, WAXMAN" at bounding box center [335, 732] width 150 height 33
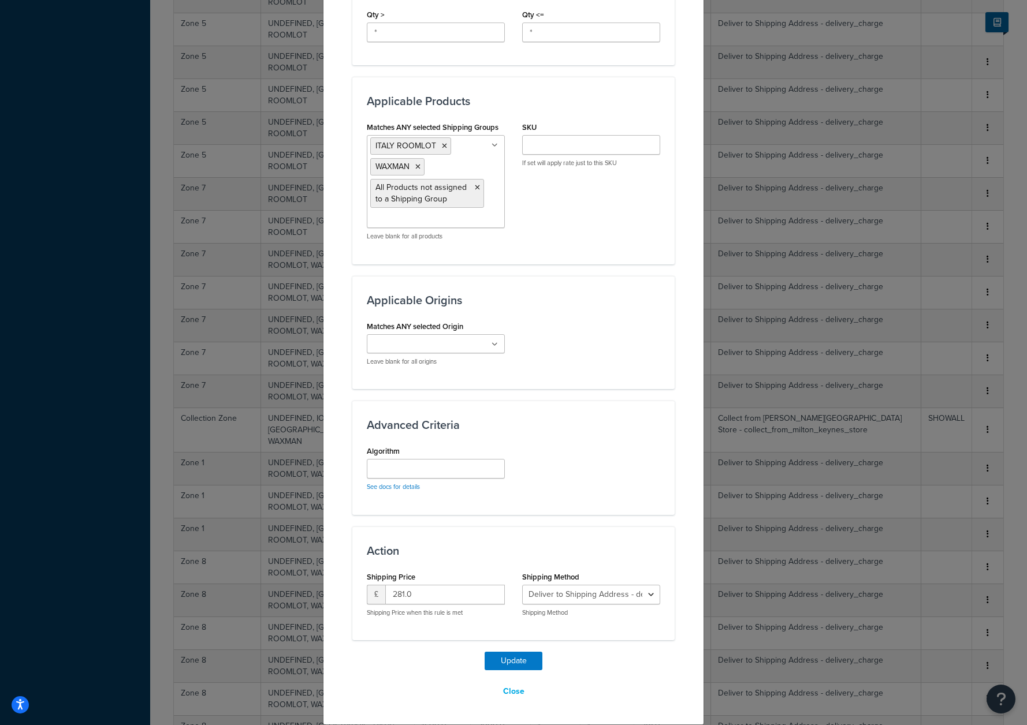
scroll to position [447, 0]
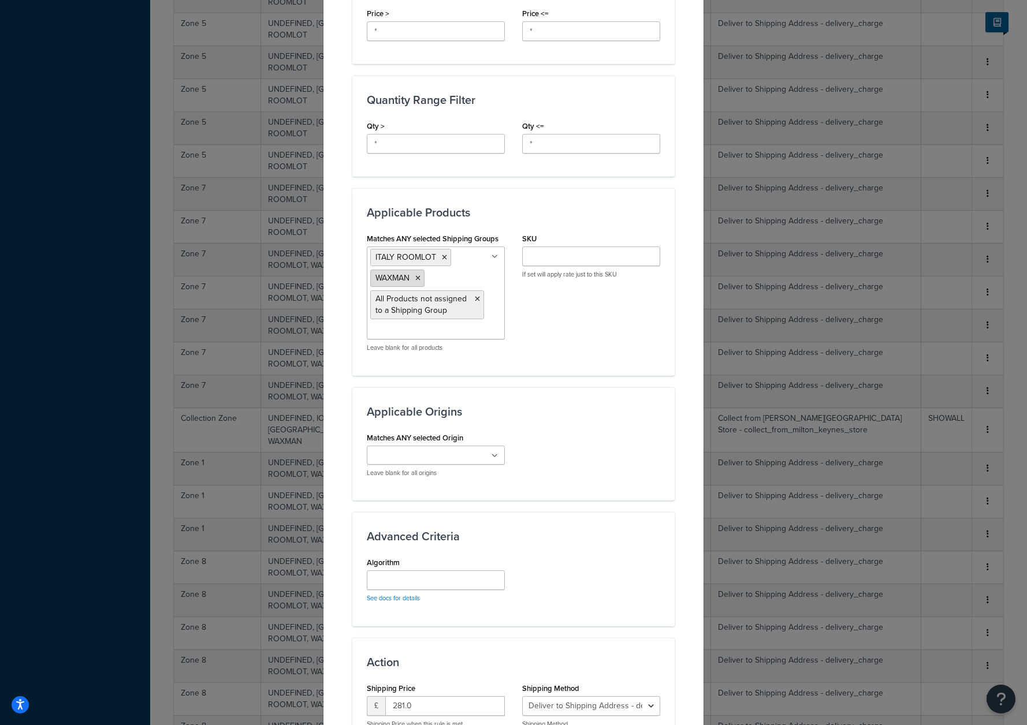
click at [416, 277] on icon at bounding box center [417, 278] width 5 height 7
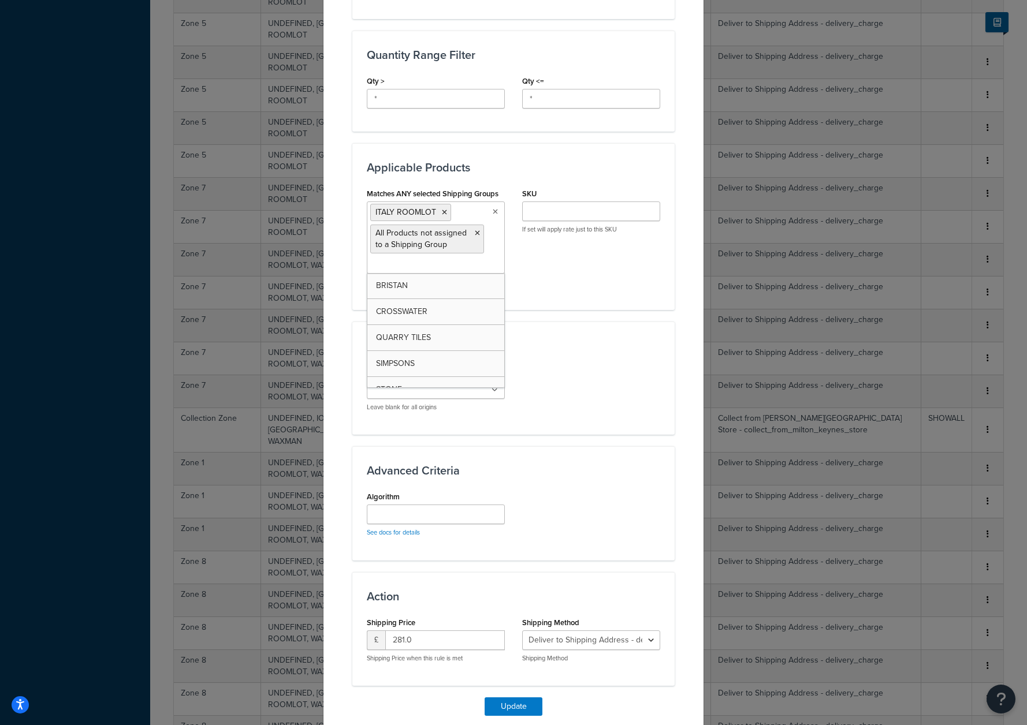
scroll to position [538, 0]
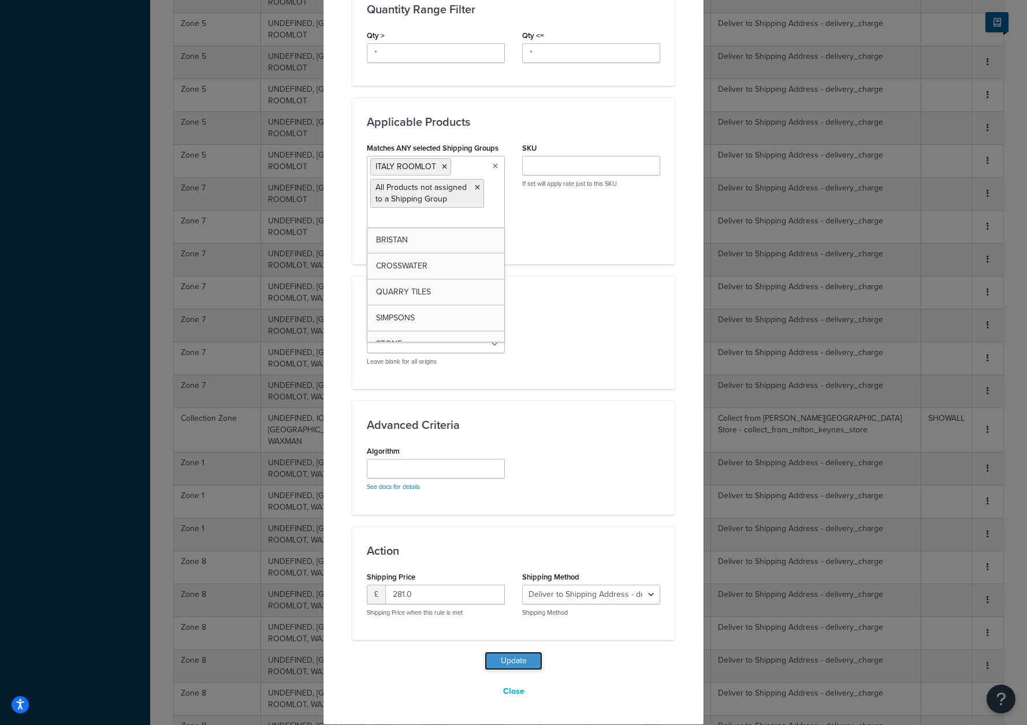
click at [515, 656] on button "Update" at bounding box center [514, 661] width 58 height 18
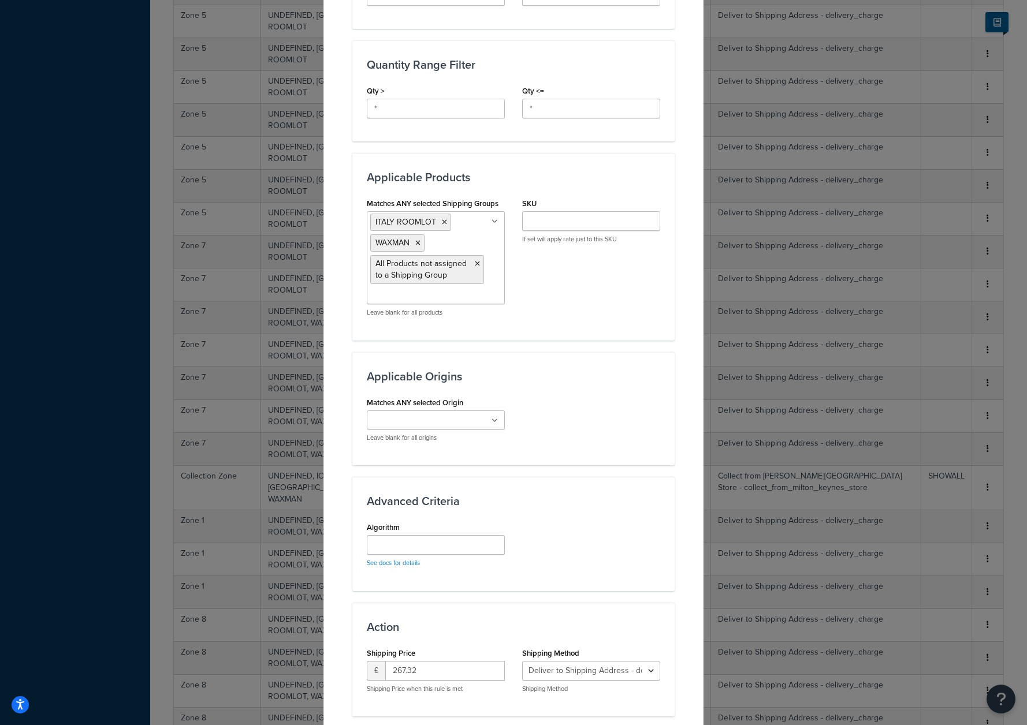
scroll to position [558, 0]
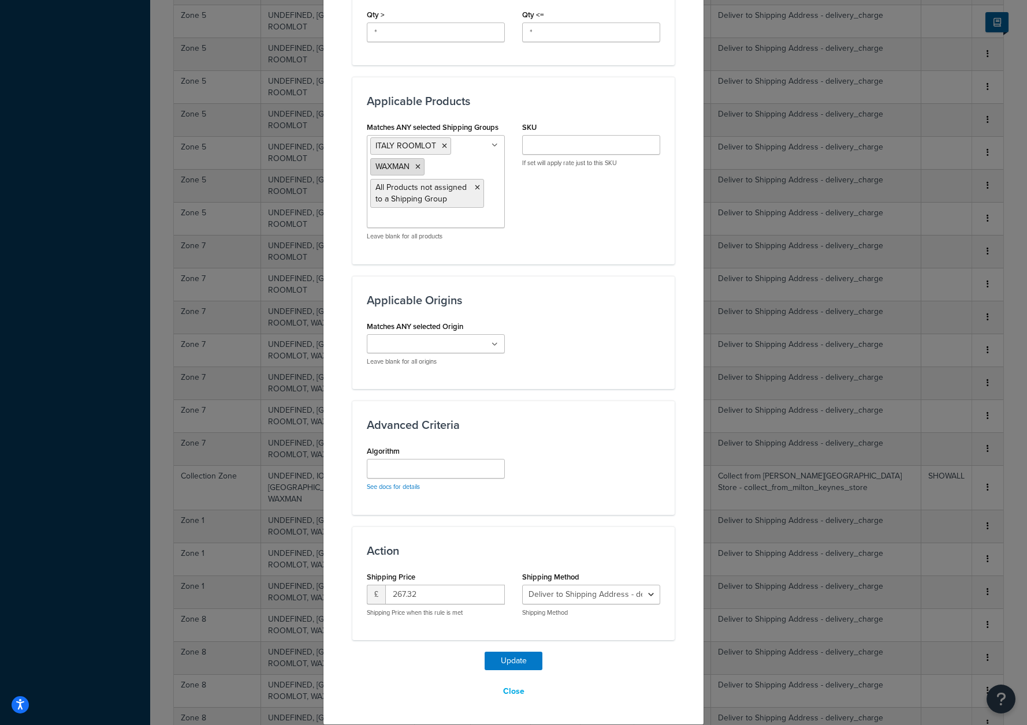
click at [415, 163] on icon at bounding box center [417, 166] width 5 height 7
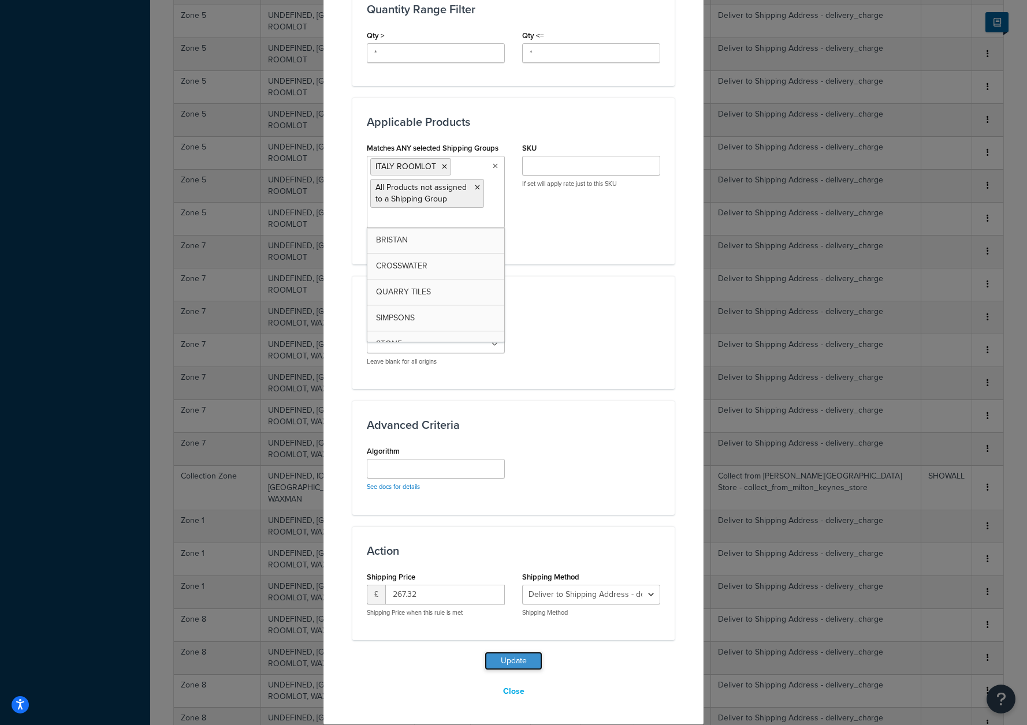
click at [515, 658] on button "Update" at bounding box center [514, 661] width 58 height 18
click at [55, 137] on div "Dashboard Basic Setup Websites 1 Origins 1 Manage Shipping Carriers Carriers Al…" at bounding box center [75, 722] width 150 height 4112
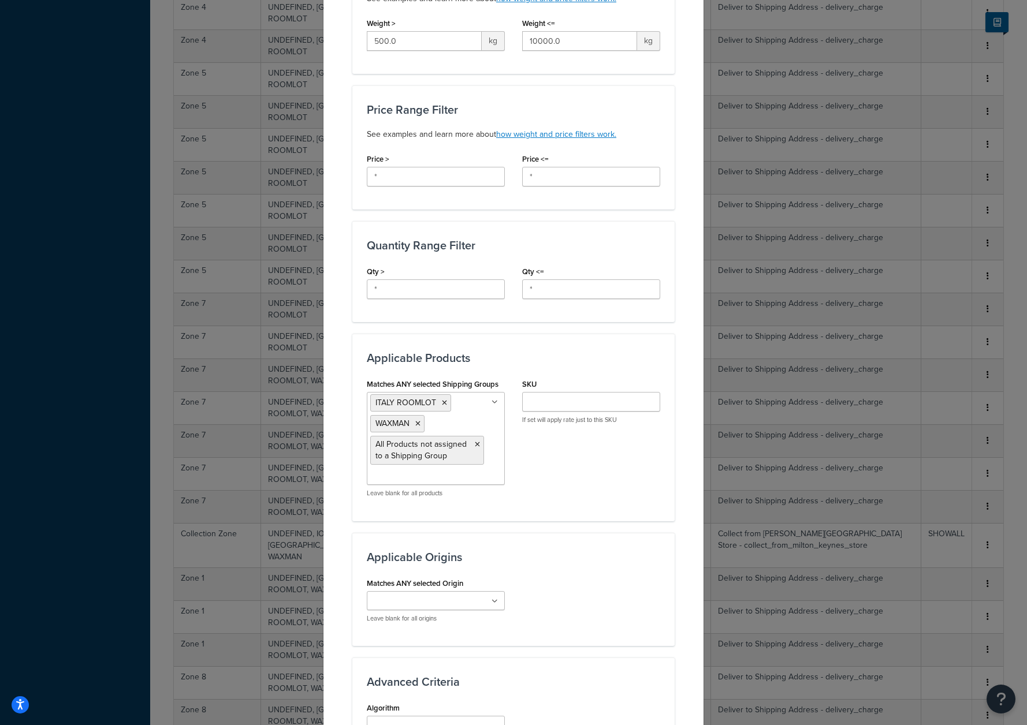
scroll to position [389, 0]
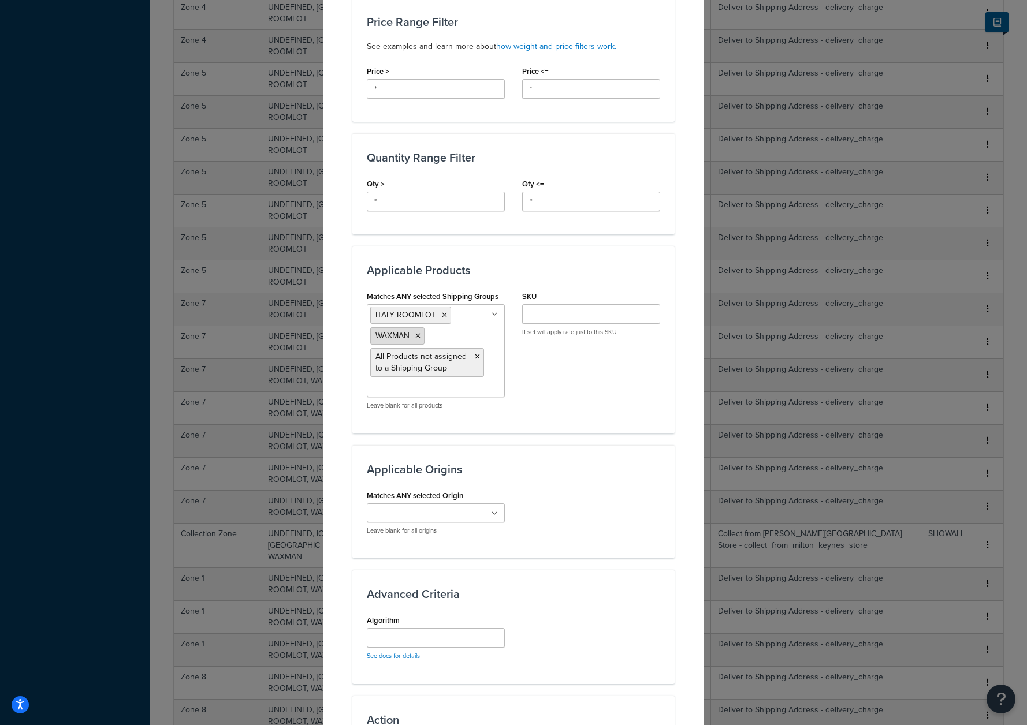
drag, startPoint x: 412, startPoint y: 333, endPoint x: 441, endPoint y: 347, distance: 32.3
click at [415, 333] on icon at bounding box center [417, 336] width 5 height 7
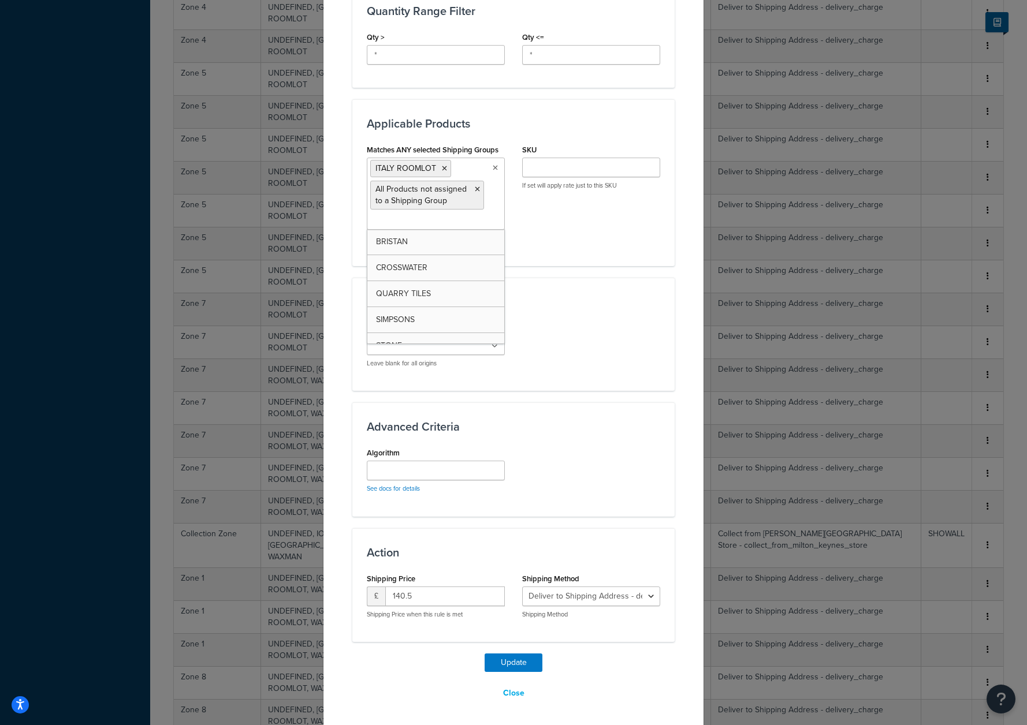
scroll to position [538, 0]
click at [504, 656] on button "Update" at bounding box center [514, 661] width 58 height 18
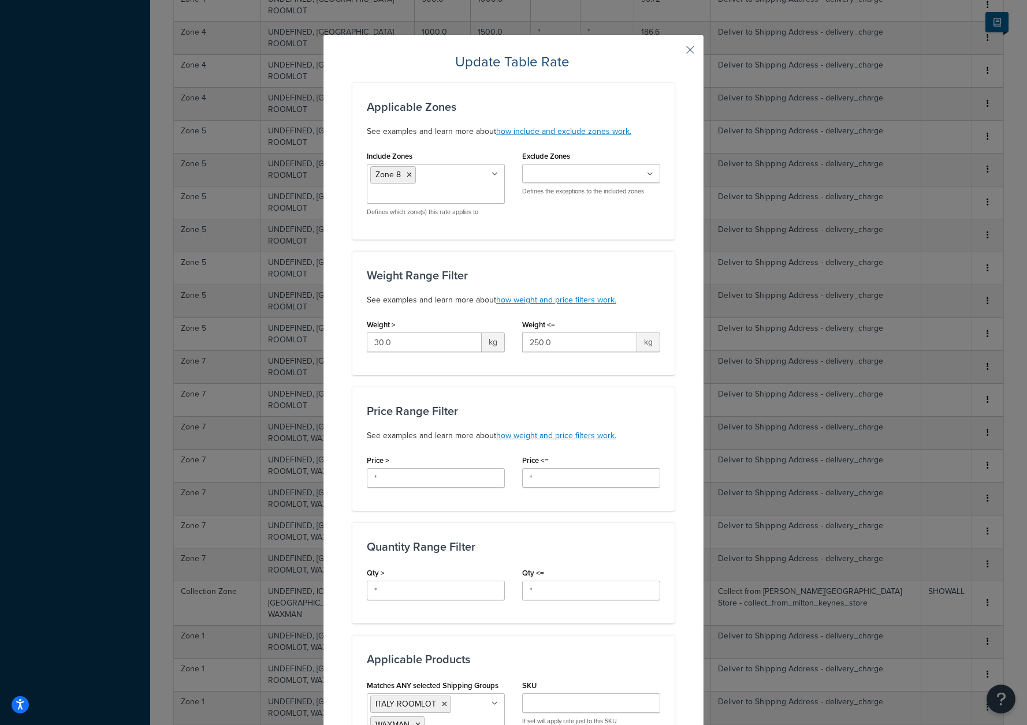
click at [304, 386] on div "Update Table Rate Applicable Zones See examples and learn more about how includ…" at bounding box center [513, 362] width 1027 height 725
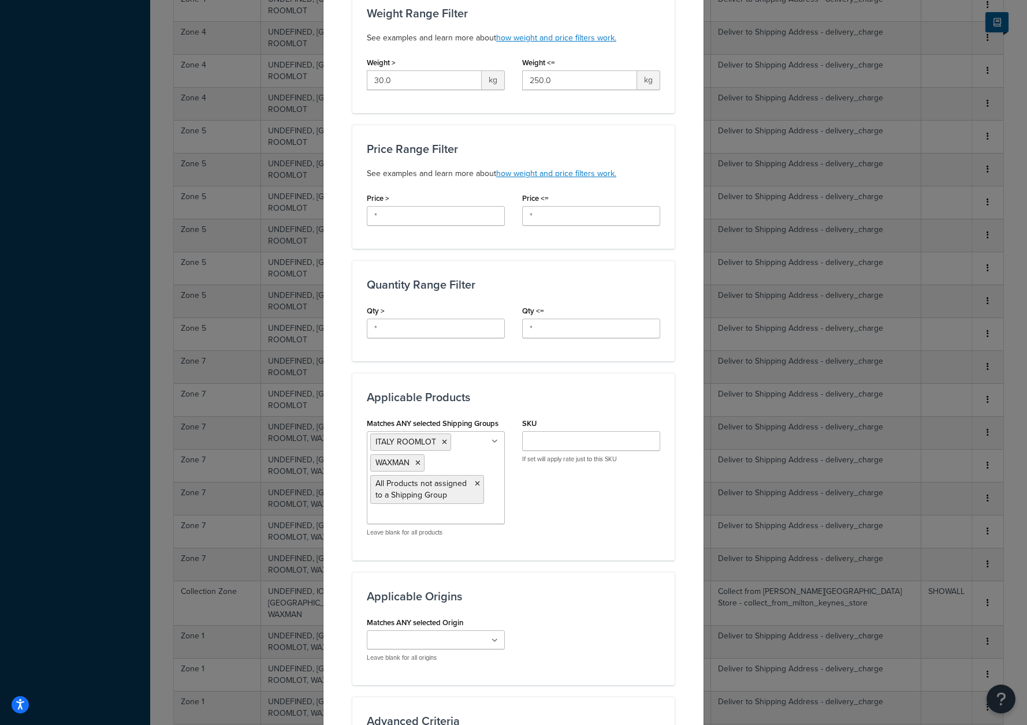
scroll to position [558, 0]
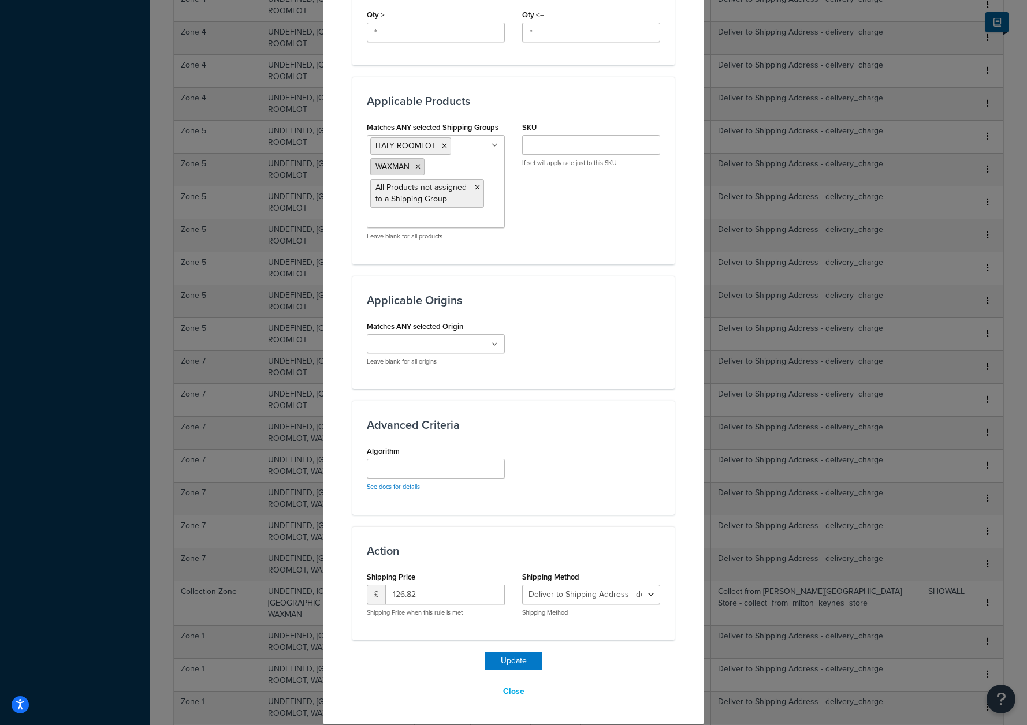
click at [411, 164] on li "WAXMAN" at bounding box center [397, 166] width 54 height 17
click at [415, 164] on icon at bounding box center [417, 166] width 5 height 7
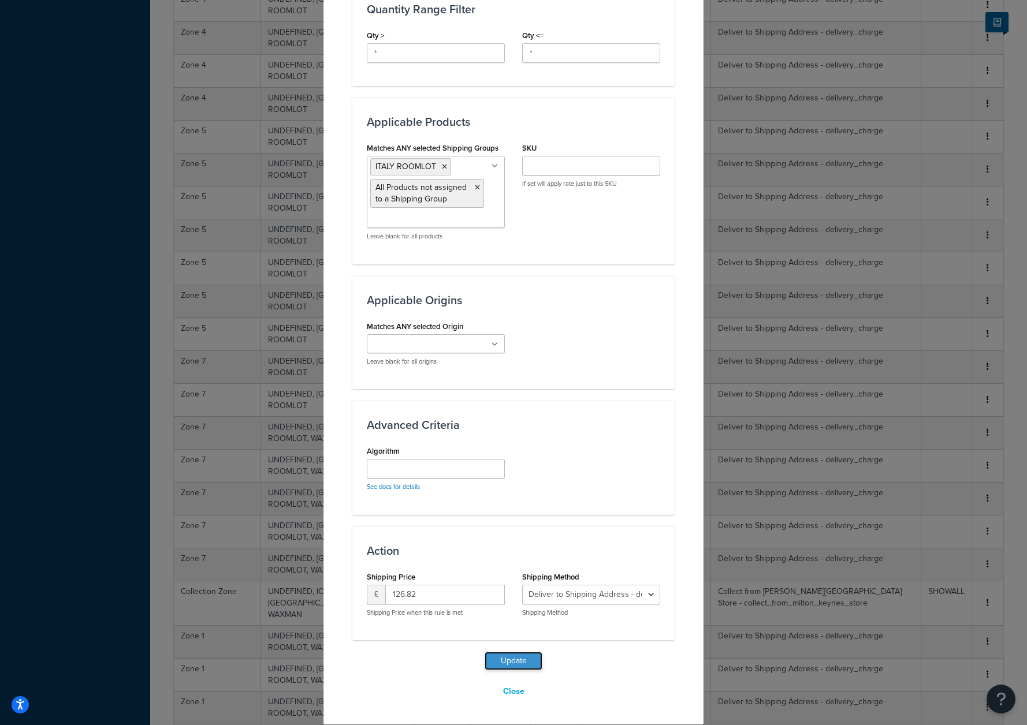
click at [517, 664] on button "Update" at bounding box center [514, 661] width 58 height 18
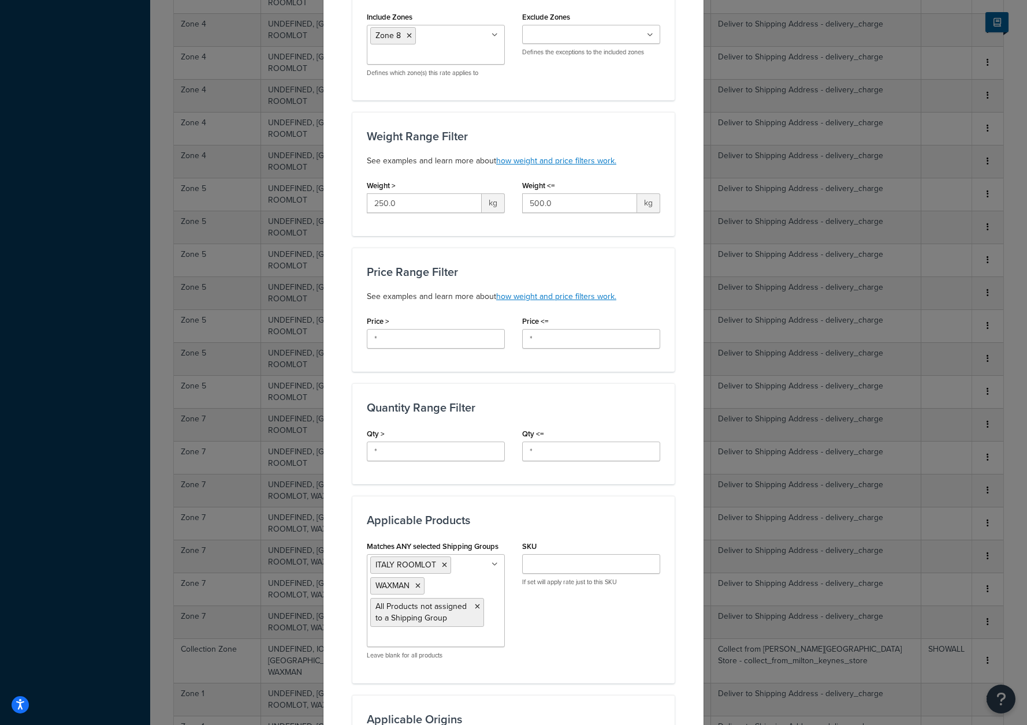
scroll to position [241, 0]
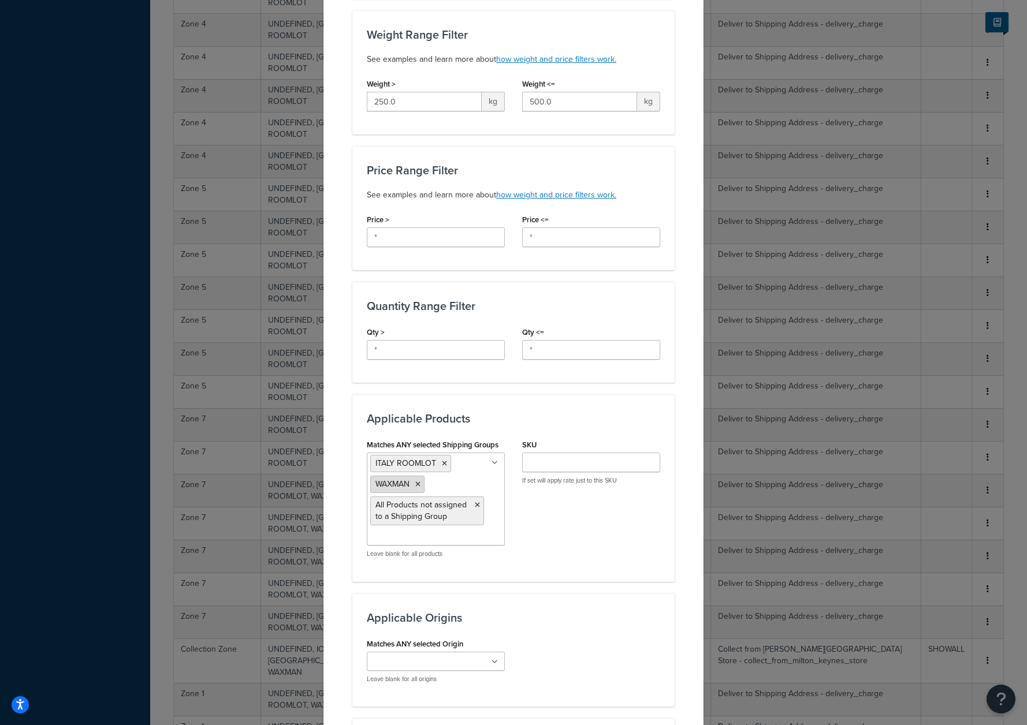
click at [415, 488] on icon at bounding box center [417, 484] width 5 height 7
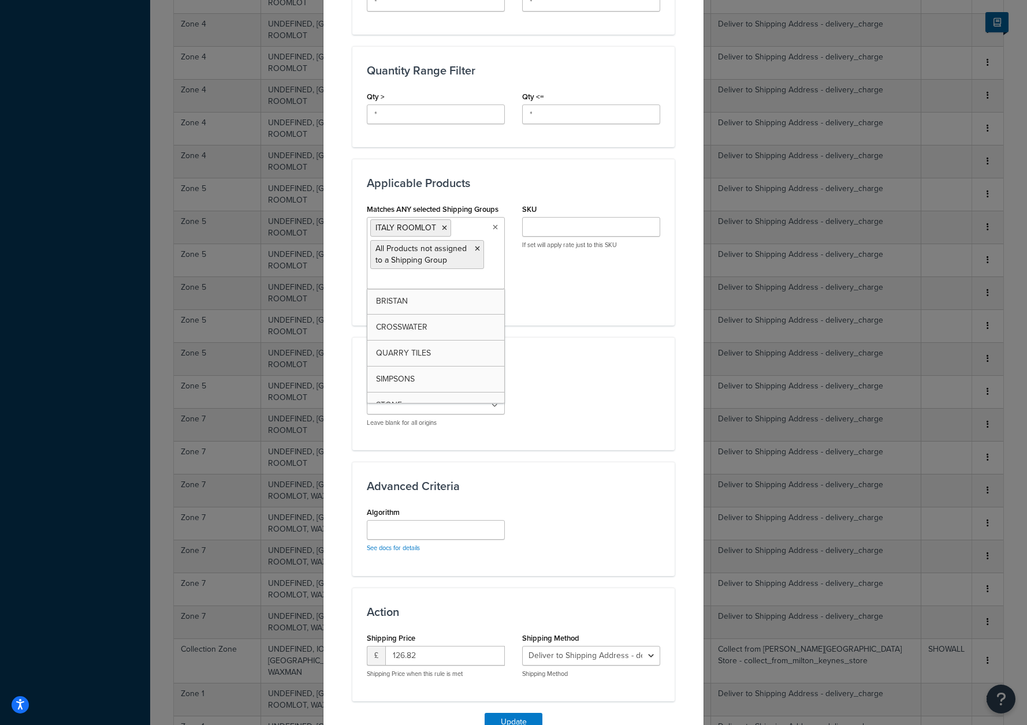
scroll to position [538, 0]
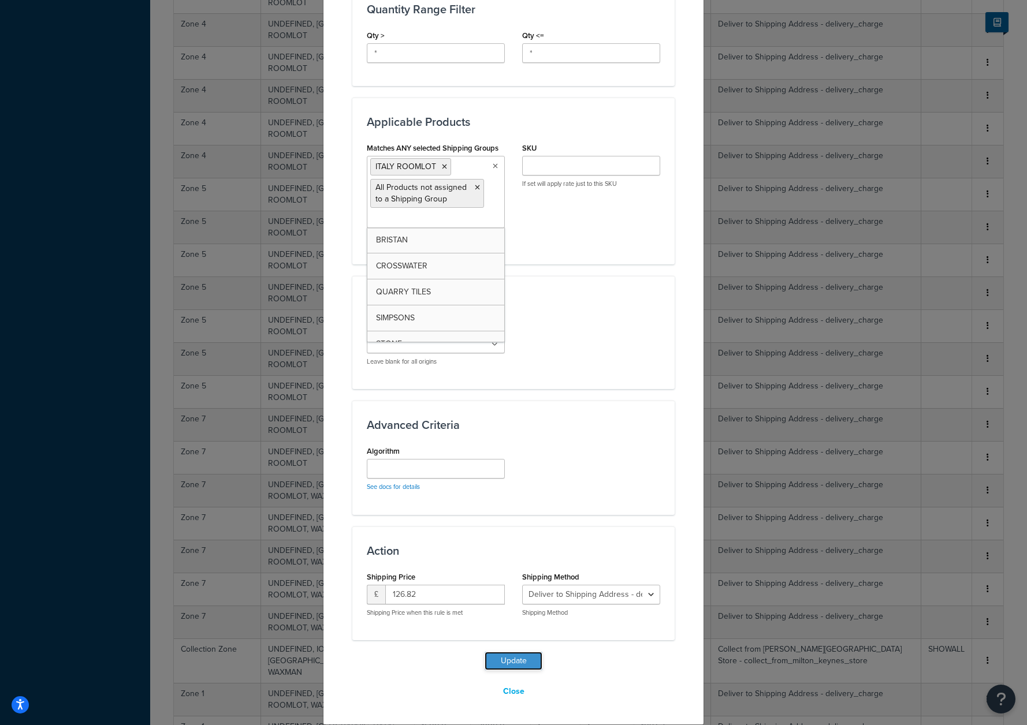
click at [490, 663] on button "Update" at bounding box center [514, 661] width 58 height 18
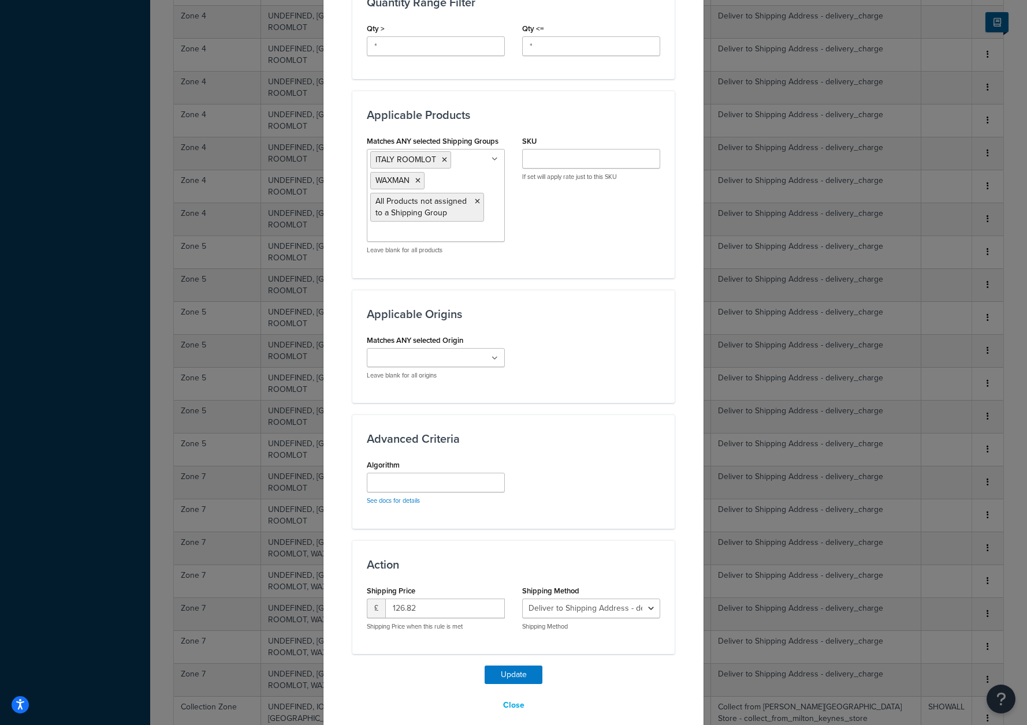
scroll to position [558, 0]
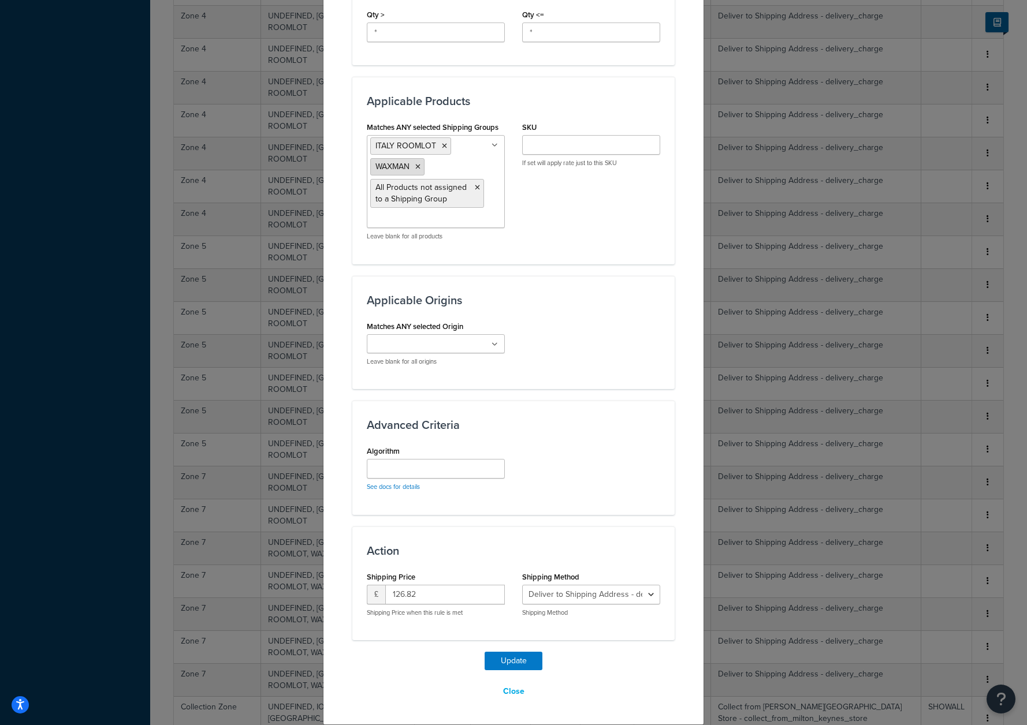
click at [415, 165] on icon at bounding box center [417, 166] width 5 height 7
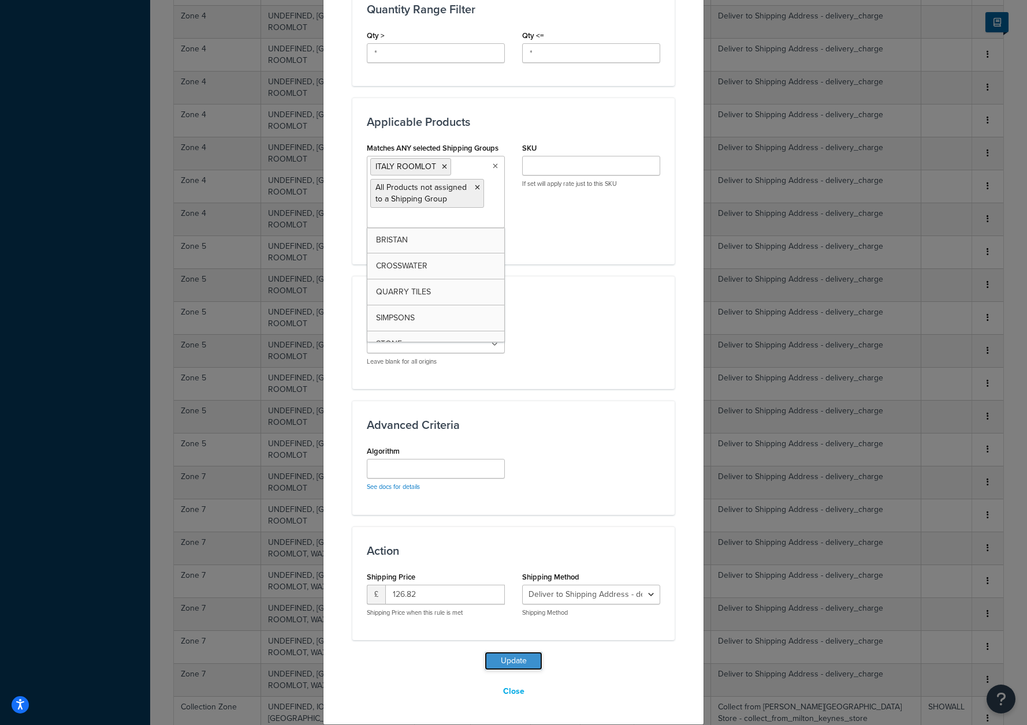
click at [530, 659] on button "Update" at bounding box center [514, 661] width 58 height 18
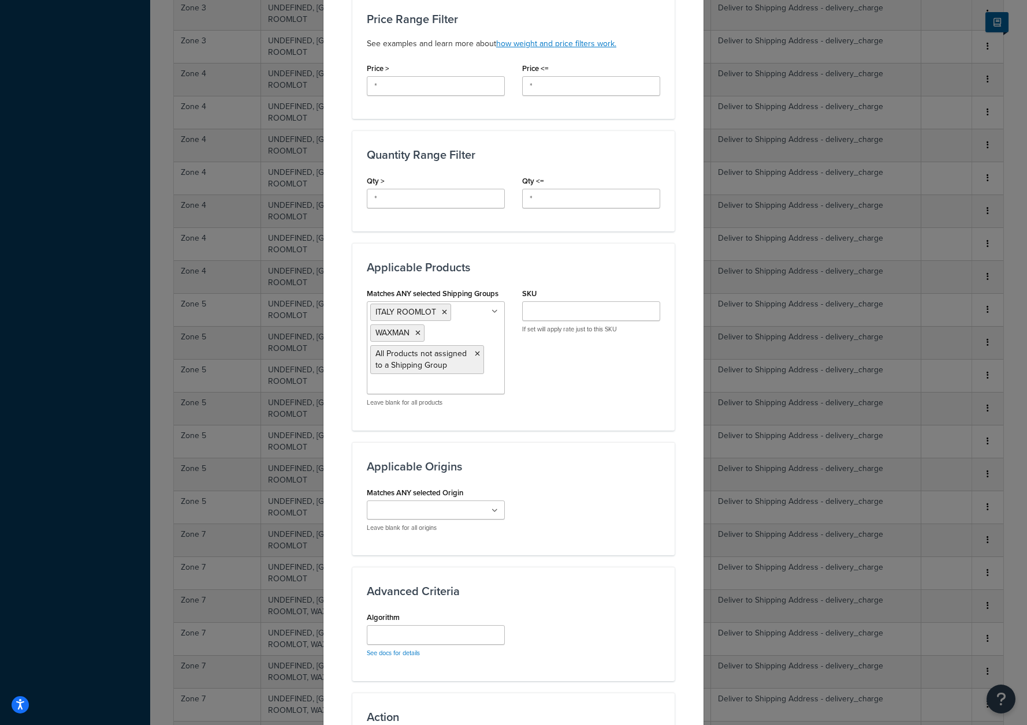
scroll to position [558, 0]
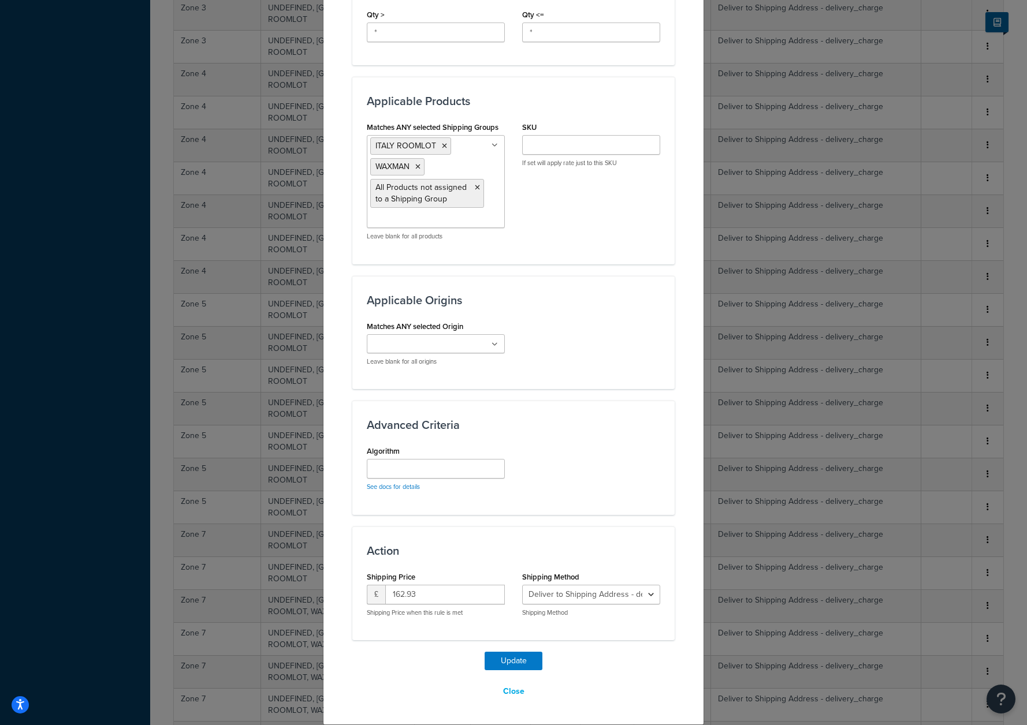
drag, startPoint x: 414, startPoint y: 165, endPoint x: 453, endPoint y: 273, distance: 115.7
click at [415, 165] on icon at bounding box center [417, 166] width 5 height 7
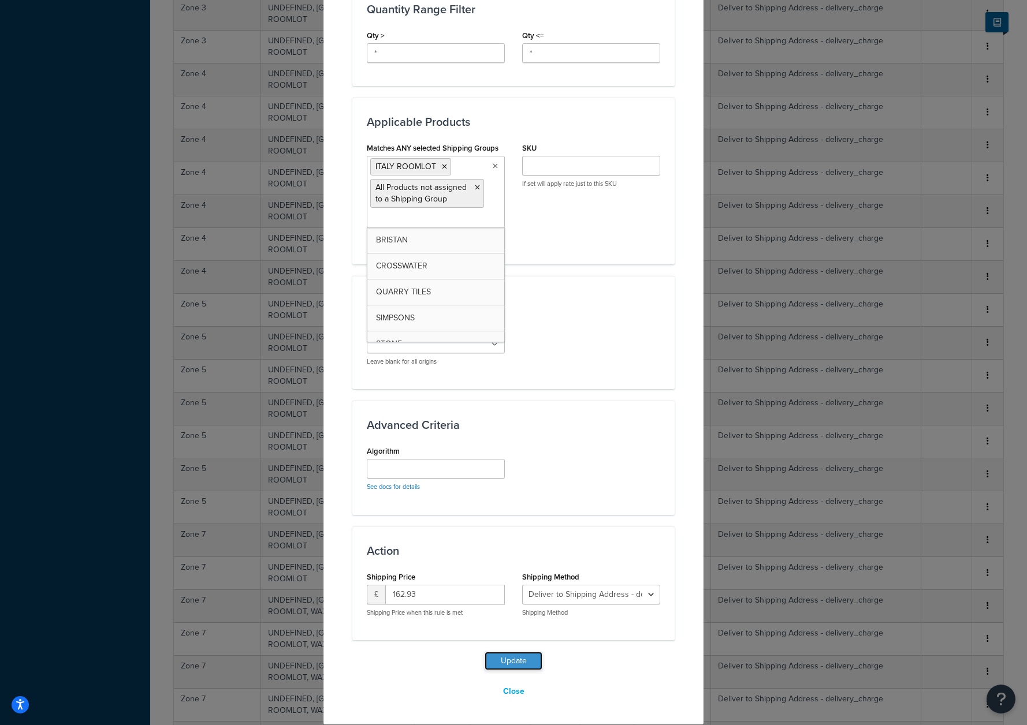
click at [507, 661] on button "Update" at bounding box center [514, 661] width 58 height 18
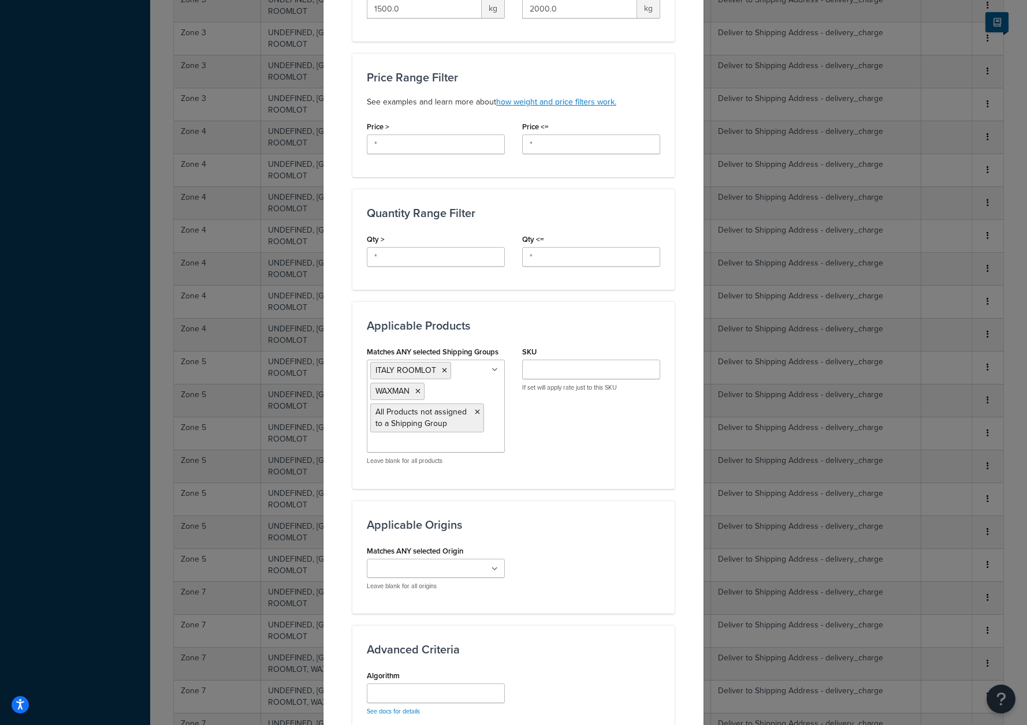
scroll to position [399, 0]
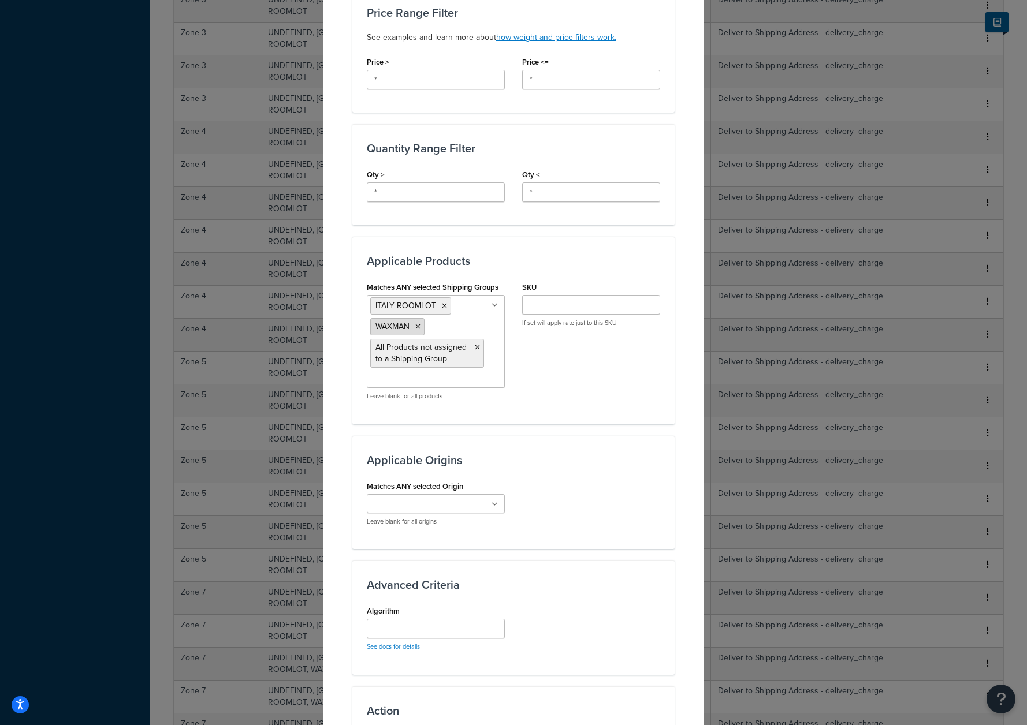
click at [415, 326] on icon at bounding box center [417, 326] width 5 height 7
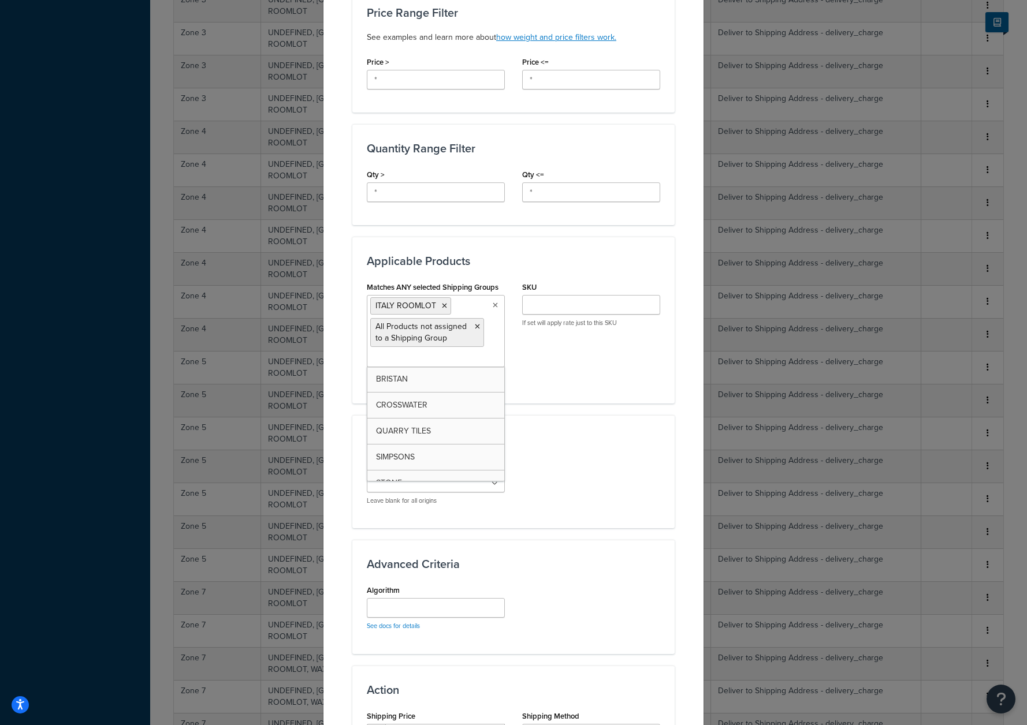
scroll to position [538, 0]
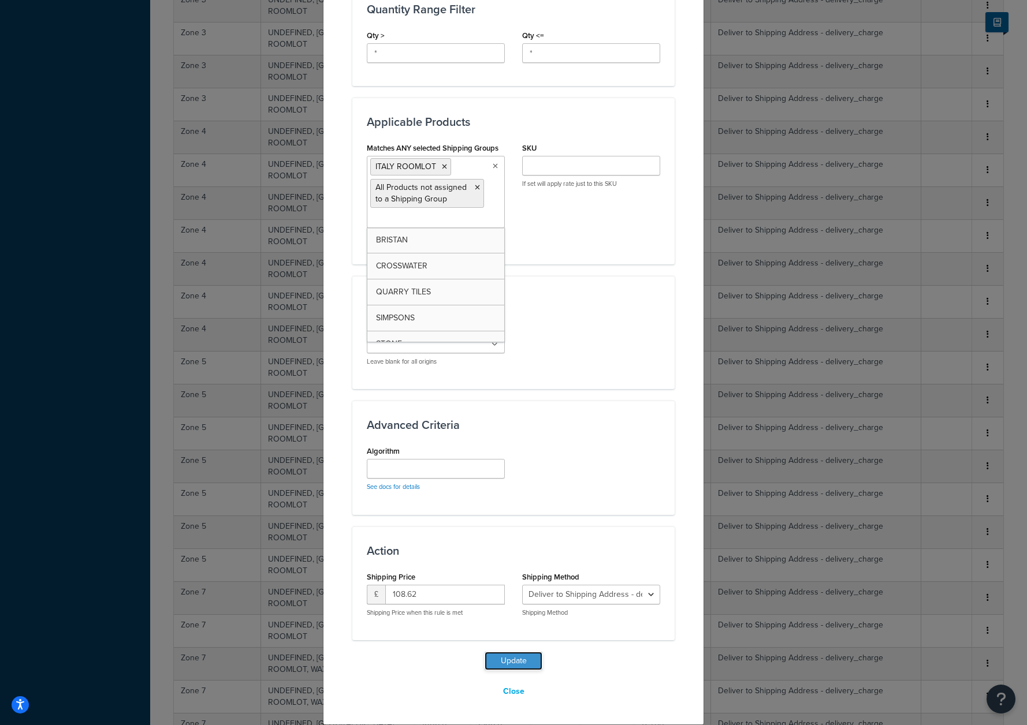
drag, startPoint x: 512, startPoint y: 660, endPoint x: 419, endPoint y: 635, distance: 96.8
click at [512, 660] on button "Update" at bounding box center [514, 661] width 58 height 18
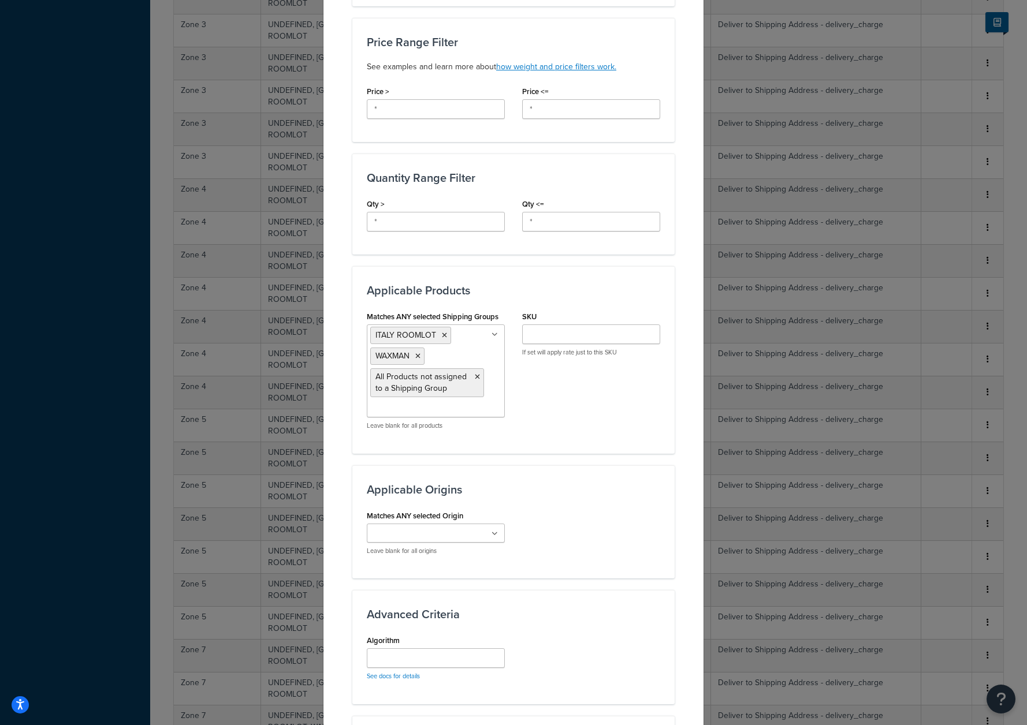
scroll to position [541, 0]
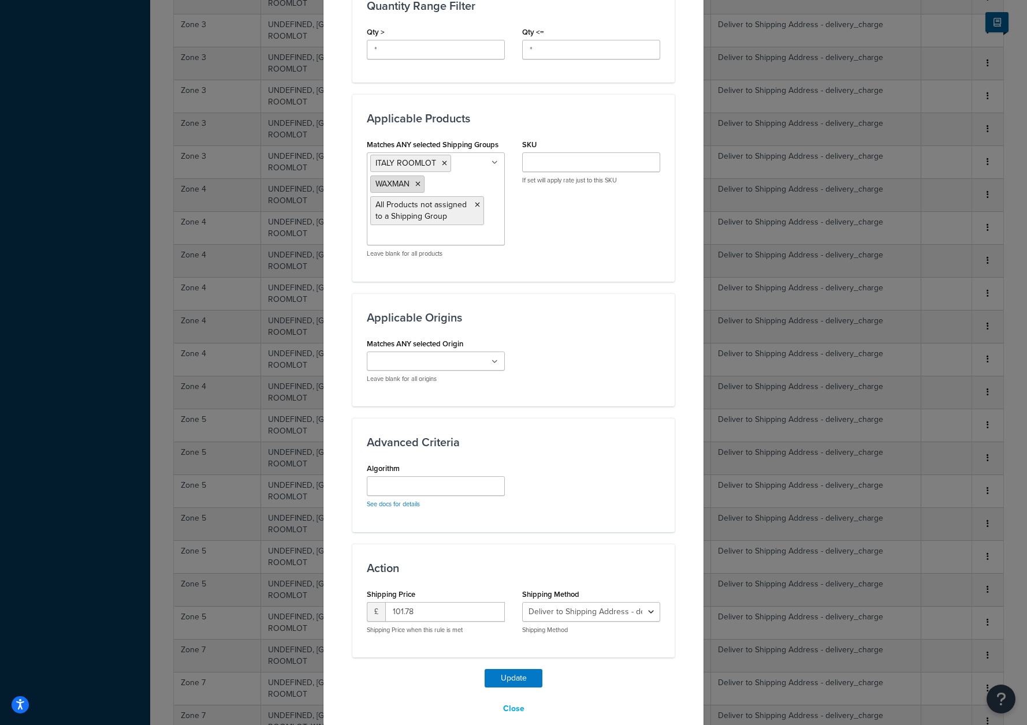
click at [415, 183] on icon at bounding box center [417, 184] width 5 height 7
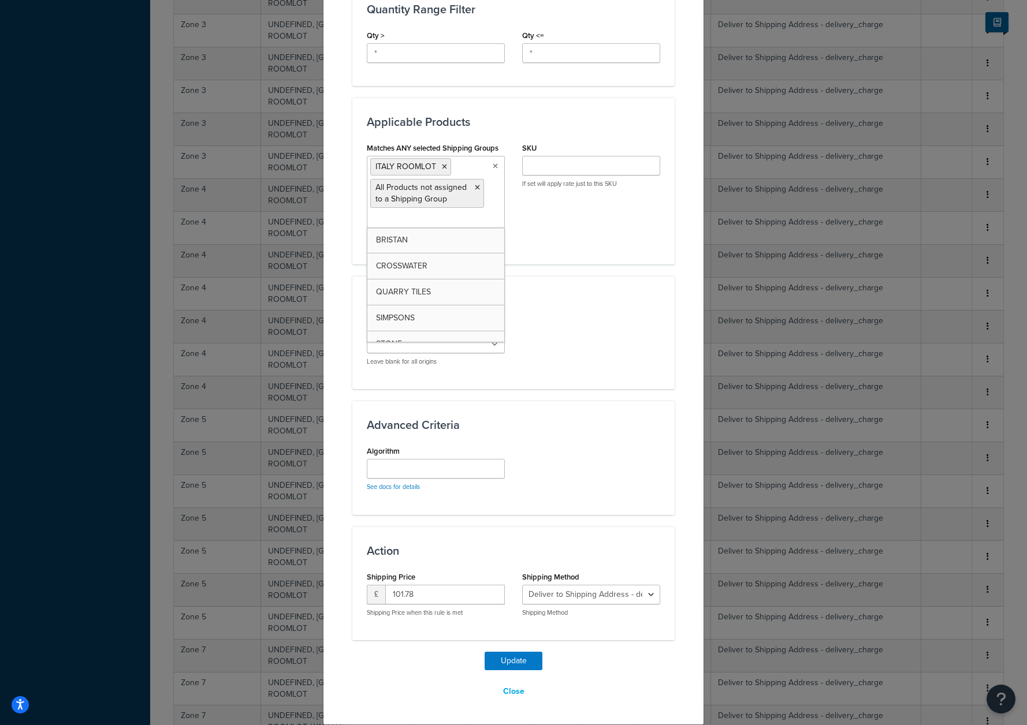
scroll to position [538, 0]
click at [529, 656] on button "Update" at bounding box center [514, 661] width 58 height 18
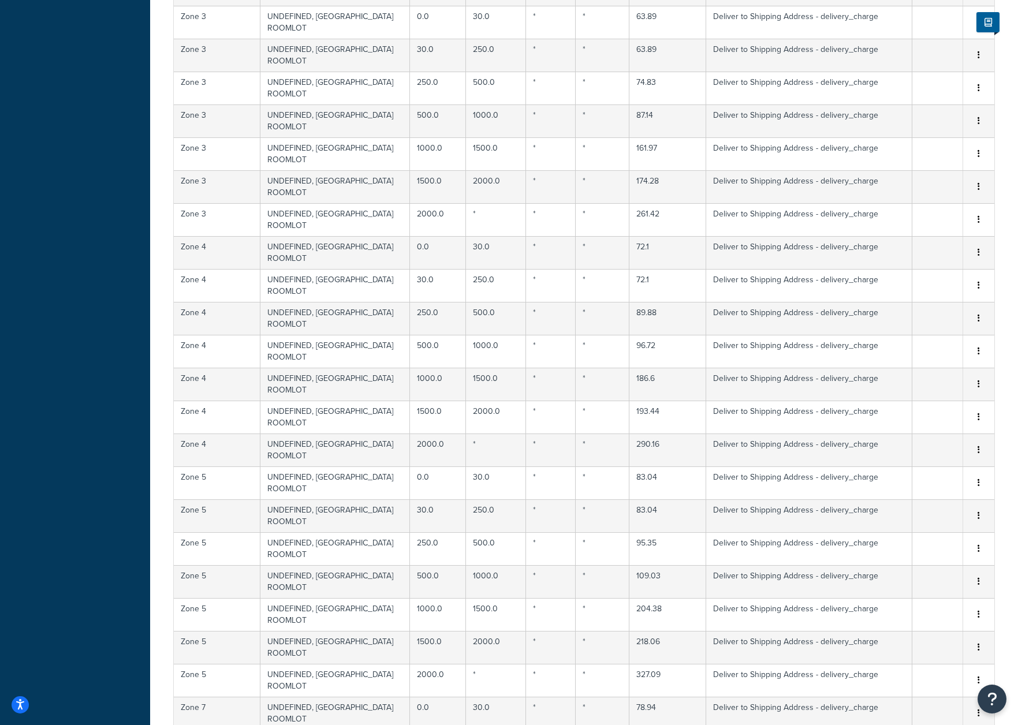
select select "181969"
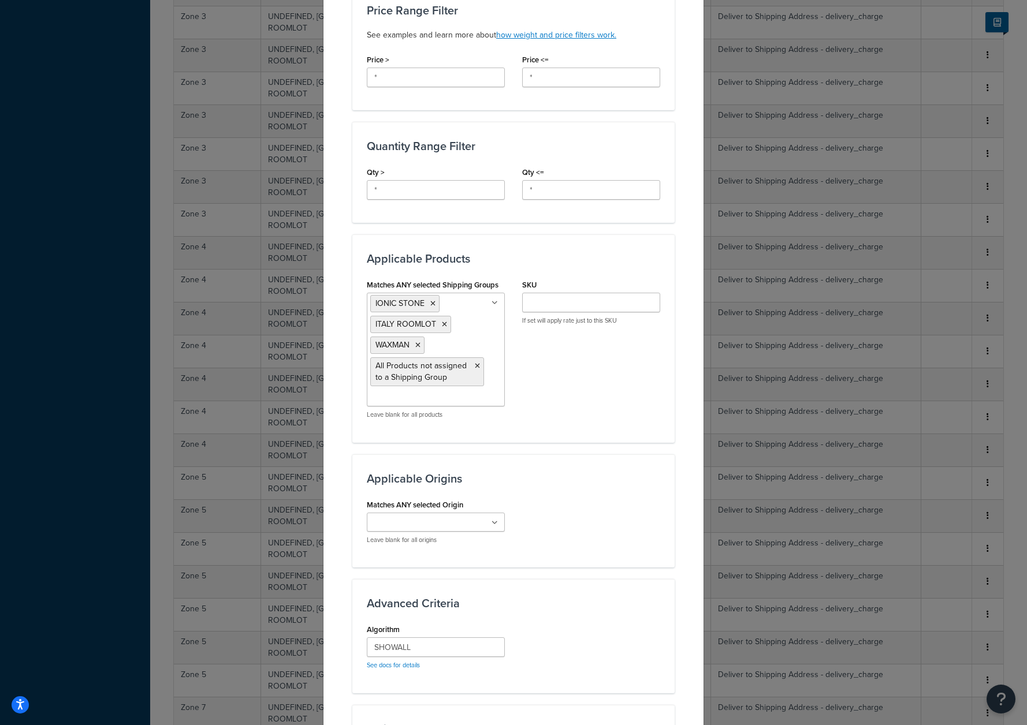
scroll to position [579, 0]
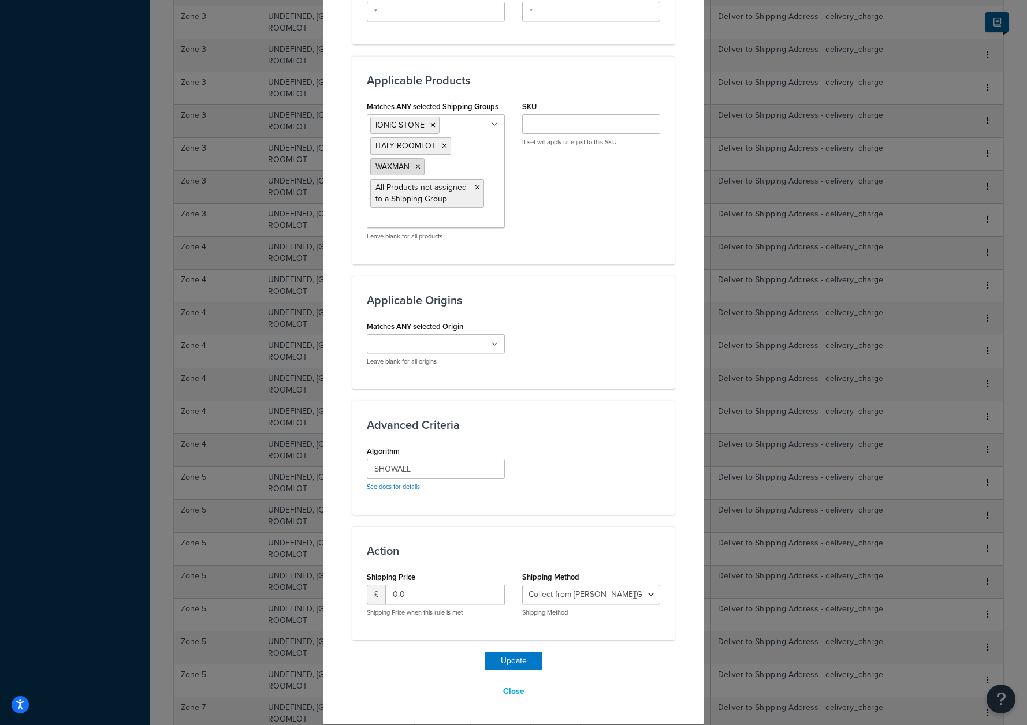
click at [415, 168] on icon at bounding box center [417, 166] width 5 height 7
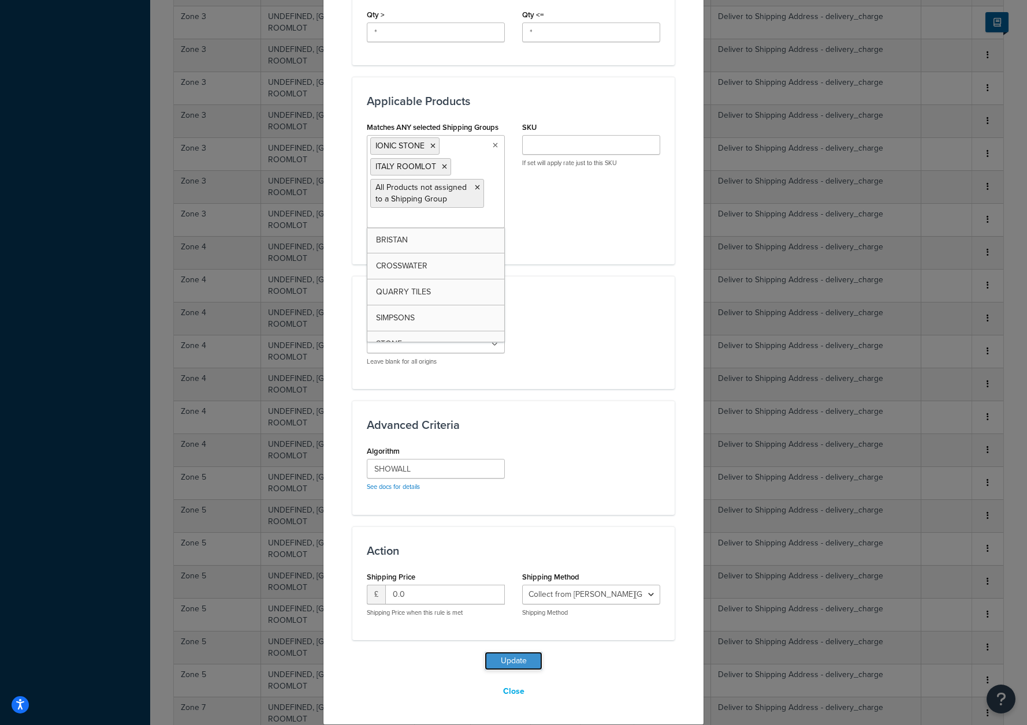
click at [516, 667] on button "Update" at bounding box center [514, 661] width 58 height 18
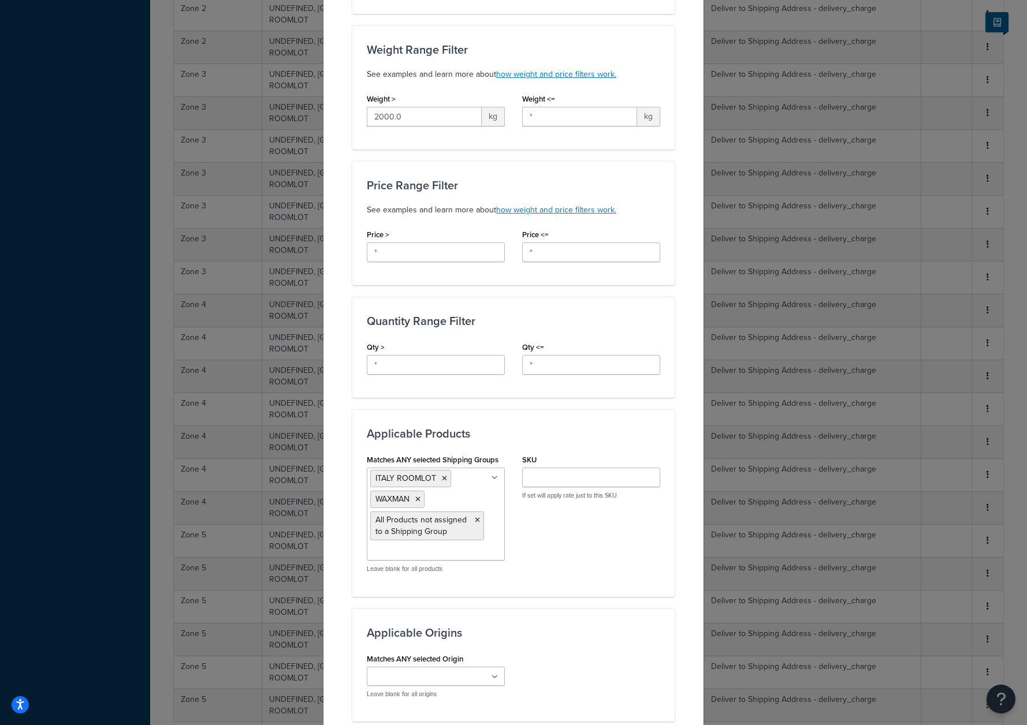
scroll to position [239, 0]
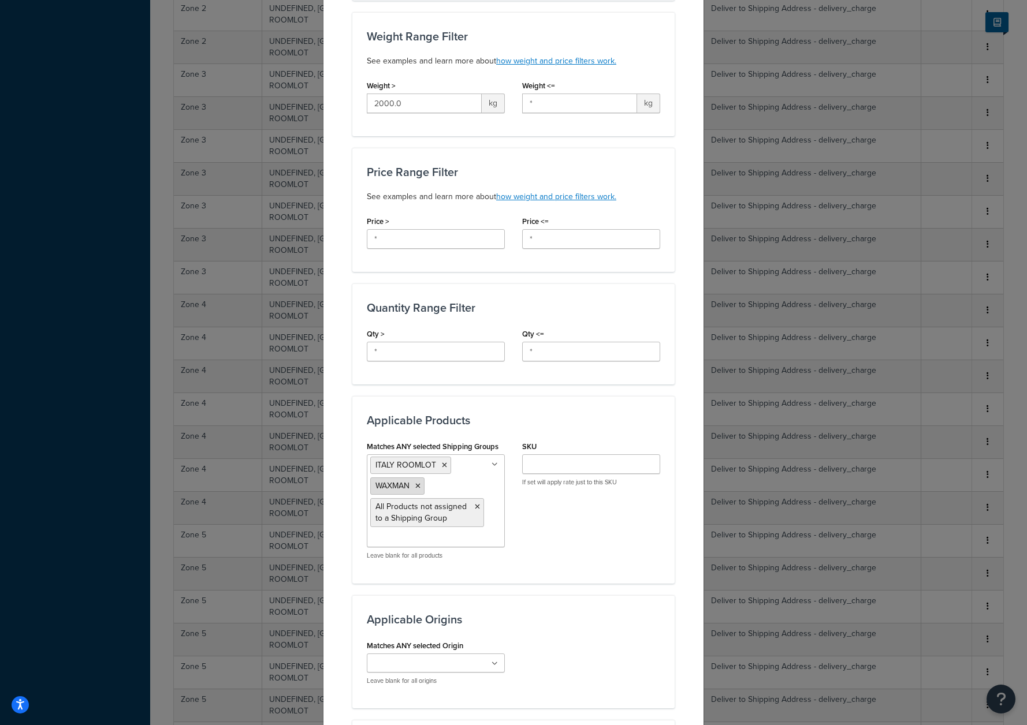
click at [415, 485] on icon at bounding box center [417, 486] width 5 height 7
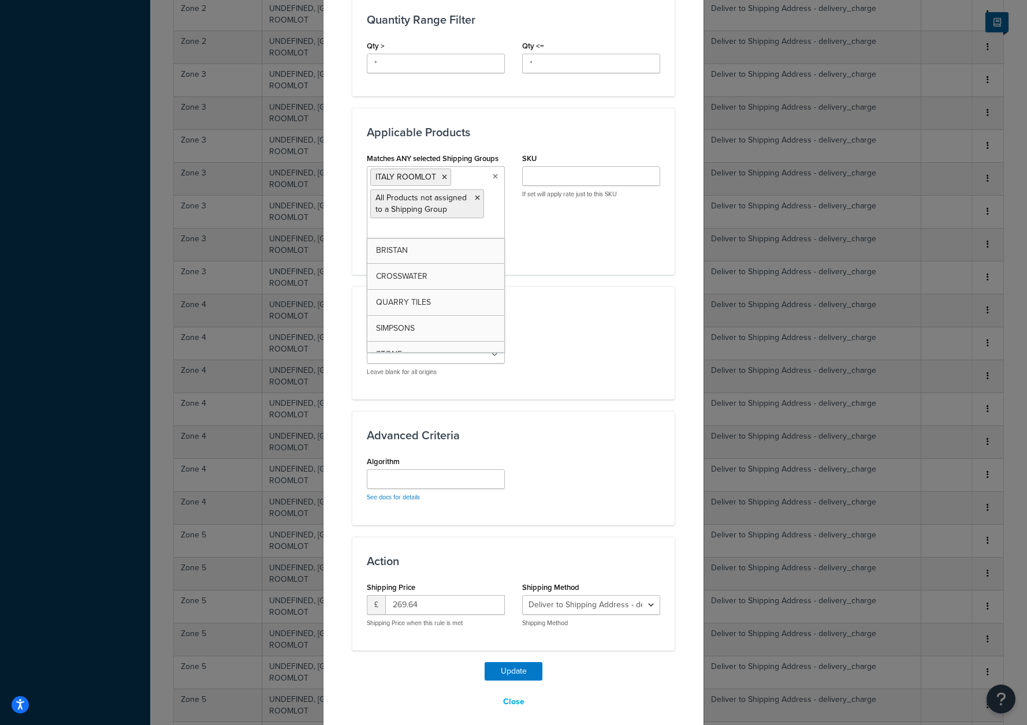
scroll to position [538, 0]
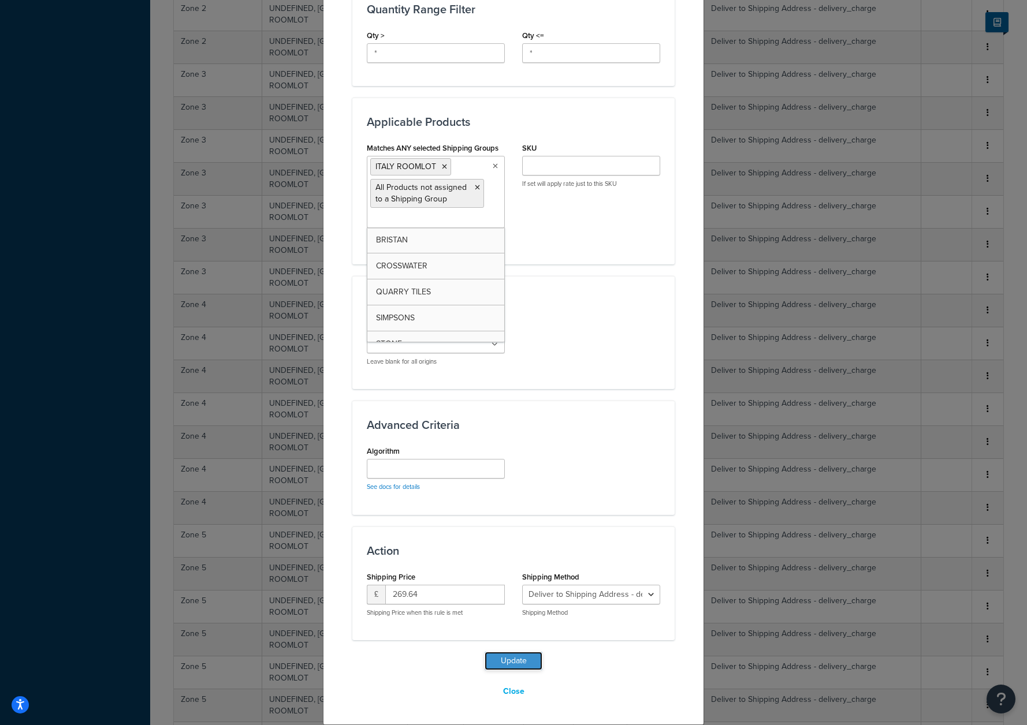
click at [515, 655] on button "Update" at bounding box center [514, 661] width 58 height 18
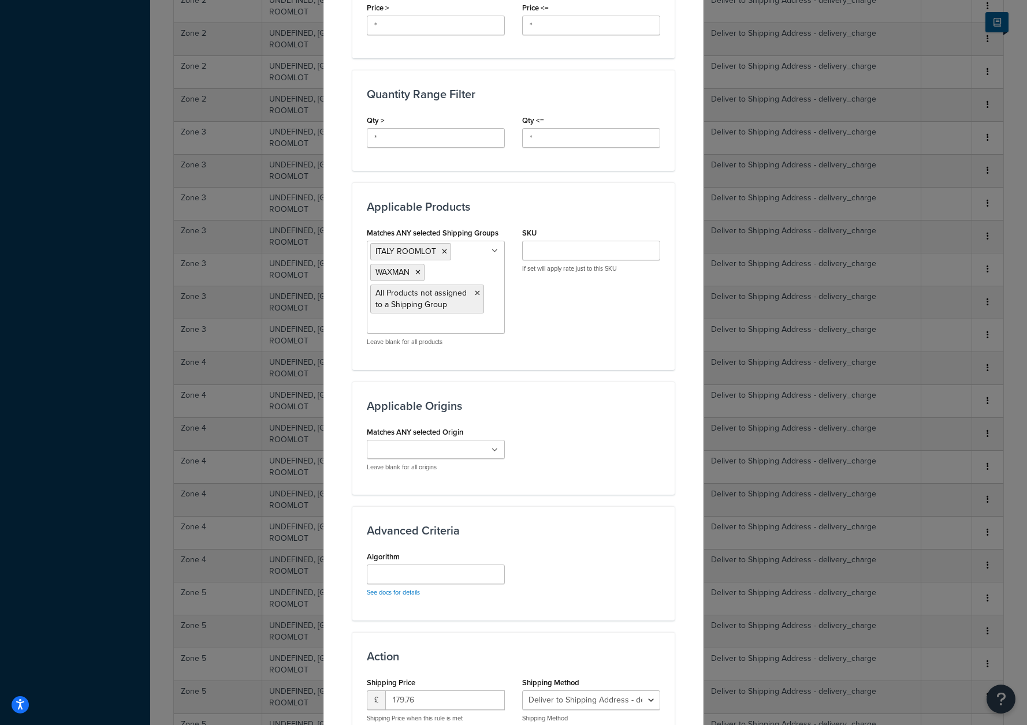
scroll to position [558, 0]
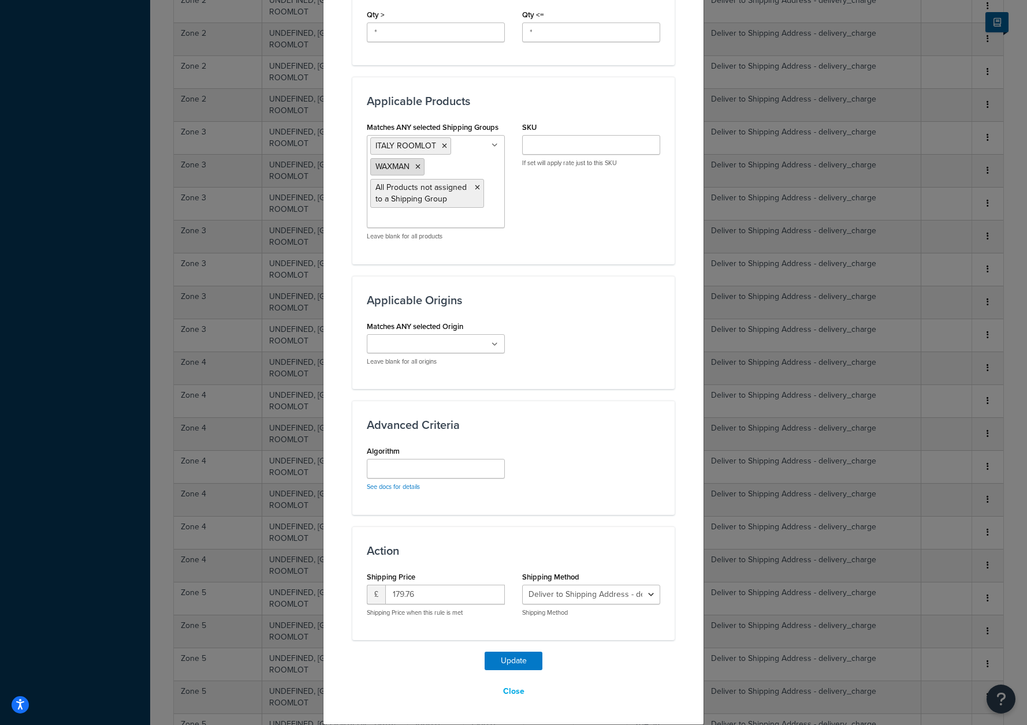
click at [415, 167] on icon at bounding box center [417, 166] width 5 height 7
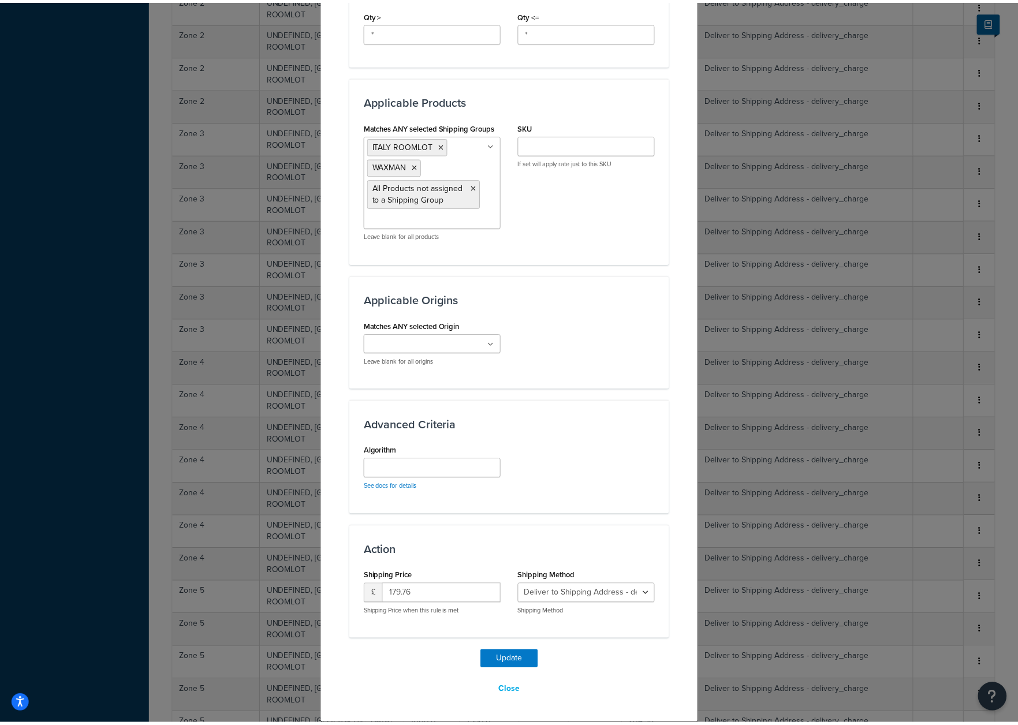
scroll to position [538, 0]
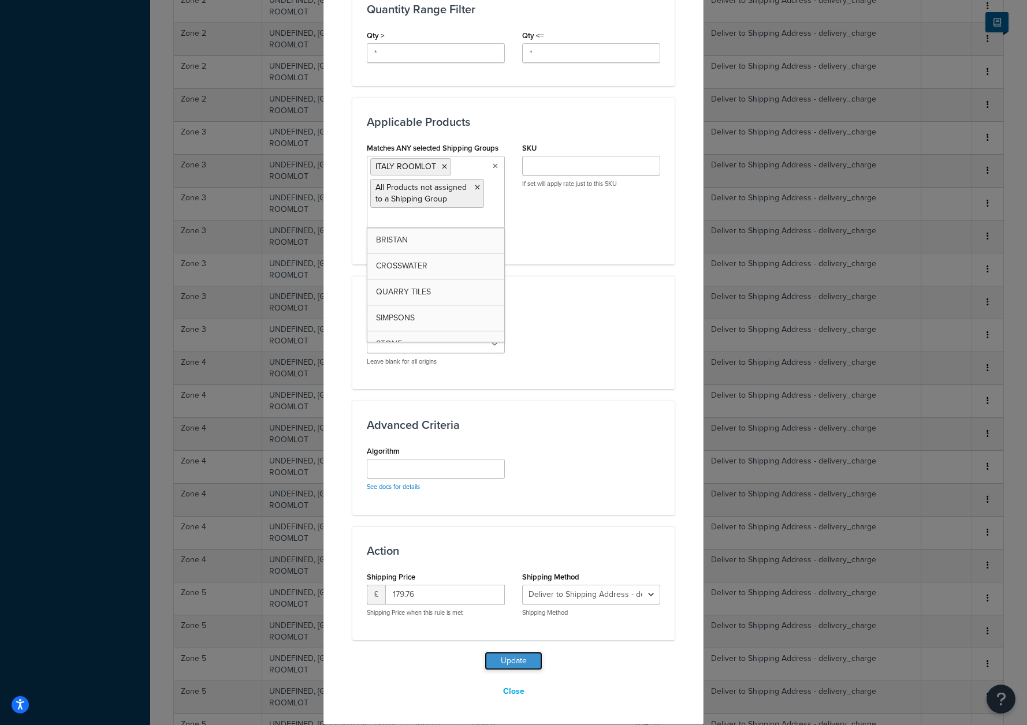
click at [514, 664] on button "Update" at bounding box center [514, 661] width 58 height 18
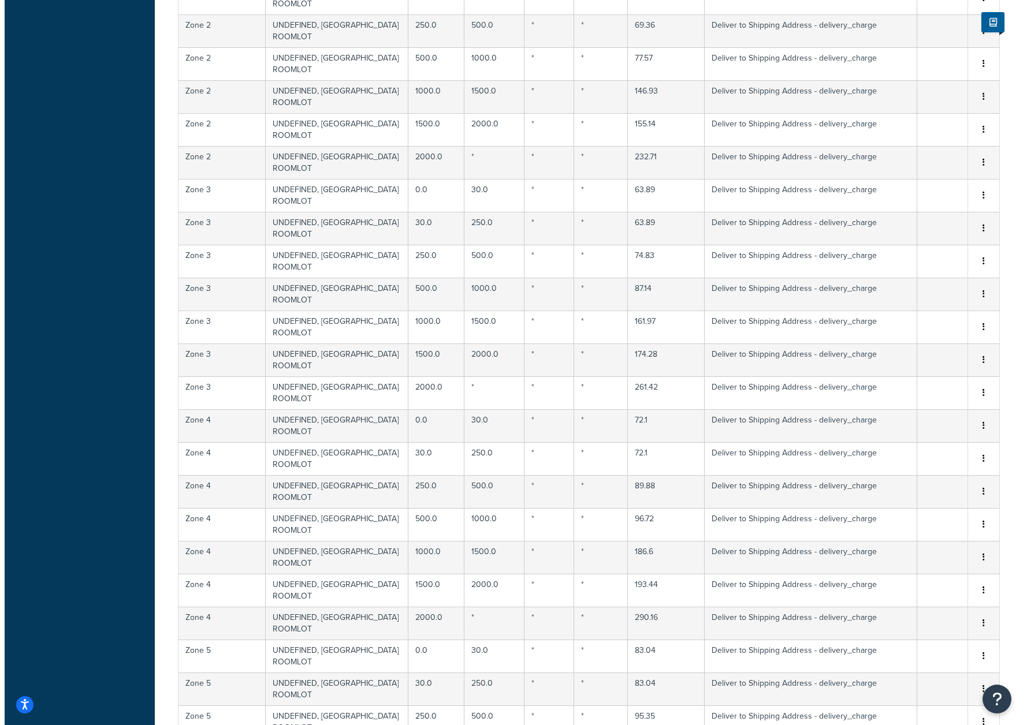
scroll to position [1336, 0]
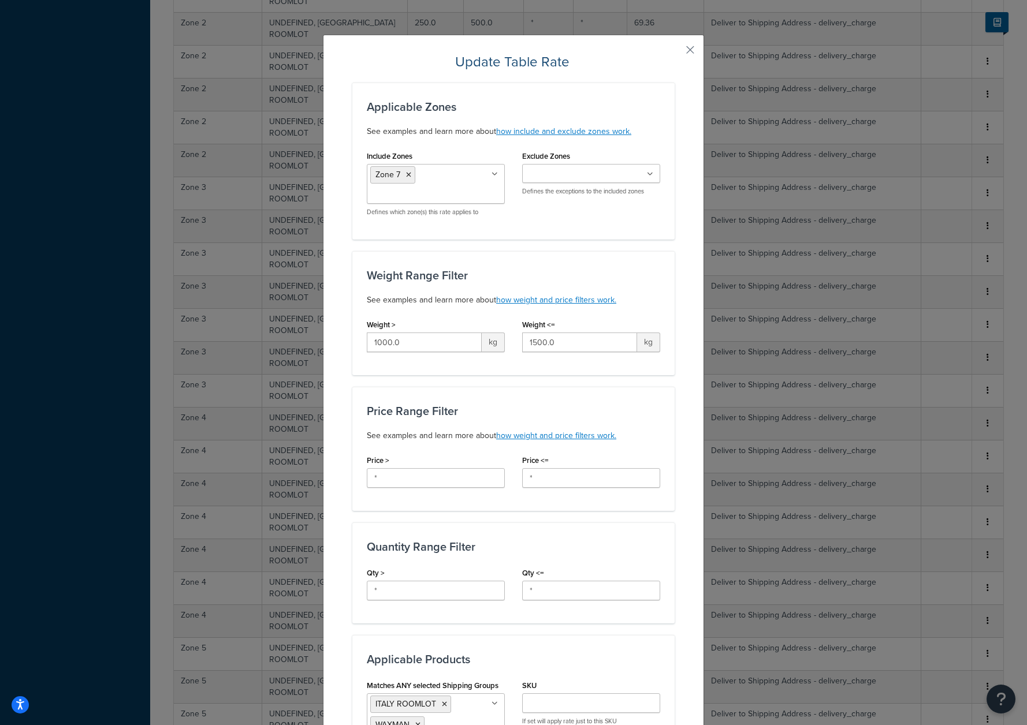
scroll to position [558, 0]
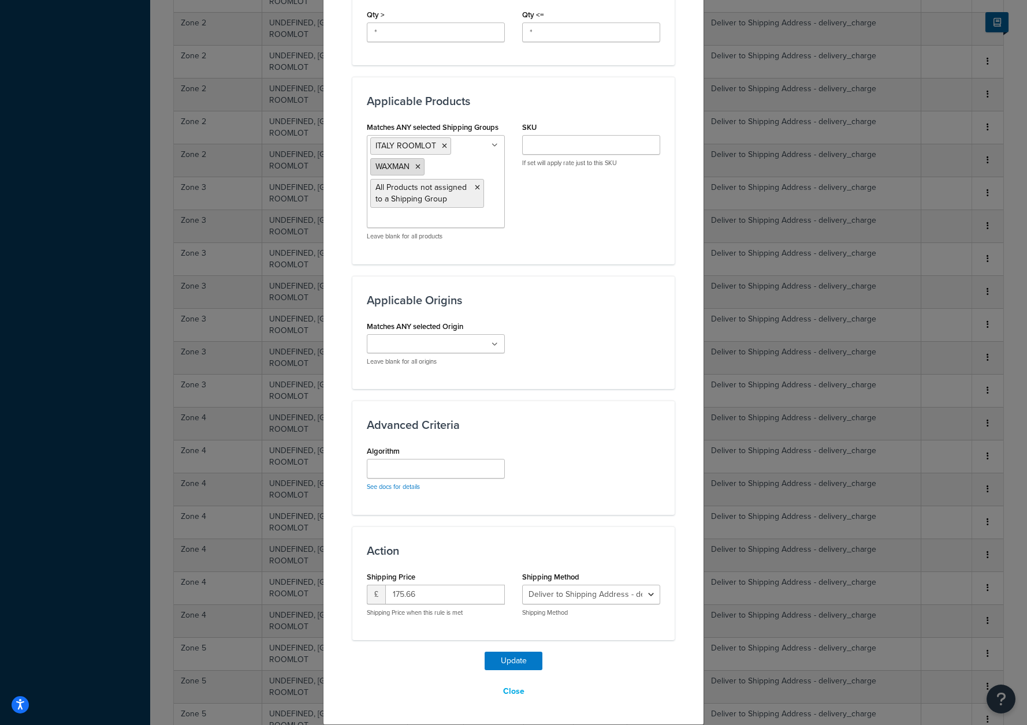
click at [415, 166] on icon at bounding box center [417, 166] width 5 height 7
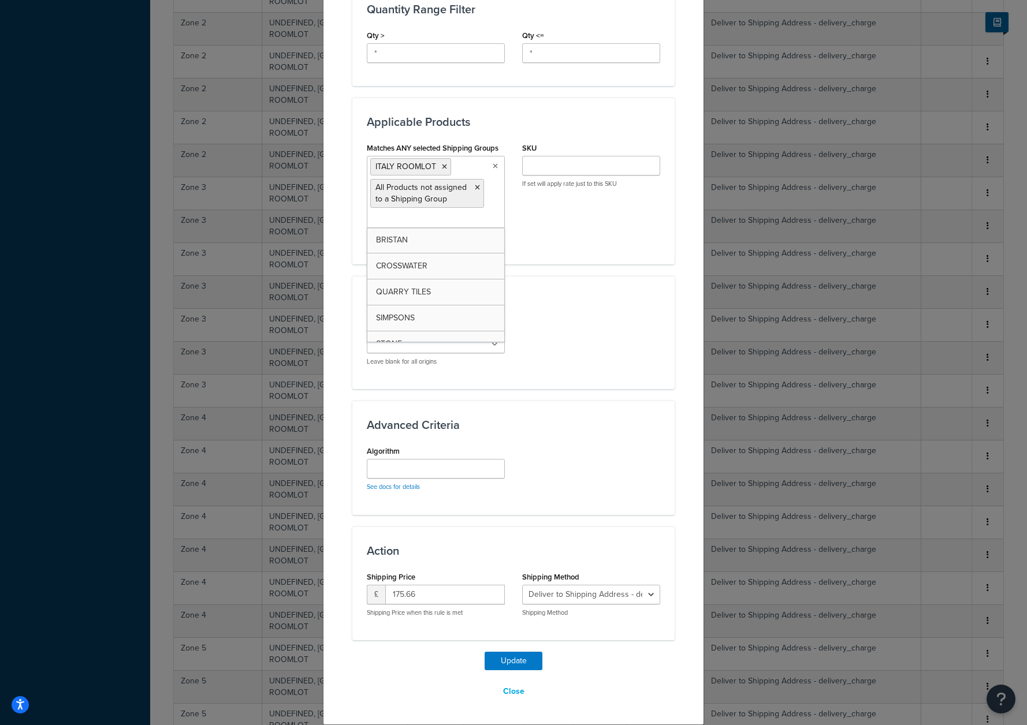
scroll to position [538, 0]
click at [499, 669] on button "Update" at bounding box center [514, 661] width 58 height 18
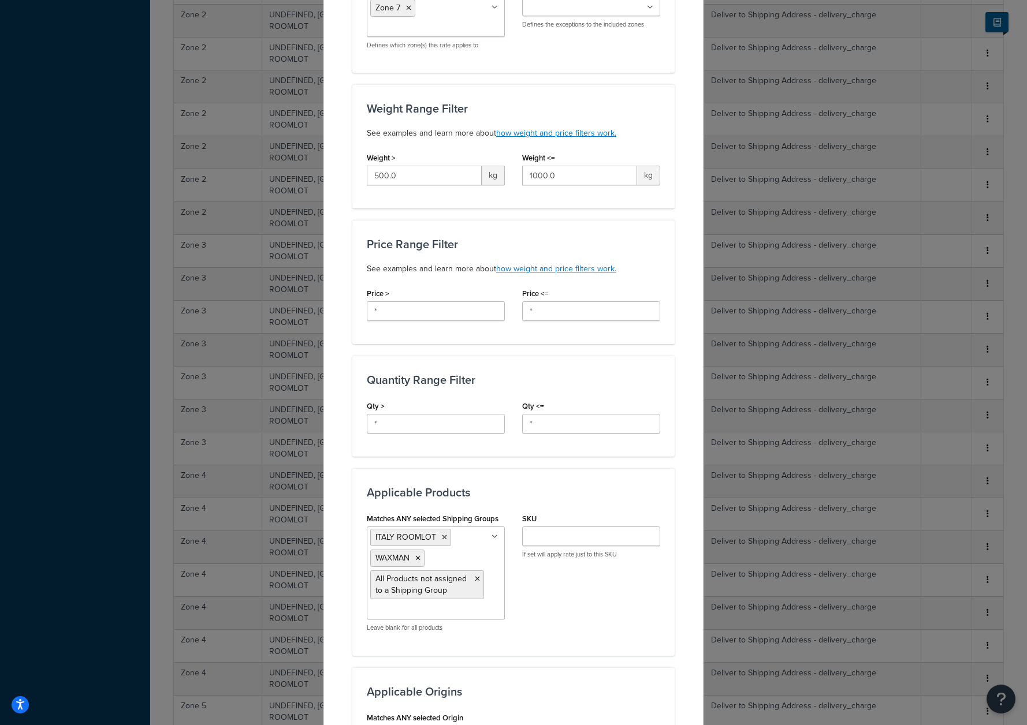
scroll to position [248, 0]
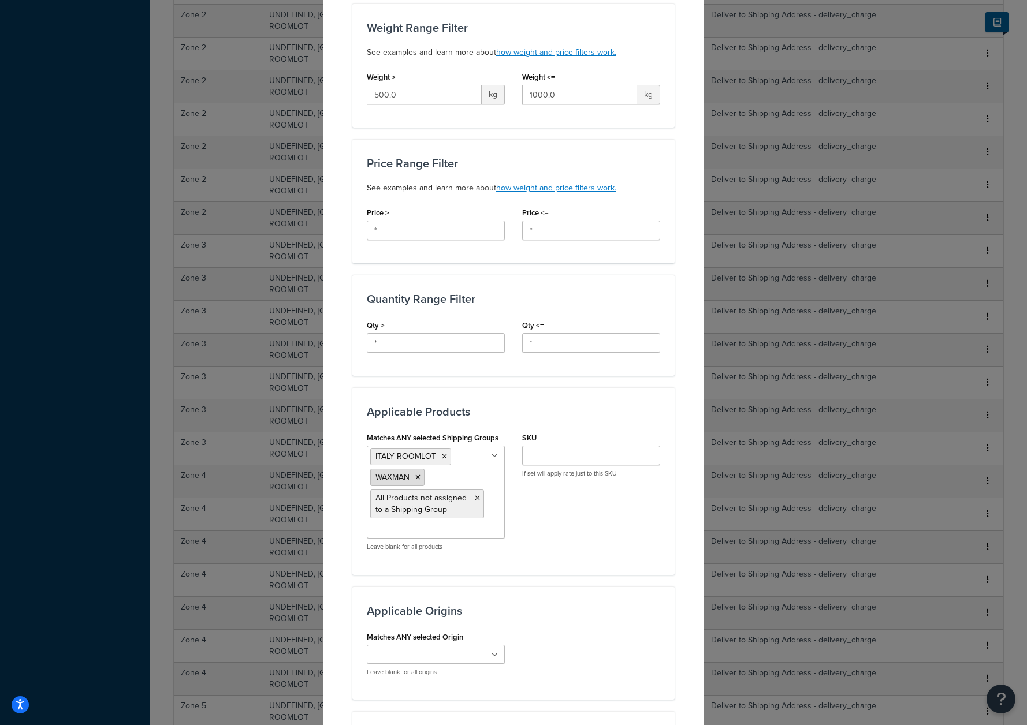
click at [415, 480] on icon at bounding box center [417, 477] width 5 height 7
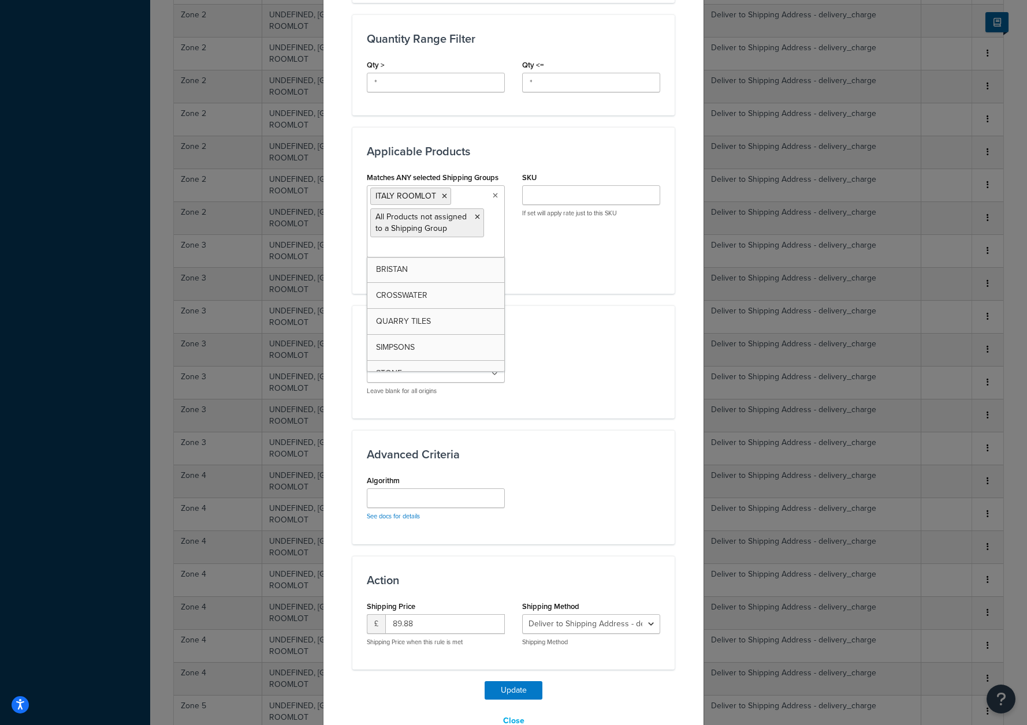
scroll to position [538, 0]
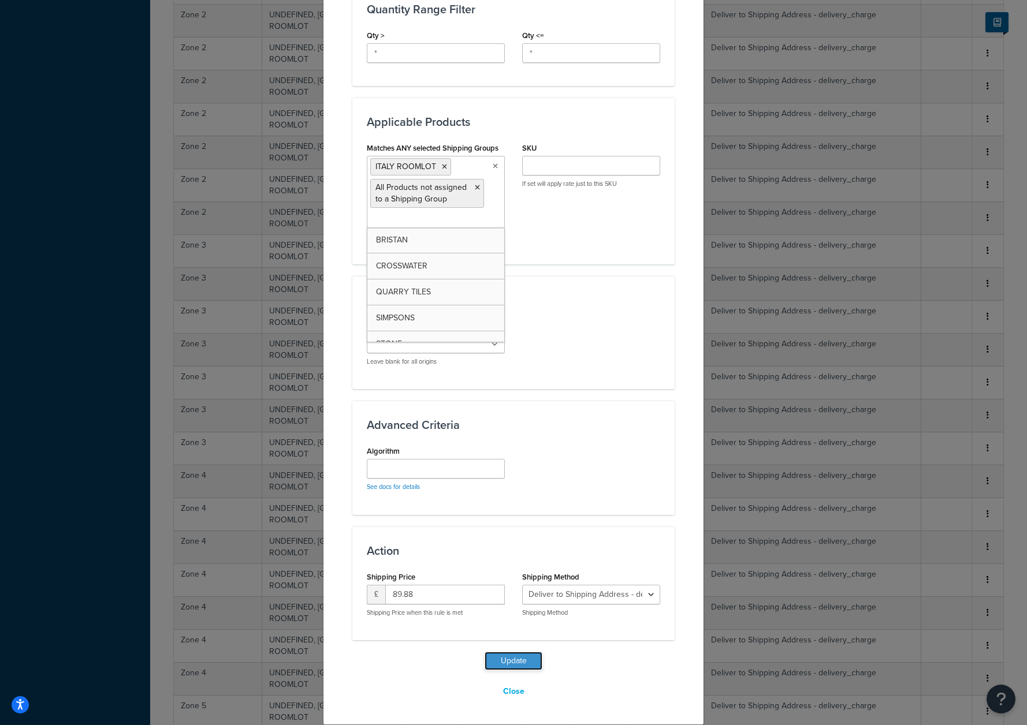
click at [496, 653] on button "Update" at bounding box center [514, 661] width 58 height 18
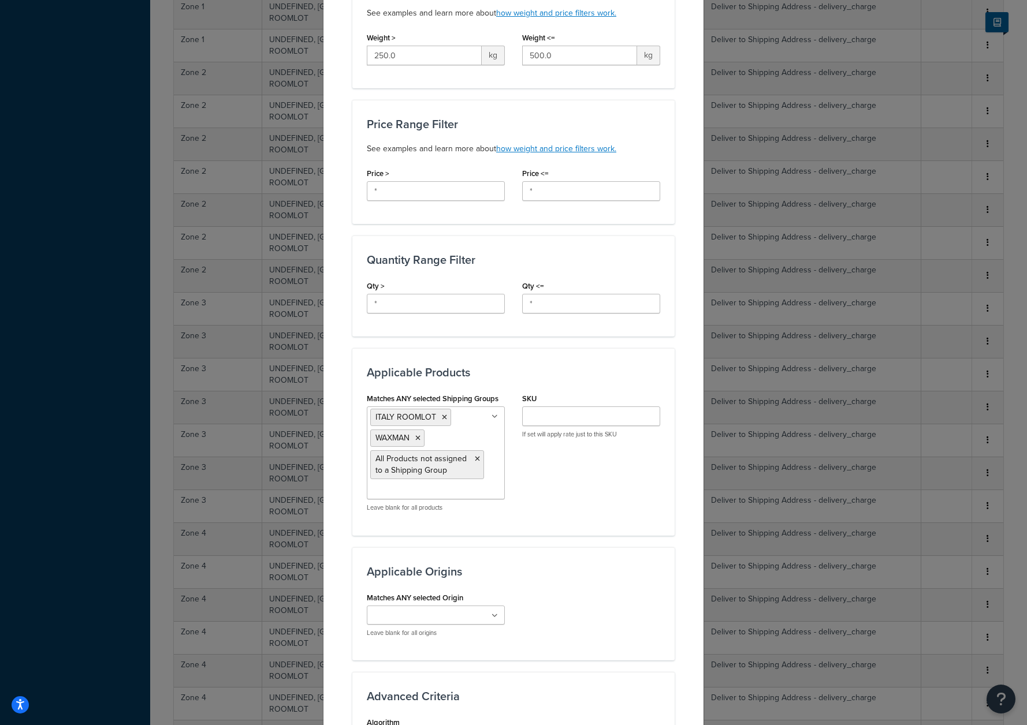
scroll to position [394, 0]
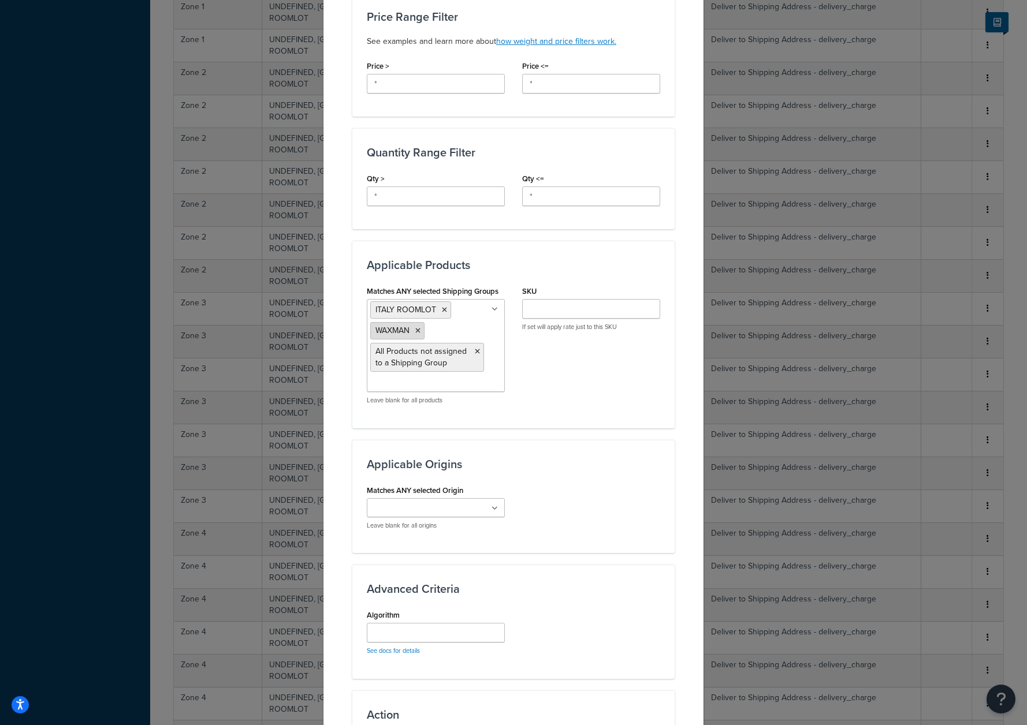
click at [415, 329] on icon at bounding box center [417, 330] width 5 height 7
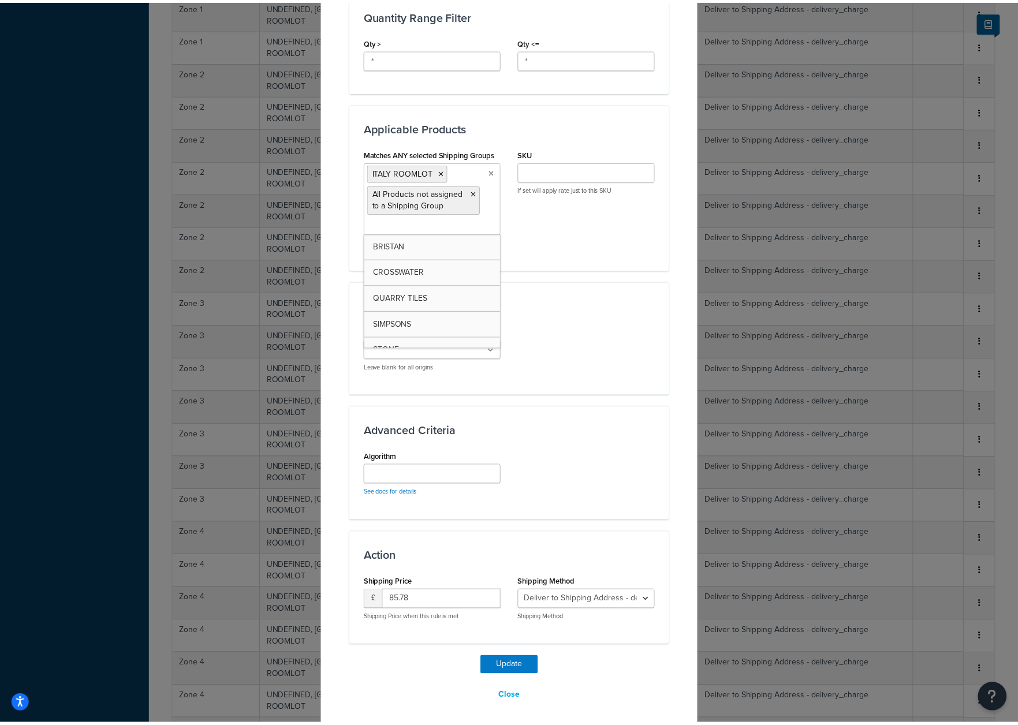
scroll to position [538, 0]
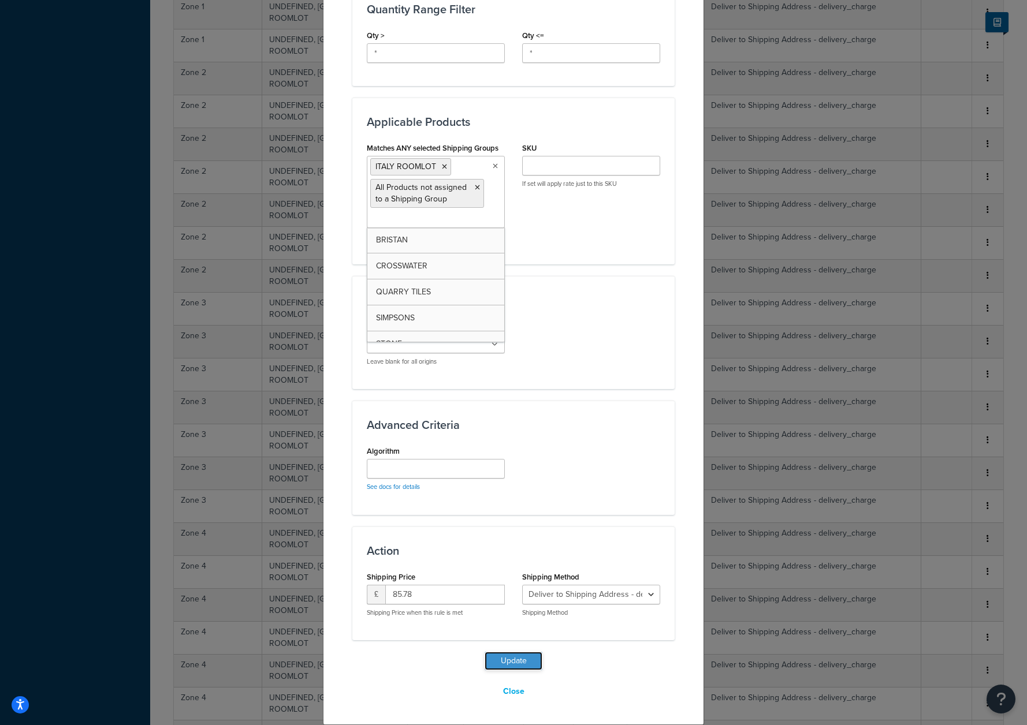
click at [491, 661] on button "Update" at bounding box center [514, 661] width 58 height 18
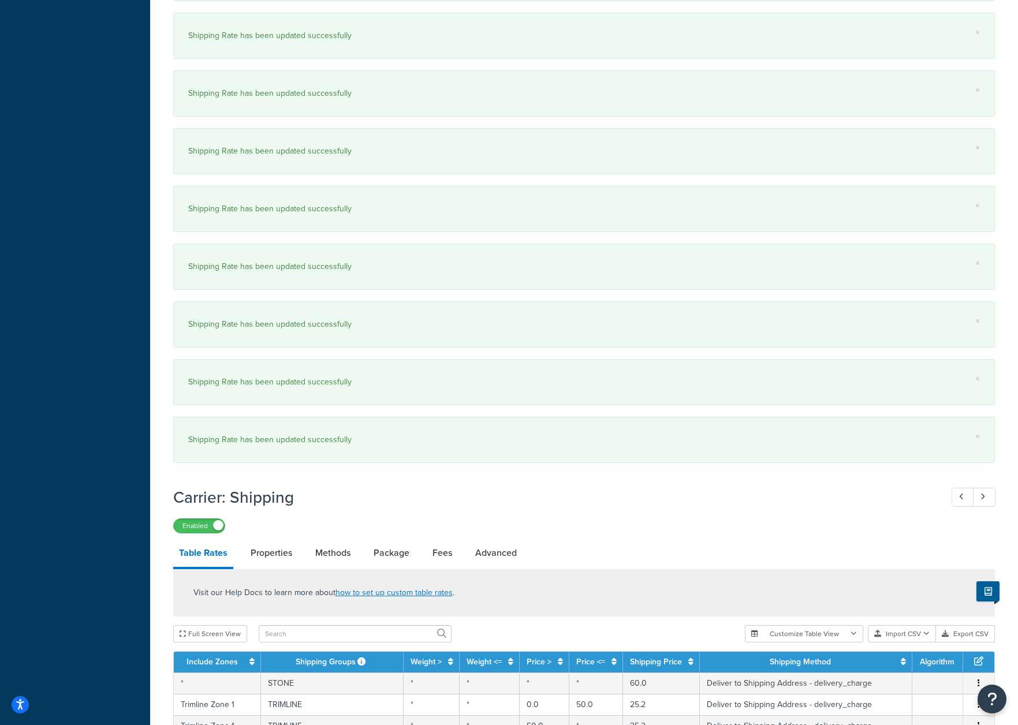
scroll to position [834, 0]
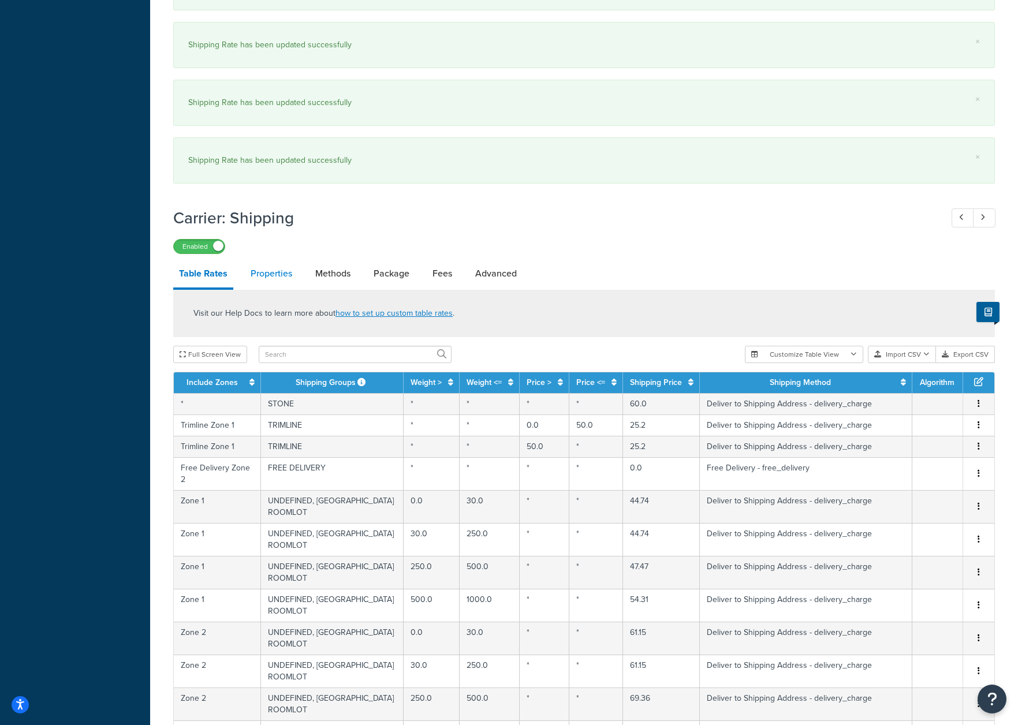
click at [267, 278] on link "Properties" at bounding box center [271, 274] width 53 height 28
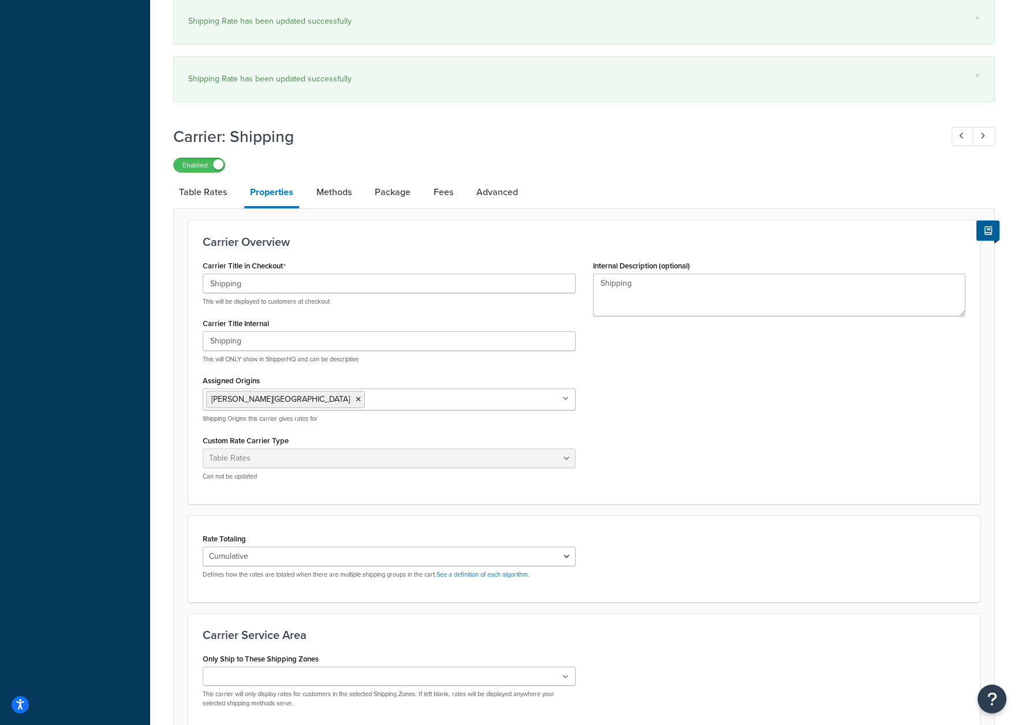
scroll to position [940, 0]
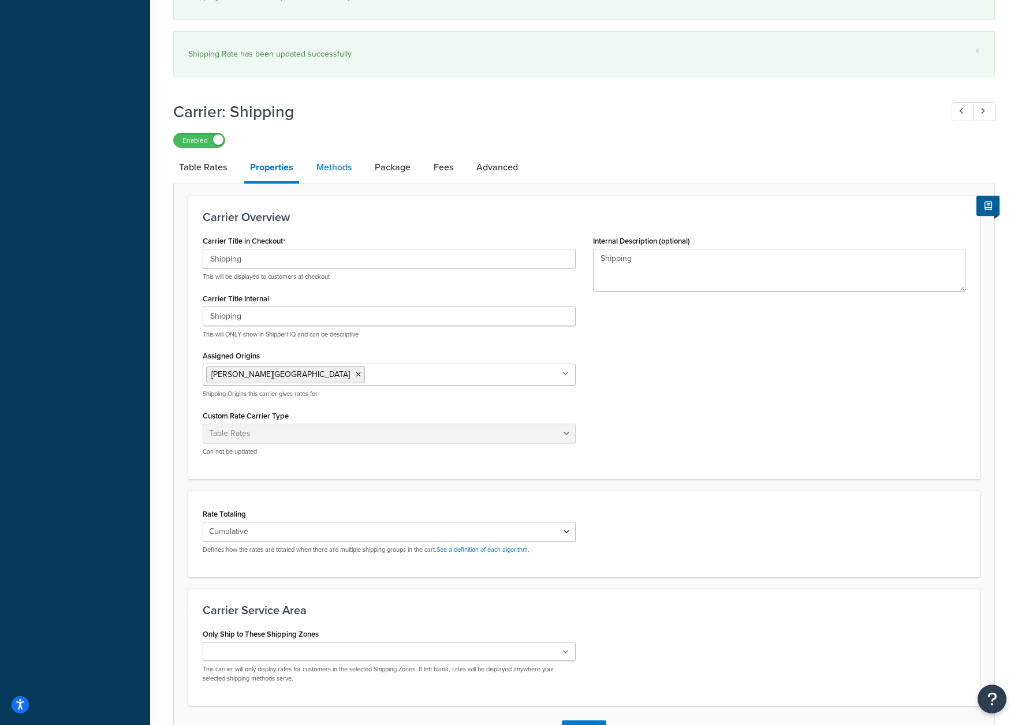
click at [338, 172] on link "Methods" at bounding box center [334, 168] width 47 height 28
select select "25"
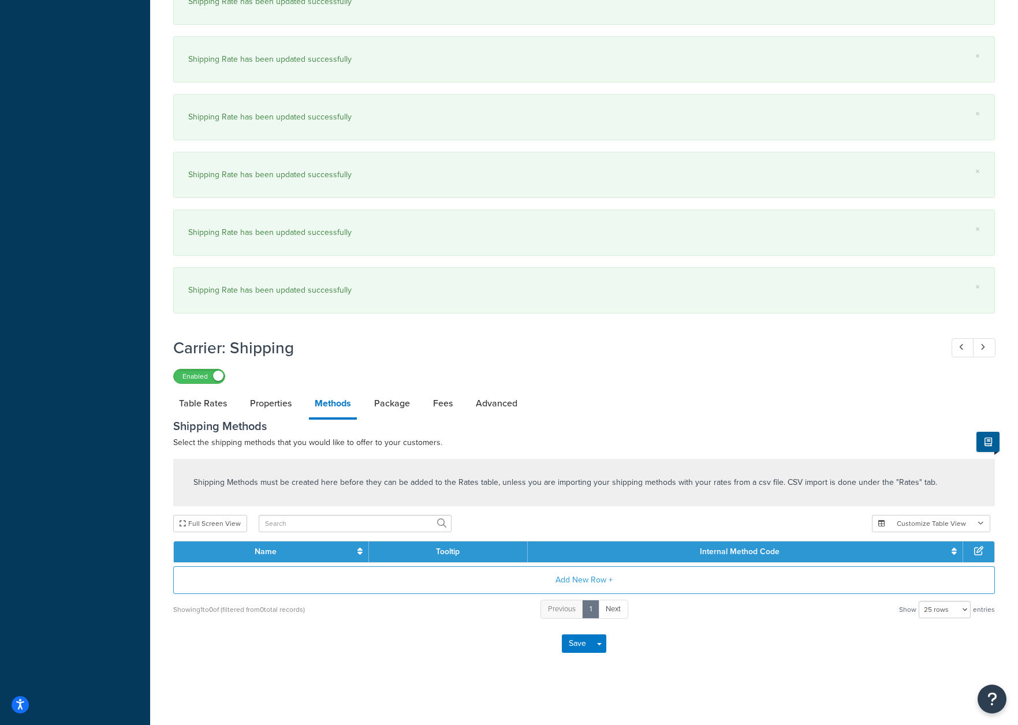
scroll to position [918, 0]
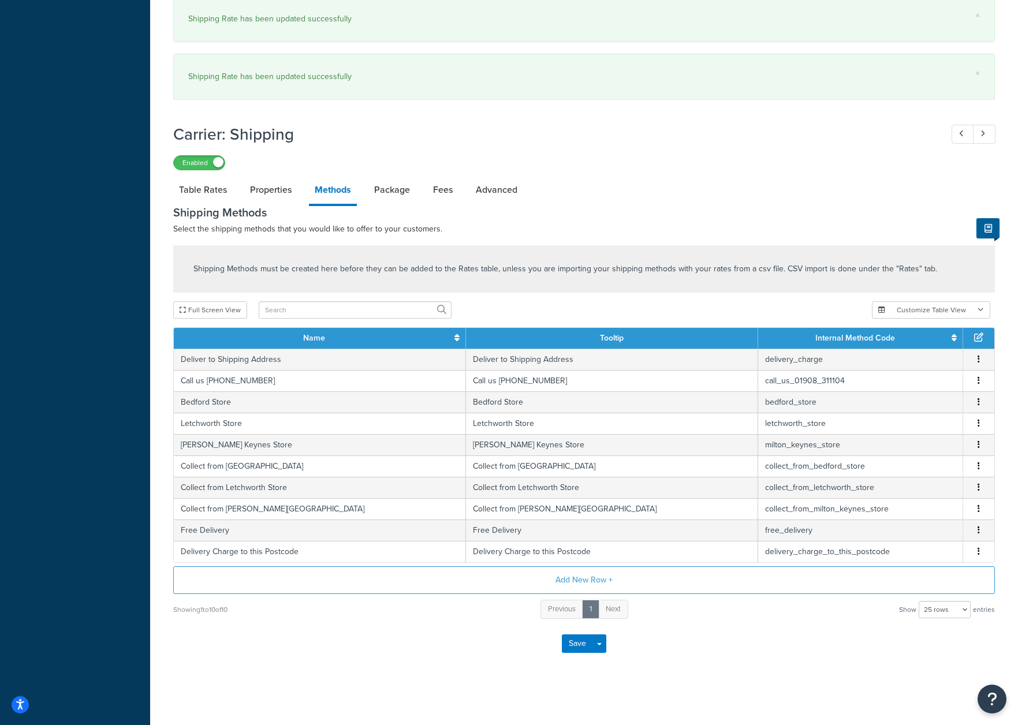
click at [311, 630] on div "Save Save Dropdown Save and Edit" at bounding box center [584, 643] width 822 height 47
click at [386, 645] on div "Save Save Dropdown Save and Edit" at bounding box center [584, 643] width 822 height 47
click at [323, 644] on div "Save Save Dropdown Save and Edit" at bounding box center [584, 643] width 822 height 47
click at [309, 644] on div "Save Save Dropdown Save and Edit" at bounding box center [584, 643] width 822 height 47
click at [396, 199] on link "Package" at bounding box center [391, 190] width 47 height 28
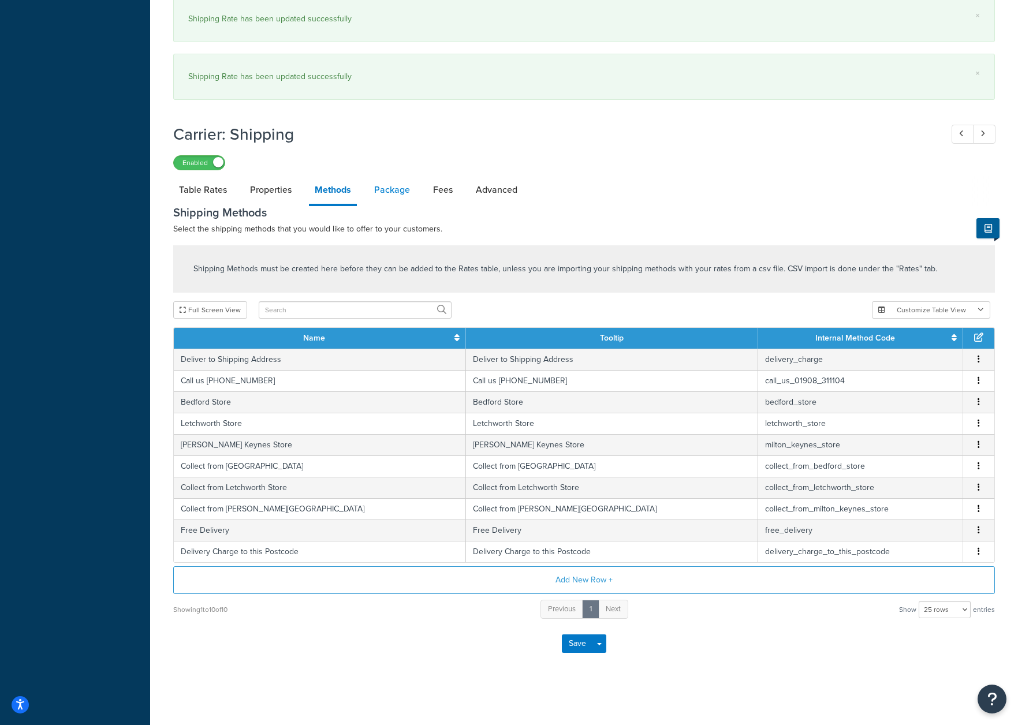
scroll to position [843, 0]
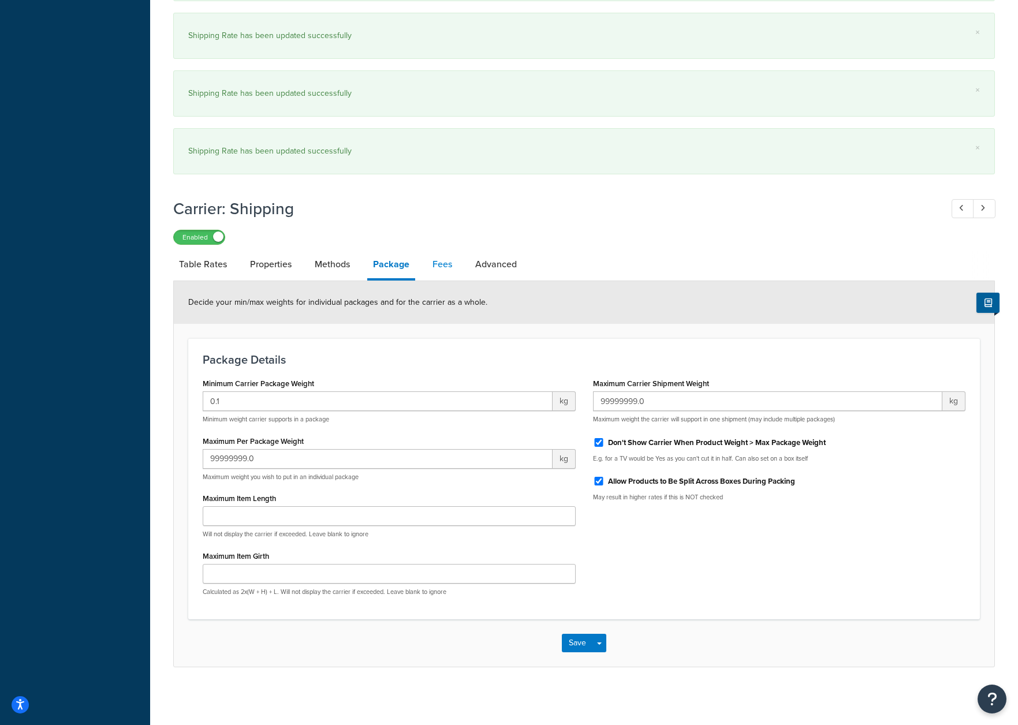
click at [442, 263] on link "Fees" at bounding box center [442, 265] width 31 height 28
select select "AFTER"
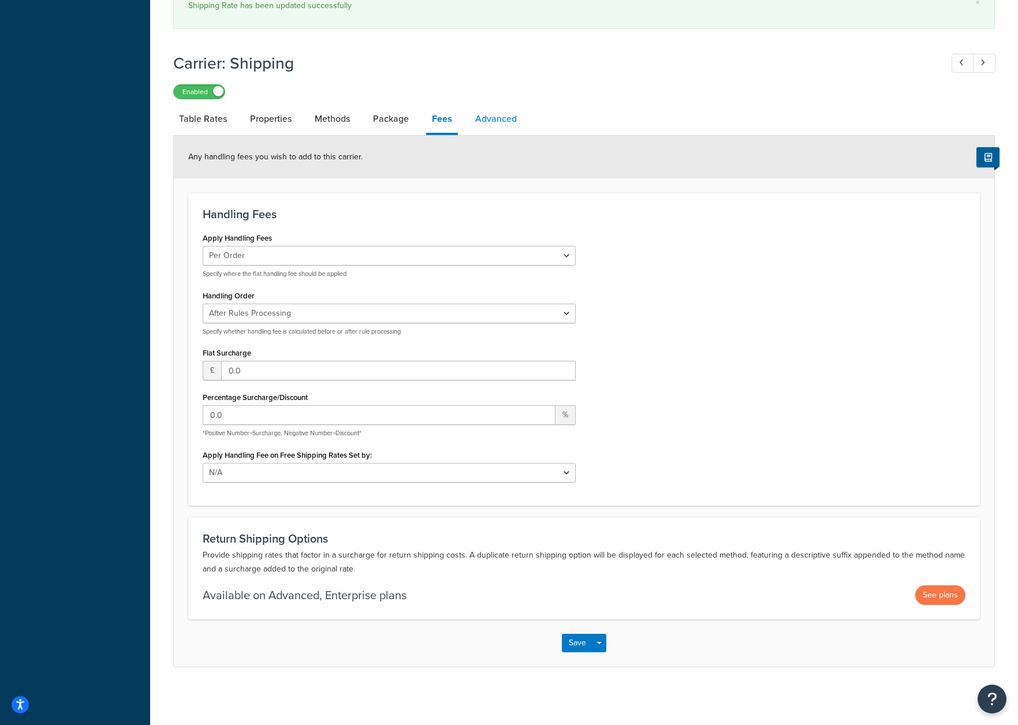
click at [508, 118] on link "Advanced" at bounding box center [496, 119] width 53 height 28
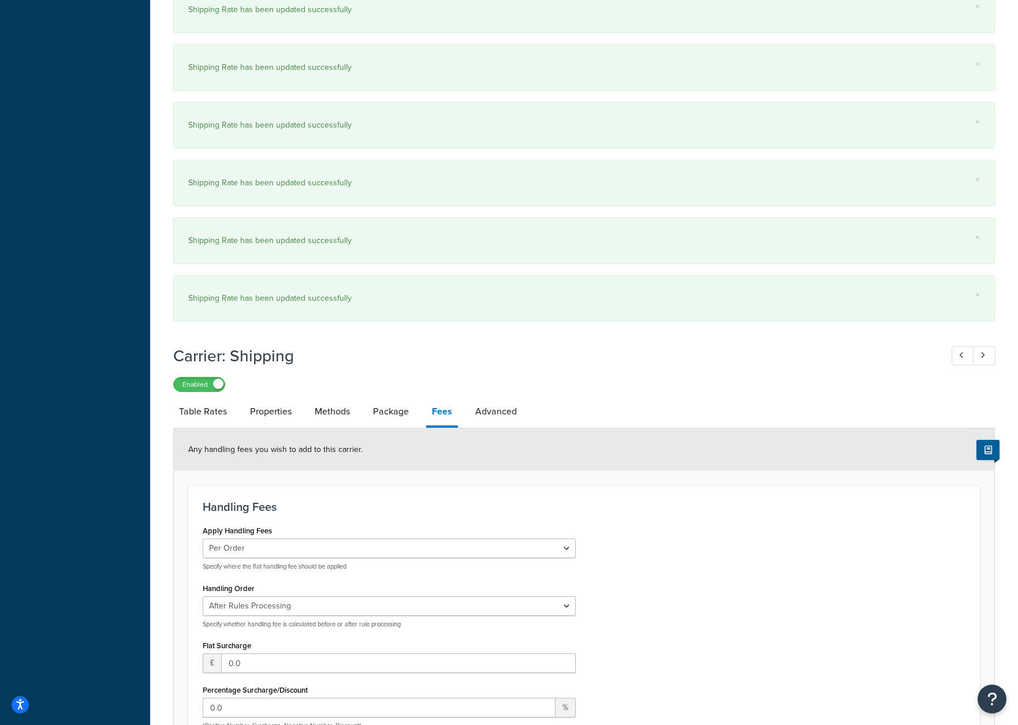
select select "false"
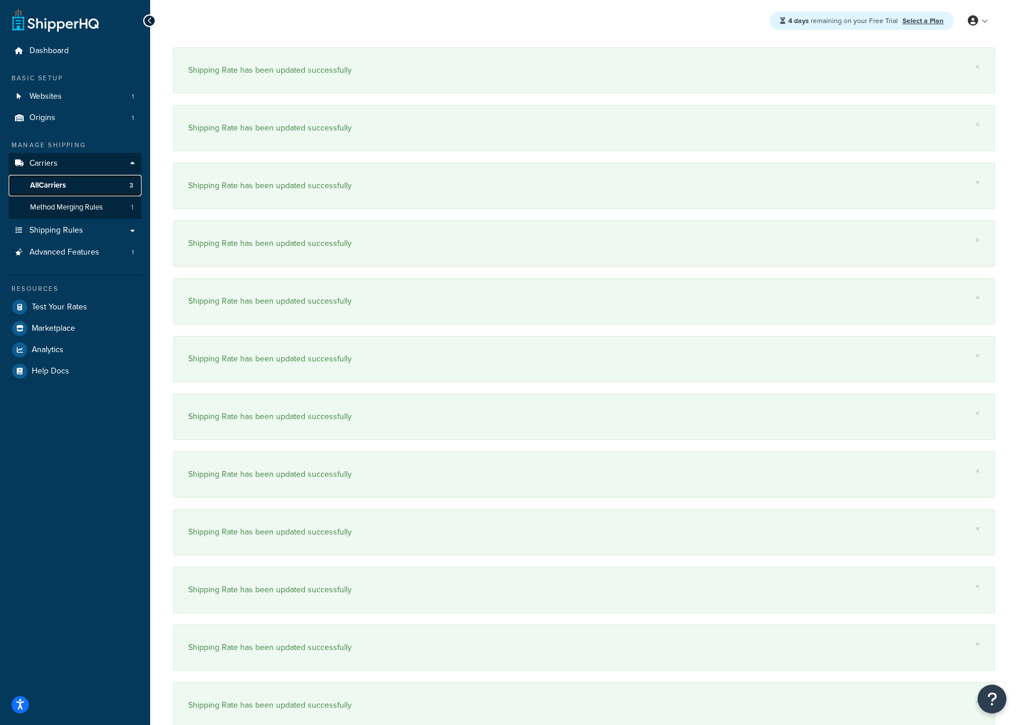
click at [70, 185] on link "All Carriers 3" at bounding box center [75, 185] width 133 height 21
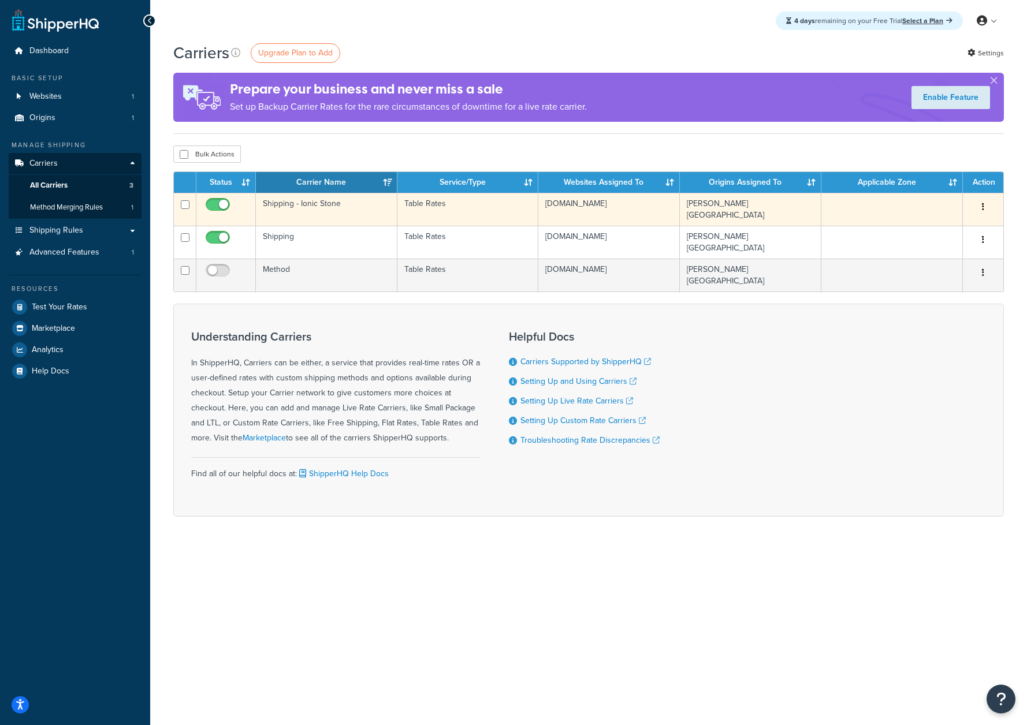
click at [334, 195] on td "Shipping - Ionic Stone" at bounding box center [326, 209] width 141 height 33
click at [331, 210] on td "Shipping - Ionic Stone" at bounding box center [326, 209] width 141 height 33
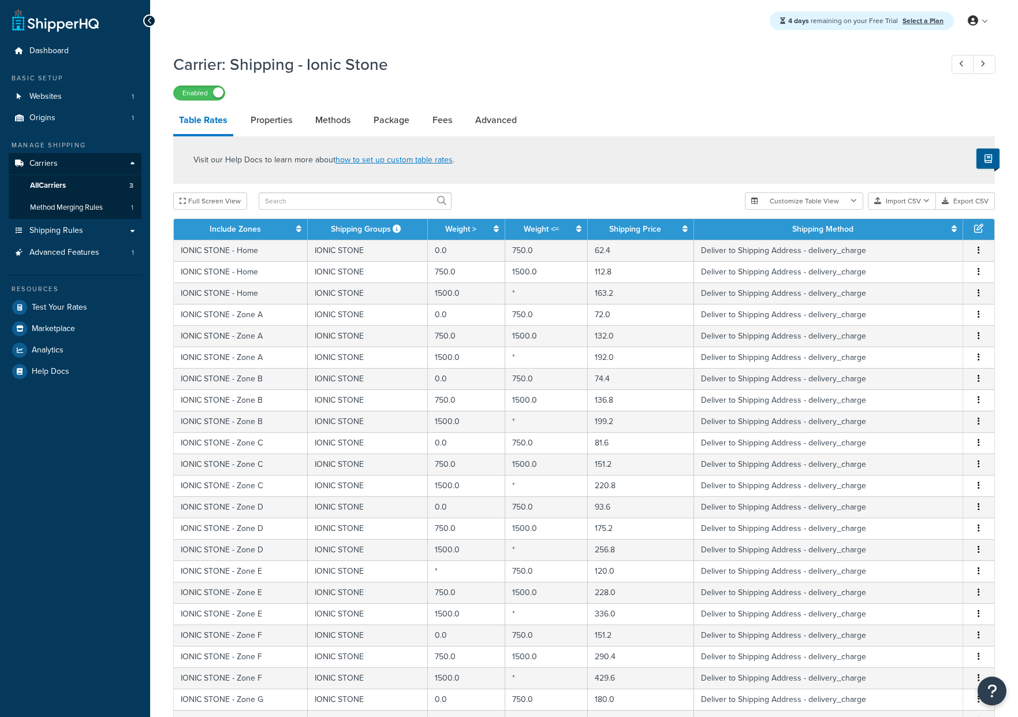
select select "25"
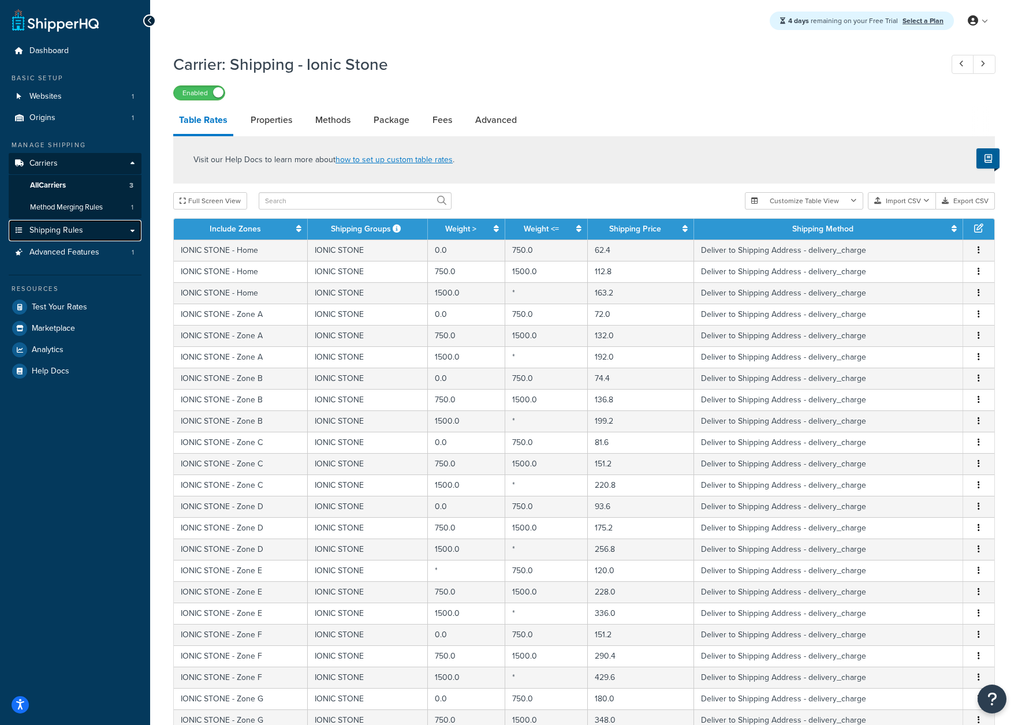
click at [73, 233] on span "Shipping Rules" at bounding box center [56, 231] width 54 height 10
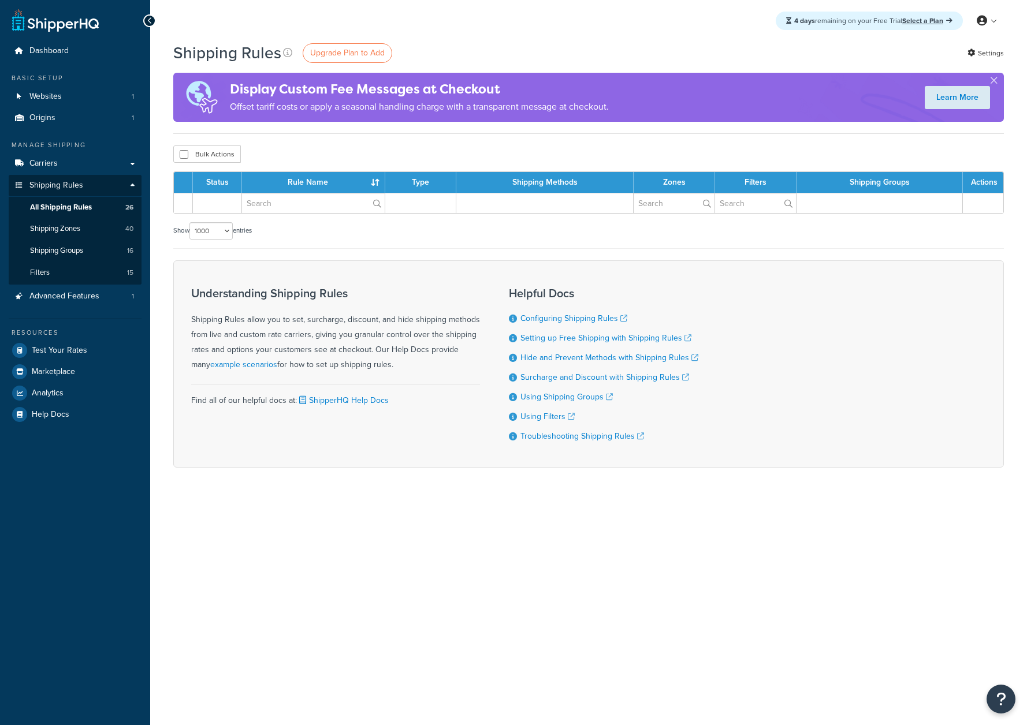
select select "1000"
click at [59, 251] on span "Shipping Groups" at bounding box center [56, 251] width 53 height 10
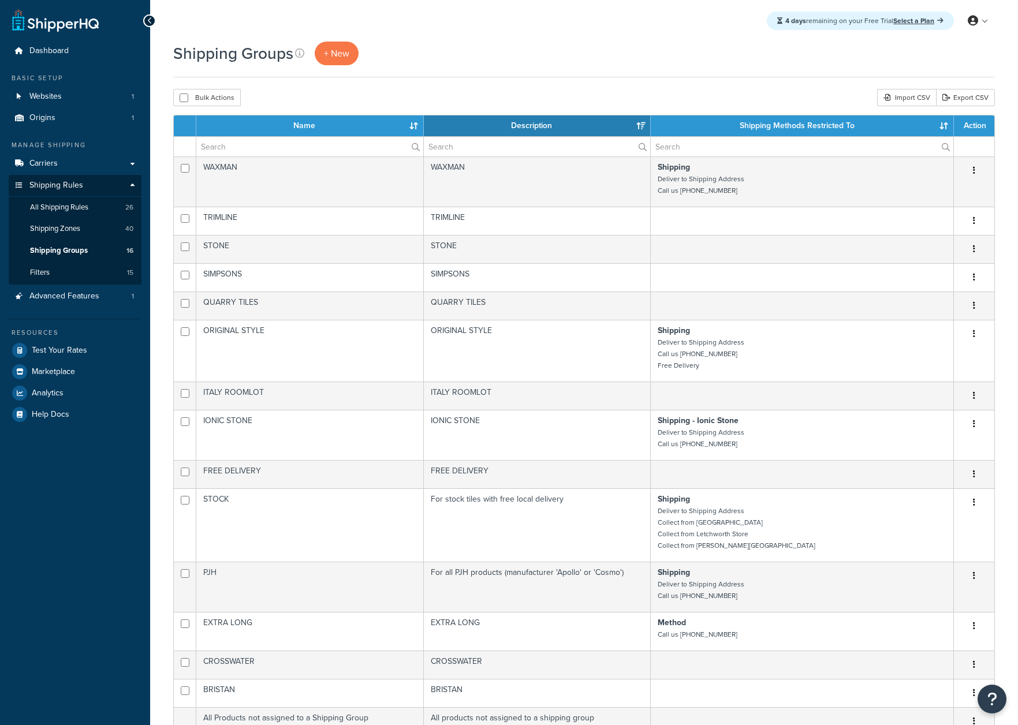
select select "15"
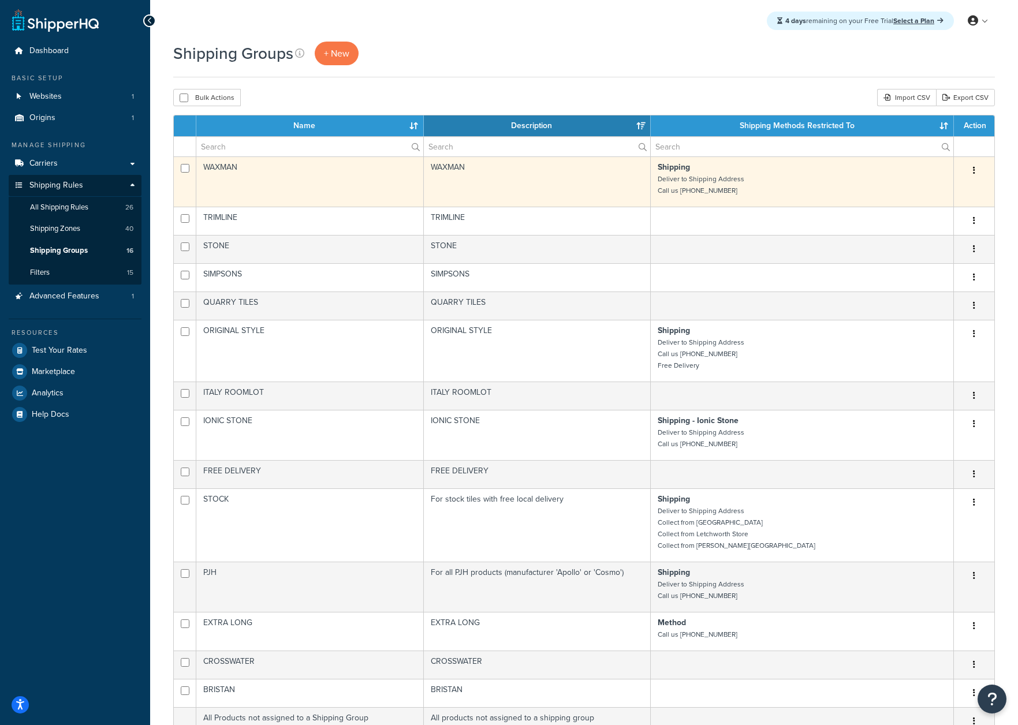
click at [970, 170] on button "button" at bounding box center [974, 171] width 16 height 18
click at [933, 241] on link "Delete" at bounding box center [927, 242] width 91 height 24
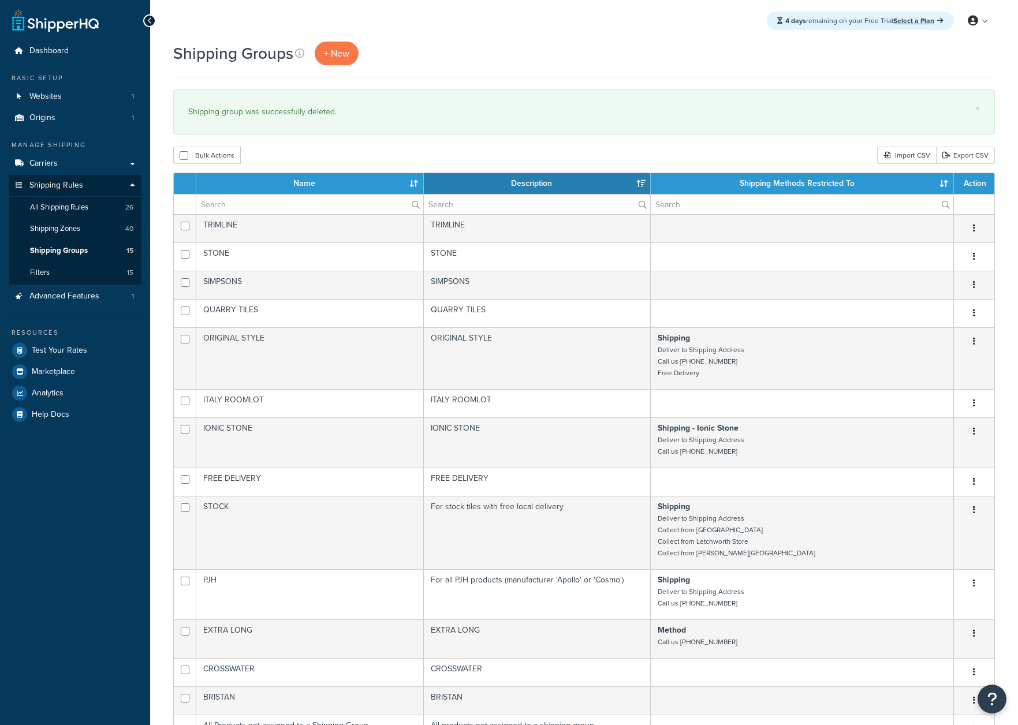
select select "15"
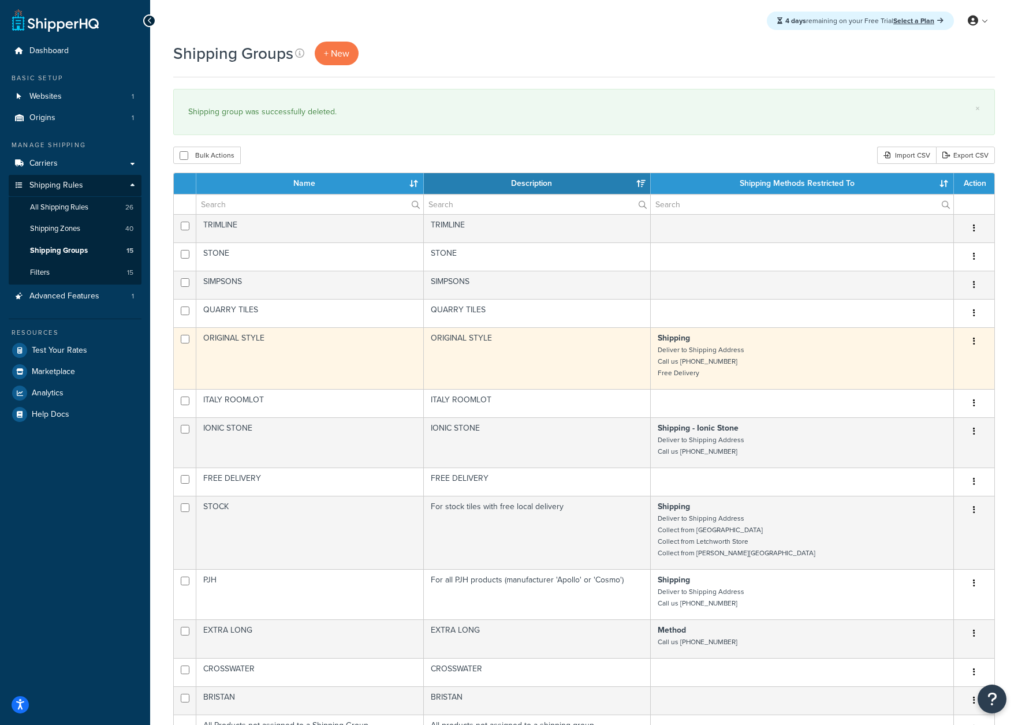
scroll to position [17, 0]
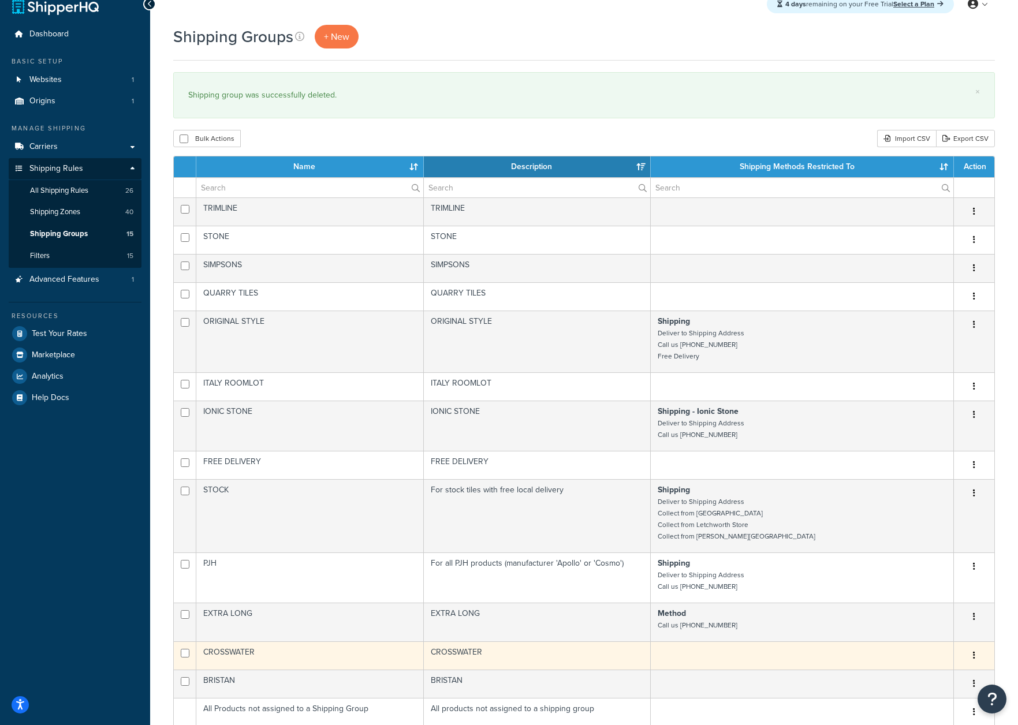
click at [974, 654] on icon "button" at bounding box center [974, 655] width 2 height 8
click at [917, 720] on link "Delete" at bounding box center [927, 727] width 91 height 24
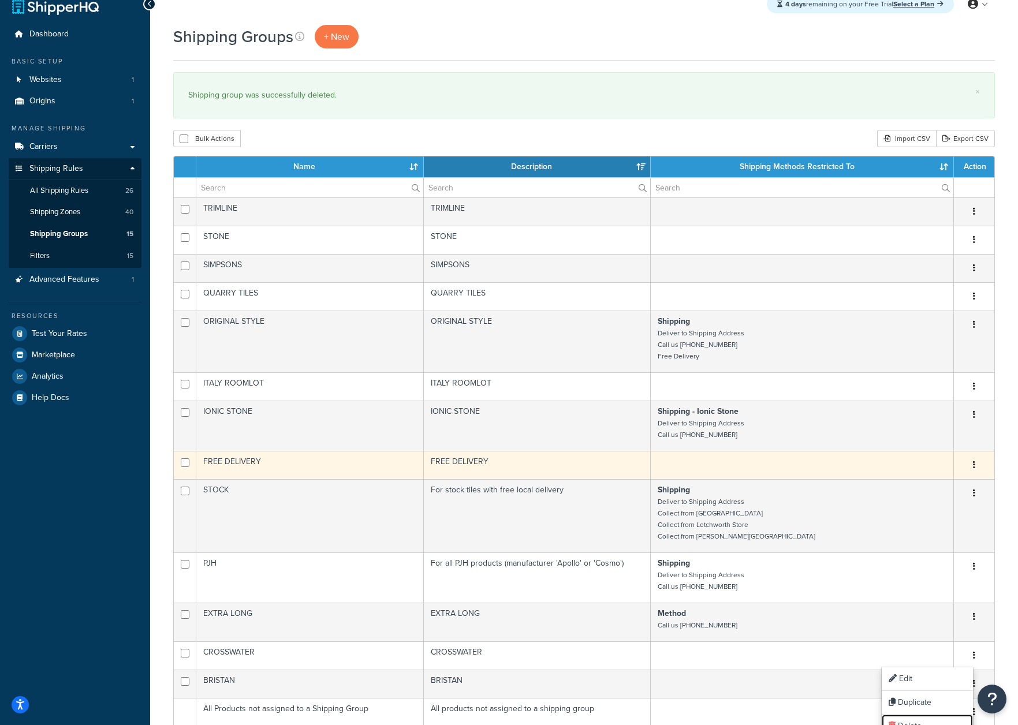
scroll to position [134, 0]
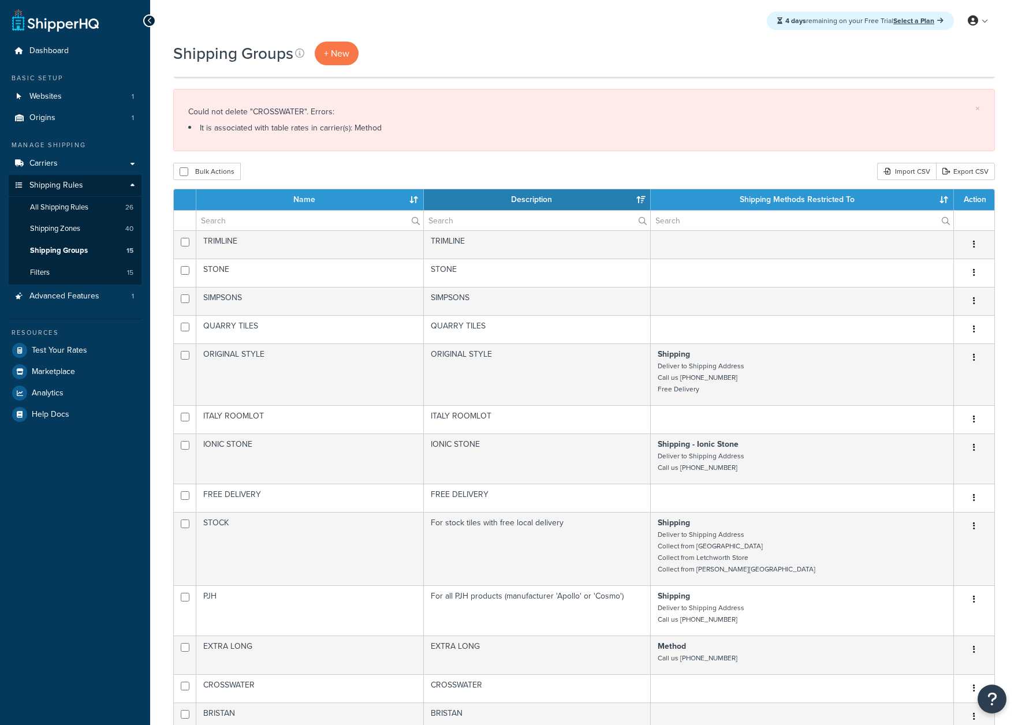
select select "15"
drag, startPoint x: 396, startPoint y: 131, endPoint x: 338, endPoint y: 97, distance: 67.1
click at [336, 94] on div "× Could not delete "CROSSWATER". Errors: It is associated with table rates in c…" at bounding box center [584, 120] width 822 height 62
click at [431, 137] on div "× Could not delete "CROSSWATER". Errors: It is associated with table rates in c…" at bounding box center [584, 120] width 822 height 62
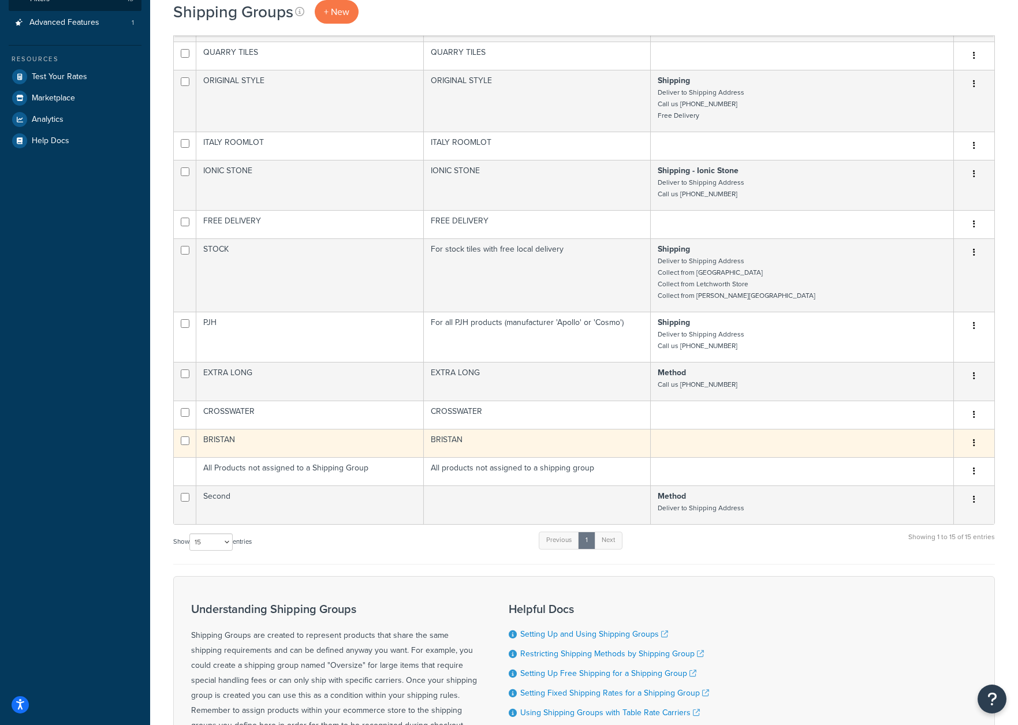
scroll to position [260, 0]
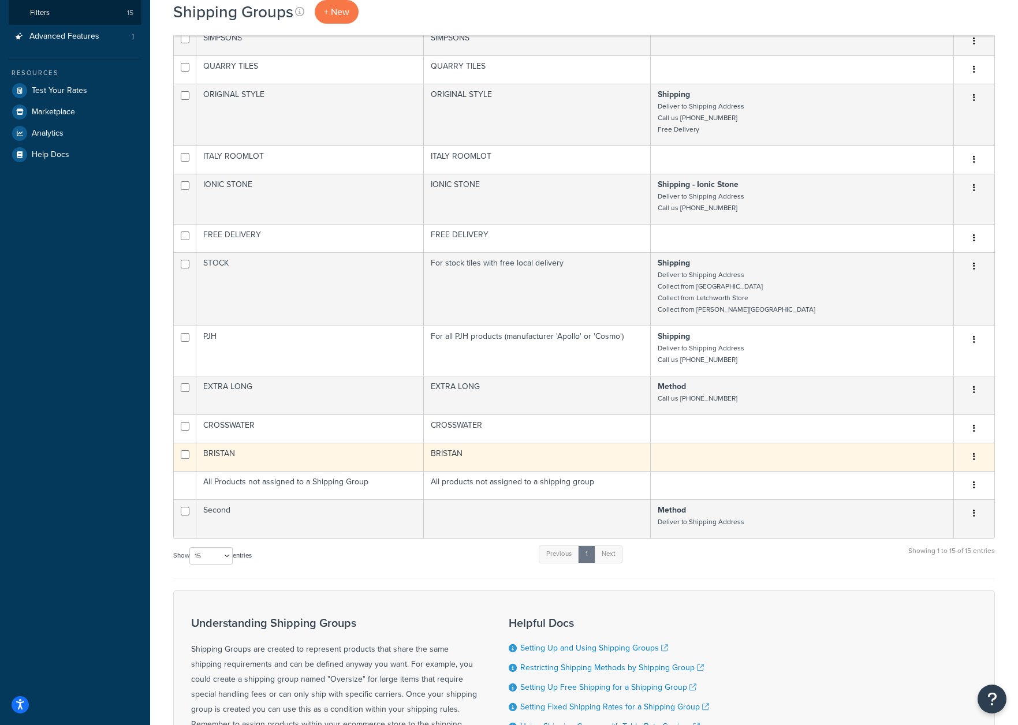
click at [973, 460] on button "button" at bounding box center [974, 457] width 16 height 18
click at [934, 527] on link "Delete" at bounding box center [927, 528] width 91 height 24
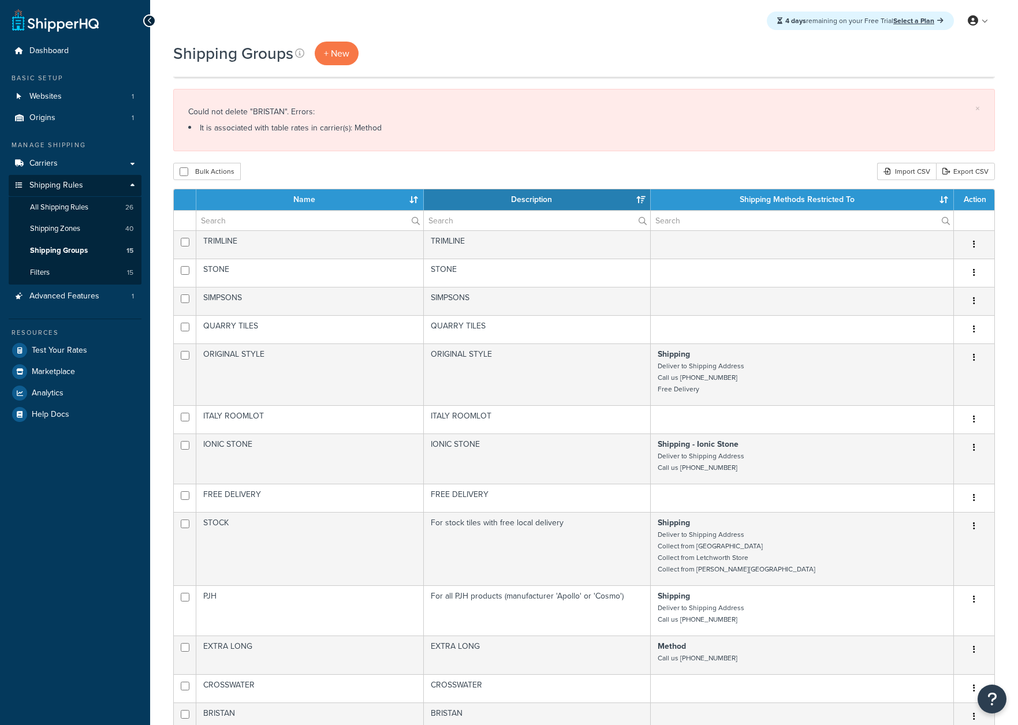
select select "15"
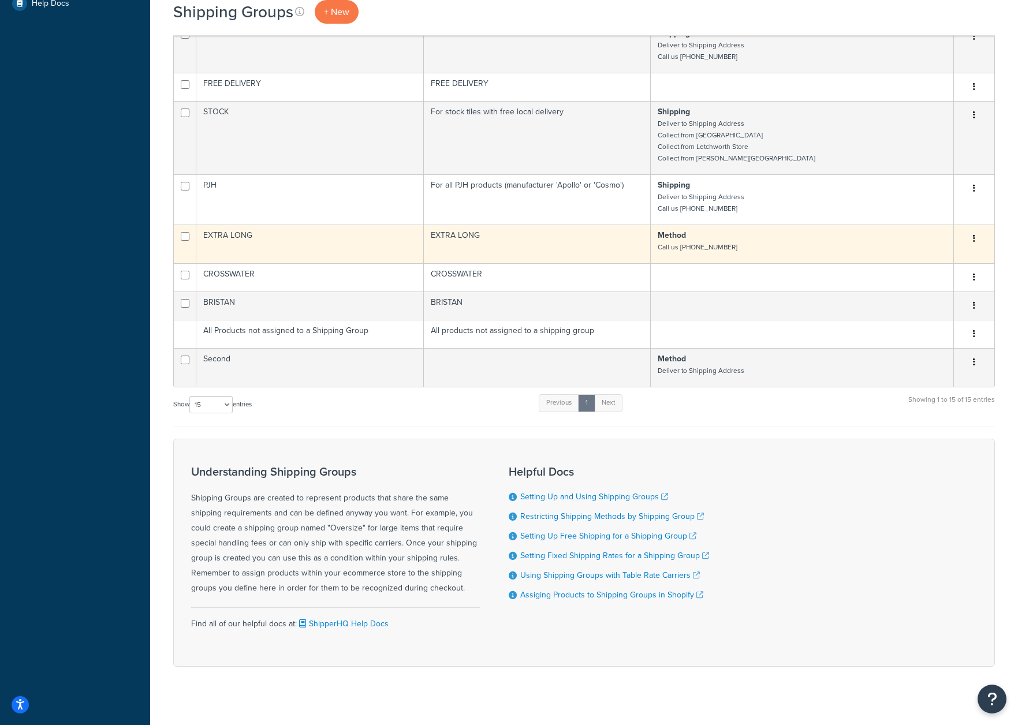
click at [973, 239] on icon "button" at bounding box center [974, 238] width 2 height 8
click at [919, 310] on link "Delete" at bounding box center [927, 310] width 91 height 24
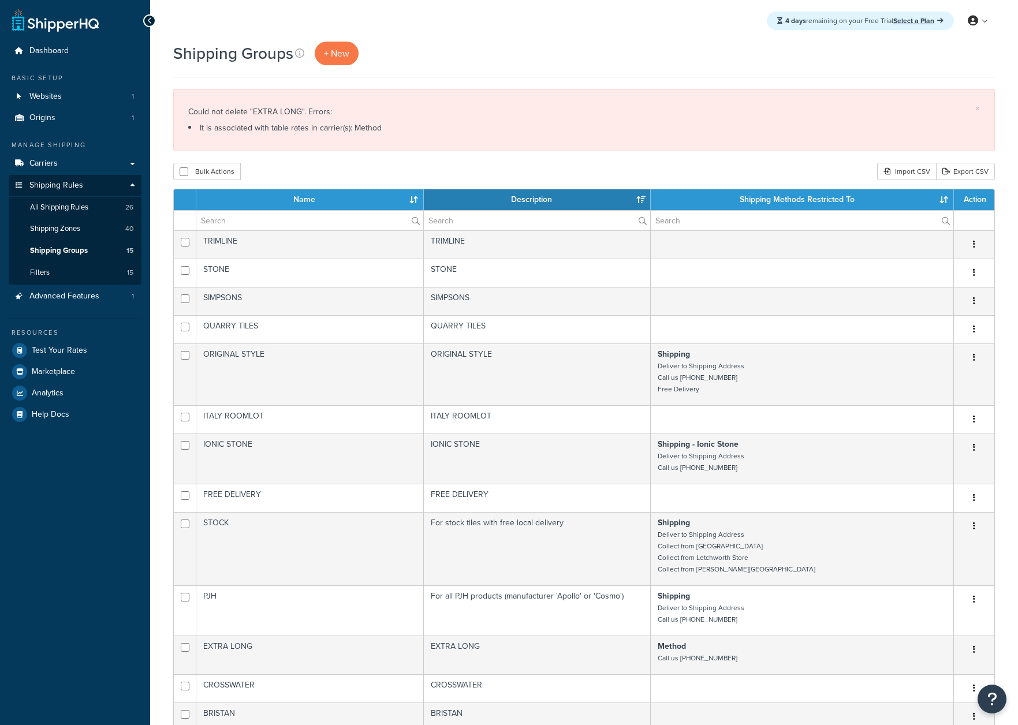
select select "15"
click at [47, 559] on div "Dashboard Basic Setup Websites 1 Origins 1 Manage Shipping Carriers Carriers Al…" at bounding box center [75, 574] width 150 height 1148
drag, startPoint x: 355, startPoint y: 126, endPoint x: 296, endPoint y: 109, distance: 60.7
click at [296, 107] on div "Could not delete "EXTRA LONG". Errors: It is associated with table rates in car…" at bounding box center [584, 120] width 792 height 32
drag, startPoint x: 338, startPoint y: 132, endPoint x: 330, endPoint y: 133, distance: 8.7
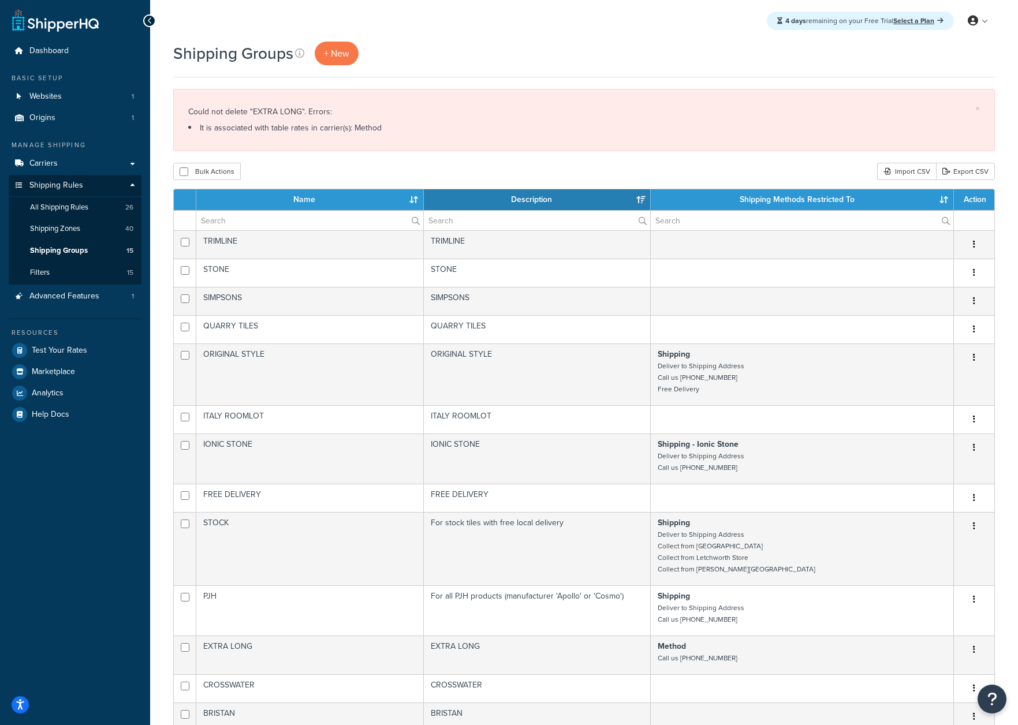
click at [337, 133] on li "It is associated with table rates in carrier(s): Method" at bounding box center [584, 128] width 792 height 16
click at [44, 165] on span "Carriers" at bounding box center [43, 164] width 28 height 10
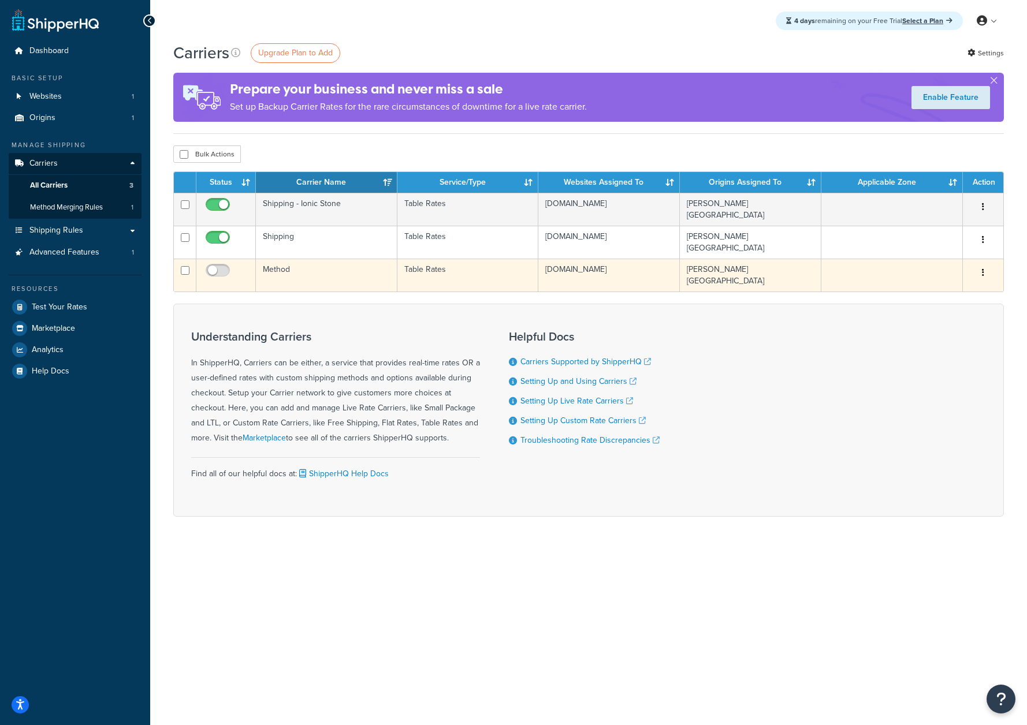
click at [988, 267] on button "button" at bounding box center [983, 273] width 16 height 18
click at [986, 270] on button "button" at bounding box center [983, 273] width 16 height 18
click at [697, 273] on td "Milton Keynes" at bounding box center [750, 275] width 141 height 33
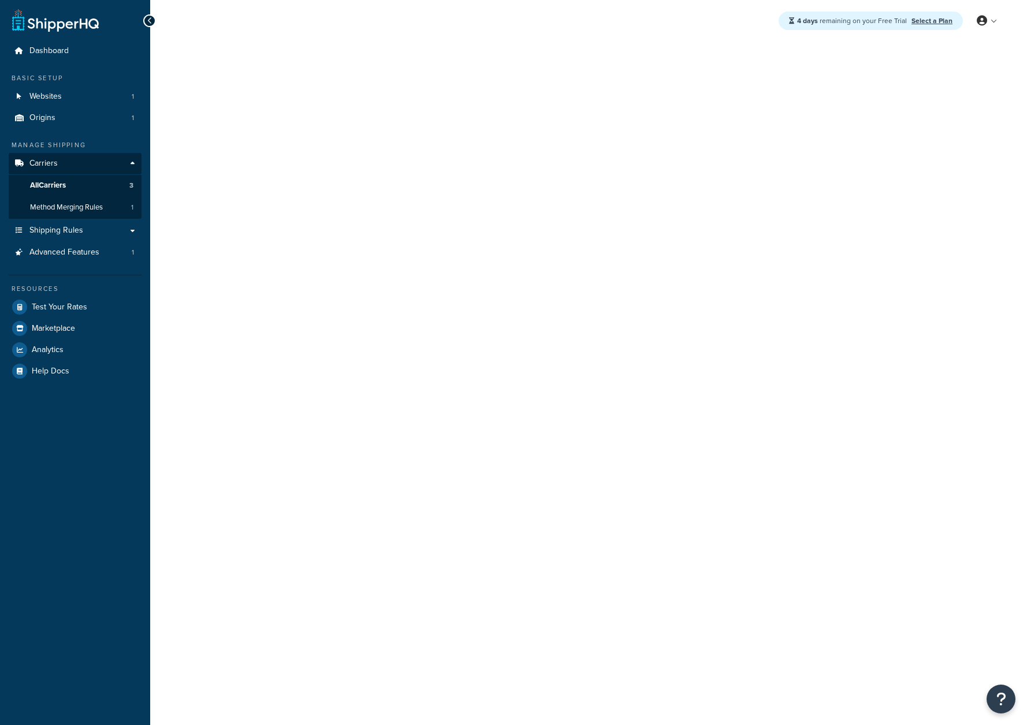
select select "25"
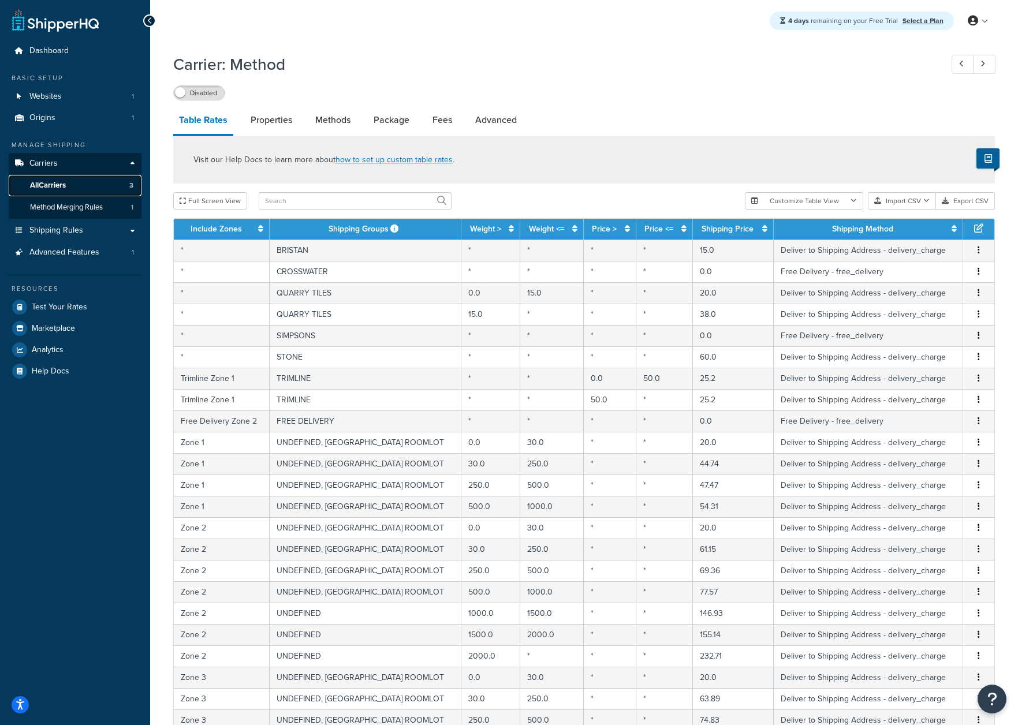
click at [61, 183] on span "All Carriers" at bounding box center [48, 186] width 36 height 10
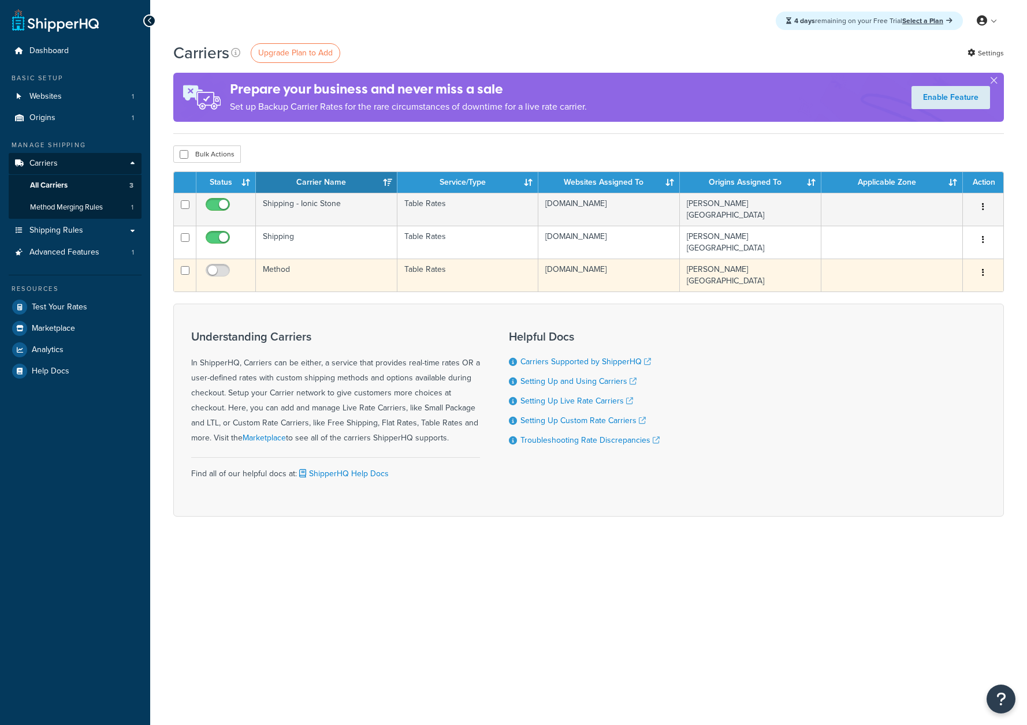
click at [979, 274] on button "button" at bounding box center [983, 273] width 16 height 18
click at [939, 315] on link "Delete" at bounding box center [936, 320] width 91 height 24
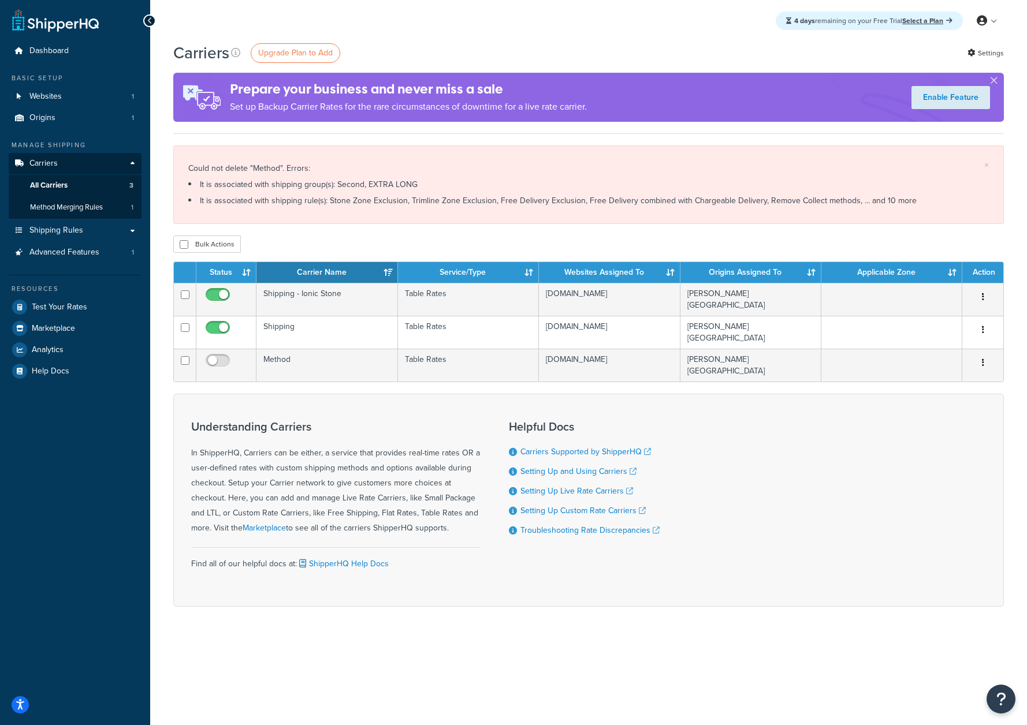
drag, startPoint x: 414, startPoint y: 205, endPoint x: 347, endPoint y: 163, distance: 78.9
click at [347, 163] on div "× Could not delete "Method". Errors: It is associated with shipping group(s): S…" at bounding box center [588, 185] width 831 height 79
click at [347, 163] on div "Could not delete "Method". Errors: It is associated with shipping group(s): Sec…" at bounding box center [588, 185] width 800 height 49
drag, startPoint x: 318, startPoint y: 157, endPoint x: 407, endPoint y: 186, distance: 93.0
click at [403, 185] on div "× Could not delete "Method". Errors: It is associated with shipping group(s): S…" at bounding box center [588, 185] width 831 height 79
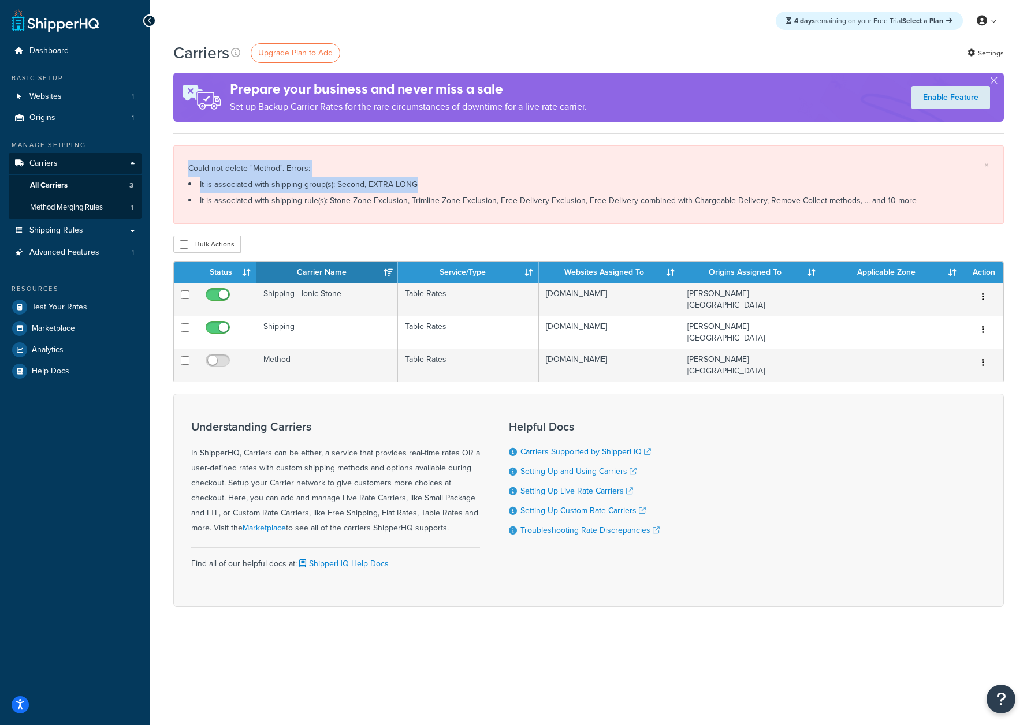
click at [407, 186] on li "It is associated with shipping group(s): Second, EXTRA LONG" at bounding box center [588, 185] width 800 height 16
drag, startPoint x: 433, startPoint y: 180, endPoint x: 467, endPoint y: 197, distance: 38.2
click at [467, 197] on div "Could not delete "Method". Errors: It is associated with shipping group(s): Sec…" at bounding box center [588, 185] width 800 height 49
drag, startPoint x: 467, startPoint y: 197, endPoint x: 513, endPoint y: 200, distance: 45.8
click at [468, 197] on li "It is associated with shipping rule(s): Stone Zone Exclusion, Trimline Zone Exc…" at bounding box center [588, 201] width 800 height 16
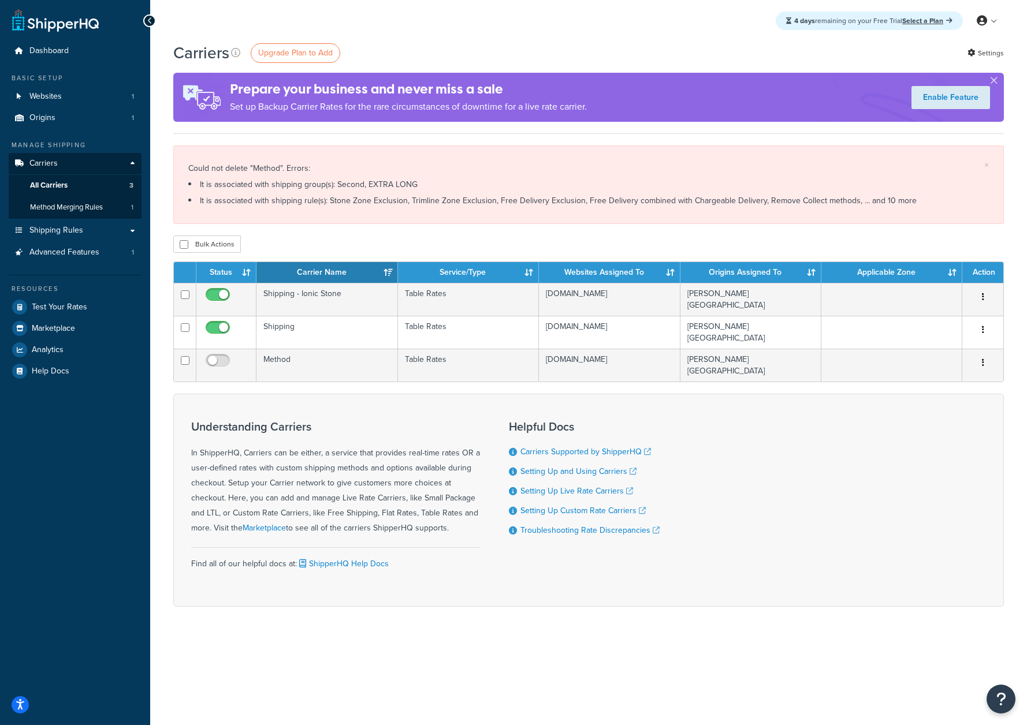
click at [868, 198] on li "It is associated with shipping rule(s): Stone Zone Exclusion, Trimline Zone Exc…" at bounding box center [588, 201] width 800 height 16
click at [873, 199] on li "It is associated with shipping rule(s): Stone Zone Exclusion, Trimline Zone Exc…" at bounding box center [588, 201] width 800 height 16
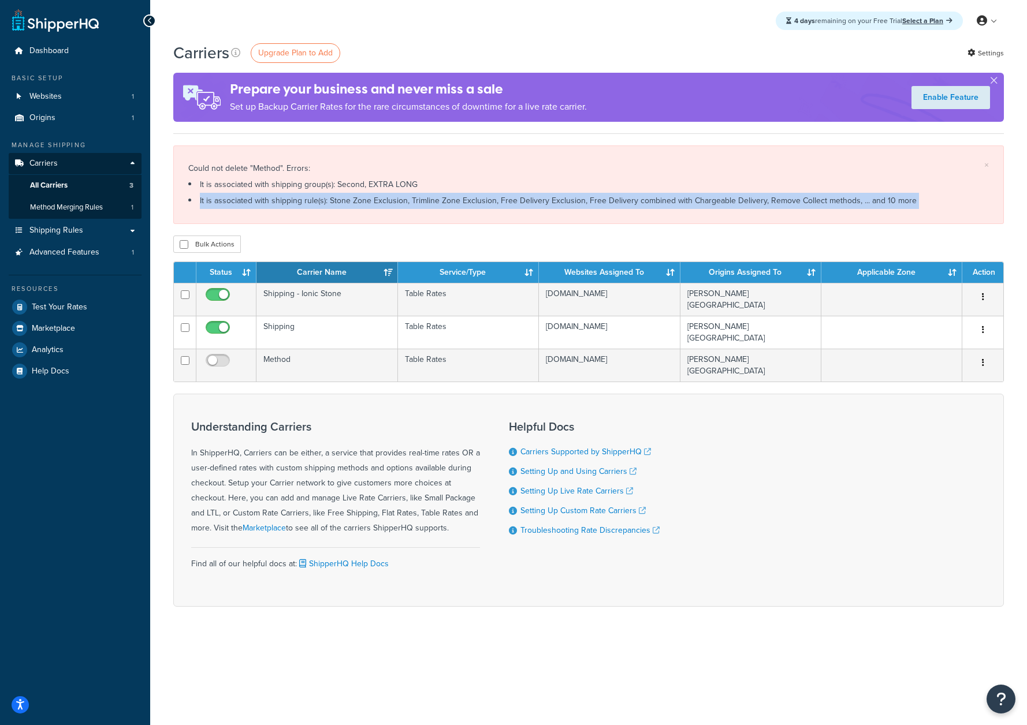
click at [873, 199] on li "It is associated with shipping rule(s): Stone Zone Exclusion, Trimline Zone Exc…" at bounding box center [588, 201] width 800 height 16
click at [672, 202] on li "It is associated with shipping rule(s): Stone Zone Exclusion, Trimline Zone Exc…" at bounding box center [588, 201] width 800 height 16
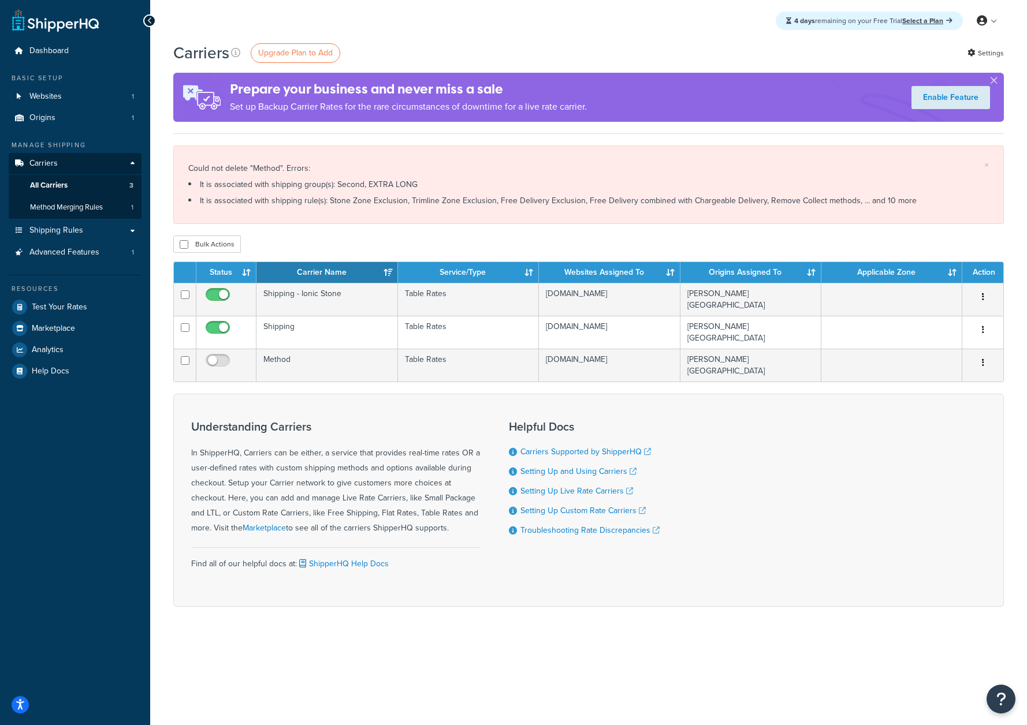
click at [560, 163] on div "Could not delete "Method". Errors: It is associated with shipping group(s): Sec…" at bounding box center [588, 185] width 800 height 49
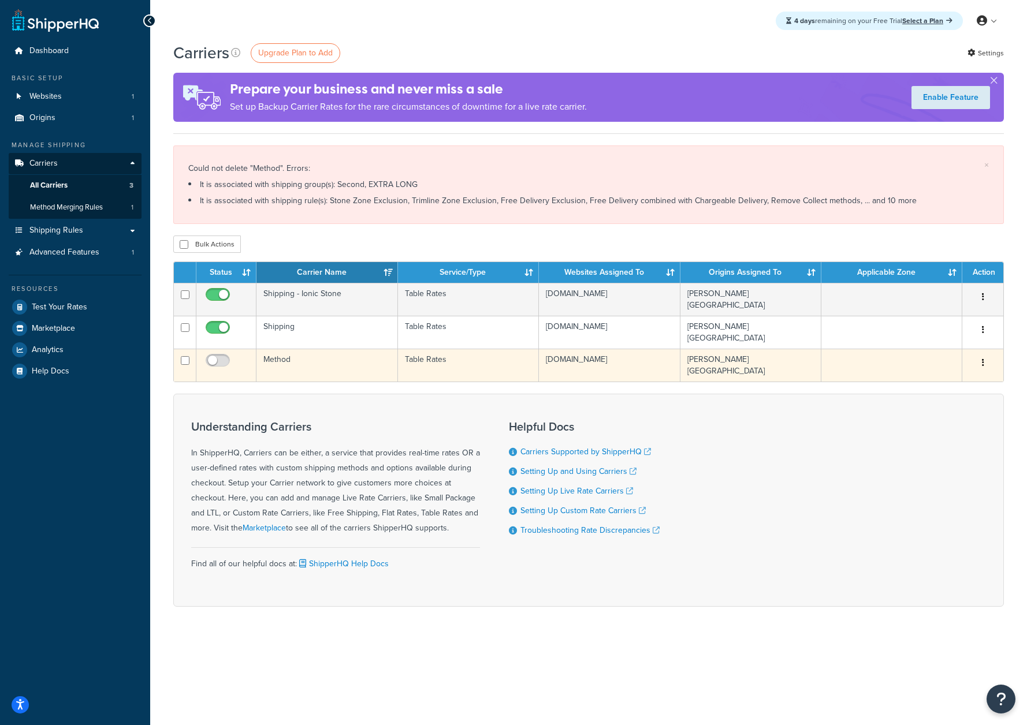
click at [433, 368] on td "Table Rates" at bounding box center [468, 365] width 141 height 33
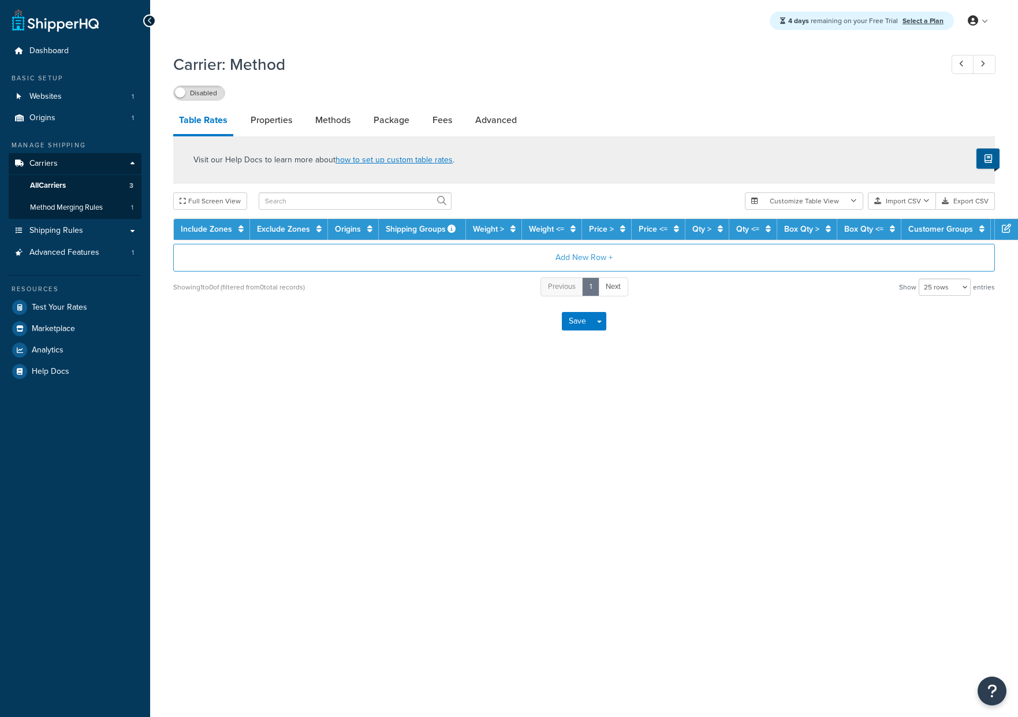
select select "25"
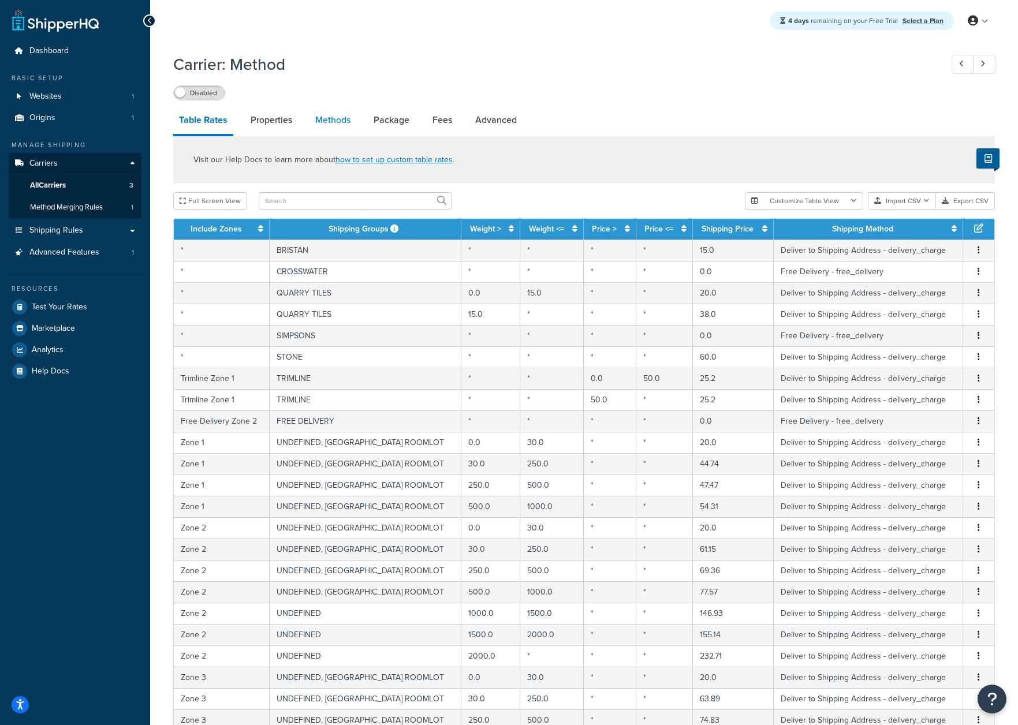
click at [349, 118] on link "Methods" at bounding box center [333, 120] width 47 height 28
select select "25"
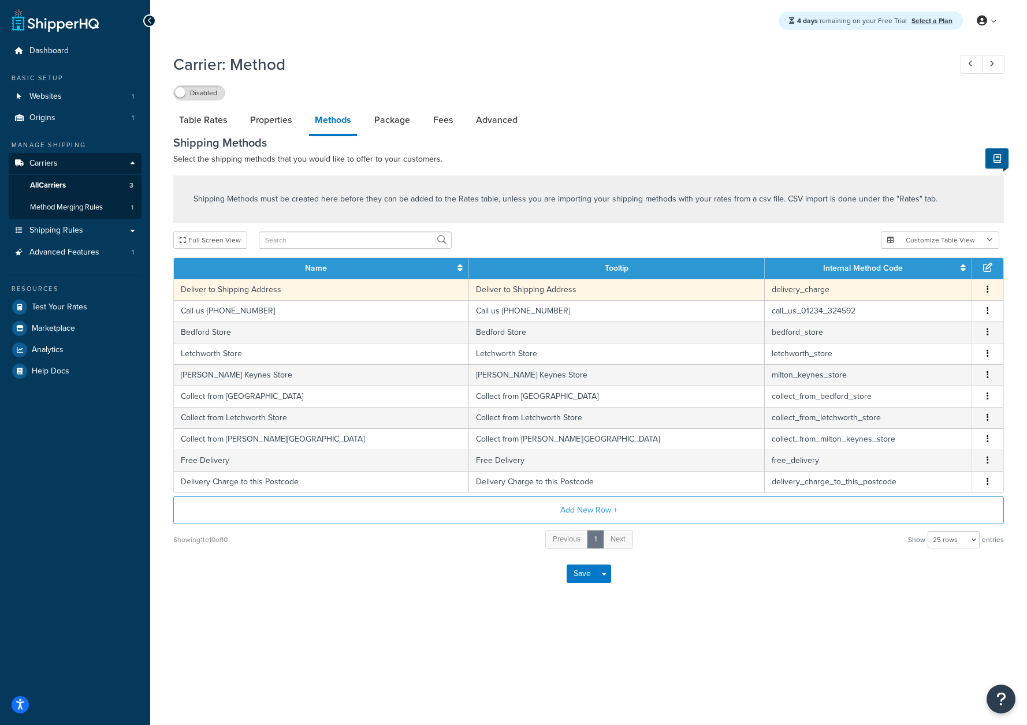
click at [815, 294] on td "delivery_charge" at bounding box center [868, 289] width 207 height 21
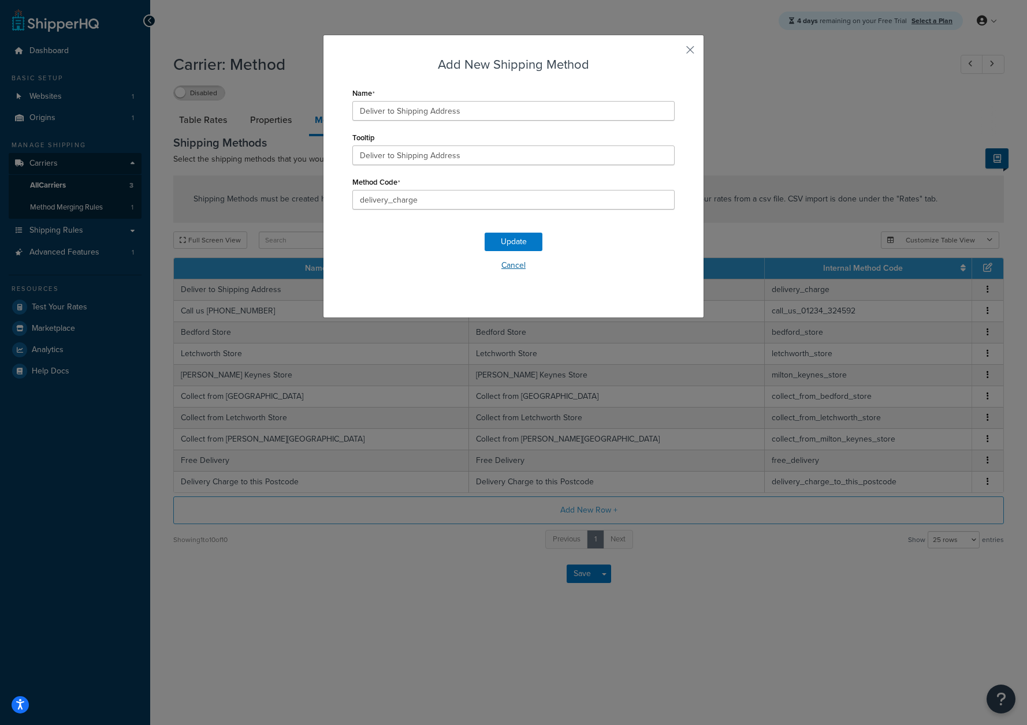
click at [510, 271] on button "Cancel" at bounding box center [513, 265] width 322 height 17
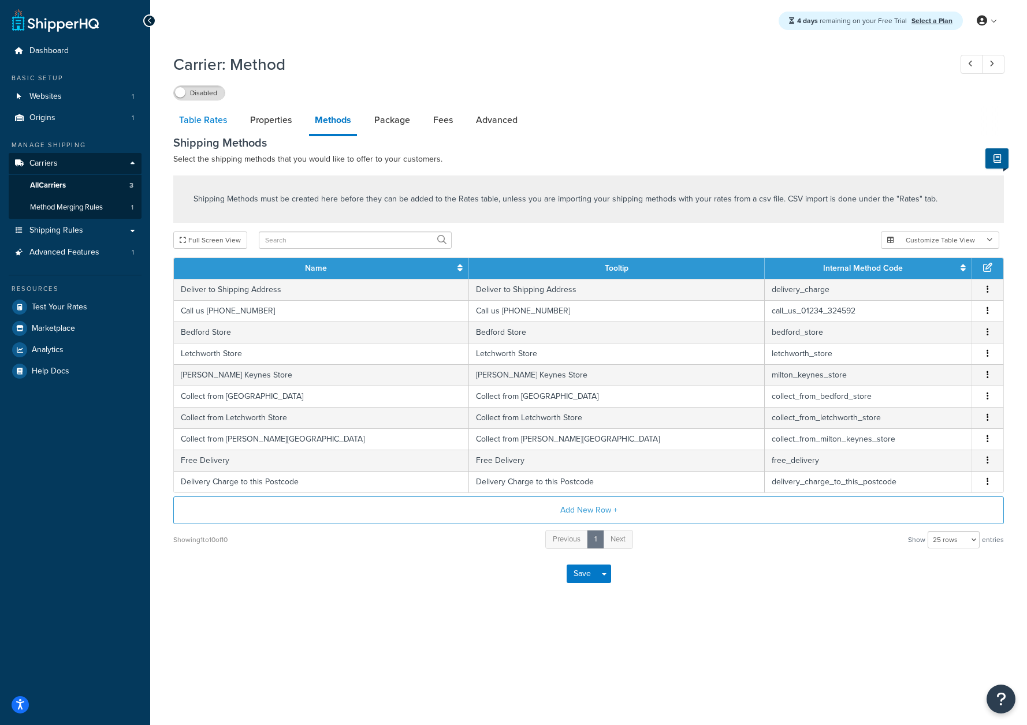
click at [191, 123] on link "Table Rates" at bounding box center [202, 120] width 59 height 28
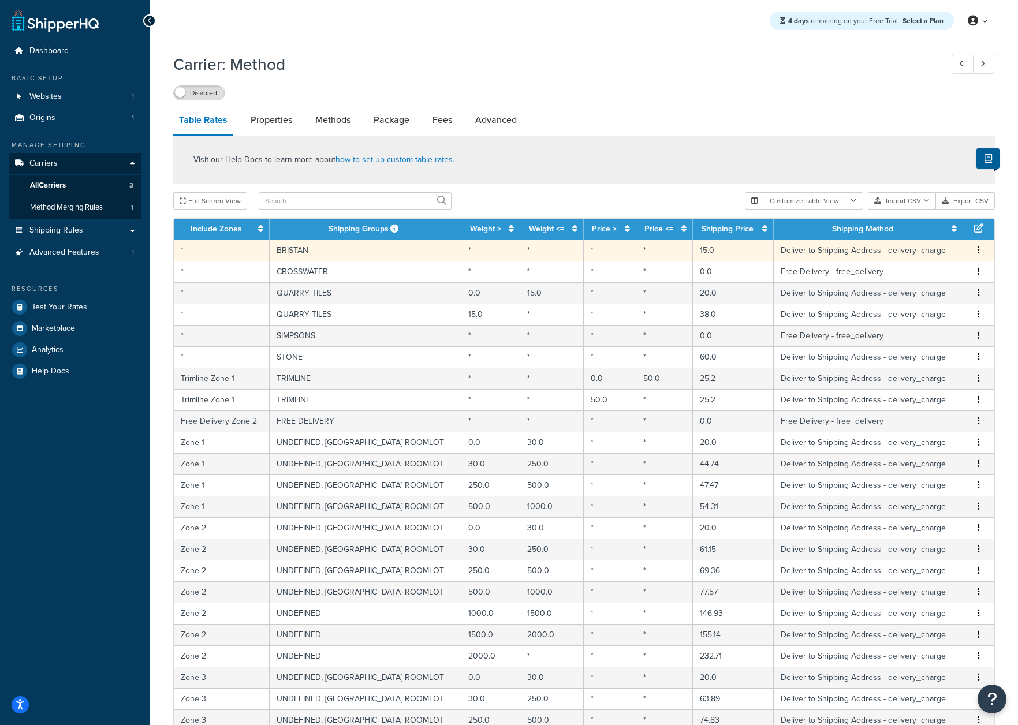
click at [980, 254] on button "button" at bounding box center [978, 250] width 9 height 13
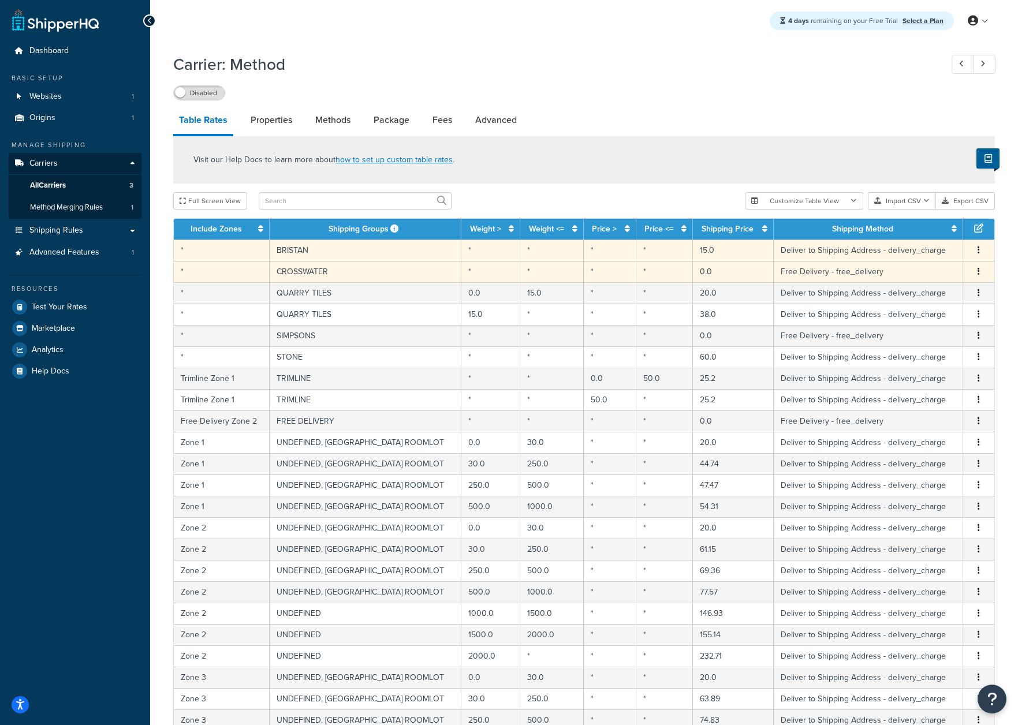
click at [979, 273] on icon "button" at bounding box center [979, 271] width 2 height 8
click at [927, 304] on div "Delete" at bounding box center [921, 297] width 82 height 24
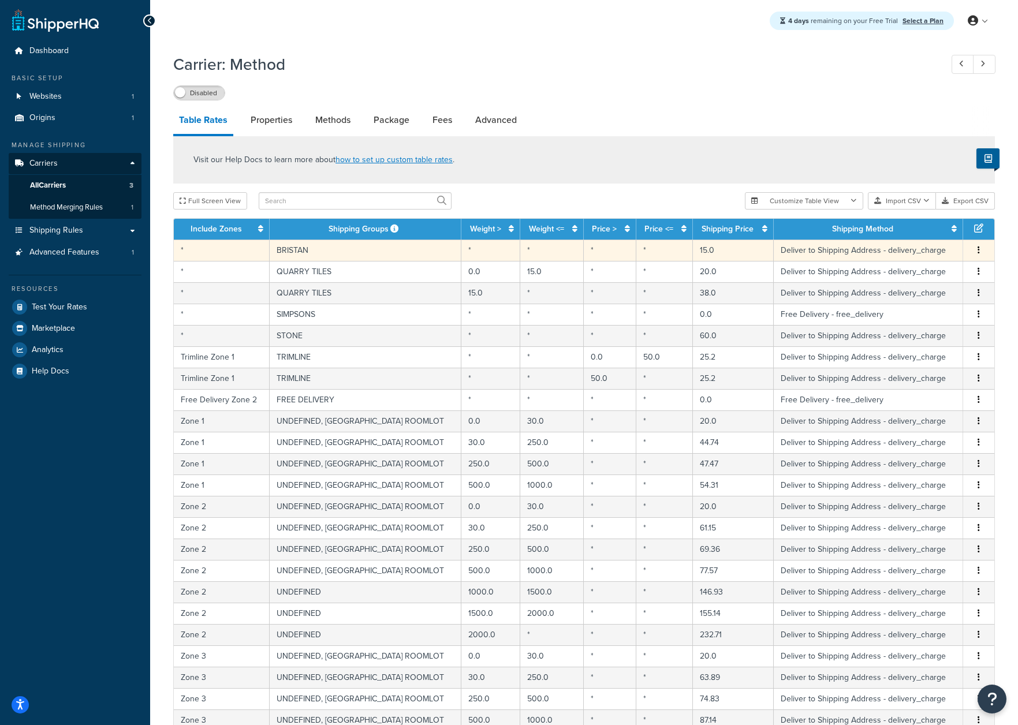
click at [978, 252] on icon "button" at bounding box center [979, 250] width 2 height 8
click at [913, 277] on div "Delete" at bounding box center [921, 275] width 82 height 24
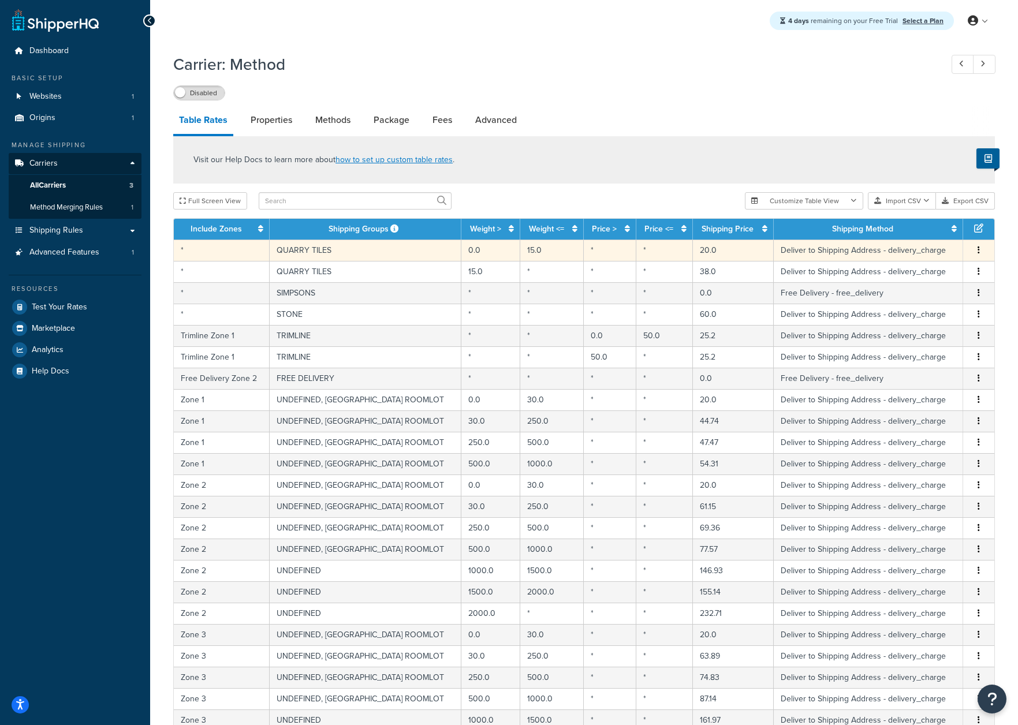
click at [976, 250] on button "button" at bounding box center [978, 250] width 9 height 13
click at [930, 273] on div "Delete" at bounding box center [921, 275] width 82 height 24
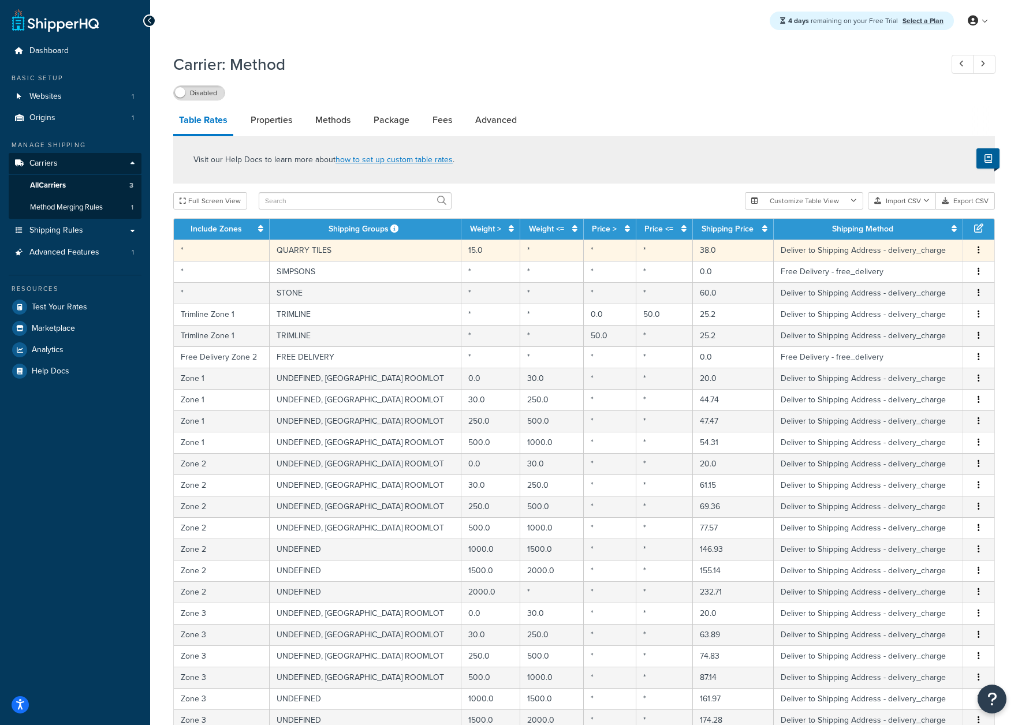
click at [979, 254] on icon "button" at bounding box center [979, 250] width 2 height 8
click at [930, 275] on div "Delete" at bounding box center [921, 275] width 82 height 24
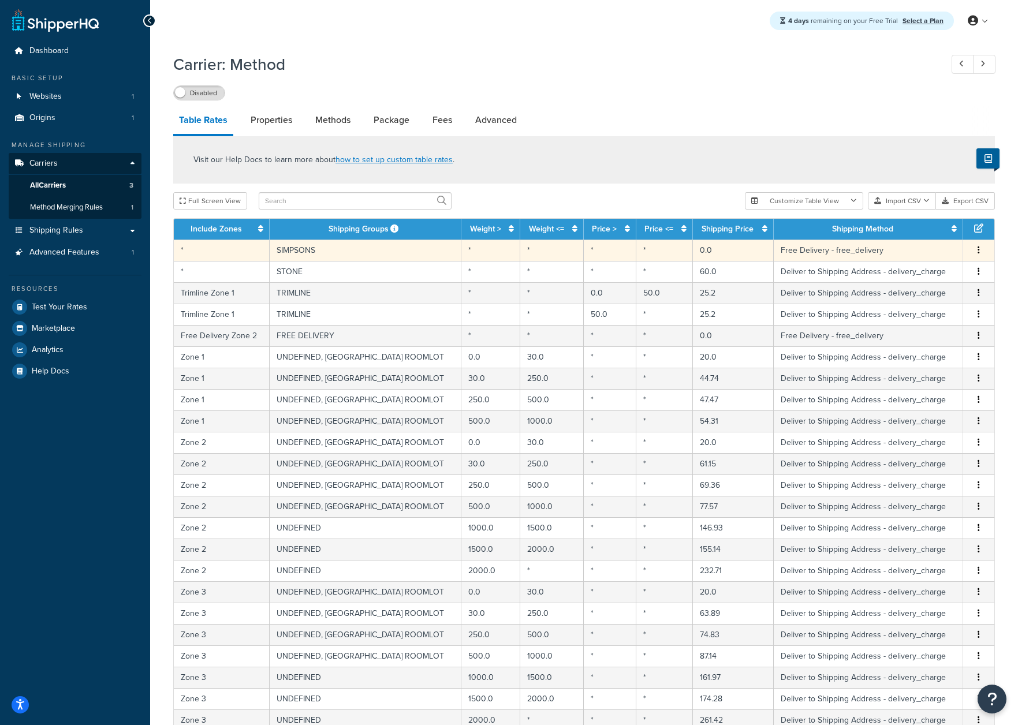
click at [982, 253] on button "button" at bounding box center [978, 250] width 9 height 13
click at [910, 277] on div "Delete" at bounding box center [921, 275] width 82 height 24
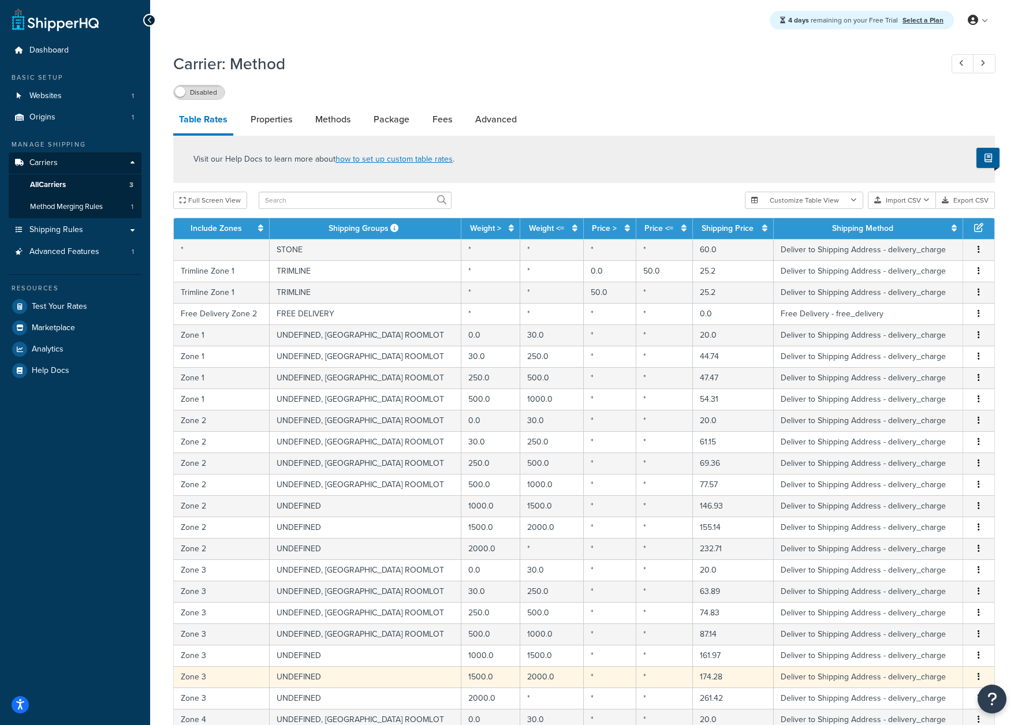
scroll to position [148, 0]
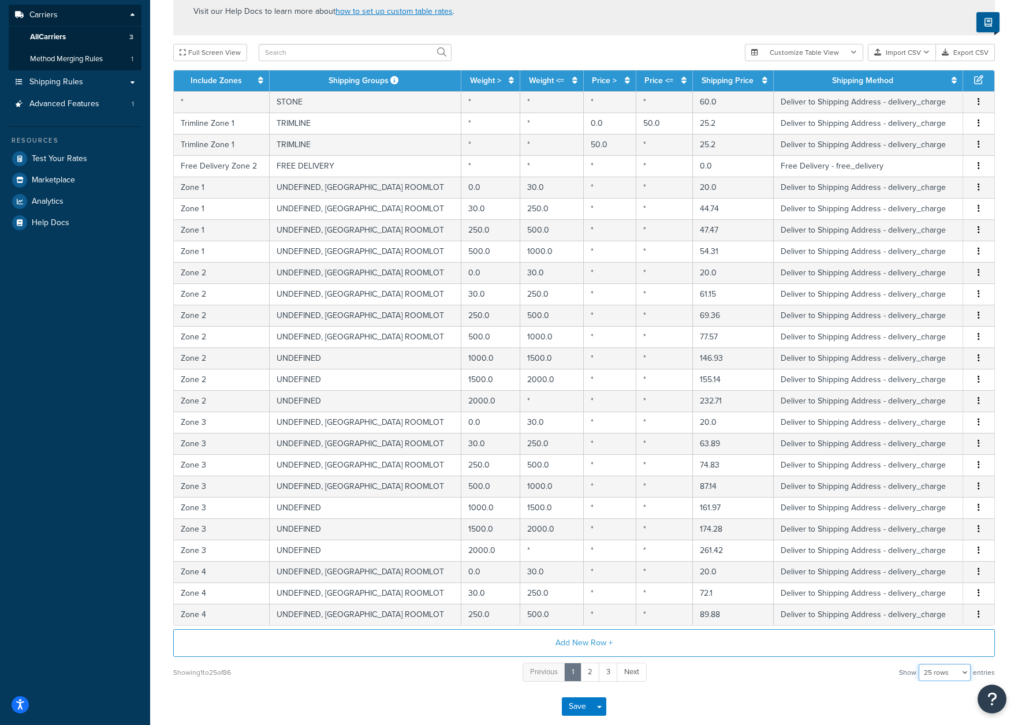
click at [937, 675] on select "10 rows 15 rows 25 rows 50 rows 100 rows 1000 rows" at bounding box center [945, 672] width 52 height 17
select select "100"
click at [920, 665] on select "10 rows 15 rows 25 rows 50 rows 100 rows 1000 rows" at bounding box center [945, 672] width 52 height 17
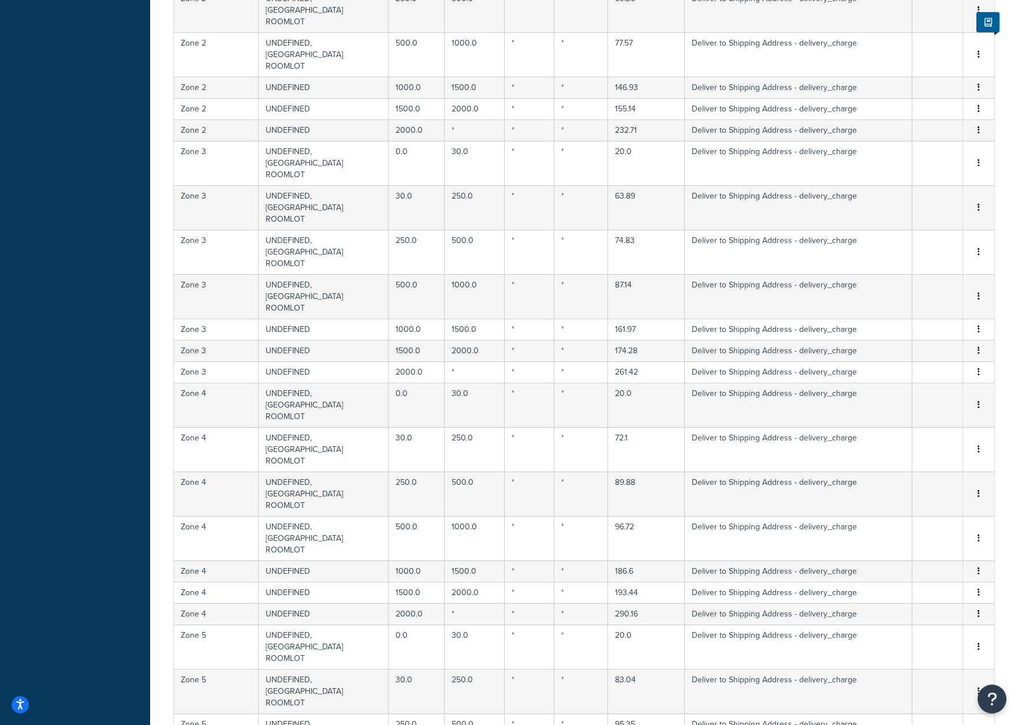
scroll to position [1010, 0]
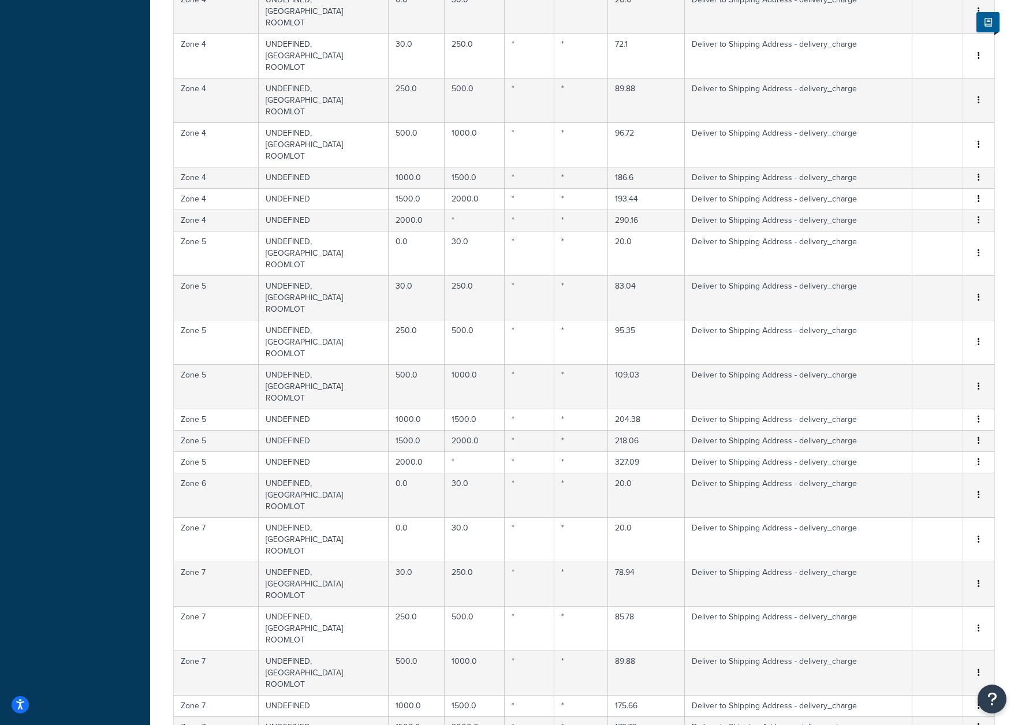
click at [911, 567] on div "Delete" at bounding box center [921, 570] width 82 height 24
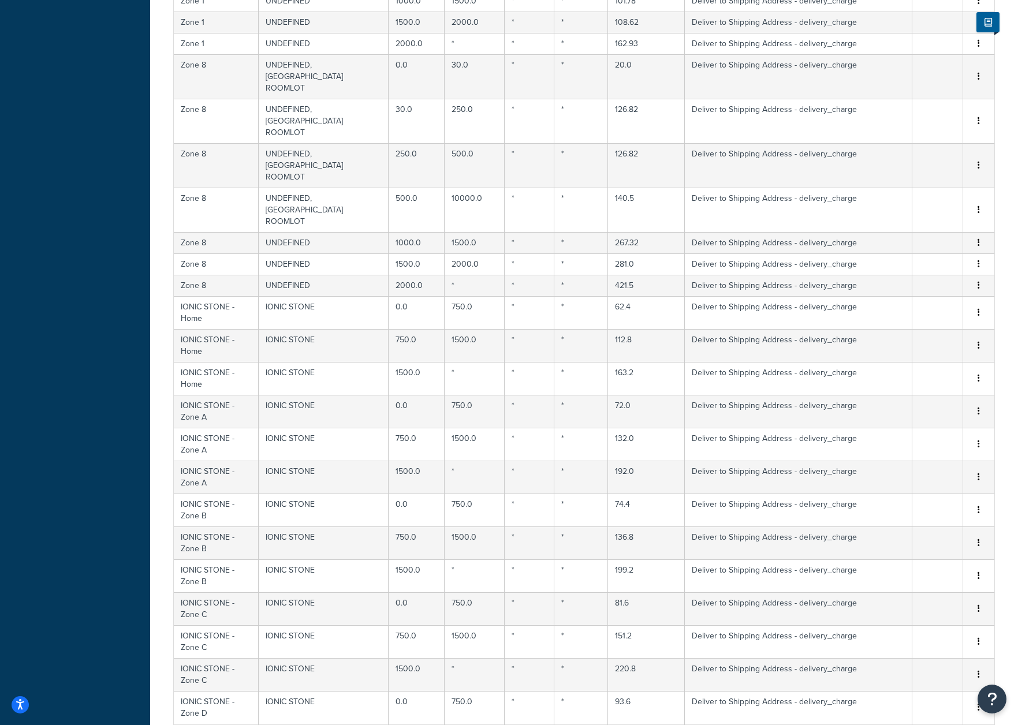
scroll to position [2129, 0]
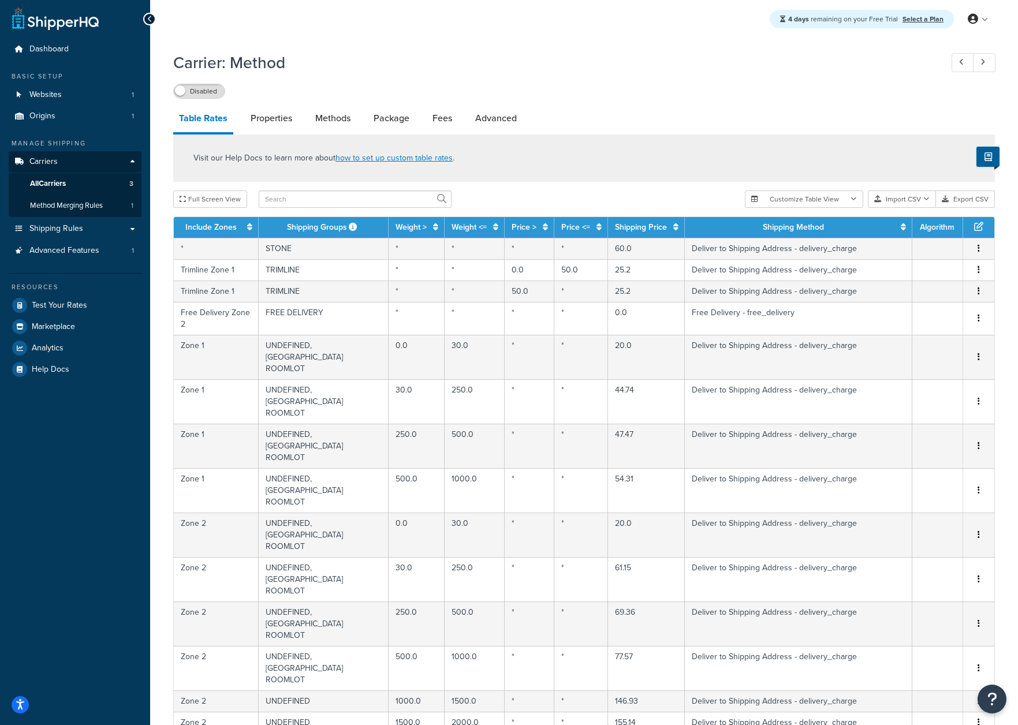
scroll to position [0, 0]
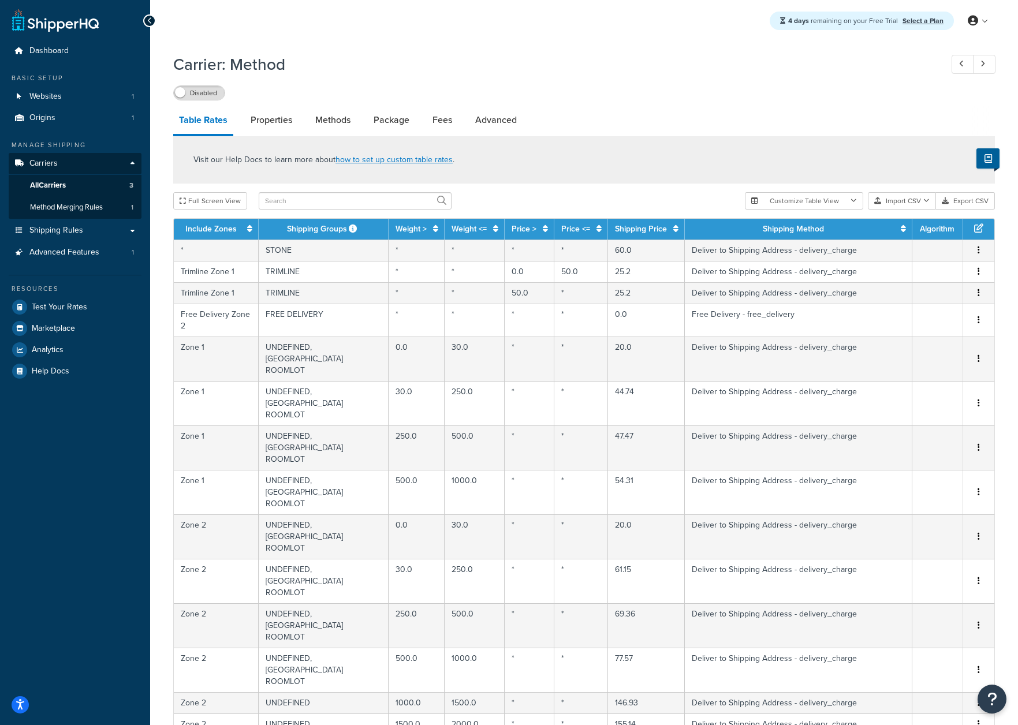
click at [56, 233] on span "Shipping Rules" at bounding box center [56, 231] width 54 height 10
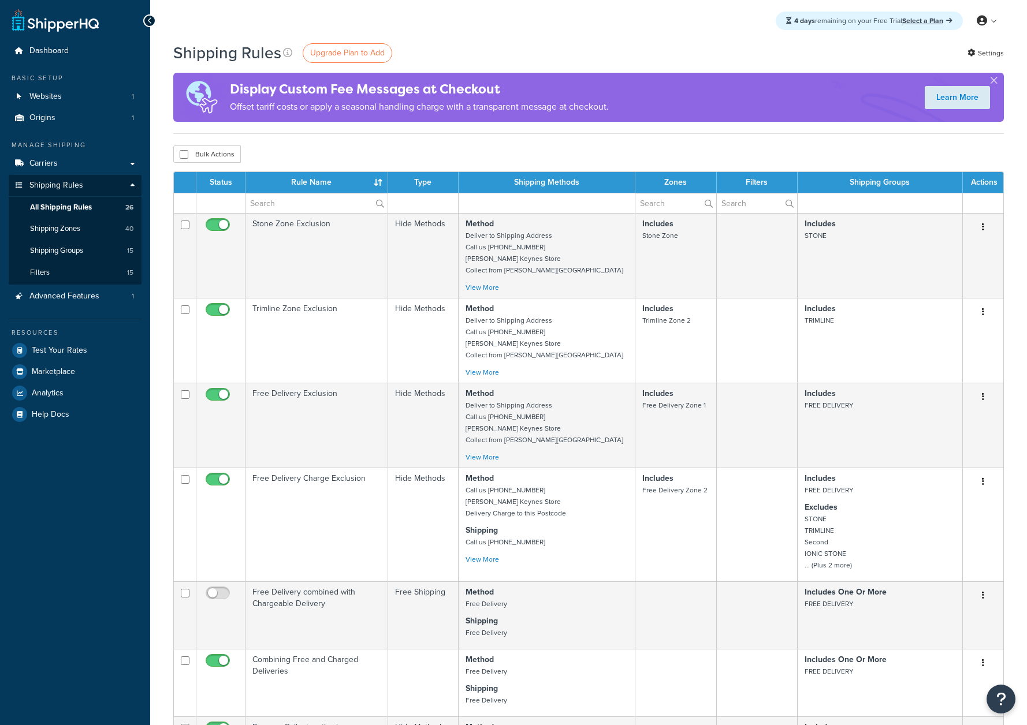
select select "1000"
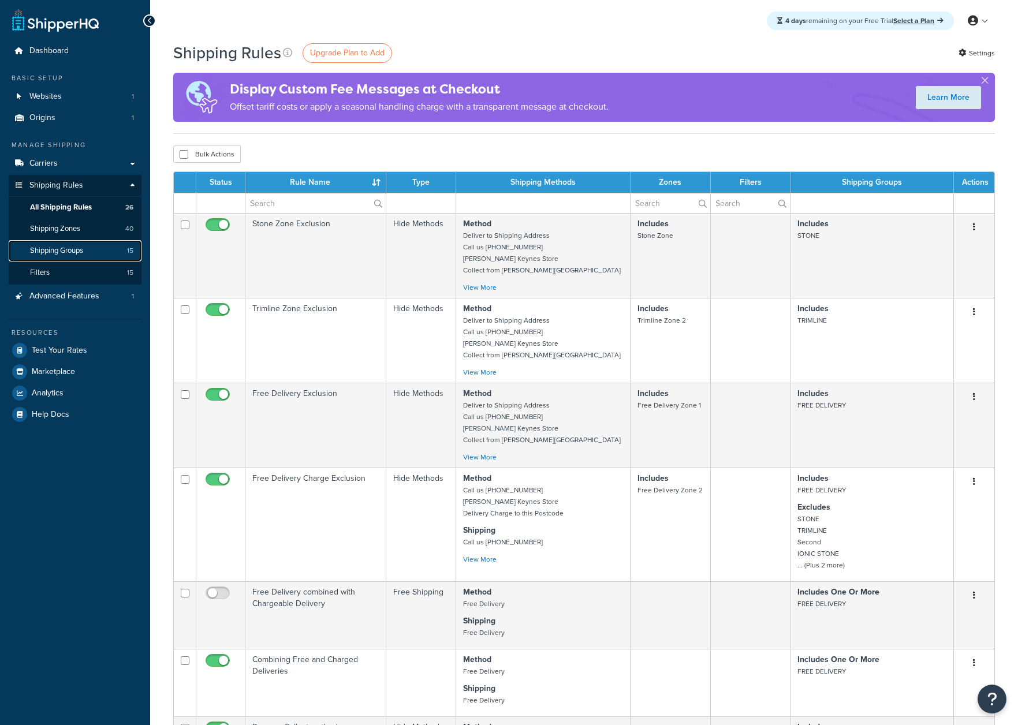
click at [67, 247] on span "Shipping Groups" at bounding box center [56, 251] width 53 height 10
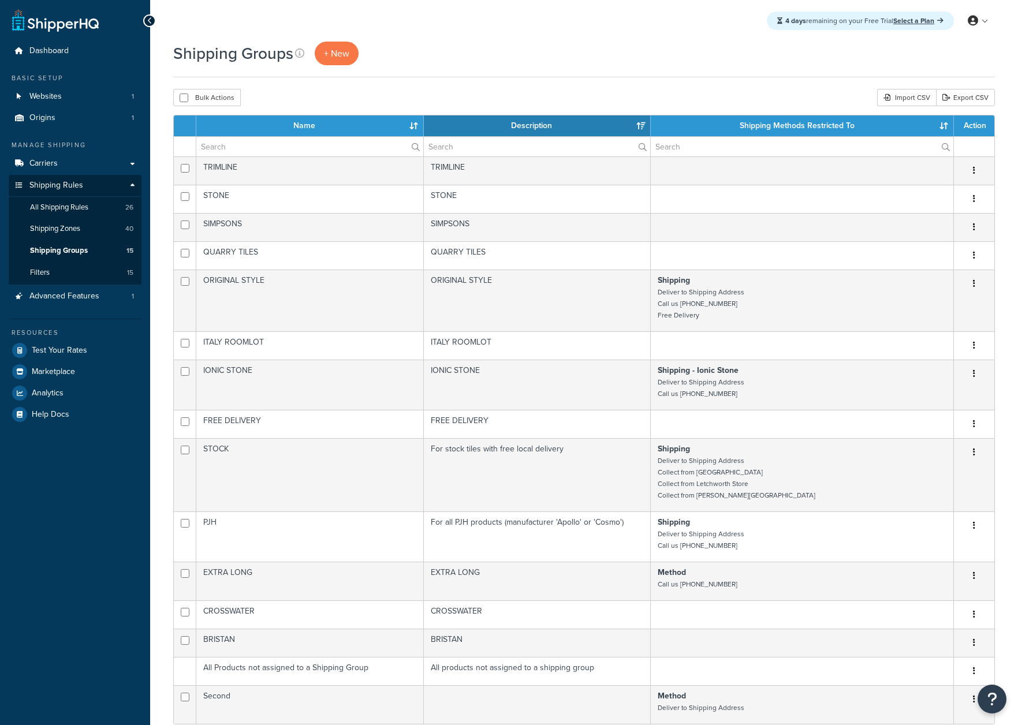
select select "15"
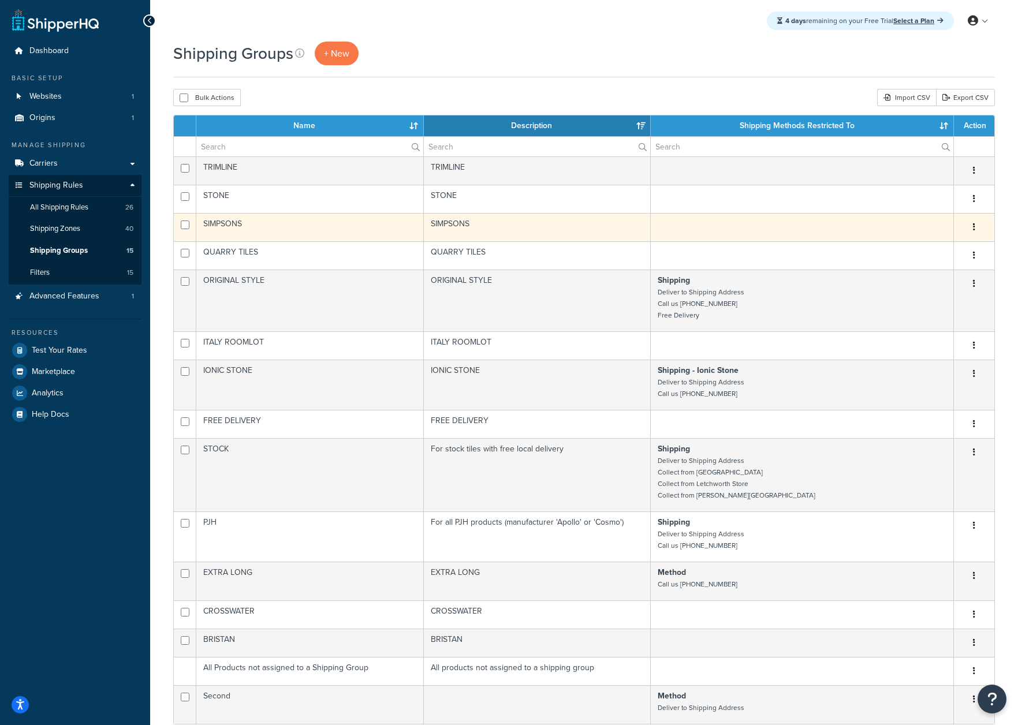
click at [974, 225] on icon "button" at bounding box center [974, 227] width 2 height 8
click at [914, 293] on link "Delete" at bounding box center [927, 298] width 91 height 24
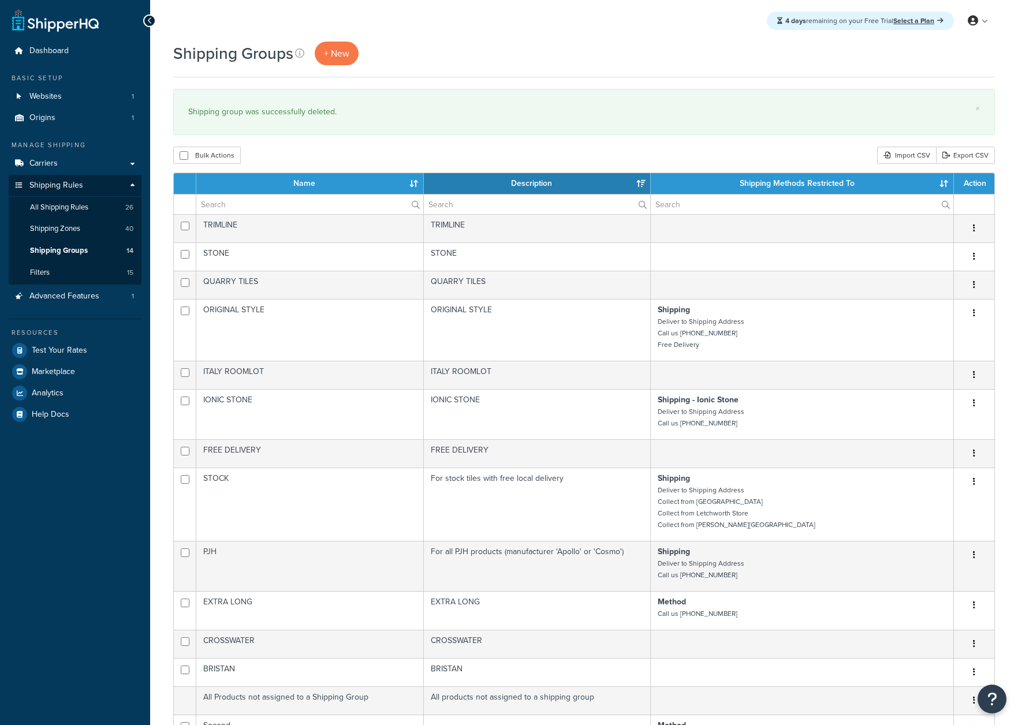
select select "15"
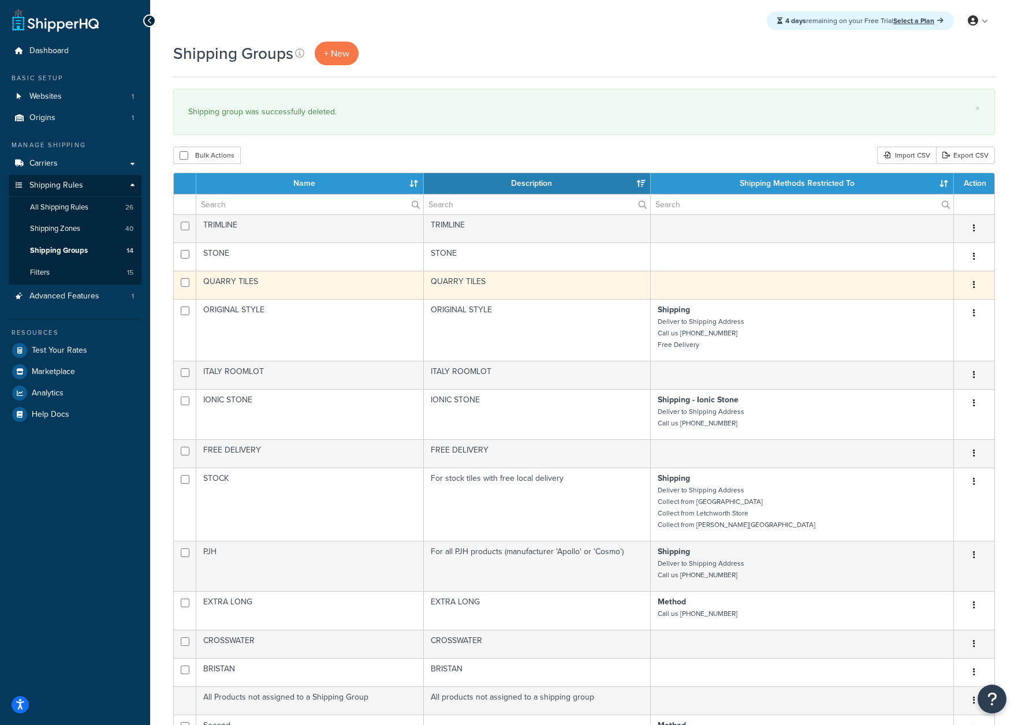
click at [977, 285] on button "button" at bounding box center [974, 285] width 16 height 18
click at [905, 353] on link "Delete" at bounding box center [927, 356] width 91 height 24
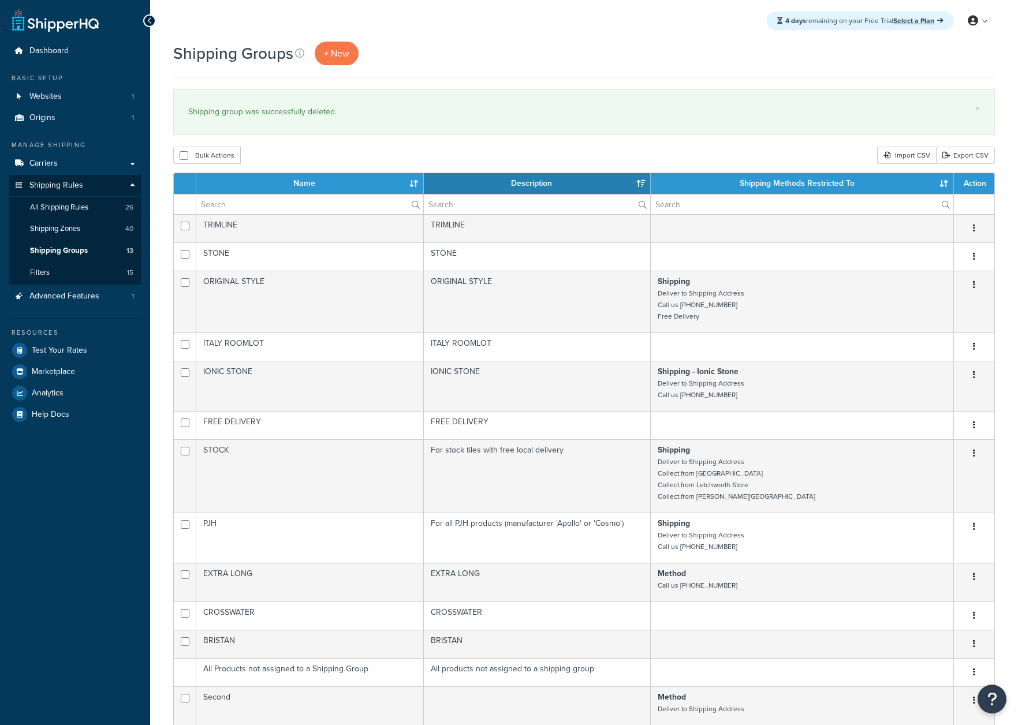
select select "15"
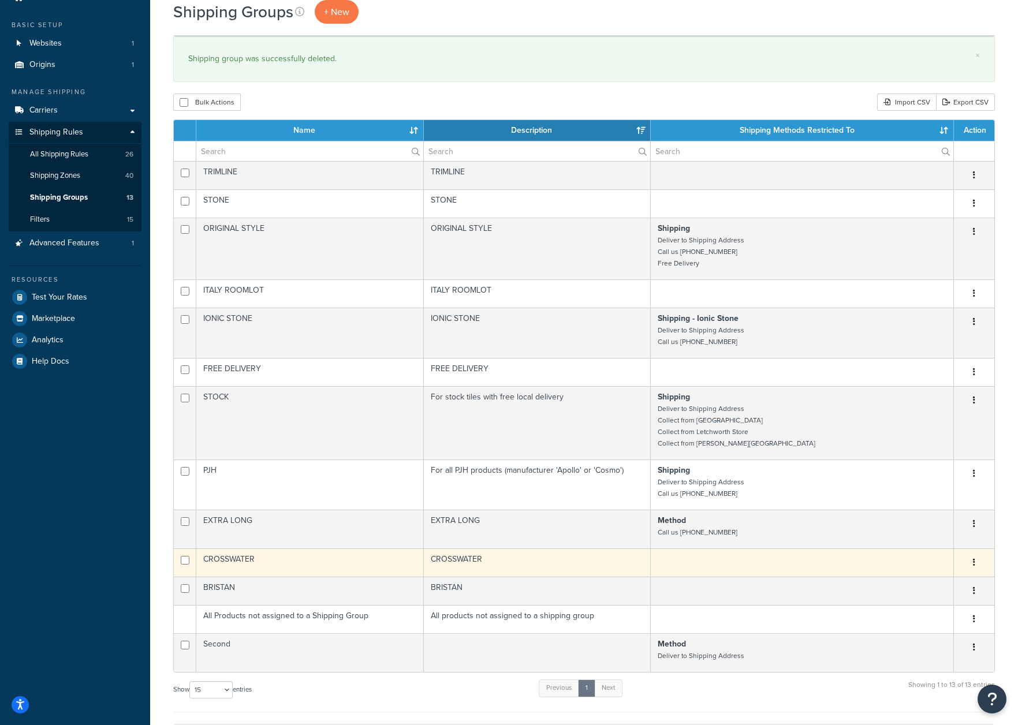
scroll to position [83, 0]
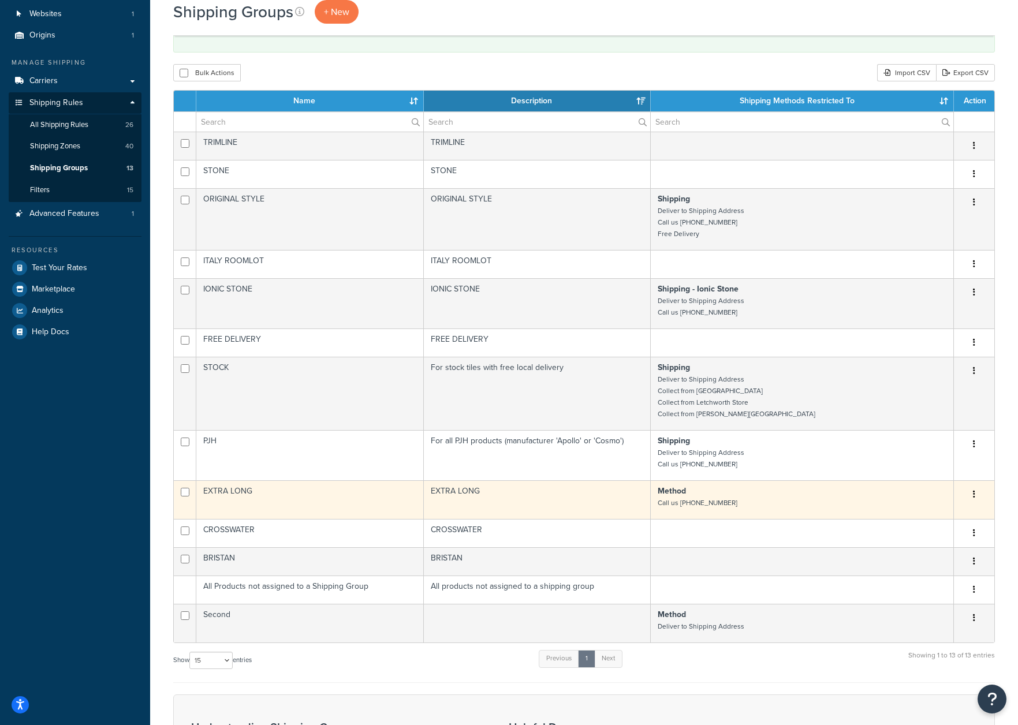
click at [971, 495] on button "button" at bounding box center [974, 495] width 16 height 18
click at [926, 562] on link "Delete" at bounding box center [927, 566] width 91 height 24
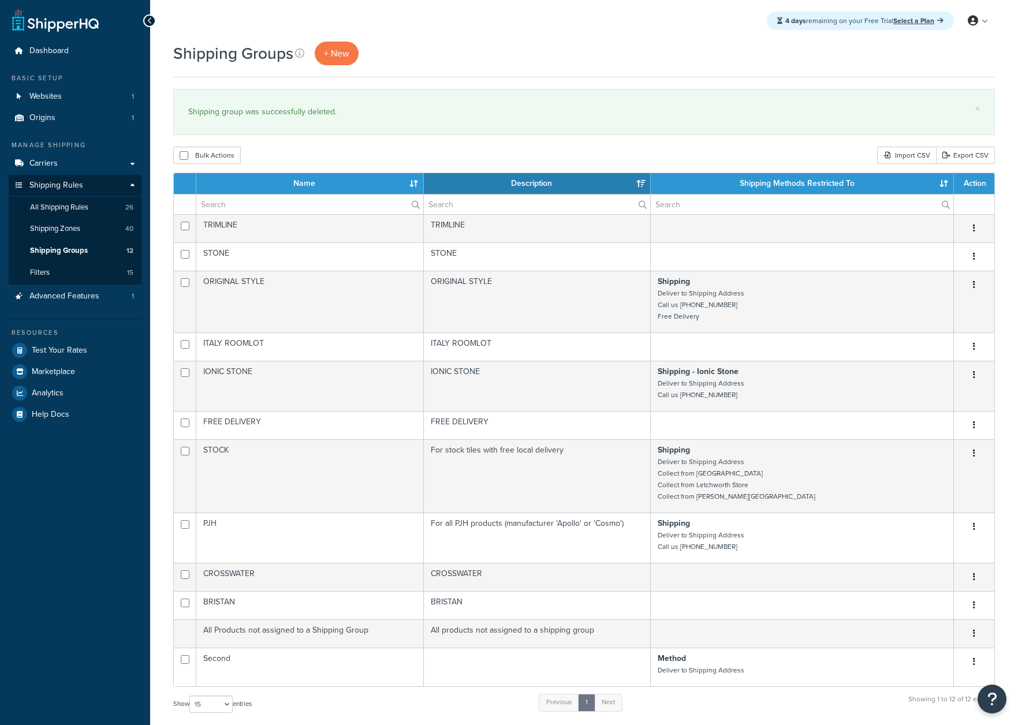
select select "15"
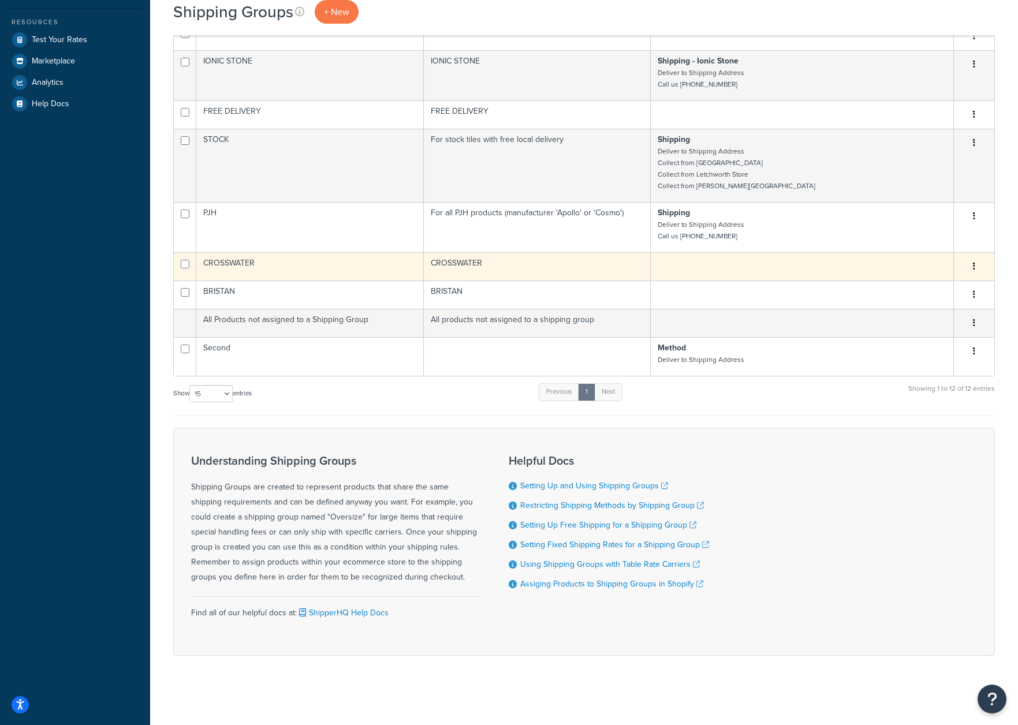
click at [973, 269] on icon "button" at bounding box center [974, 266] width 2 height 8
click at [911, 332] on link "Delete" at bounding box center [927, 338] width 91 height 24
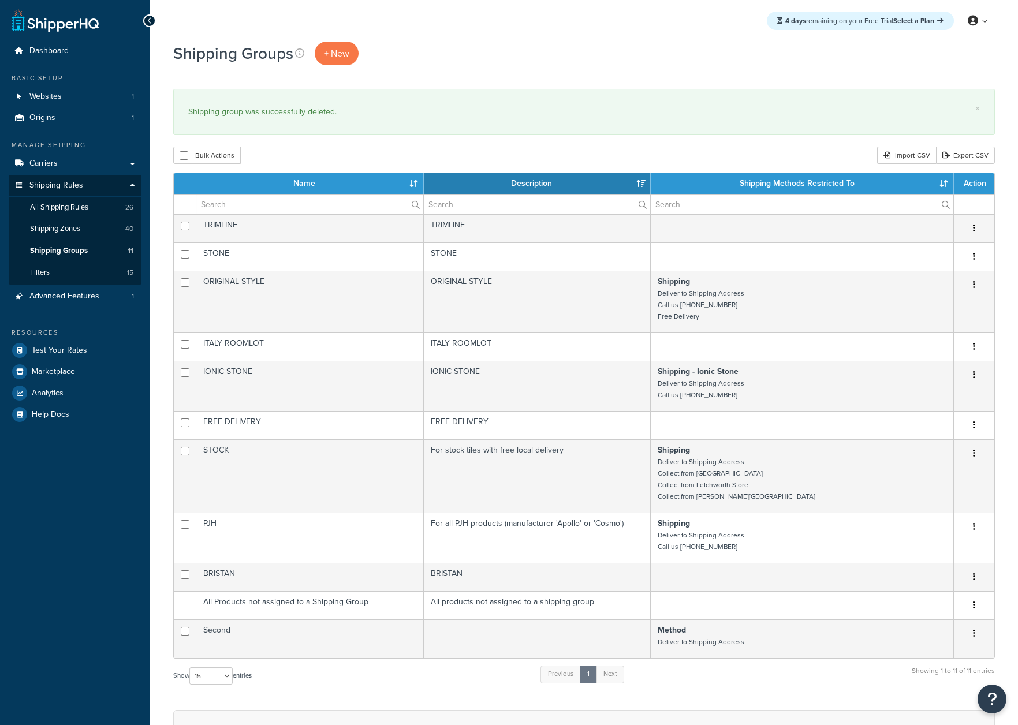
select select "15"
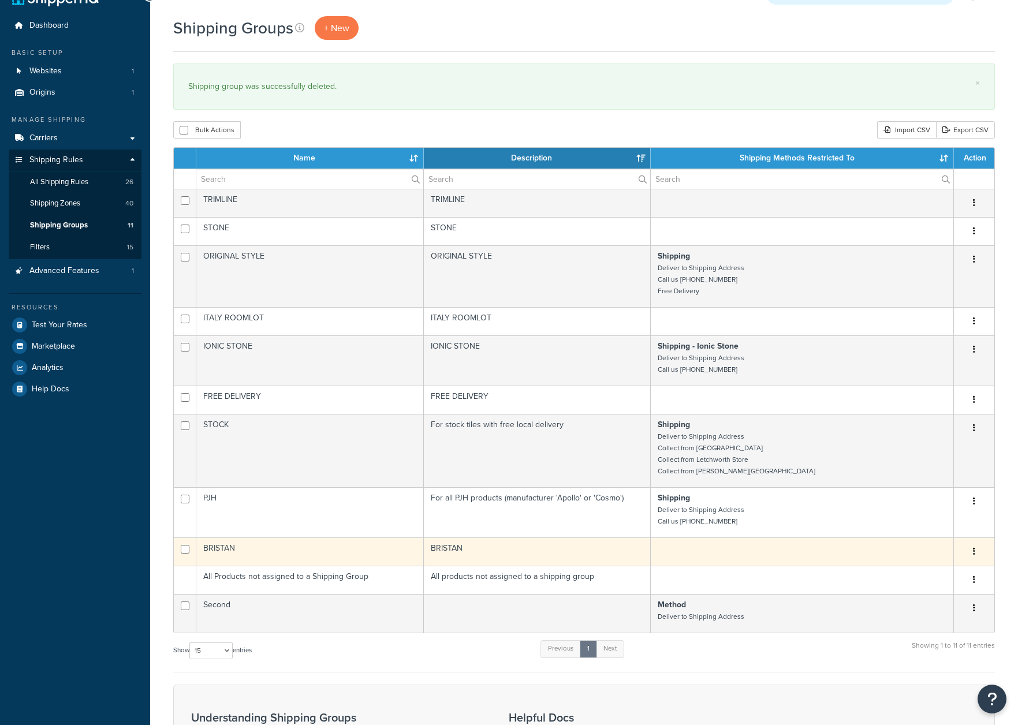
scroll to position [25, 0]
click at [972, 556] on button "button" at bounding box center [974, 552] width 16 height 18
click at [932, 621] on link "Delete" at bounding box center [927, 623] width 91 height 24
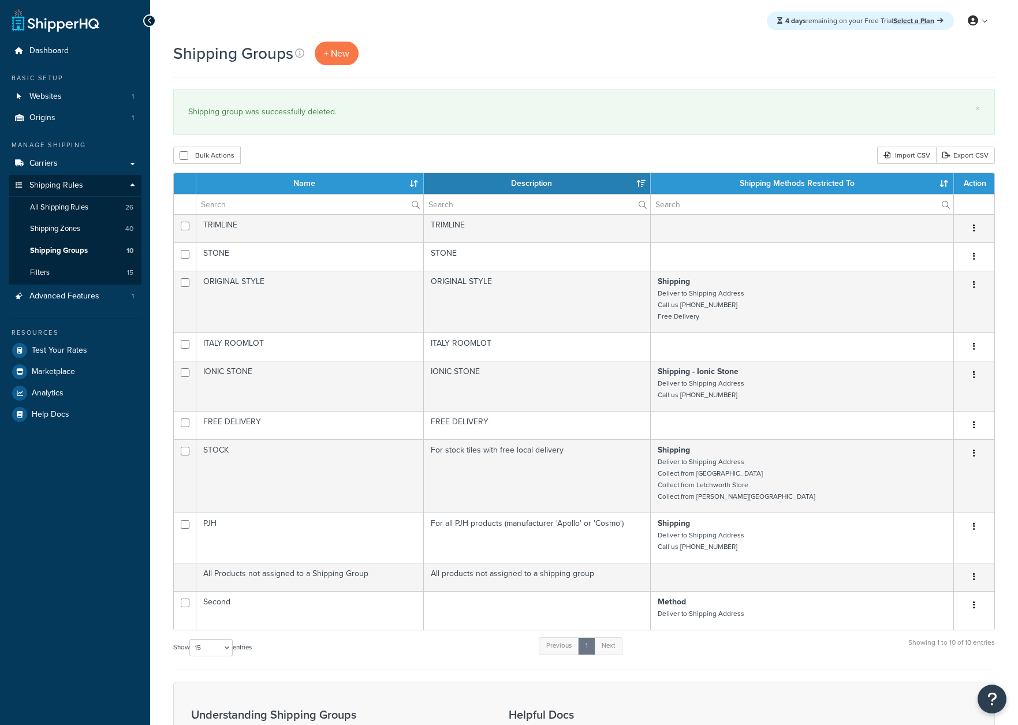
select select "15"
click at [57, 214] on link "All Shipping Rules 26" at bounding box center [75, 207] width 133 height 21
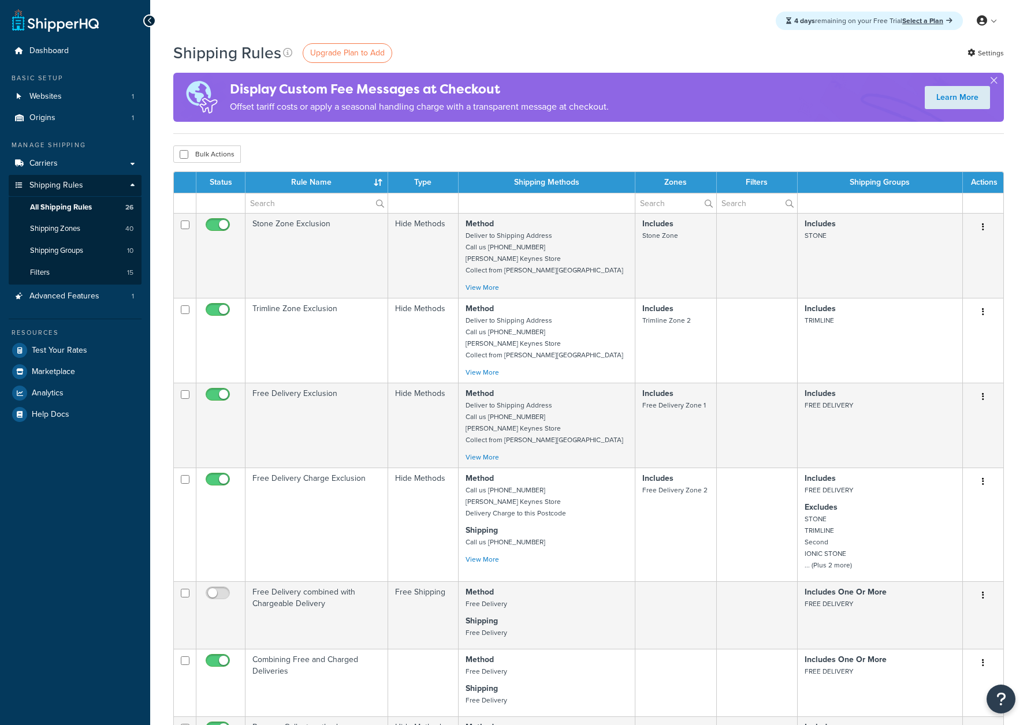
select select "1000"
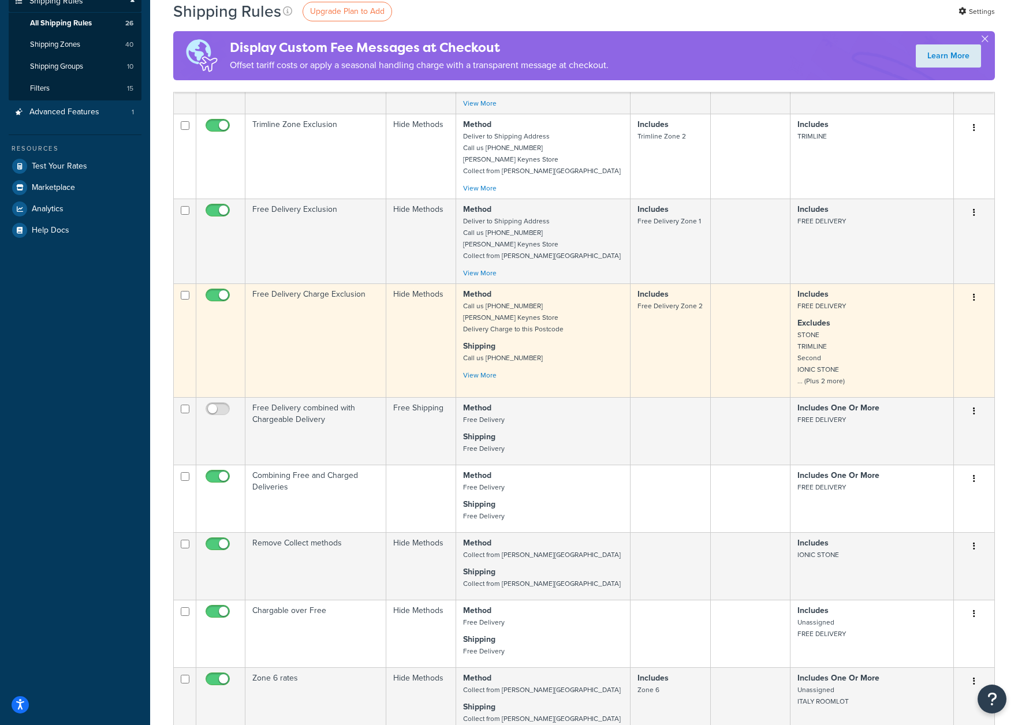
scroll to position [8, 0]
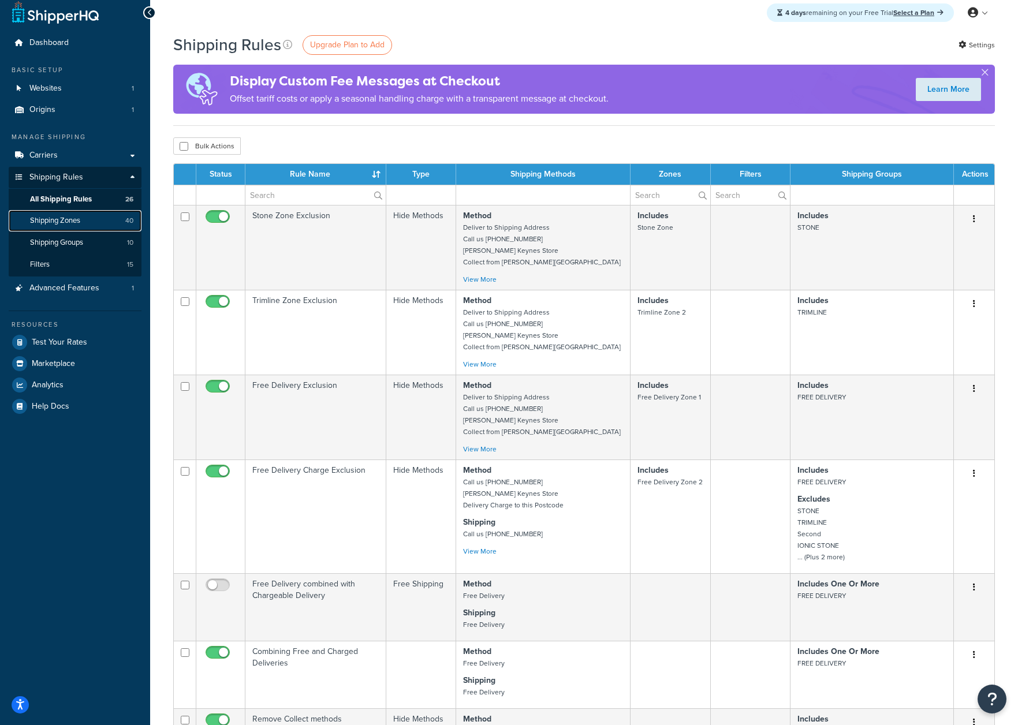
click at [80, 218] on span "Shipping Zones" at bounding box center [55, 221] width 50 height 10
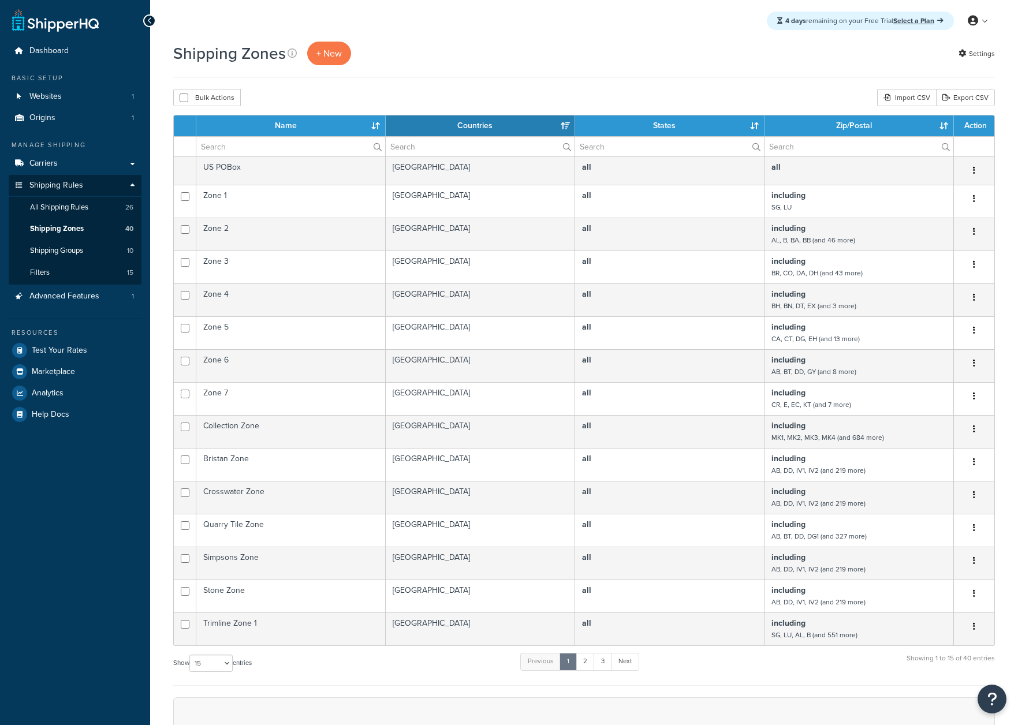
select select "15"
click at [64, 161] on link "Carriers" at bounding box center [75, 163] width 133 height 21
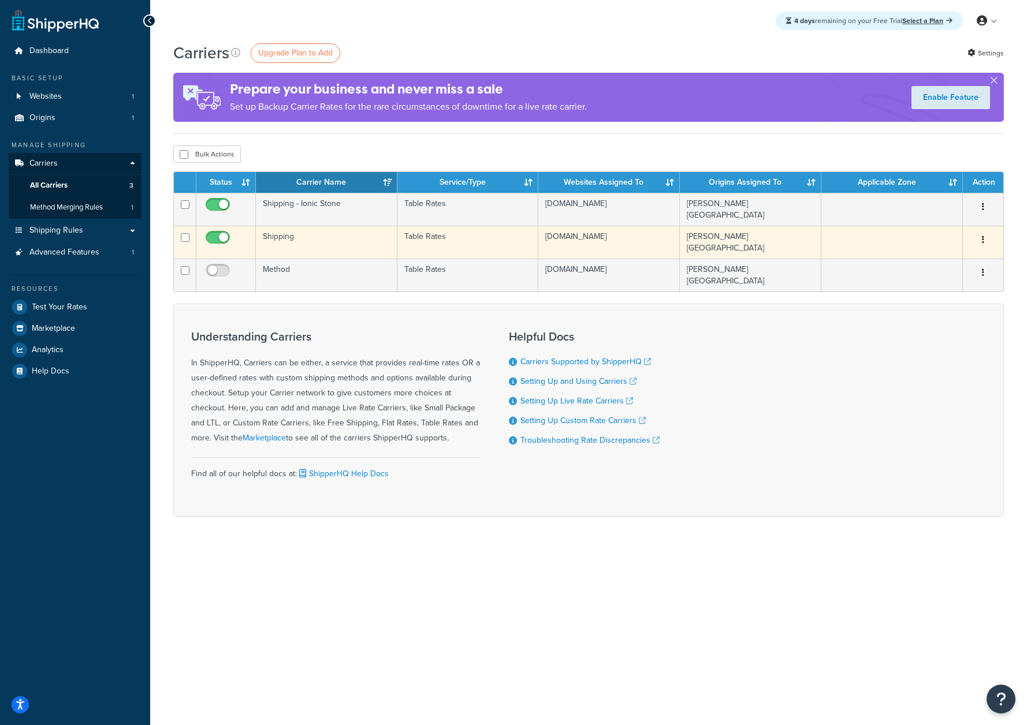
click at [353, 244] on td "Shipping" at bounding box center [326, 242] width 141 height 33
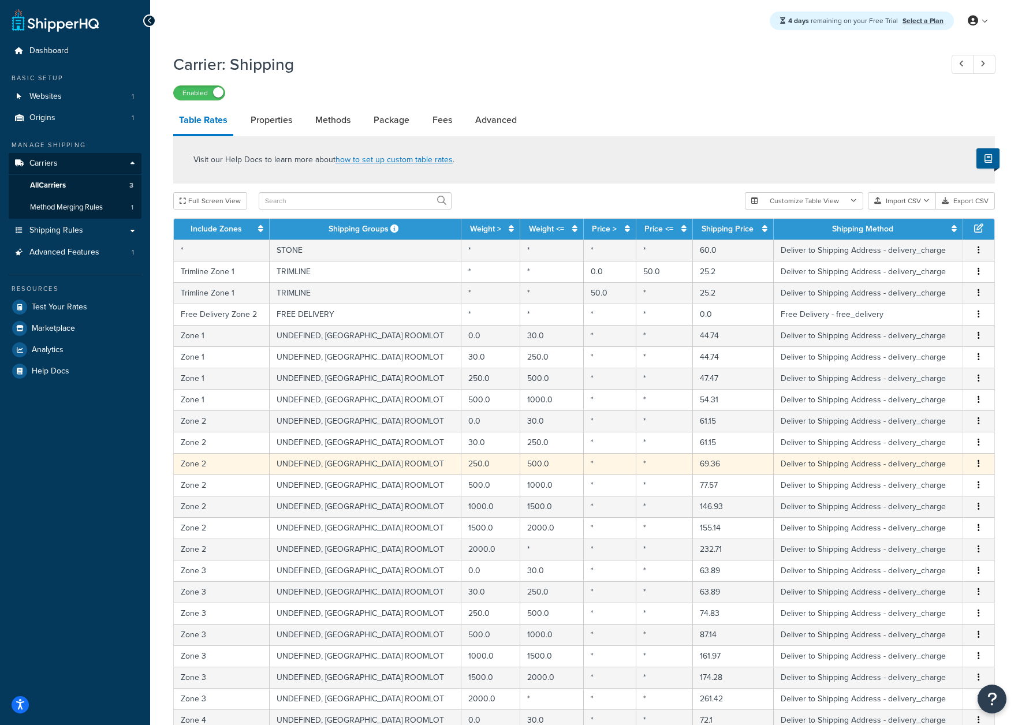
scroll to position [212, 0]
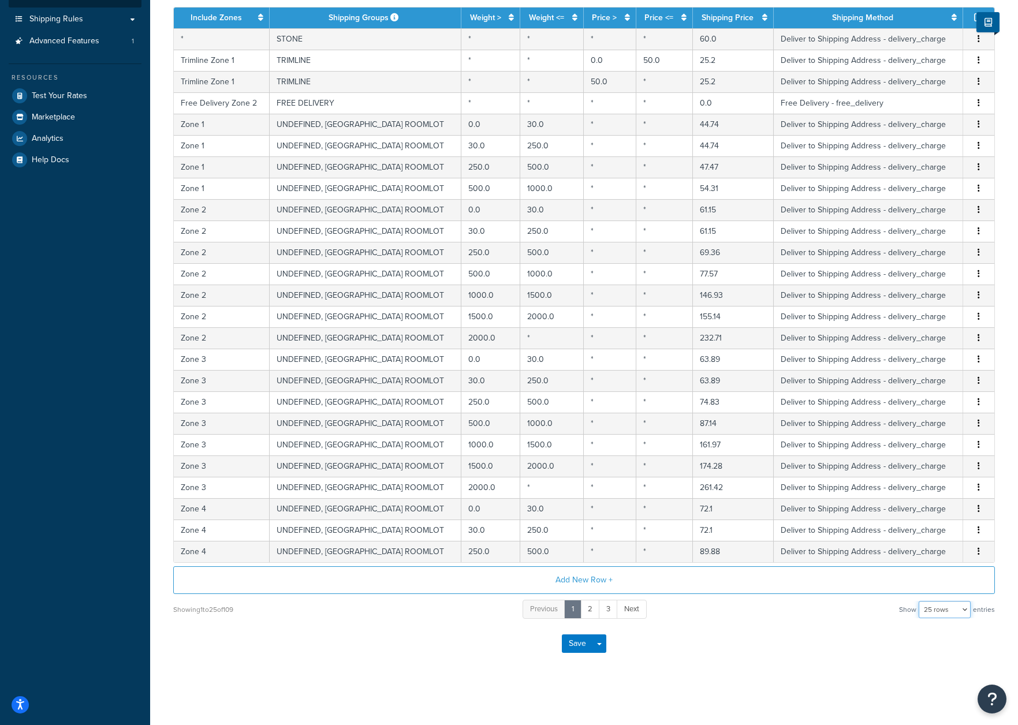
click at [928, 616] on select "10 rows 15 rows 25 rows 50 rows 100 rows 1000 rows" at bounding box center [945, 609] width 52 height 17
select select "1000"
click at [920, 601] on select "10 rows 15 rows 25 rows 50 rows 100 rows 1000 rows" at bounding box center [945, 609] width 52 height 17
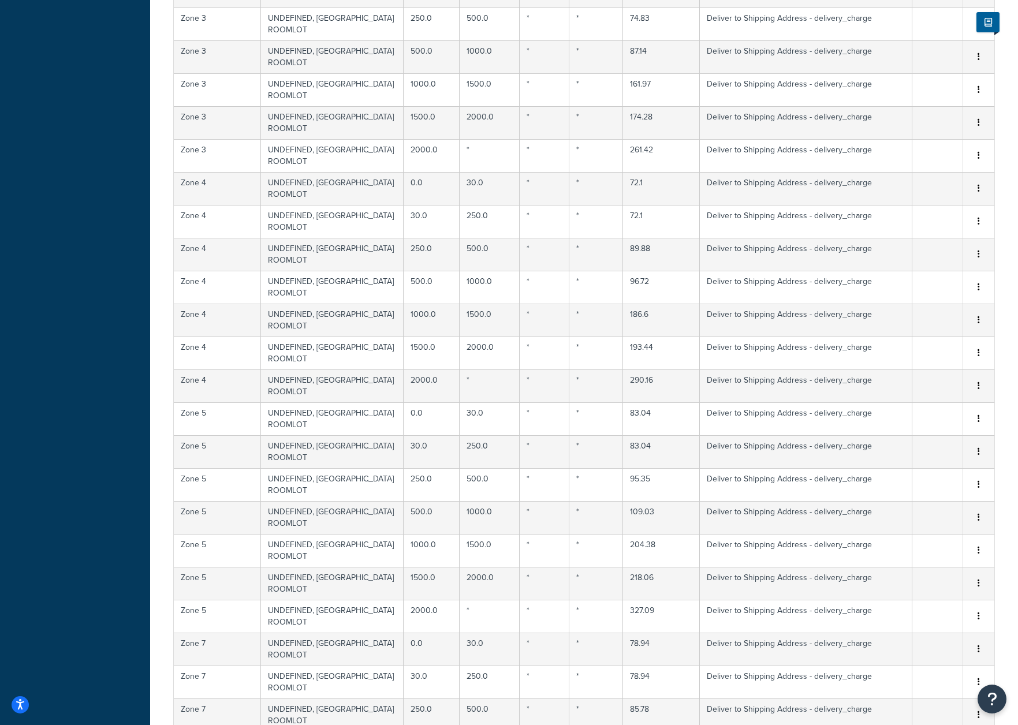
scroll to position [833, 0]
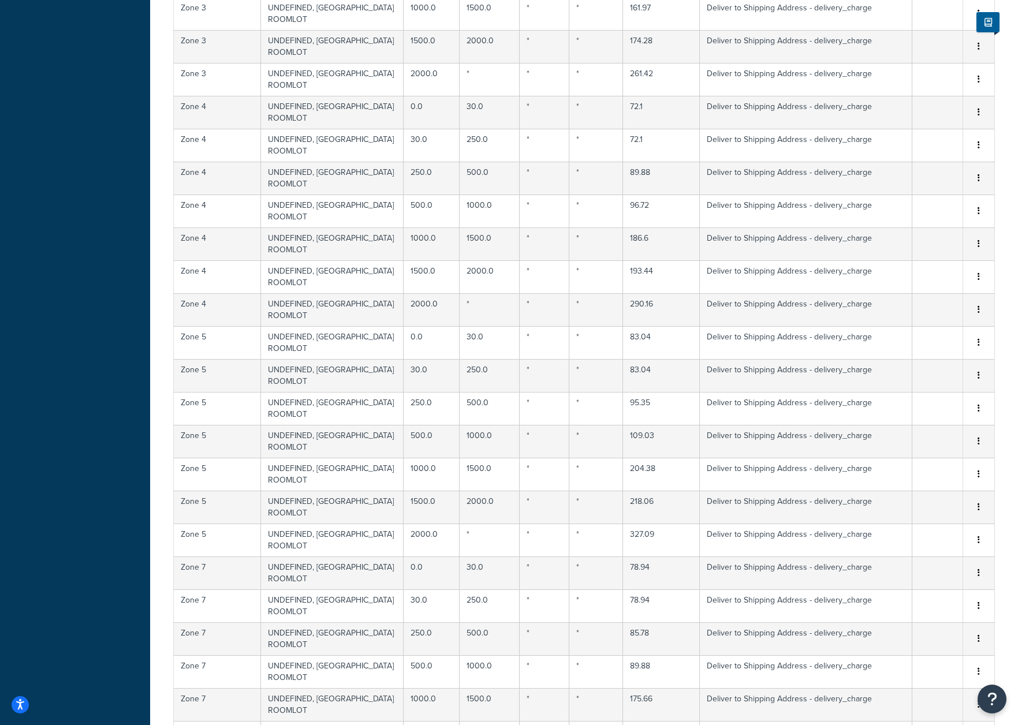
drag, startPoint x: 75, startPoint y: 385, endPoint x: 173, endPoint y: 385, distance: 97.6
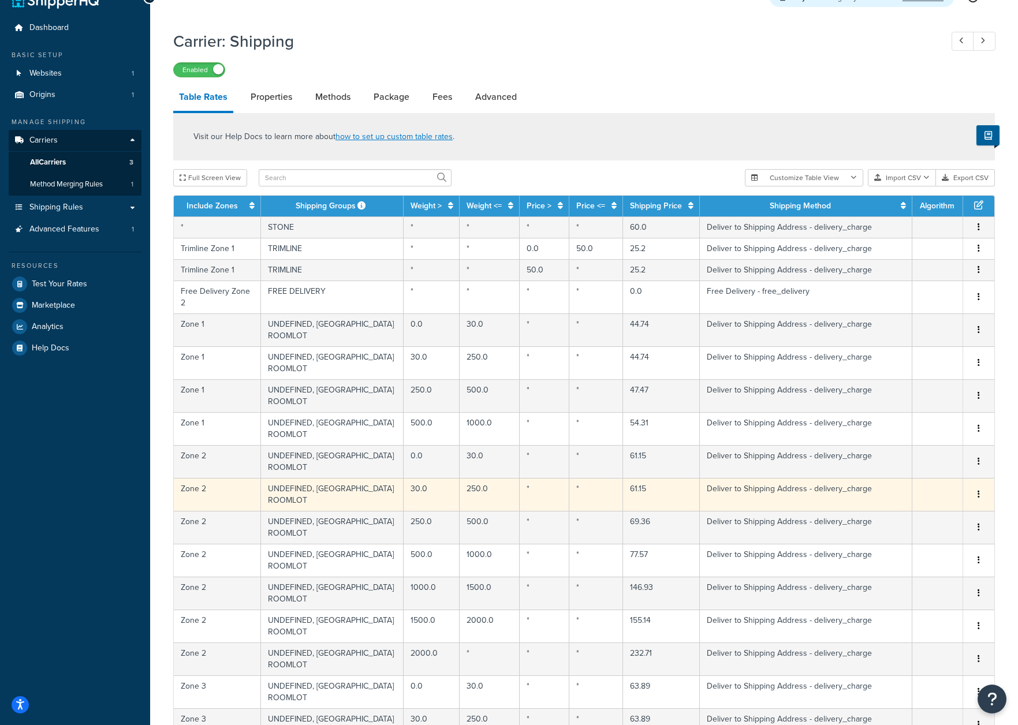
scroll to position [0, 0]
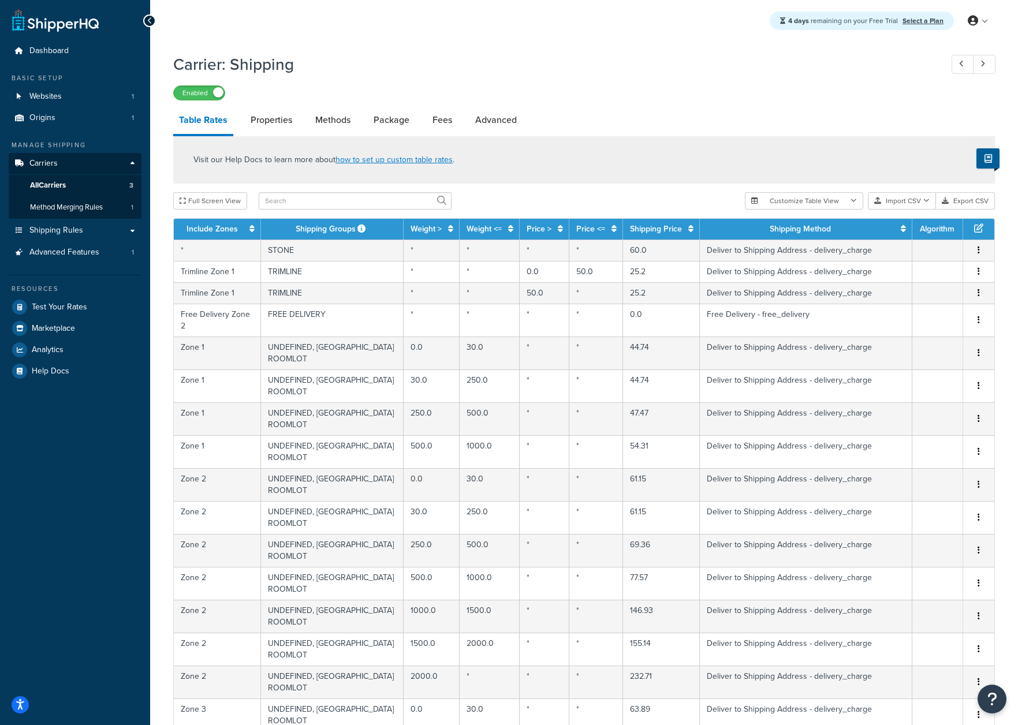
click at [564, 73] on h1 "Carrier: Shipping" at bounding box center [551, 64] width 757 height 23
click at [754, 60] on h1 "Carrier: Shipping" at bounding box center [551, 64] width 757 height 23
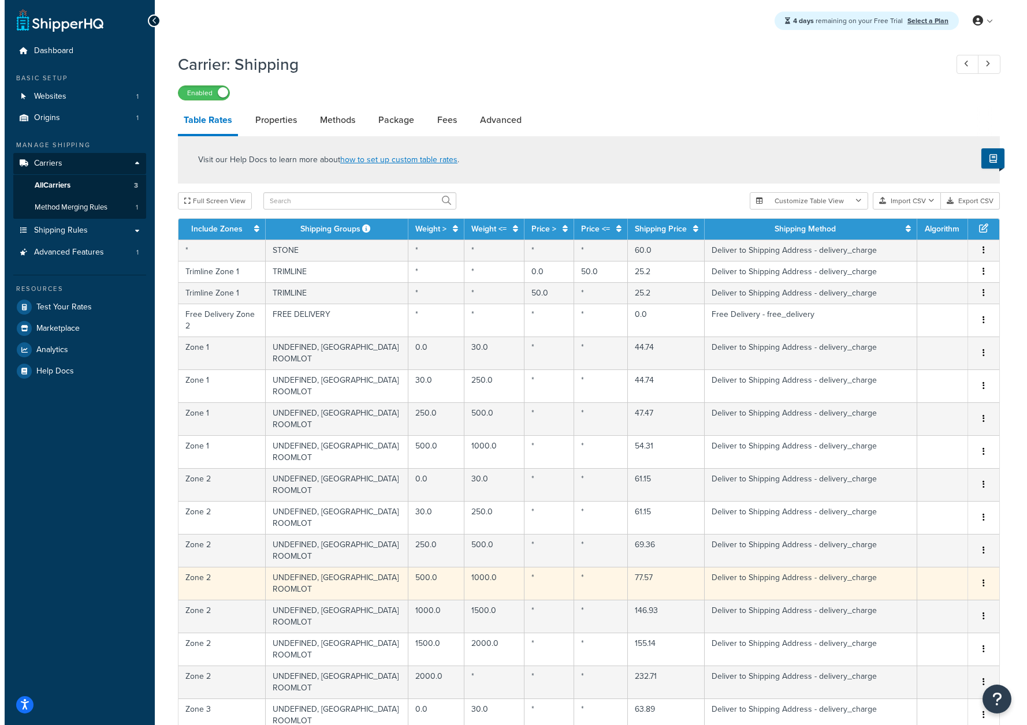
scroll to position [21, 0]
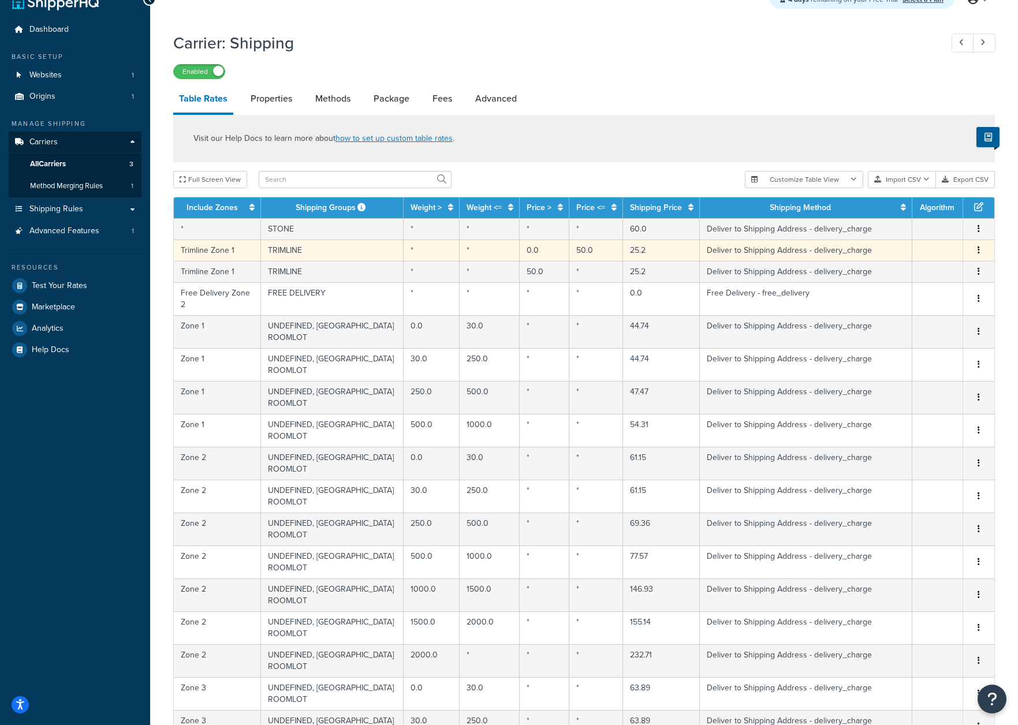
click at [981, 256] on button "button" at bounding box center [978, 250] width 9 height 13
click at [982, 251] on button "button" at bounding box center [978, 250] width 9 height 13
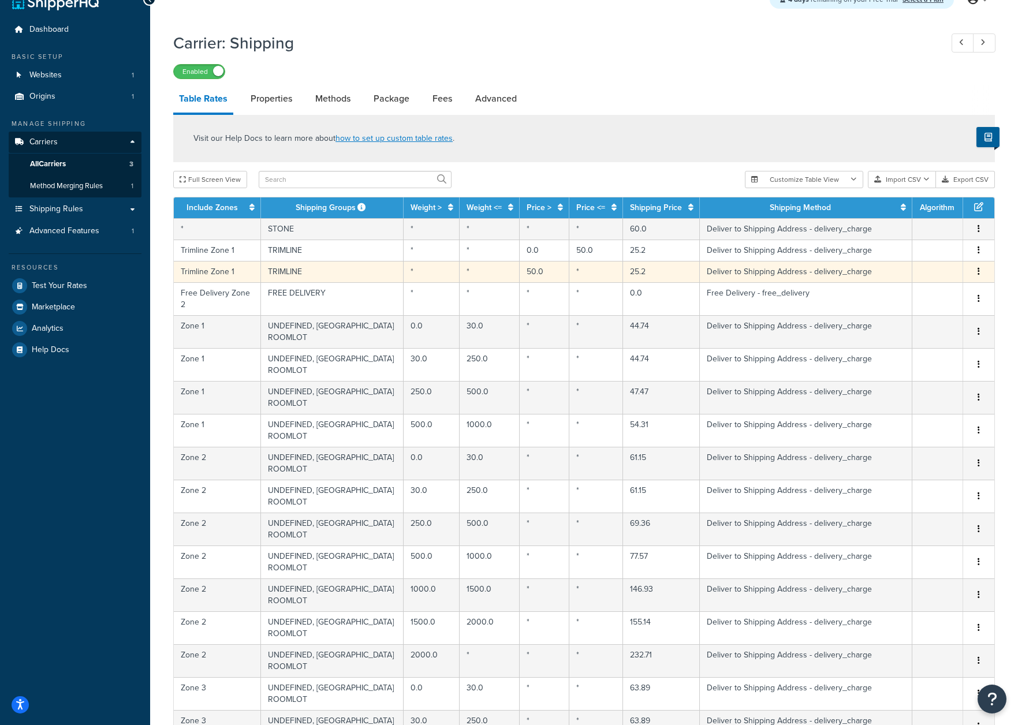
drag, startPoint x: 649, startPoint y: 253, endPoint x: 718, endPoint y: 268, distance: 70.3
click at [649, 253] on td "25.2" at bounding box center [661, 250] width 77 height 21
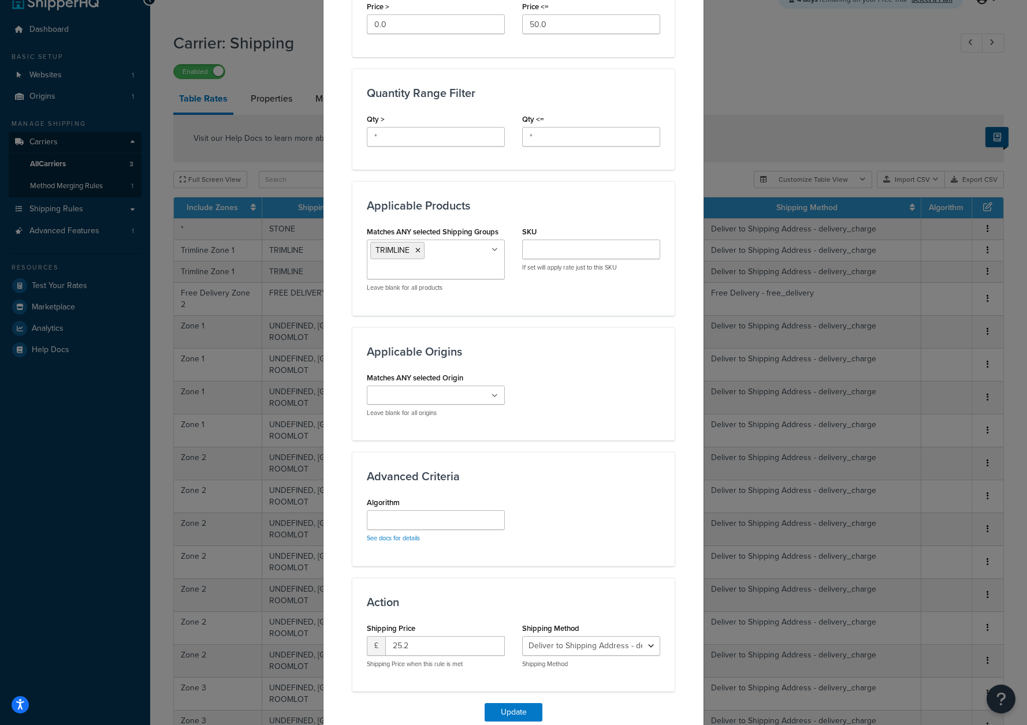
scroll to position [496, 0]
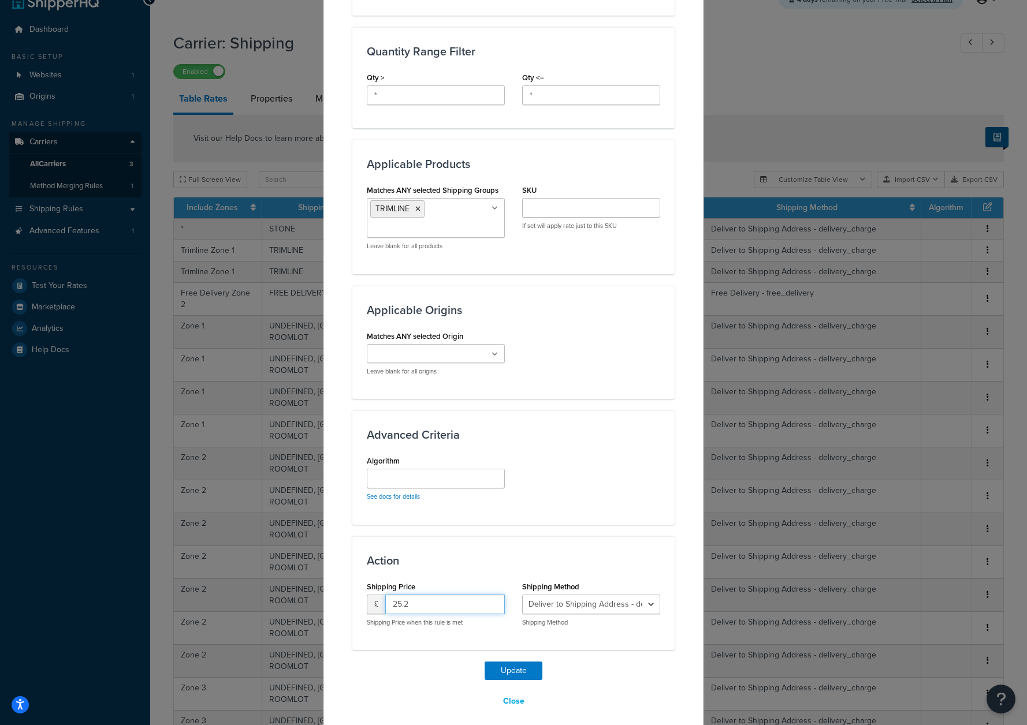
click at [417, 599] on input "25.2" at bounding box center [445, 605] width 120 height 20
type input "32.4"
click at [511, 673] on button "Update" at bounding box center [514, 671] width 58 height 18
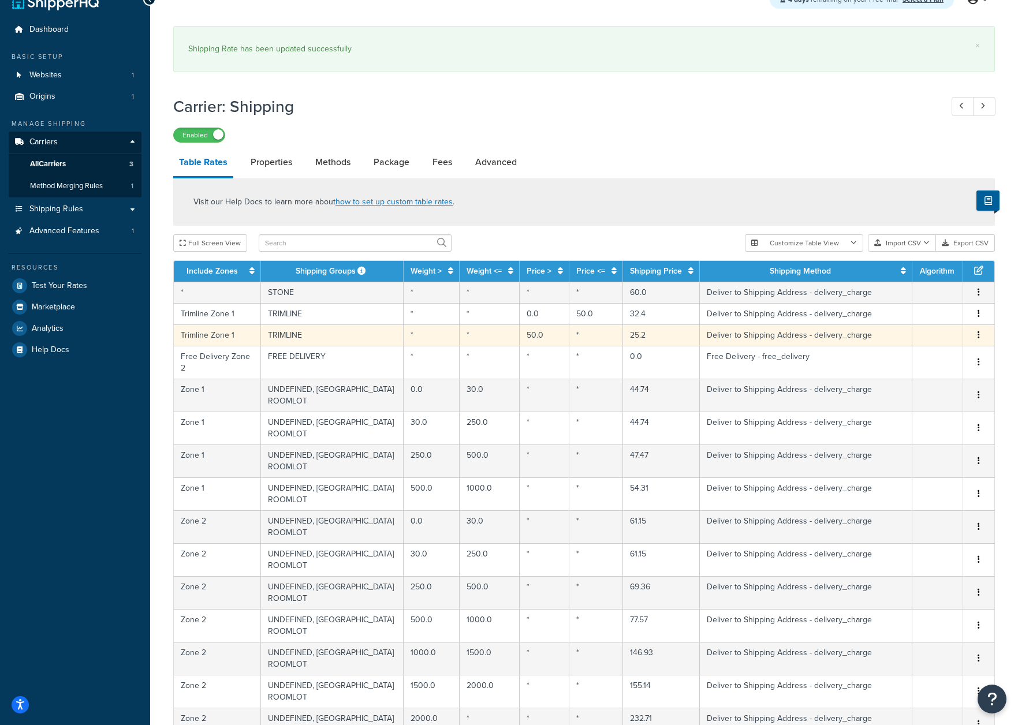
click at [635, 332] on td "25.2" at bounding box center [661, 335] width 77 height 21
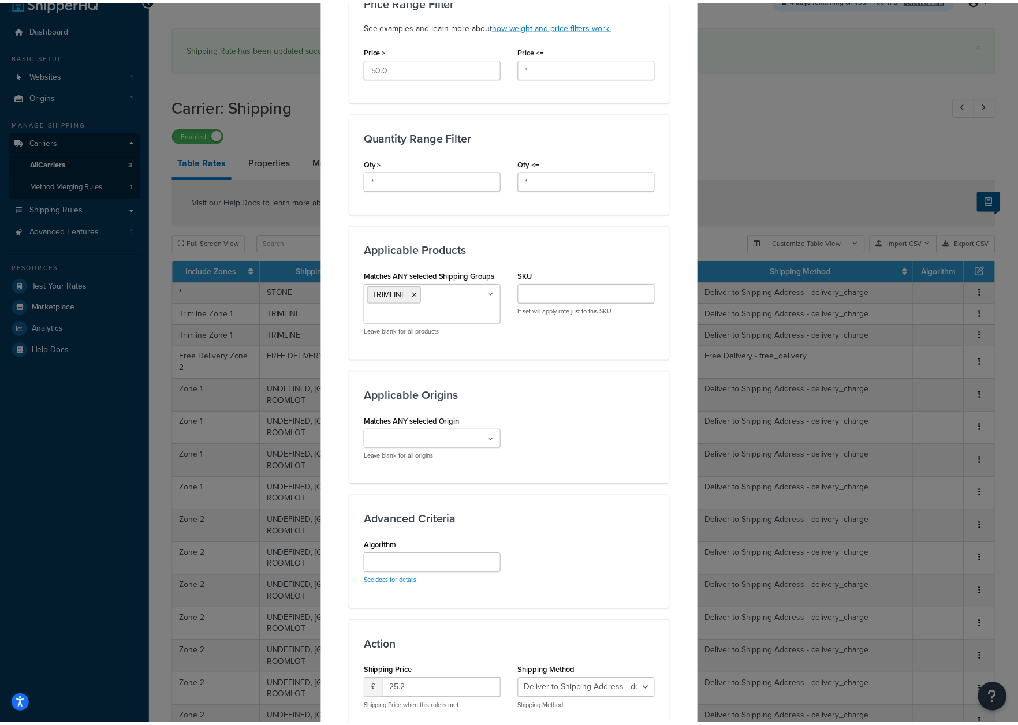
scroll to position [505, 0]
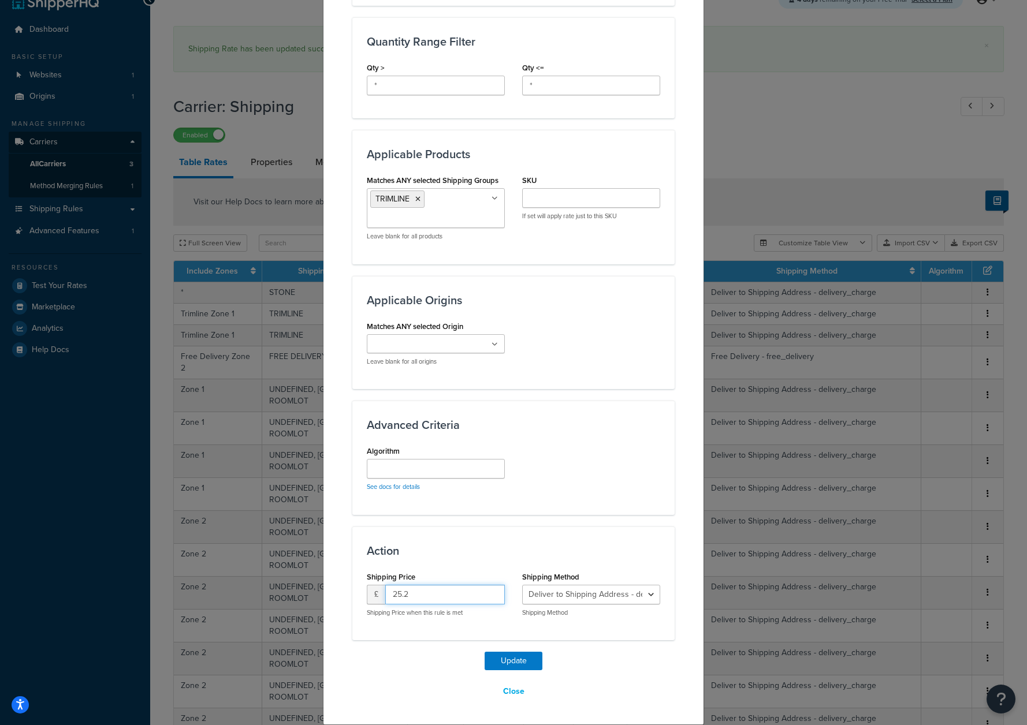
click at [426, 594] on input "25.2" at bounding box center [445, 595] width 120 height 20
type input "2"
type input "32.4"
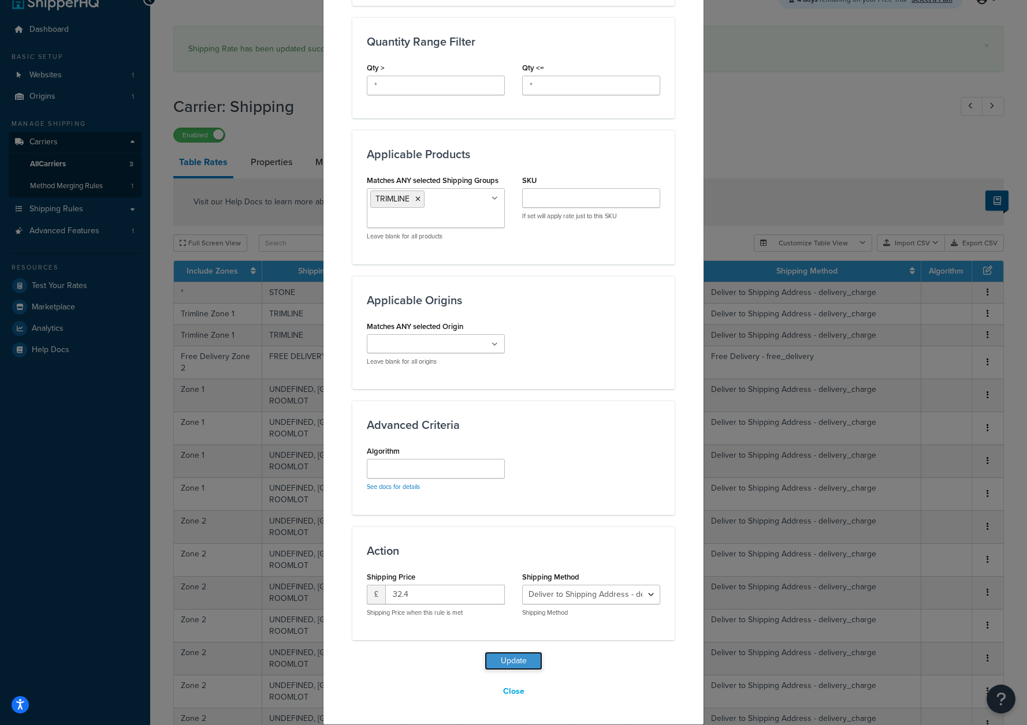
click at [510, 667] on button "Update" at bounding box center [514, 661] width 58 height 18
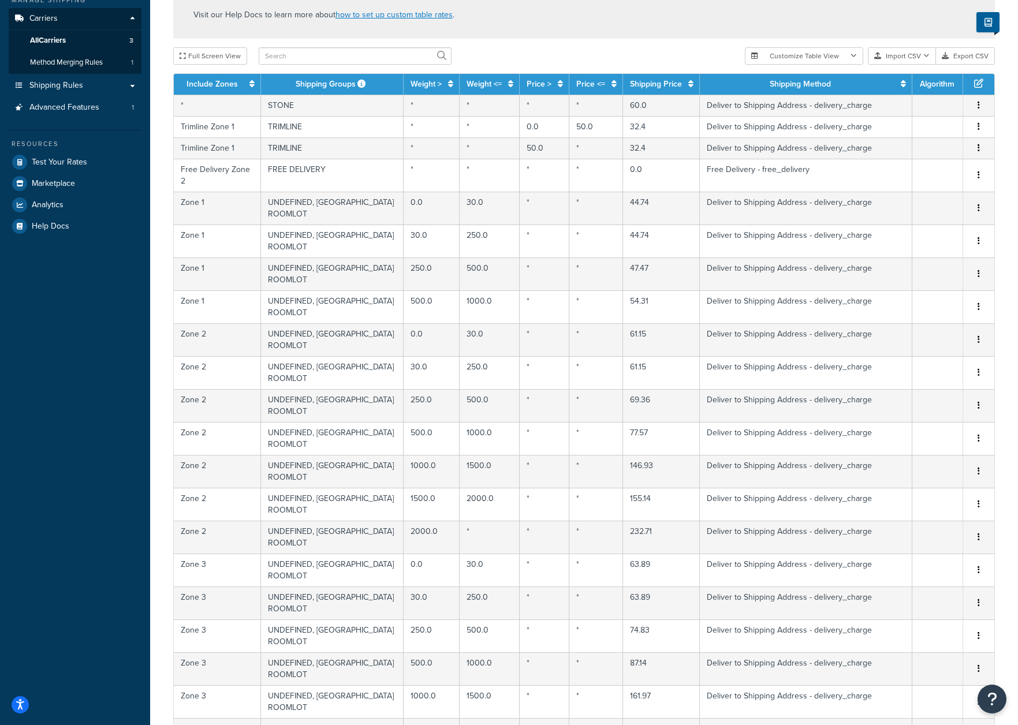
scroll to position [0, 0]
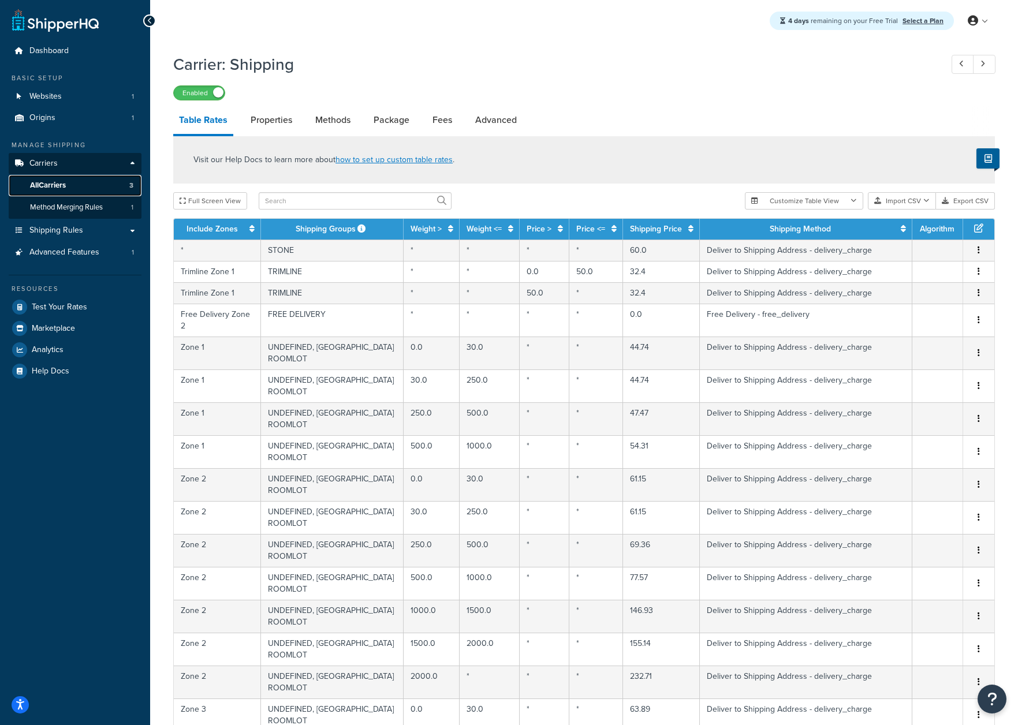
click at [79, 192] on link "All Carriers 3" at bounding box center [75, 185] width 133 height 21
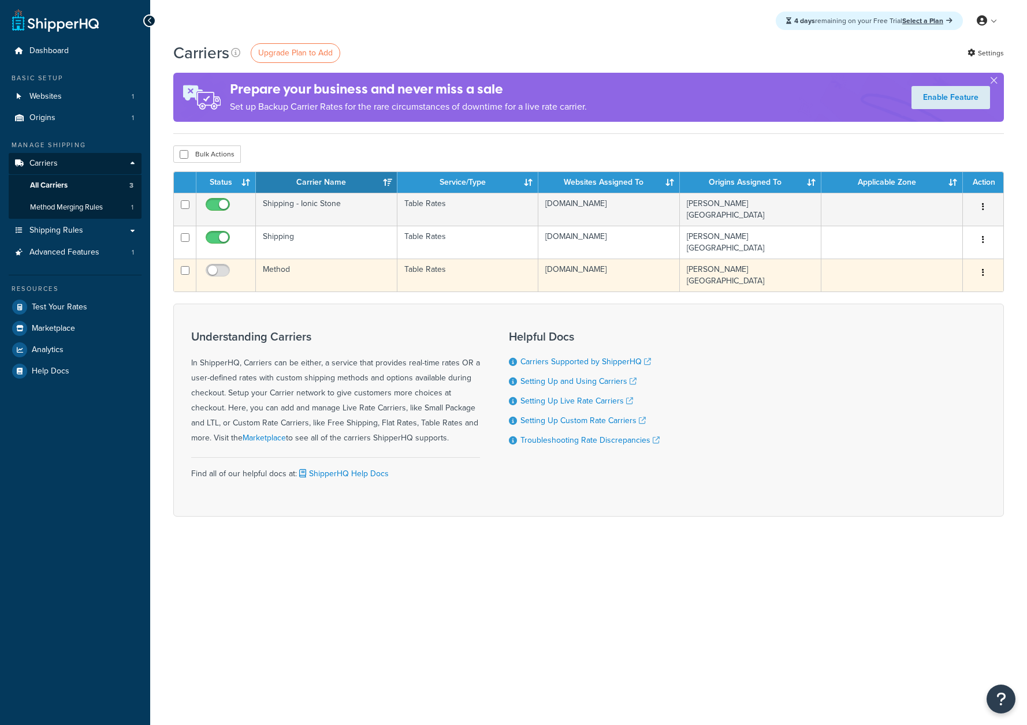
click at [435, 277] on td "Table Rates" at bounding box center [467, 275] width 141 height 33
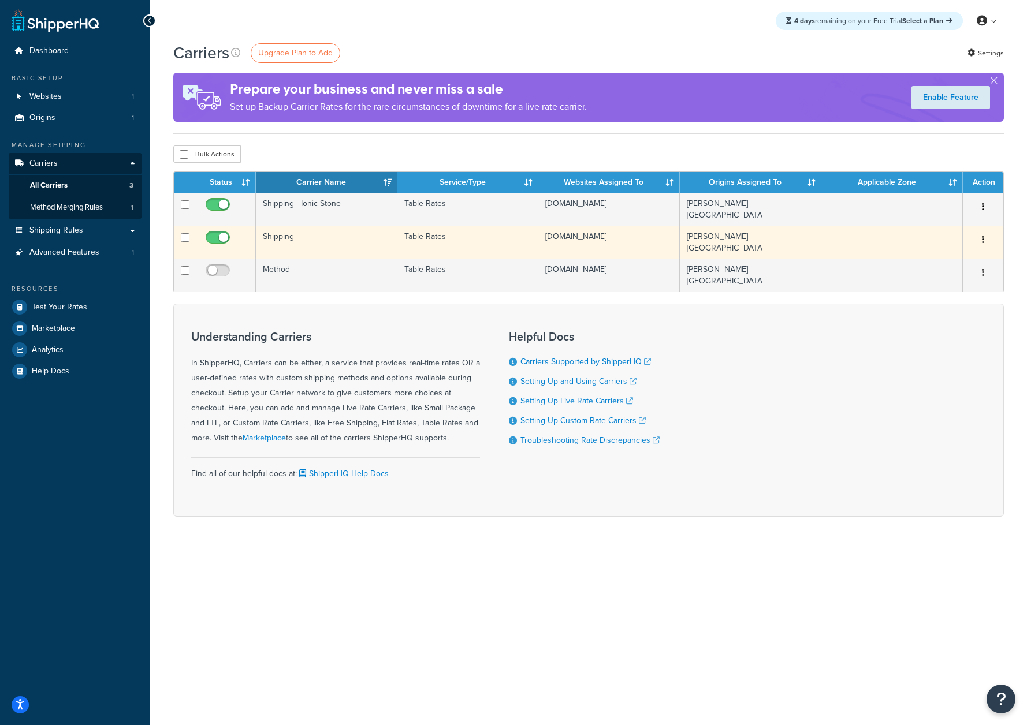
click at [446, 241] on td "Table Rates" at bounding box center [467, 242] width 141 height 33
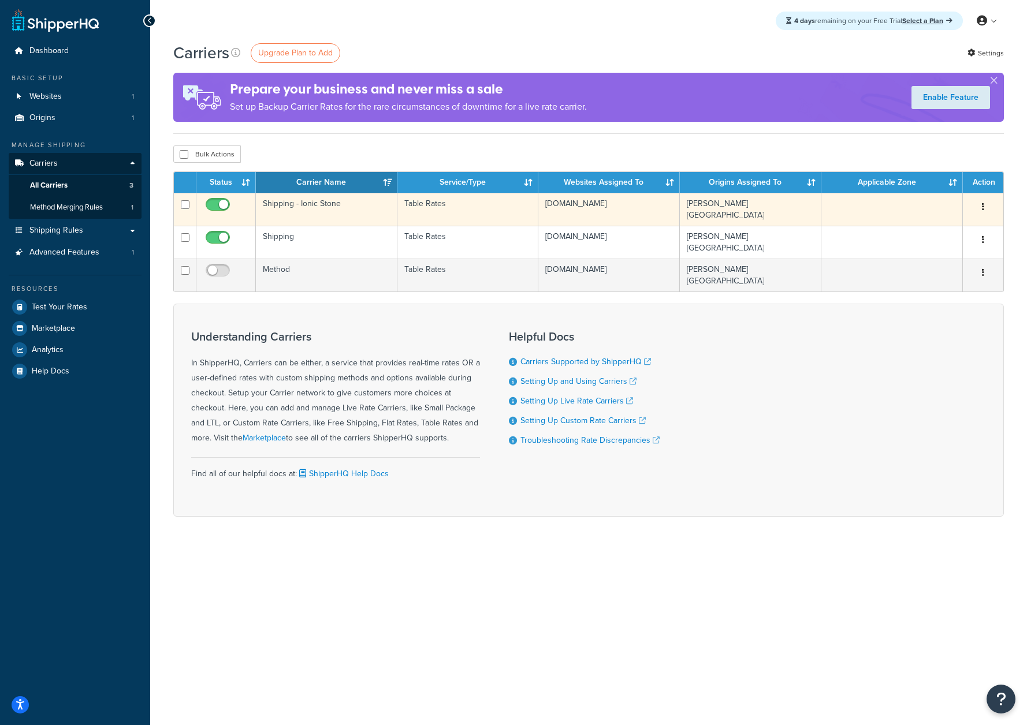
click at [444, 208] on td "Table Rates" at bounding box center [467, 209] width 141 height 33
click at [444, 209] on td "Table Rates" at bounding box center [467, 209] width 141 height 33
click at [467, 206] on td "Table Rates" at bounding box center [467, 209] width 141 height 33
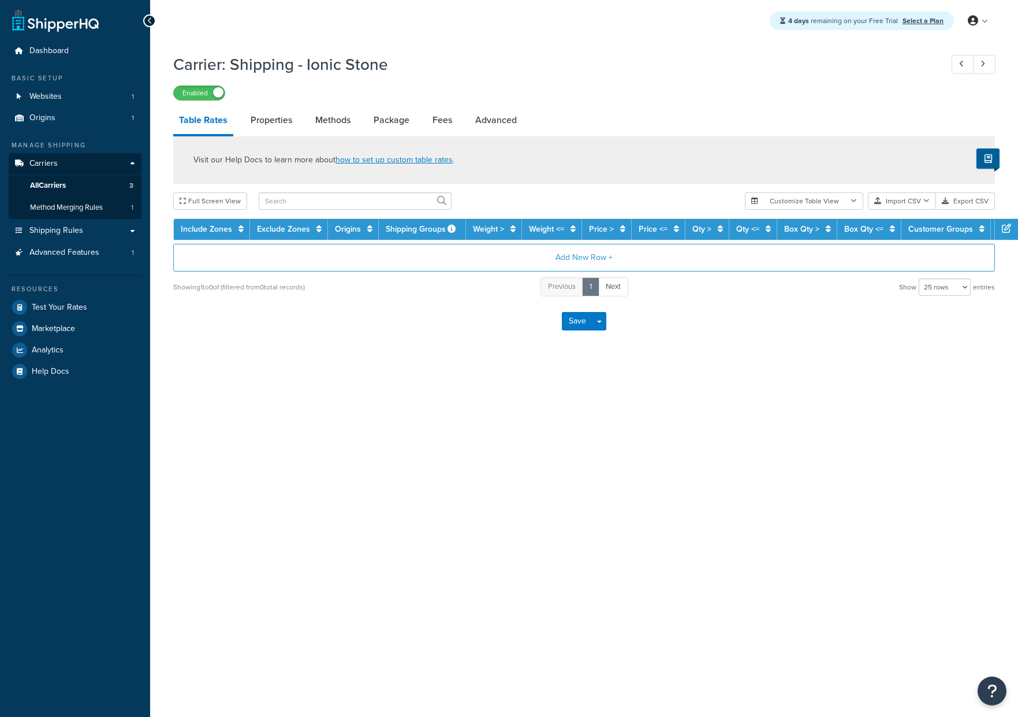
select select "25"
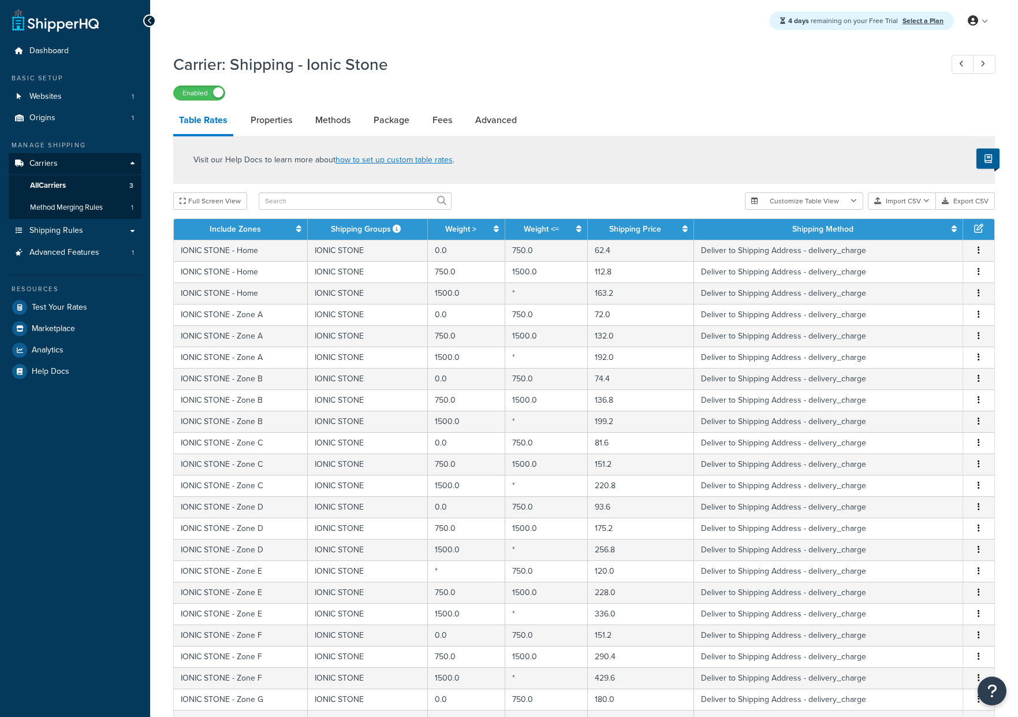
click at [59, 530] on div "Dashboard Basic Setup Websites 1 Origins 1 Manage Shipping Carriers Carriers Al…" at bounding box center [75, 468] width 150 height 937
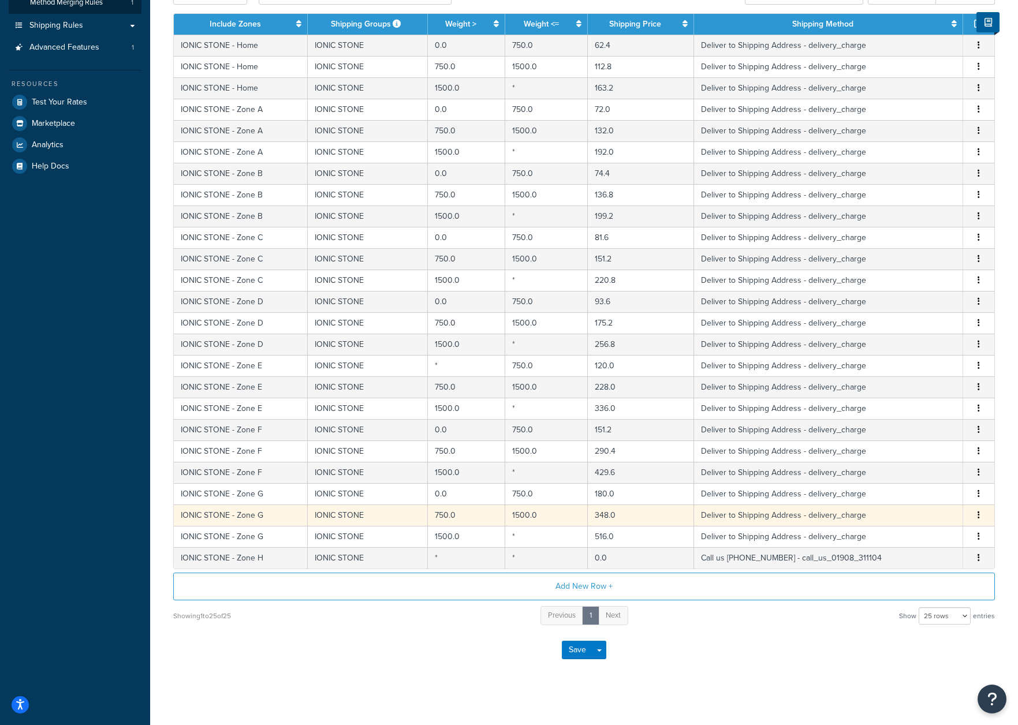
scroll to position [212, 0]
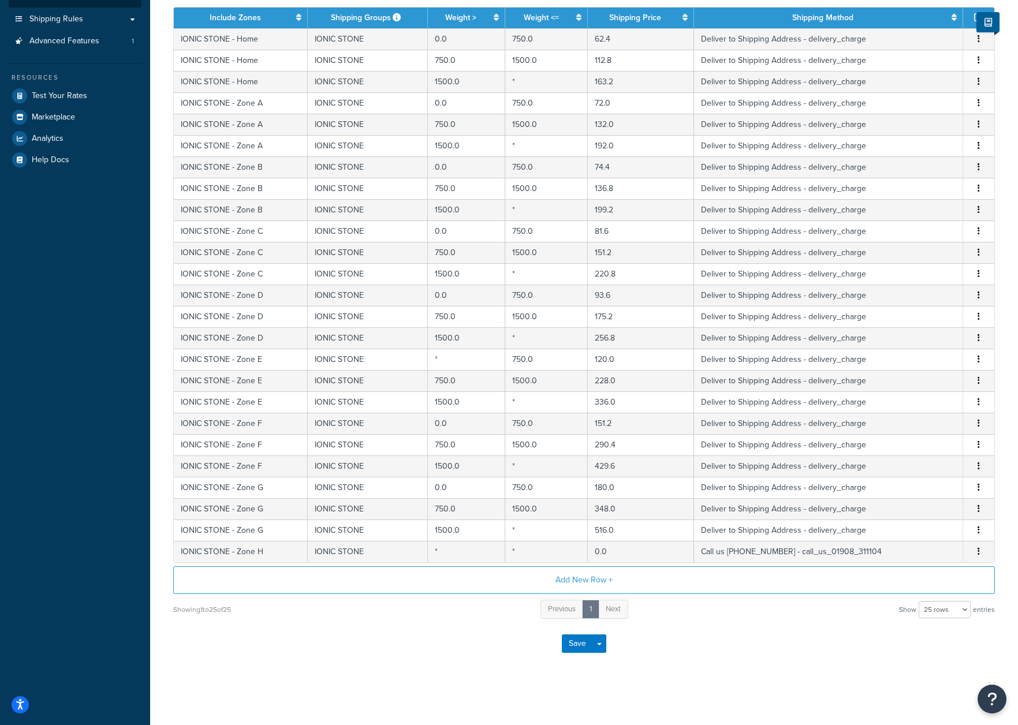
click at [407, 674] on div "Carrier: Shipping - Ionic Stone Enabled Table Rates Properties Methods Package …" at bounding box center [584, 266] width 868 height 861
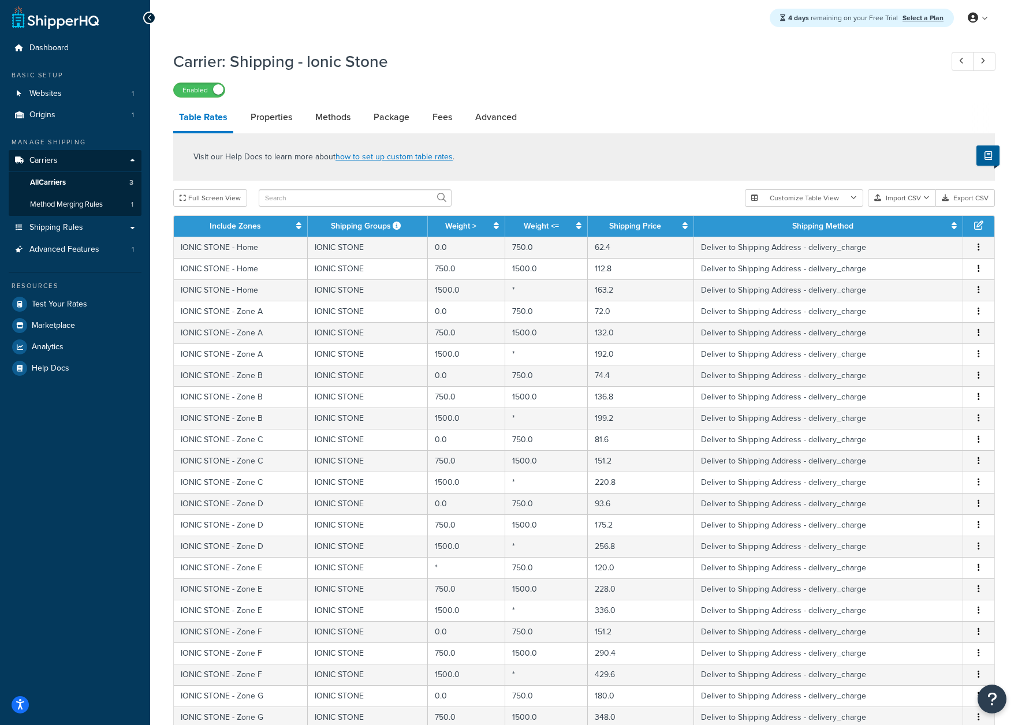
scroll to position [0, 0]
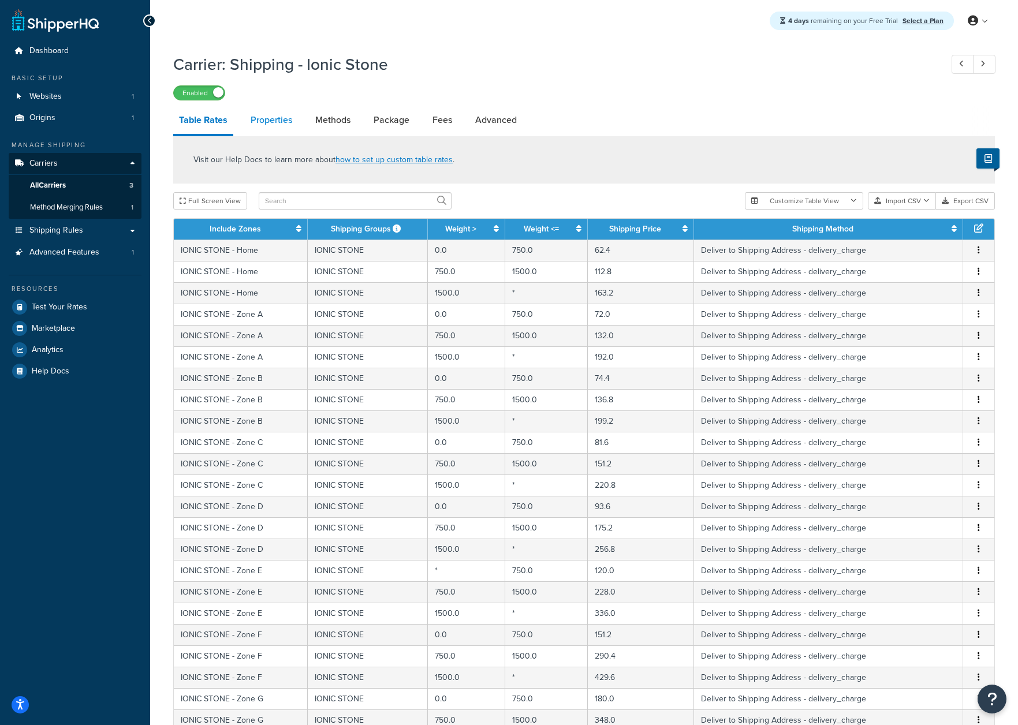
click at [271, 128] on link "Properties" at bounding box center [271, 120] width 53 height 28
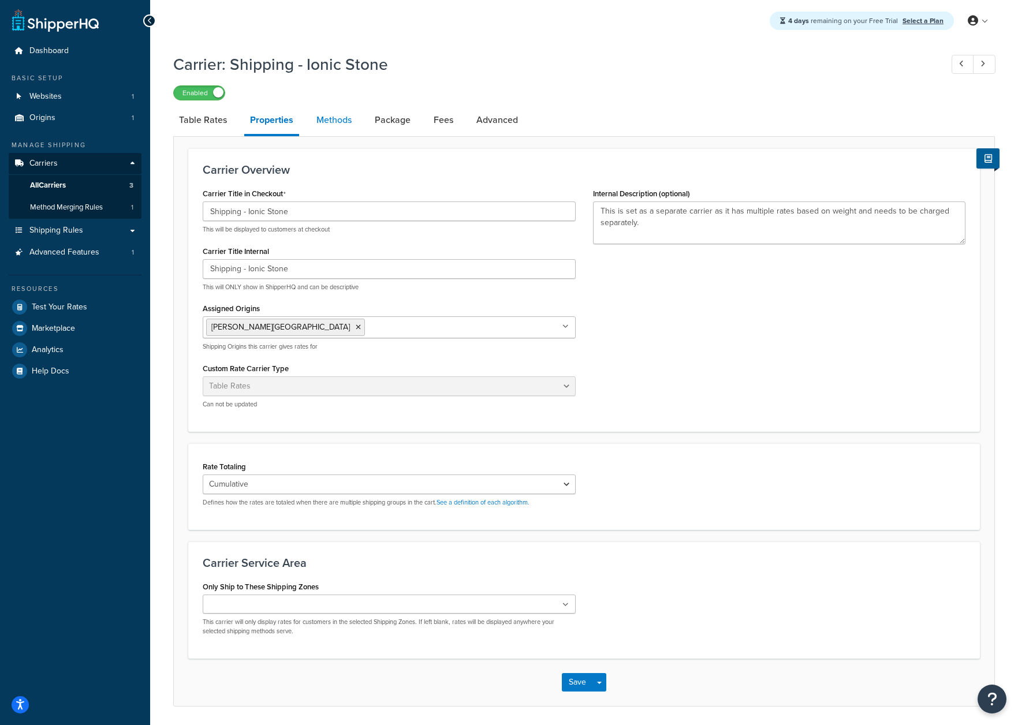
click at [325, 123] on link "Methods" at bounding box center [334, 120] width 47 height 28
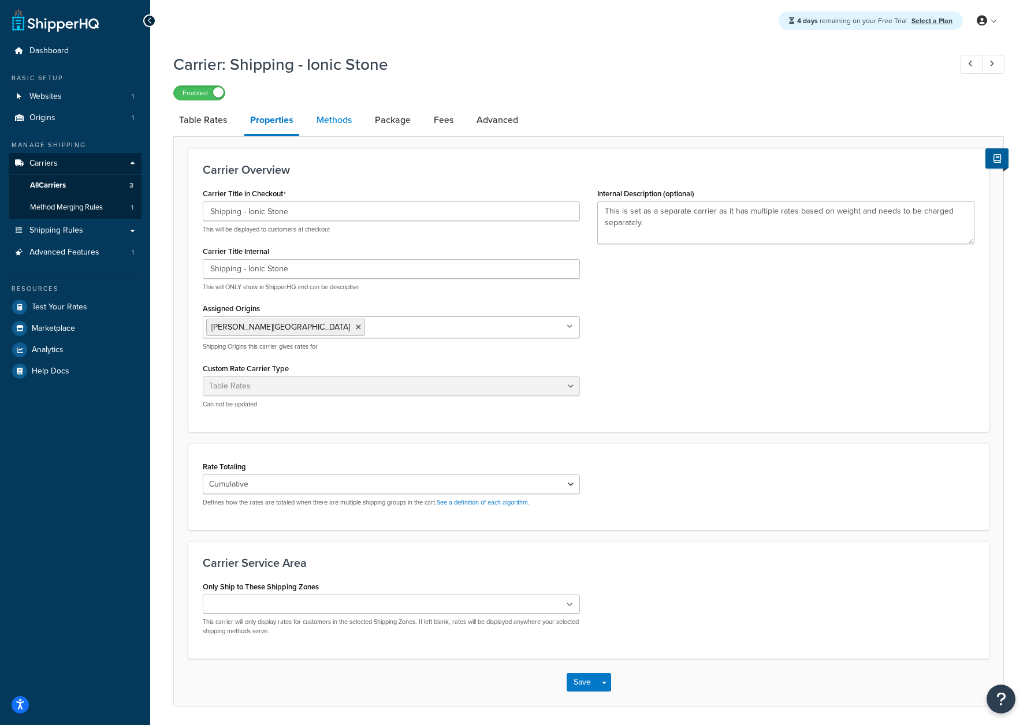
select select "25"
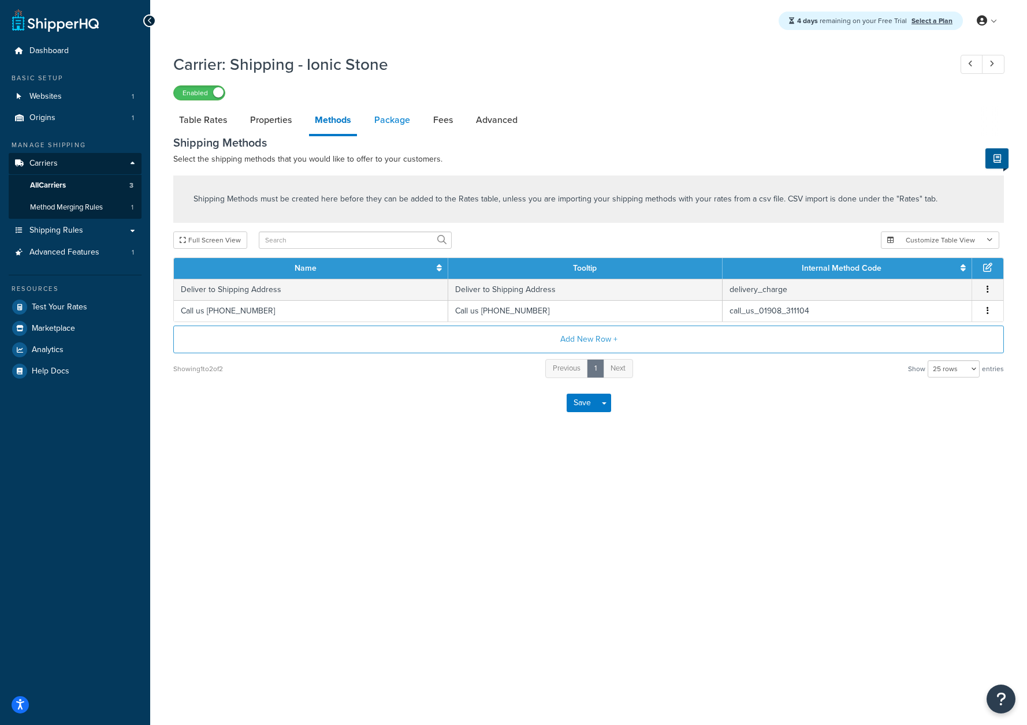
click at [385, 121] on link "Package" at bounding box center [391, 120] width 47 height 28
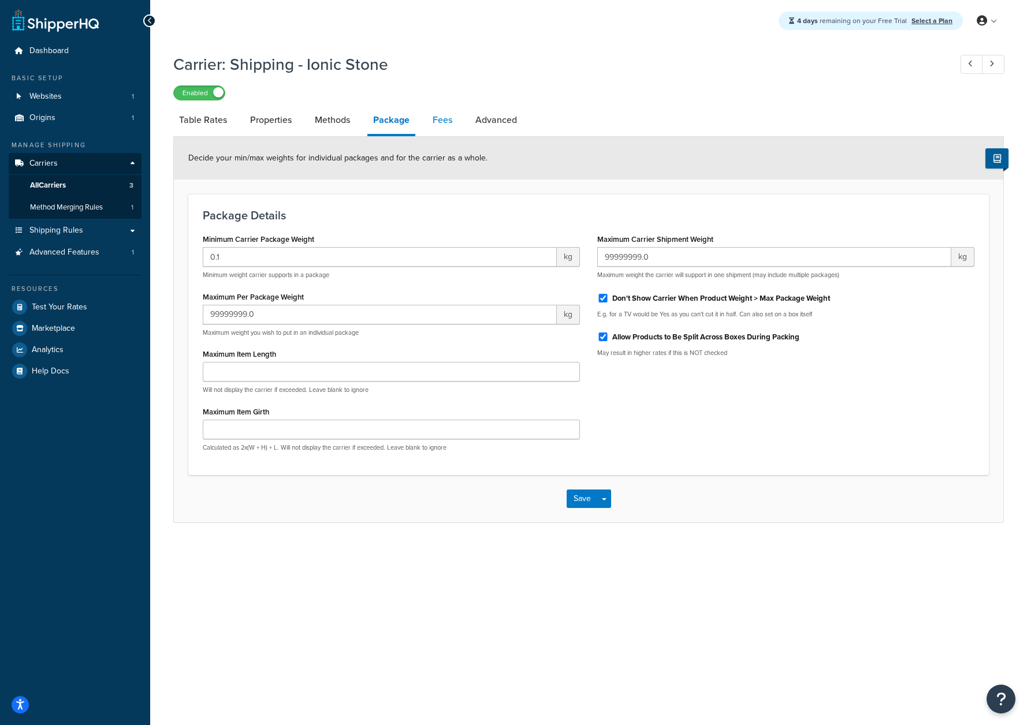
click at [445, 121] on link "Fees" at bounding box center [442, 120] width 31 height 28
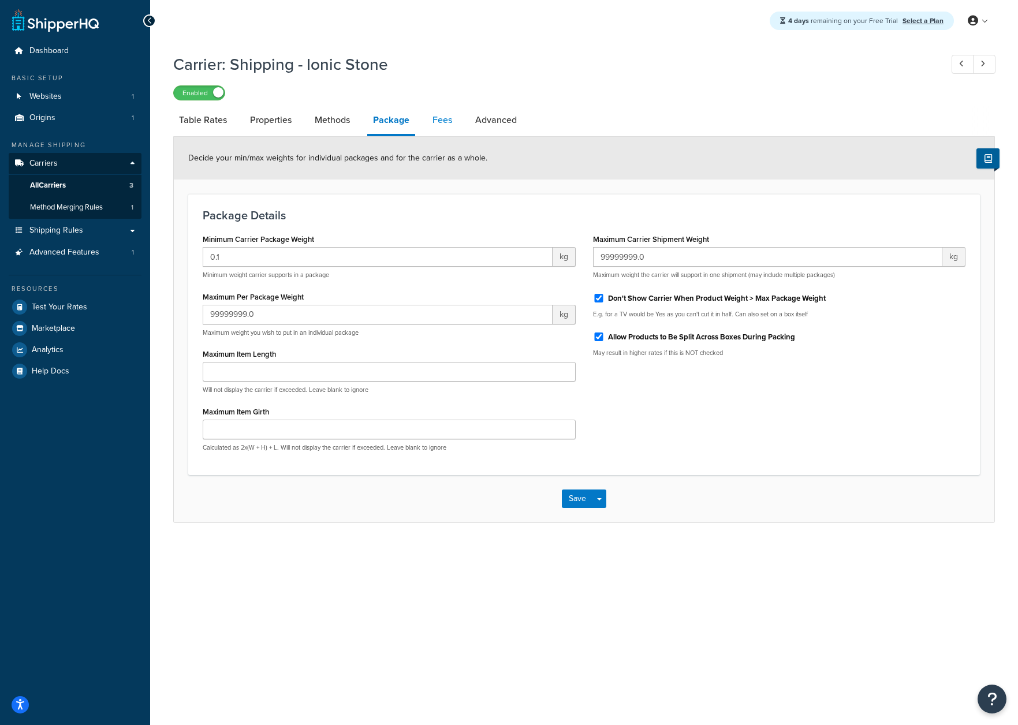
select select "AFTER"
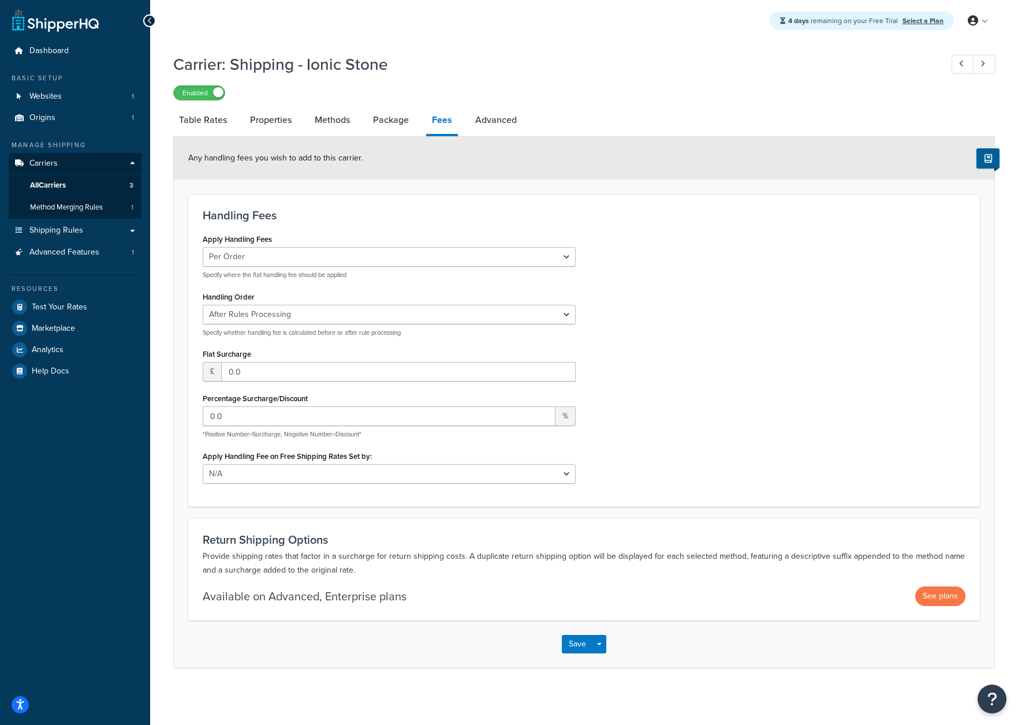
click at [65, 526] on div "Dashboard Basic Setup Websites 1 Origins 1 Manage Shipping Carriers Carriers Al…" at bounding box center [75, 363] width 150 height 727
click at [202, 117] on link "Table Rates" at bounding box center [202, 120] width 59 height 28
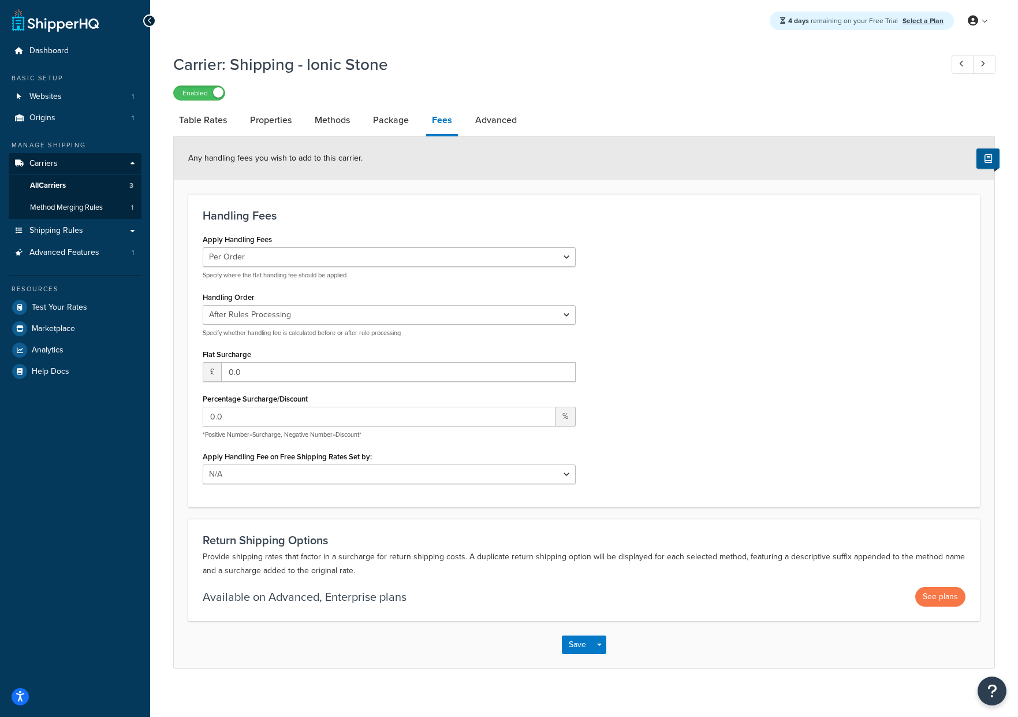
select select "25"
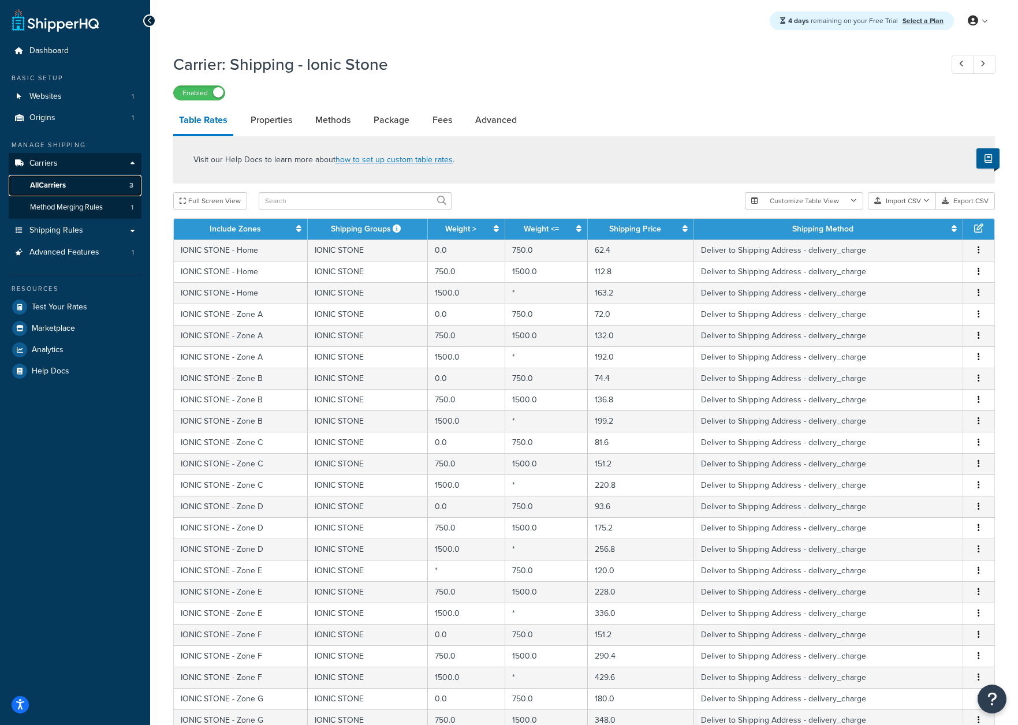
click at [50, 179] on link "All Carriers 3" at bounding box center [75, 185] width 133 height 21
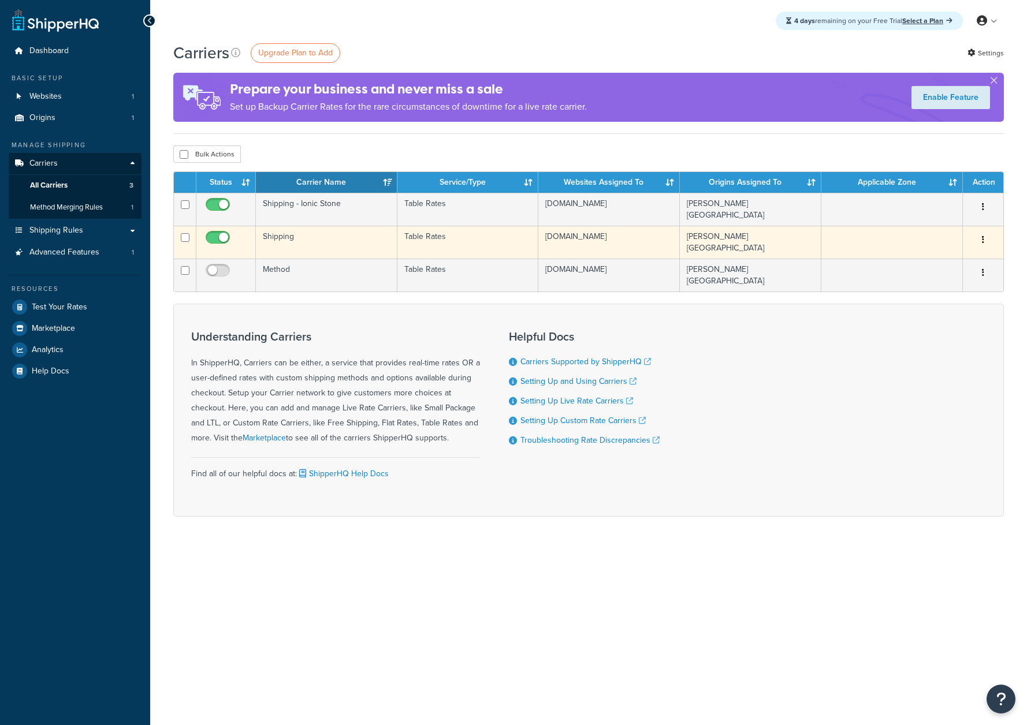
click at [311, 241] on td "Shipping" at bounding box center [326, 242] width 141 height 33
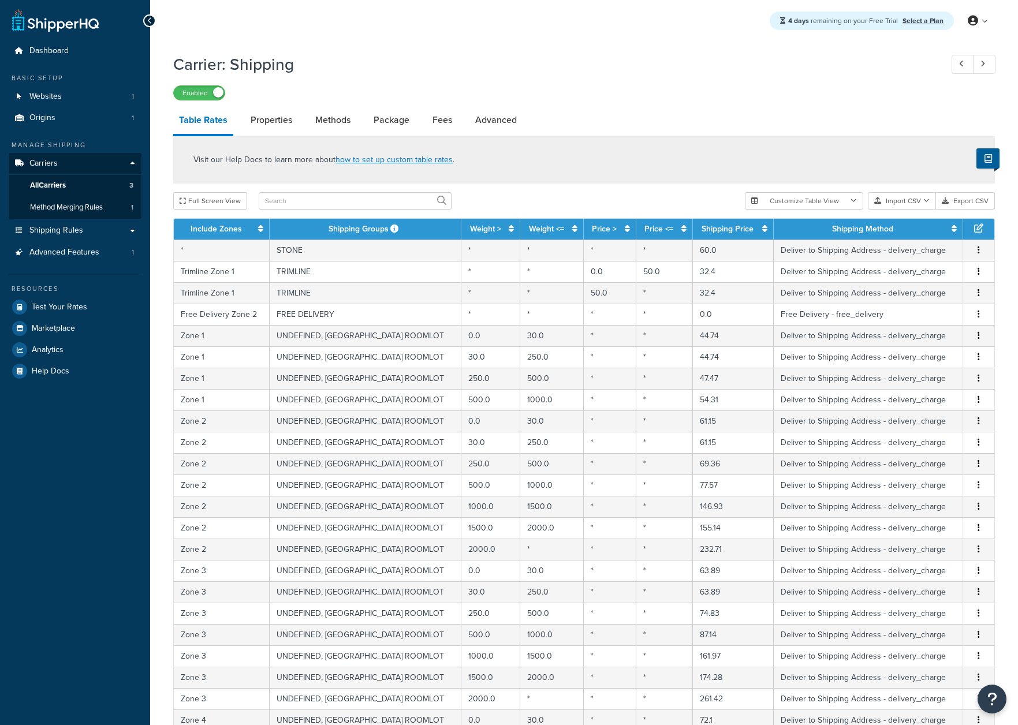
select select "25"
